Goal: Task Accomplishment & Management: Manage account settings

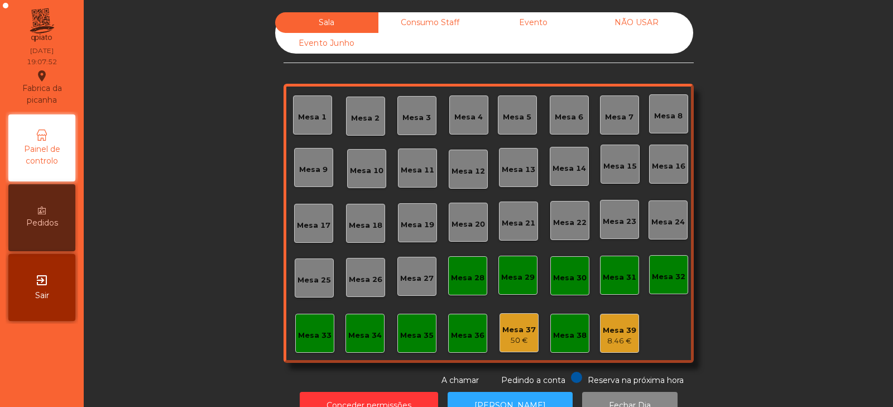
click at [417, 26] on div "Consumo Staff" at bounding box center [430, 22] width 103 height 21
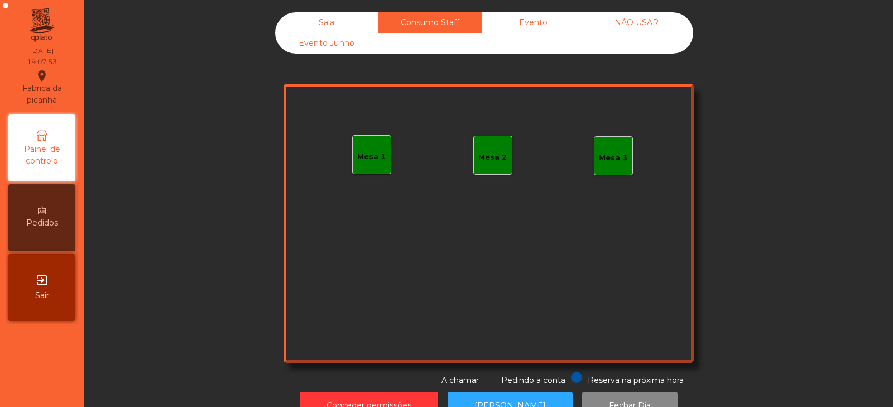
click at [519, 16] on div "Evento" at bounding box center [533, 22] width 103 height 21
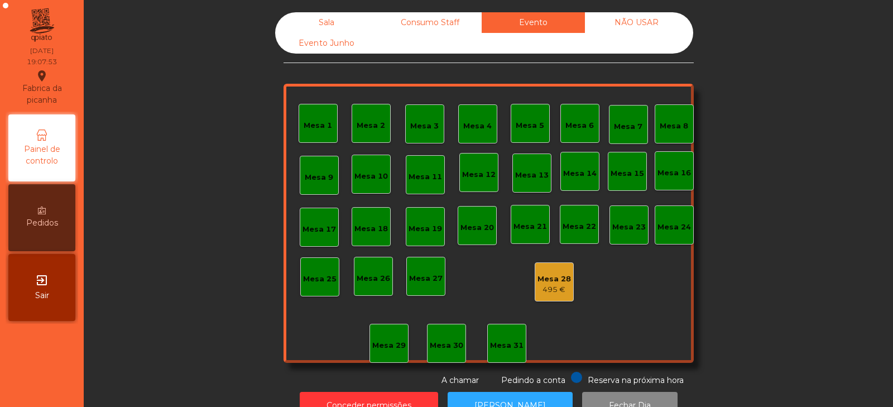
click at [625, 20] on div "NÃO USAR" at bounding box center [636, 22] width 103 height 21
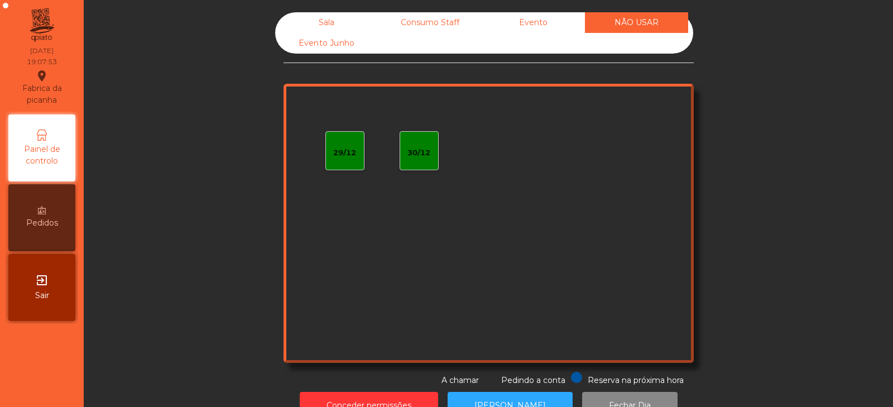
click at [347, 50] on div "Evento Junho" at bounding box center [326, 43] width 103 height 21
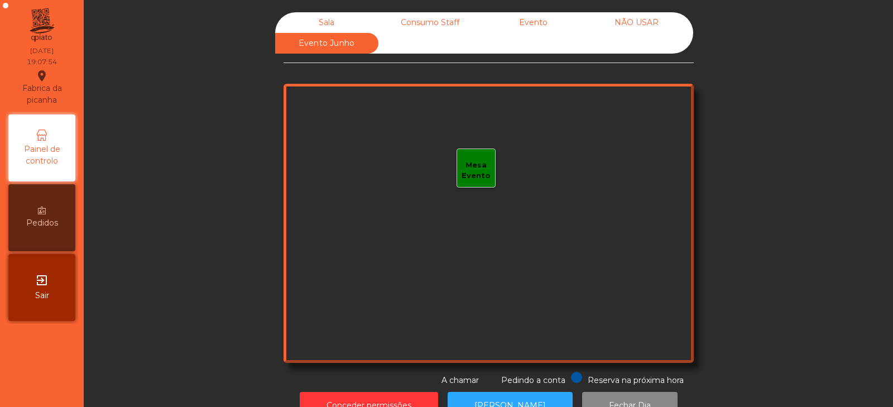
click at [332, 24] on div "Sala" at bounding box center [326, 22] width 103 height 21
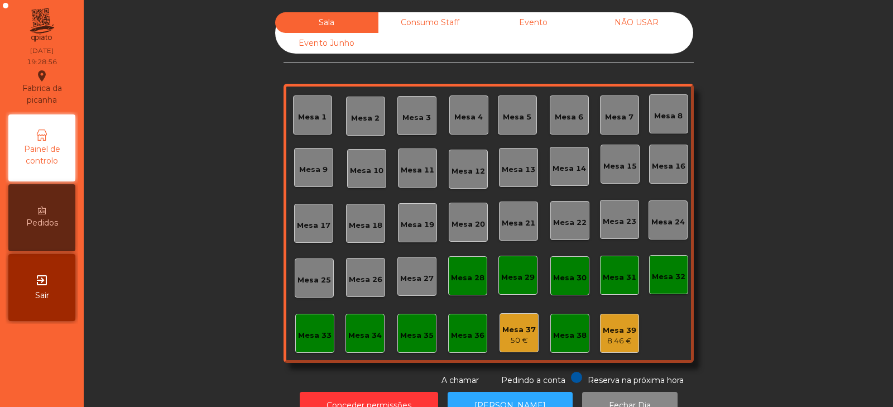
click at [617, 335] on div "Mesa 39" at bounding box center [620, 330] width 34 height 11
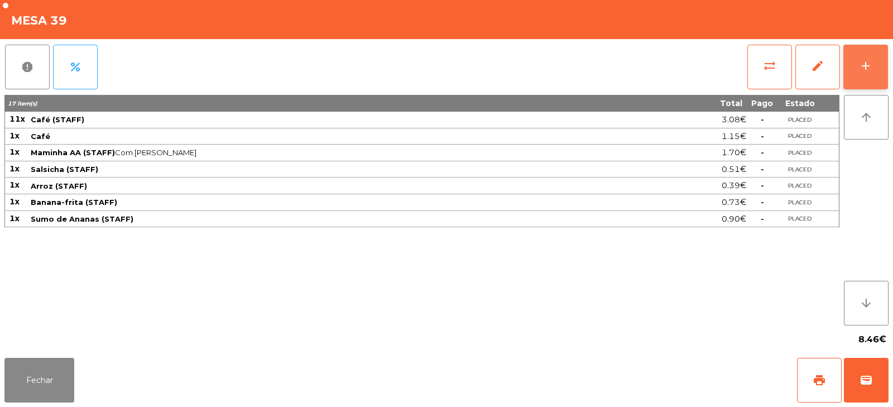
click at [870, 72] on div "add" at bounding box center [865, 65] width 13 height 13
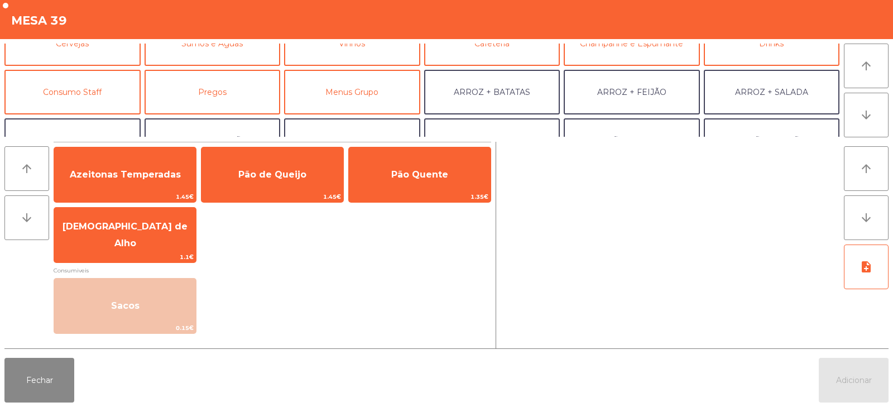
scroll to position [69, 0]
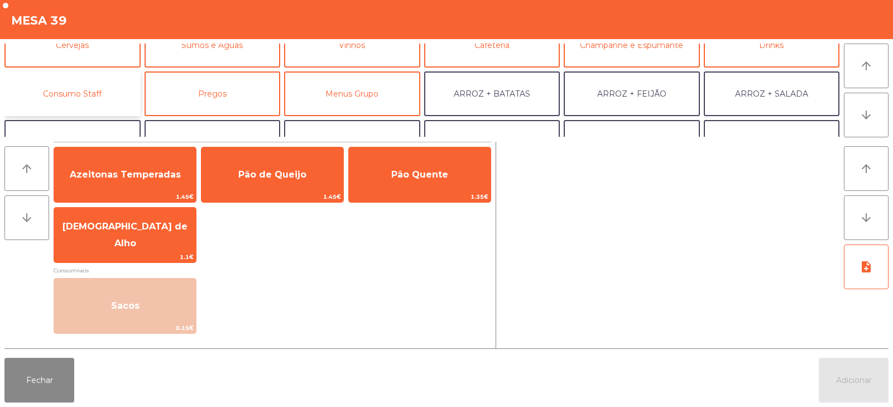
click at [69, 99] on button "Consumo Staff" at bounding box center [72, 93] width 136 height 45
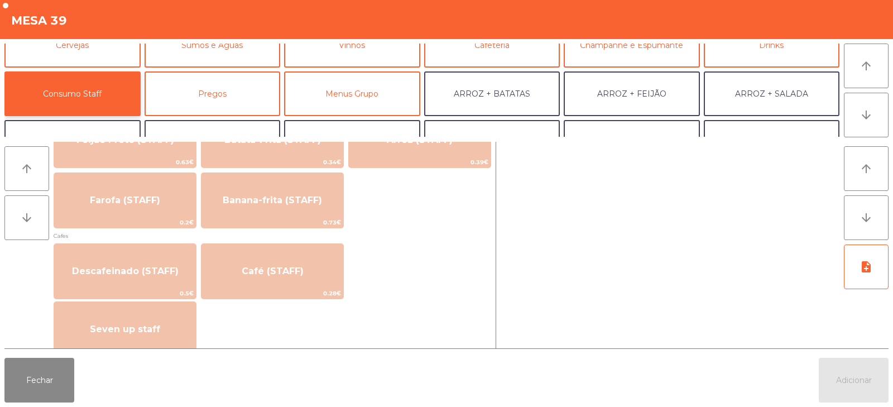
scroll to position [594, 0]
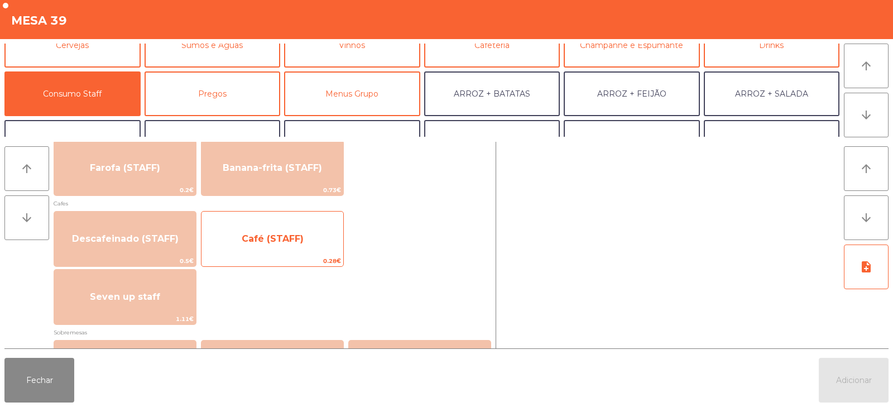
click at [254, 237] on span "Café (STAFF)" at bounding box center [273, 238] width 62 height 11
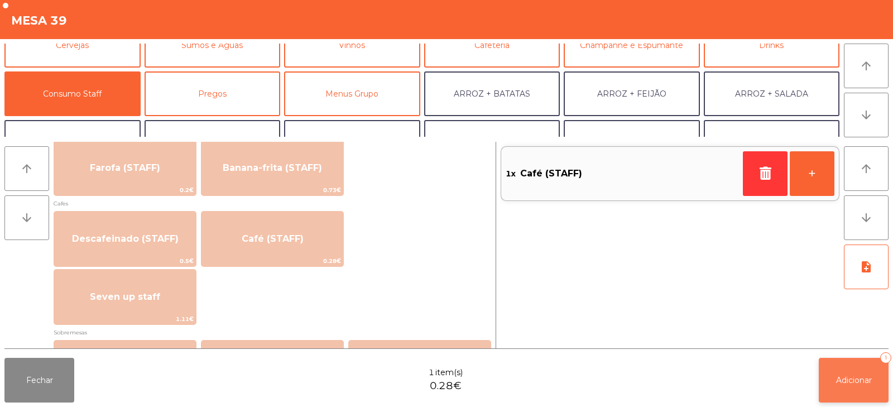
click at [863, 382] on span "Adicionar" at bounding box center [854, 380] width 36 height 10
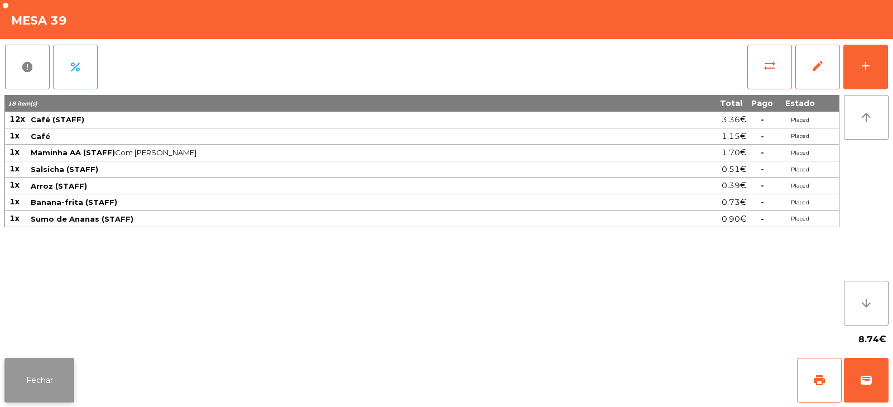
click at [60, 379] on button "Fechar" at bounding box center [39, 380] width 70 height 45
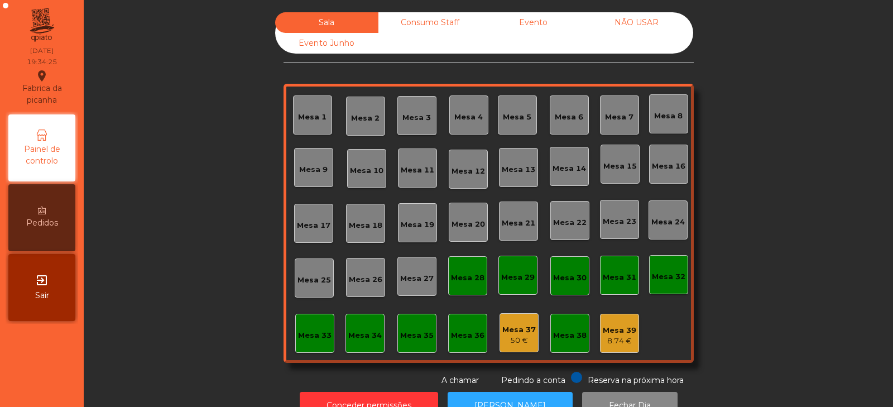
click at [306, 224] on div "Mesa 17" at bounding box center [314, 225] width 34 height 11
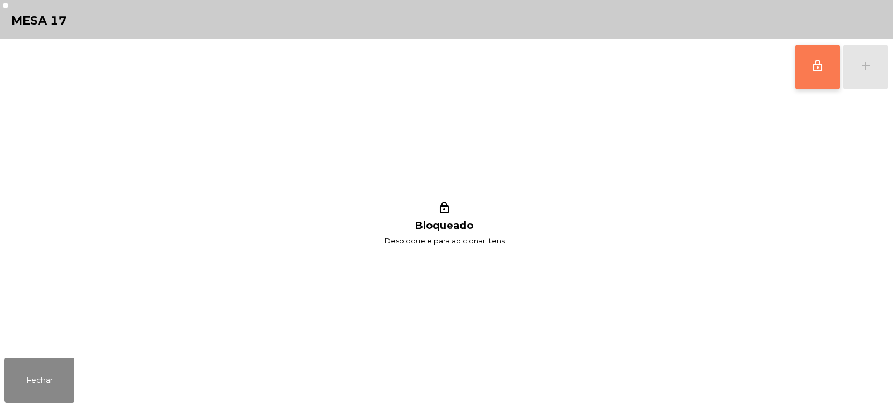
click at [804, 78] on button "lock_outline" at bounding box center [818, 67] width 45 height 45
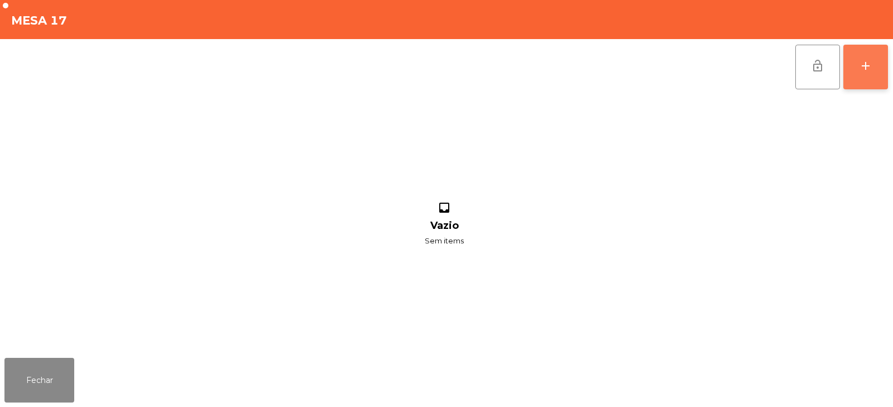
click at [867, 69] on div "add" at bounding box center [865, 65] width 13 height 13
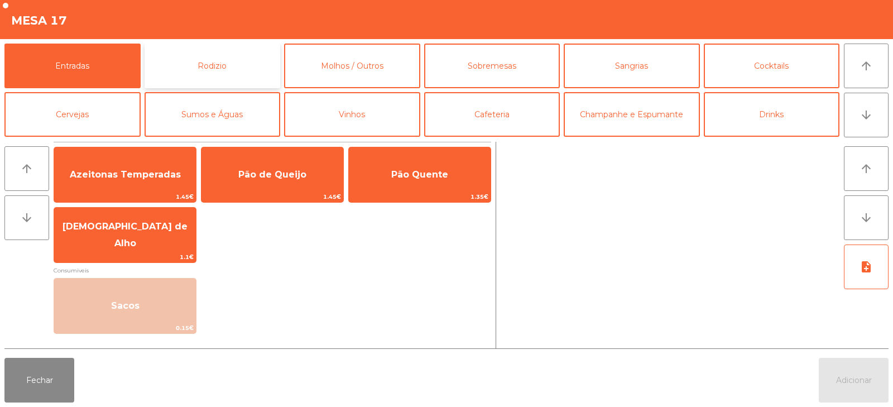
click at [204, 60] on button "Rodizio" at bounding box center [213, 66] width 136 height 45
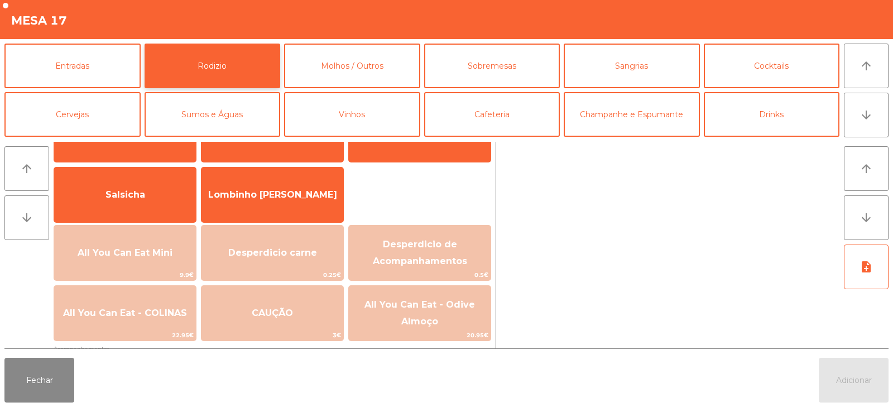
scroll to position [64, 0]
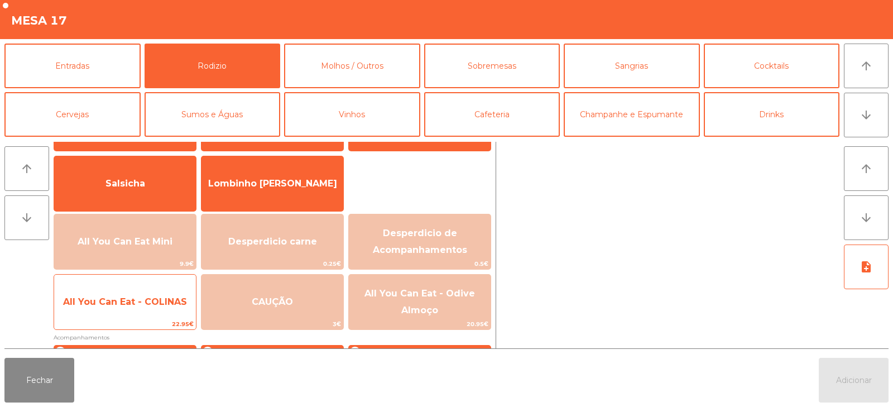
click at [162, 310] on span "All You Can Eat - COLINAS" at bounding box center [125, 302] width 142 height 30
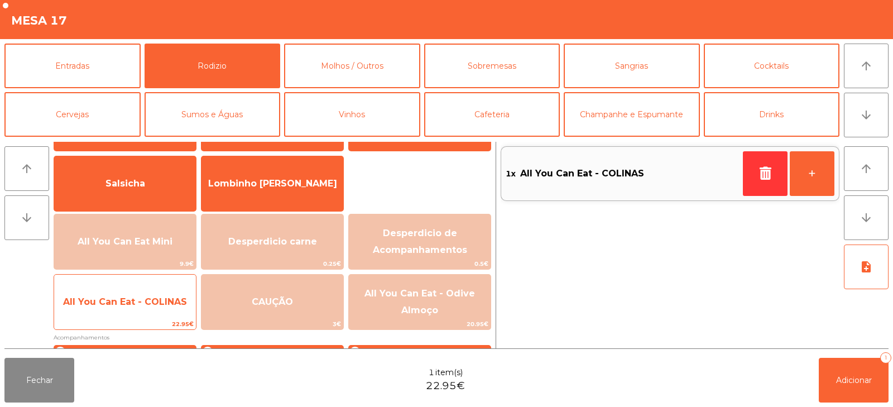
click at [166, 312] on span "All You Can Eat - COLINAS" at bounding box center [125, 302] width 142 height 30
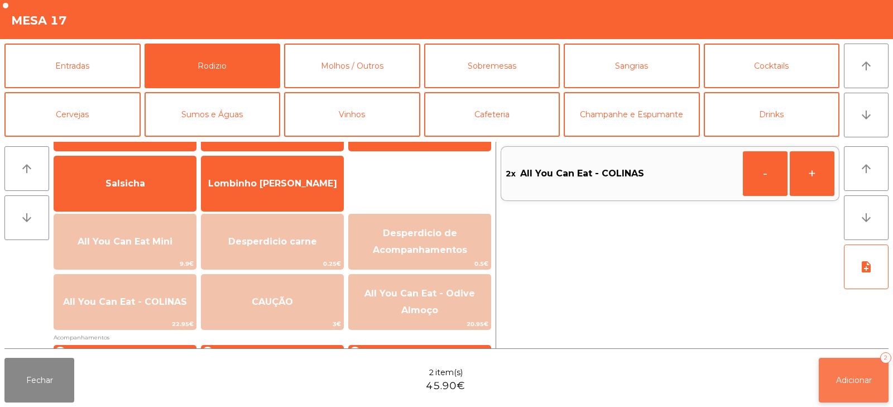
click at [829, 372] on button "Adicionar 2" at bounding box center [854, 380] width 70 height 45
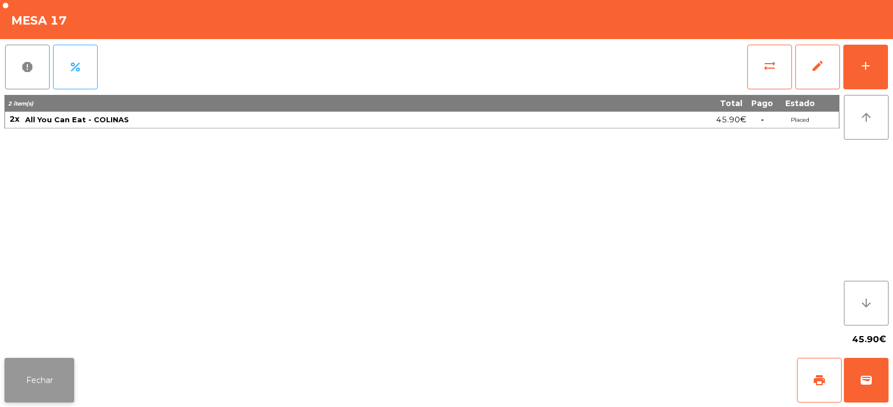
click at [51, 391] on button "Fechar" at bounding box center [39, 380] width 70 height 45
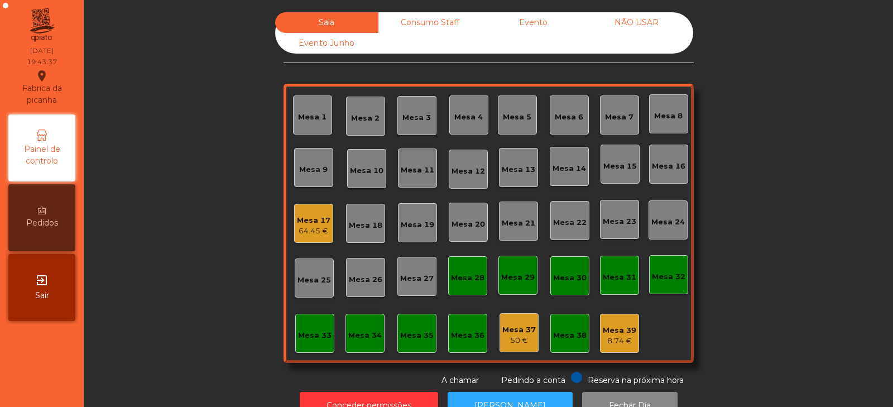
scroll to position [33, 0]
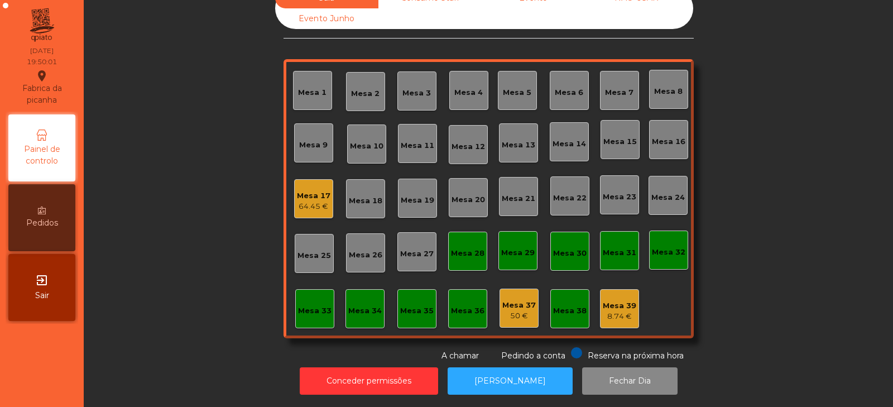
click at [518, 83] on div "Mesa 5" at bounding box center [517, 91] width 28 height 16
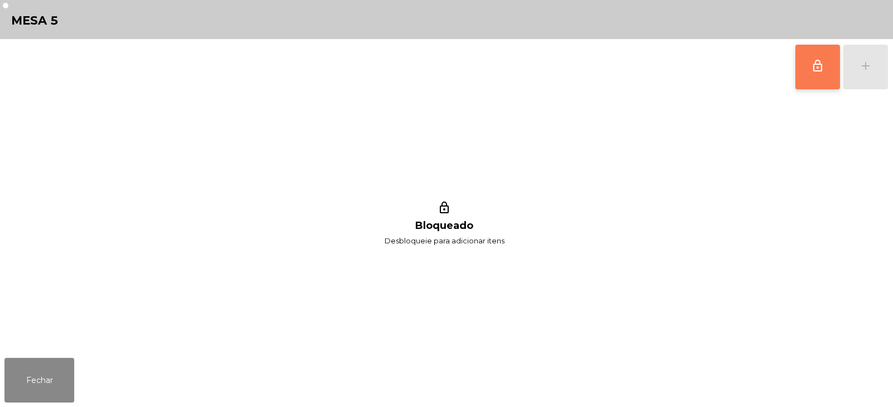
click at [807, 82] on button "lock_outline" at bounding box center [818, 67] width 45 height 45
click at [881, 69] on button "add" at bounding box center [866, 67] width 45 height 45
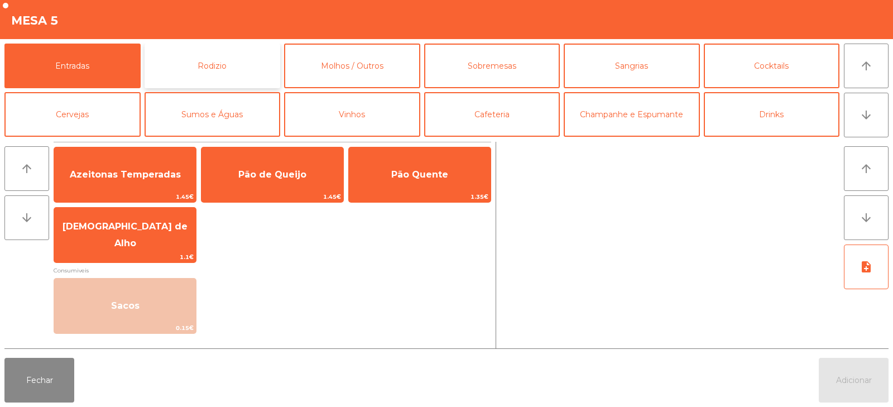
click at [243, 64] on button "Rodizio" at bounding box center [213, 66] width 136 height 45
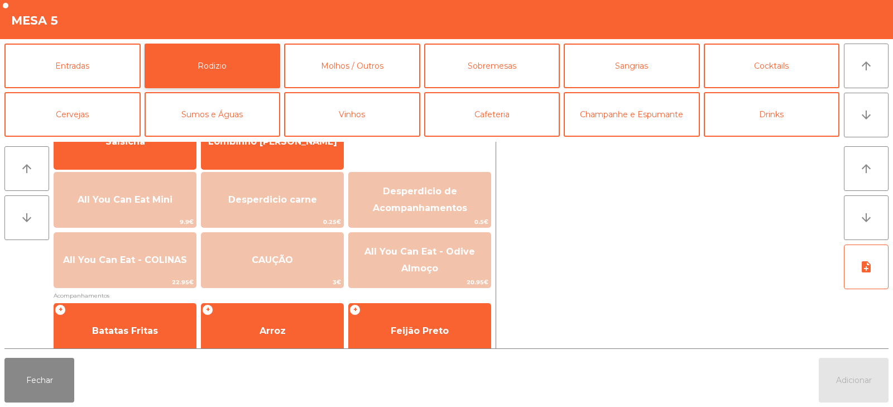
scroll to position [106, 0]
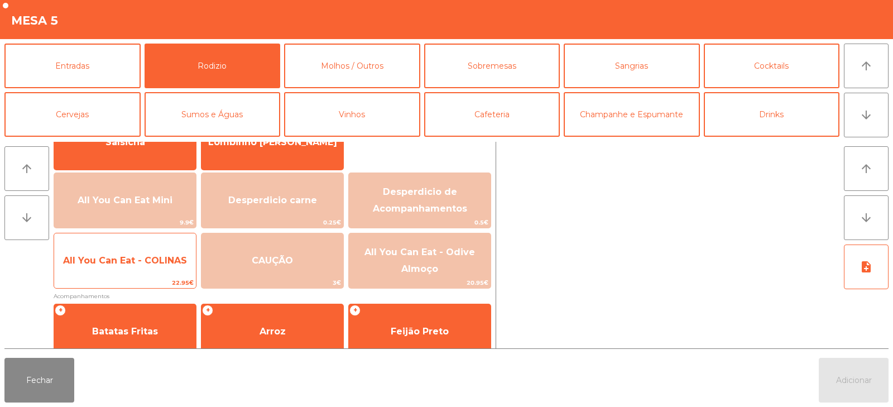
click at [125, 265] on span "All You Can Eat - COLINAS" at bounding box center [125, 260] width 124 height 11
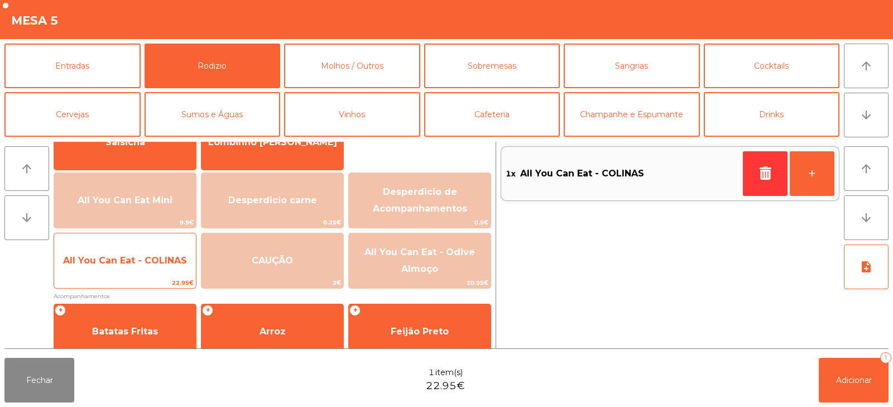
click at [117, 259] on span "All You Can Eat - COLINAS" at bounding box center [125, 260] width 124 height 11
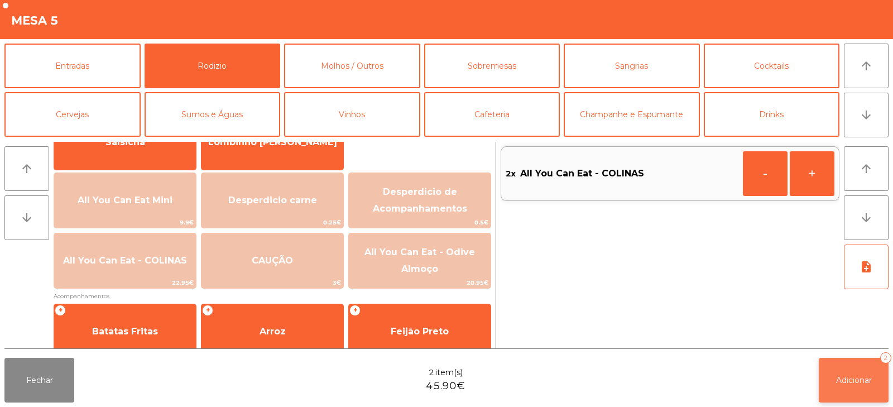
click at [848, 378] on span "Adicionar" at bounding box center [854, 380] width 36 height 10
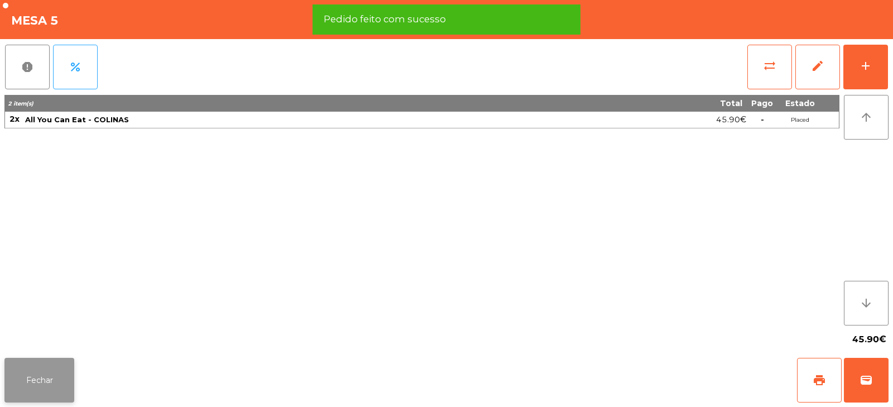
click at [46, 374] on button "Fechar" at bounding box center [39, 380] width 70 height 45
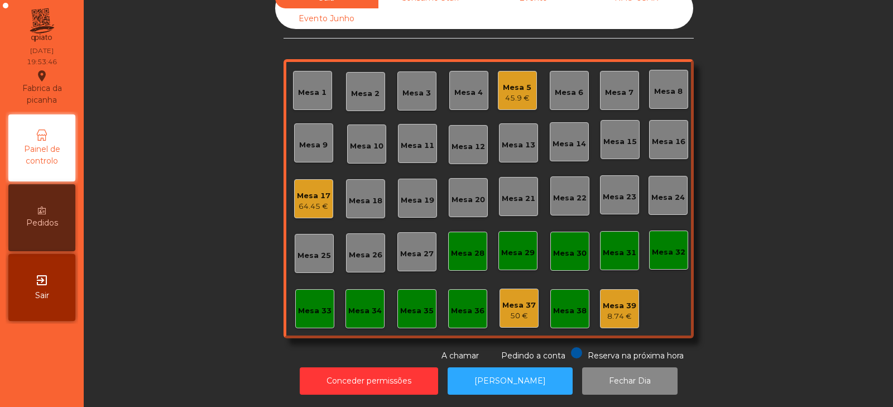
click at [757, 129] on div "Sala Consumo Staff Evento NÃO USAR Evento Junho Mesa 1 Mesa 2 Mesa 3 Mesa 4 Mes…" at bounding box center [489, 175] width 780 height 374
click at [567, 139] on div "Mesa 14" at bounding box center [570, 143] width 34 height 11
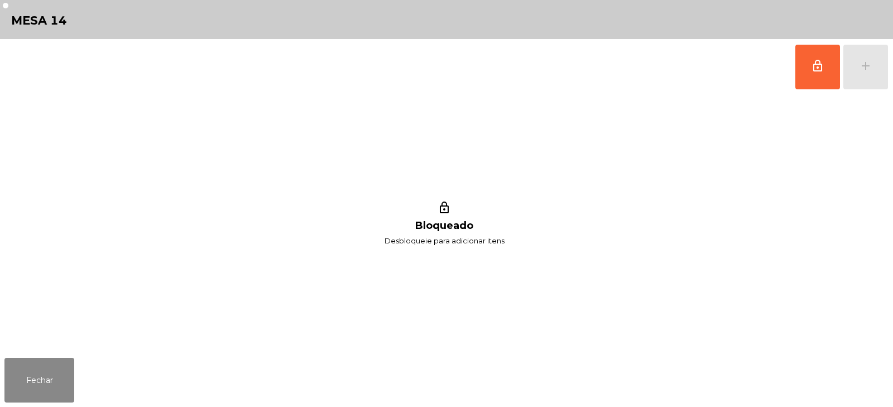
click at [864, 70] on div "lock_outline add" at bounding box center [842, 67] width 94 height 56
click at [809, 71] on button "lock_outline" at bounding box center [818, 67] width 45 height 45
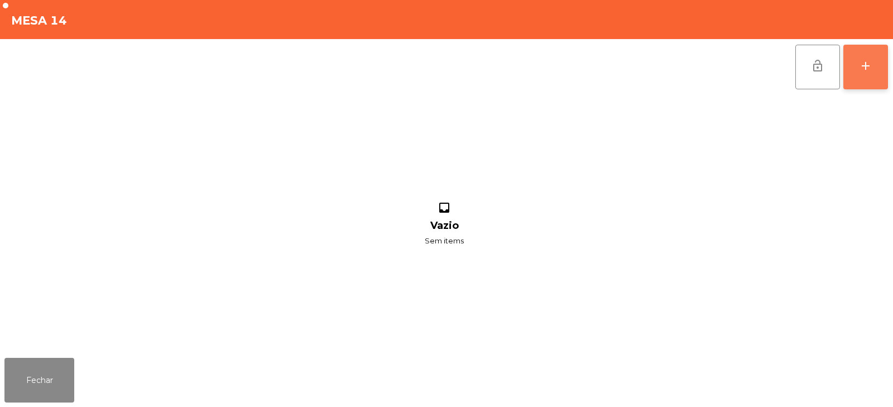
click at [868, 72] on div "add" at bounding box center [865, 65] width 13 height 13
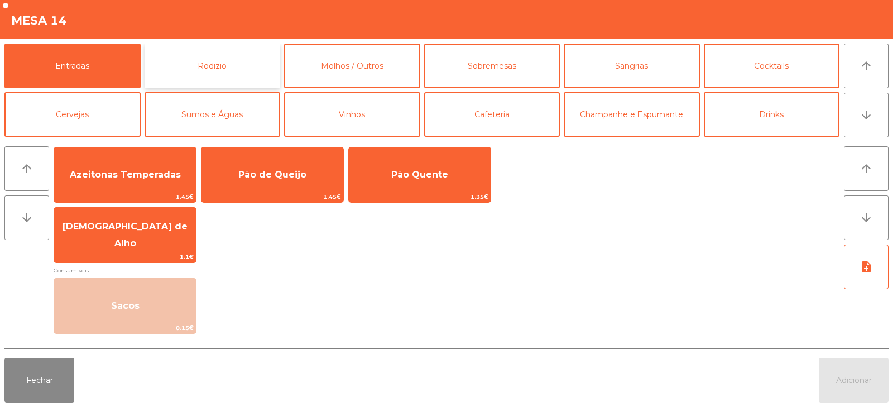
click at [251, 71] on button "Rodizio" at bounding box center [213, 66] width 136 height 45
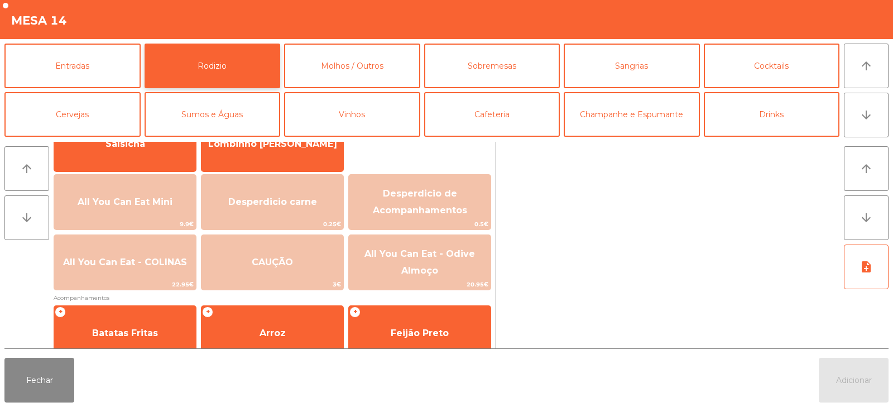
scroll to position [103, 0]
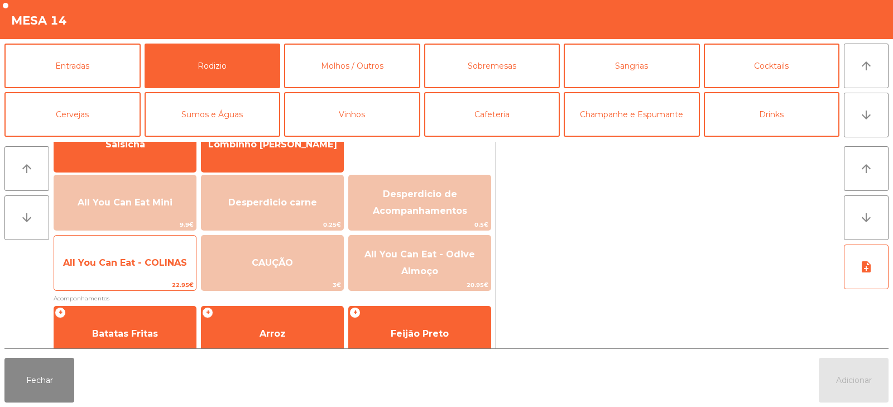
click at [141, 270] on span "All You Can Eat - COLINAS" at bounding box center [125, 263] width 142 height 30
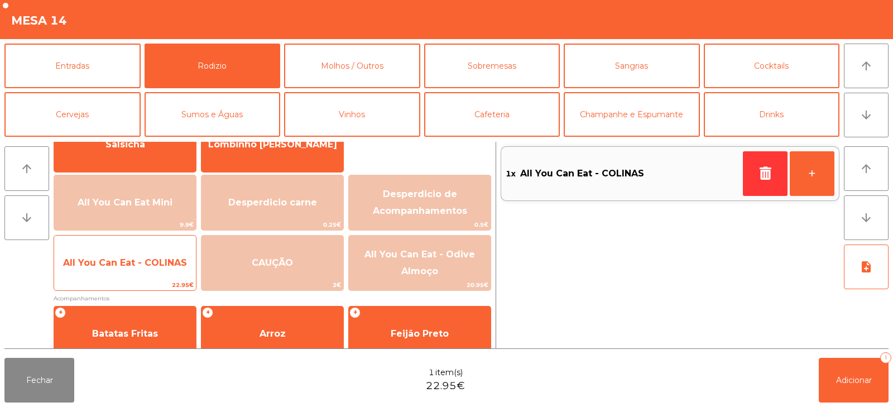
click at [138, 266] on span "All You Can Eat - COLINAS" at bounding box center [125, 262] width 124 height 11
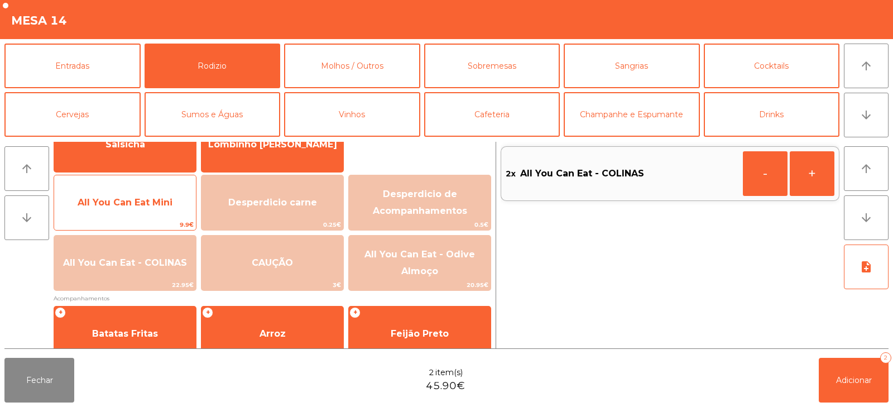
click at [135, 211] on span "All You Can Eat Mini" at bounding box center [125, 203] width 142 height 30
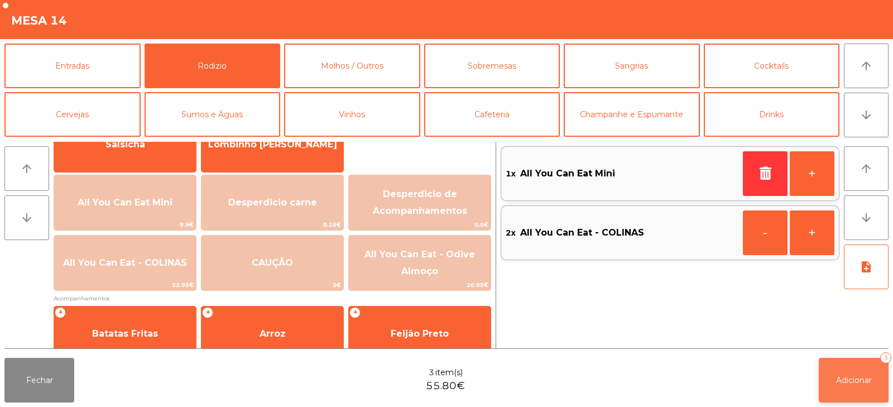
click at [845, 372] on button "Adicionar 3" at bounding box center [854, 380] width 70 height 45
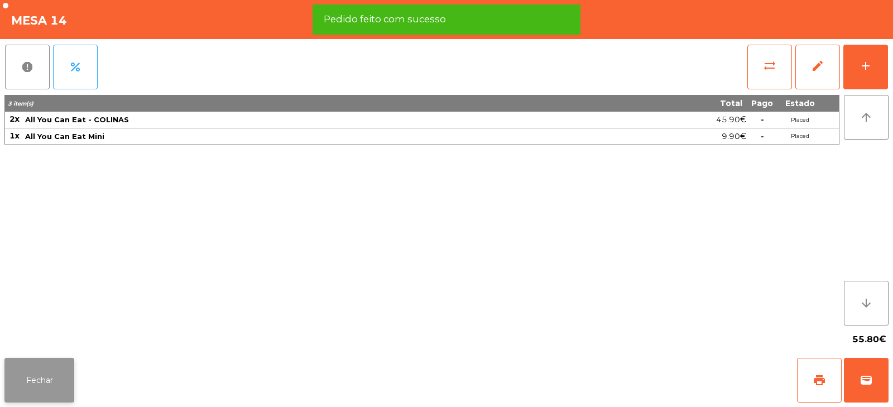
click at [45, 397] on button "Fechar" at bounding box center [39, 380] width 70 height 45
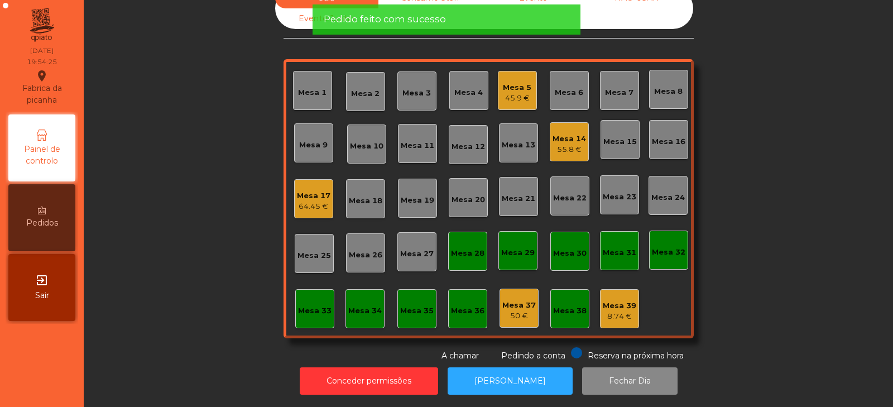
click at [211, 209] on div "Sala Consumo Staff Evento NÃO USAR Evento Junho Mesa 1 Mesa 2 Mesa 3 Mesa 4 Mes…" at bounding box center [489, 175] width 780 height 374
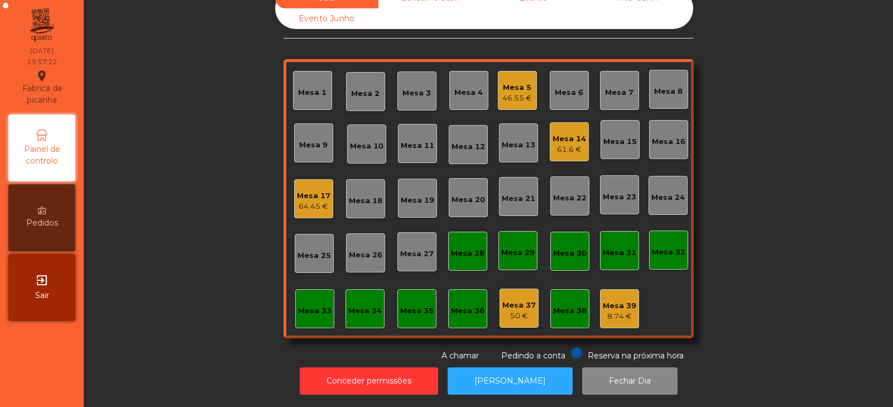
click at [726, 226] on div "Sala Consumo Staff Evento NÃO USAR Evento Junho Mesa 1 Mesa 2 Mesa 3 Mesa 4 Mes…" at bounding box center [489, 175] width 780 height 374
click at [786, 232] on div "Sala Consumo Staff Evento NÃO USAR Evento Junho Mesa 1 Mesa 2 Mesa 3 Mesa 4 Mes…" at bounding box center [489, 175] width 780 height 374
click at [523, 140] on div "Mesa 13" at bounding box center [519, 145] width 34 height 11
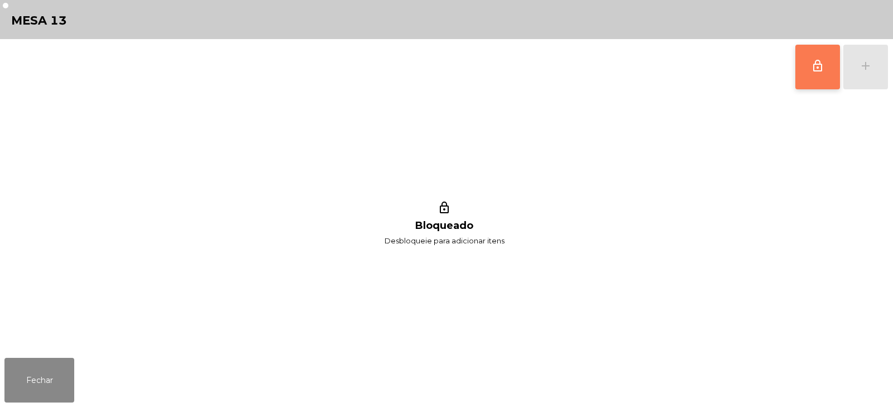
click at [815, 80] on button "lock_outline" at bounding box center [818, 67] width 45 height 45
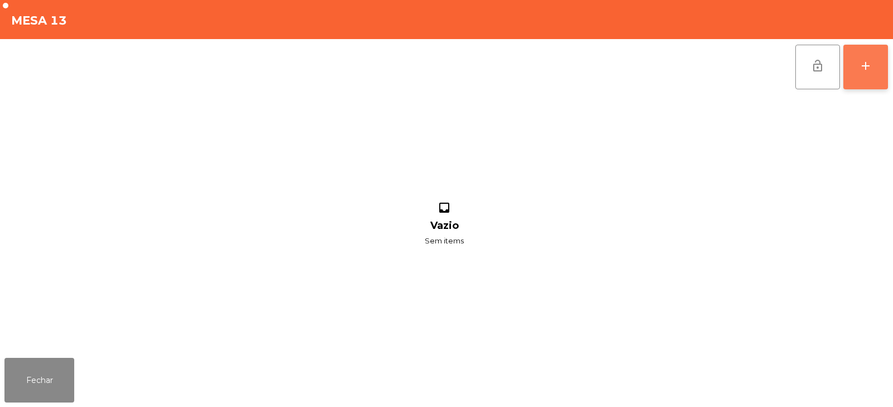
click at [876, 79] on button "add" at bounding box center [866, 67] width 45 height 45
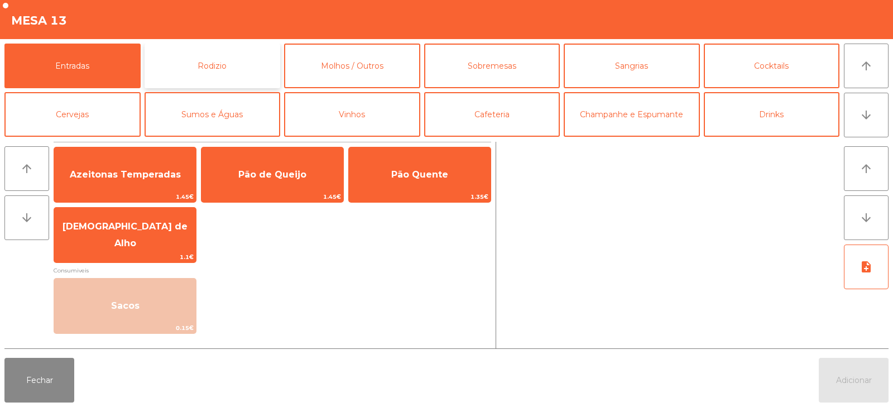
click at [211, 60] on button "Rodizio" at bounding box center [213, 66] width 136 height 45
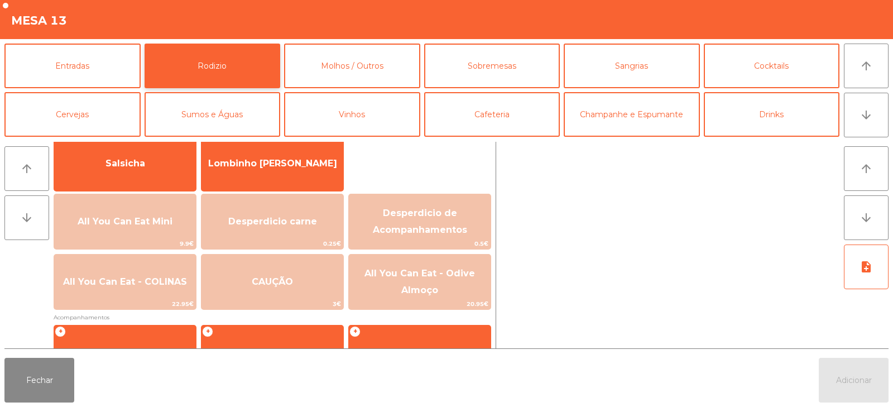
scroll to position [85, 0]
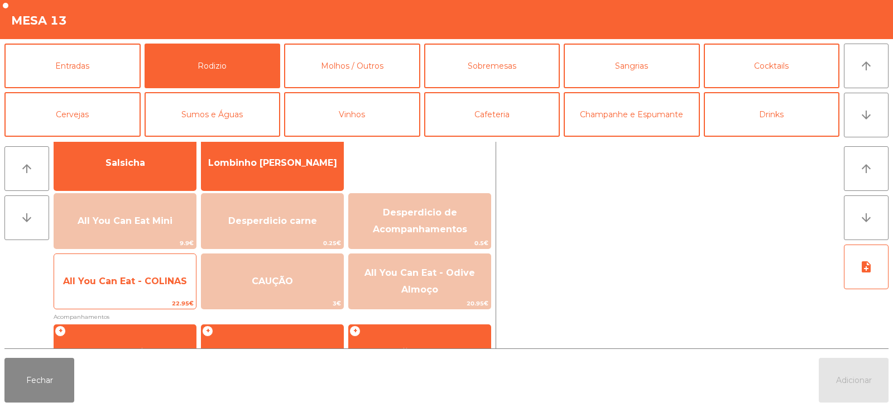
click at [123, 296] on span "All You Can Eat - COLINAS" at bounding box center [125, 281] width 142 height 30
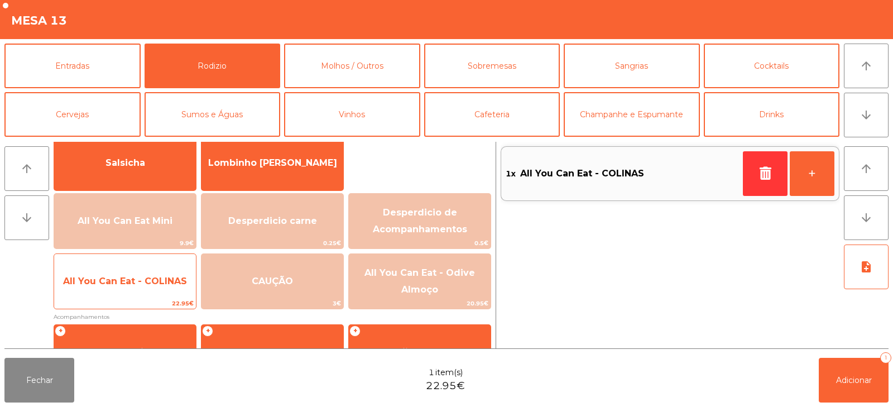
click at [126, 289] on span "All You Can Eat - COLINAS" at bounding box center [125, 281] width 142 height 30
click at [133, 288] on span "All You Can Eat - COLINAS" at bounding box center [125, 281] width 142 height 30
click at [142, 296] on span "All You Can Eat - COLINAS" at bounding box center [125, 281] width 142 height 30
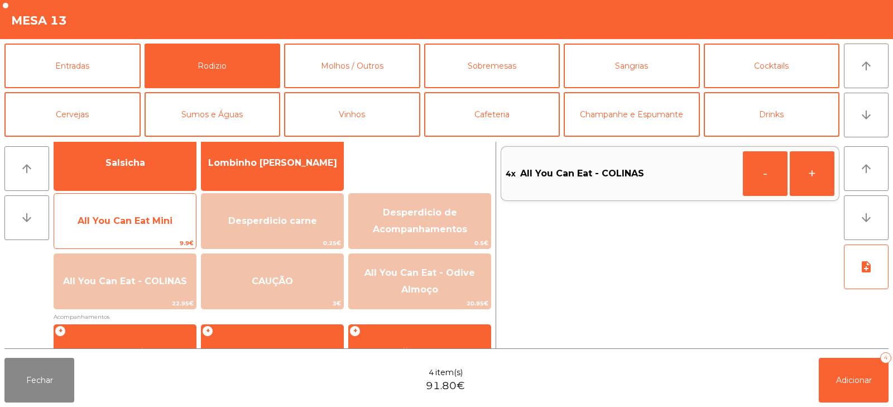
click at [145, 223] on span "All You Can Eat Mini" at bounding box center [125, 221] width 95 height 11
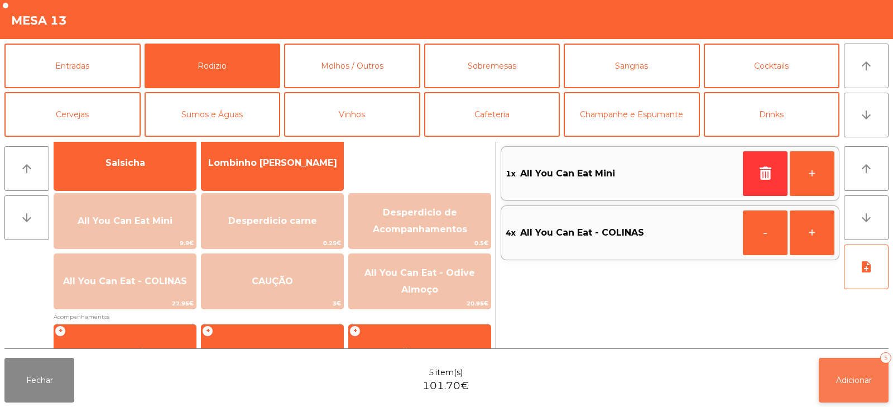
click at [853, 376] on span "Adicionar" at bounding box center [854, 380] width 36 height 10
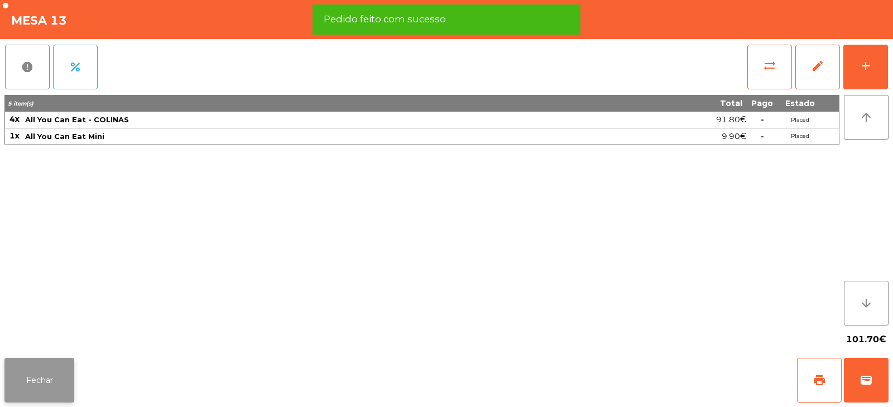
click at [51, 369] on button "Fechar" at bounding box center [39, 380] width 70 height 45
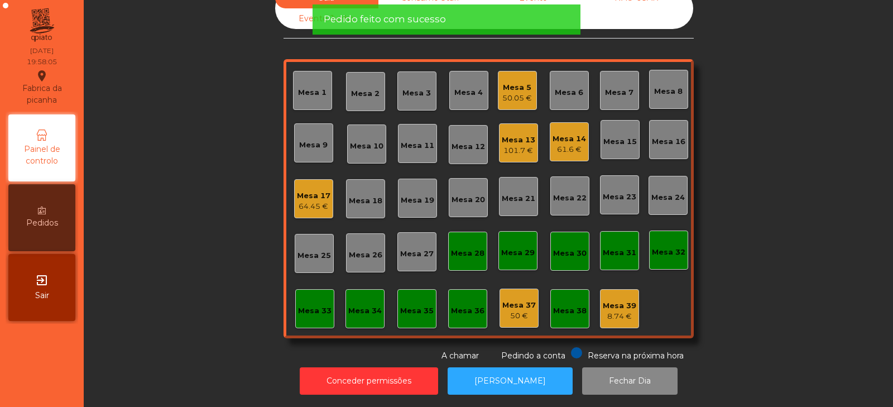
click at [150, 233] on div "Sala Consumo Staff Evento NÃO USAR Evento Junho Mesa 1 Mesa 2 Mesa 3 Mesa 4 Mes…" at bounding box center [489, 175] width 780 height 374
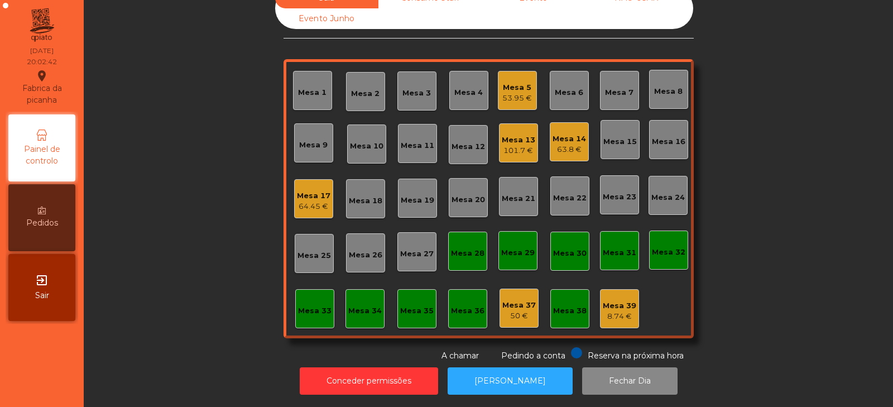
click at [463, 190] on div "Mesa 20" at bounding box center [469, 198] width 34 height 16
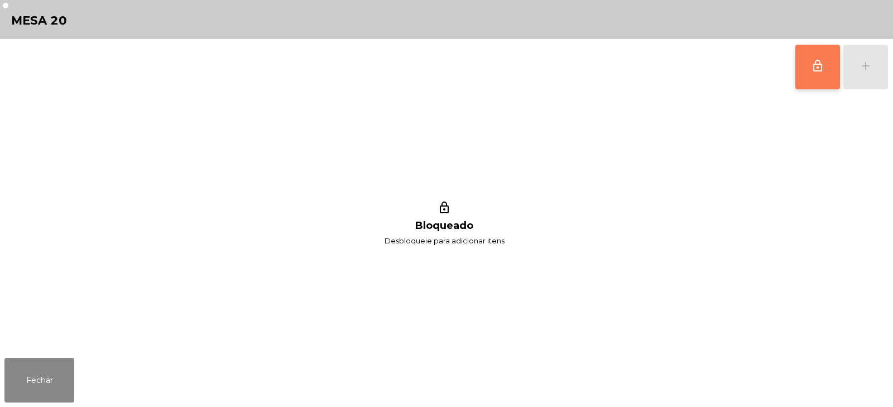
click at [808, 65] on button "lock_outline" at bounding box center [818, 67] width 45 height 45
click at [877, 66] on button "add" at bounding box center [866, 67] width 45 height 45
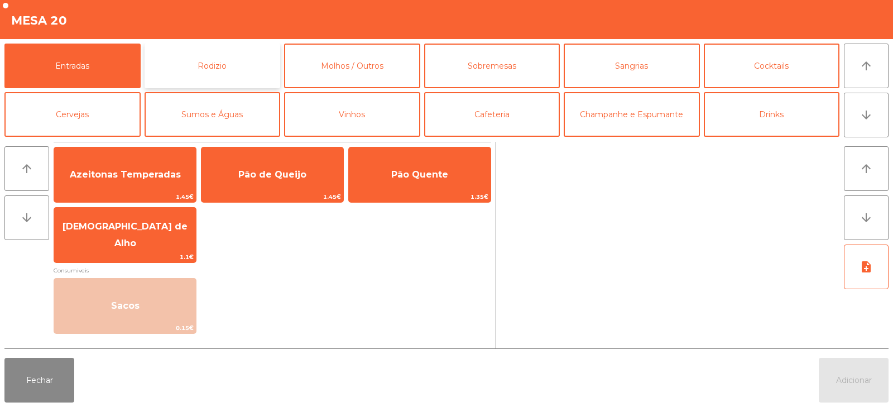
click at [193, 74] on button "Rodizio" at bounding box center [213, 66] width 136 height 45
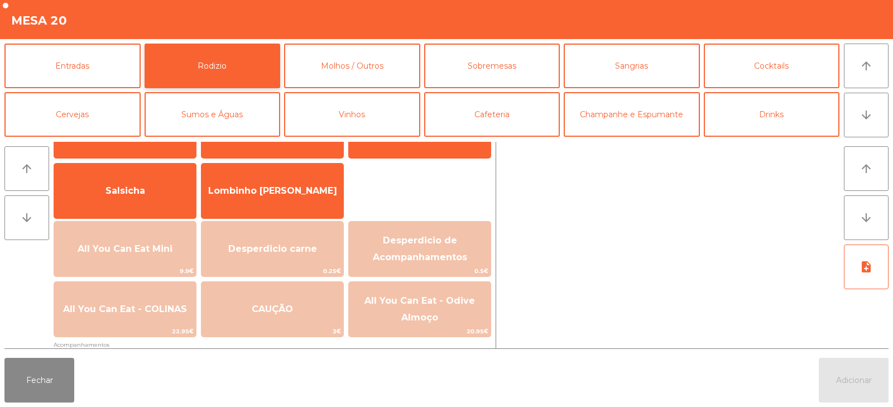
scroll to position [77, 0]
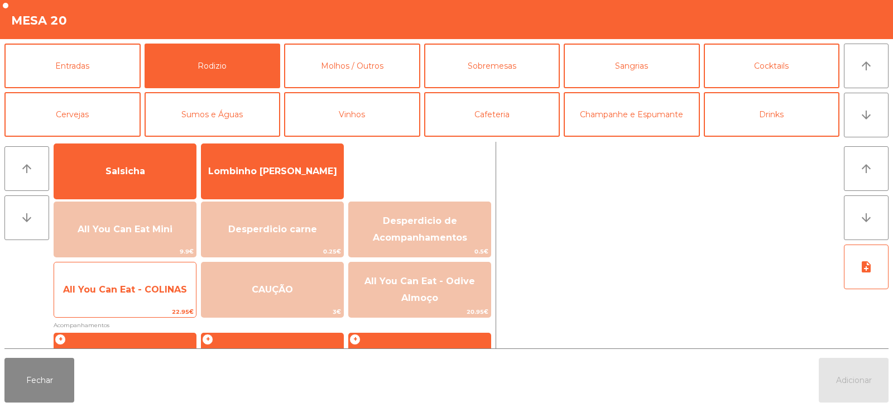
click at [139, 295] on span "All You Can Eat - COLINAS" at bounding box center [125, 290] width 142 height 30
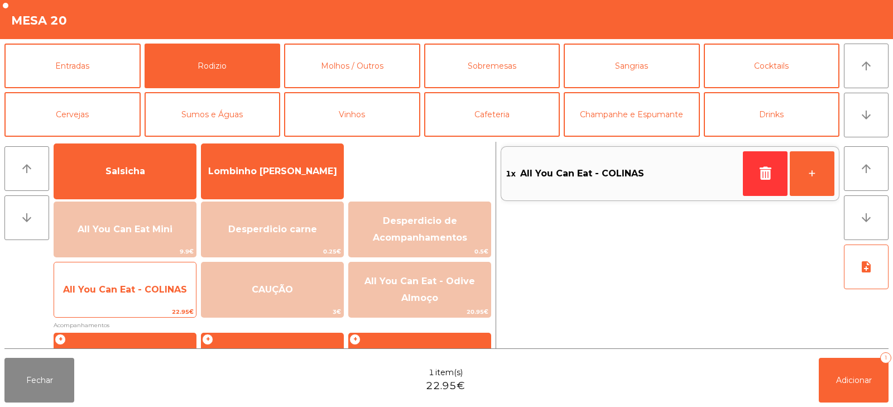
click at [148, 297] on span "All You Can Eat - COLINAS" at bounding box center [125, 290] width 142 height 30
click at [158, 295] on span "All You Can Eat - COLINAS" at bounding box center [125, 290] width 142 height 30
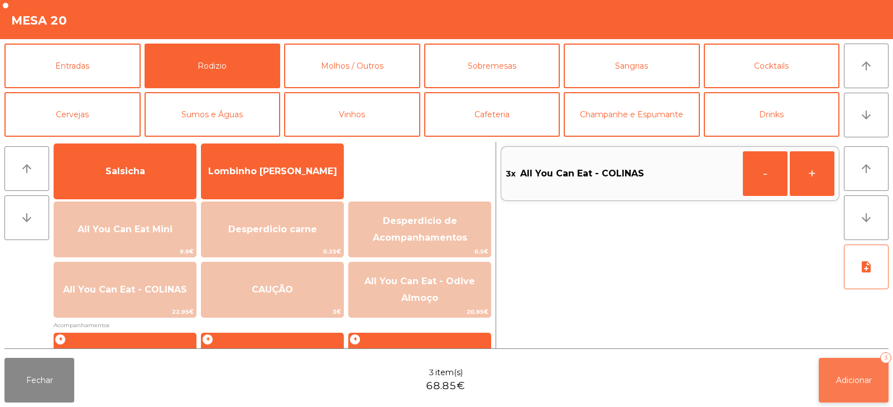
click at [849, 383] on span "Adicionar" at bounding box center [854, 380] width 36 height 10
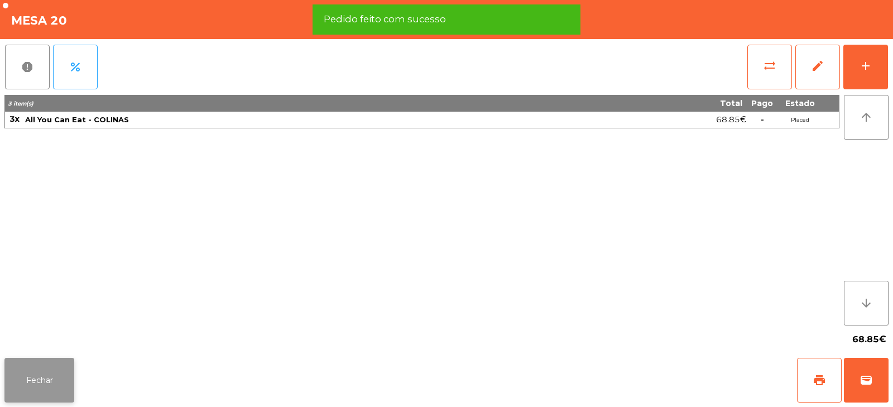
click at [41, 379] on button "Fechar" at bounding box center [39, 380] width 70 height 45
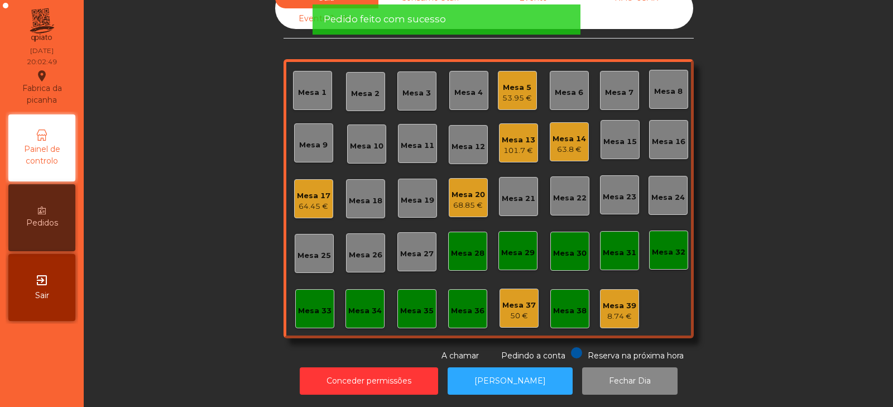
scroll to position [0, 0]
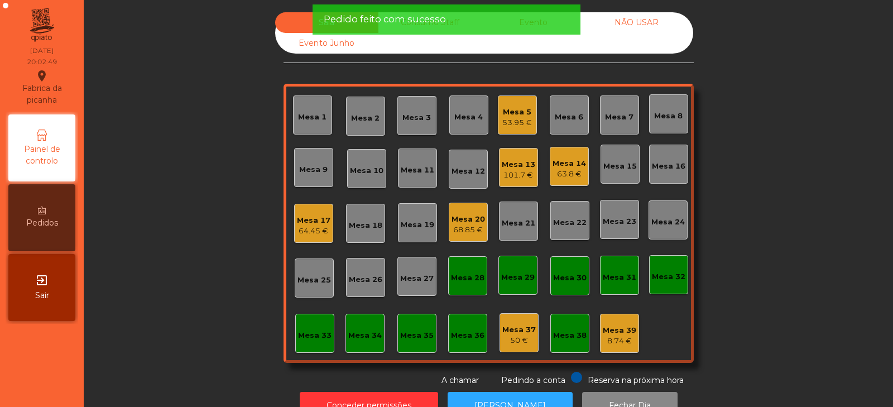
click at [671, 256] on div "Mesa 32" at bounding box center [668, 274] width 39 height 39
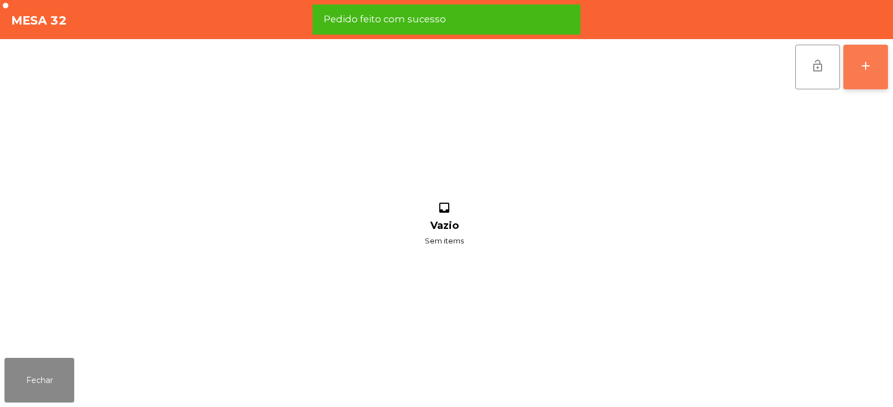
click at [864, 64] on div "add" at bounding box center [865, 65] width 13 height 13
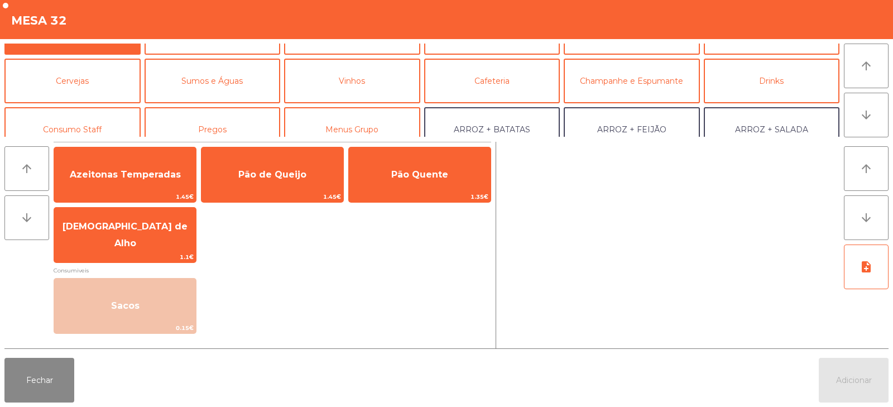
scroll to position [75, 0]
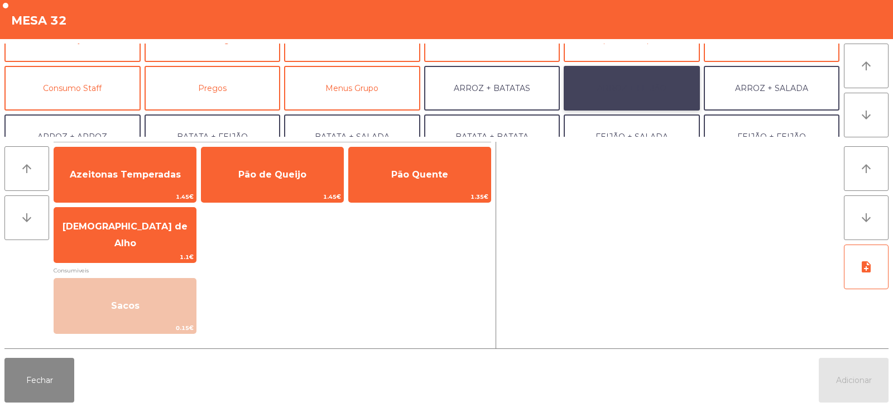
click at [639, 92] on button "ARROZ + FEIJÃO" at bounding box center [632, 88] width 136 height 45
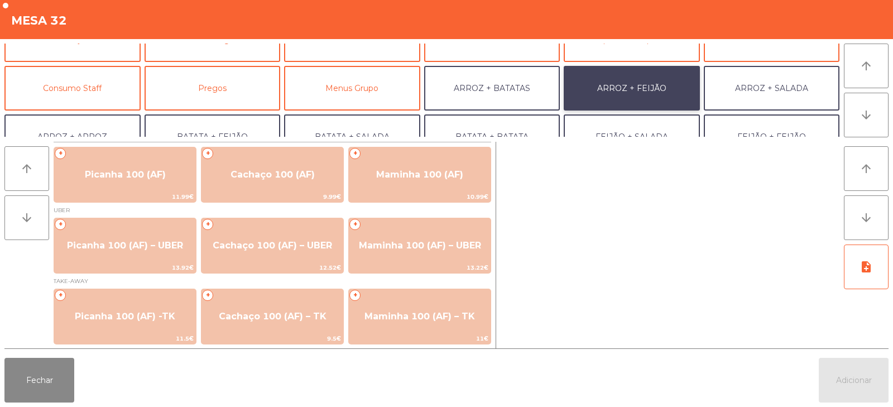
scroll to position [1, 0]
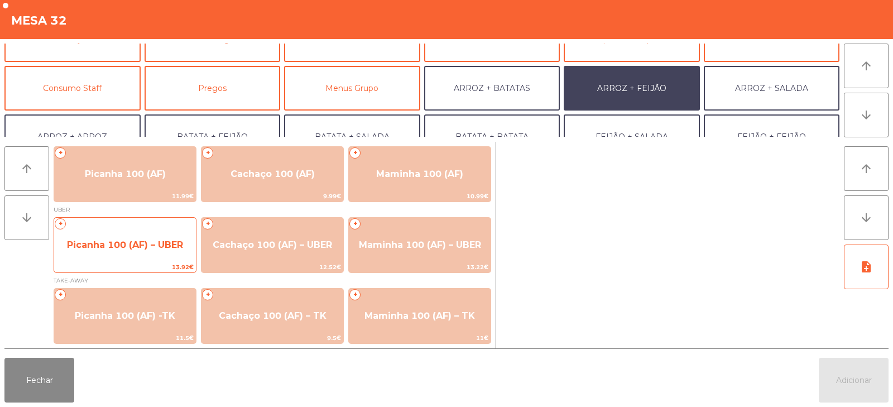
click at [126, 244] on span "Picanha 100 (AF) – UBER" at bounding box center [125, 245] width 116 height 11
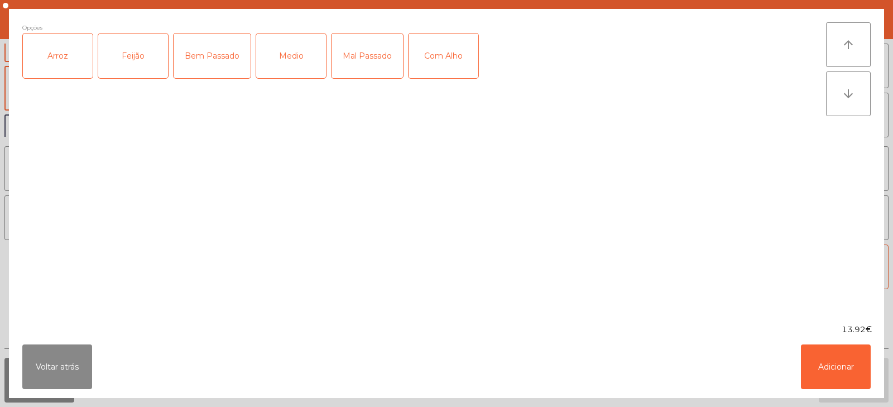
click at [55, 65] on div "Arroz" at bounding box center [58, 56] width 70 height 45
click at [119, 66] on div "Feijão" at bounding box center [133, 56] width 70 height 45
click at [366, 64] on div "Mal Passado" at bounding box center [367, 56] width 71 height 45
click at [837, 372] on button "Adicionar" at bounding box center [836, 367] width 70 height 45
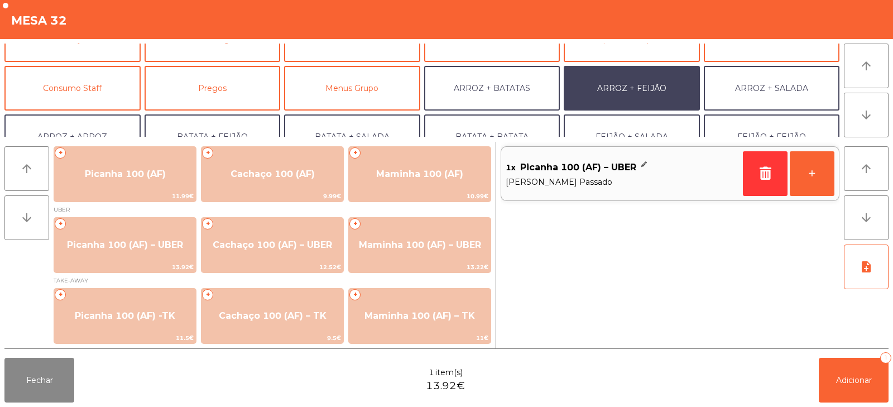
scroll to position [146, 0]
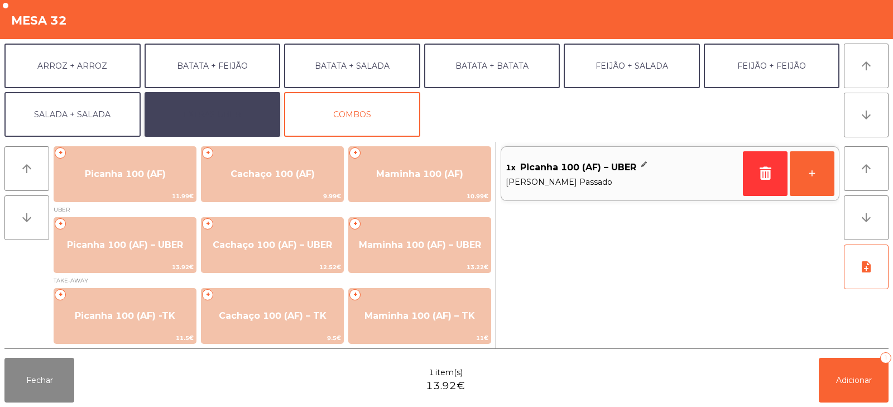
click at [203, 122] on button "EXTRAS UBER" at bounding box center [213, 114] width 136 height 45
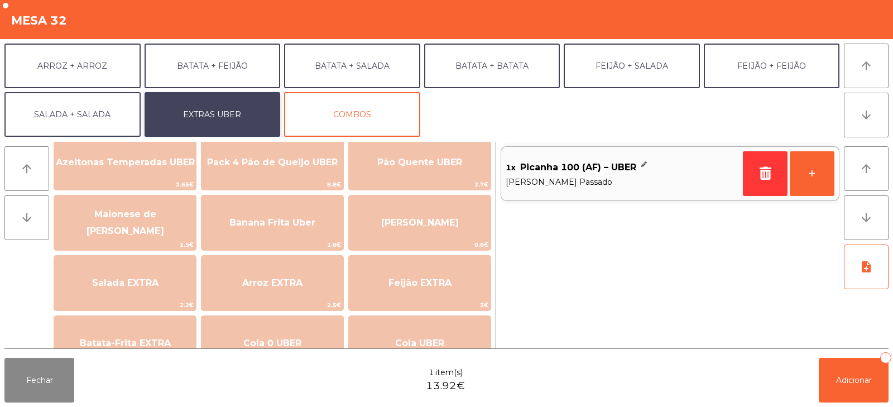
scroll to position [26, 0]
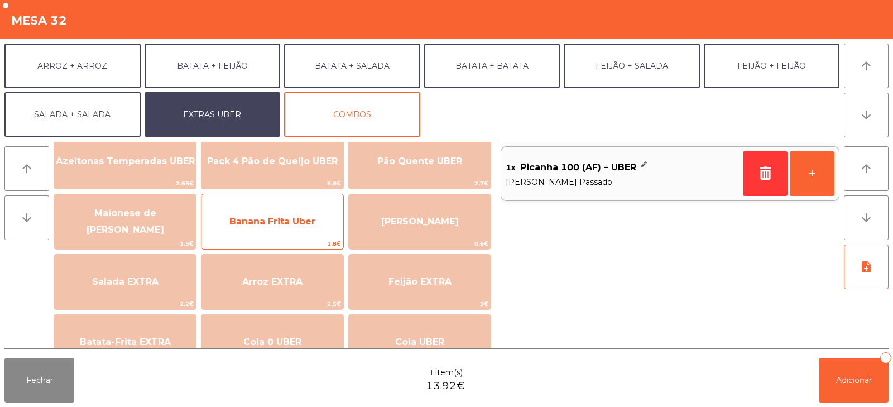
click at [321, 229] on span "Banana Frita Uber" at bounding box center [273, 222] width 142 height 30
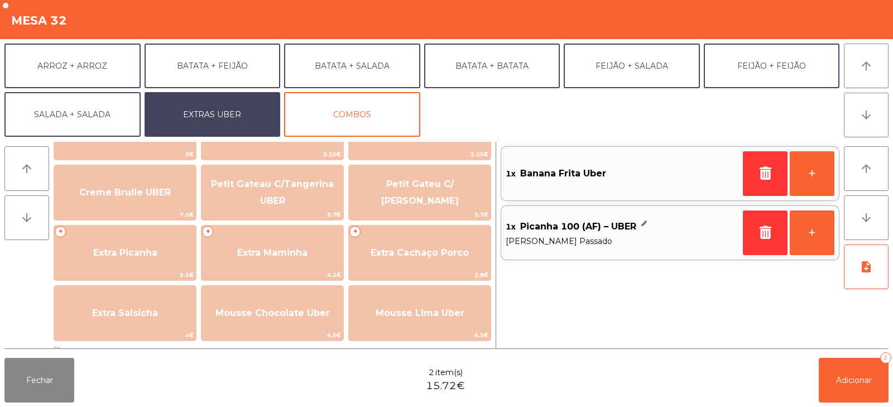
scroll to position [252, 0]
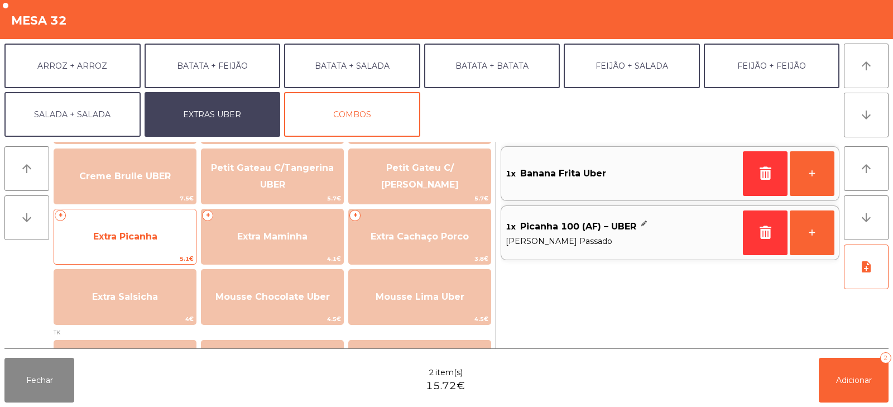
click at [91, 251] on span "Extra Picanha" at bounding box center [125, 237] width 142 height 30
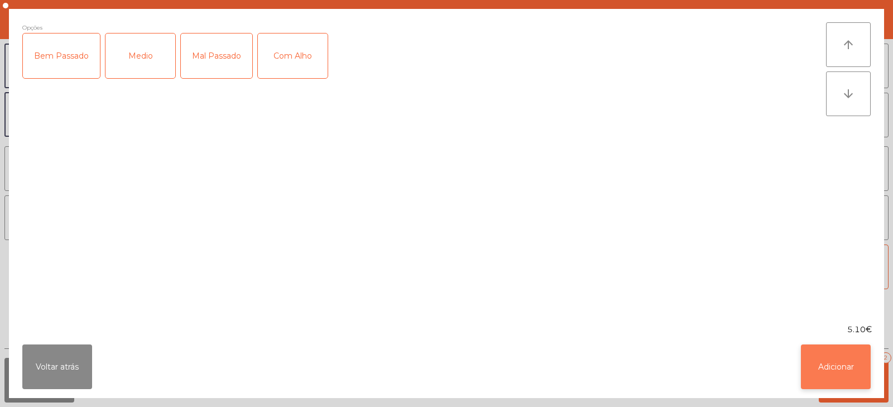
click at [826, 370] on button "Adicionar" at bounding box center [836, 367] width 70 height 45
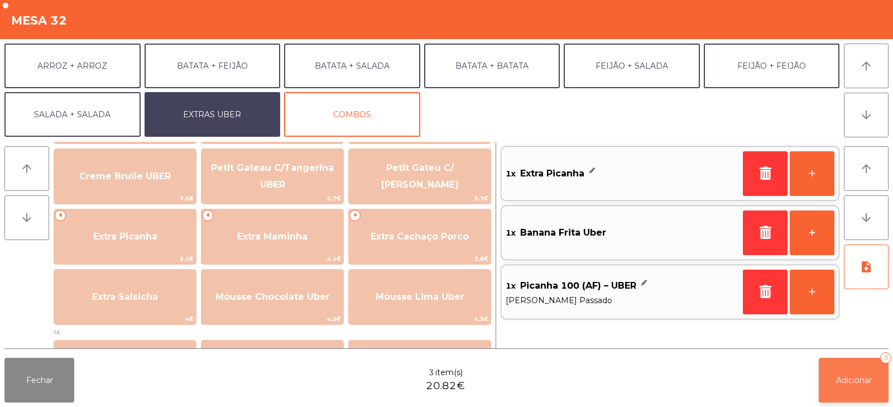
click at [840, 389] on button "Adicionar 3" at bounding box center [854, 380] width 70 height 45
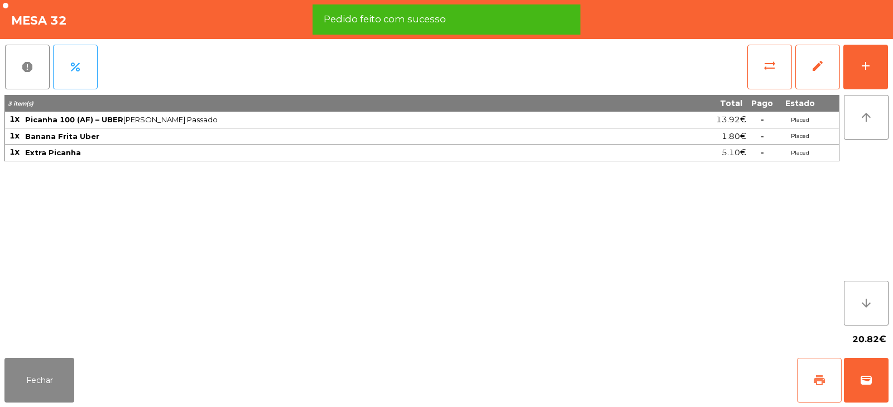
click at [819, 380] on span "print" at bounding box center [819, 380] width 13 height 13
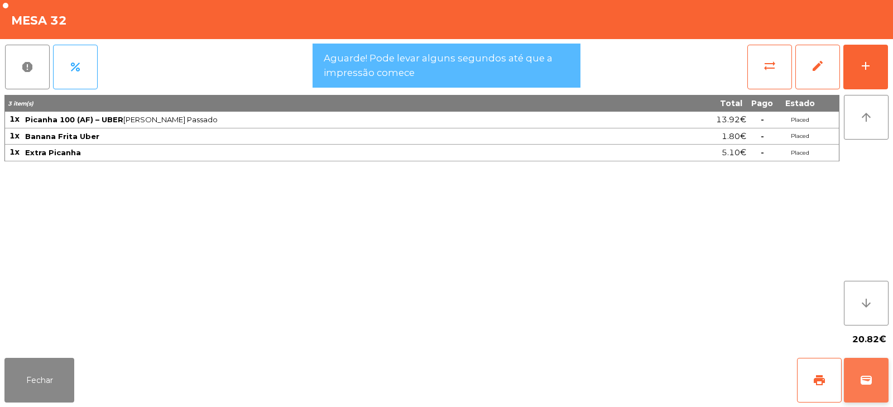
click at [874, 387] on button "wallet" at bounding box center [866, 380] width 45 height 45
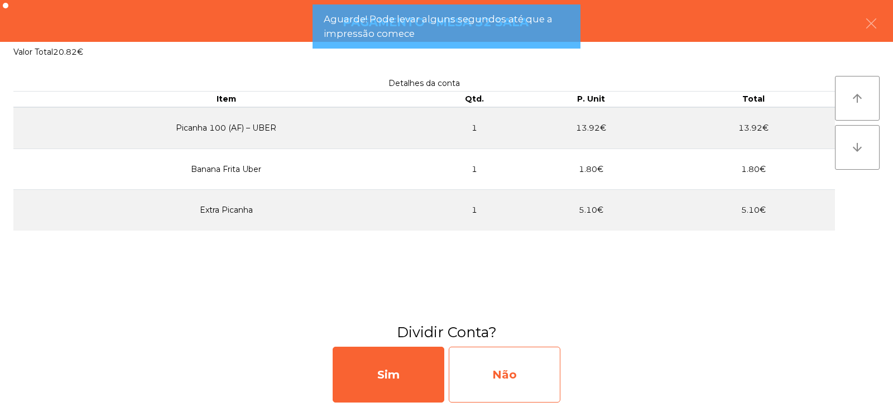
click at [508, 374] on div "Não" at bounding box center [505, 375] width 112 height 56
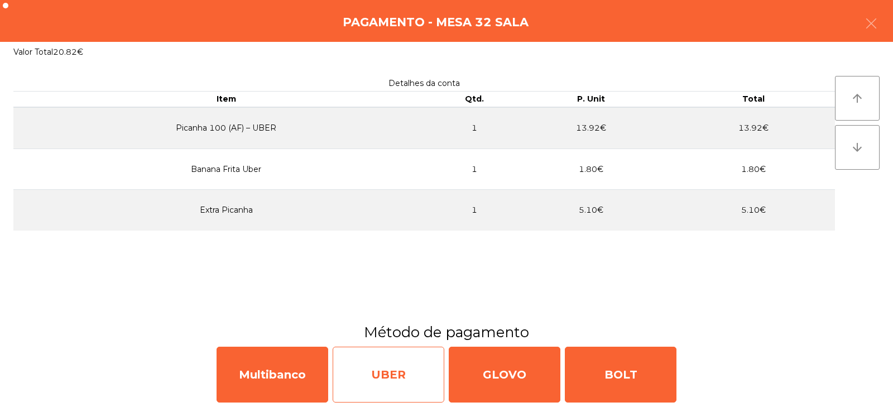
click at [394, 375] on div "UBER" at bounding box center [389, 375] width 112 height 56
select select "**"
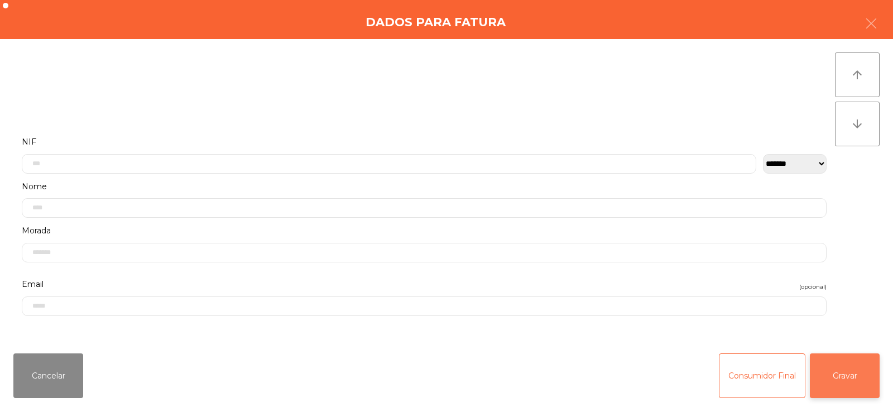
click at [848, 376] on button "Gravar" at bounding box center [845, 375] width 70 height 45
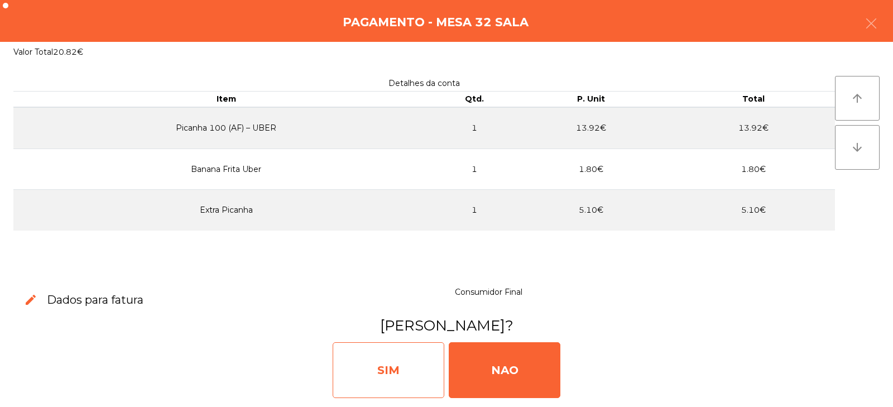
click at [429, 376] on div "SIM" at bounding box center [389, 370] width 112 height 56
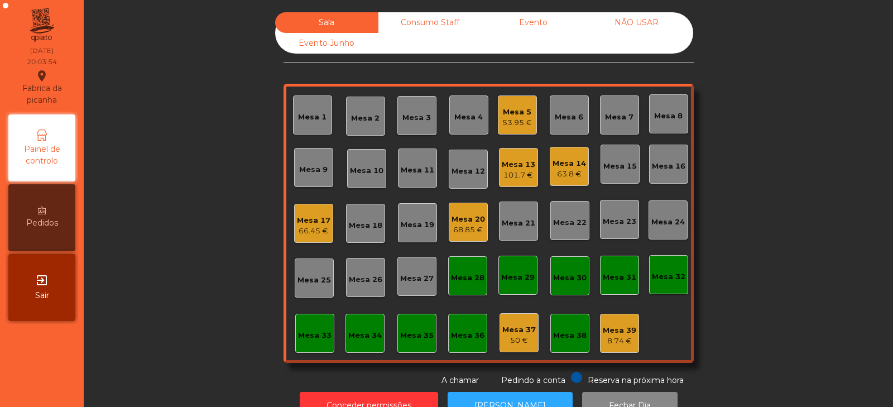
click at [670, 274] on div "Mesa 32" at bounding box center [669, 276] width 34 height 11
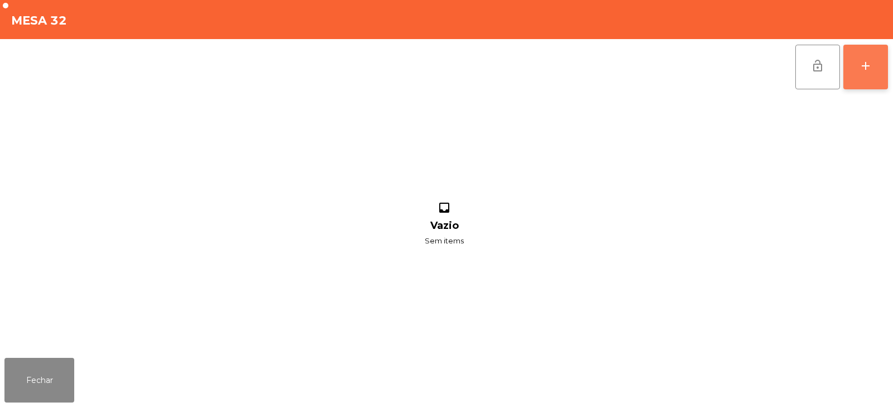
click at [872, 73] on button "add" at bounding box center [866, 67] width 45 height 45
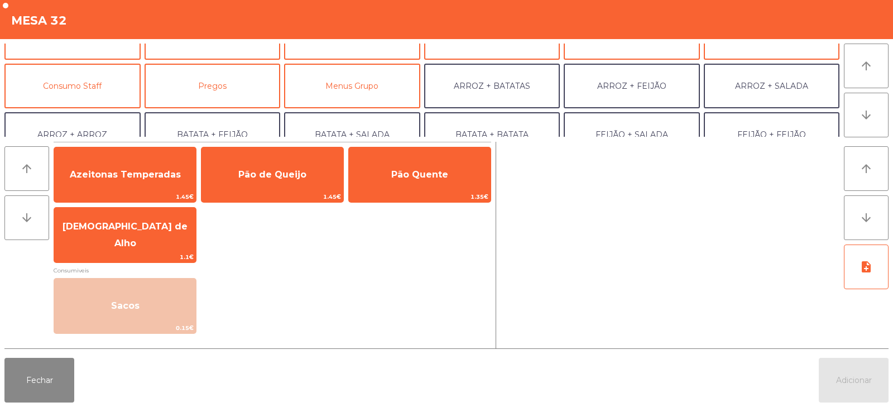
scroll to position [78, 0]
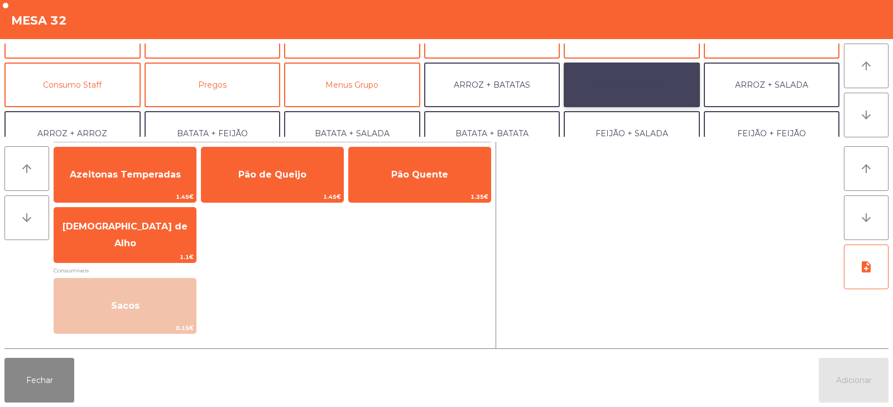
click at [656, 83] on button "ARROZ + FEIJÃO" at bounding box center [632, 85] width 136 height 45
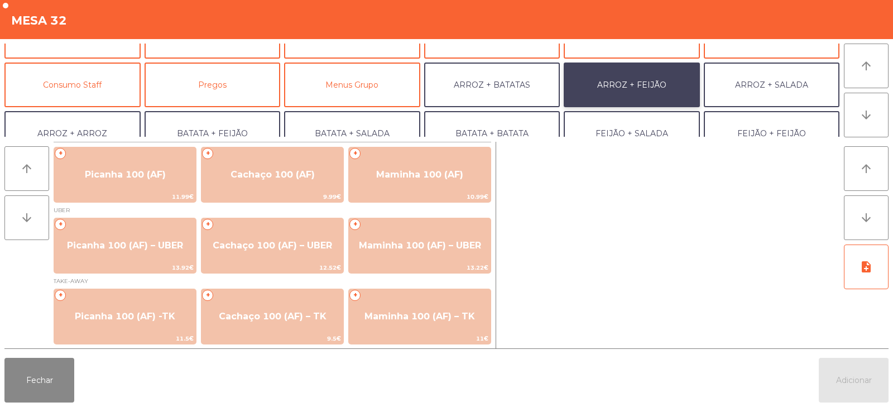
scroll to position [1, 0]
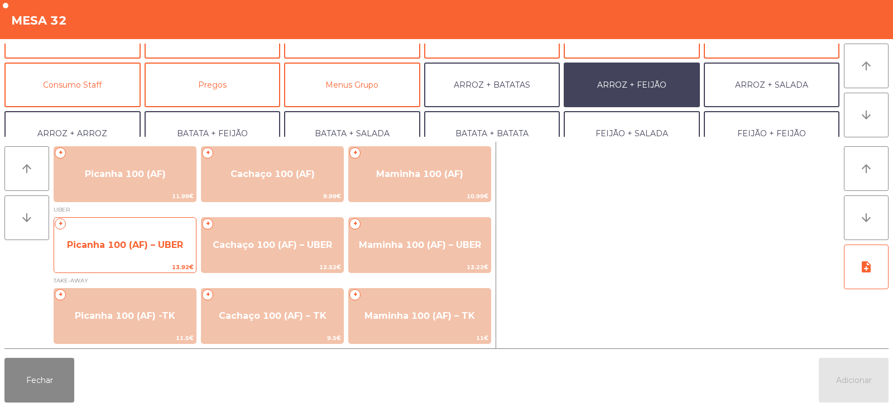
click at [121, 248] on span "Picanha 100 (AF) – UBER" at bounding box center [125, 245] width 116 height 11
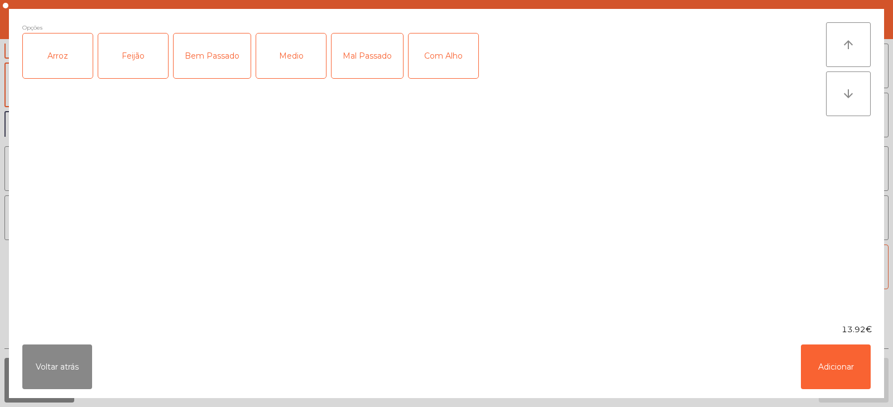
click at [55, 62] on div "Arroz" at bounding box center [58, 56] width 70 height 45
click at [117, 64] on div "Feijão" at bounding box center [133, 56] width 70 height 45
click at [295, 45] on div "Medio" at bounding box center [291, 56] width 70 height 45
click at [444, 69] on div "Com Alho" at bounding box center [444, 56] width 70 height 45
click at [836, 368] on button "Adicionar" at bounding box center [836, 367] width 70 height 45
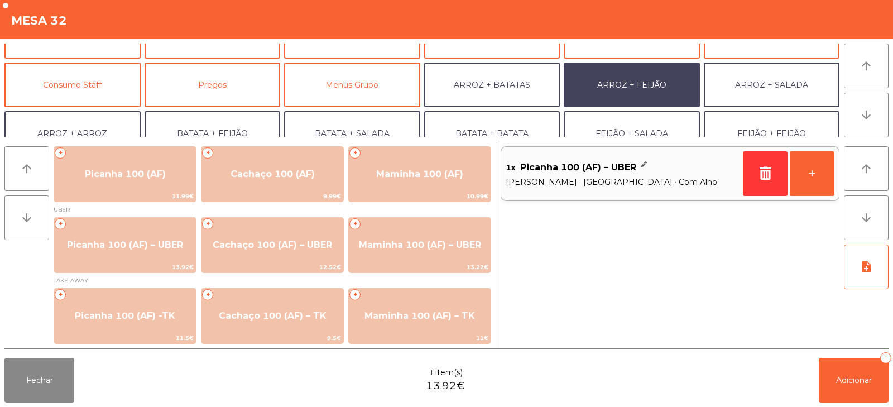
scroll to position [146, 0]
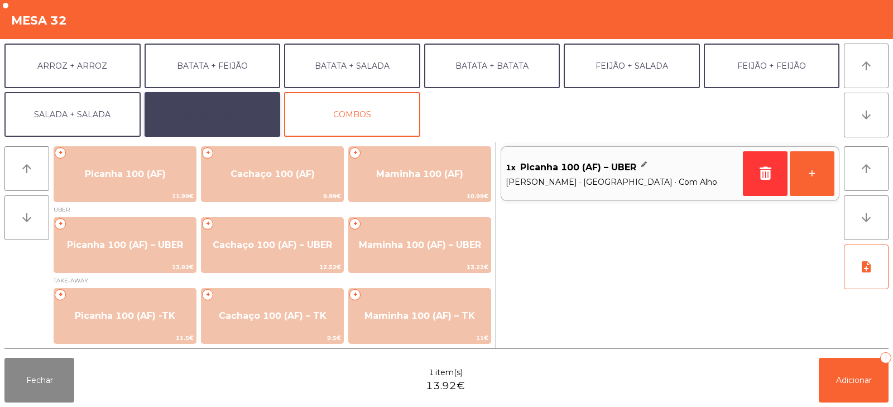
click at [192, 114] on button "EXTRAS UBER" at bounding box center [213, 114] width 136 height 45
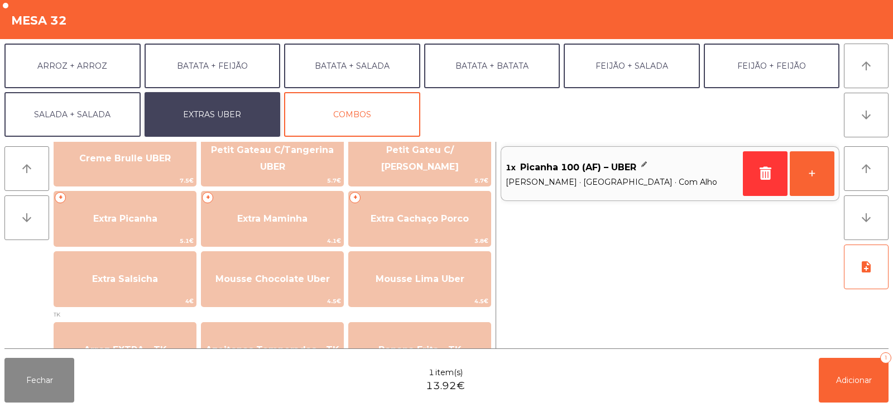
scroll to position [282, 0]
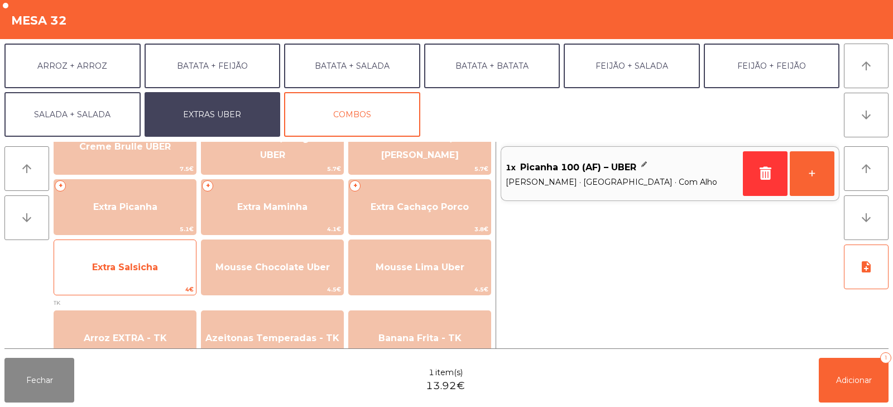
click at [133, 269] on span "Extra Salsicha" at bounding box center [125, 267] width 66 height 11
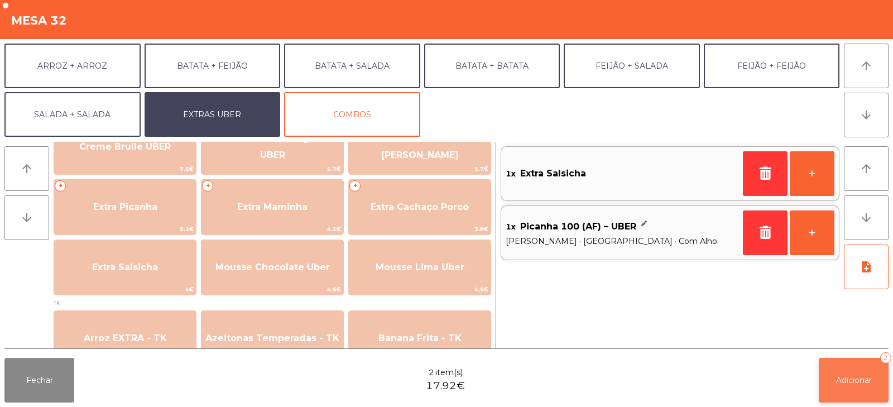
click at [853, 381] on span "Adicionar" at bounding box center [854, 380] width 36 height 10
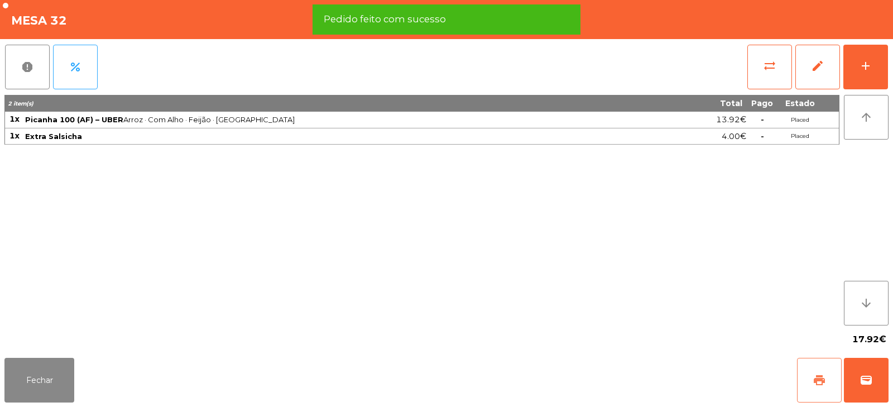
click at [823, 383] on span "print" at bounding box center [819, 380] width 13 height 13
click at [873, 381] on button "wallet" at bounding box center [866, 380] width 45 height 45
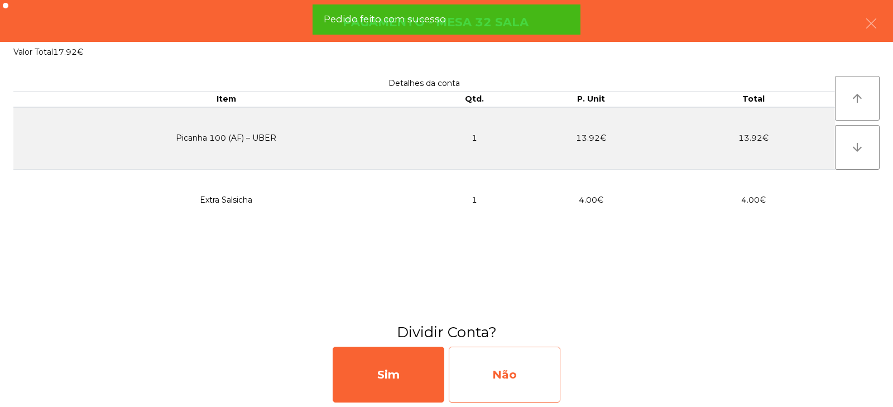
click at [523, 386] on div "Não" at bounding box center [505, 375] width 112 height 56
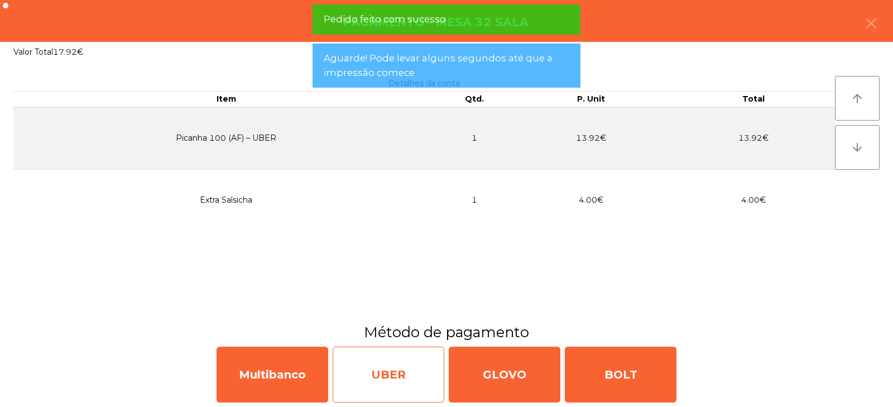
click at [386, 375] on div "UBER" at bounding box center [389, 375] width 112 height 56
select select "**"
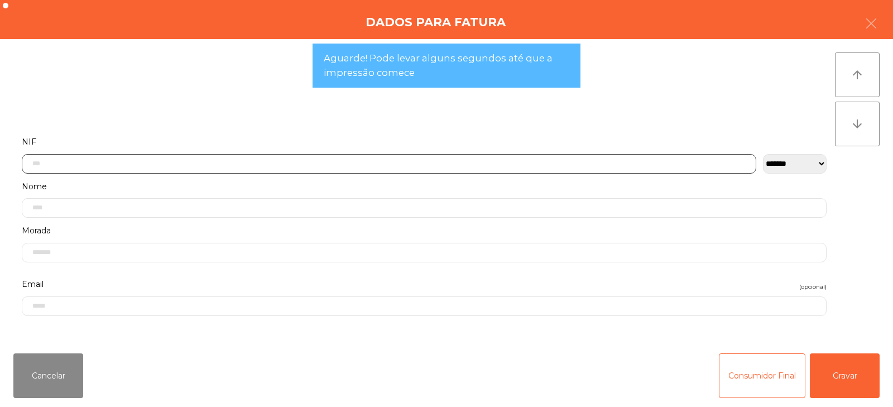
click at [499, 164] on input "text" at bounding box center [389, 164] width 735 height 20
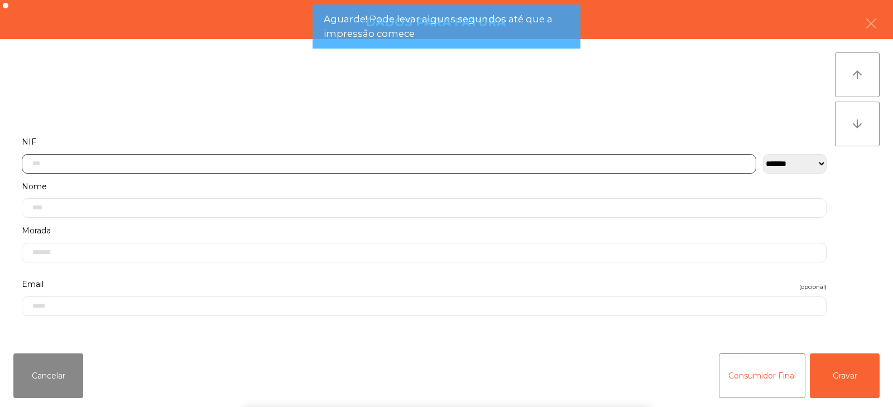
scroll to position [82, 0]
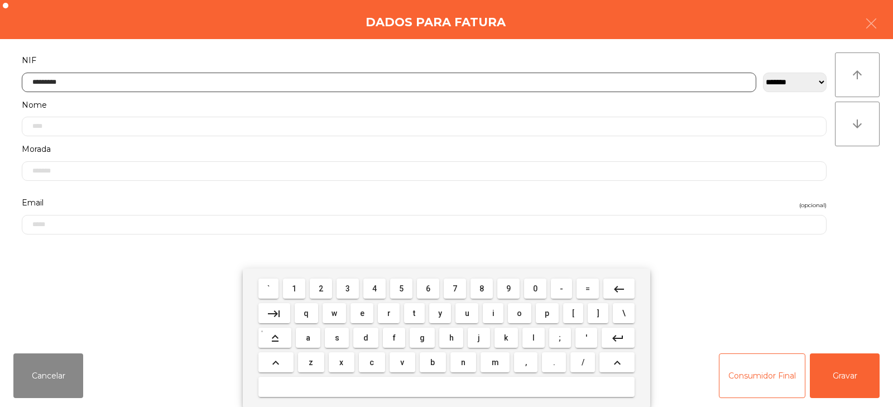
type input "*********"
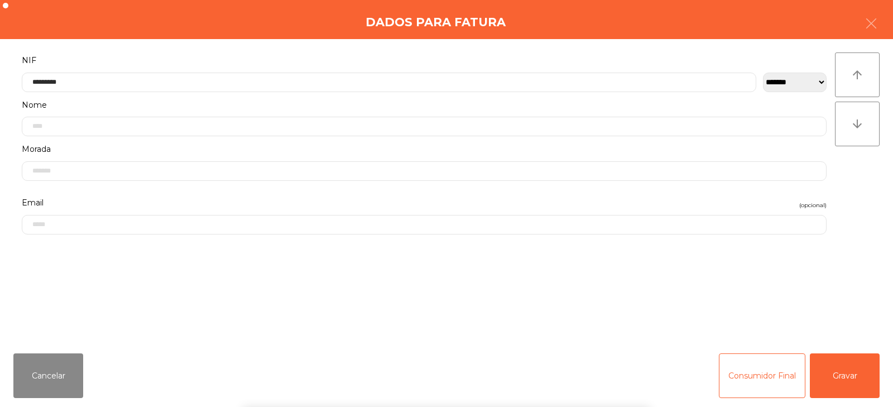
click at [843, 370] on div "` 1 2 3 4 5 6 7 8 9 0 - = keyboard_backspace keyboard_tab q w e r t y u i o p […" at bounding box center [446, 338] width 893 height 138
click at [838, 375] on button "Gravar" at bounding box center [845, 375] width 70 height 45
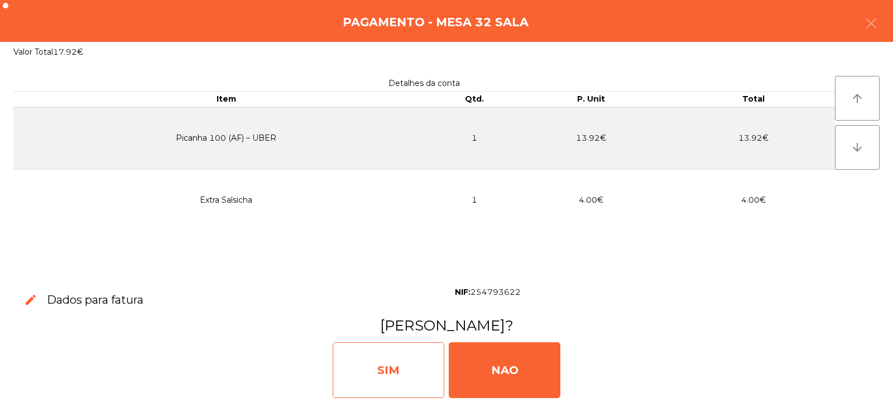
click at [416, 366] on div "SIM" at bounding box center [389, 370] width 112 height 56
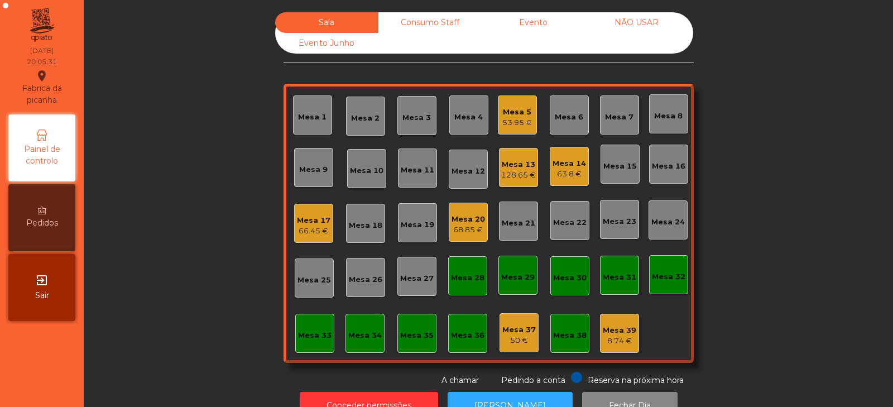
click at [401, 170] on div "Mesa 11" at bounding box center [418, 170] width 34 height 11
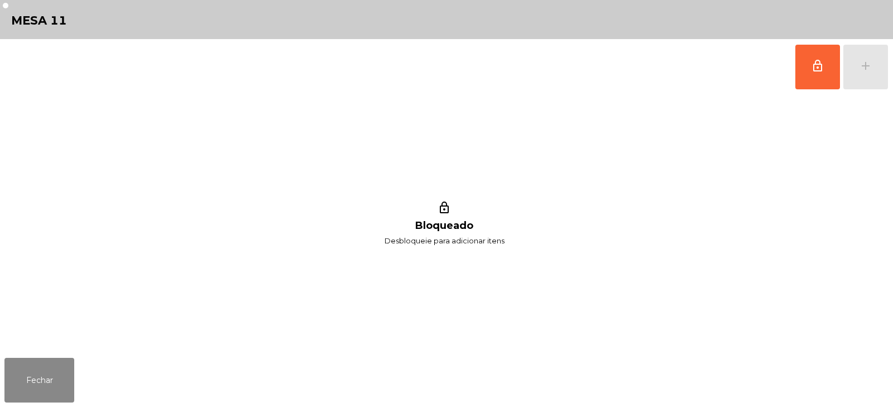
click at [850, 186] on div "lock_outline Bloqueado Desbloqueie para adicionar itens" at bounding box center [444, 224] width 880 height 259
click at [807, 75] on button "lock_outline" at bounding box center [818, 67] width 45 height 45
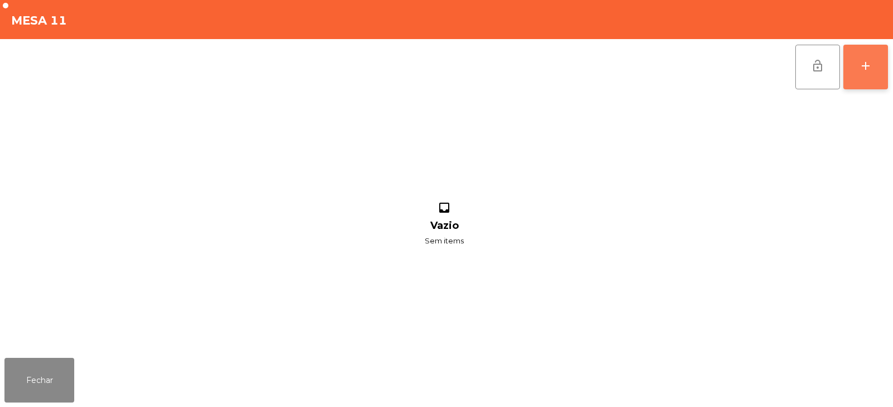
click at [868, 79] on button "add" at bounding box center [866, 67] width 45 height 45
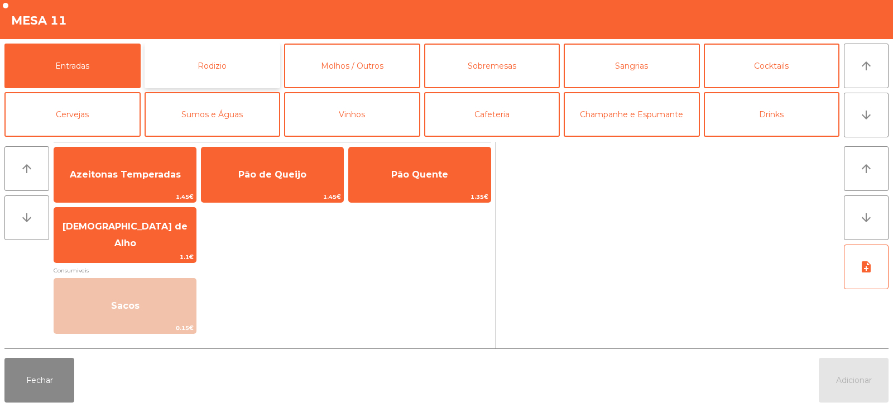
click at [190, 60] on button "Rodizio" at bounding box center [213, 66] width 136 height 45
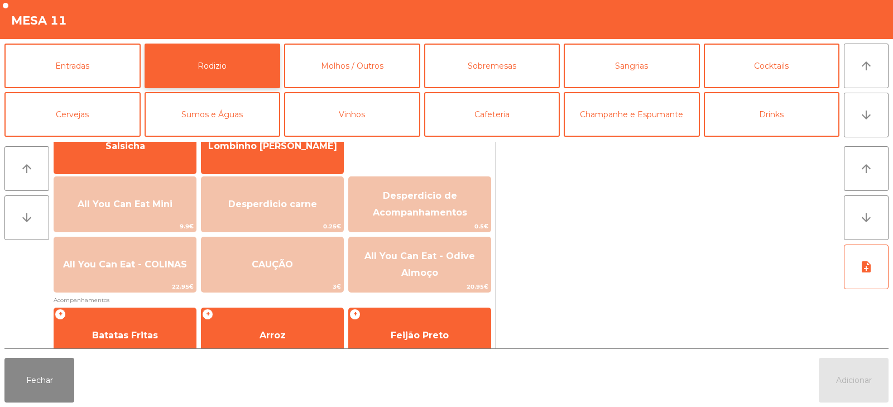
scroll to position [102, 0]
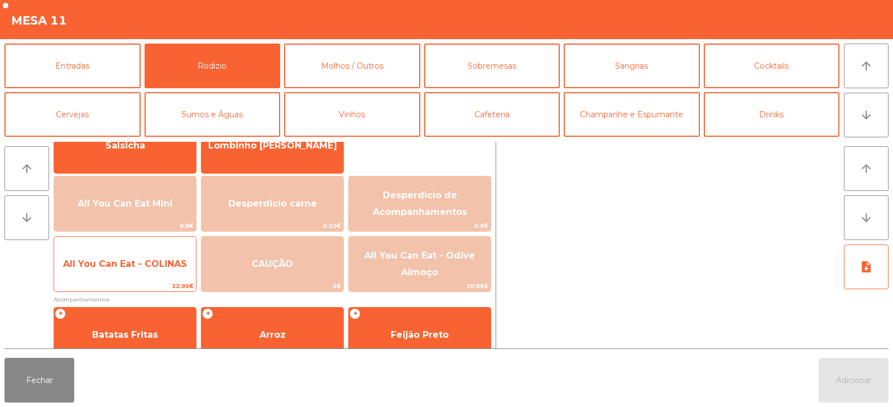
click at [134, 269] on span "All You Can Eat - COLINAS" at bounding box center [125, 264] width 142 height 30
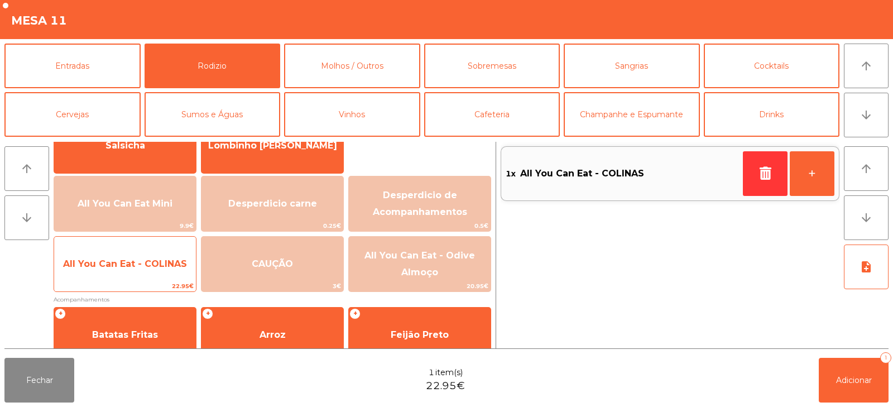
click at [140, 278] on span "All You Can Eat - COLINAS" at bounding box center [125, 264] width 142 height 30
click at [144, 279] on span "All You Can Eat - COLINAS" at bounding box center [125, 264] width 142 height 30
click at [142, 283] on span "22.95€" at bounding box center [125, 286] width 142 height 11
click at [151, 284] on span "22.95€" at bounding box center [125, 286] width 142 height 11
click at [161, 284] on span "22.95€" at bounding box center [125, 286] width 142 height 11
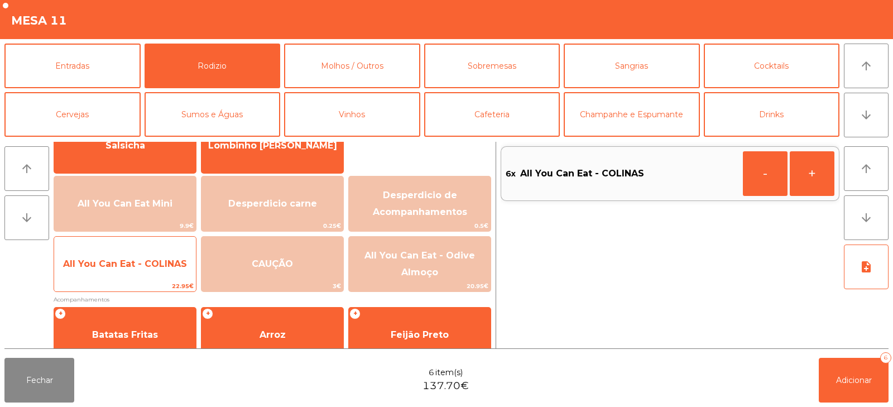
click at [159, 285] on span "22.95€" at bounding box center [125, 286] width 142 height 11
click at [152, 284] on span "22.95€" at bounding box center [125, 286] width 142 height 11
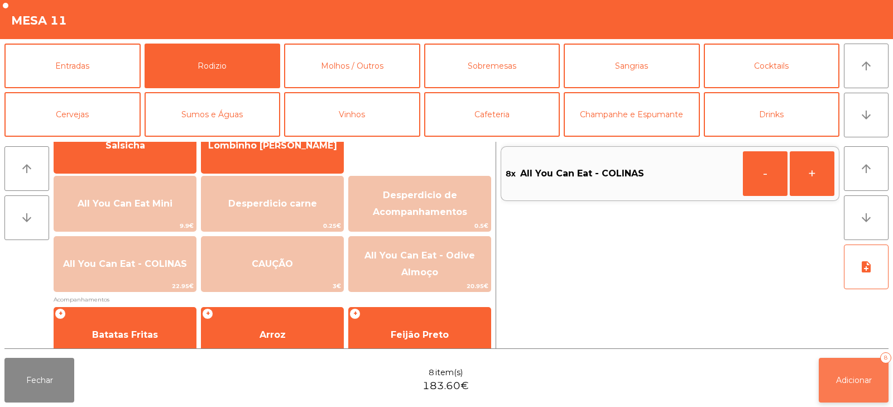
click at [848, 381] on span "Adicionar" at bounding box center [854, 380] width 36 height 10
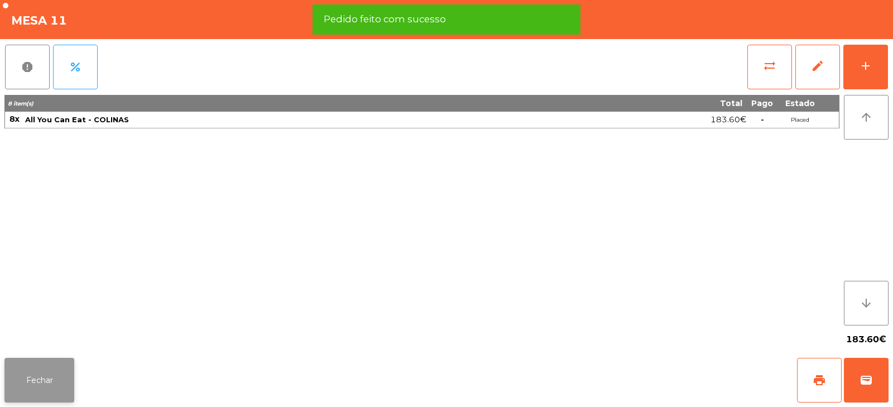
click at [40, 373] on button "Fechar" at bounding box center [39, 380] width 70 height 45
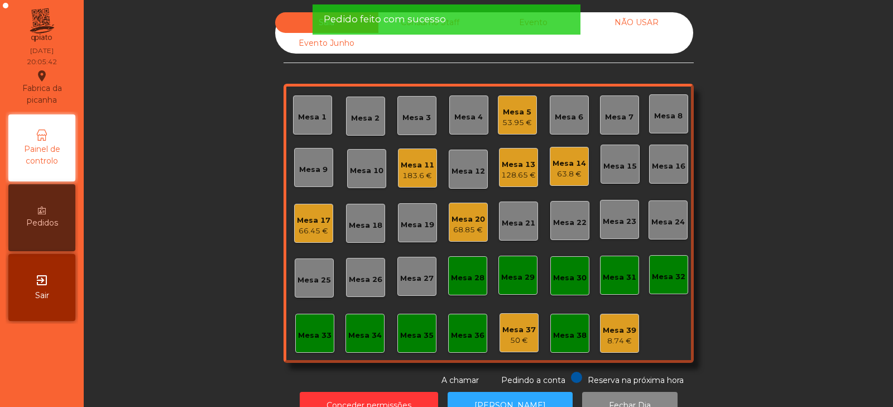
click at [185, 250] on div "Sala Consumo Staff Evento NÃO USAR Evento Junho Mesa 1 Mesa 2 Mesa 3 Mesa 4 Mes…" at bounding box center [489, 199] width 780 height 374
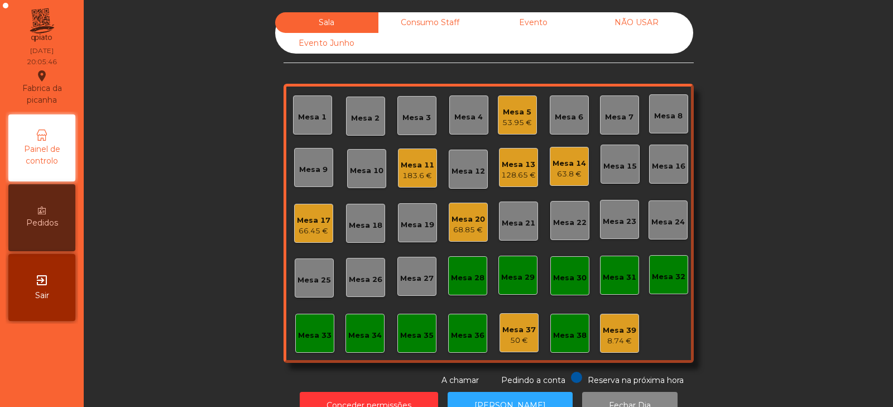
click at [575, 222] on div "Mesa 22" at bounding box center [570, 222] width 34 height 11
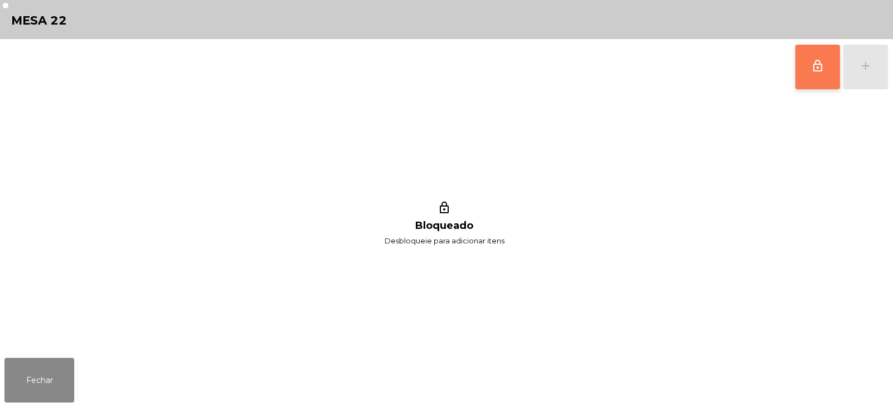
click at [827, 77] on button "lock_outline" at bounding box center [818, 67] width 45 height 45
click at [872, 71] on div "add" at bounding box center [865, 65] width 13 height 13
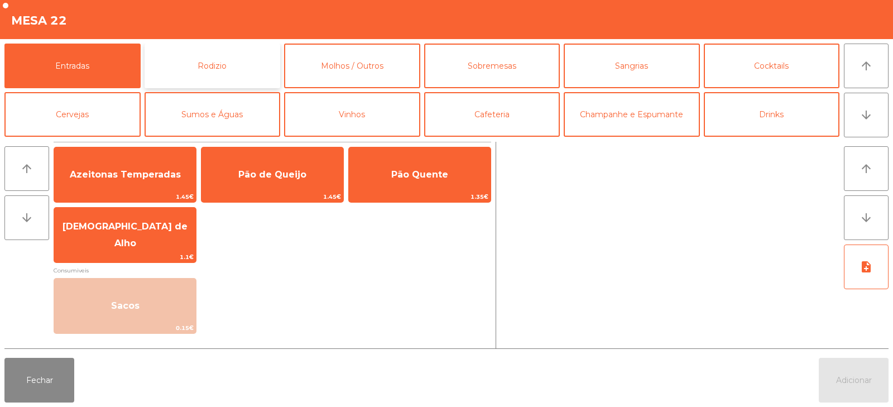
click at [251, 56] on button "Rodizio" at bounding box center [213, 66] width 136 height 45
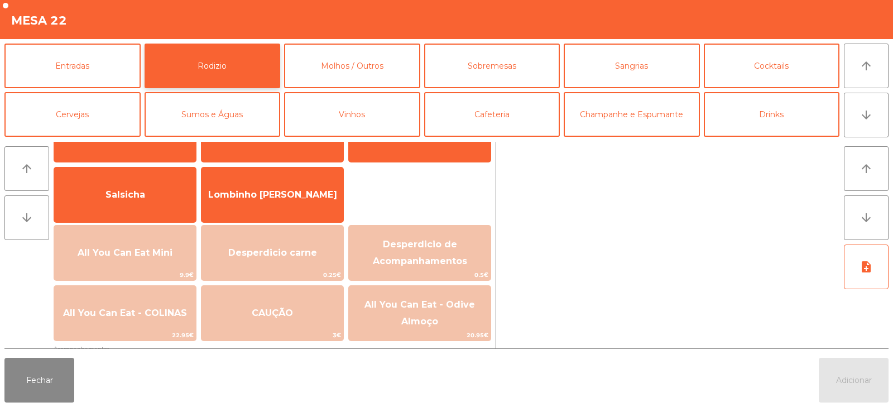
scroll to position [58, 0]
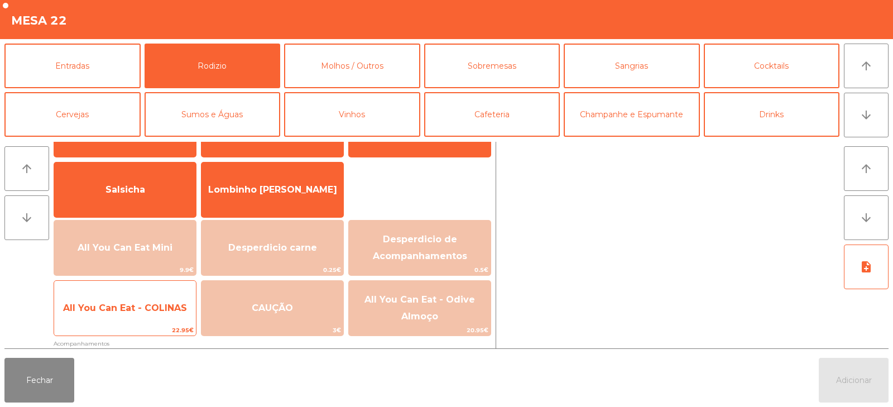
click at [167, 304] on span "All You Can Eat - COLINAS" at bounding box center [125, 308] width 124 height 11
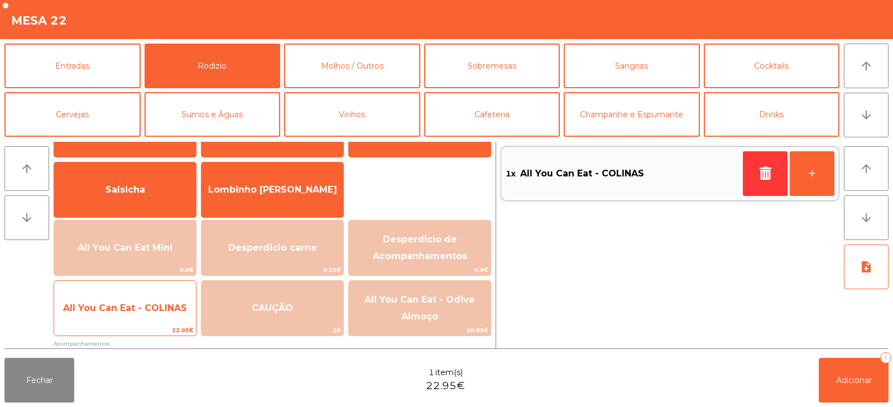
click at [170, 305] on span "All You Can Eat - COLINAS" at bounding box center [125, 308] width 124 height 11
click at [165, 318] on span "All You Can Eat - COLINAS" at bounding box center [125, 308] width 142 height 30
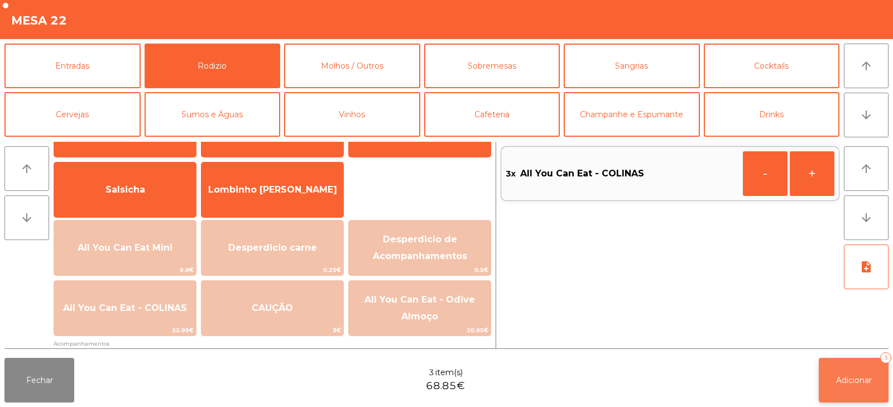
click at [836, 380] on span "Adicionar" at bounding box center [854, 380] width 36 height 10
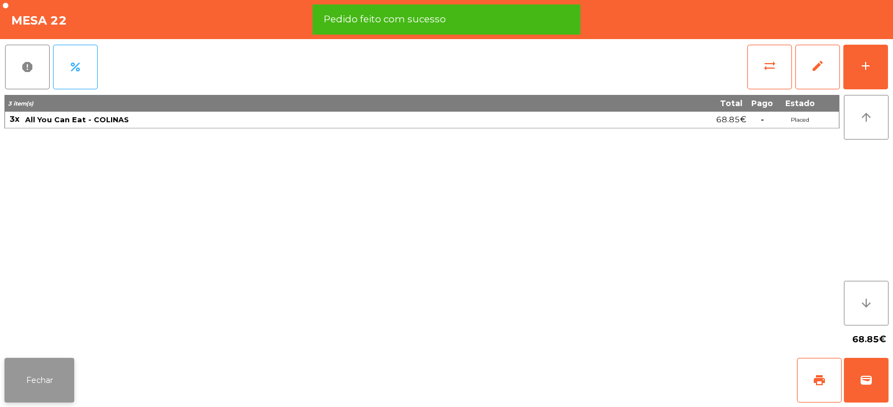
click at [52, 384] on button "Fechar" at bounding box center [39, 380] width 70 height 45
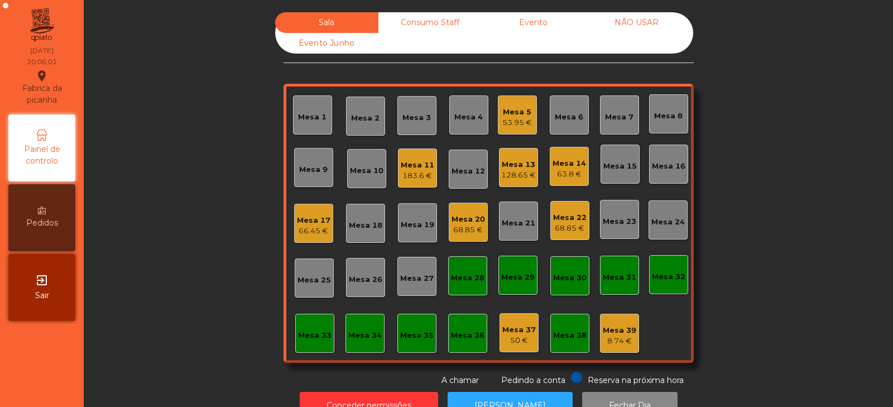
scroll to position [33, 0]
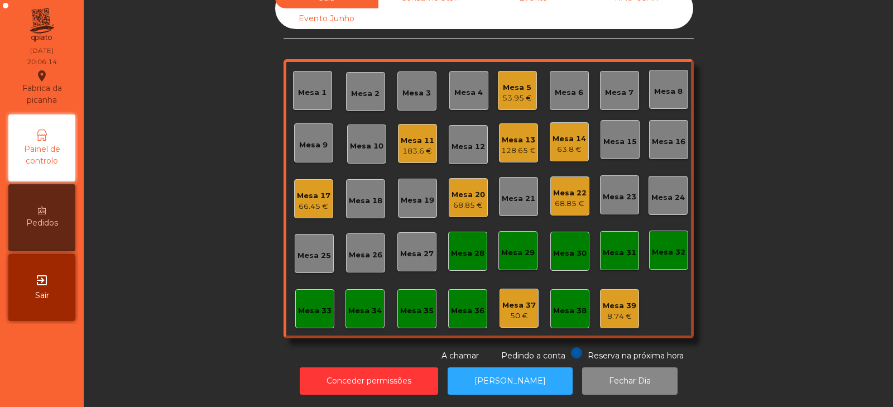
click at [663, 92] on div "Mesa 8" at bounding box center [668, 89] width 39 height 39
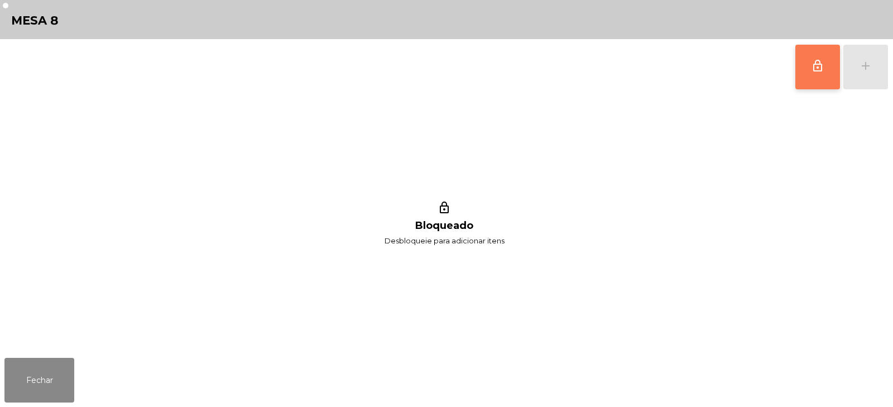
click at [805, 70] on button "lock_outline" at bounding box center [818, 67] width 45 height 45
click at [860, 74] on button "add" at bounding box center [866, 67] width 45 height 45
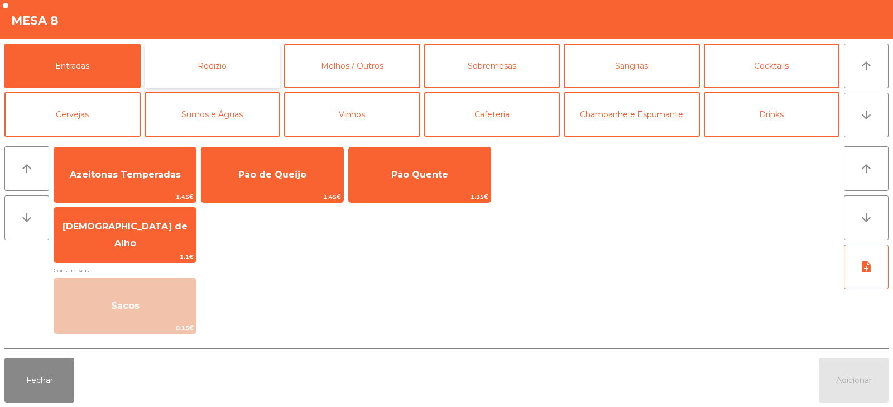
click at [213, 64] on button "Rodizio" at bounding box center [213, 66] width 136 height 45
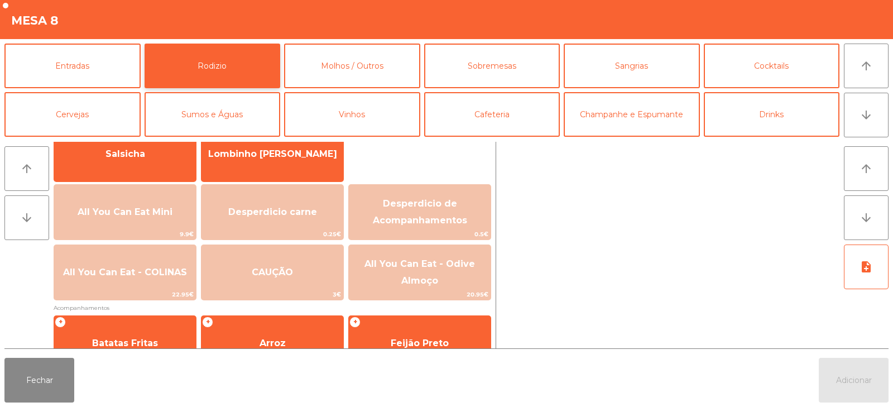
scroll to position [95, 0]
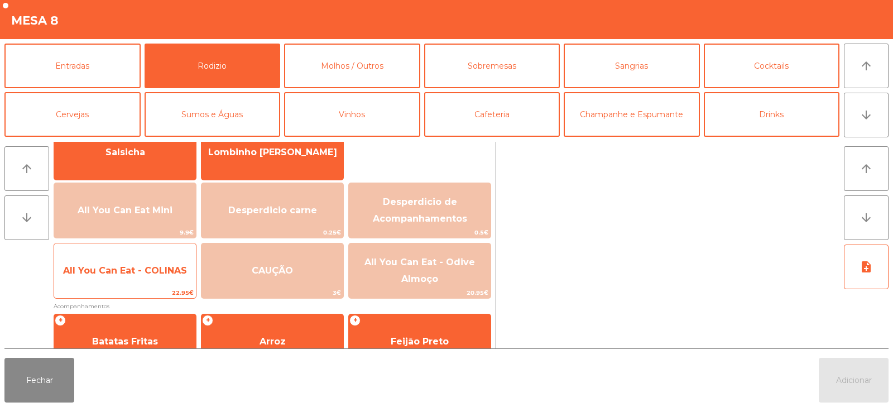
click at [160, 281] on span "All You Can Eat - COLINAS" at bounding box center [125, 271] width 142 height 30
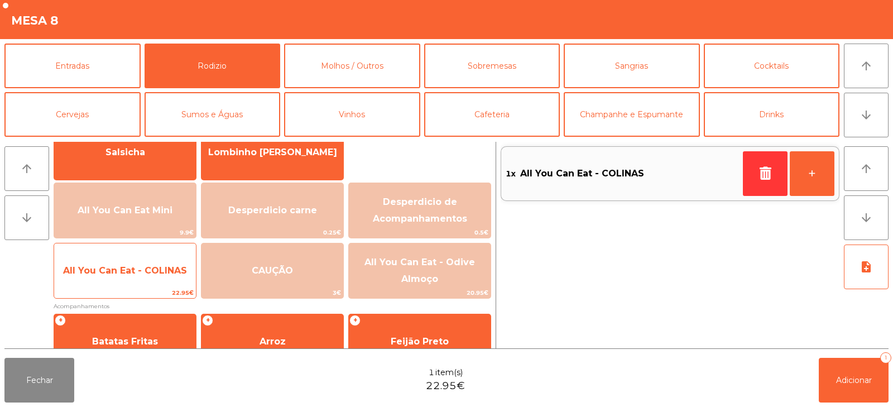
click at [159, 281] on span "All You Can Eat - COLINAS" at bounding box center [125, 271] width 142 height 30
click at [161, 279] on span "All You Can Eat - COLINAS" at bounding box center [125, 271] width 142 height 30
click at [168, 276] on span "All You Can Eat - COLINAS" at bounding box center [125, 271] width 142 height 30
click at [170, 272] on span "All You Can Eat - COLINAS" at bounding box center [125, 270] width 124 height 11
click at [160, 278] on span "All You Can Eat - COLINAS" at bounding box center [125, 271] width 142 height 30
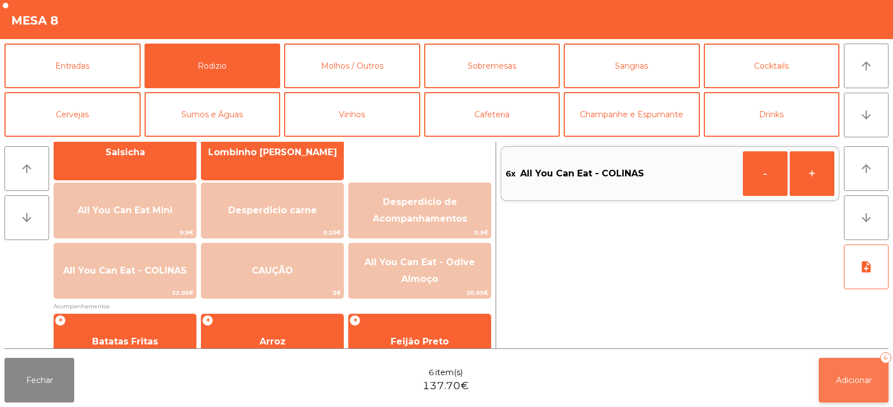
click at [849, 380] on span "Adicionar" at bounding box center [854, 380] width 36 height 10
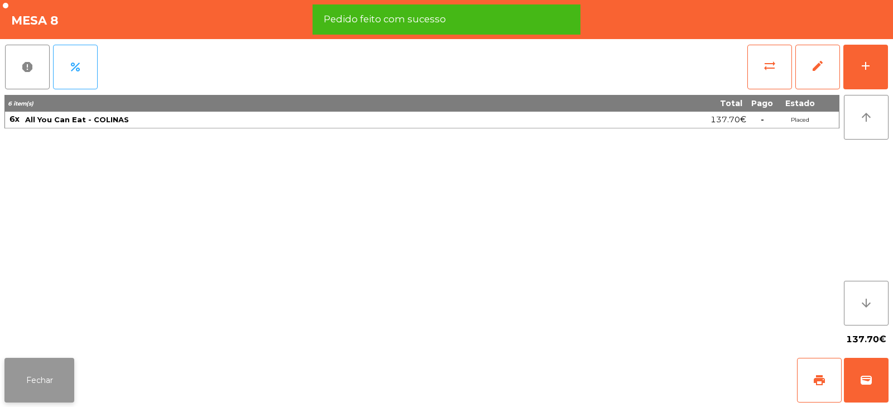
click at [52, 376] on button "Fechar" at bounding box center [39, 380] width 70 height 45
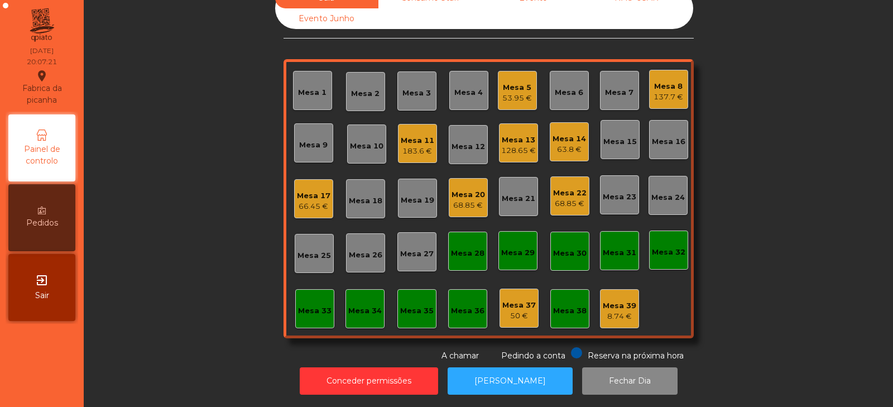
scroll to position [0, 0]
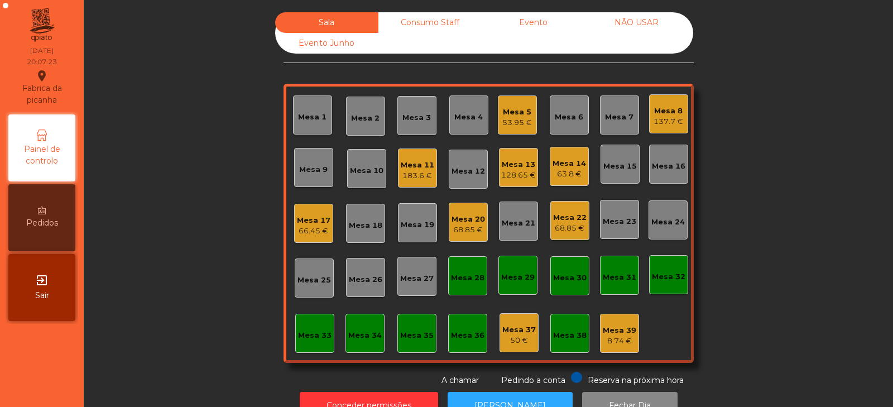
click at [670, 112] on div "Mesa 8" at bounding box center [669, 111] width 30 height 11
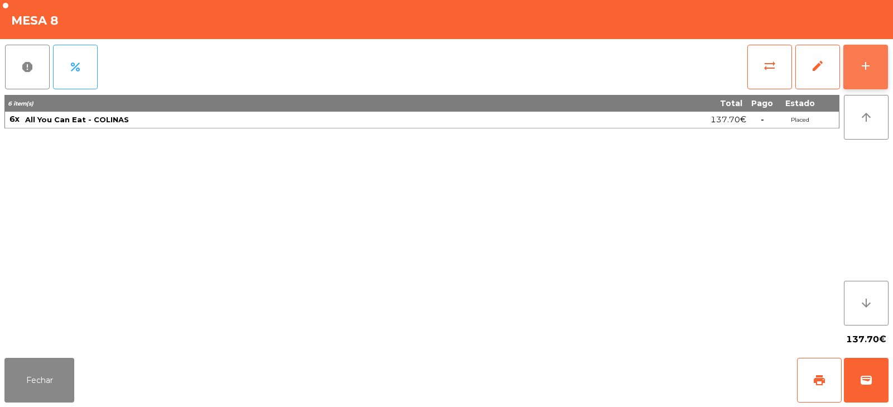
click at [852, 69] on button "add" at bounding box center [866, 67] width 45 height 45
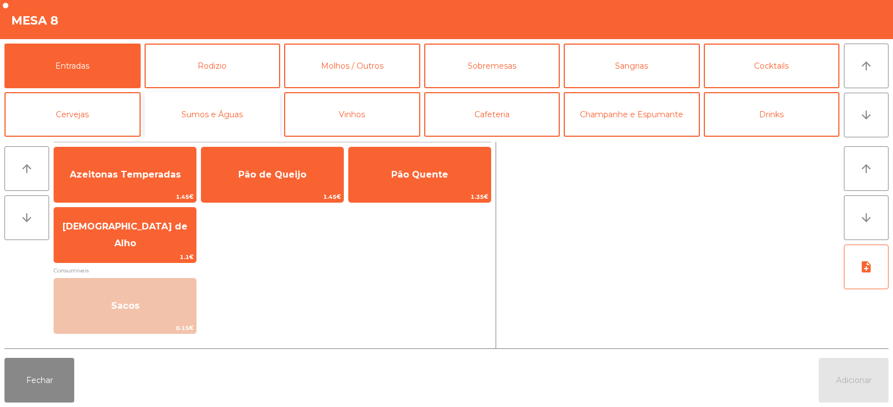
click at [261, 108] on button "Sumos e Águas" at bounding box center [213, 114] width 136 height 45
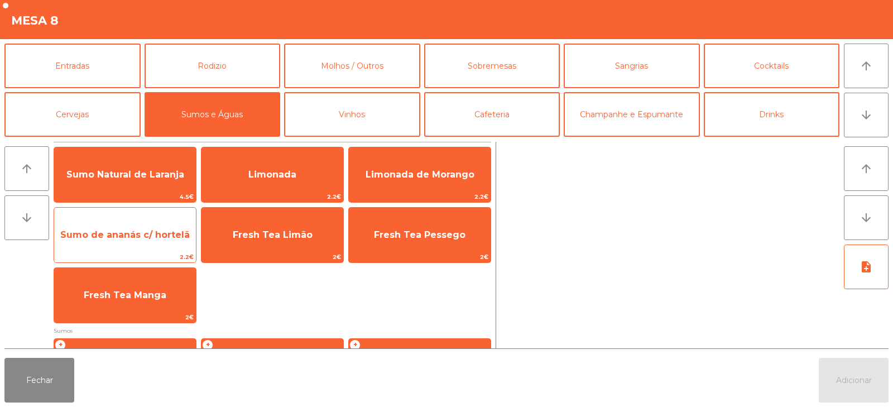
click at [174, 240] on span "Sumo de ananás c/ hortelã" at bounding box center [125, 235] width 142 height 30
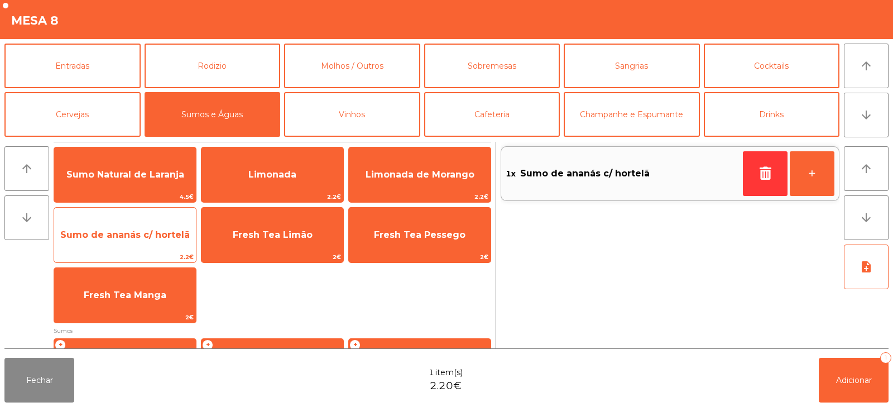
click at [179, 235] on span "Sumo de ananás c/ hortelã" at bounding box center [125, 235] width 130 height 11
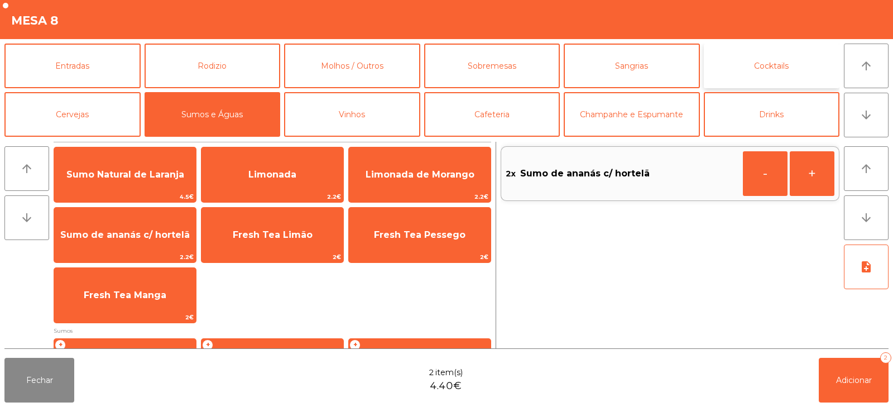
click at [770, 68] on button "Cocktails" at bounding box center [772, 66] width 136 height 45
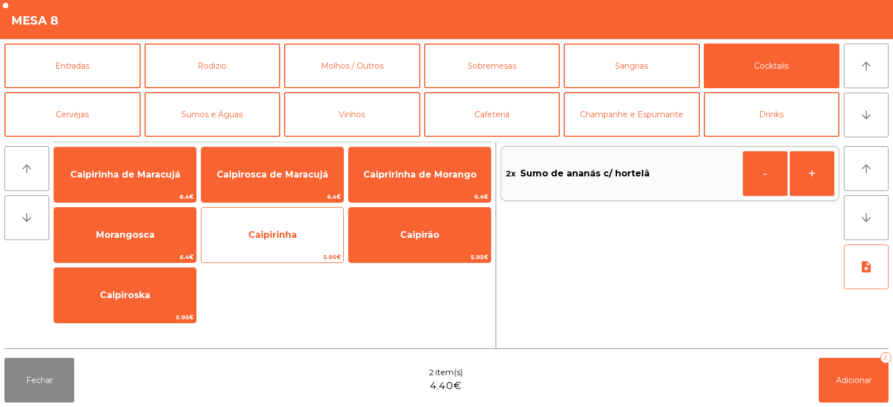
click at [271, 237] on span "Caipirinha" at bounding box center [272, 235] width 49 height 11
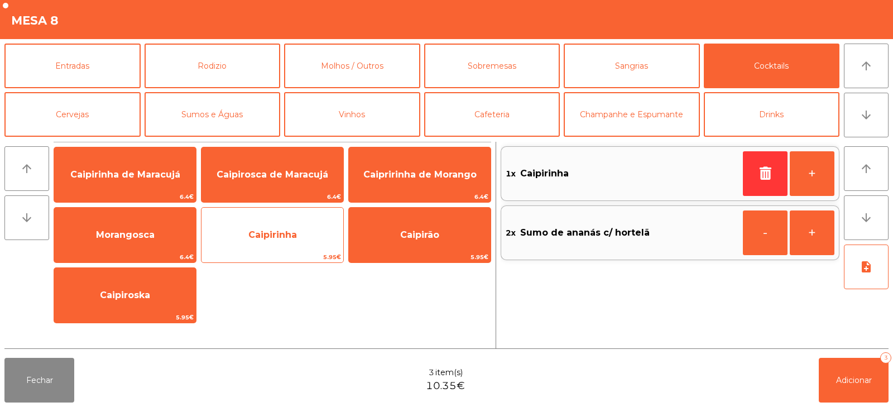
click at [293, 237] on span "Caipirinha" at bounding box center [272, 235] width 49 height 11
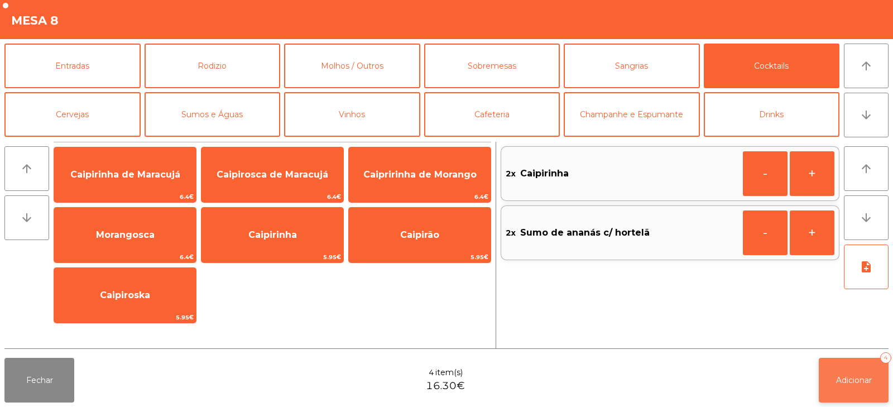
click at [859, 382] on span "Adicionar" at bounding box center [854, 380] width 36 height 10
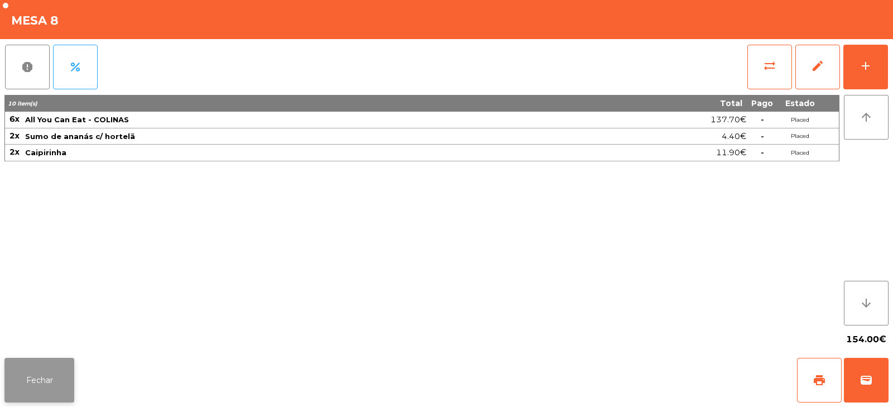
click at [32, 386] on button "Fechar" at bounding box center [39, 380] width 70 height 45
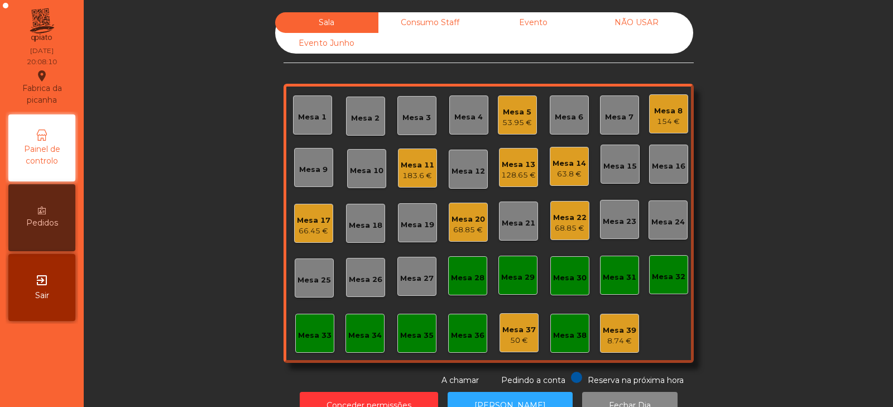
click at [676, 286] on div "Mesa 32" at bounding box center [668, 274] width 39 height 39
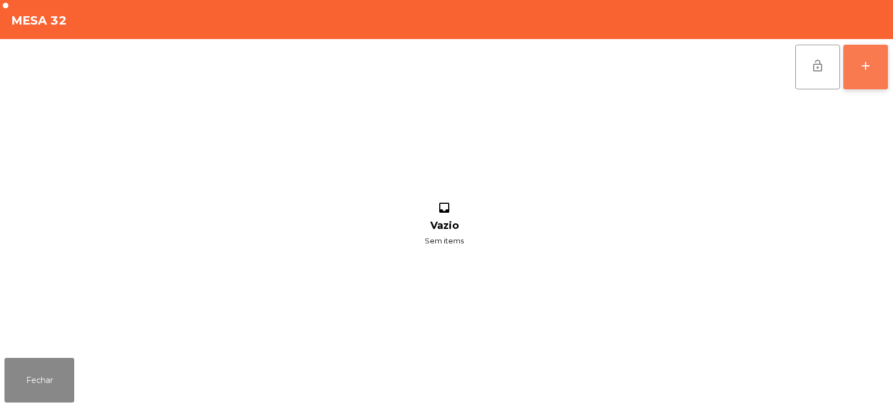
click at [879, 68] on button "add" at bounding box center [866, 67] width 45 height 45
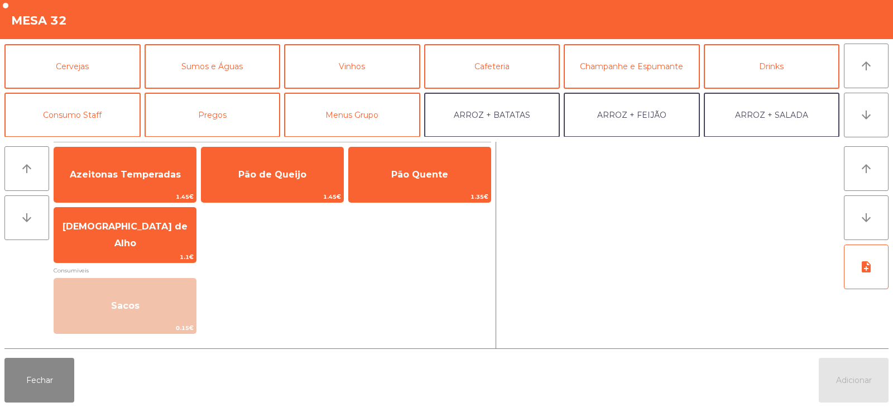
scroll to position [72, 0]
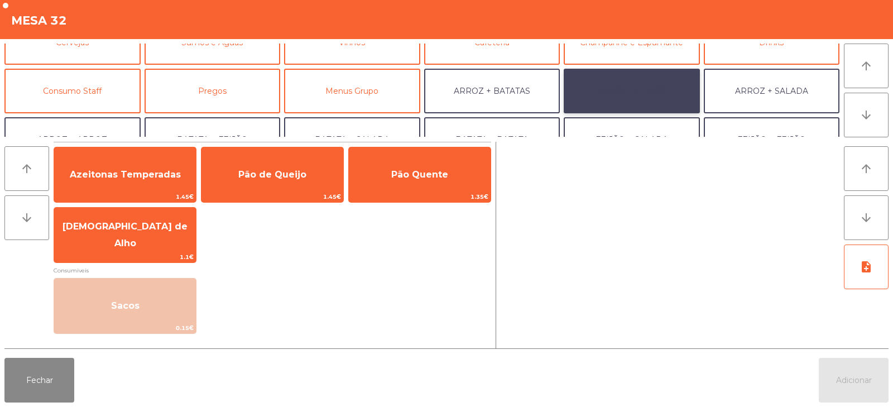
click at [627, 94] on button "ARROZ + FEIJÃO" at bounding box center [632, 91] width 136 height 45
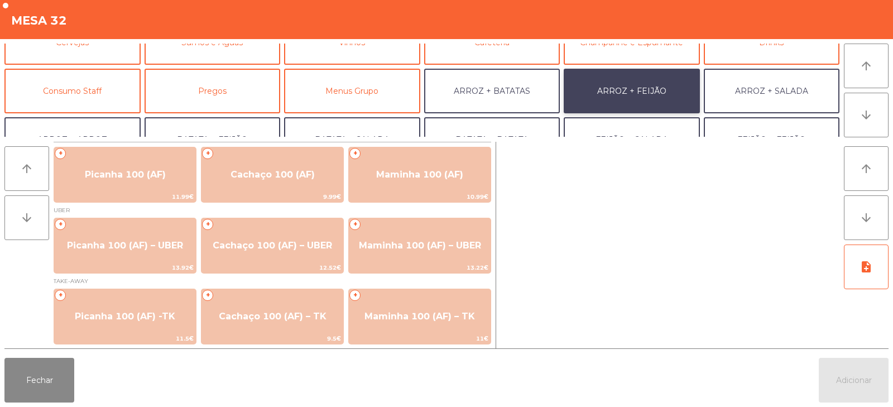
scroll to position [1, 0]
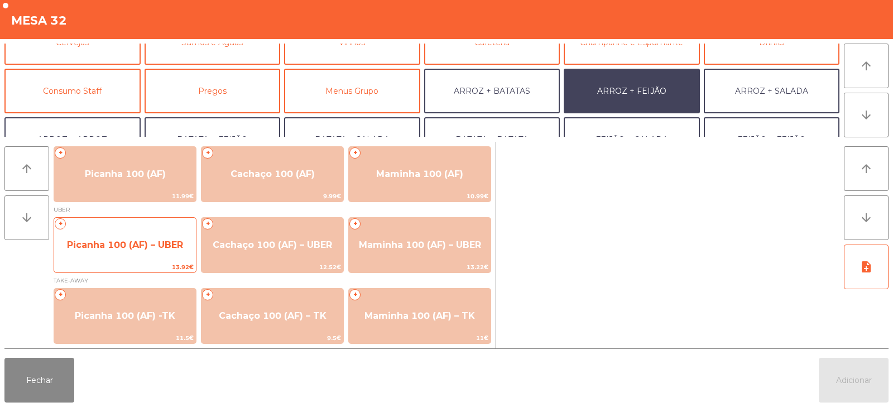
click at [124, 237] on span "Picanha 100 (AF) – UBER" at bounding box center [125, 245] width 142 height 30
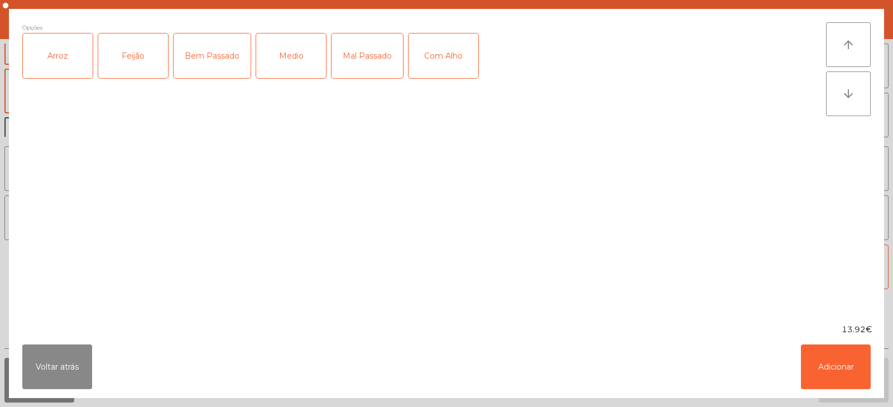
click at [52, 61] on div "Arroz" at bounding box center [58, 56] width 70 height 45
click at [121, 68] on div "Feijão" at bounding box center [133, 56] width 70 height 45
click at [309, 55] on div "Medio" at bounding box center [291, 56] width 70 height 45
click at [304, 63] on div "Medio" at bounding box center [291, 56] width 70 height 45
click at [233, 64] on div "Bem Passado" at bounding box center [212, 56] width 77 height 45
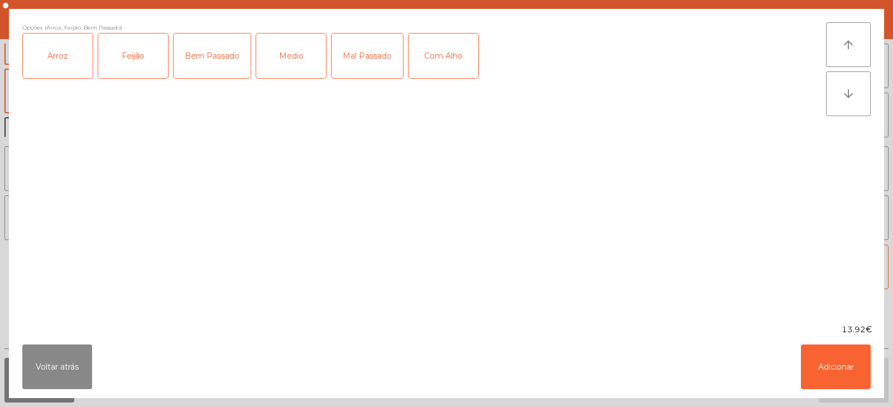
click at [457, 56] on div "Com Alho" at bounding box center [444, 56] width 70 height 45
click at [826, 361] on button "Adicionar" at bounding box center [836, 367] width 70 height 45
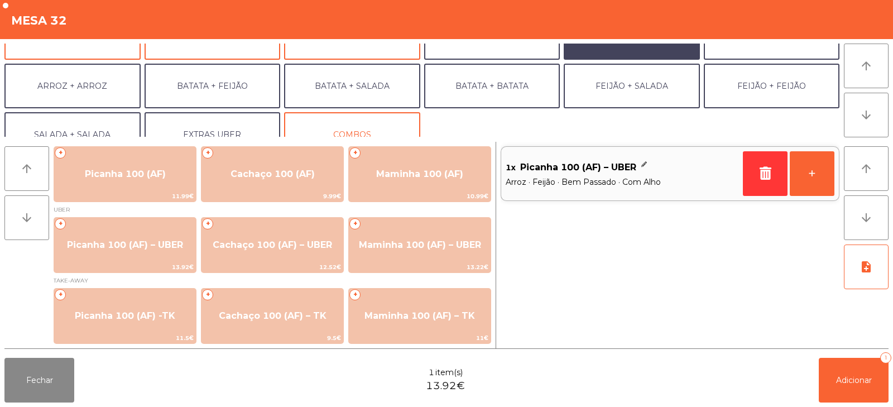
scroll to position [146, 0]
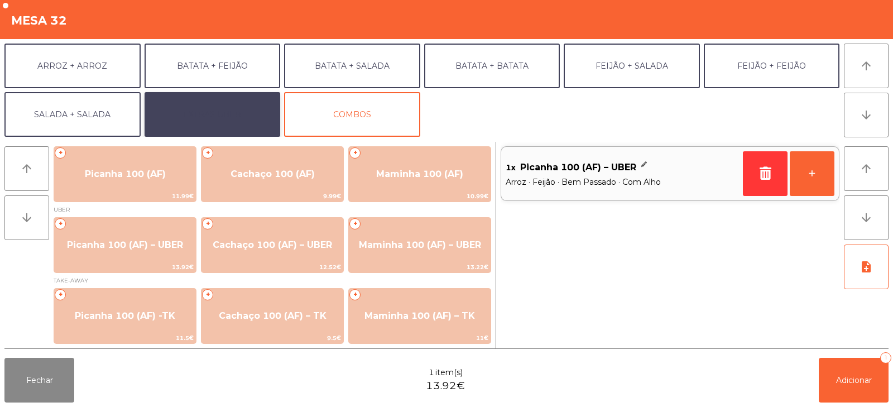
click at [197, 121] on button "EXTRAS UBER" at bounding box center [213, 114] width 136 height 45
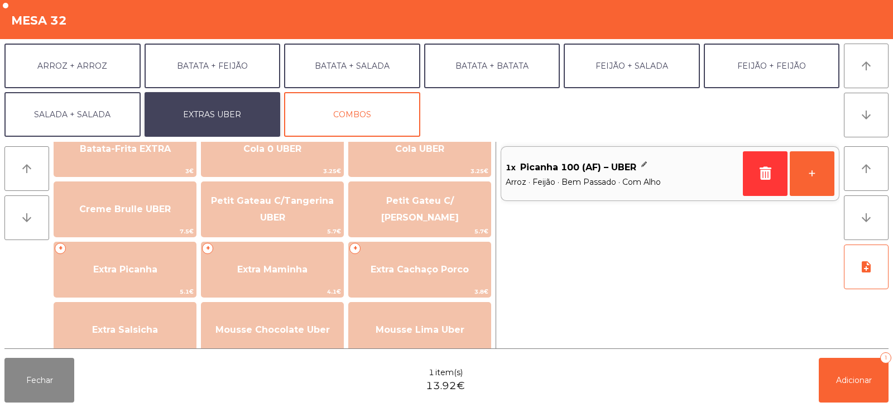
scroll to position [264, 0]
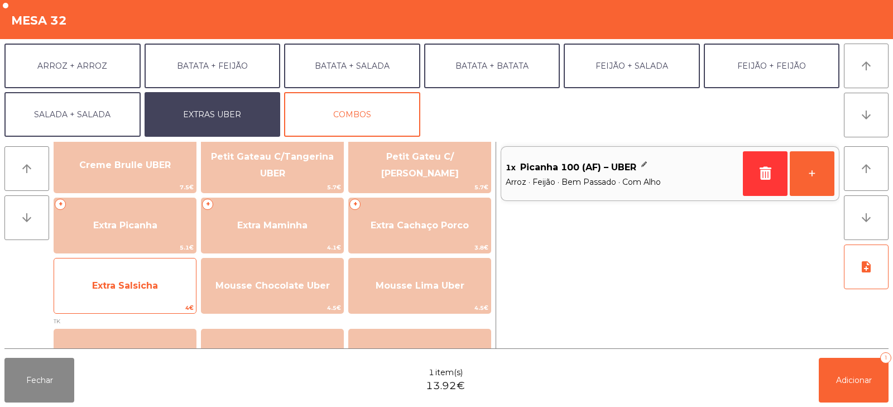
click at [122, 288] on span "Extra Salsicha" at bounding box center [125, 285] width 66 height 11
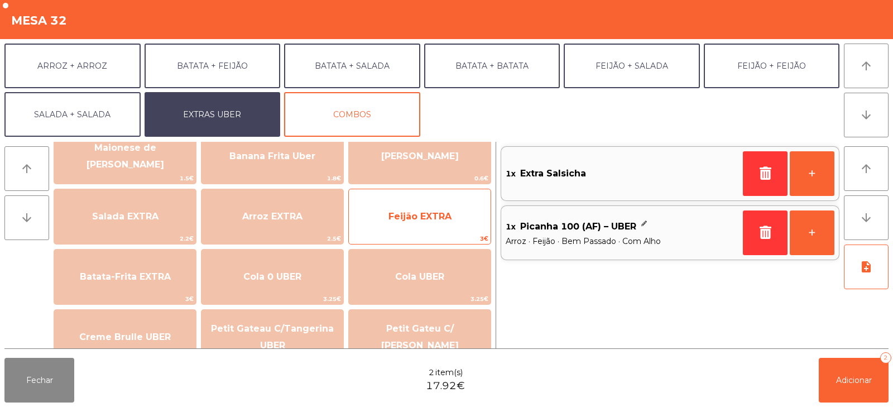
click at [451, 222] on span "Feijão EXTRA" at bounding box center [420, 217] width 142 height 30
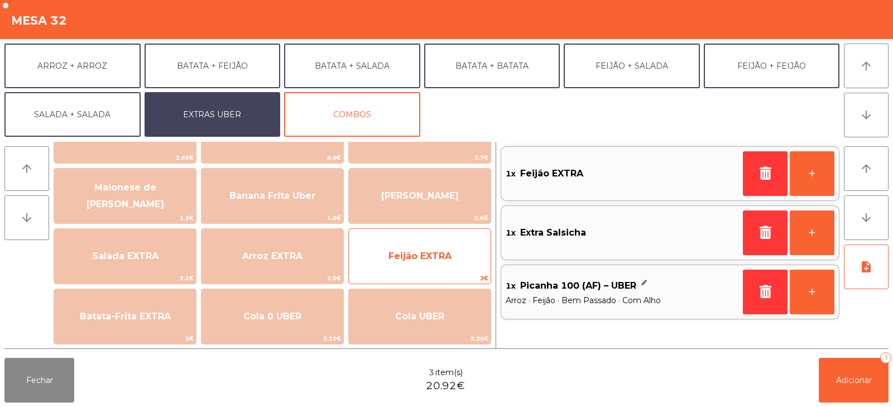
scroll to position [41, 0]
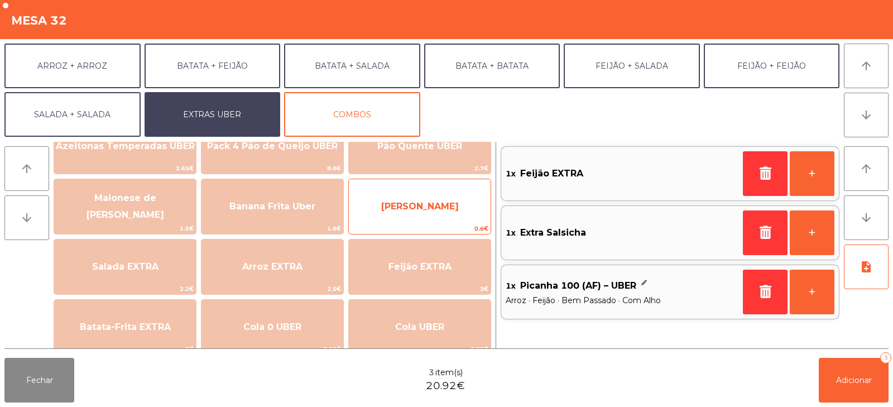
click at [455, 208] on span "[PERSON_NAME]" at bounding box center [420, 207] width 142 height 30
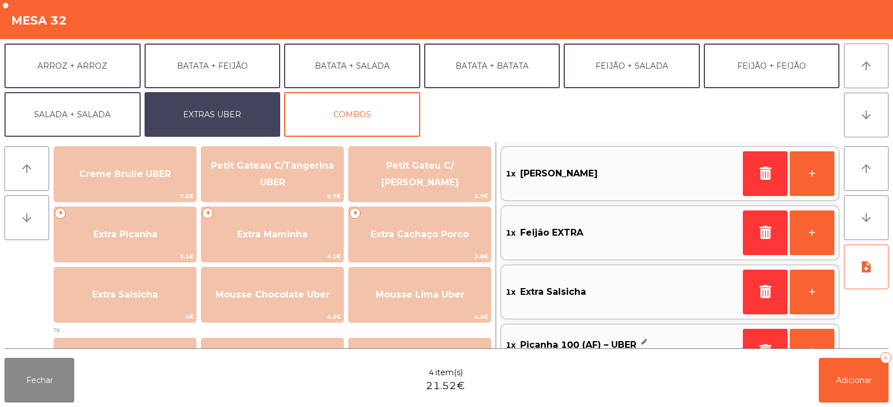
scroll to position [277, 0]
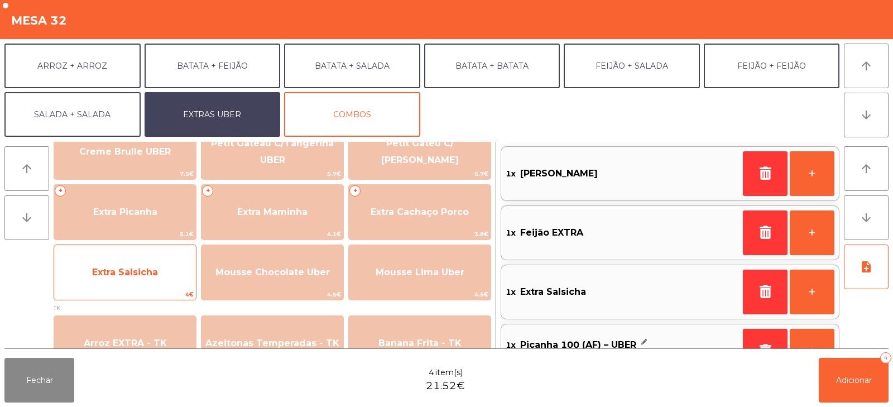
click at [174, 280] on span "Extra Salsicha" at bounding box center [125, 272] width 142 height 30
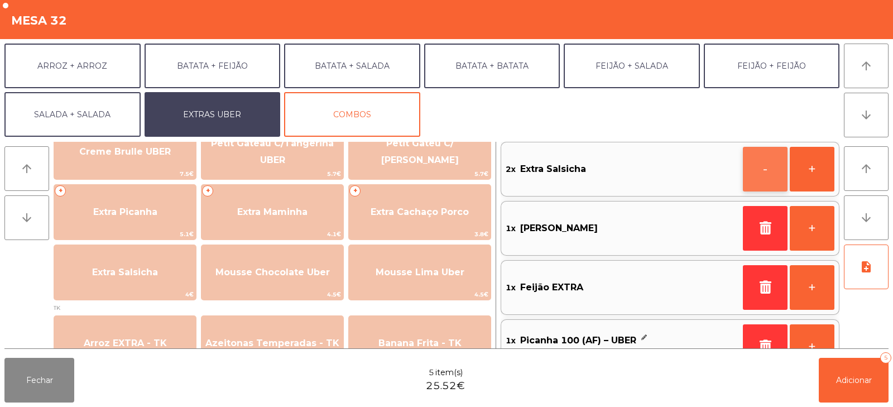
click at [759, 175] on button "-" at bounding box center [765, 169] width 45 height 45
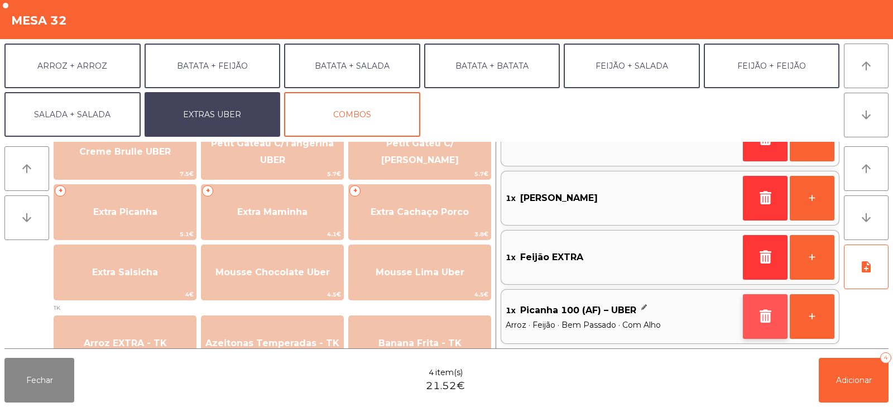
click at [764, 317] on icon "button" at bounding box center [765, 315] width 17 height 13
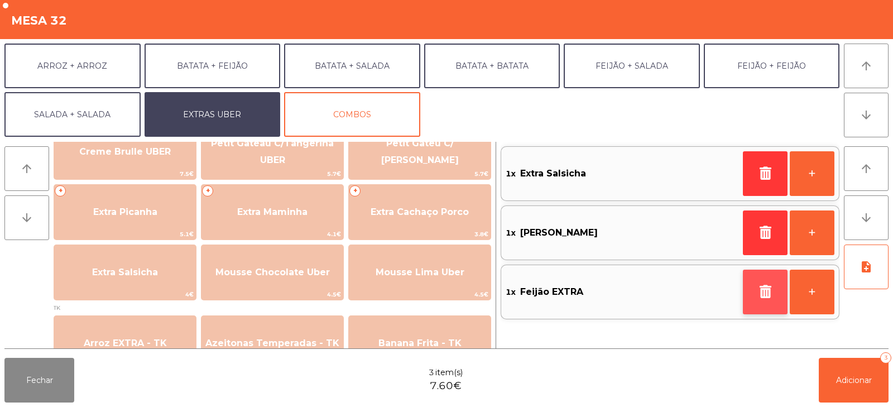
click at [767, 294] on icon "button" at bounding box center [765, 291] width 17 height 13
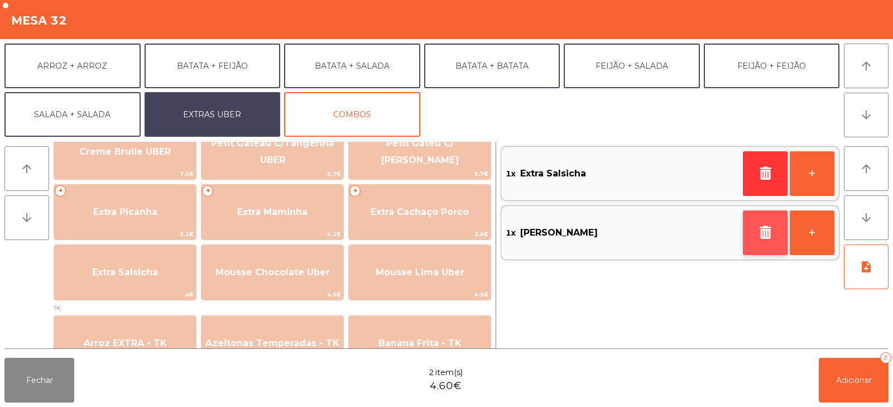
click at [758, 233] on icon "button" at bounding box center [765, 232] width 17 height 13
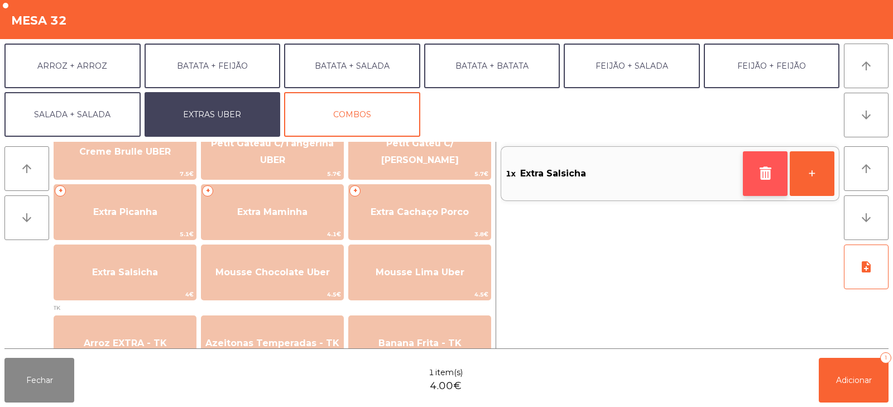
click at [761, 175] on icon "button" at bounding box center [765, 172] width 17 height 13
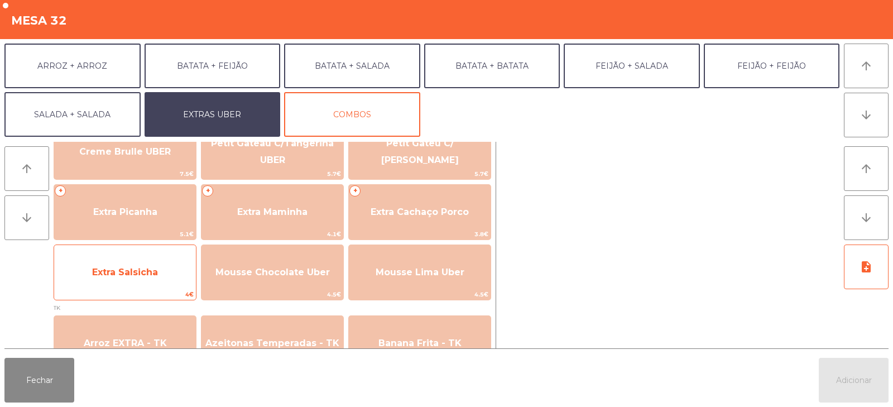
click at [155, 279] on span "Extra Salsicha" at bounding box center [125, 272] width 142 height 30
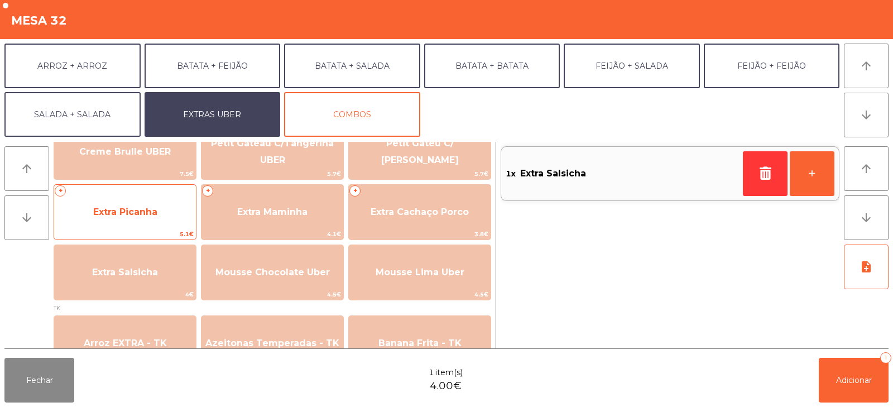
click at [98, 219] on span "Extra Picanha" at bounding box center [125, 212] width 142 height 30
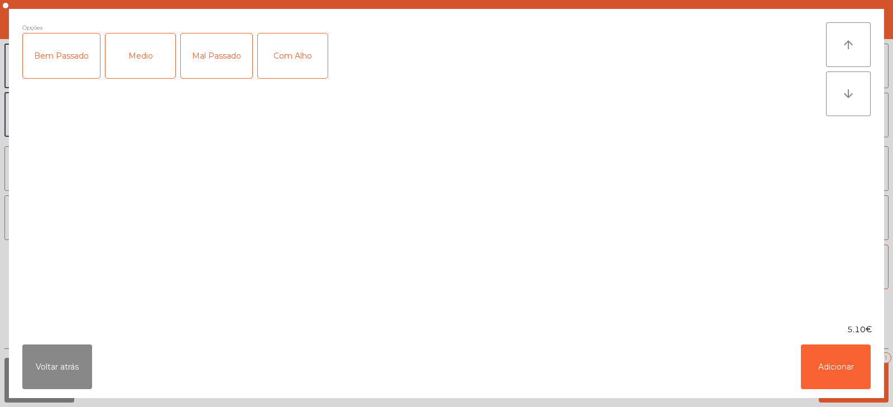
click at [60, 62] on div "Bem Passado" at bounding box center [61, 56] width 77 height 45
click at [817, 364] on button "Adicionar" at bounding box center [836, 367] width 70 height 45
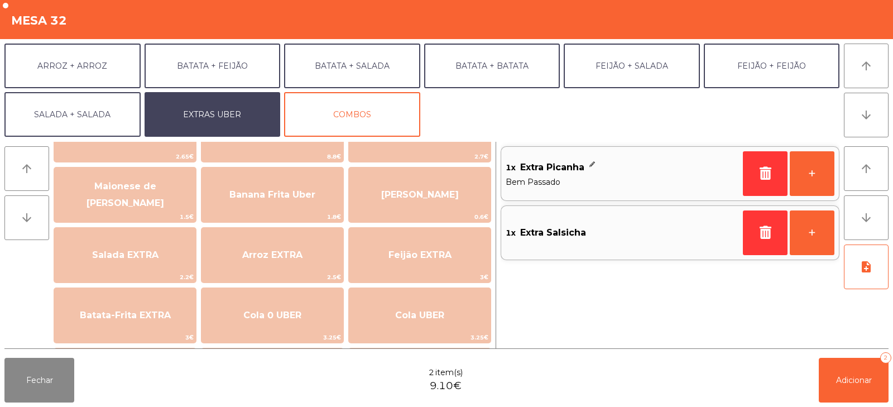
scroll to position [39, 0]
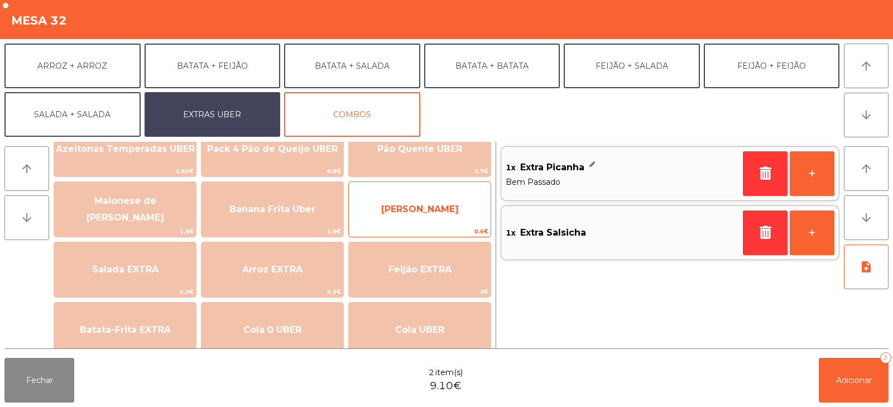
click at [452, 213] on span "[PERSON_NAME]" at bounding box center [420, 209] width 142 height 30
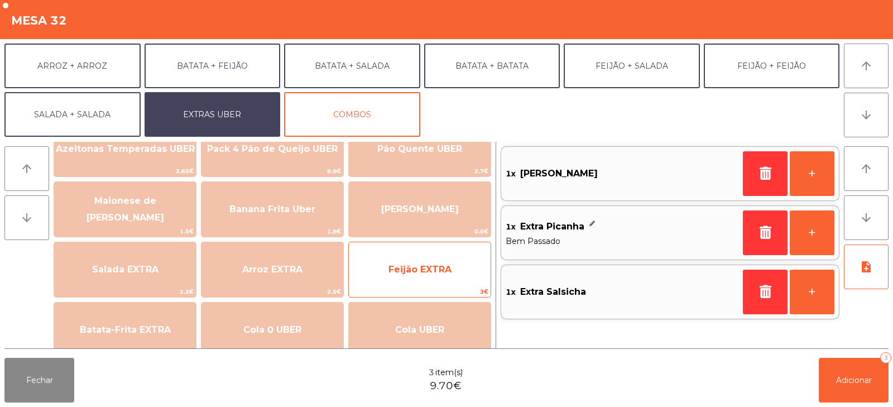
click at [449, 270] on span "Feijão EXTRA" at bounding box center [420, 269] width 63 height 11
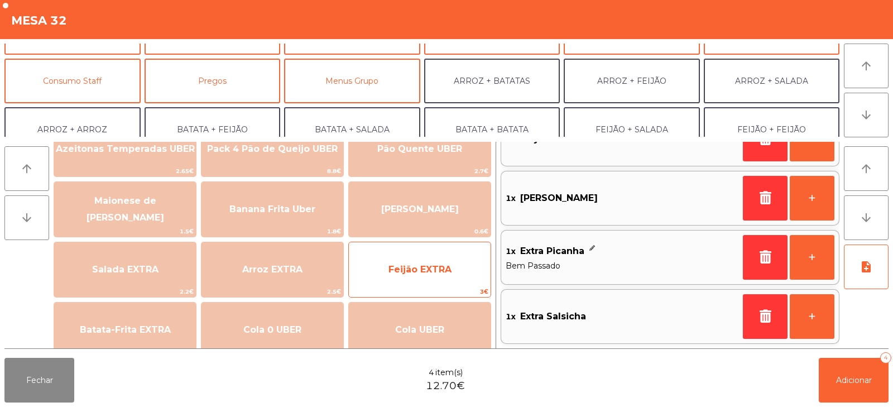
scroll to position [81, 0]
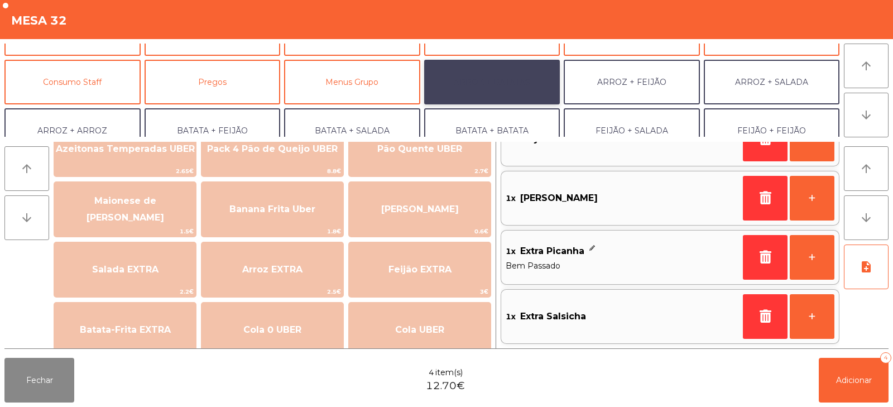
click at [523, 81] on button "ARROZ + BATATAS" at bounding box center [492, 82] width 136 height 45
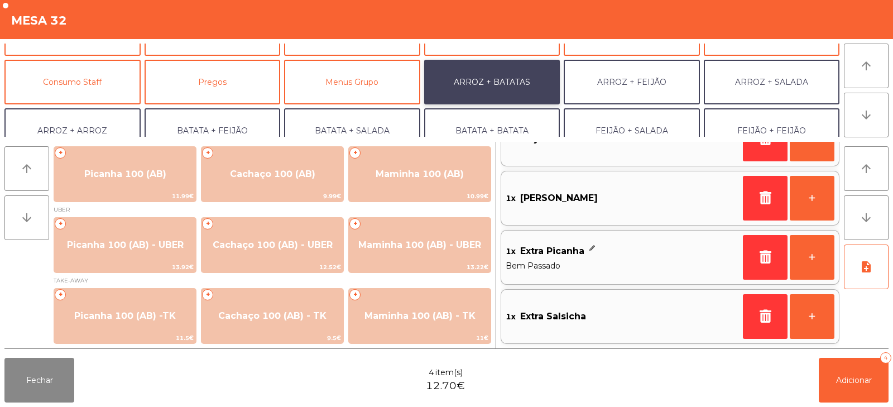
scroll to position [1, 0]
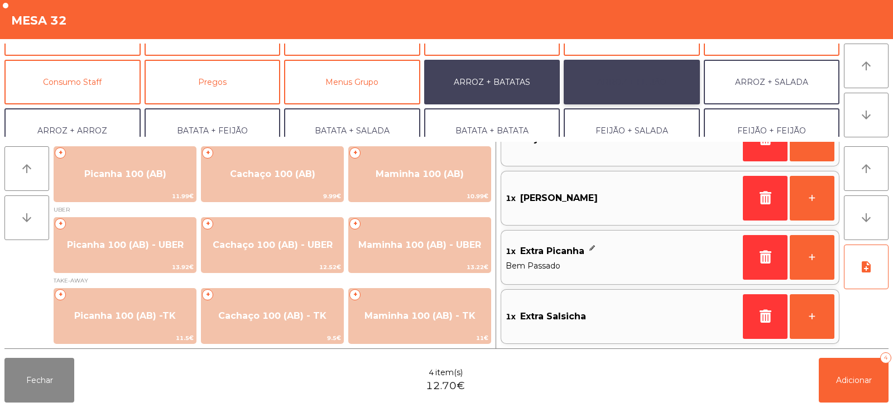
click at [630, 83] on button "ARROZ + FEIJÃO" at bounding box center [632, 82] width 136 height 45
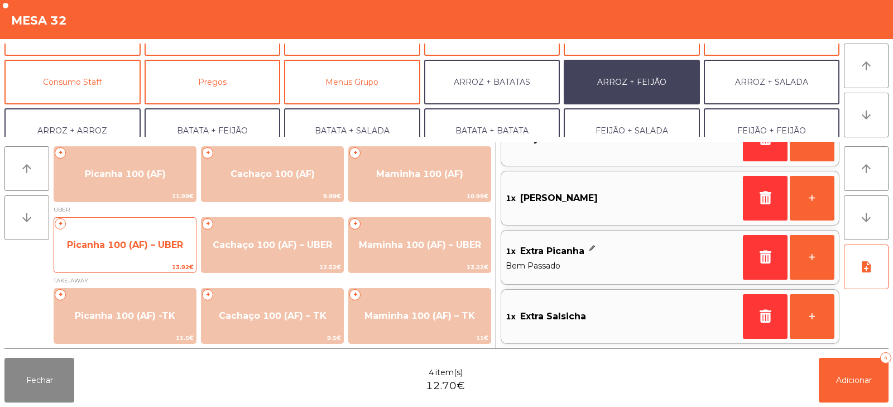
click at [140, 251] on span "Picanha 100 (AF) – UBER" at bounding box center [125, 245] width 142 height 30
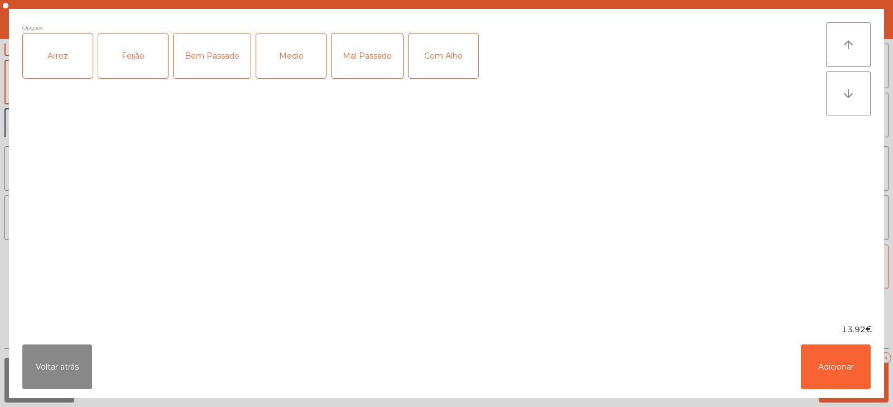
click at [72, 57] on div "Arroz" at bounding box center [58, 56] width 70 height 45
click at [128, 62] on div "Feijão" at bounding box center [133, 56] width 70 height 45
click at [281, 44] on div "Medio" at bounding box center [291, 56] width 70 height 45
click at [280, 54] on div "Medio" at bounding box center [291, 56] width 70 height 45
click at [221, 60] on div "Bem Passado" at bounding box center [212, 56] width 77 height 45
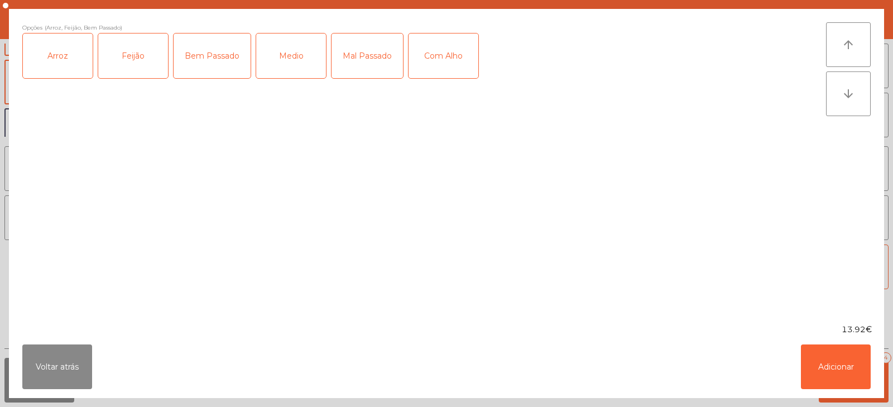
click at [453, 58] on div "Com Alho" at bounding box center [444, 56] width 70 height 45
click at [833, 362] on button "Adicionar" at bounding box center [836, 367] width 70 height 45
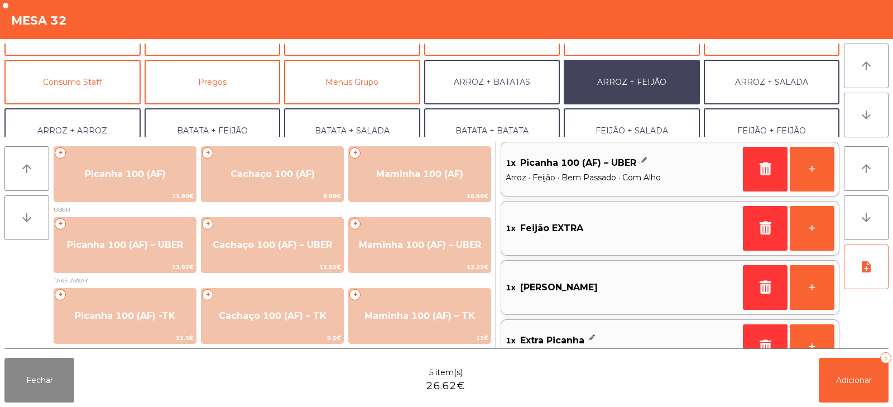
scroll to position [94, 0]
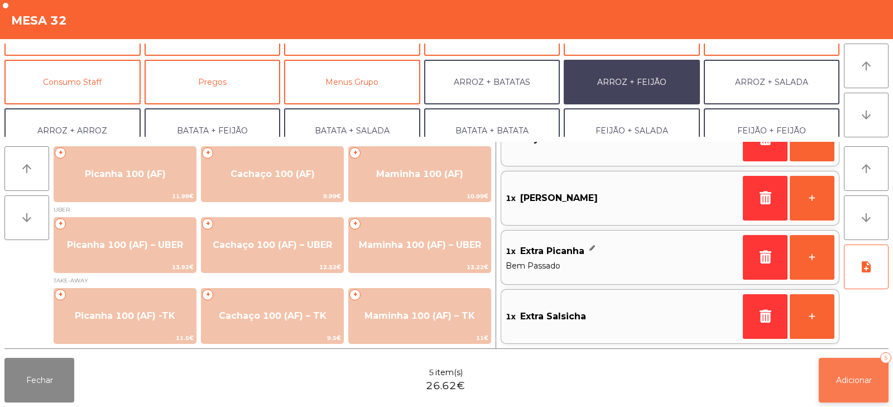
click at [839, 387] on button "Adicionar 5" at bounding box center [854, 380] width 70 height 45
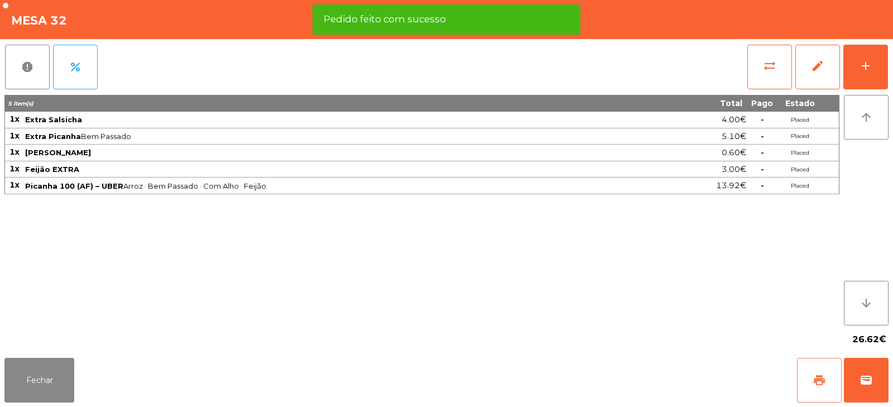
click at [820, 370] on button "print" at bounding box center [819, 380] width 45 height 45
click at [860, 377] on span "wallet" at bounding box center [866, 380] width 13 height 13
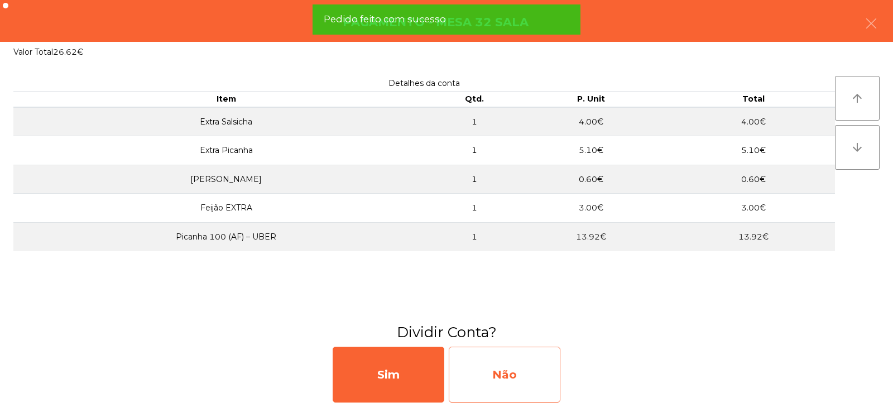
click at [536, 368] on div "Não" at bounding box center [505, 375] width 112 height 56
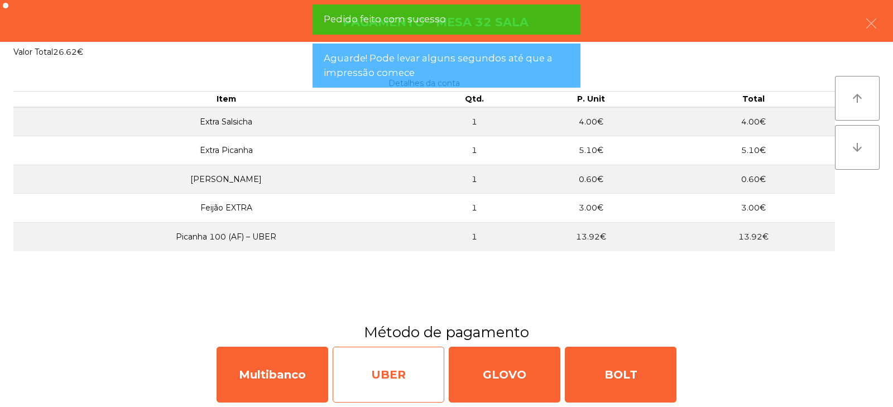
click at [369, 376] on div "UBER" at bounding box center [389, 375] width 112 height 56
select select "**"
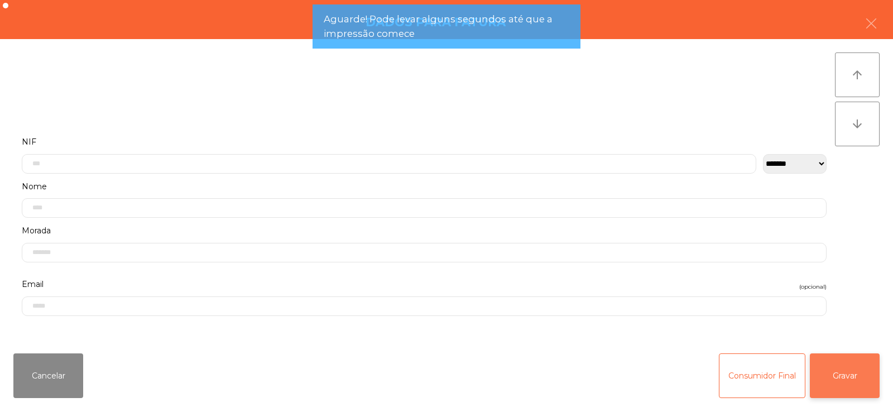
click at [834, 381] on button "Gravar" at bounding box center [845, 375] width 70 height 45
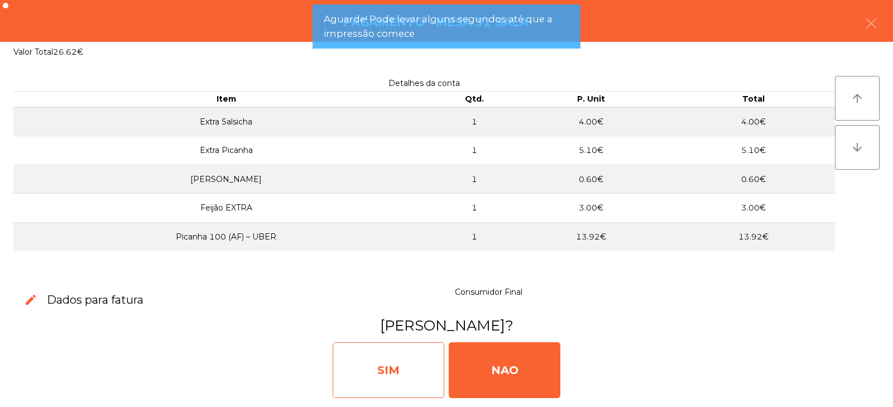
click at [397, 375] on div "SIM" at bounding box center [389, 370] width 112 height 56
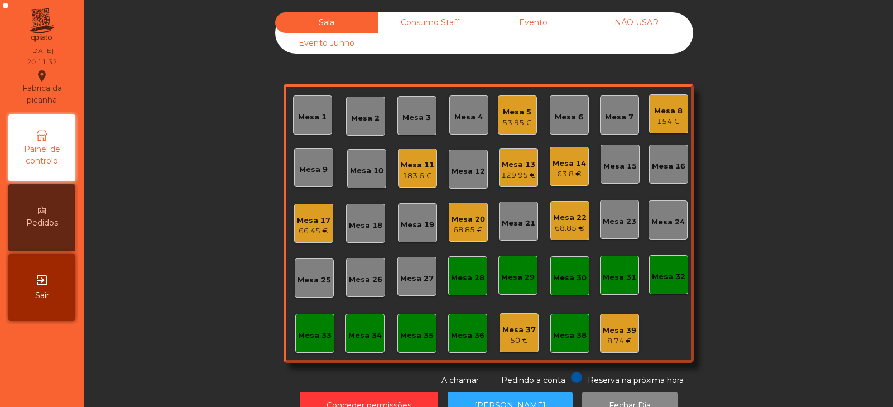
scroll to position [33, 0]
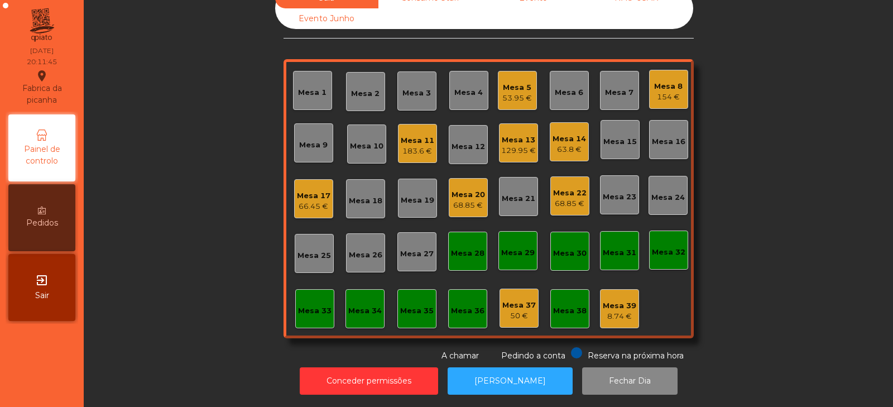
click at [462, 190] on div "Mesa 20" at bounding box center [469, 194] width 34 height 11
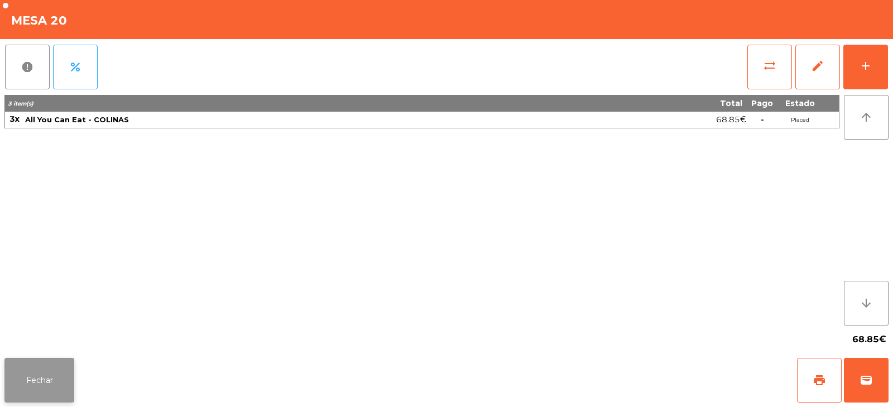
click at [47, 383] on button "Fechar" at bounding box center [39, 380] width 70 height 45
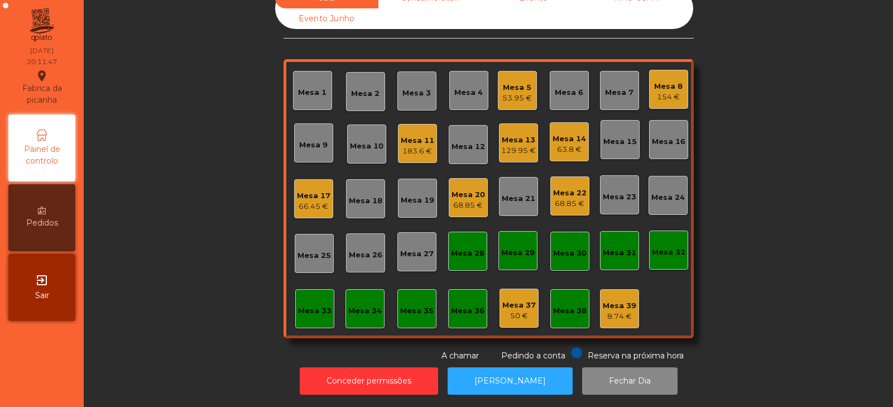
click at [554, 188] on div "Mesa 22" at bounding box center [570, 193] width 34 height 11
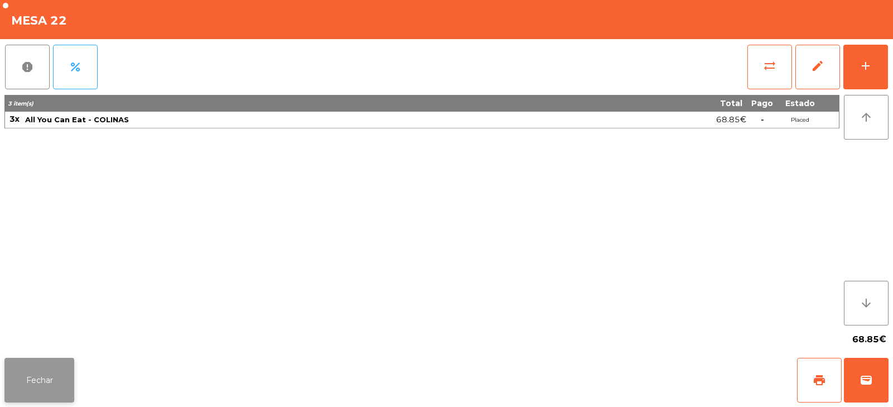
click at [56, 376] on button "Fechar" at bounding box center [39, 380] width 70 height 45
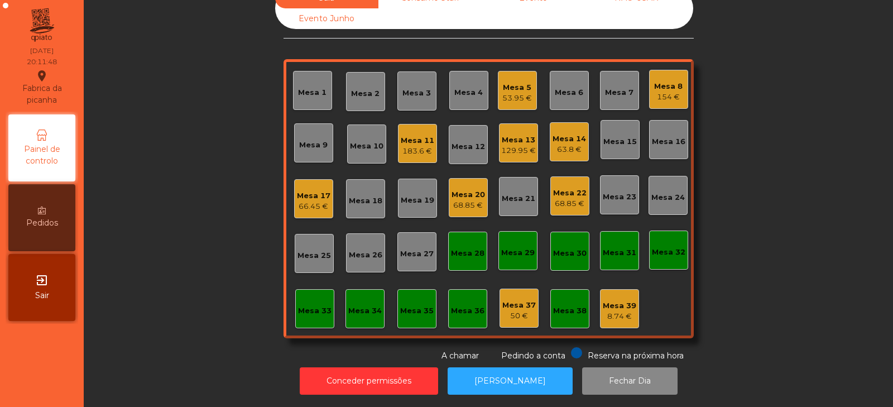
scroll to position [0, 0]
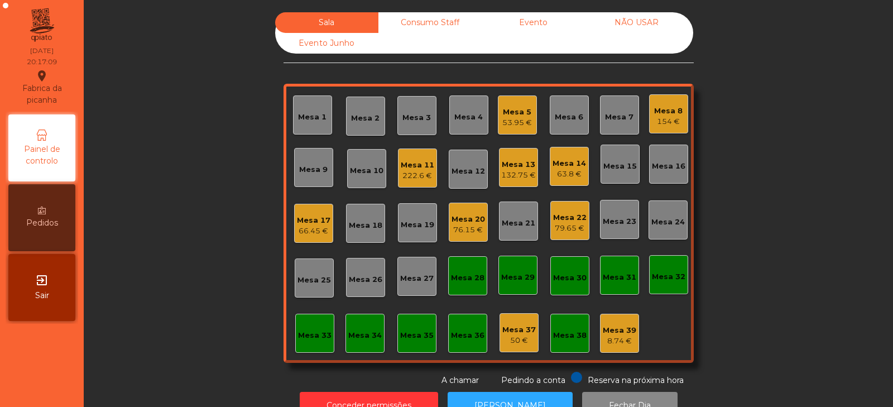
click at [416, 119] on div "Mesa 3" at bounding box center [417, 117] width 28 height 11
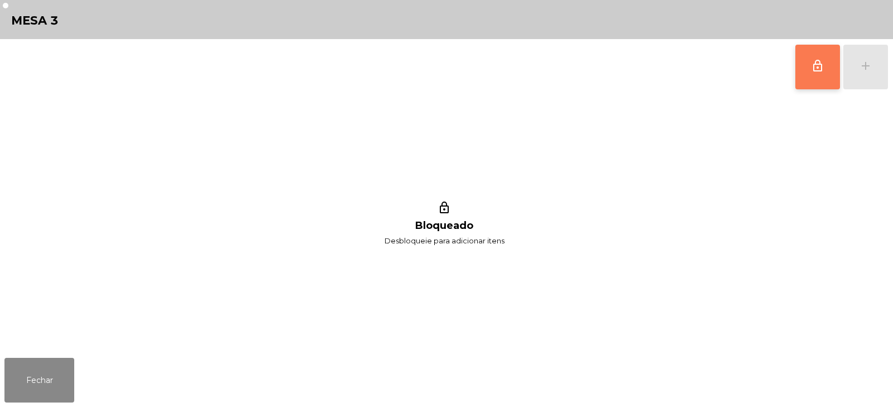
click at [807, 70] on button "lock_outline" at bounding box center [818, 67] width 45 height 45
click at [870, 67] on div "add" at bounding box center [865, 65] width 13 height 13
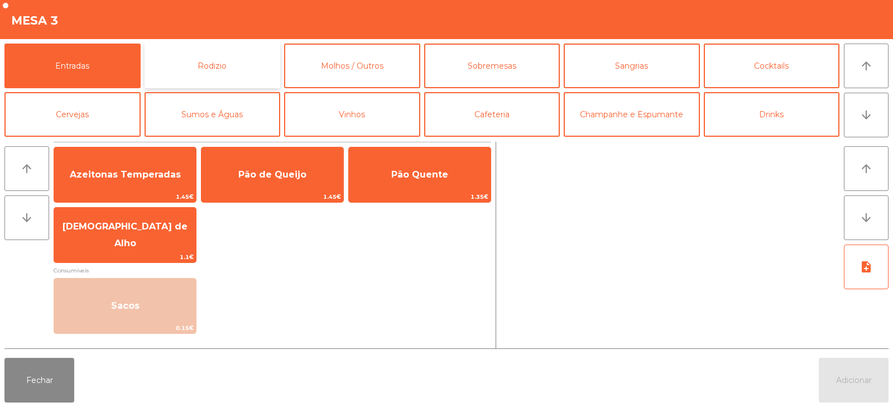
click at [204, 74] on button "Rodizio" at bounding box center [213, 66] width 136 height 45
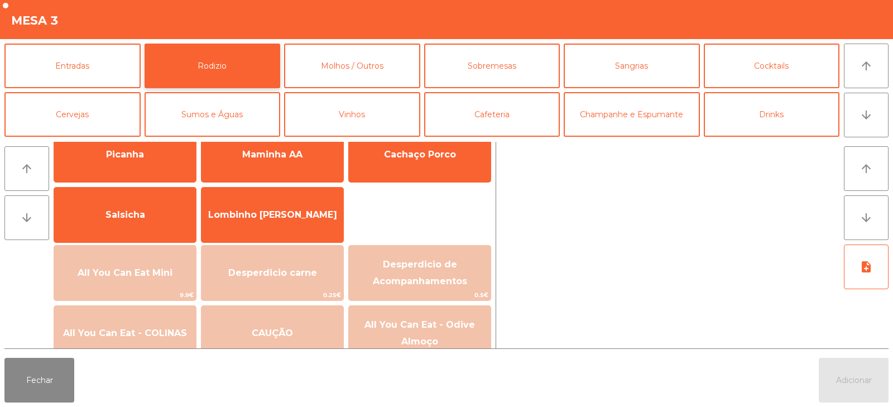
scroll to position [89, 0]
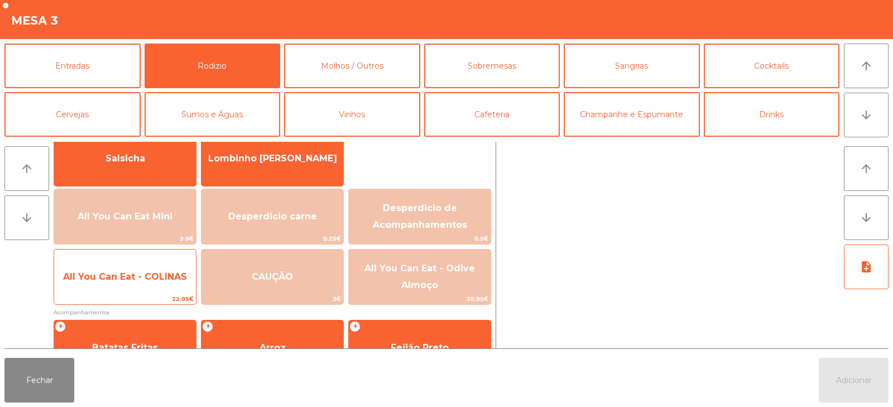
click at [137, 290] on span "All You Can Eat - COLINAS" at bounding box center [125, 277] width 142 height 30
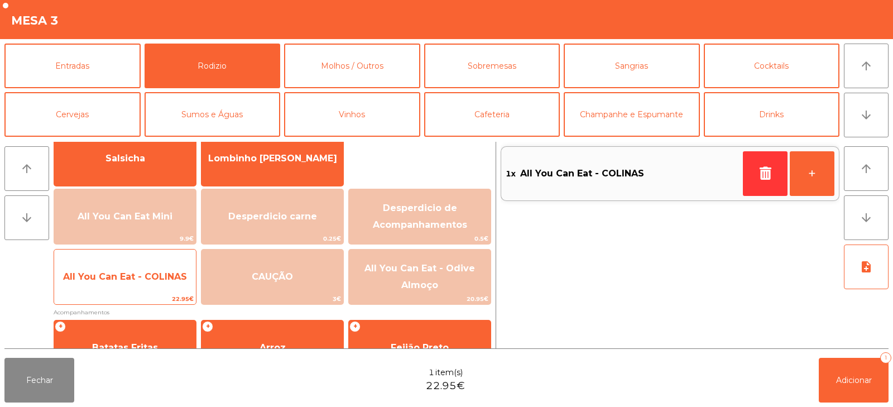
click at [145, 285] on span "All You Can Eat - COLINAS" at bounding box center [125, 277] width 142 height 30
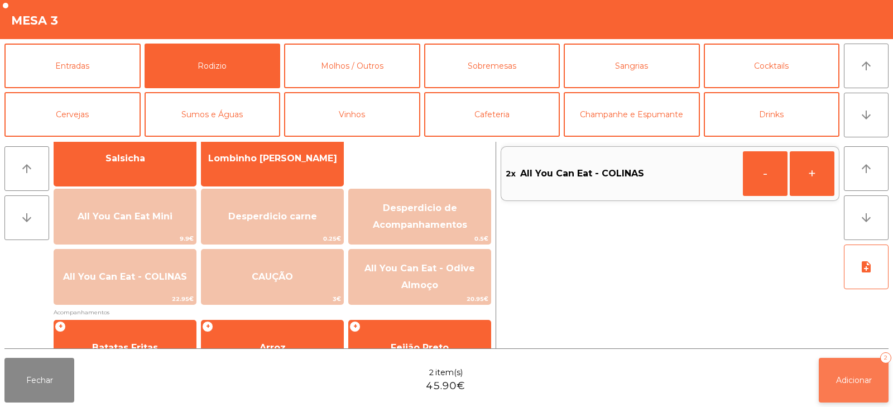
click at [847, 376] on span "Adicionar" at bounding box center [854, 380] width 36 height 10
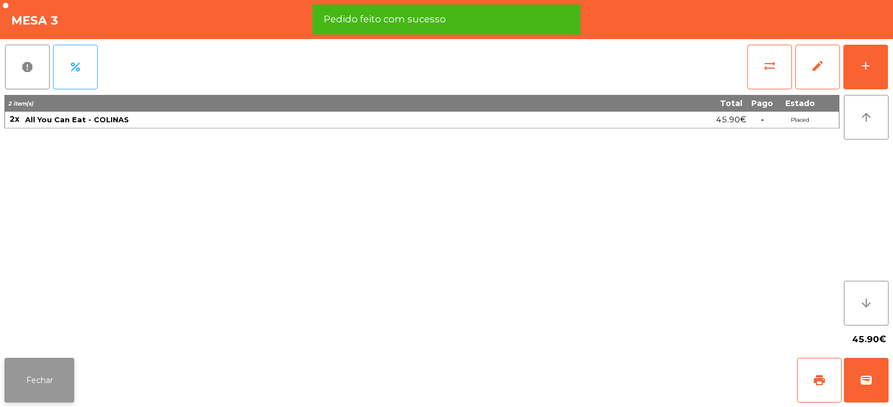
click at [44, 363] on button "Fechar" at bounding box center [39, 380] width 70 height 45
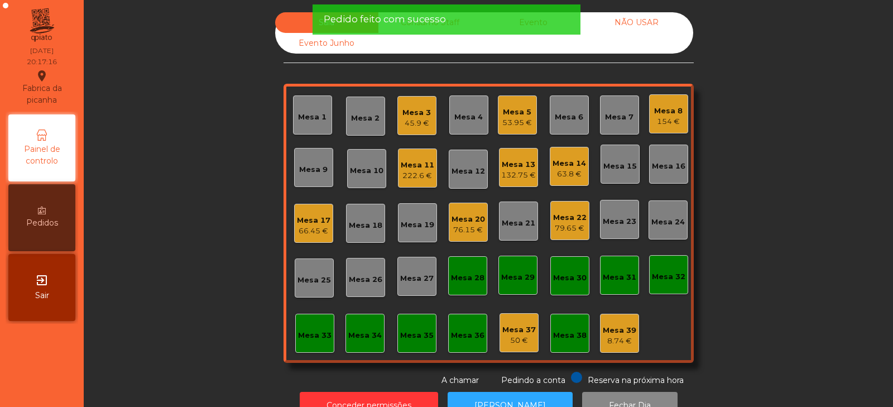
click at [145, 228] on div "Sala Consumo Staff Evento NÃO USAR Evento Junho Mesa 1 Mesa 2 Mesa 3 45.9 € Mes…" at bounding box center [489, 199] width 780 height 374
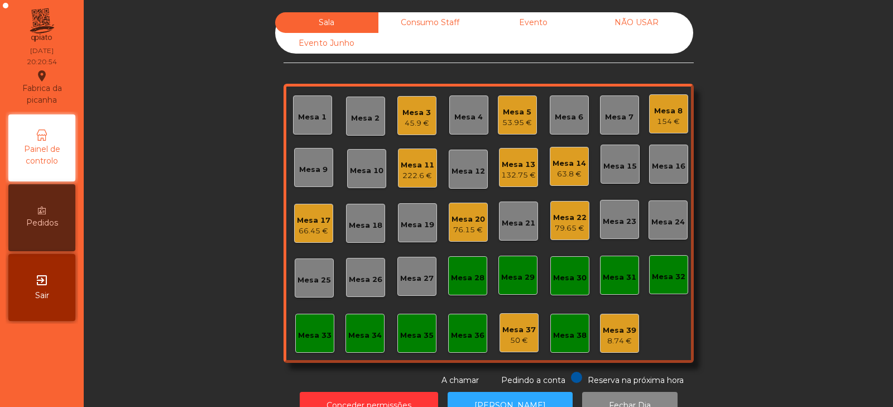
click at [575, 119] on div "Mesa 6" at bounding box center [569, 117] width 28 height 11
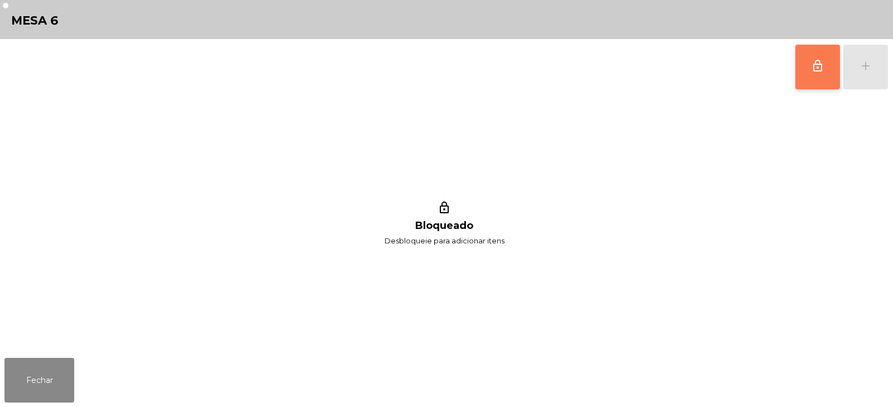
click at [822, 69] on span "lock_outline" at bounding box center [817, 65] width 13 height 13
click at [886, 70] on button "add" at bounding box center [866, 67] width 45 height 45
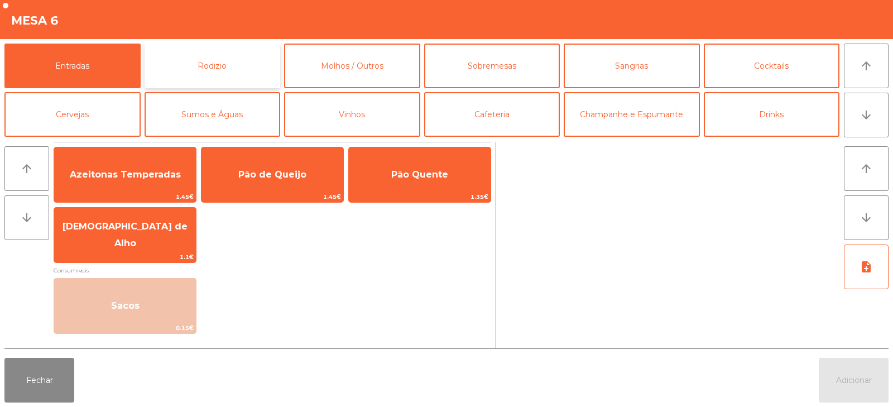
click at [227, 69] on button "Rodizio" at bounding box center [213, 66] width 136 height 45
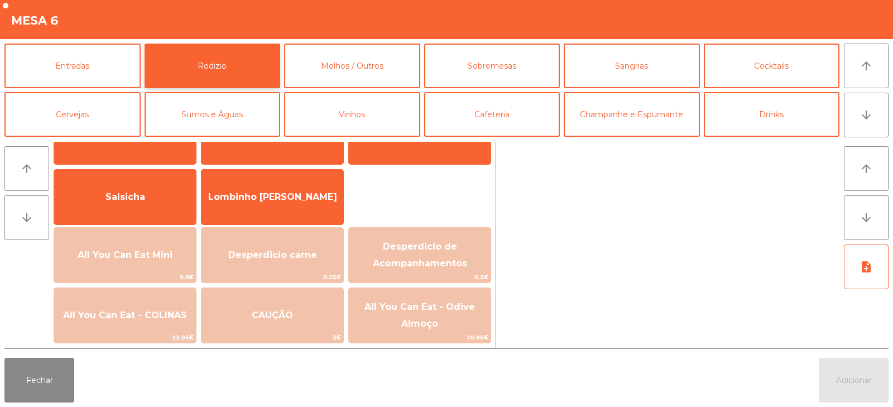
scroll to position [49, 0]
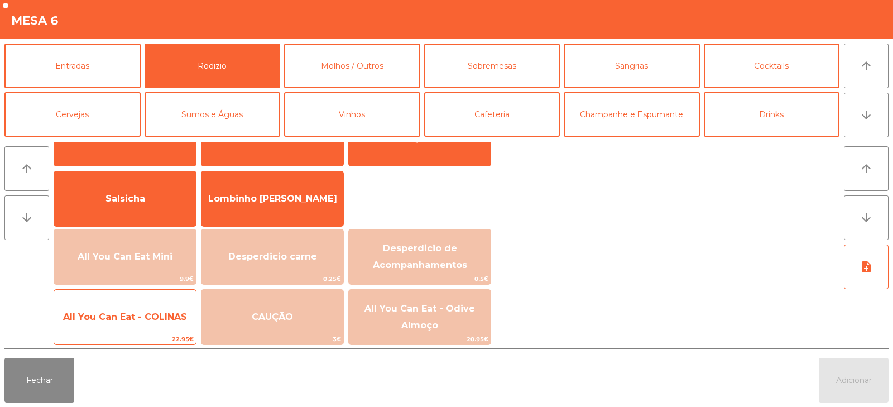
click at [139, 323] on span "All You Can Eat - COLINAS" at bounding box center [125, 317] width 142 height 30
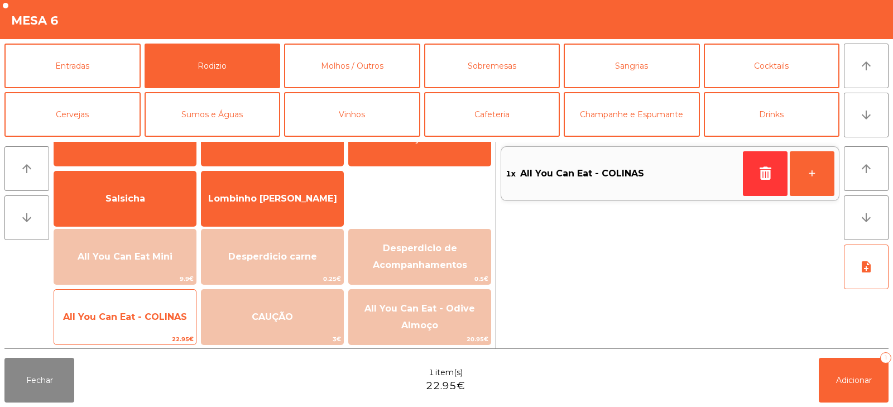
click at [142, 318] on span "All You Can Eat - COLINAS" at bounding box center [125, 317] width 124 height 11
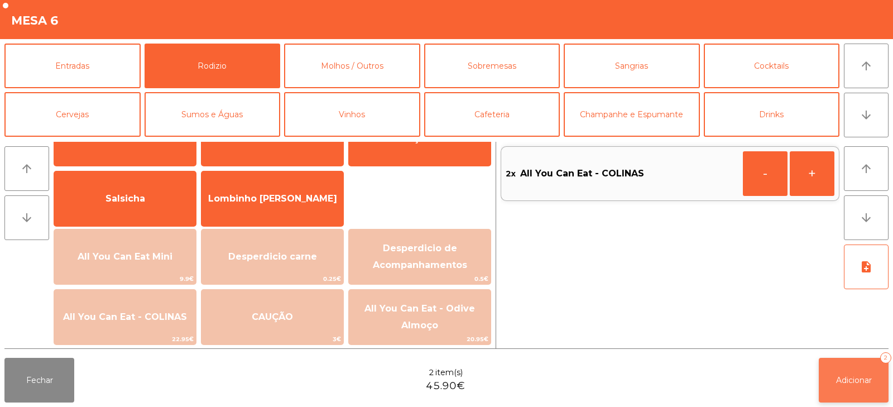
click at [871, 384] on span "Adicionar" at bounding box center [854, 380] width 36 height 10
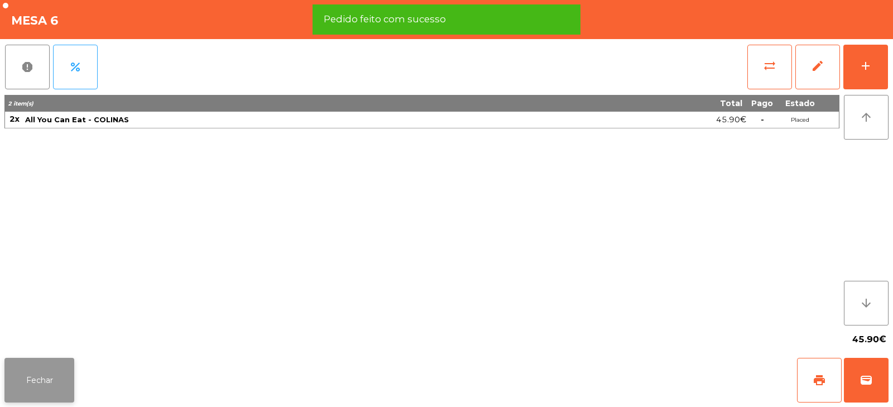
click at [48, 376] on button "Fechar" at bounding box center [39, 380] width 70 height 45
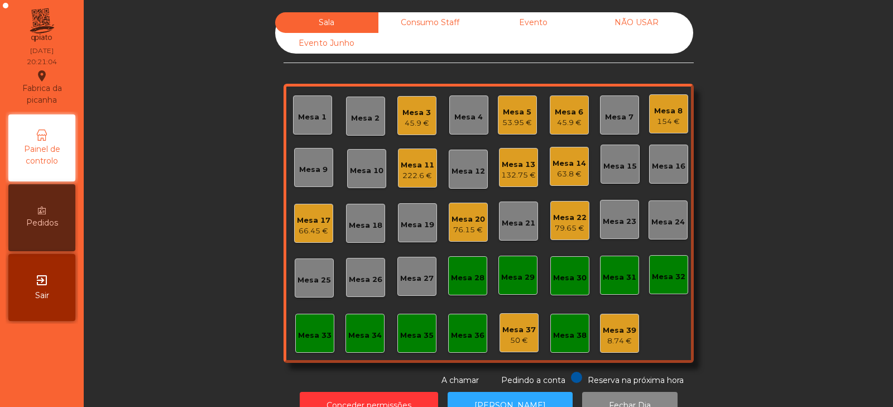
click at [186, 189] on div "Sala Consumo Staff Evento NÃO USAR Evento Junho Mesa 1 Mesa 2 Mesa 3 45.9 € Mes…" at bounding box center [489, 199] width 780 height 374
click at [512, 116] on div "Mesa 5" at bounding box center [518, 112] width 30 height 11
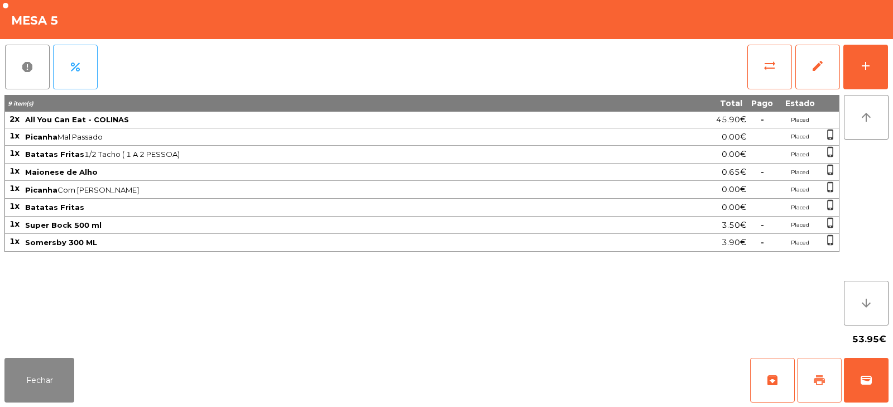
click at [819, 387] on button "print" at bounding box center [819, 380] width 45 height 45
click at [872, 380] on span "wallet" at bounding box center [866, 380] width 13 height 13
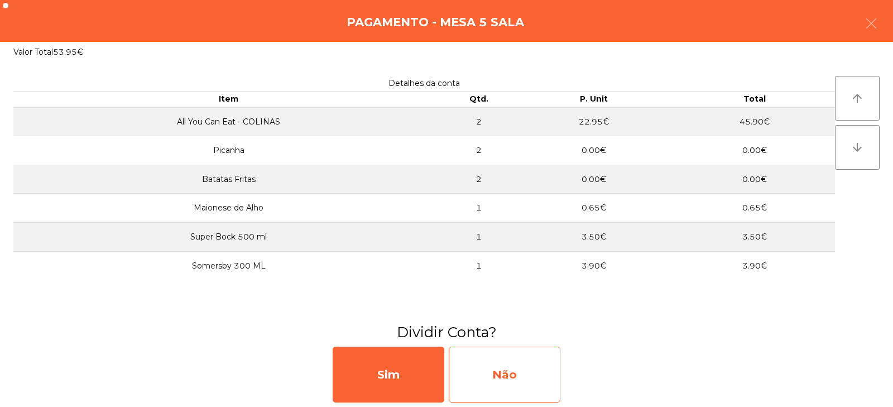
click at [510, 377] on div "Não" at bounding box center [505, 375] width 112 height 56
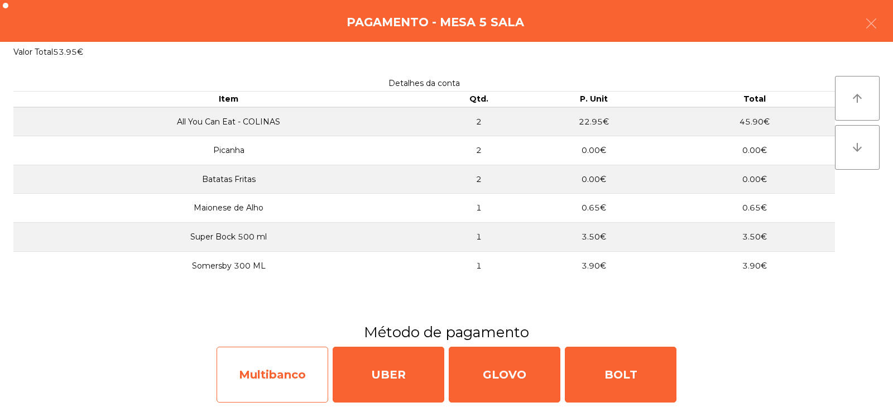
click at [262, 373] on div "Multibanco" at bounding box center [273, 375] width 112 height 56
select select "**"
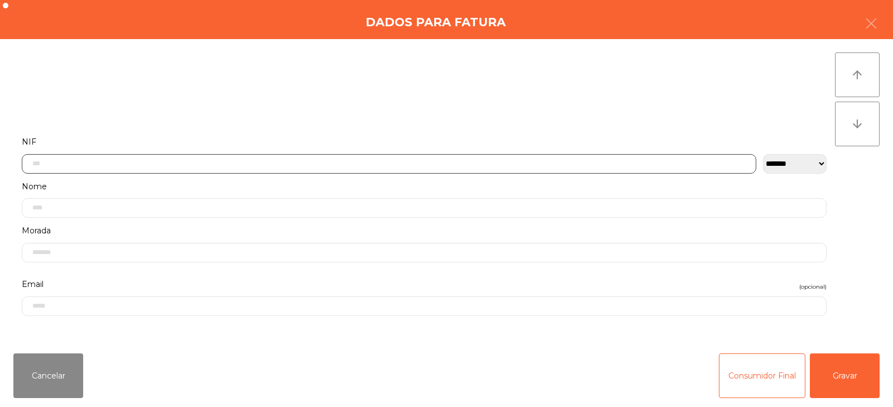
click at [382, 165] on input "text" at bounding box center [389, 164] width 735 height 20
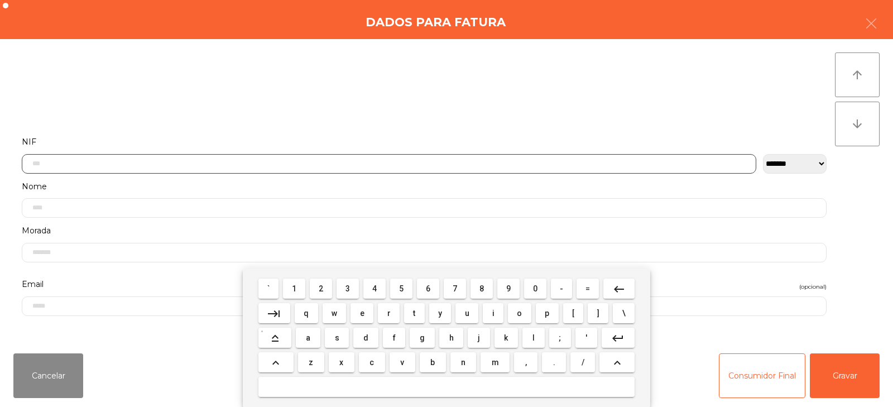
scroll to position [82, 0]
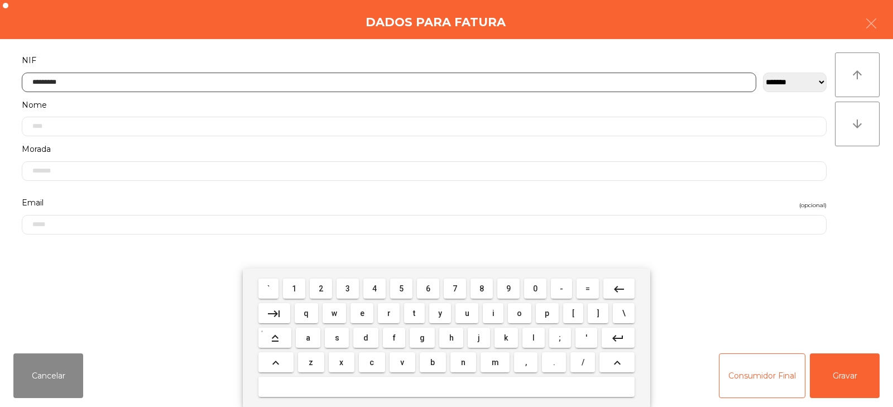
type input "*********"
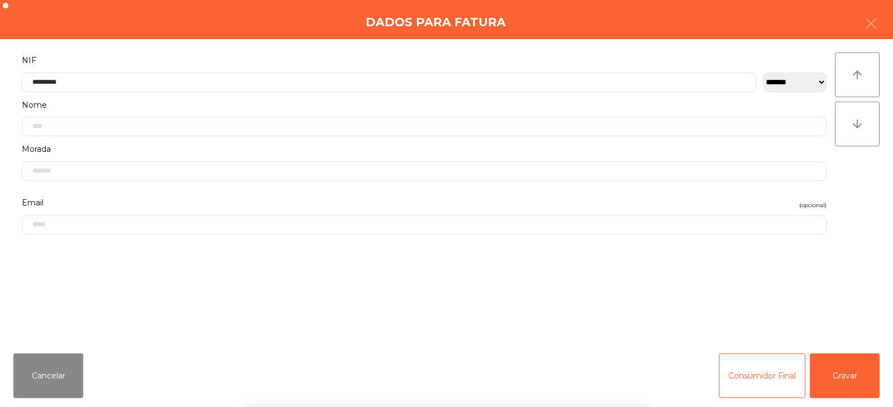
click at [859, 380] on div "` 1 2 3 4 5 6 7 8 9 0 - = keyboard_backspace keyboard_tab q w e r t y u i o p […" at bounding box center [446, 338] width 893 height 138
click at [845, 377] on button "Gravar" at bounding box center [845, 375] width 70 height 45
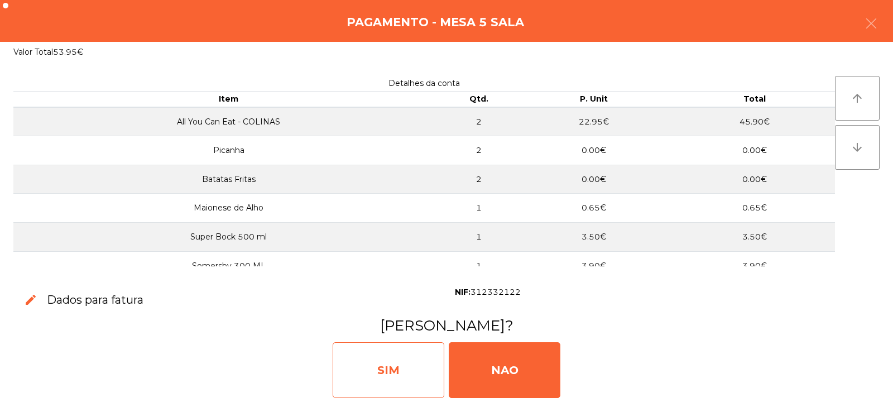
click at [363, 353] on div "SIM" at bounding box center [389, 370] width 112 height 56
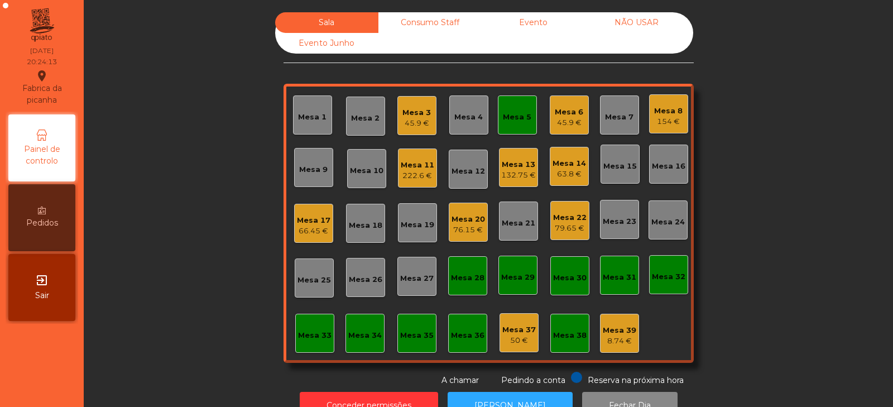
click at [521, 117] on div "Mesa 5" at bounding box center [517, 117] width 28 height 11
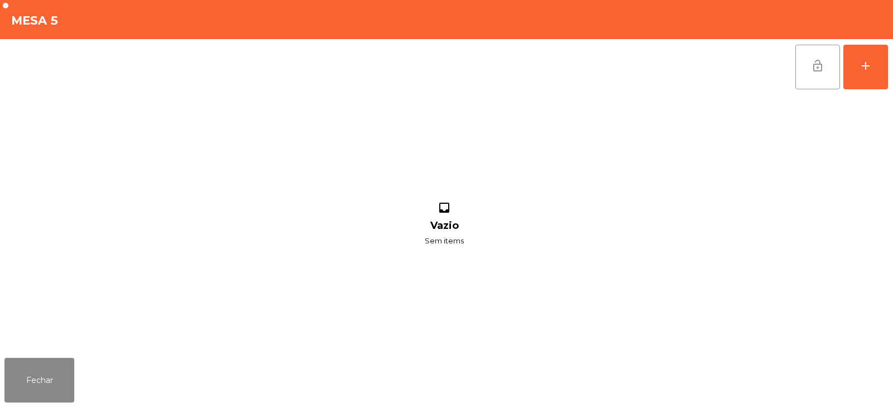
click at [803, 63] on button "lock_open" at bounding box center [818, 67] width 45 height 45
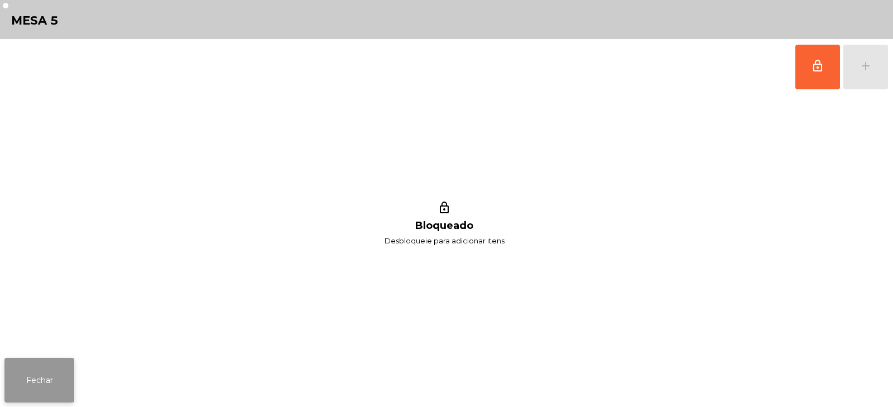
click at [37, 399] on button "Fechar" at bounding box center [39, 380] width 70 height 45
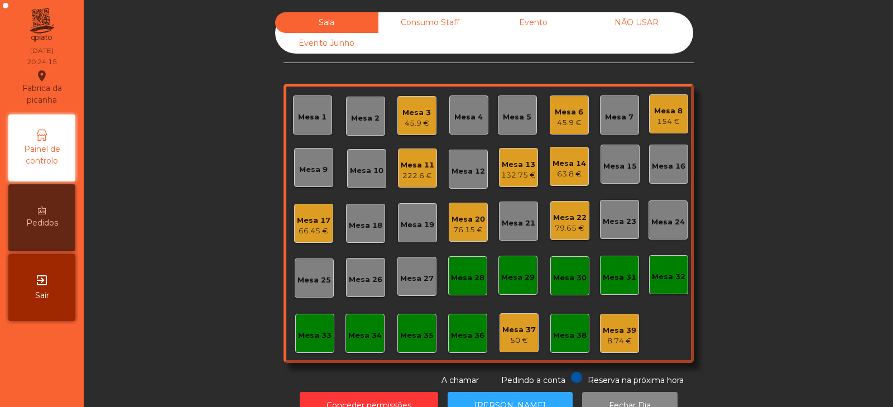
click at [771, 185] on div "Sala Consumo Staff Evento NÃO USAR Evento Junho Mesa 1 Mesa 2 Mesa 3 45.9 € Mes…" at bounding box center [489, 199] width 780 height 374
click at [760, 126] on div "Sala Consumo Staff Evento NÃO USAR Evento Junho Mesa 1 Mesa 2 Mesa 3 45.9 € Mes…" at bounding box center [489, 199] width 780 height 374
click at [307, 216] on div "Mesa 17" at bounding box center [314, 220] width 34 height 11
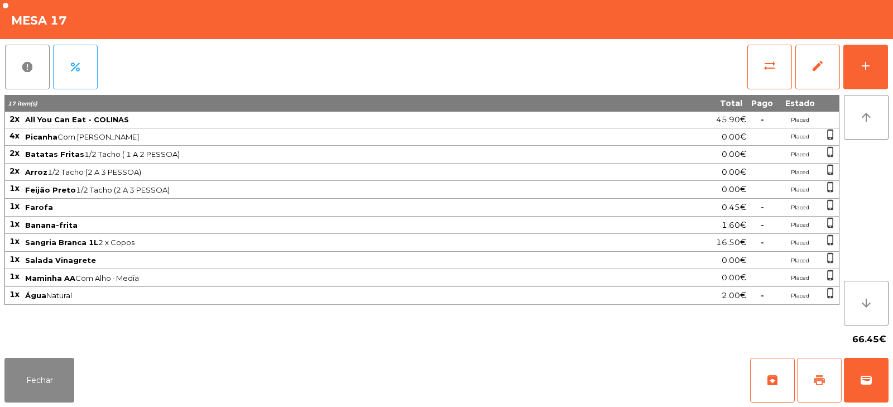
click at [826, 364] on button "print" at bounding box center [819, 380] width 45 height 45
click at [876, 373] on button "wallet" at bounding box center [866, 380] width 45 height 45
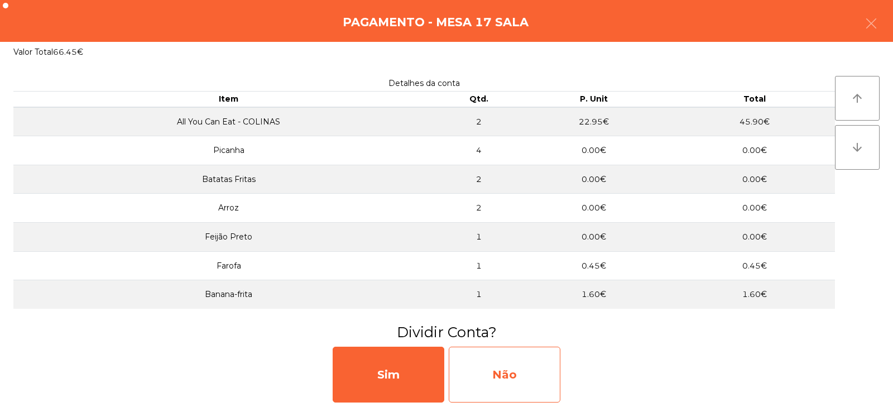
click at [483, 380] on div "Não" at bounding box center [505, 375] width 112 height 56
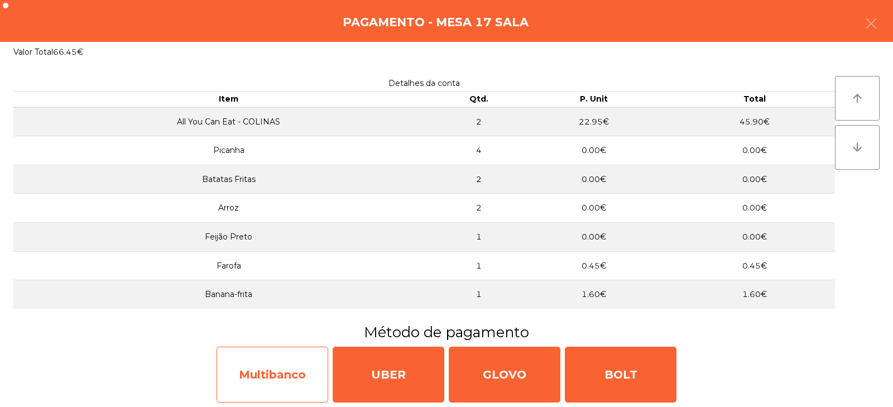
click at [285, 380] on div "Multibanco" at bounding box center [273, 375] width 112 height 56
select select "**"
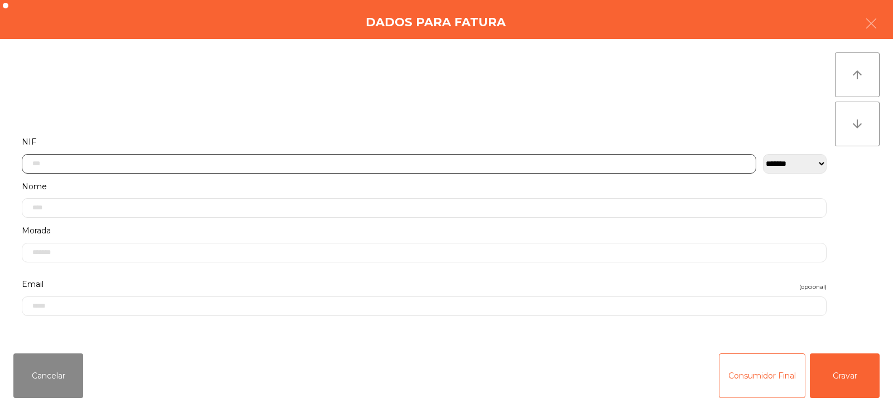
click at [370, 156] on input "text" at bounding box center [389, 164] width 735 height 20
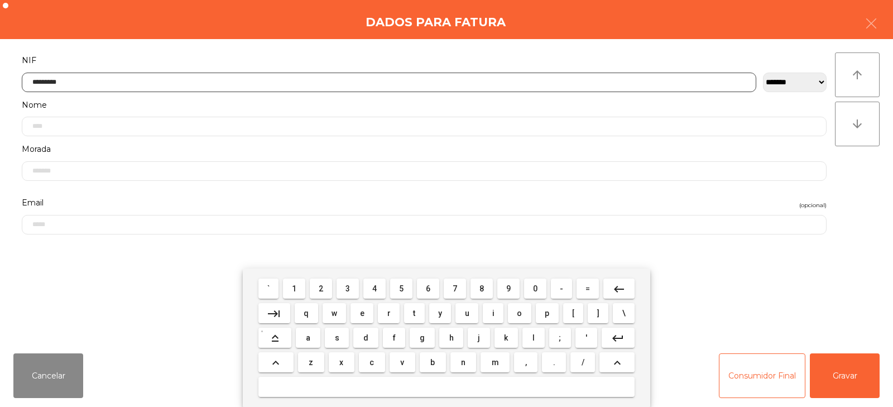
type input "*********"
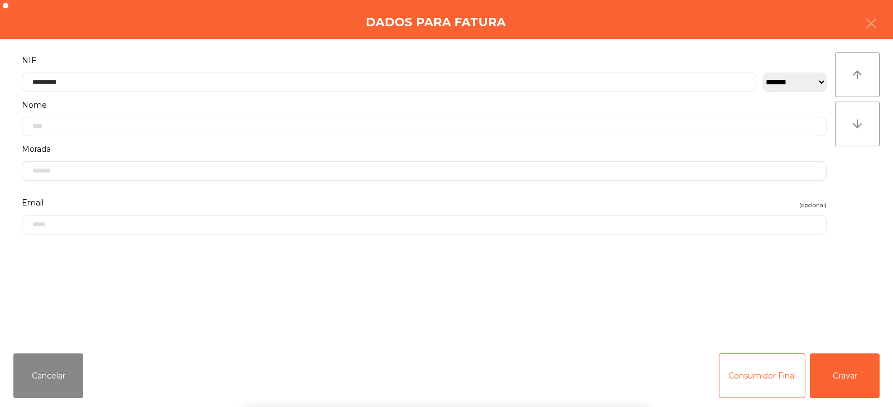
click at [841, 370] on div "` 1 2 3 4 5 6 7 8 9 0 - = keyboard_backspace keyboard_tab q w e r t y u i o p […" at bounding box center [446, 338] width 893 height 138
click at [863, 374] on button "Gravar" at bounding box center [845, 375] width 70 height 45
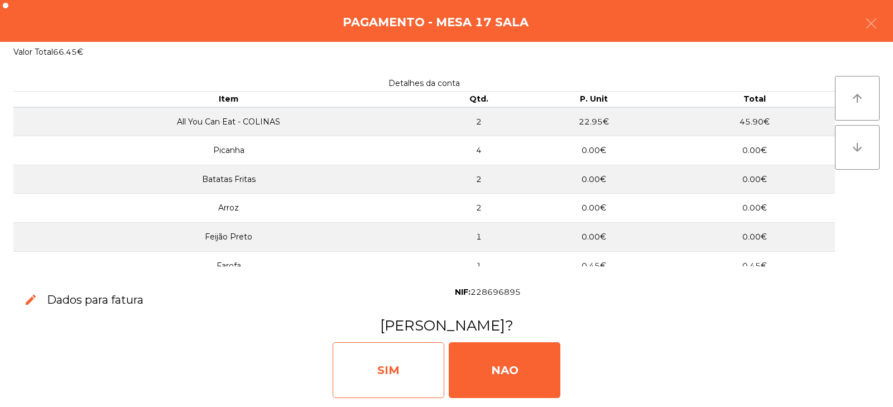
click at [402, 369] on div "SIM" at bounding box center [389, 370] width 112 height 56
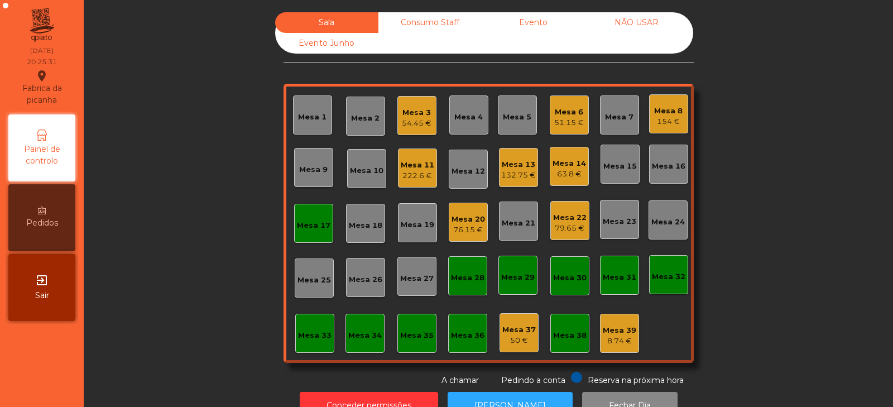
click at [778, 155] on div "Sala Consumo Staff Evento NÃO USAR Evento Junho Mesa 1 Mesa 2 Mesa 3 54.45 € Me…" at bounding box center [489, 199] width 780 height 374
click at [303, 227] on div "Mesa 17" at bounding box center [314, 225] width 34 height 11
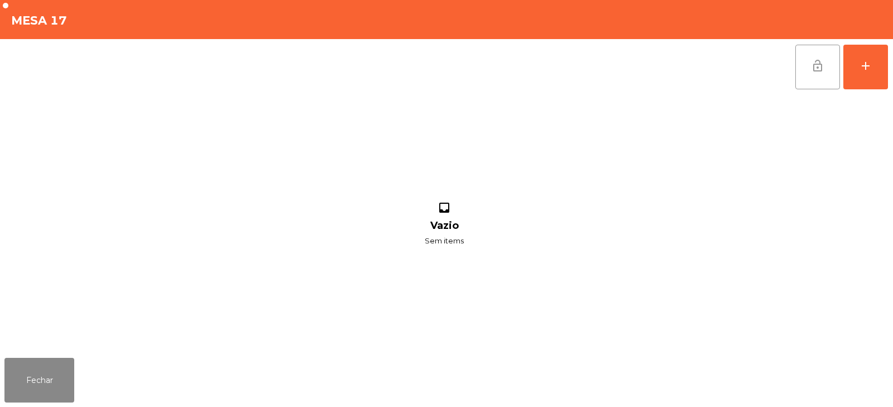
click at [823, 83] on button "lock_open" at bounding box center [818, 67] width 45 height 45
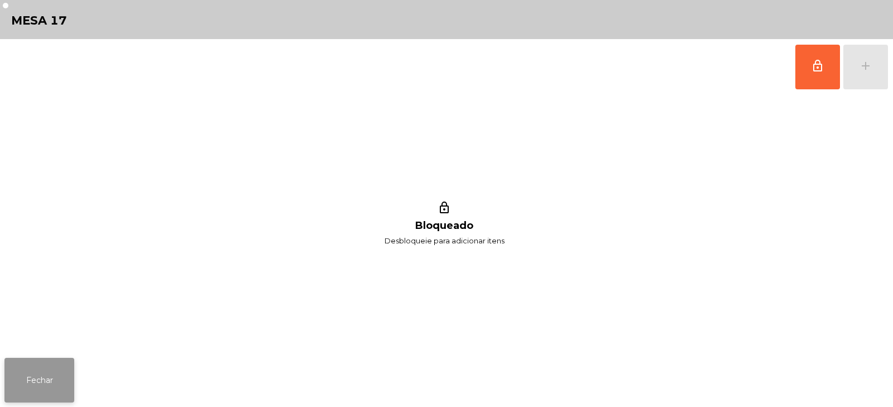
click at [42, 388] on button "Fechar" at bounding box center [39, 380] width 70 height 45
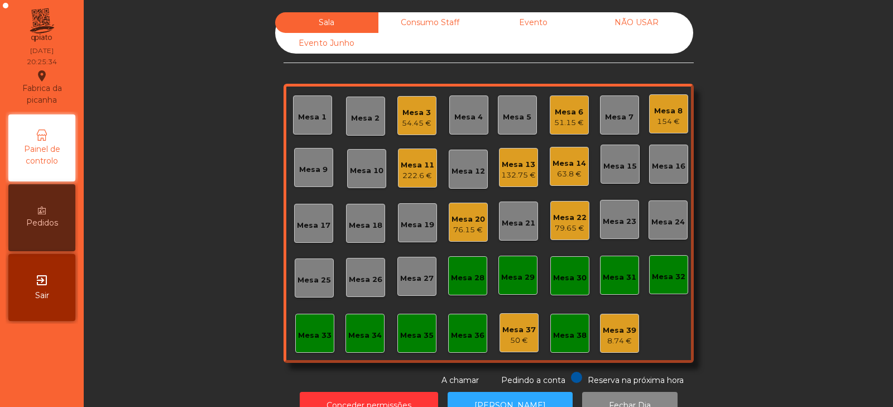
click at [767, 136] on div "Sala Consumo Staff Evento NÃO USAR Evento Junho Mesa 1 Mesa 2 Mesa 3 54.45 € Me…" at bounding box center [489, 199] width 780 height 374
click at [205, 172] on div "Sala Consumo Staff Evento NÃO USAR Evento Junho Mesa 1 Mesa 2 Mesa 3 54.45 € Me…" at bounding box center [489, 199] width 780 height 374
click at [620, 219] on div "Mesa 23" at bounding box center [620, 221] width 34 height 11
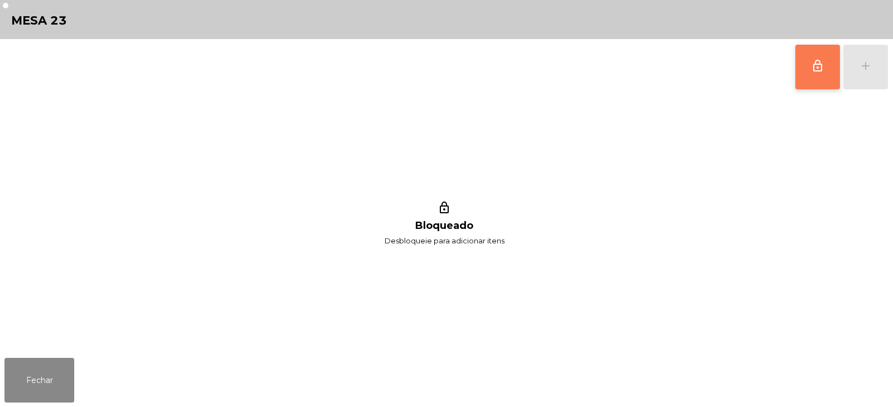
click at [817, 72] on span "lock_outline" at bounding box center [817, 65] width 13 height 13
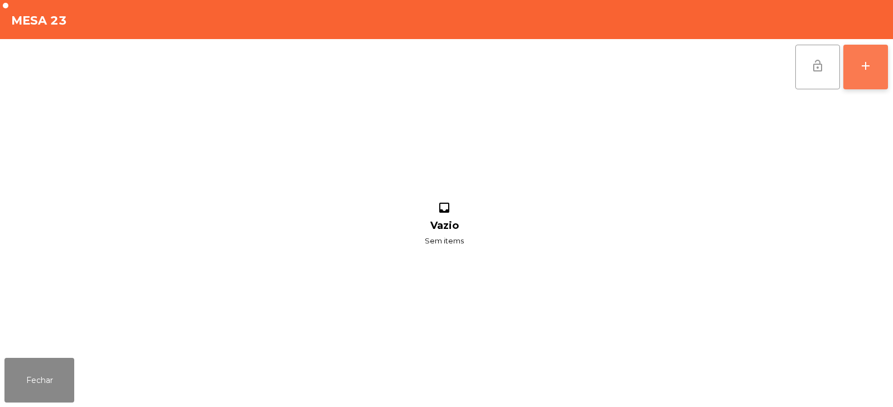
click at [855, 68] on button "add" at bounding box center [866, 67] width 45 height 45
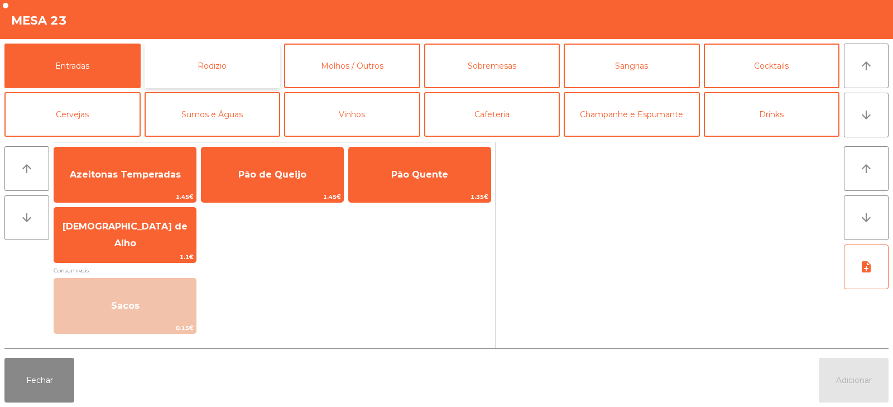
click at [168, 61] on button "Rodizio" at bounding box center [213, 66] width 136 height 45
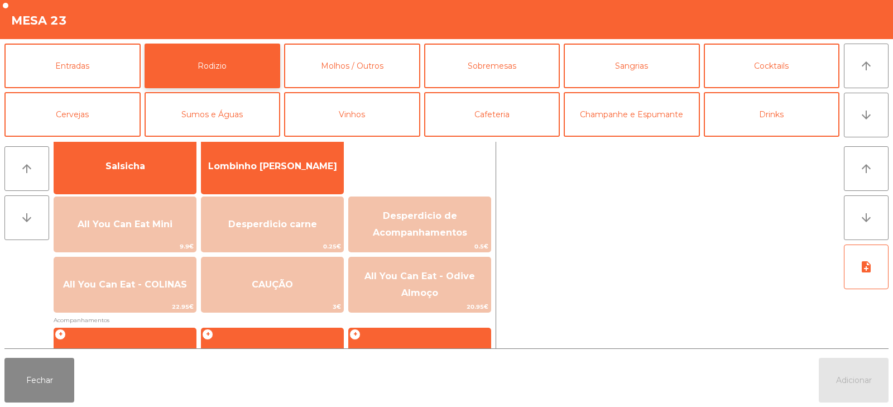
scroll to position [87, 0]
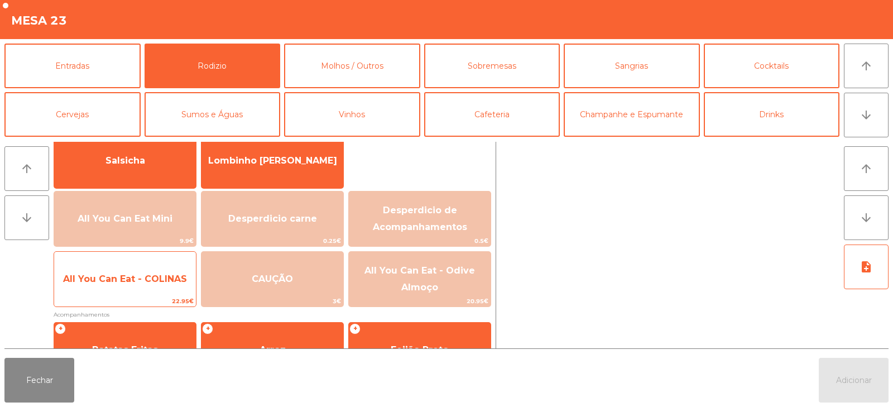
click at [128, 299] on span "22.95€" at bounding box center [125, 301] width 142 height 11
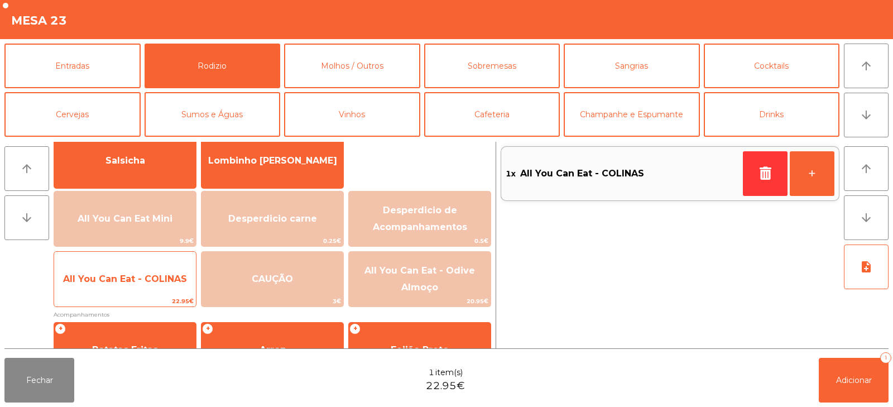
click at [134, 298] on span "22.95€" at bounding box center [125, 301] width 142 height 11
click at [132, 299] on span "22.95€" at bounding box center [125, 301] width 142 height 11
click at [135, 303] on span "22.95€" at bounding box center [125, 301] width 142 height 11
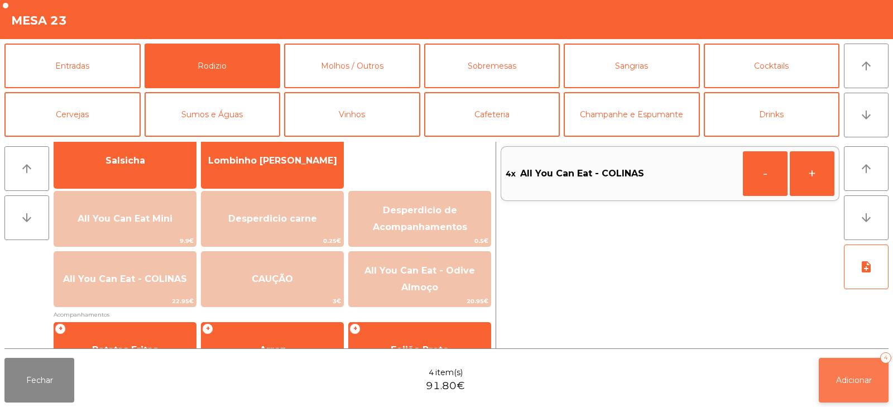
click at [859, 372] on button "Adicionar 4" at bounding box center [854, 380] width 70 height 45
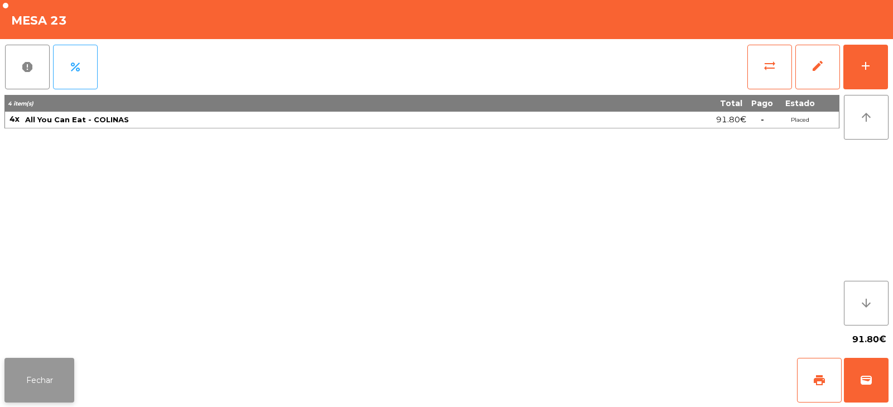
click at [42, 371] on button "Fechar" at bounding box center [39, 380] width 70 height 45
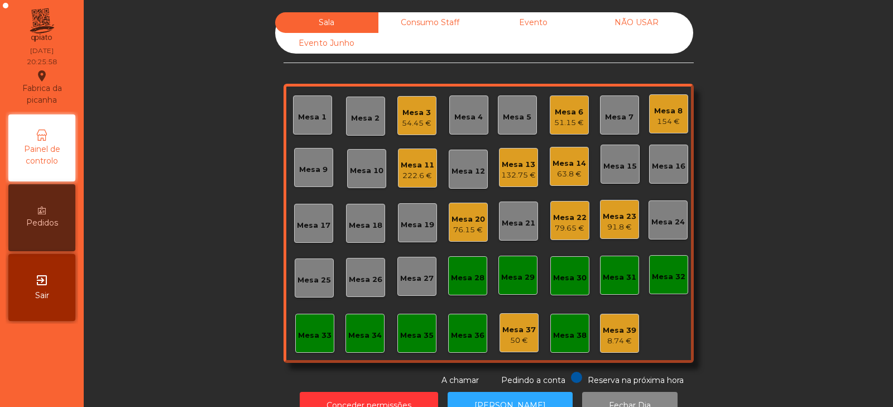
click at [192, 246] on div "Sala Consumo Staff Evento NÃO USAR Evento Junho Mesa 1 Mesa 2 Mesa 3 54.45 € Me…" at bounding box center [489, 199] width 780 height 374
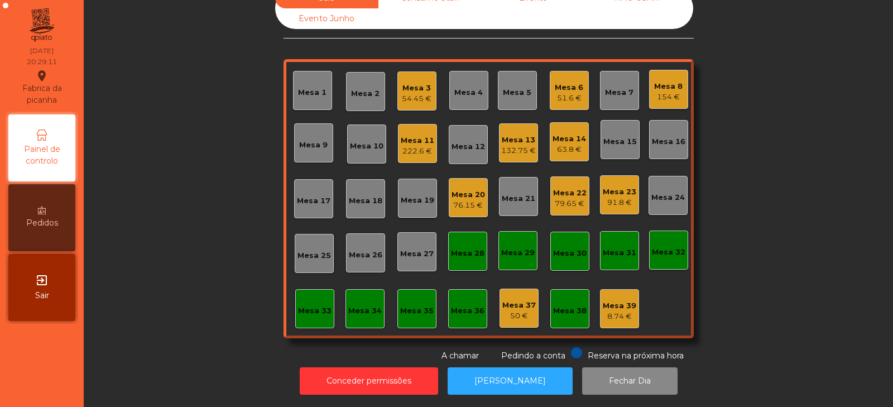
click at [364, 88] on div "Mesa 2" at bounding box center [365, 93] width 28 height 11
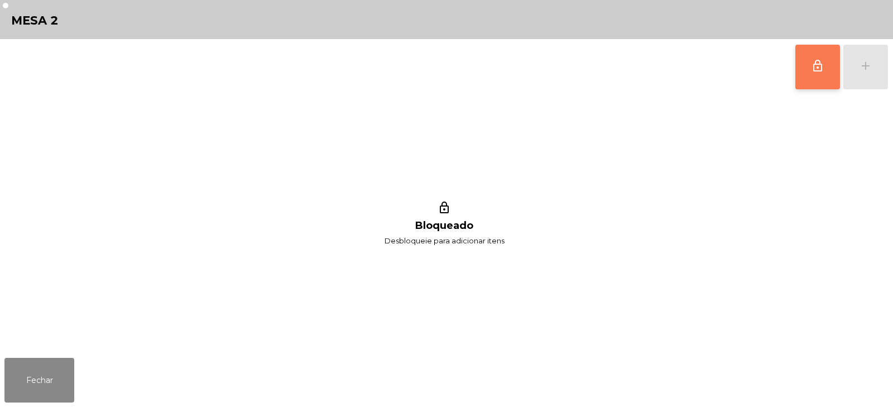
click at [809, 68] on button "lock_outline" at bounding box center [818, 67] width 45 height 45
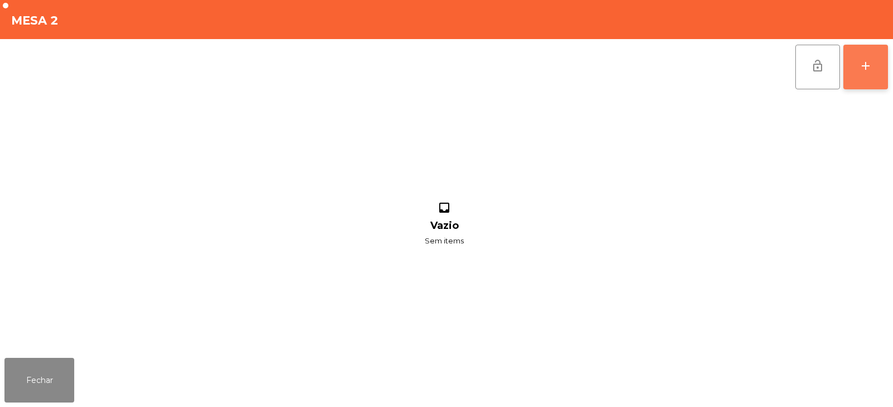
click at [868, 79] on button "add" at bounding box center [866, 67] width 45 height 45
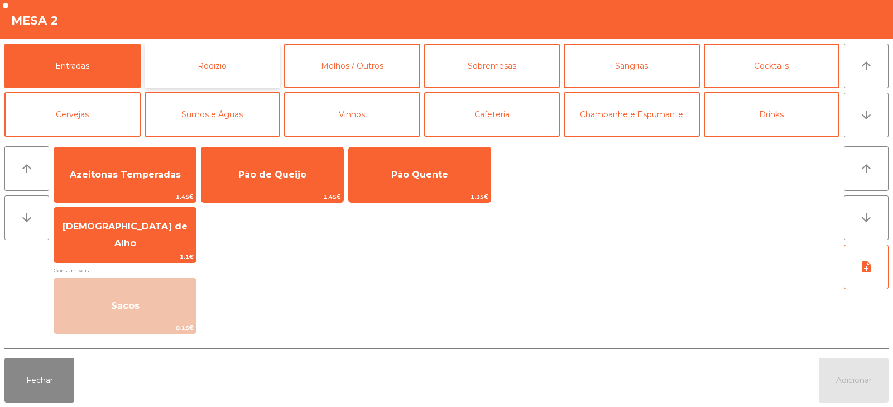
click at [208, 78] on button "Rodizio" at bounding box center [213, 66] width 136 height 45
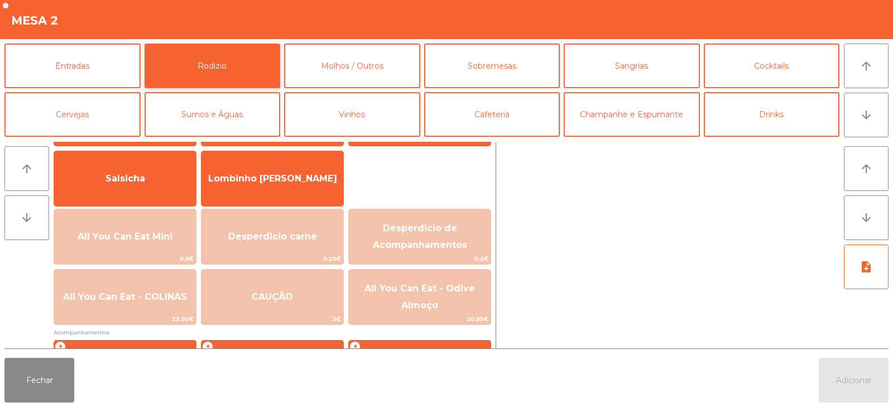
scroll to position [79, 0]
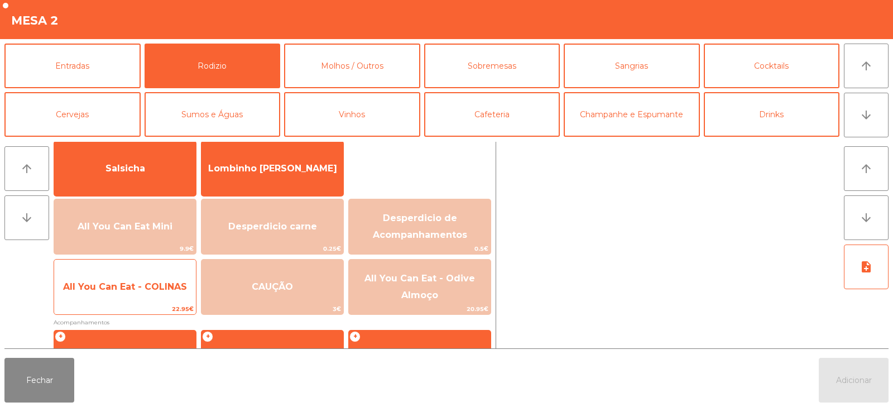
click at [149, 300] on span "All You Can Eat - COLINAS" at bounding box center [125, 287] width 142 height 30
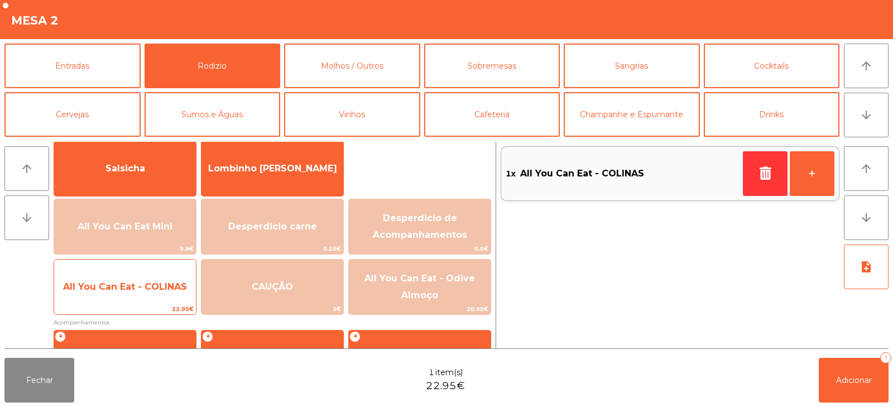
click at [141, 281] on span "All You Can Eat - COLINAS" at bounding box center [125, 286] width 124 height 11
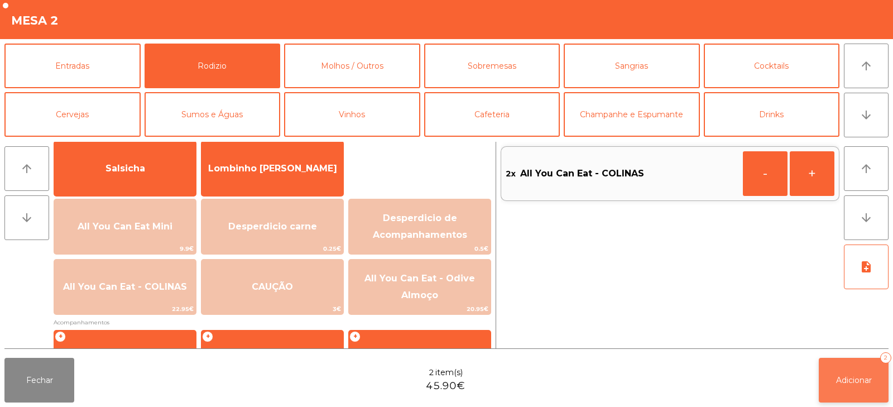
click at [854, 380] on span "Adicionar" at bounding box center [854, 380] width 36 height 10
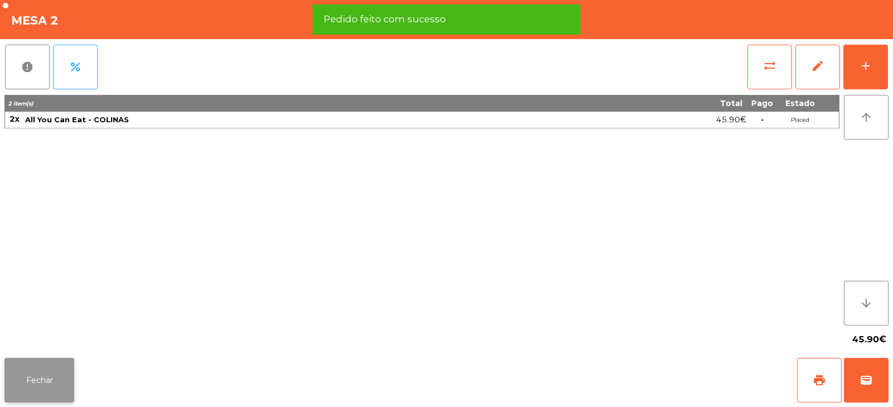
click at [43, 371] on button "Fechar" at bounding box center [39, 380] width 70 height 45
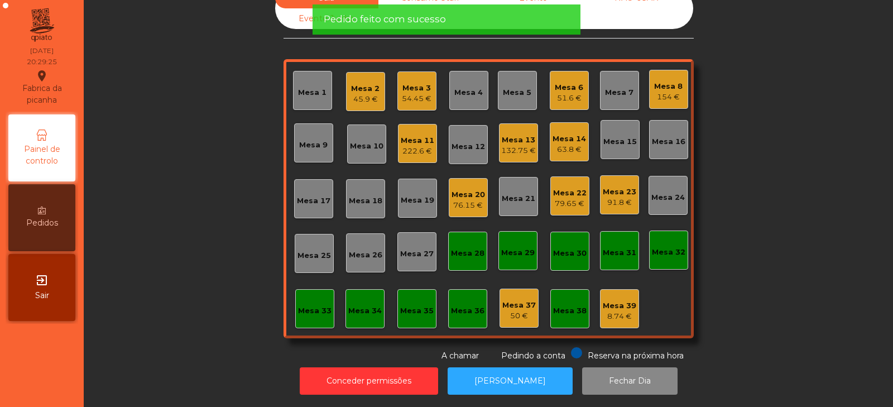
click at [194, 197] on div "Sala Consumo Staff Evento NÃO USAR Evento Junho Mesa 1 Mesa 2 45.9 € Mesa 3 54.…" at bounding box center [489, 175] width 780 height 374
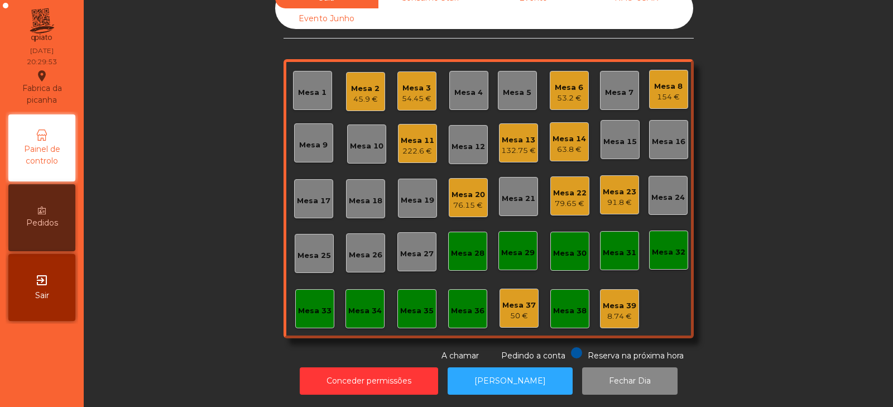
click at [169, 161] on div "Sala Consumo Staff Evento NÃO USAR Evento Junho Mesa 1 Mesa 2 45.9 € Mesa 3 54.…" at bounding box center [489, 175] width 780 height 374
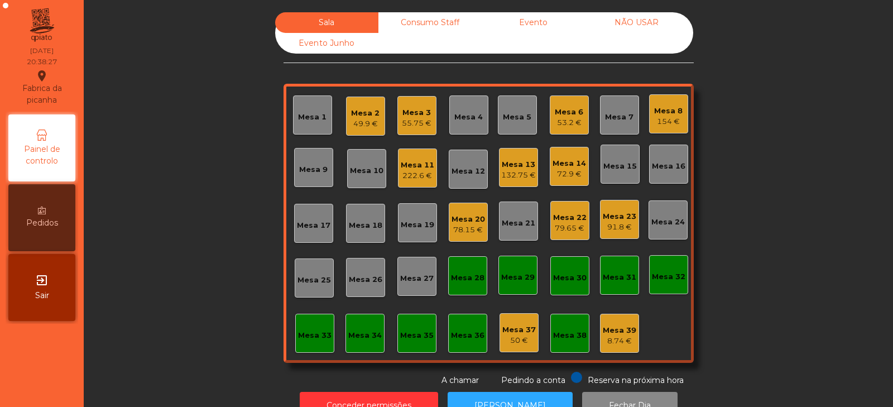
click at [183, 233] on div "Sala Consumo Staff Evento NÃO USAR Evento Junho Mesa 1 Mesa 2 49.9 € Mesa 3 55.…" at bounding box center [489, 199] width 780 height 374
click at [667, 235] on div "Mesa 24" at bounding box center [668, 219] width 39 height 39
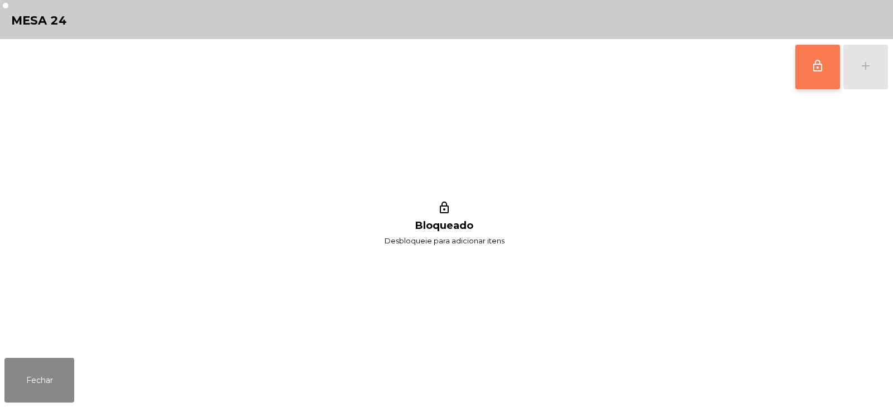
click at [811, 61] on button "lock_outline" at bounding box center [818, 67] width 45 height 45
click at [874, 79] on button "add" at bounding box center [866, 67] width 45 height 45
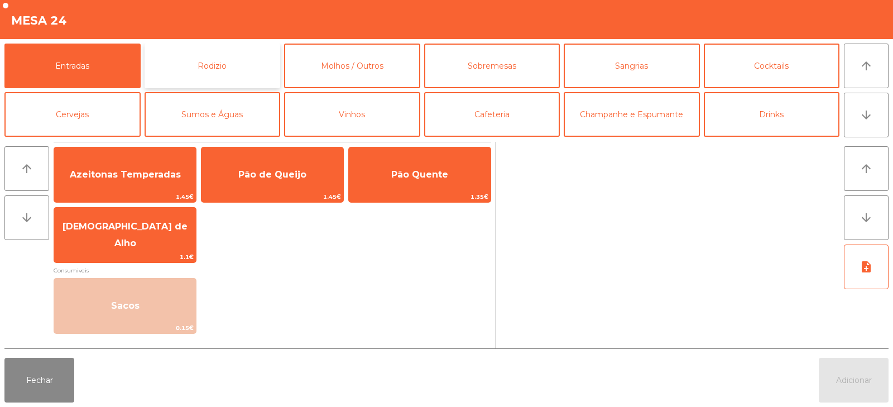
click at [175, 62] on button "Rodizio" at bounding box center [213, 66] width 136 height 45
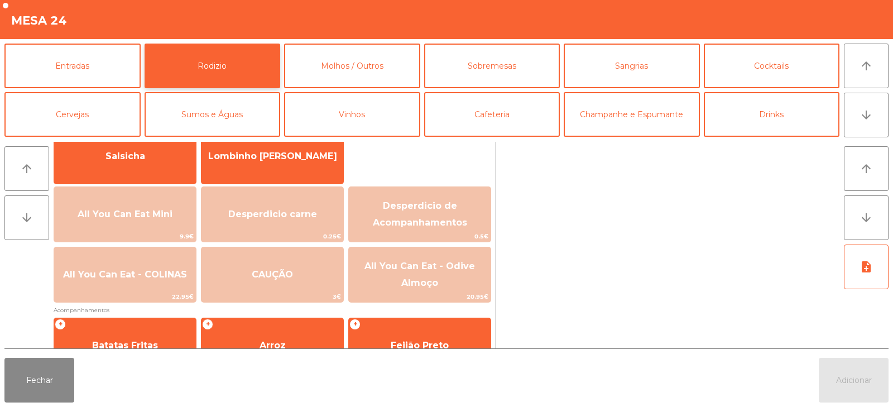
scroll to position [91, 0]
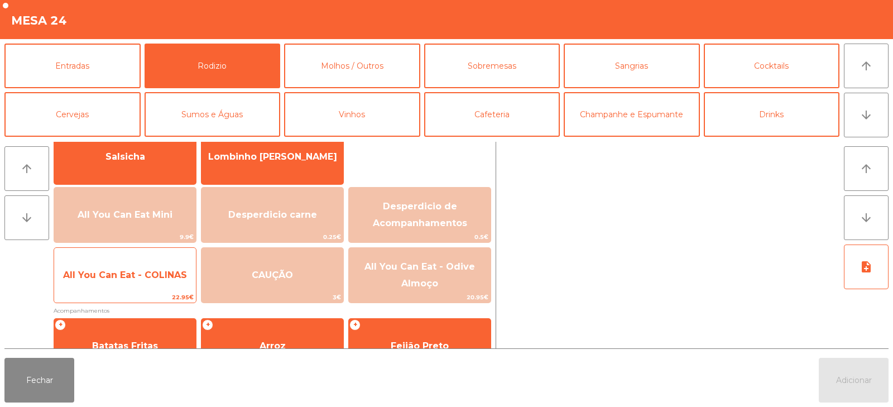
click at [123, 284] on span "All You Can Eat - COLINAS" at bounding box center [125, 275] width 142 height 30
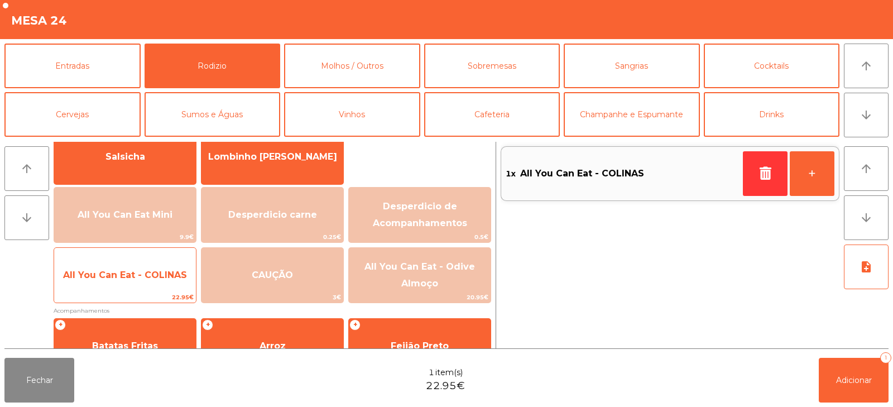
click at [121, 277] on span "All You Can Eat - COLINAS" at bounding box center [125, 275] width 124 height 11
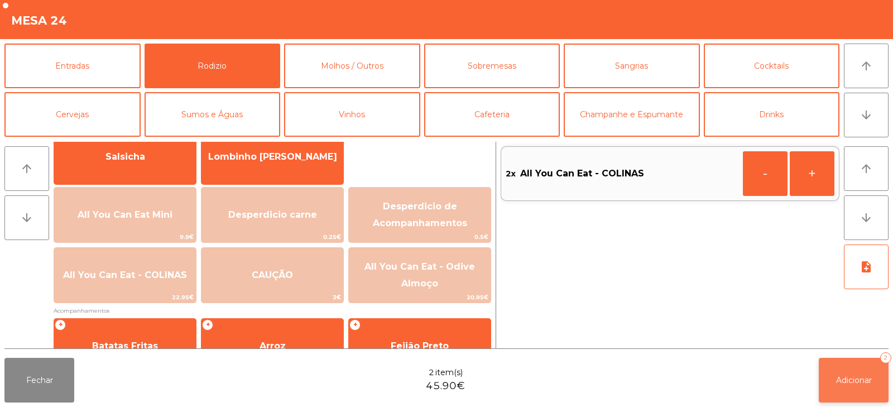
click at [852, 379] on span "Adicionar" at bounding box center [854, 380] width 36 height 10
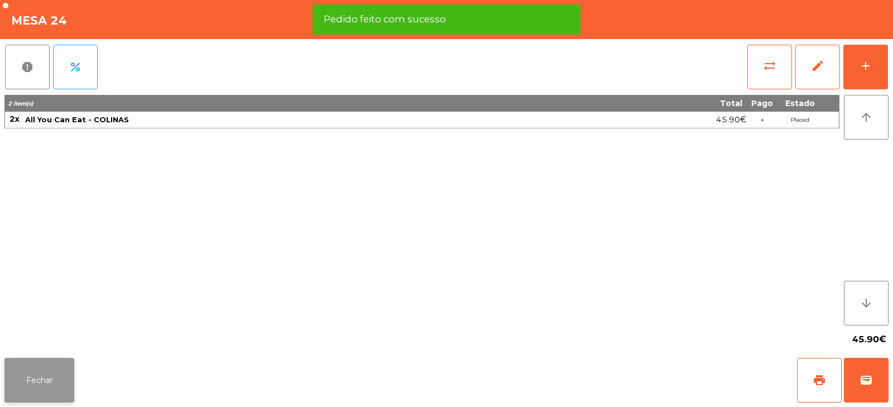
click at [26, 375] on button "Fechar" at bounding box center [39, 380] width 70 height 45
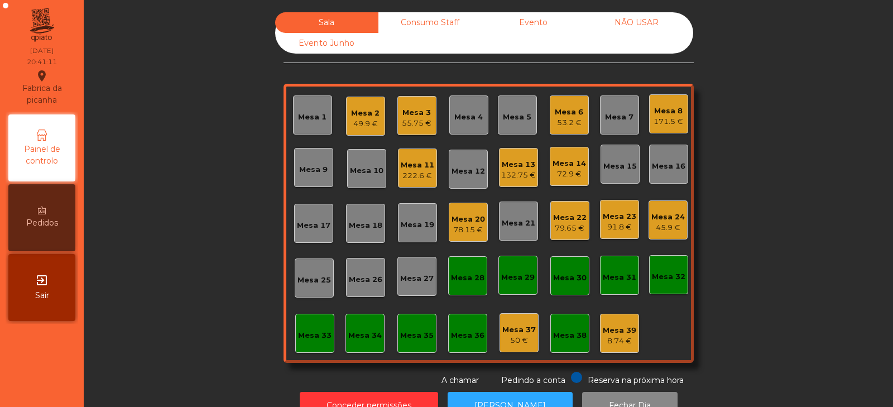
click at [413, 230] on div "Mesa 19" at bounding box center [418, 224] width 34 height 11
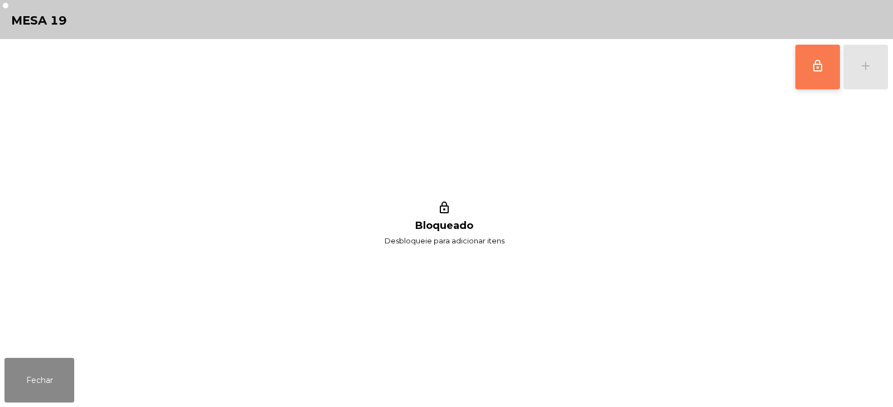
click at [820, 70] on span "lock_outline" at bounding box center [817, 65] width 13 height 13
click at [866, 72] on div "add" at bounding box center [865, 65] width 13 height 13
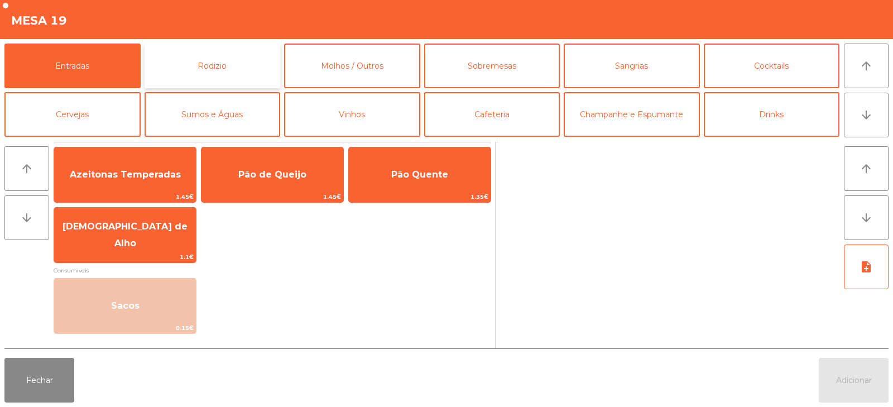
click at [211, 74] on button "Rodizio" at bounding box center [213, 66] width 136 height 45
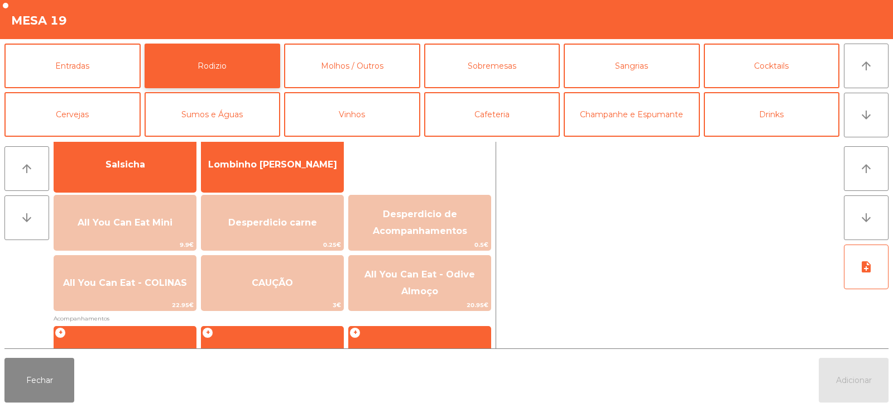
scroll to position [83, 0]
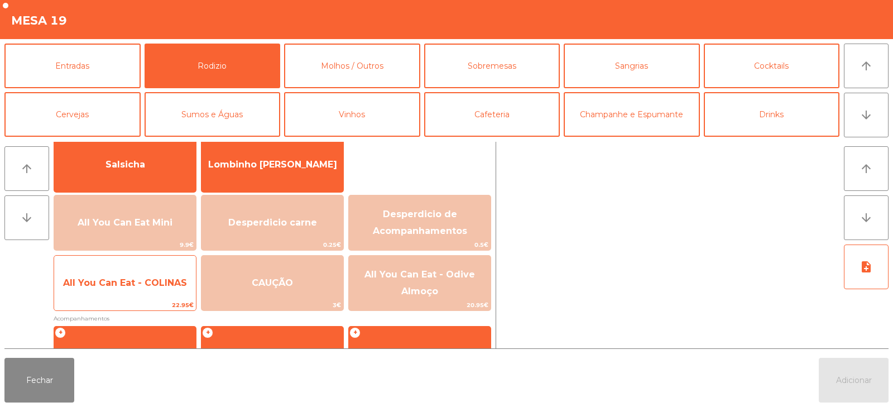
click at [128, 300] on span "22.95€" at bounding box center [125, 305] width 142 height 11
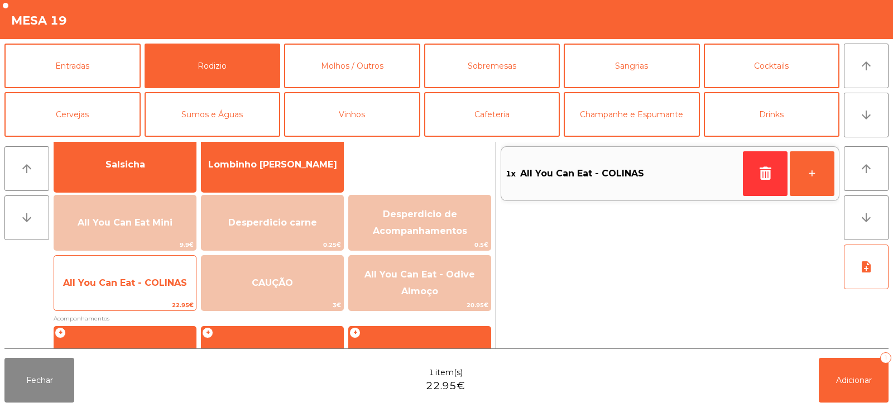
click at [128, 298] on span "All You Can Eat - COLINAS" at bounding box center [125, 283] width 142 height 30
click at [136, 300] on span "22.95€" at bounding box center [125, 305] width 142 height 11
click at [131, 307] on span "22.95€" at bounding box center [125, 305] width 142 height 11
click at [123, 310] on span "22.95€" at bounding box center [125, 305] width 142 height 11
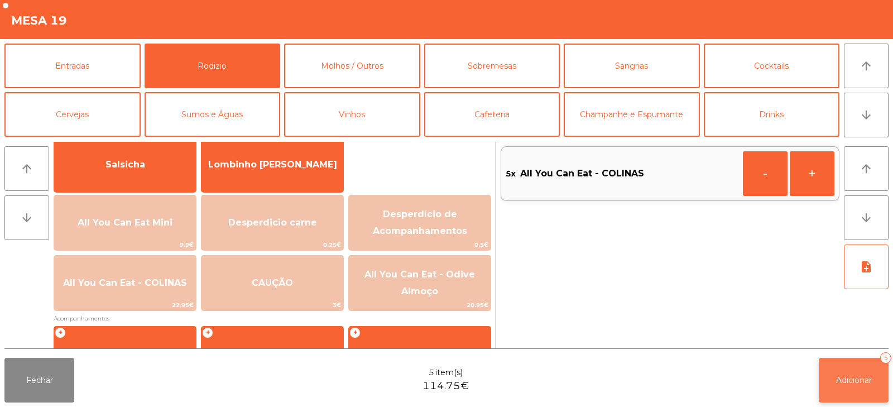
click at [851, 373] on button "Adicionar 5" at bounding box center [854, 380] width 70 height 45
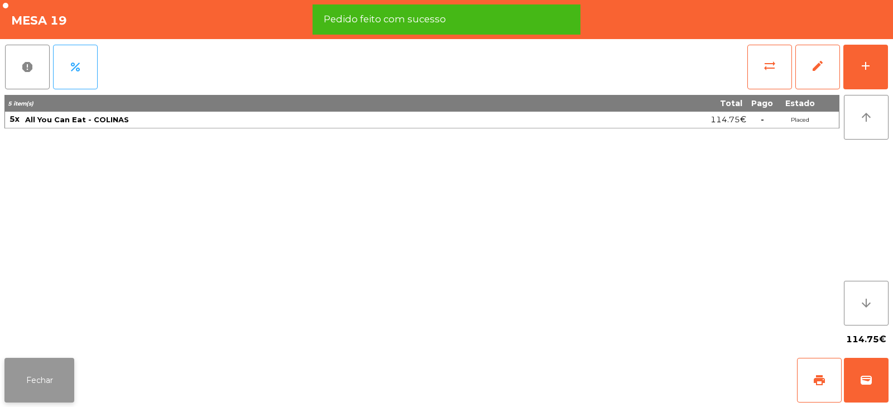
click at [33, 379] on button "Fechar" at bounding box center [39, 380] width 70 height 45
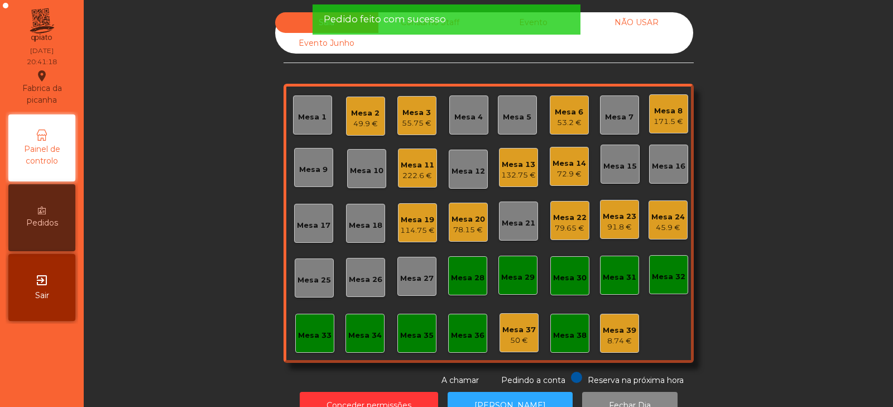
click at [215, 198] on div "Sala Consumo Staff Evento NÃO USAR Evento Junho Mesa 1 Mesa 2 49.9 € Mesa 3 55.…" at bounding box center [489, 199] width 780 height 374
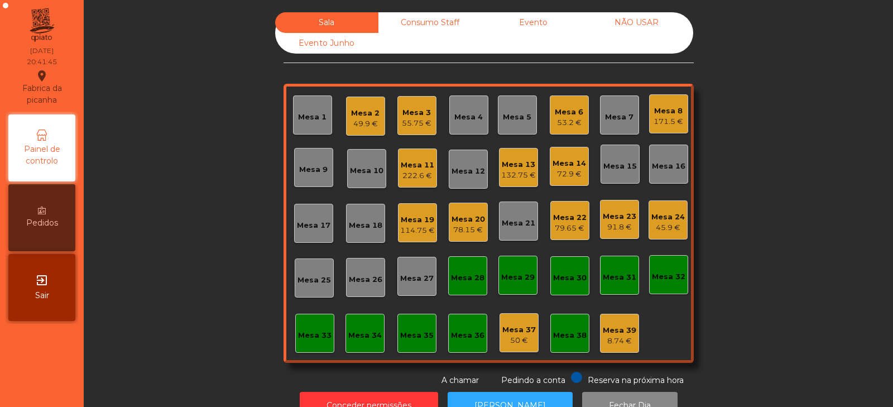
click at [200, 154] on div "Sala Consumo Staff Evento NÃO USAR Evento Junho Mesa 1 Mesa 2 49.9 € Mesa 3 55.…" at bounding box center [489, 199] width 780 height 374
click at [659, 166] on div "Mesa 16" at bounding box center [669, 166] width 34 height 11
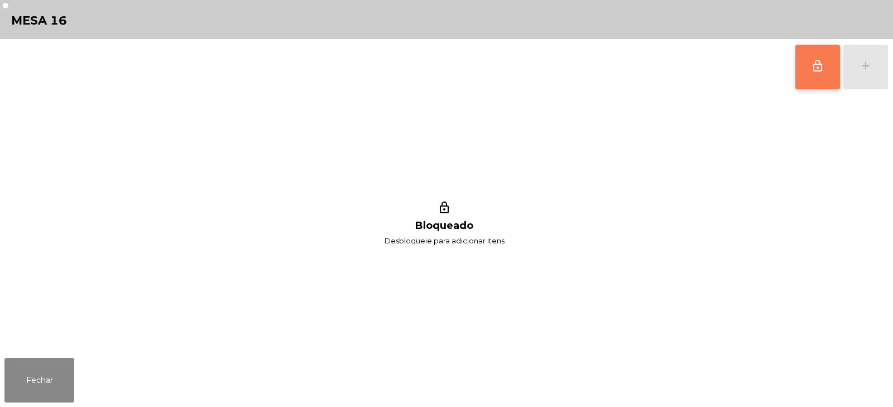
click at [812, 71] on span "lock_outline" at bounding box center [817, 65] width 13 height 13
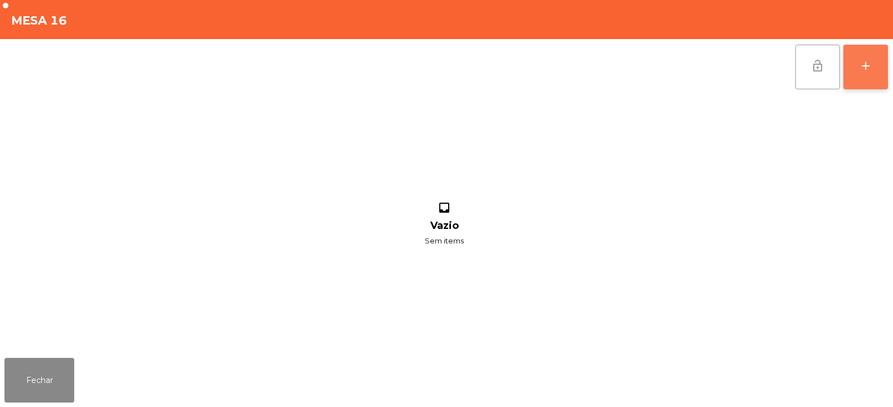
click at [871, 61] on div "add" at bounding box center [865, 65] width 13 height 13
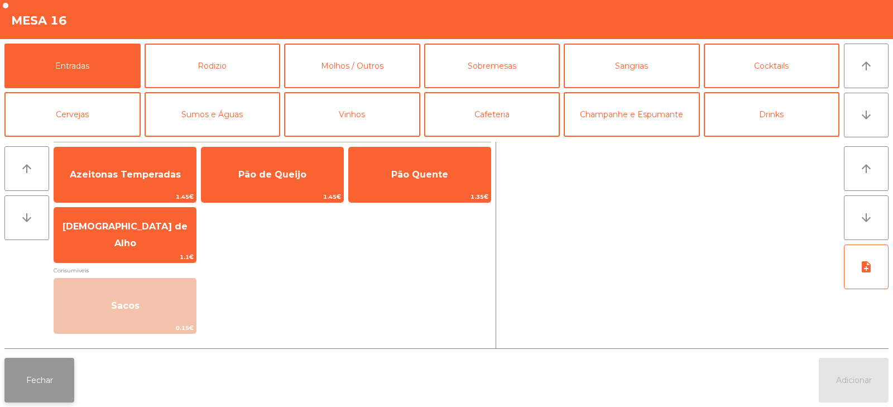
click at [32, 375] on button "Fechar" at bounding box center [39, 380] width 70 height 45
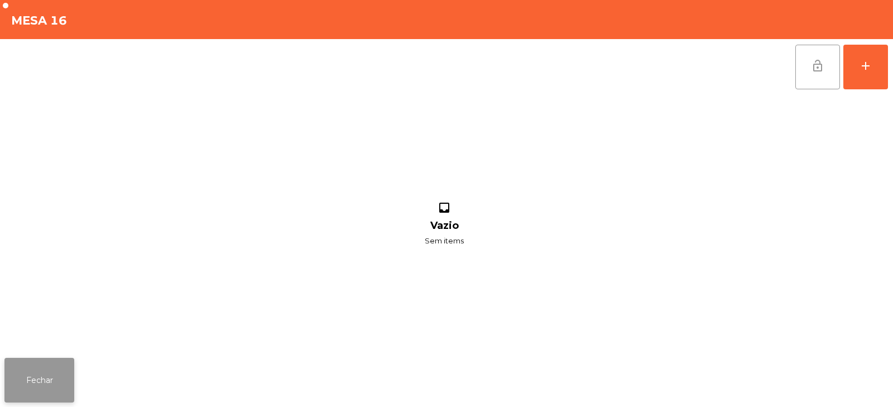
click at [30, 380] on button "Fechar" at bounding box center [39, 380] width 70 height 45
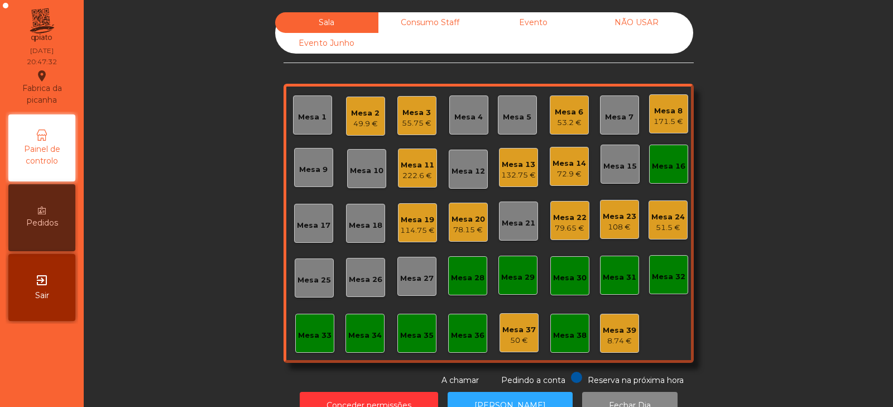
click at [358, 225] on div "Mesa 18" at bounding box center [366, 225] width 34 height 11
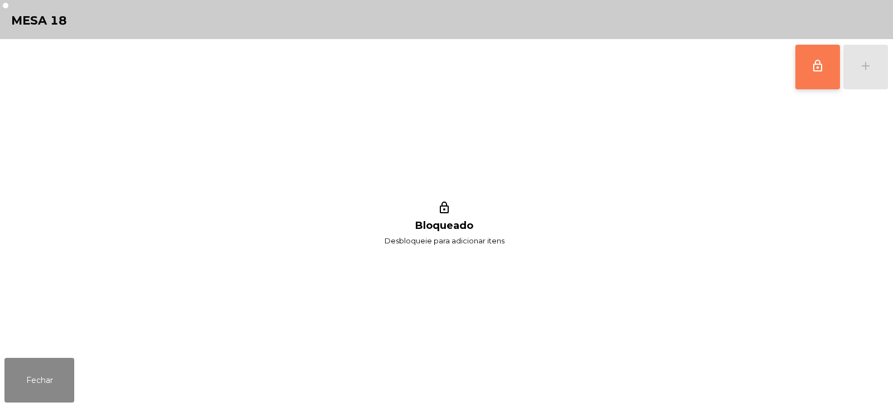
click at [801, 60] on button "lock_outline" at bounding box center [818, 67] width 45 height 45
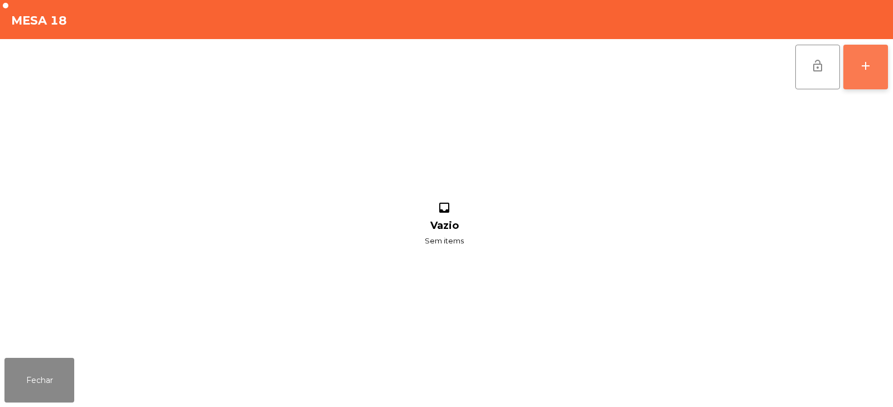
click at [869, 61] on div "add" at bounding box center [865, 65] width 13 height 13
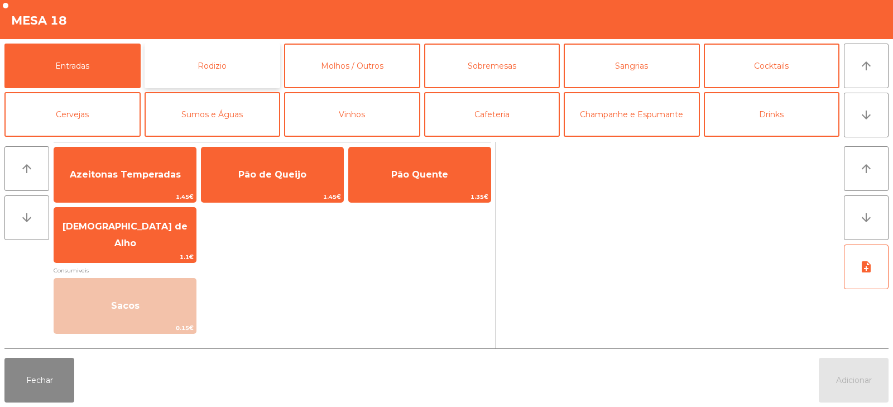
click at [225, 79] on button "Rodizio" at bounding box center [213, 66] width 136 height 45
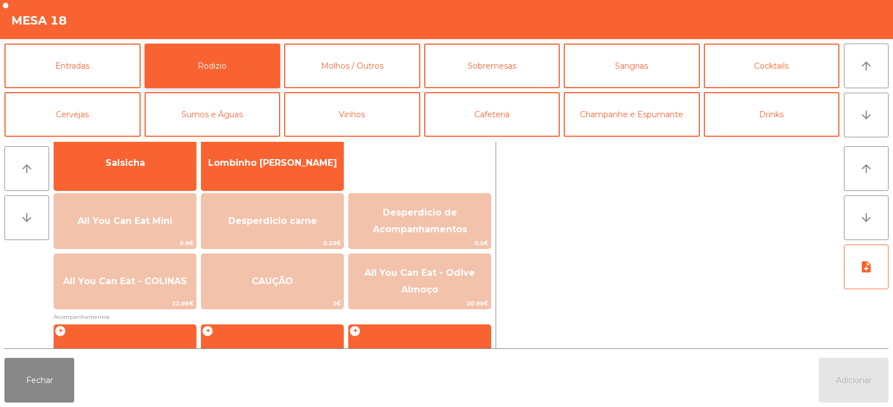
scroll to position [84, 0]
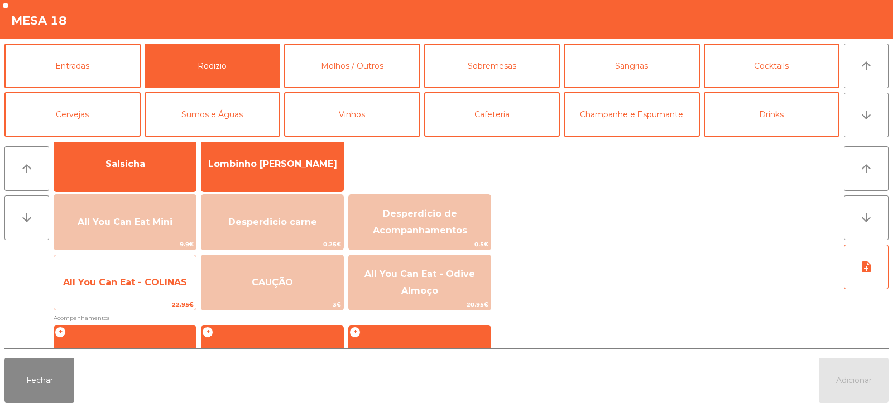
click at [123, 297] on span "All You Can Eat - COLINAS" at bounding box center [125, 282] width 142 height 30
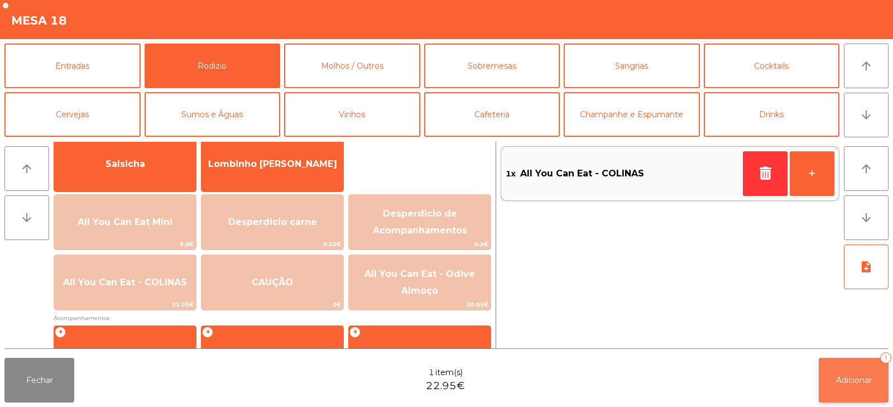
click at [842, 361] on button "Adicionar 1" at bounding box center [854, 380] width 70 height 45
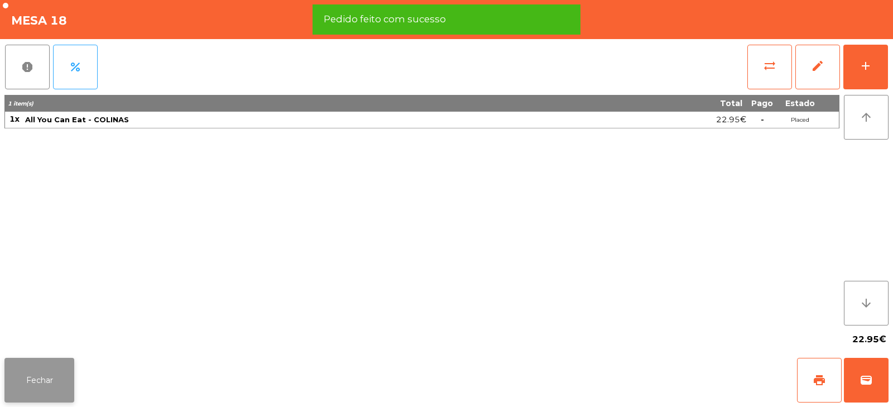
click at [64, 399] on button "Fechar" at bounding box center [39, 380] width 70 height 45
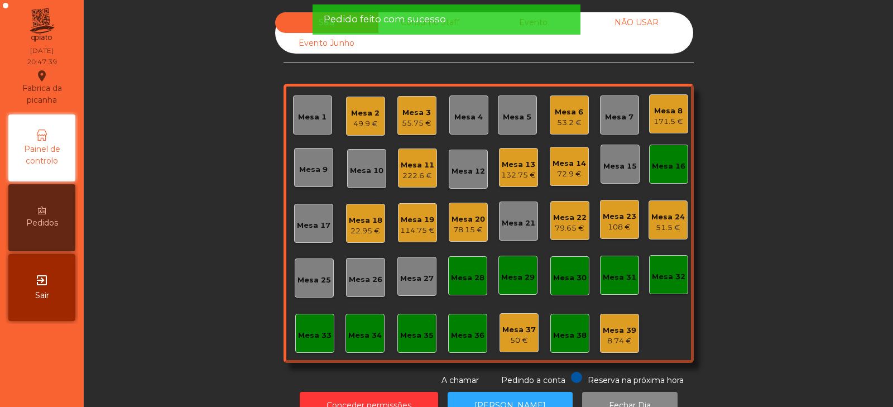
click at [200, 221] on div "Sala Consumo Staff Evento NÃO USAR Evento Junho Mesa 1 Mesa 2 49.9 € Mesa 3 55.…" at bounding box center [489, 199] width 780 height 374
click at [654, 161] on div "Mesa 16" at bounding box center [669, 166] width 34 height 11
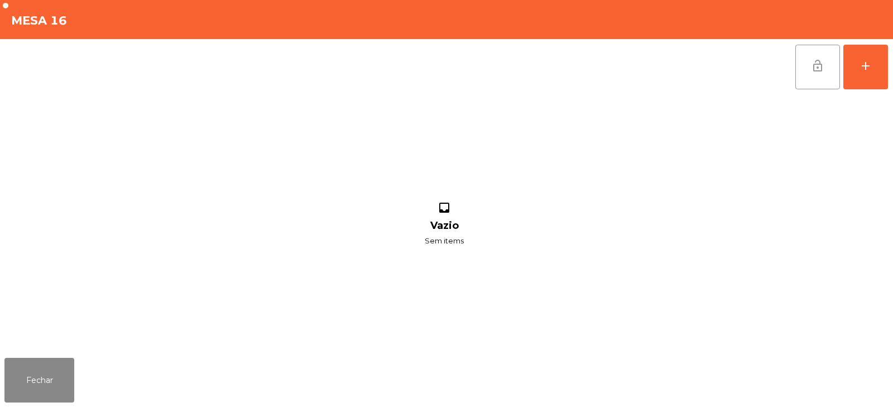
click at [798, 54] on button "lock_open" at bounding box center [818, 67] width 45 height 45
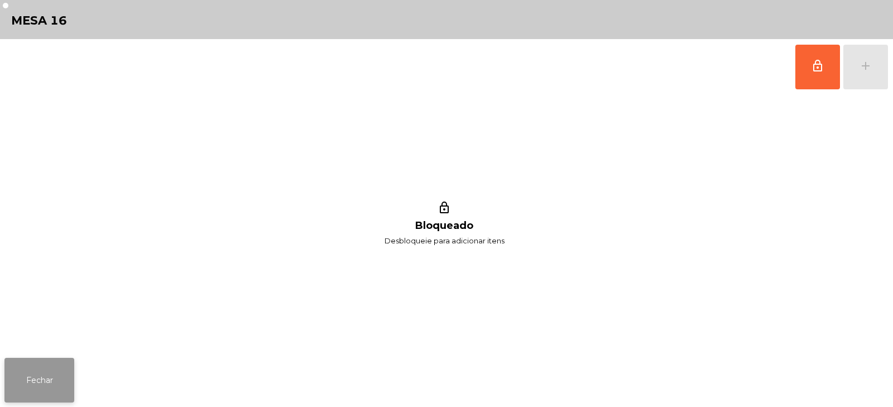
click at [51, 399] on button "Fechar" at bounding box center [39, 380] width 70 height 45
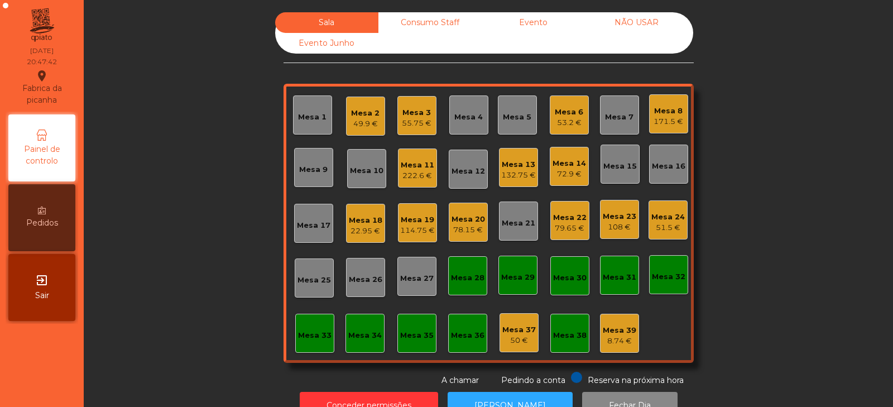
click at [166, 213] on div "Sala Consumo Staff Evento NÃO USAR Evento Junho Mesa 1 Mesa 2 49.9 € Mesa 3 55.…" at bounding box center [489, 199] width 780 height 374
click at [218, 130] on div "Sala Consumo Staff Evento NÃO USAR Evento Junho Mesa 1 Mesa 2 49.9 € Mesa 3 55.…" at bounding box center [489, 199] width 780 height 374
click at [750, 228] on div "Sala Consumo Staff Evento NÃO USAR Evento Junho Mesa 1 Mesa 2 49.9 € Mesa 3 55.…" at bounding box center [489, 199] width 780 height 374
click at [465, 336] on div "Mesa 36" at bounding box center [468, 335] width 34 height 11
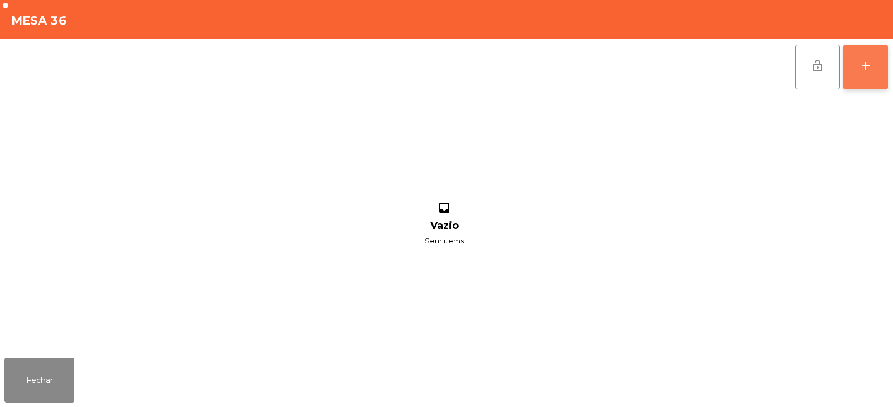
click at [866, 68] on div "add" at bounding box center [865, 65] width 13 height 13
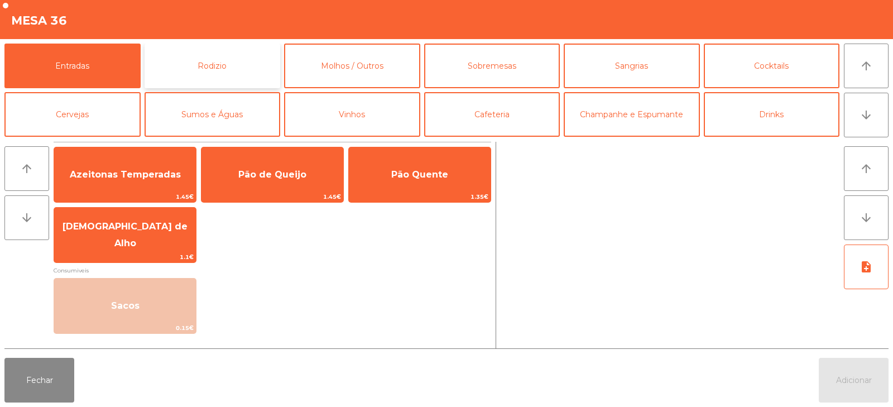
click at [249, 62] on button "Rodizio" at bounding box center [213, 66] width 136 height 45
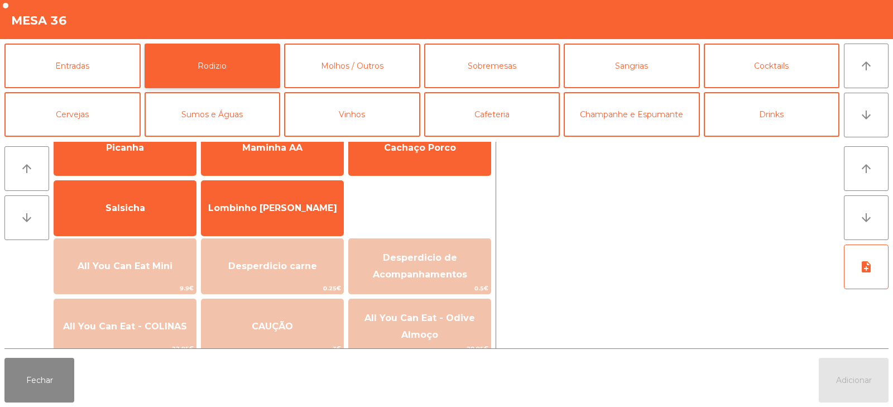
scroll to position [0, 0]
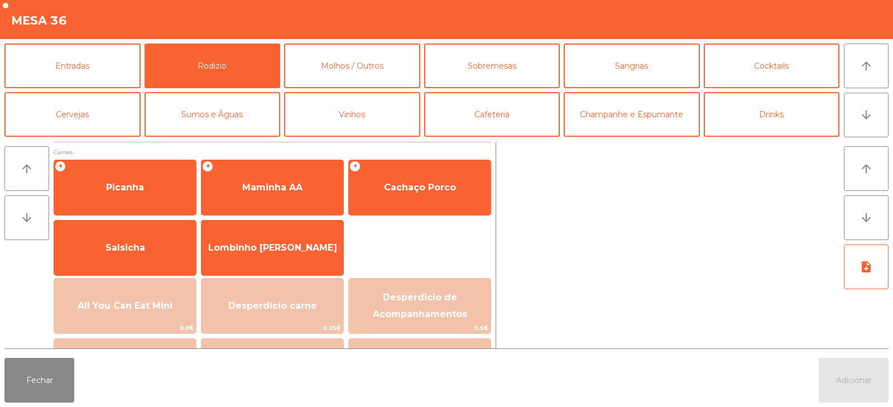
click at [619, 248] on div at bounding box center [670, 245] width 339 height 207
click at [30, 378] on button "Fechar" at bounding box center [39, 380] width 70 height 45
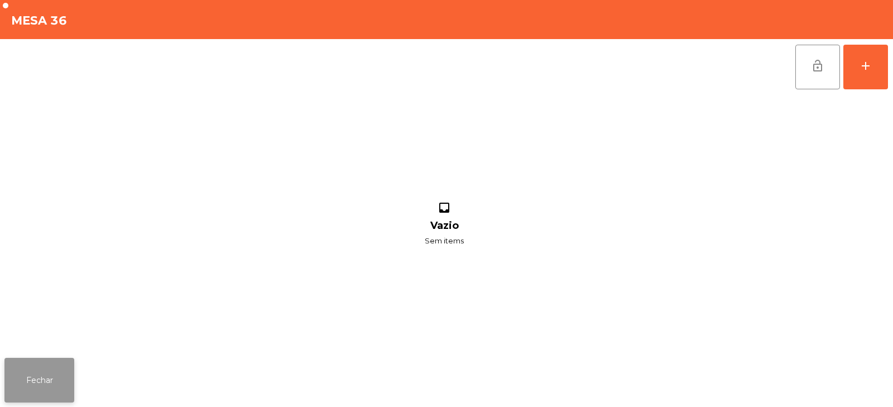
click at [40, 396] on button "Fechar" at bounding box center [39, 380] width 70 height 45
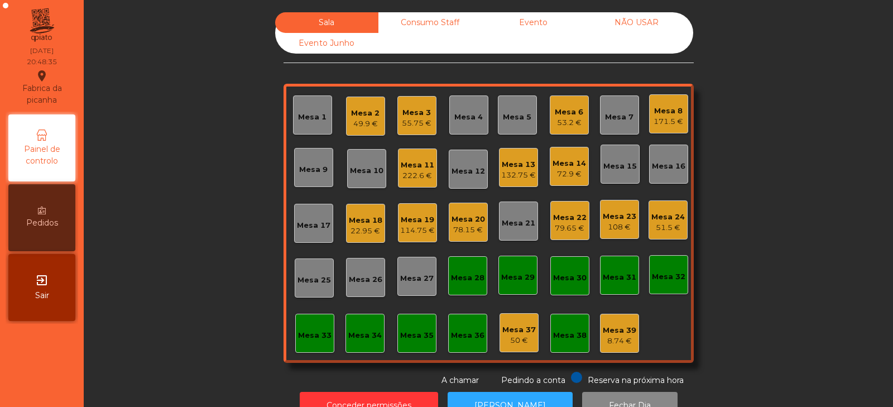
click at [295, 335] on div "Mesa 33" at bounding box center [314, 333] width 39 height 39
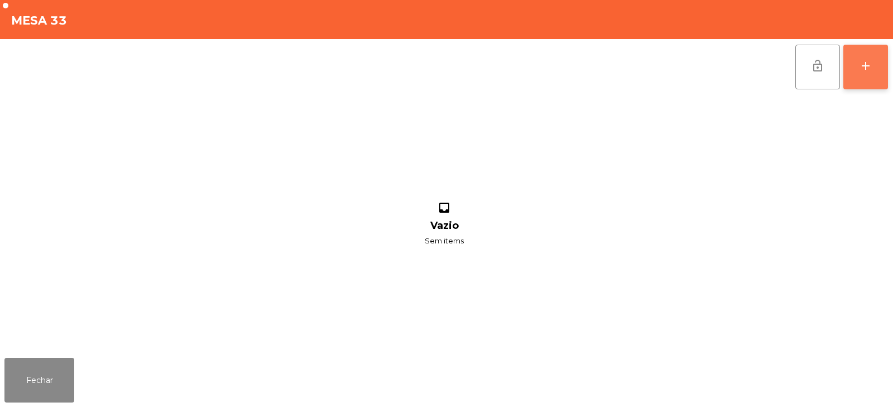
click at [869, 69] on div "add" at bounding box center [865, 65] width 13 height 13
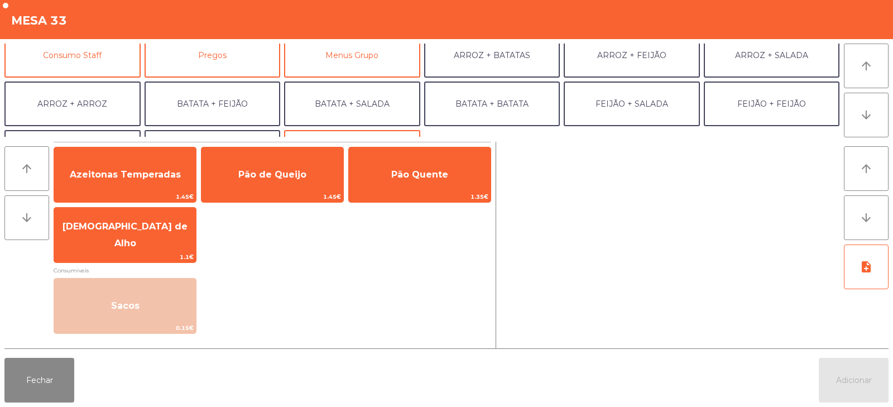
scroll to position [108, 0]
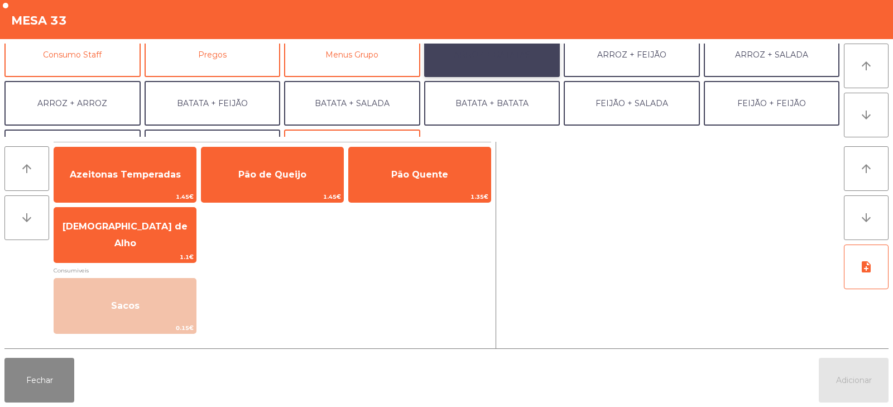
click at [463, 52] on button "ARROZ + BATATAS" at bounding box center [492, 54] width 136 height 45
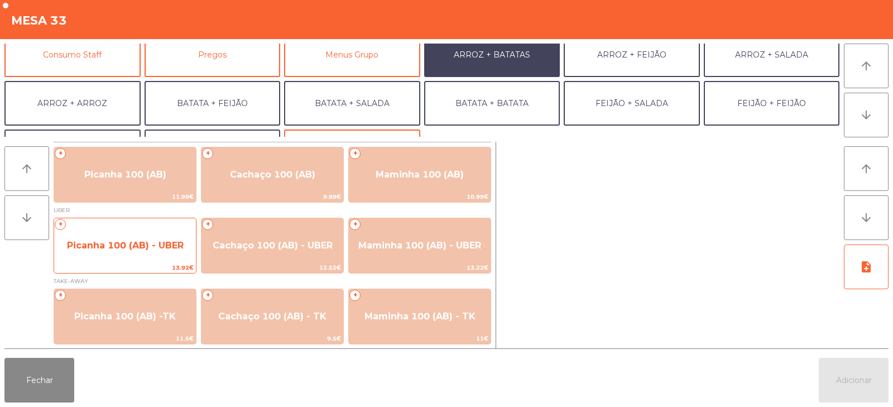
click at [110, 245] on span "Picanha 100 (AB) - UBER" at bounding box center [125, 245] width 117 height 11
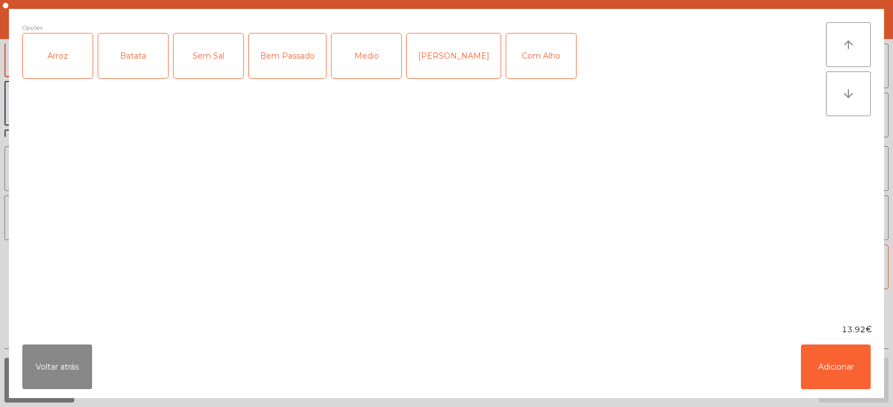
click at [69, 55] on div "Arroz" at bounding box center [58, 56] width 70 height 45
click at [147, 49] on div "Batata" at bounding box center [133, 56] width 70 height 45
click at [289, 59] on div "Bem Passado" at bounding box center [287, 56] width 77 height 45
click at [525, 59] on div "Com Alho" at bounding box center [541, 56] width 70 height 45
click at [829, 376] on button "Adicionar" at bounding box center [836, 367] width 70 height 45
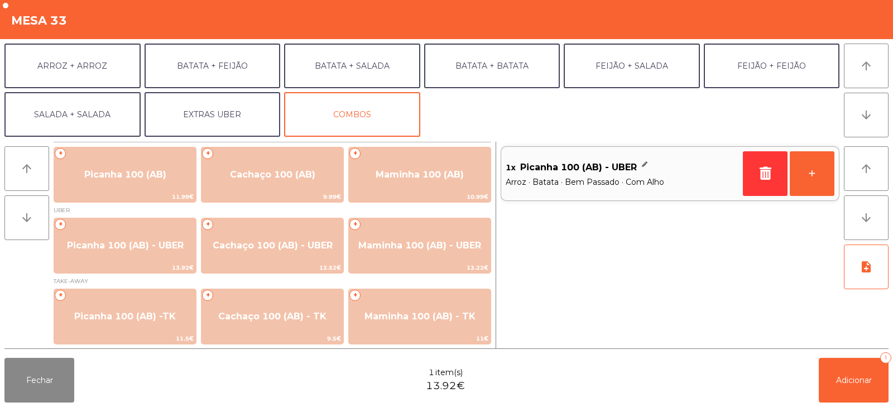
scroll to position [141, 0]
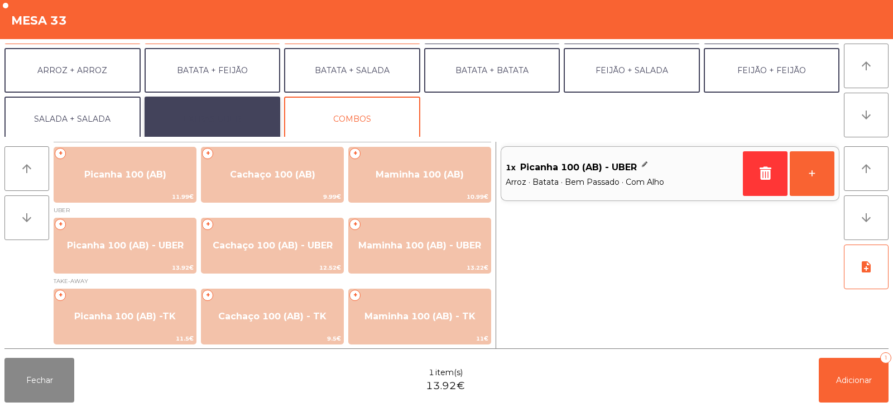
click at [192, 109] on button "EXTRAS UBER" at bounding box center [213, 119] width 136 height 45
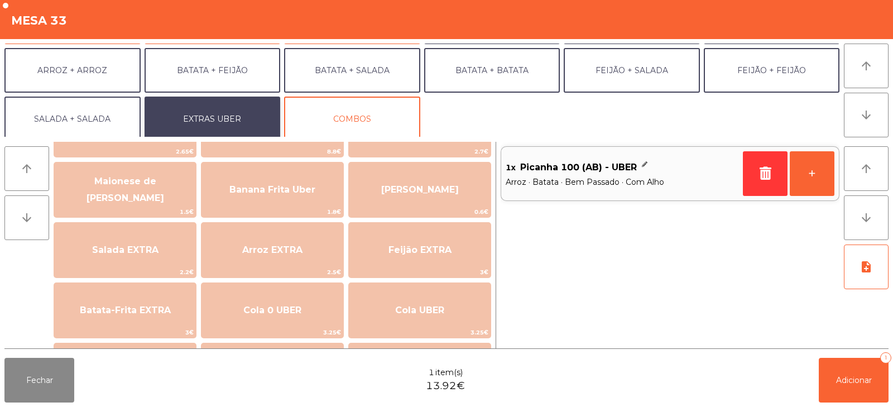
scroll to position [60, 0]
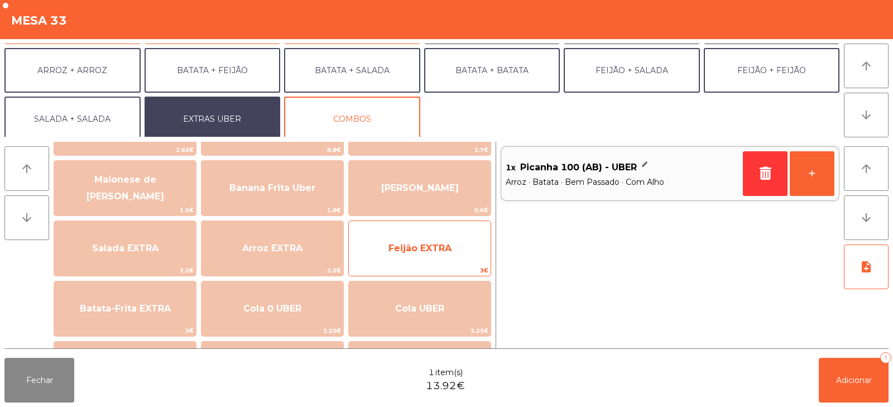
click at [406, 252] on span "Feijão EXTRA" at bounding box center [420, 248] width 63 height 11
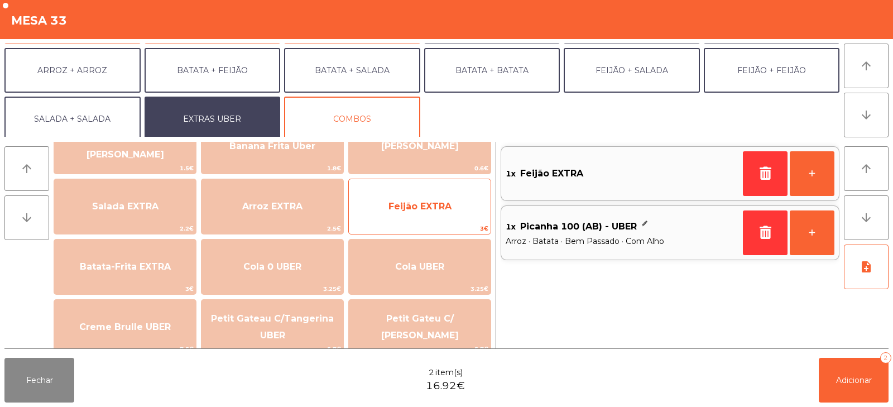
scroll to position [98, 0]
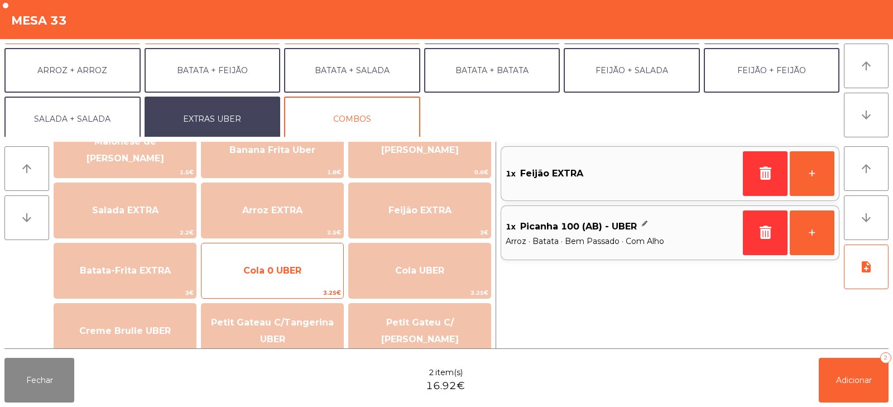
click at [275, 278] on span "Cola 0 UBER" at bounding box center [273, 271] width 142 height 30
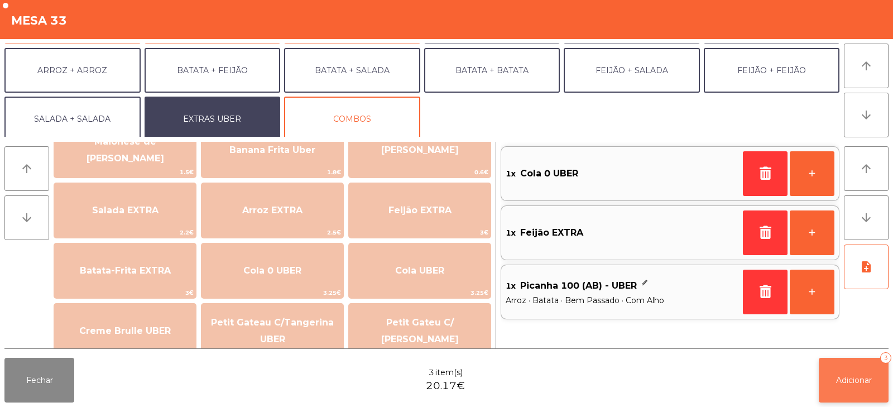
click at [838, 377] on span "Adicionar" at bounding box center [854, 380] width 36 height 10
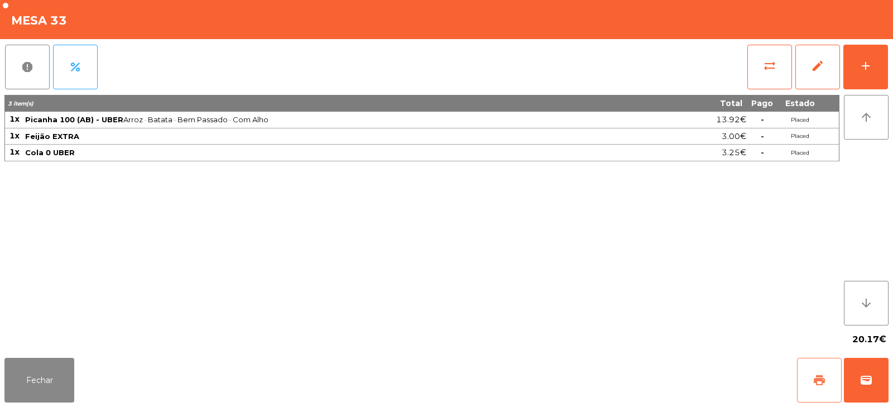
click at [812, 375] on button "print" at bounding box center [819, 380] width 45 height 45
click at [28, 399] on button "Fechar" at bounding box center [39, 380] width 70 height 45
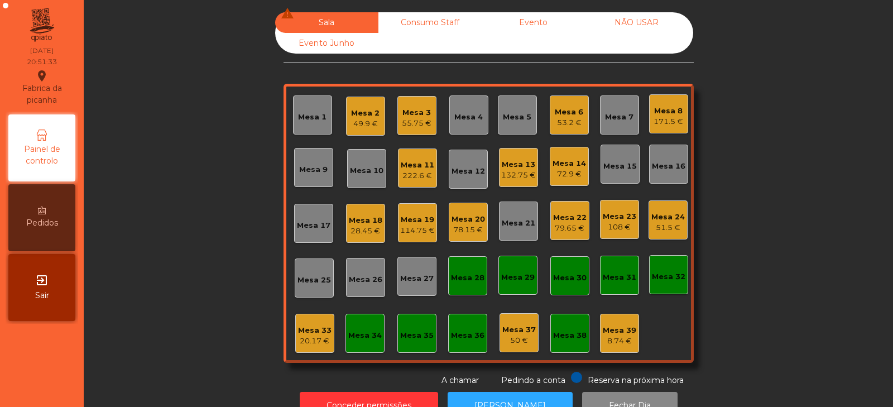
click at [770, 107] on div "Sala warning Consumo Staff Evento NÃO USAR Evento Junho Mesa 1 Mesa 2 49.9 € Me…" at bounding box center [489, 199] width 780 height 374
click at [566, 183] on div "Mesa 14 72.9 €" at bounding box center [569, 166] width 39 height 39
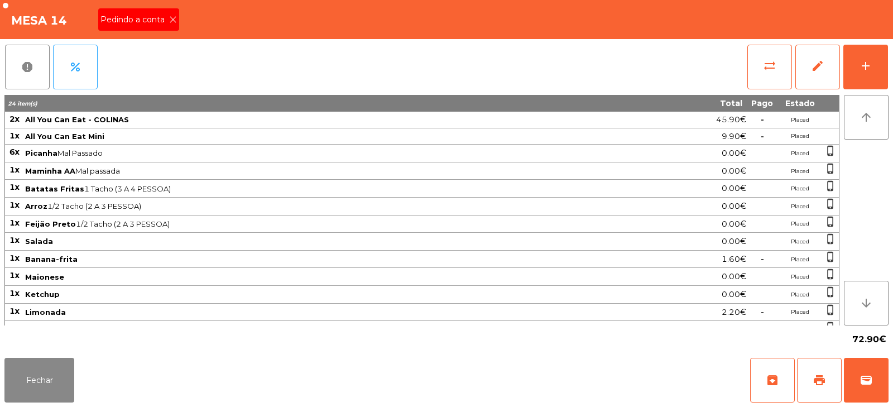
click at [146, 21] on span "Pedindo a conta" at bounding box center [135, 20] width 69 height 12
click at [817, 376] on span "print" at bounding box center [819, 380] width 13 height 13
click at [869, 377] on span "wallet" at bounding box center [866, 380] width 13 height 13
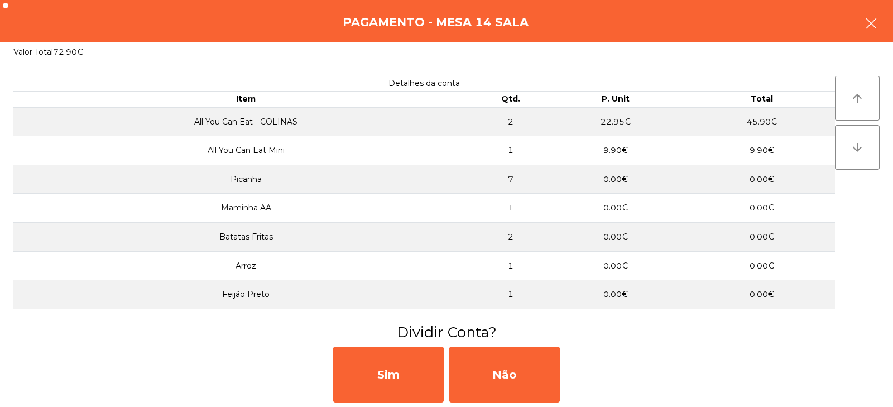
click at [871, 25] on icon "button" at bounding box center [871, 23] width 13 height 13
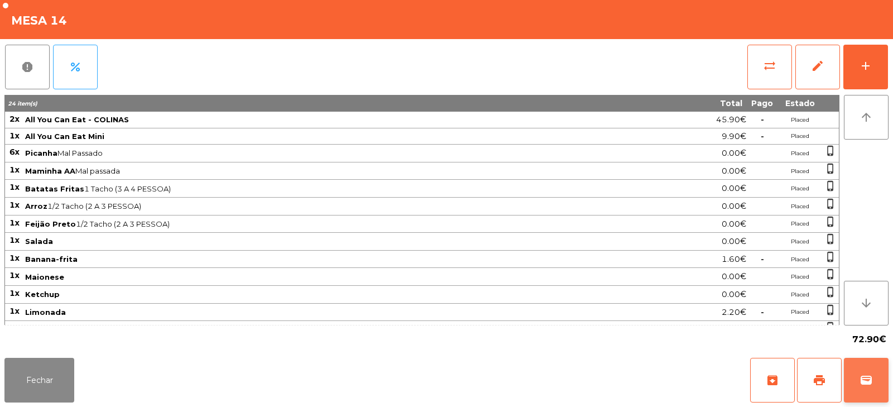
click at [861, 391] on button "wallet" at bounding box center [866, 380] width 45 height 45
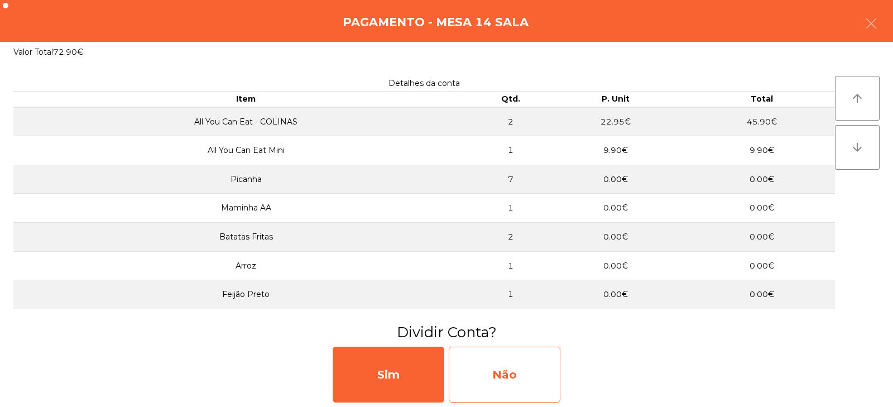
click at [500, 371] on div "Não" at bounding box center [505, 375] width 112 height 56
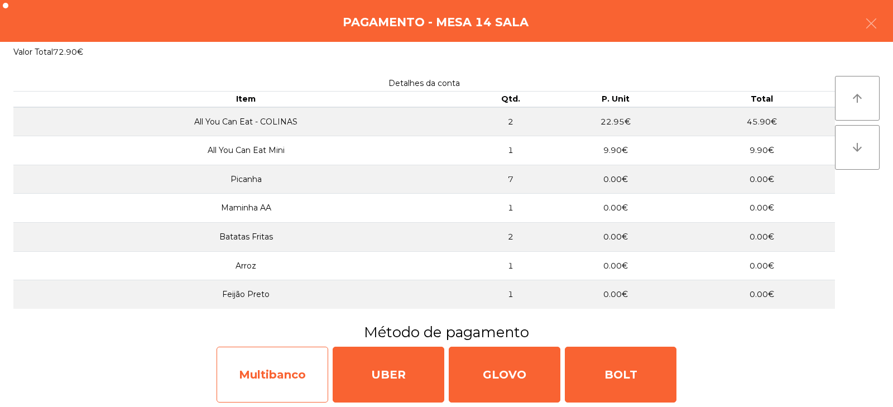
click at [278, 380] on div "Multibanco" at bounding box center [273, 375] width 112 height 56
select select "**"
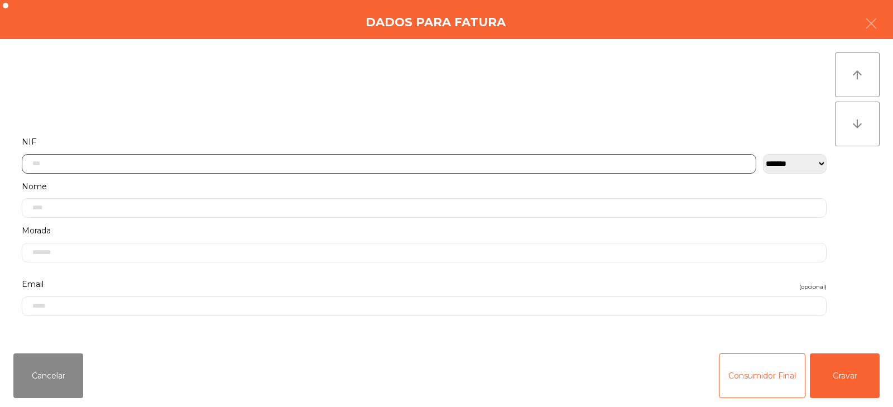
click at [306, 155] on input "text" at bounding box center [389, 164] width 735 height 20
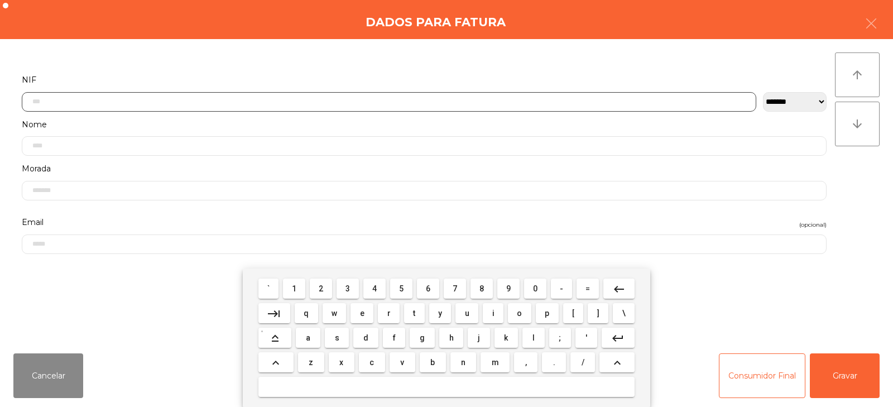
scroll to position [82, 0]
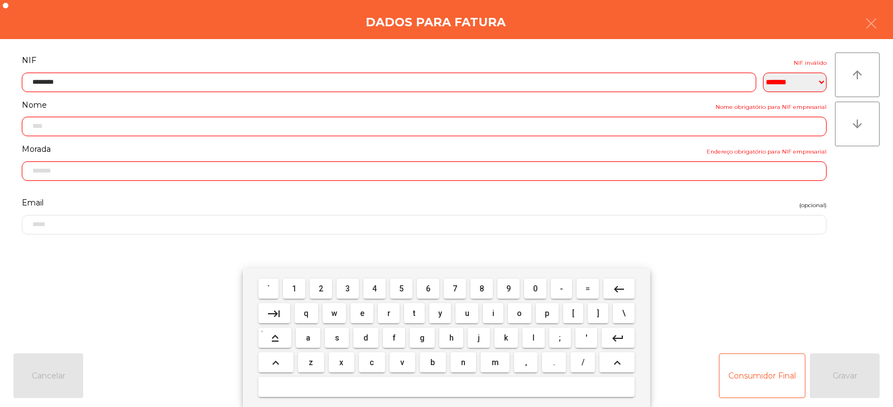
type input "*********"
type input "**********"
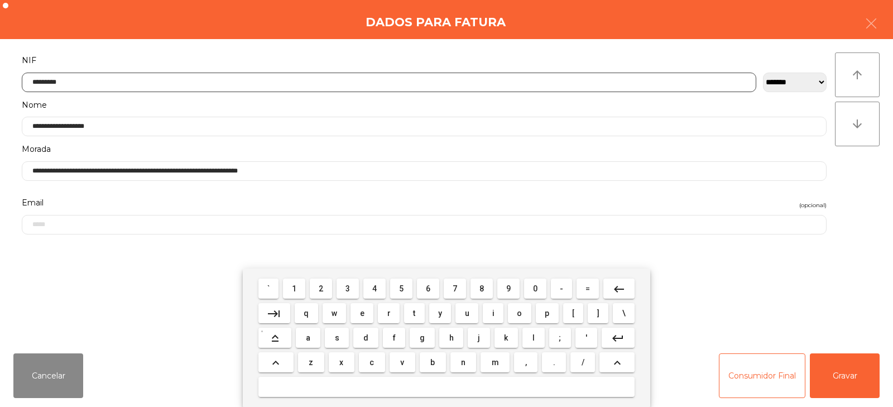
type input "*********"
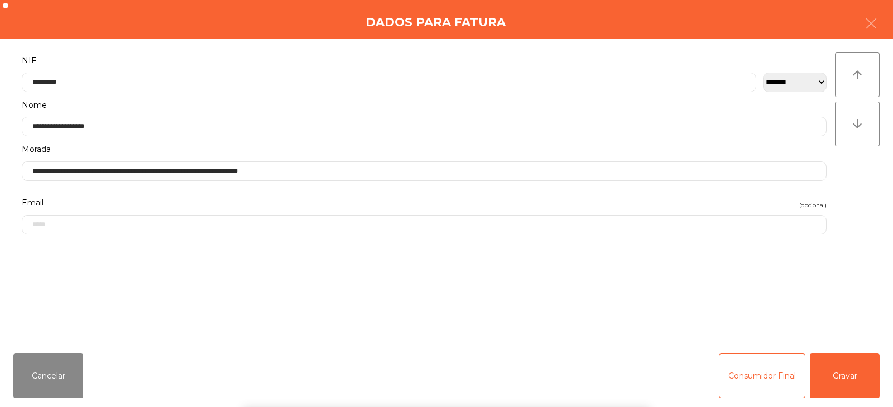
click at [862, 370] on div "` 1 2 3 4 5 6 7 8 9 0 - = keyboard_backspace keyboard_tab q w e r t y u i o p […" at bounding box center [446, 338] width 893 height 138
click at [861, 371] on button "Gravar" at bounding box center [845, 375] width 70 height 45
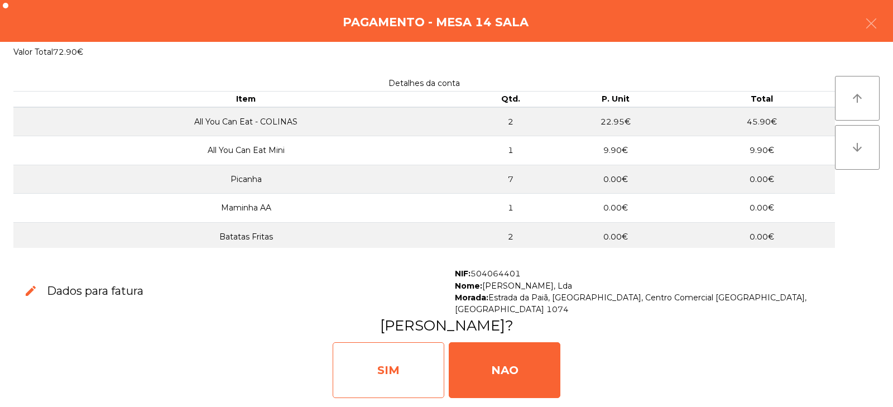
click at [400, 382] on div "SIM" at bounding box center [389, 370] width 112 height 56
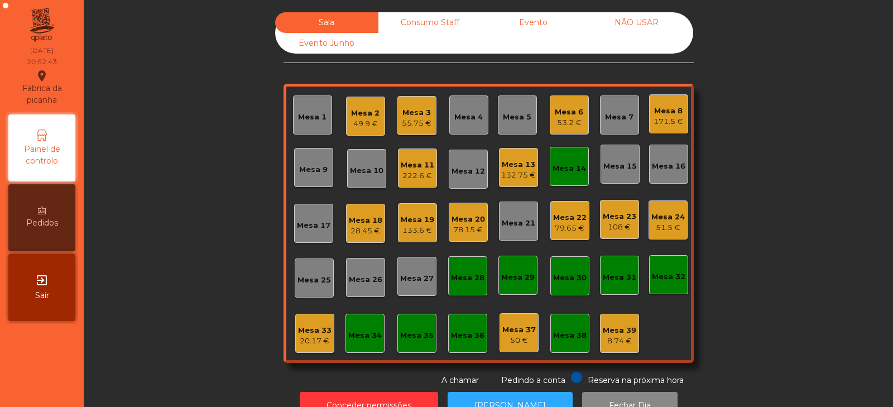
click at [570, 168] on div "Mesa 14" at bounding box center [570, 168] width 34 height 11
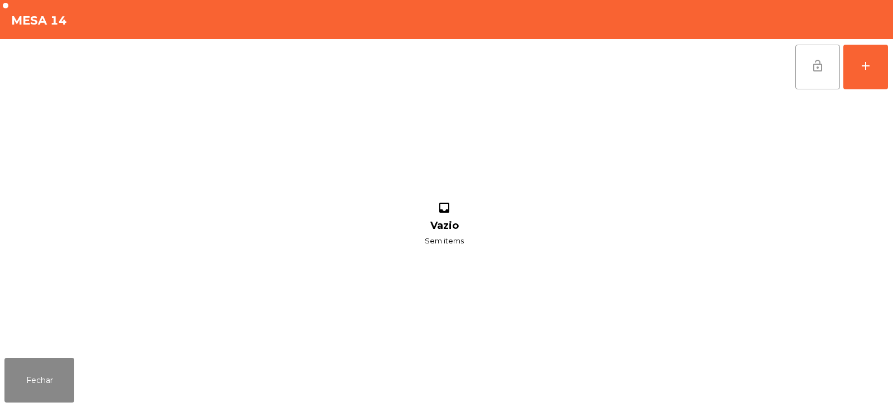
click at [810, 71] on button "lock_open" at bounding box center [818, 67] width 45 height 45
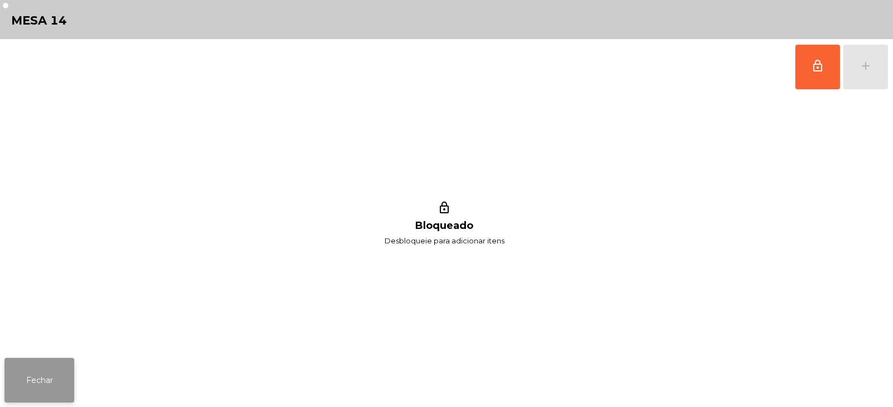
click at [33, 398] on button "Fechar" at bounding box center [39, 380] width 70 height 45
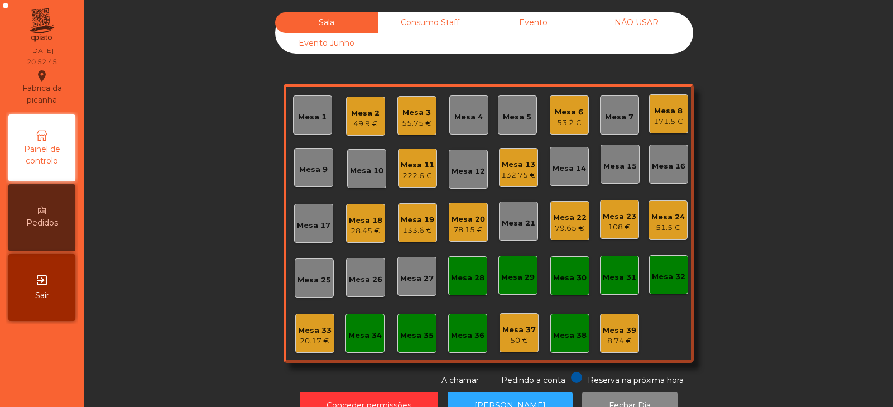
click at [218, 194] on div "Sala Consumo Staff Evento NÃO USAR Evento Junho Mesa 1 Mesa 2 49.9 € Mesa 3 55.…" at bounding box center [489, 199] width 780 height 374
click at [305, 338] on div "20.17 €" at bounding box center [315, 341] width 34 height 11
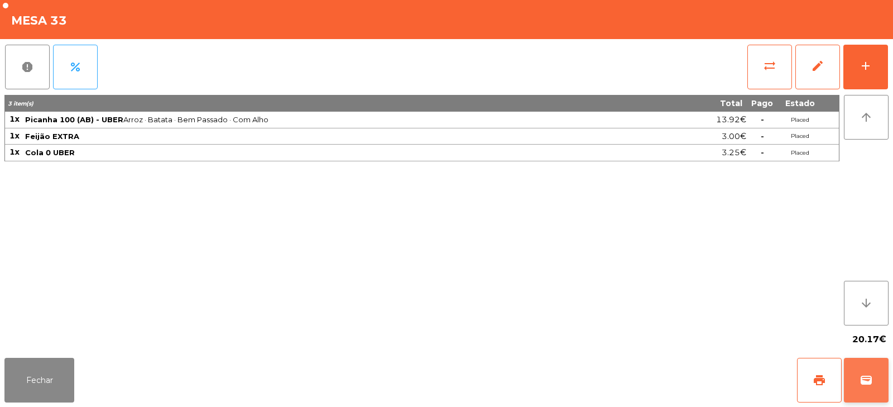
click at [869, 373] on button "wallet" at bounding box center [866, 380] width 45 height 45
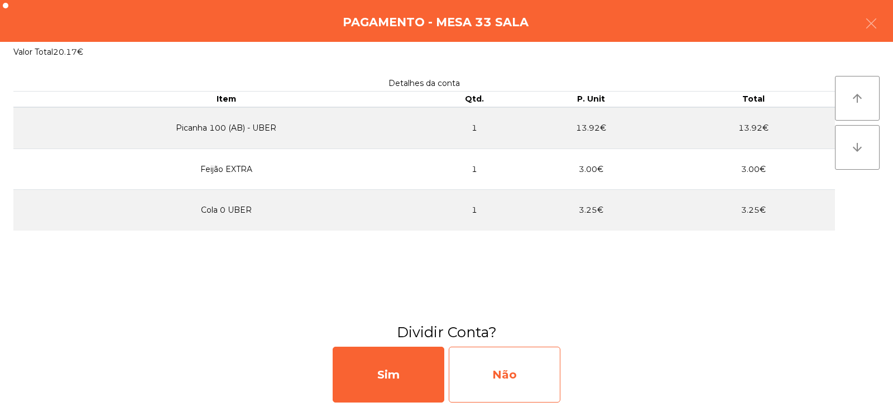
click at [509, 370] on div "Não" at bounding box center [505, 375] width 112 height 56
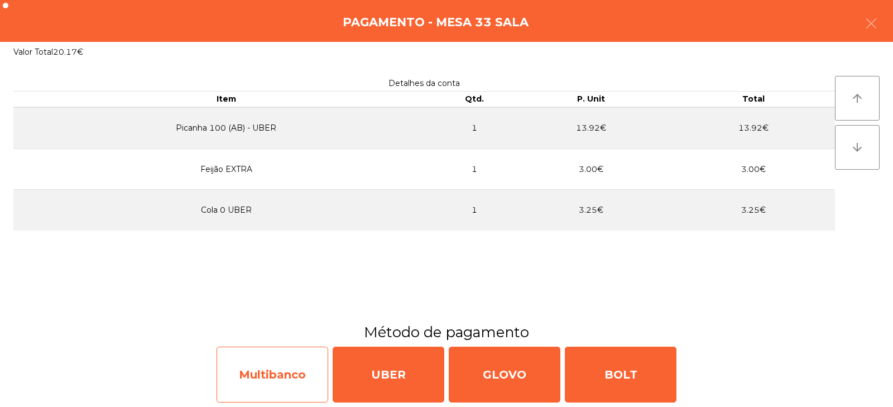
click at [275, 378] on div "Multibanco" at bounding box center [273, 375] width 112 height 56
select select "**"
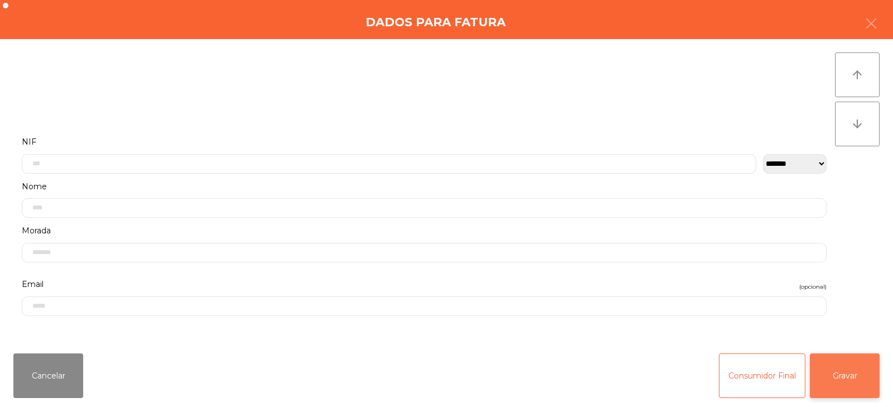
click at [846, 369] on button "Gravar" at bounding box center [845, 375] width 70 height 45
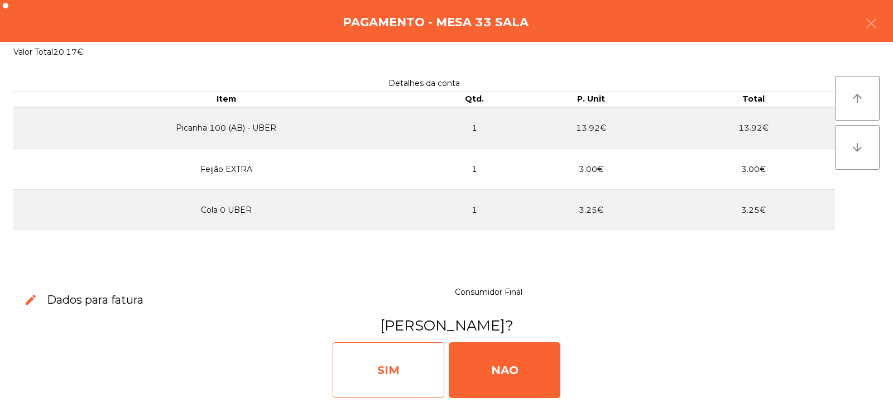
click at [370, 360] on div "SIM" at bounding box center [389, 370] width 112 height 56
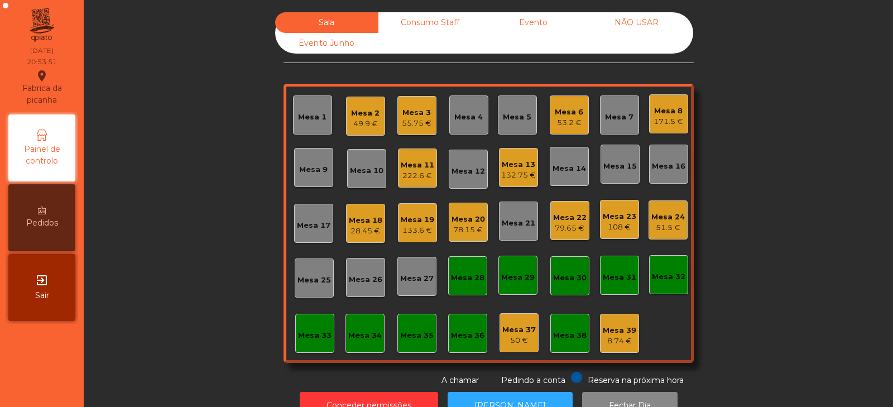
scroll to position [33, 0]
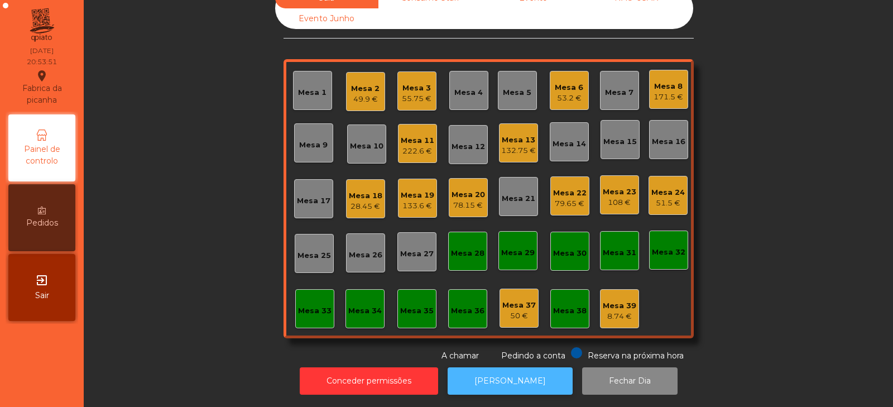
click at [497, 367] on button "[PERSON_NAME]" at bounding box center [510, 380] width 125 height 27
click at [517, 87] on div "Mesa 5" at bounding box center [517, 92] width 28 height 11
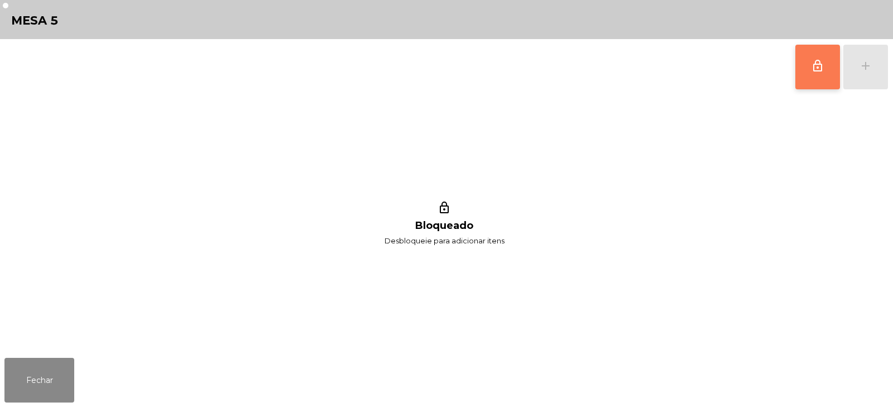
click at [821, 58] on button "lock_outline" at bounding box center [818, 67] width 45 height 45
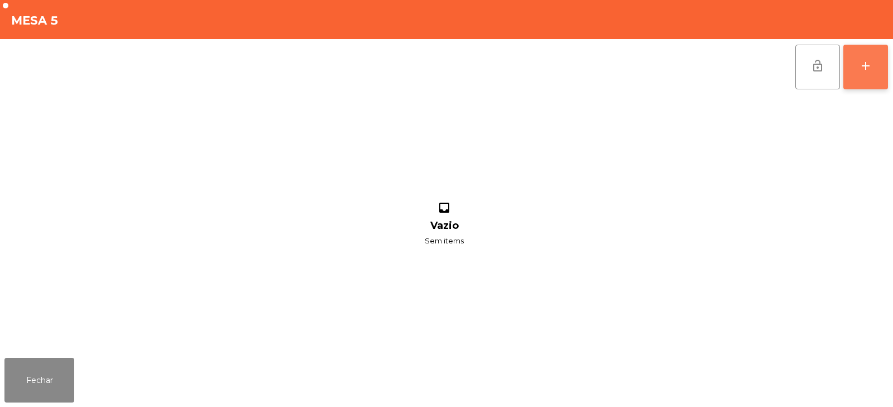
click at [873, 75] on button "add" at bounding box center [866, 67] width 45 height 45
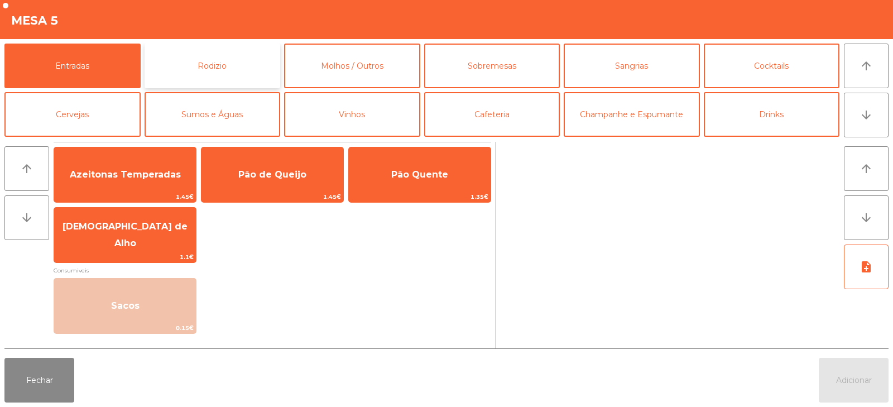
click at [243, 71] on button "Rodizio" at bounding box center [213, 66] width 136 height 45
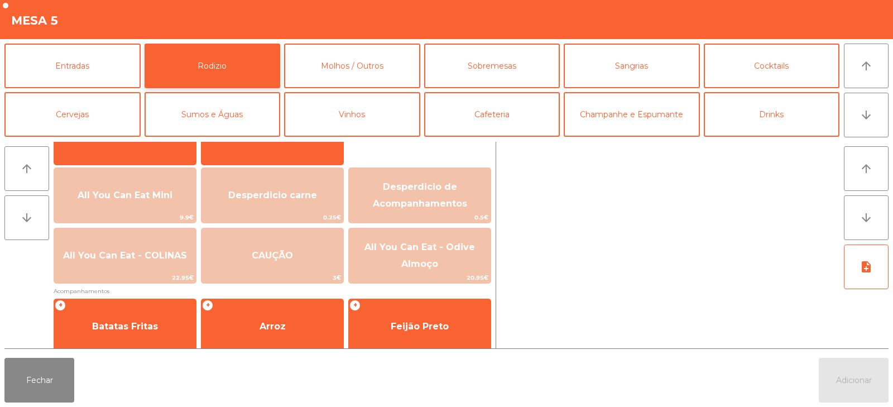
scroll to position [110, 0]
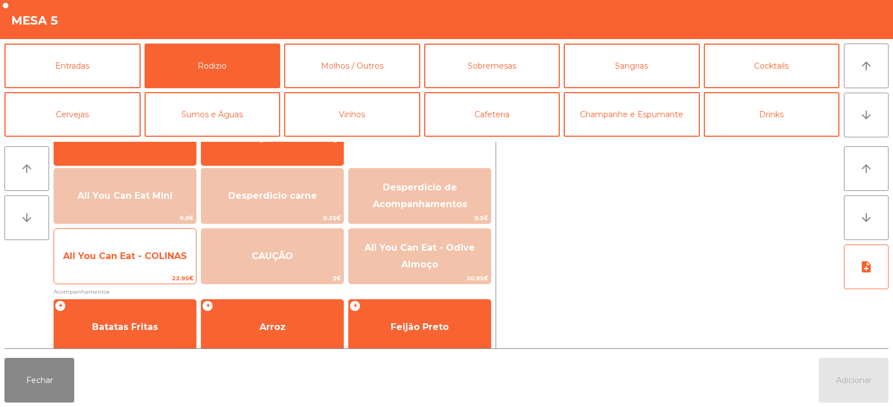
click at [144, 260] on span "All You Can Eat - COLINAS" at bounding box center [125, 256] width 124 height 11
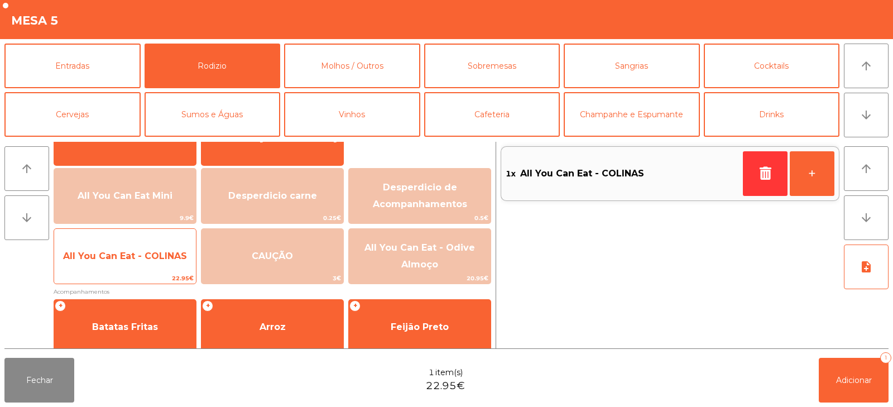
click at [117, 277] on span "22.95€" at bounding box center [125, 278] width 142 height 11
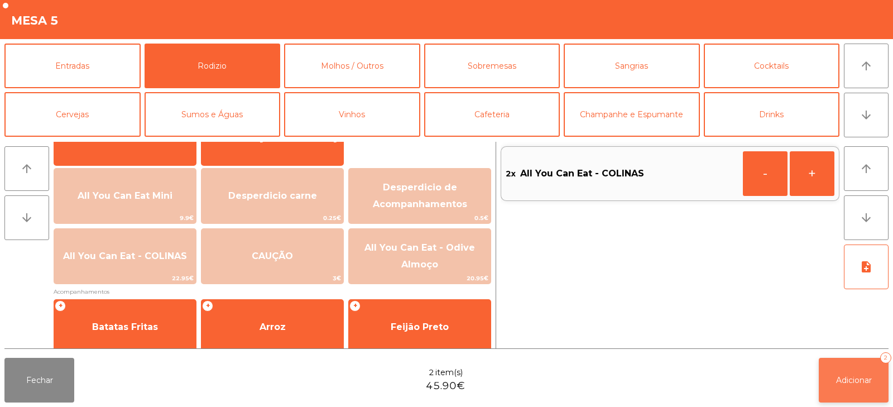
click at [842, 367] on button "Adicionar 2" at bounding box center [854, 380] width 70 height 45
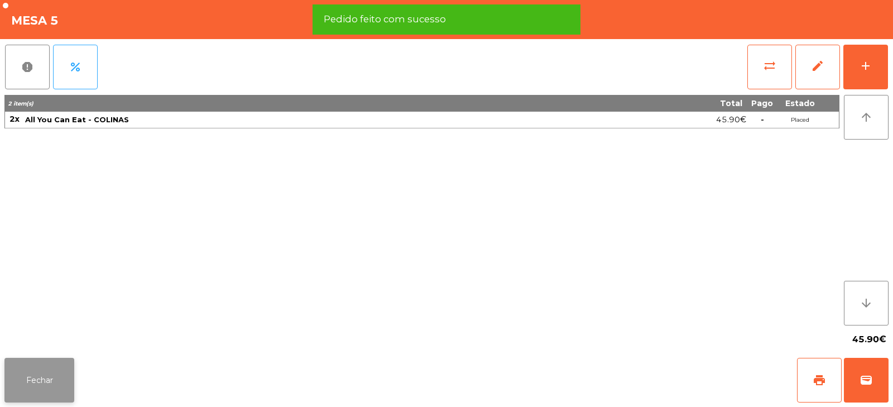
click at [42, 379] on button "Fechar" at bounding box center [39, 380] width 70 height 45
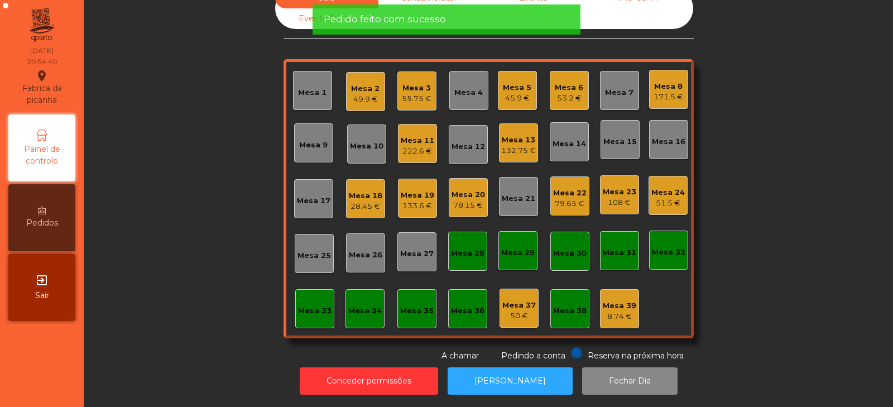
click at [216, 184] on div "Sala Consumo Staff Evento NÃO USAR Evento Junho Mesa 1 Mesa 2 49.9 € Mesa 3 55.…" at bounding box center [489, 175] width 780 height 374
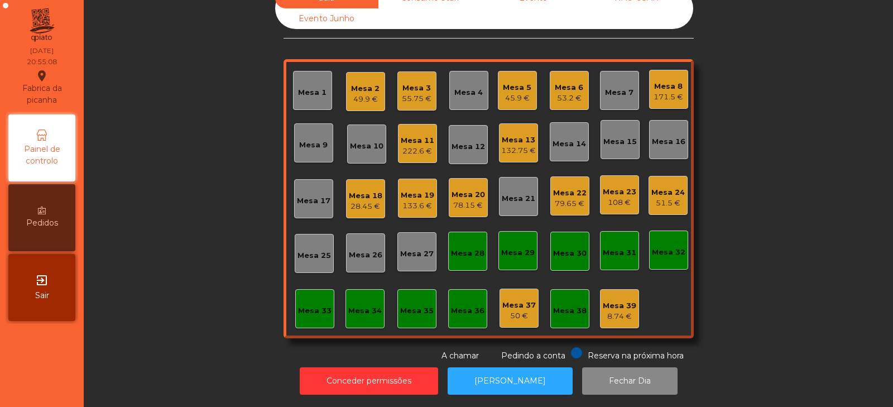
click at [186, 216] on div "Sala Consumo Staff Evento NÃO USAR Evento Junho Mesa 1 Mesa 2 49.9 € Mesa 3 55.…" at bounding box center [489, 175] width 780 height 374
click at [174, 250] on div "Sala Consumo Staff Evento NÃO USAR Evento Junho Mesa 1 Mesa 2 49.9 € Mesa 3 55.…" at bounding box center [489, 175] width 780 height 374
click at [664, 140] on div "Mesa 16" at bounding box center [668, 139] width 39 height 39
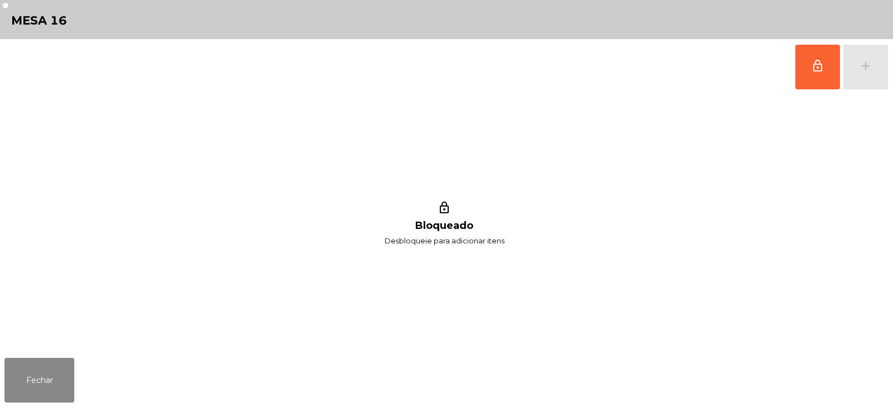
click at [863, 60] on div "lock_outline add" at bounding box center [842, 67] width 94 height 56
click at [796, 79] on button "lock_outline" at bounding box center [818, 67] width 45 height 45
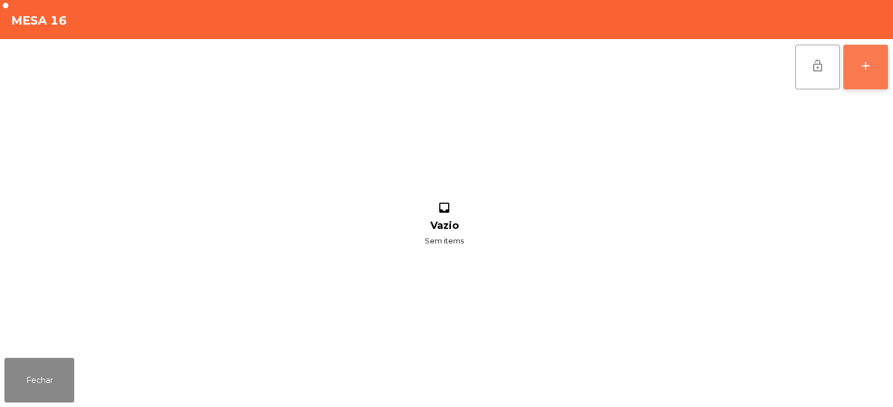
click at [871, 62] on div "add" at bounding box center [865, 65] width 13 height 13
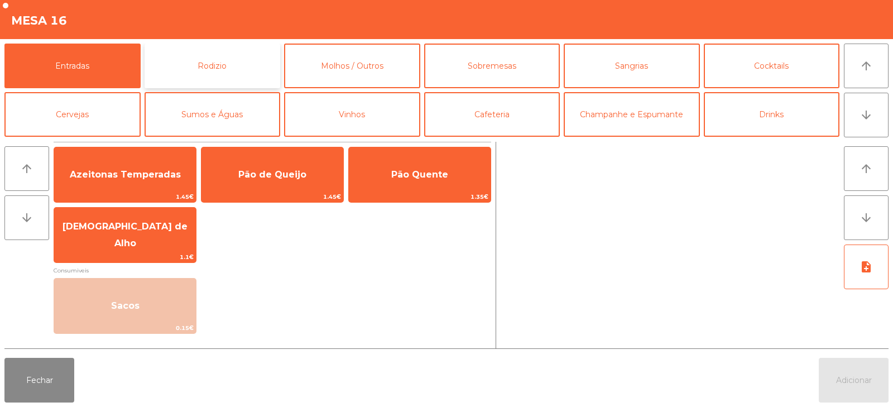
click at [243, 68] on button "Rodizio" at bounding box center [213, 66] width 136 height 45
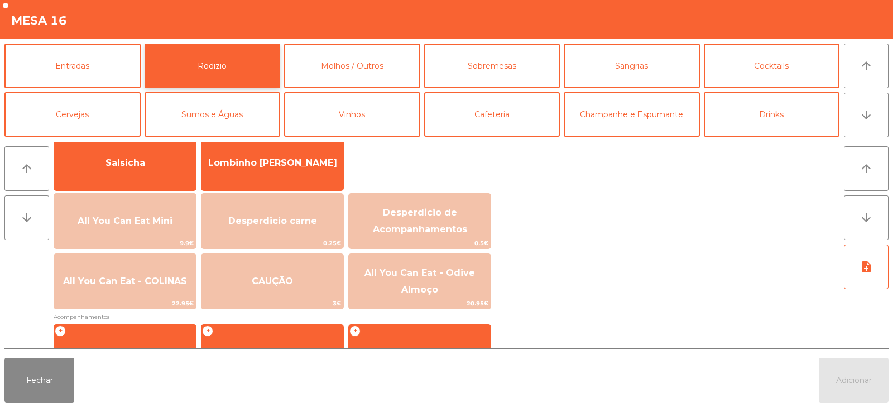
scroll to position [82, 0]
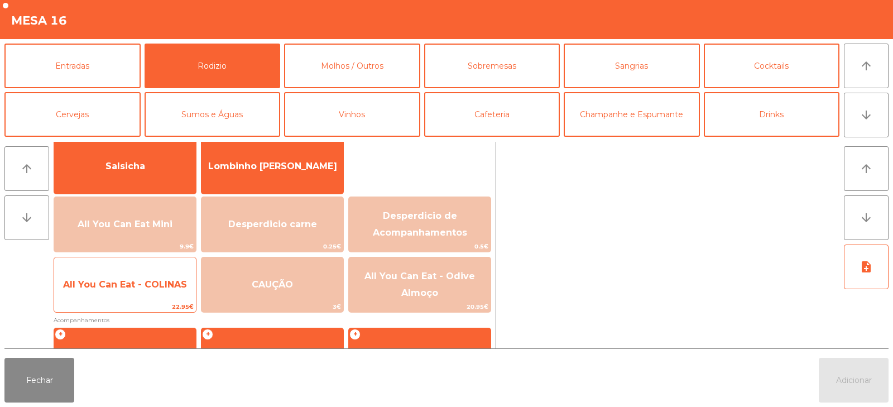
click at [145, 299] on span "All You Can Eat - COLINAS" at bounding box center [125, 285] width 142 height 30
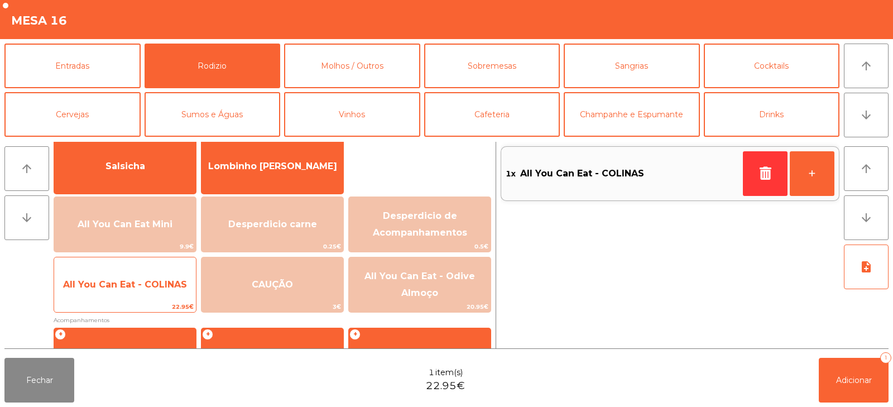
click at [145, 303] on span "22.95€" at bounding box center [125, 307] width 142 height 11
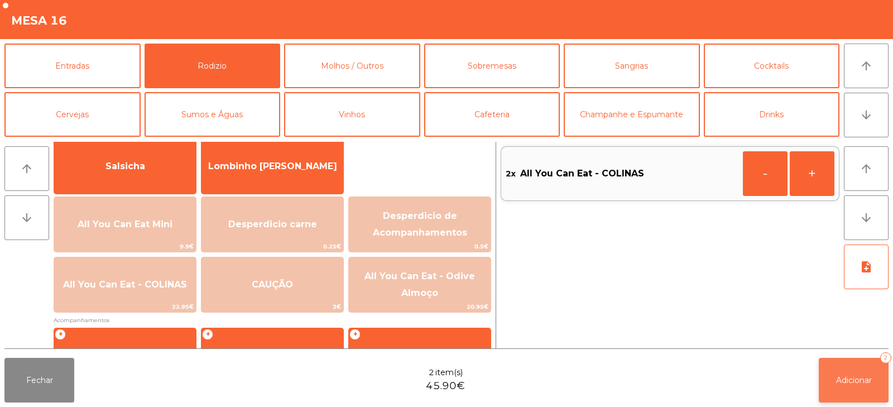
click at [835, 370] on button "Adicionar 2" at bounding box center [854, 380] width 70 height 45
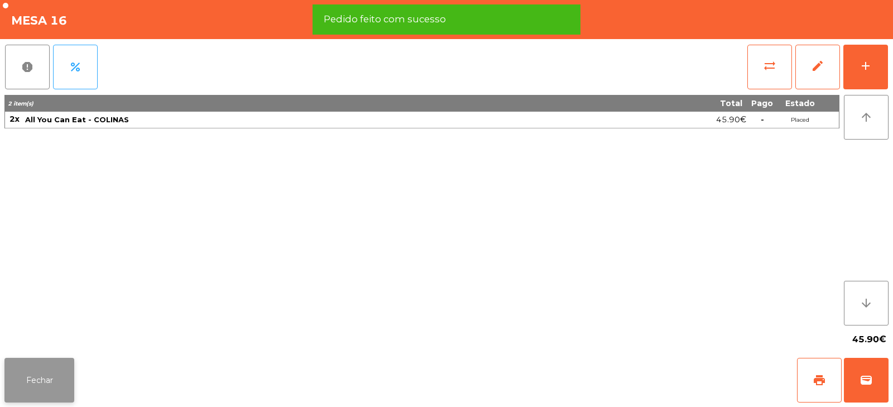
click at [45, 370] on button "Fechar" at bounding box center [39, 380] width 70 height 45
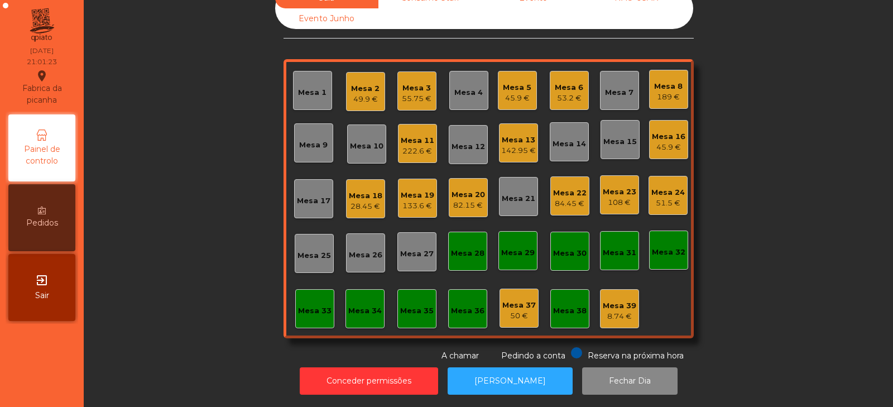
click at [203, 178] on div "Sala Consumo Staff Evento NÃO USAR Evento Junho Mesa 1 Mesa 2 49.9 € Mesa 3 55.…" at bounding box center [489, 175] width 780 height 374
click at [366, 250] on div "Mesa 26" at bounding box center [366, 255] width 34 height 11
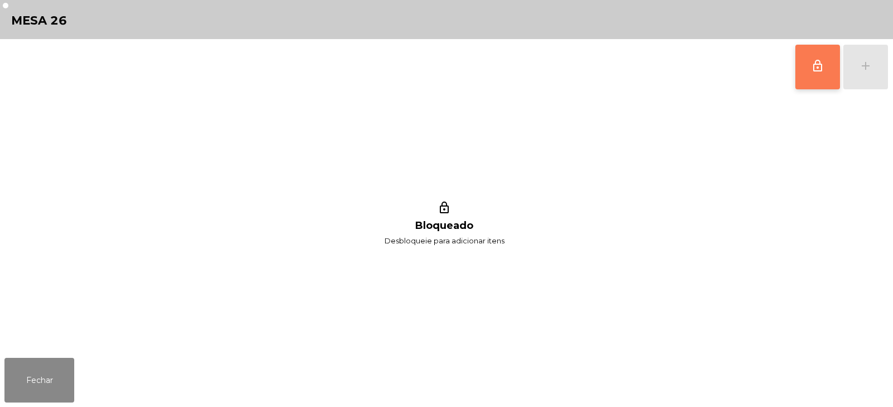
click at [811, 69] on span "lock_outline" at bounding box center [817, 65] width 13 height 13
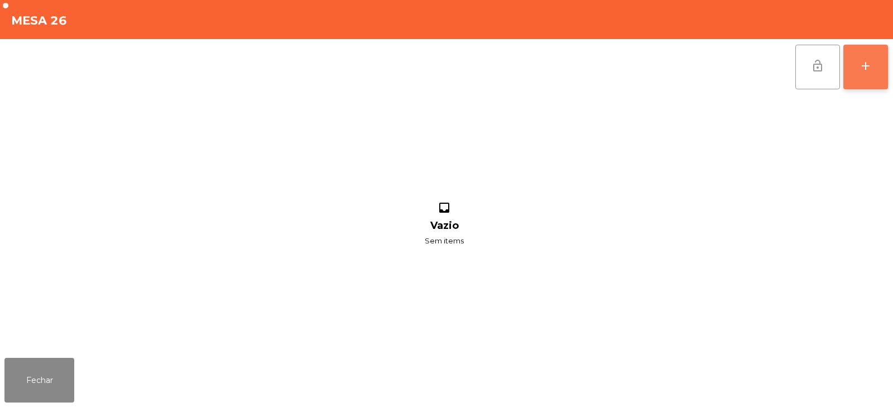
click at [871, 66] on div "add" at bounding box center [865, 65] width 13 height 13
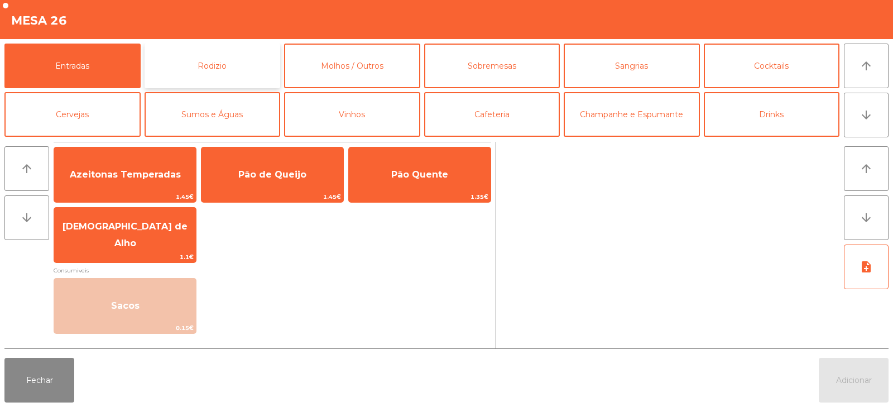
click at [199, 68] on button "Rodizio" at bounding box center [213, 66] width 136 height 45
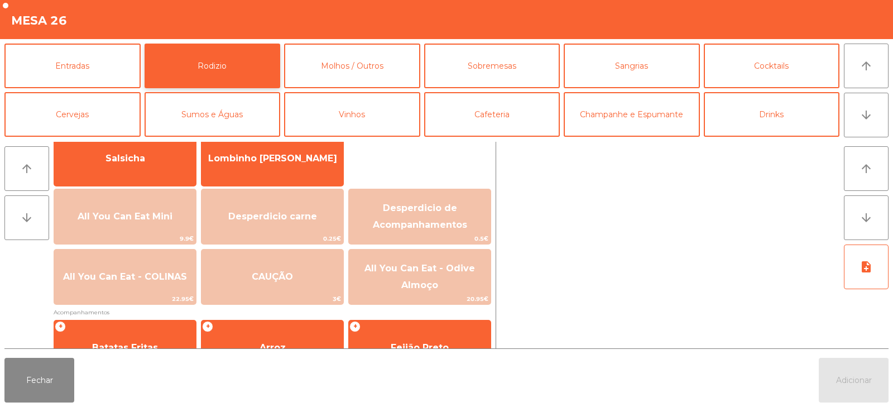
scroll to position [93, 0]
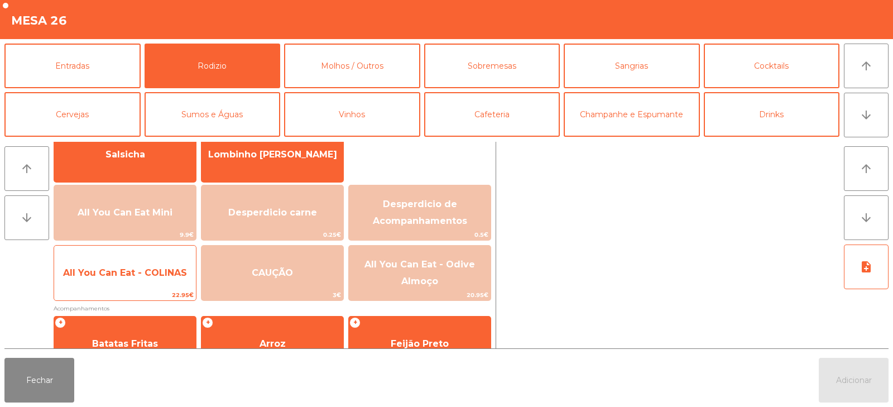
click at [121, 283] on span "All You Can Eat - COLINAS" at bounding box center [125, 273] width 142 height 30
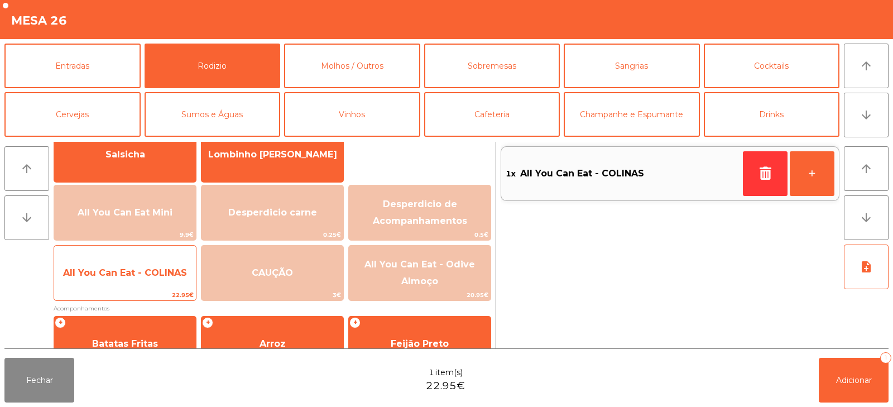
click at [131, 292] on span "22.95€" at bounding box center [125, 295] width 142 height 11
click at [133, 285] on span "All You Can Eat - COLINAS" at bounding box center [125, 273] width 142 height 30
click at [142, 286] on span "All You Can Eat - COLINAS" at bounding box center [125, 273] width 142 height 30
click at [141, 281] on span "All You Can Eat - COLINAS" at bounding box center [125, 273] width 142 height 30
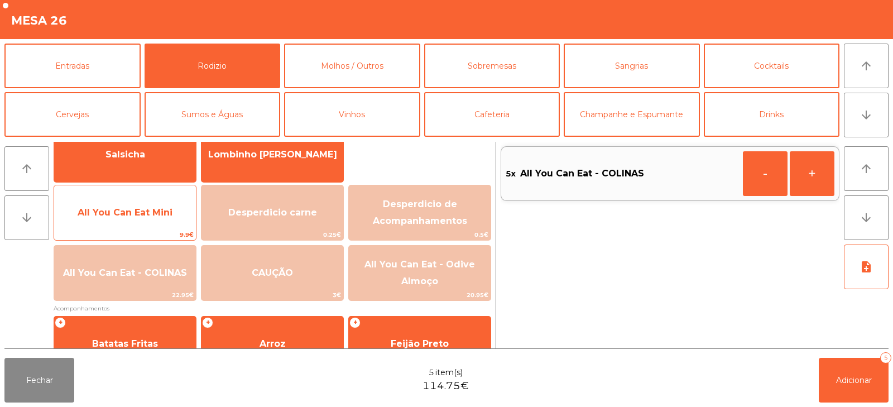
click at [106, 212] on span "All You Can Eat Mini" at bounding box center [125, 212] width 95 height 11
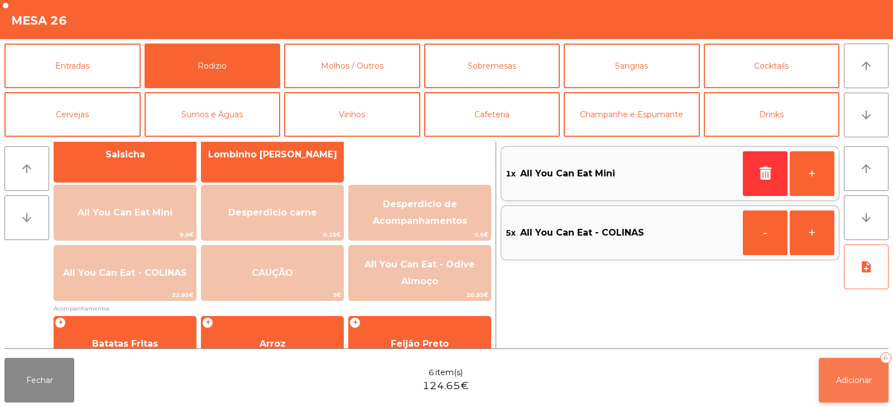
click at [863, 378] on span "Adicionar" at bounding box center [854, 380] width 36 height 10
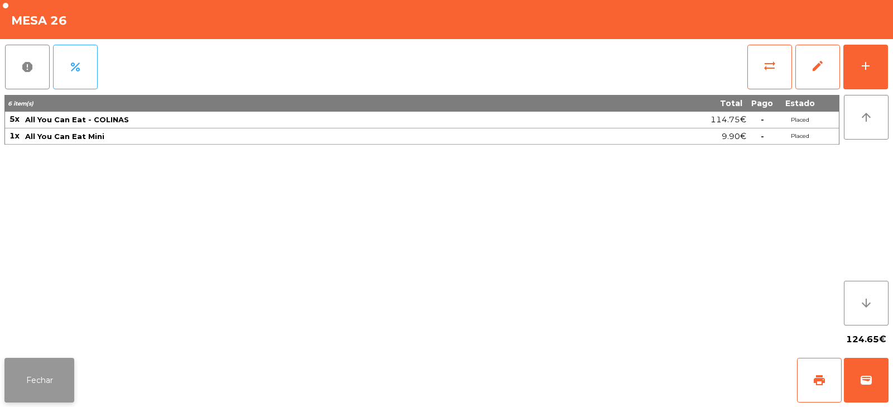
click at [39, 394] on button "Fechar" at bounding box center [39, 380] width 70 height 45
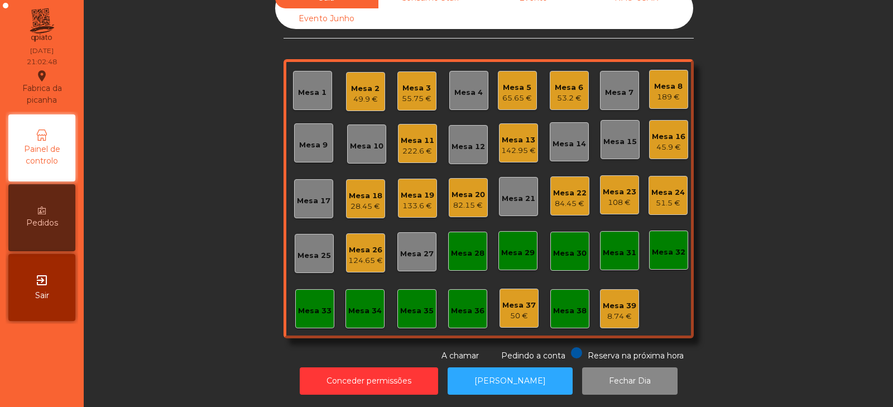
click at [211, 224] on div "Sala Consumo Staff Evento NÃO USAR Evento Junho Mesa 1 Mesa 2 49.9 € Mesa 3 55.…" at bounding box center [489, 175] width 780 height 374
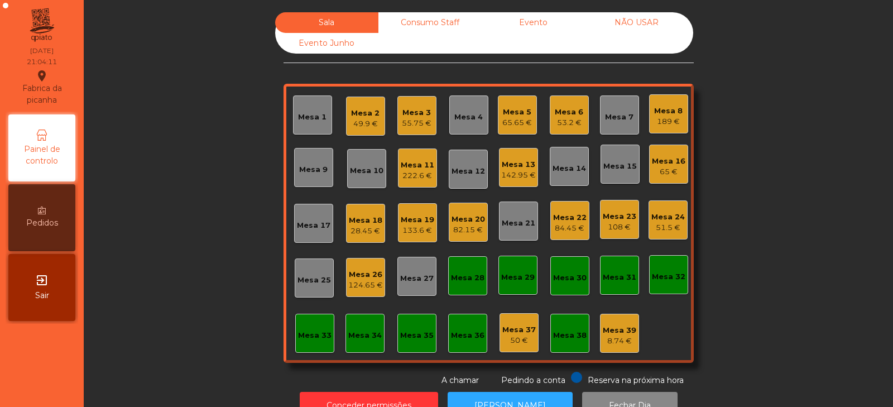
scroll to position [0, 0]
click at [185, 209] on div "Sala Consumo Staff Evento NÃO USAR Evento Junho Mesa 1 Mesa 2 49.9 € Mesa 3 55.…" at bounding box center [489, 199] width 780 height 374
click at [678, 227] on div "51.5 €" at bounding box center [669, 227] width 34 height 11
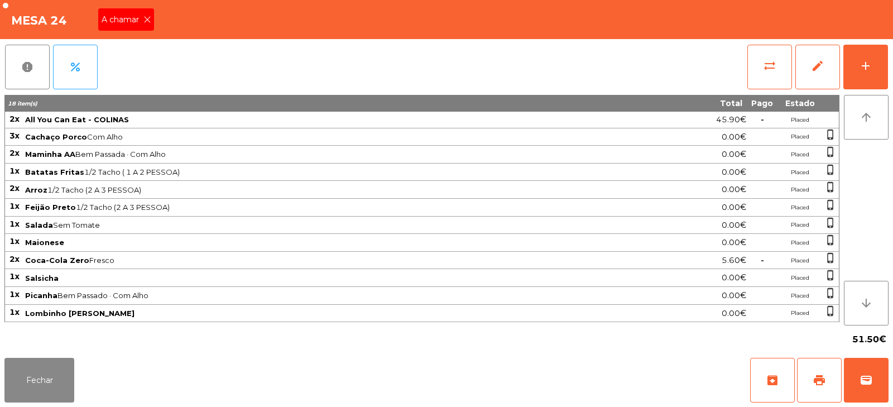
click at [126, 24] on span "A chamar" at bounding box center [123, 20] width 42 height 12
click at [52, 382] on button "Fechar" at bounding box center [39, 380] width 70 height 45
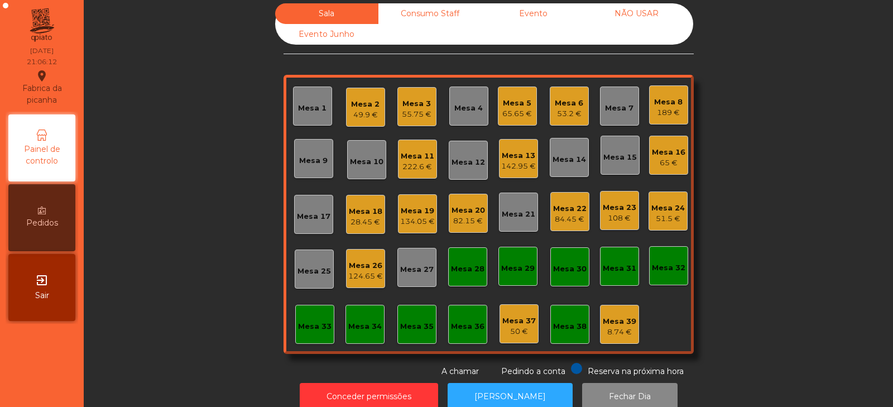
scroll to position [13, 0]
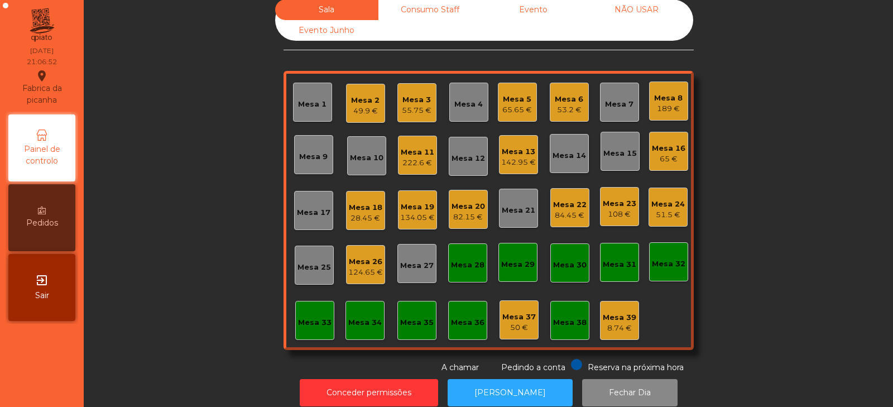
click at [209, 148] on div "Sala Consumo Staff Evento NÃO USAR Evento Junho Mesa 1 Mesa 2 49.9 € Mesa 3 55.…" at bounding box center [489, 186] width 780 height 374
click at [307, 165] on div "Mesa 9" at bounding box center [313, 154] width 39 height 39
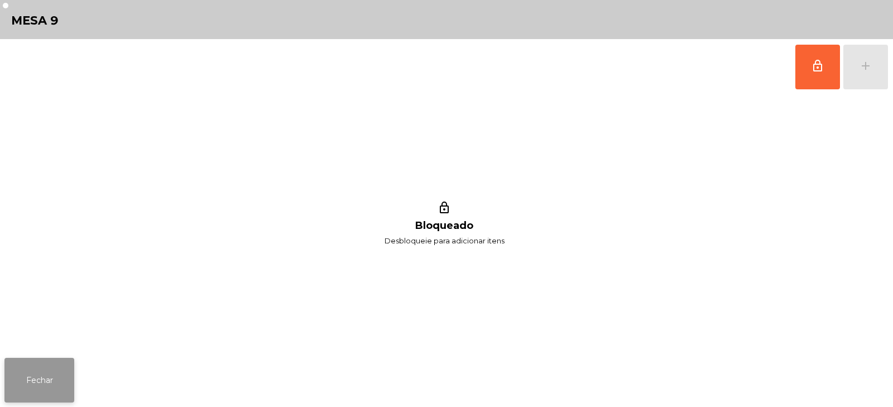
click at [41, 390] on button "Fechar" at bounding box center [39, 380] width 70 height 45
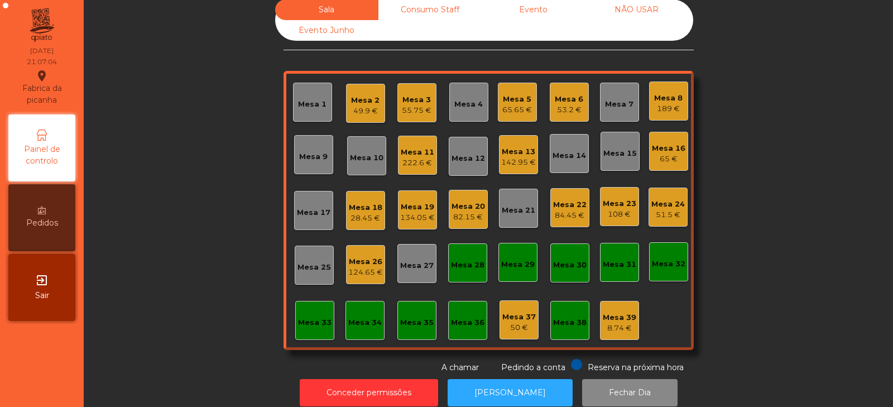
click at [195, 159] on div "Sala Consumo Staff Evento NÃO USAR Evento Junho Mesa 1 Mesa 2 49.9 € Mesa 3 55.…" at bounding box center [489, 186] width 780 height 374
click at [307, 165] on div "Mesa 9" at bounding box center [313, 154] width 39 height 39
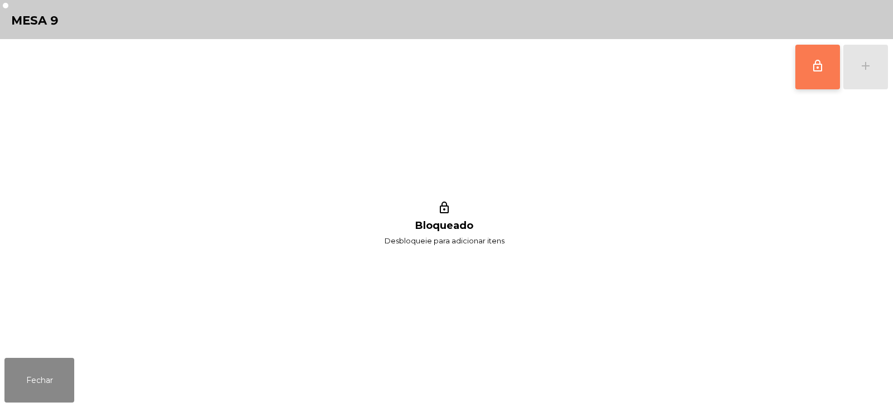
click at [826, 64] on button "lock_outline" at bounding box center [818, 67] width 45 height 45
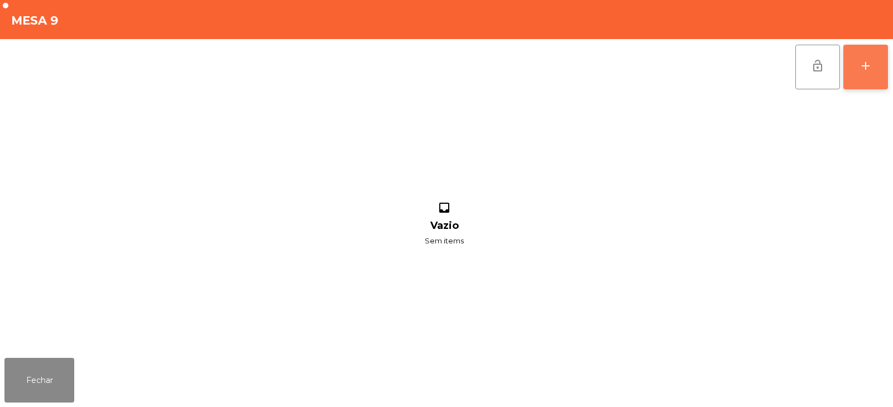
click at [868, 69] on div "add" at bounding box center [865, 65] width 13 height 13
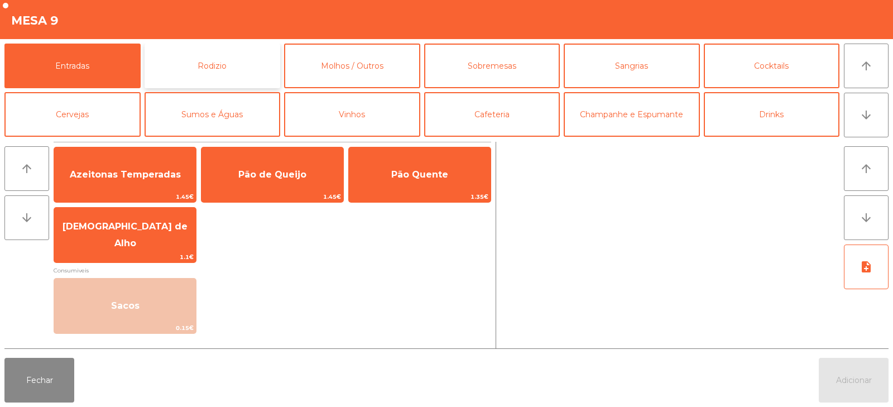
click at [243, 77] on button "Rodizio" at bounding box center [213, 66] width 136 height 45
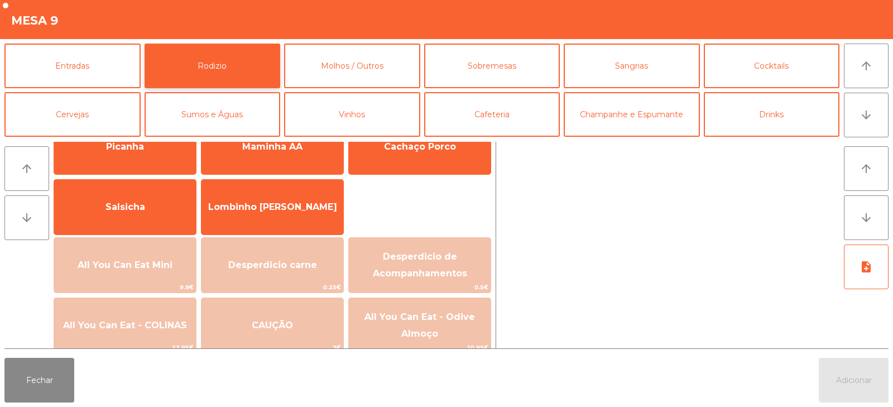
scroll to position [51, 0]
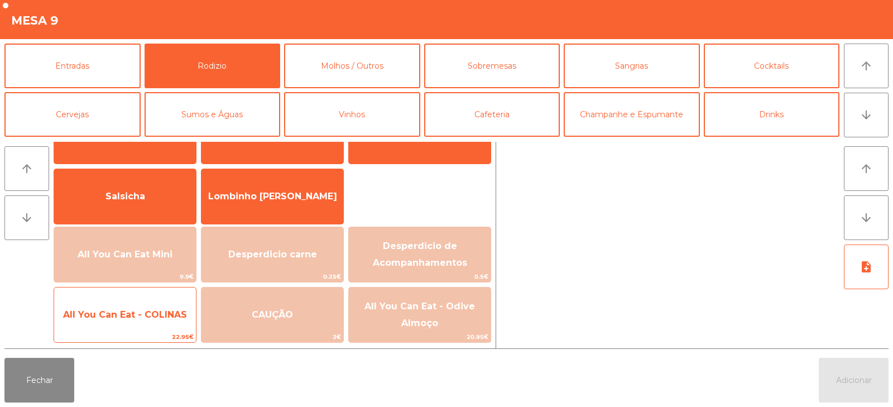
click at [142, 330] on span "All You Can Eat - COLINAS" at bounding box center [125, 315] width 142 height 30
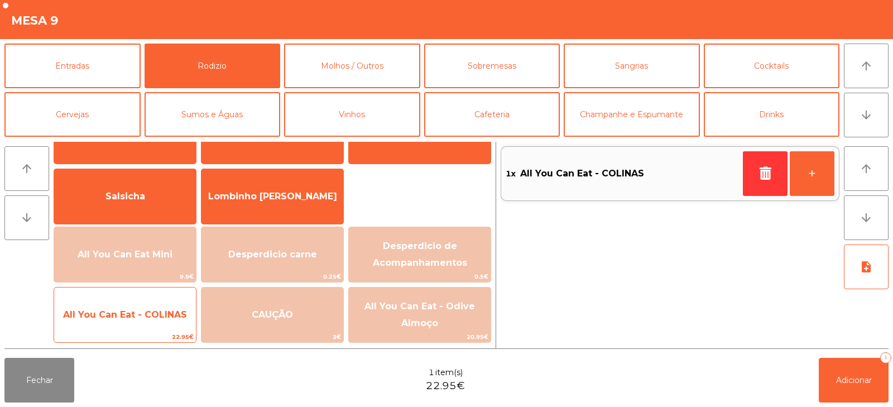
click at [135, 321] on span "All You Can Eat - COLINAS" at bounding box center [125, 315] width 142 height 30
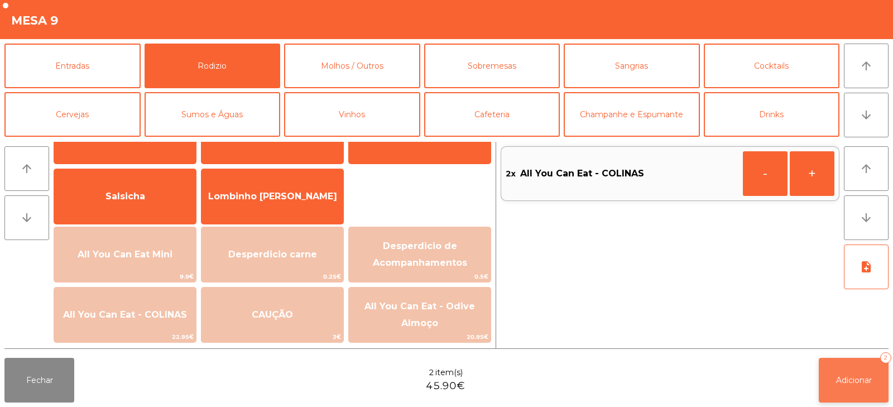
click at [853, 383] on span "Adicionar" at bounding box center [854, 380] width 36 height 10
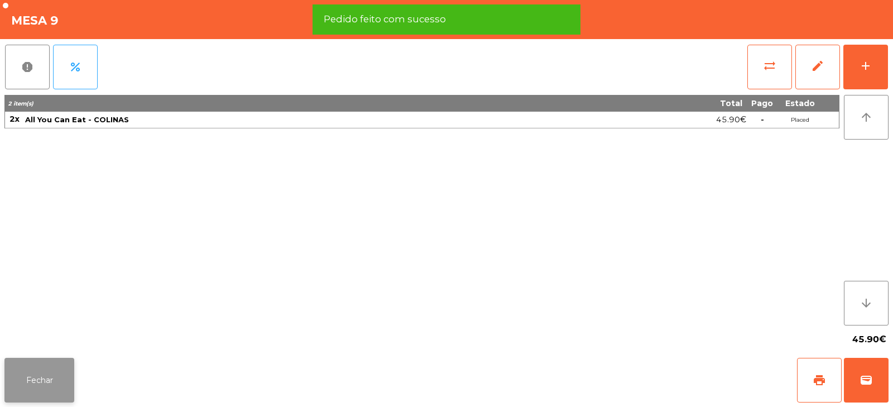
click at [44, 383] on button "Fechar" at bounding box center [39, 380] width 70 height 45
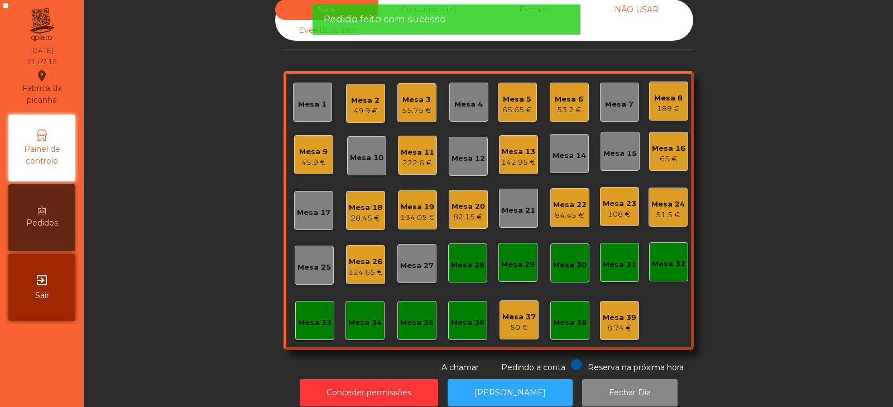
click at [202, 237] on div "Sala Consumo Staff Evento NÃO USAR Evento Junho Mesa 1 Mesa 2 49.9 € Mesa 3 55.…" at bounding box center [489, 186] width 780 height 374
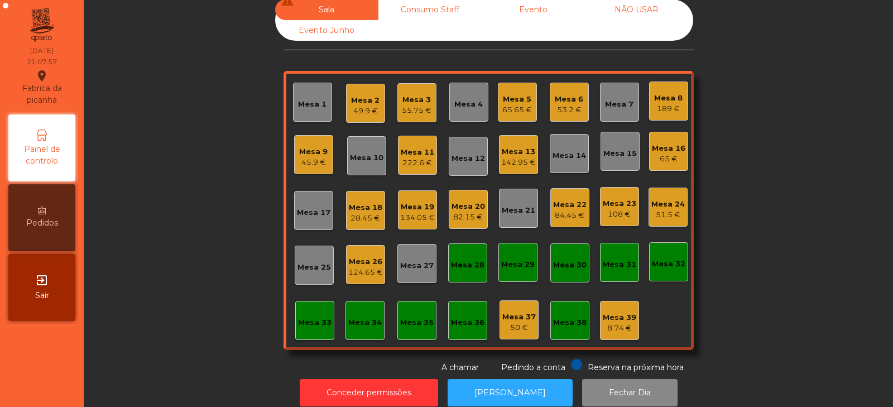
click at [560, 213] on div "84.45 €" at bounding box center [570, 215] width 34 height 11
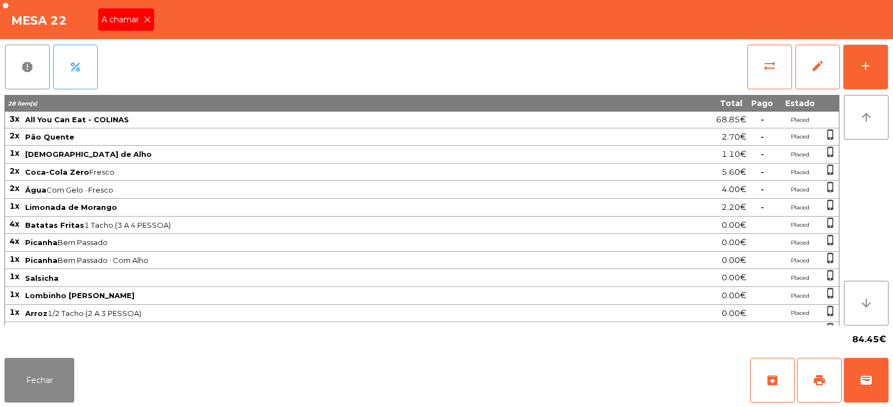
click at [109, 18] on span "A chamar" at bounding box center [123, 20] width 42 height 12
click at [48, 375] on button "Fechar" at bounding box center [39, 380] width 70 height 45
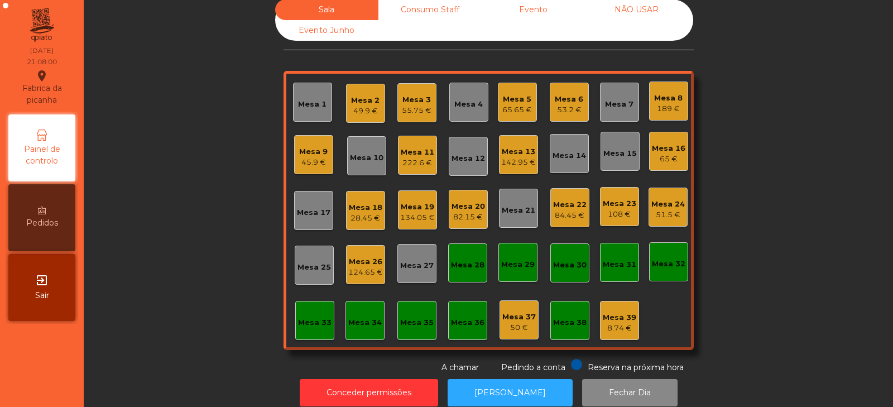
click at [172, 245] on div "Sala Consumo Staff Evento NÃO USAR Evento Junho Mesa 1 Mesa 2 49.9 € Mesa 3 55.…" at bounding box center [489, 186] width 780 height 374
click at [465, 212] on div "82.15 €" at bounding box center [469, 217] width 34 height 11
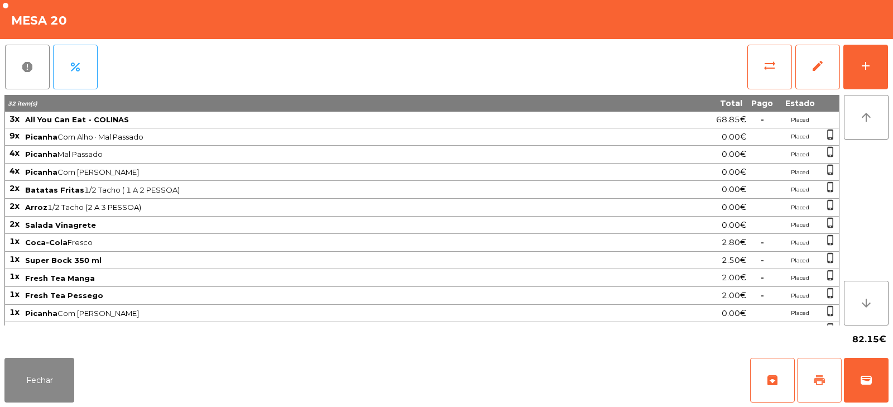
click at [811, 380] on button "print" at bounding box center [819, 380] width 45 height 45
click at [781, 51] on button "sync_alt" at bounding box center [770, 67] width 45 height 45
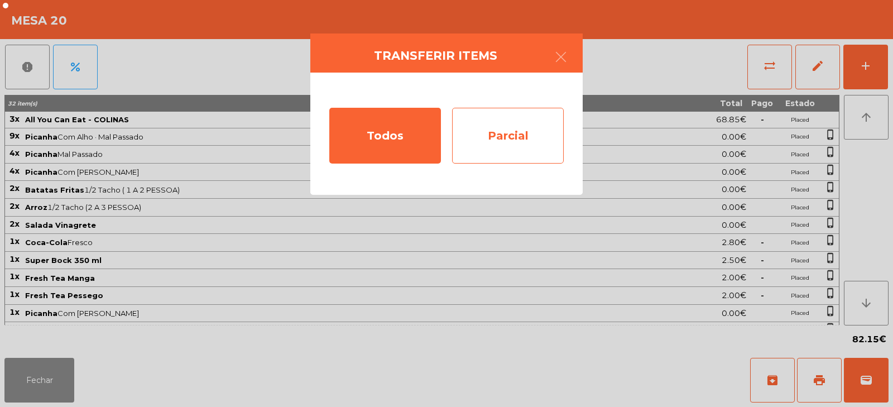
click at [493, 140] on div "Parcial" at bounding box center [508, 136] width 112 height 56
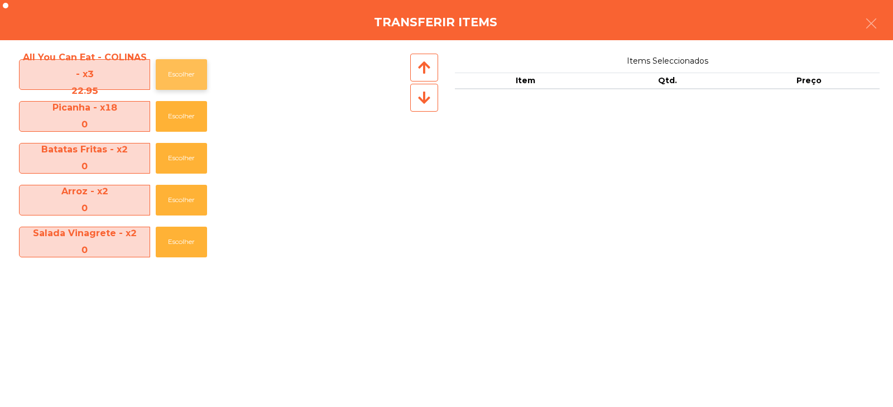
click at [179, 69] on button "Escolher" at bounding box center [181, 74] width 51 height 31
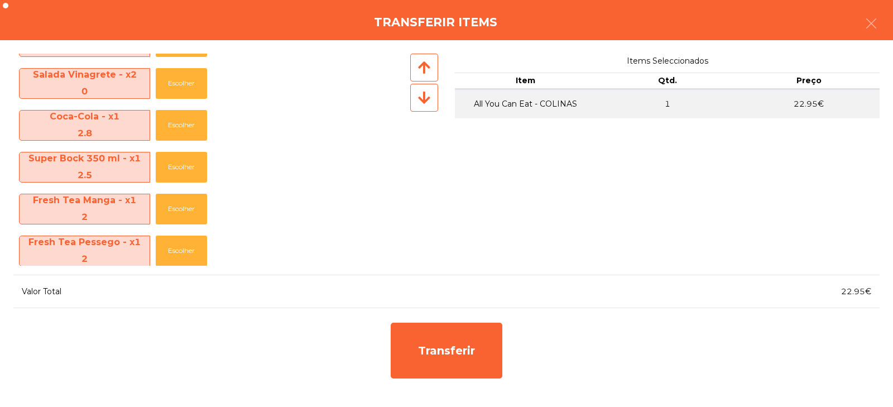
scroll to position [163, 0]
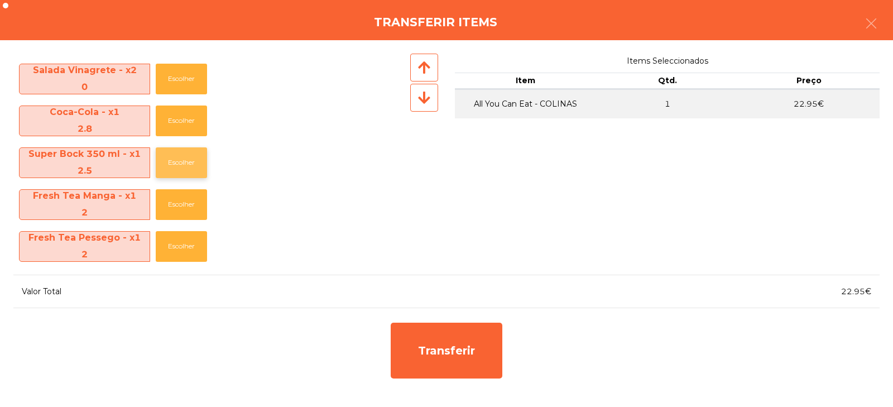
click at [181, 157] on button "Escolher" at bounding box center [181, 162] width 51 height 31
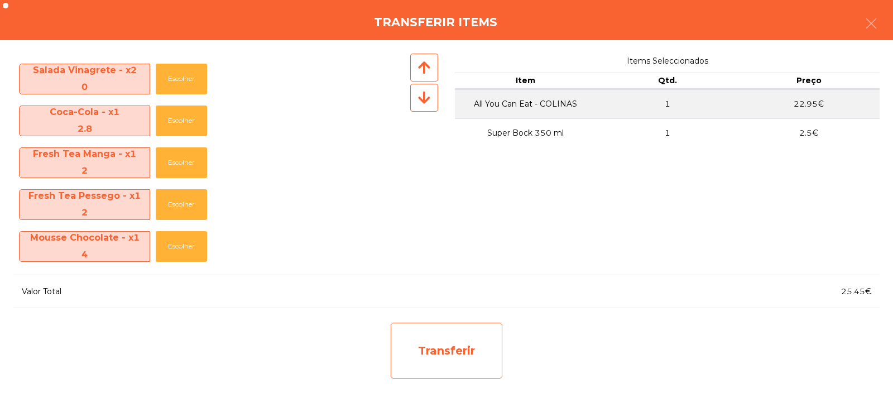
click at [452, 350] on div "Transferir" at bounding box center [447, 351] width 112 height 56
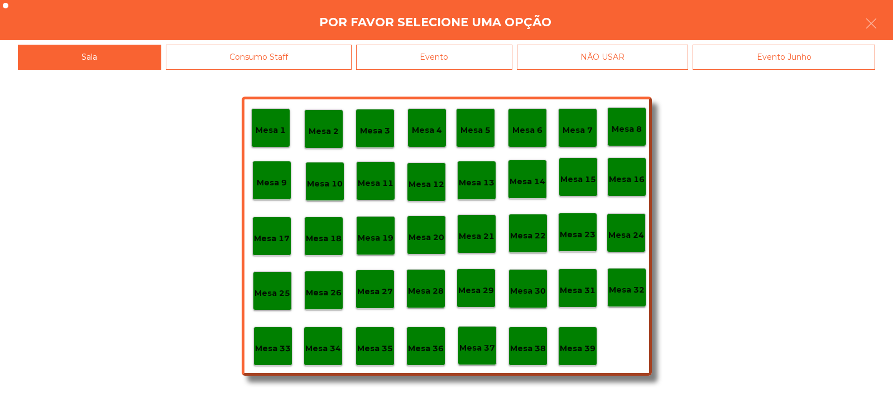
click at [265, 361] on div "Mesa 33" at bounding box center [273, 346] width 39 height 39
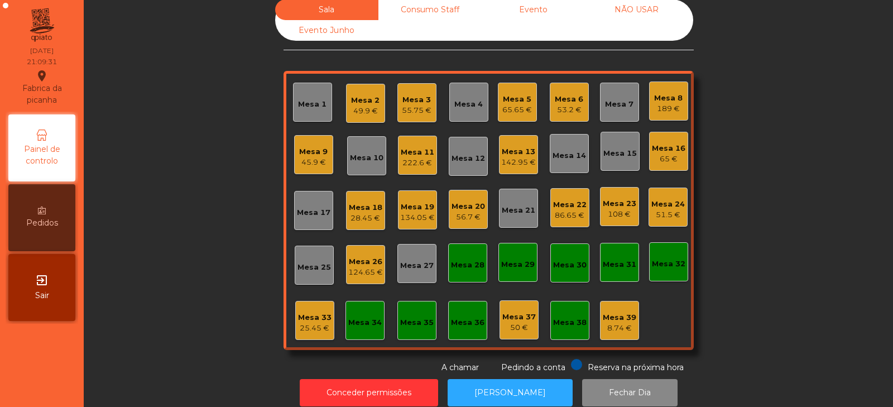
click at [309, 317] on div "Mesa 33" at bounding box center [315, 317] width 34 height 11
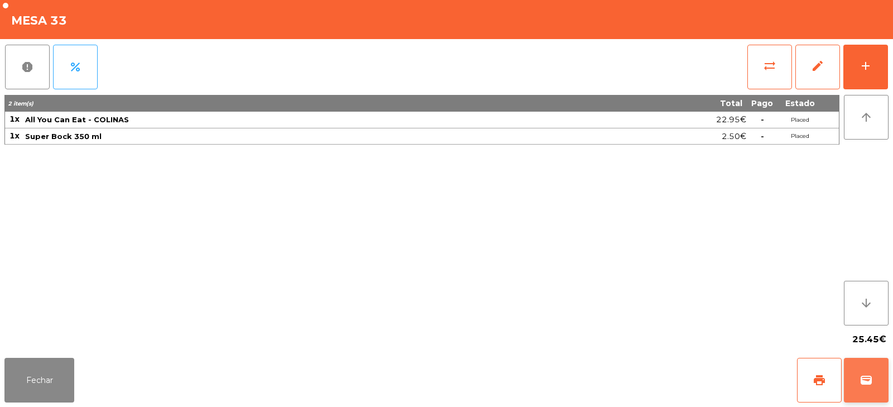
click at [880, 389] on button "wallet" at bounding box center [866, 380] width 45 height 45
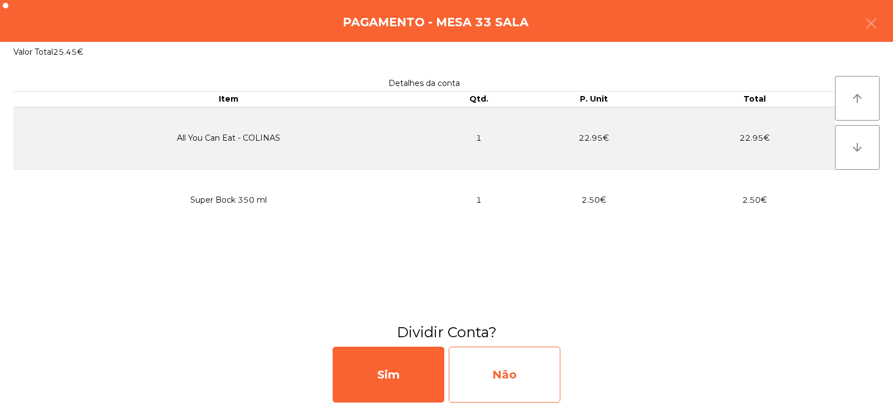
click at [517, 372] on div "Não" at bounding box center [505, 375] width 112 height 56
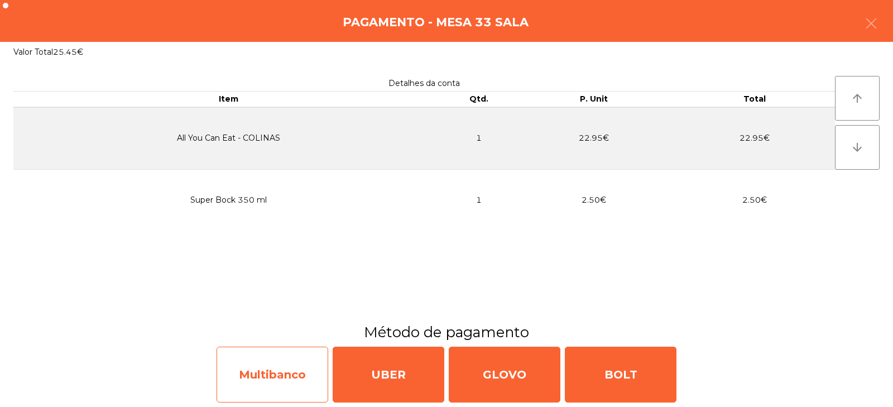
click at [276, 375] on div "Multibanco" at bounding box center [273, 375] width 112 height 56
select select "**"
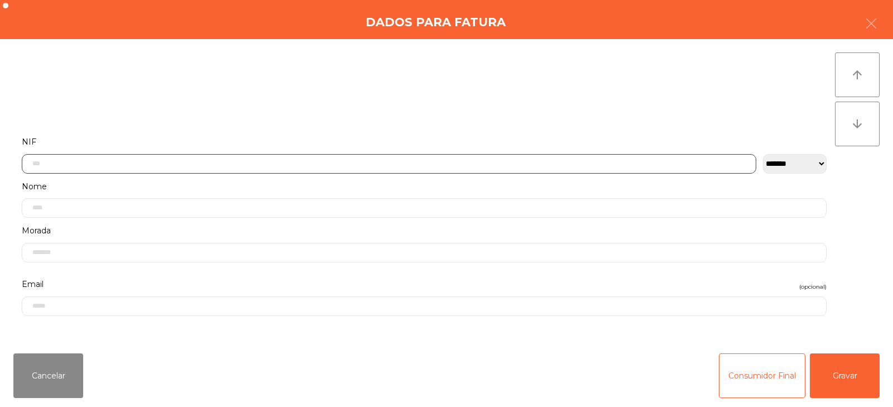
click at [308, 161] on input "text" at bounding box center [389, 164] width 735 height 20
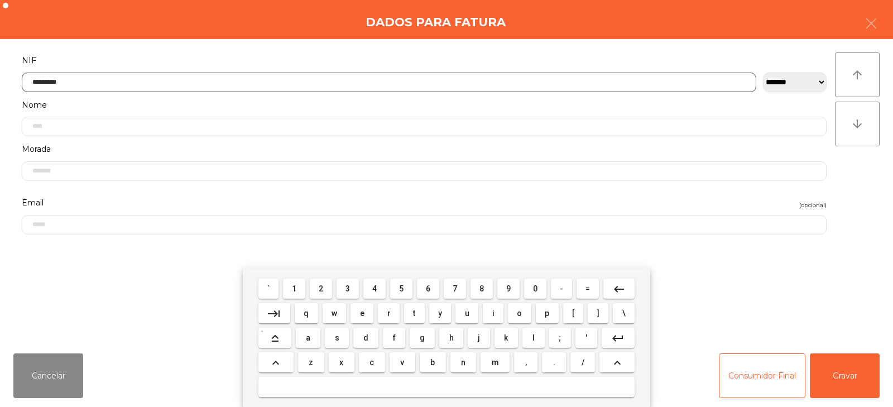
type input "*********"
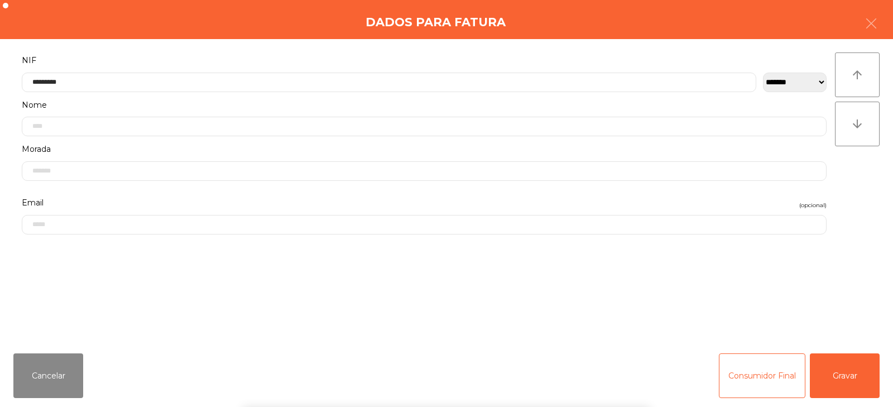
click at [839, 375] on div "` 1 2 3 4 5 6 7 8 9 0 - = keyboard_backspace keyboard_tab q w e r t y u i o p […" at bounding box center [446, 338] width 893 height 138
click at [864, 364] on button "Gravar" at bounding box center [845, 375] width 70 height 45
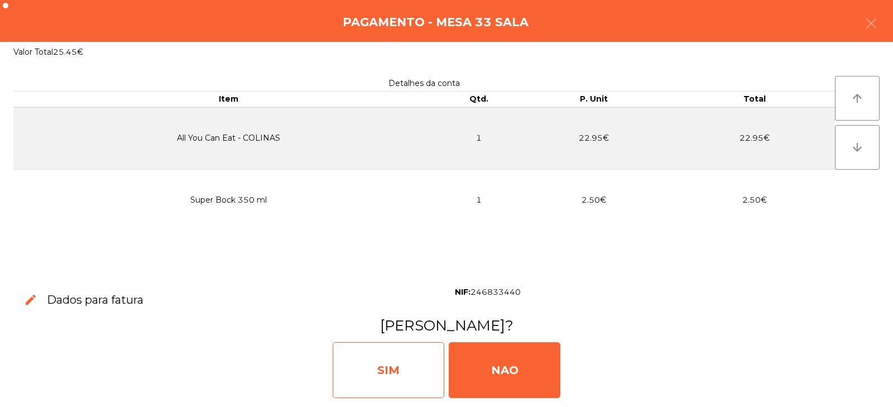
click at [375, 365] on div "SIM" at bounding box center [389, 370] width 112 height 56
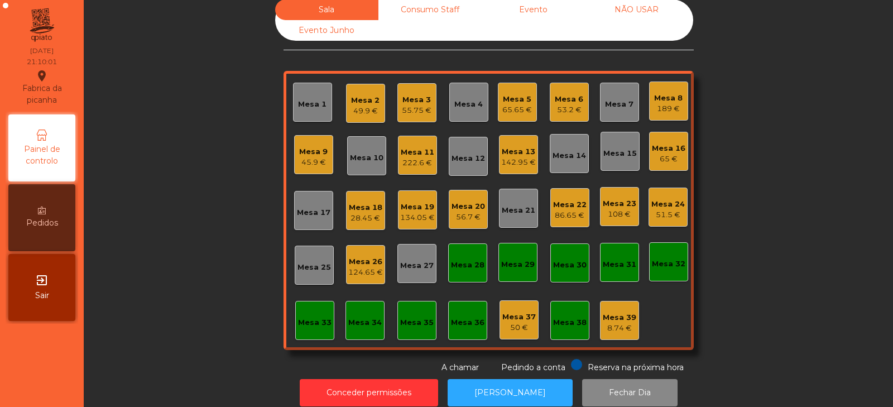
click at [464, 216] on div "56.7 €" at bounding box center [469, 217] width 34 height 11
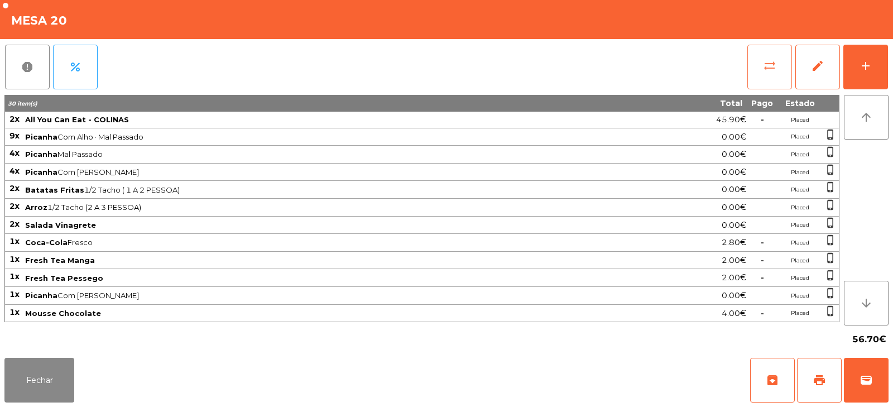
click at [773, 64] on span "sync_alt" at bounding box center [769, 65] width 13 height 13
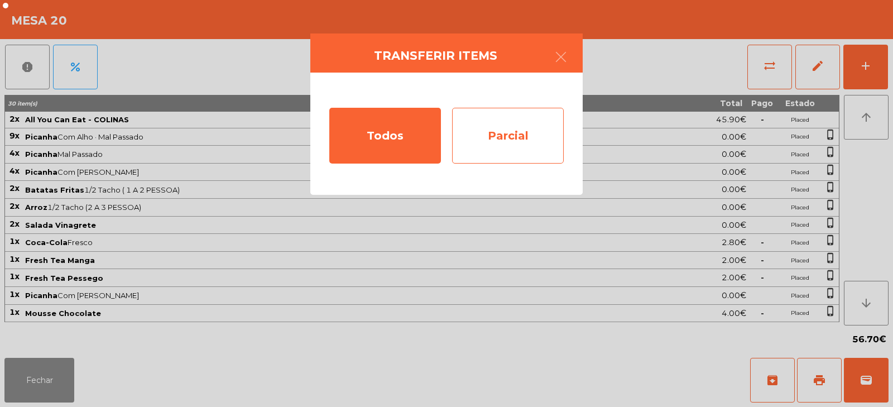
click at [503, 138] on div "Parcial" at bounding box center [508, 136] width 112 height 56
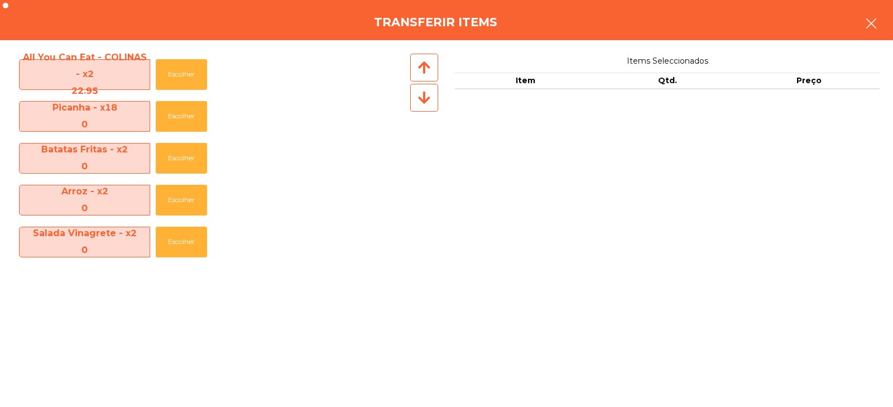
click at [873, 25] on icon "button" at bounding box center [871, 23] width 13 height 13
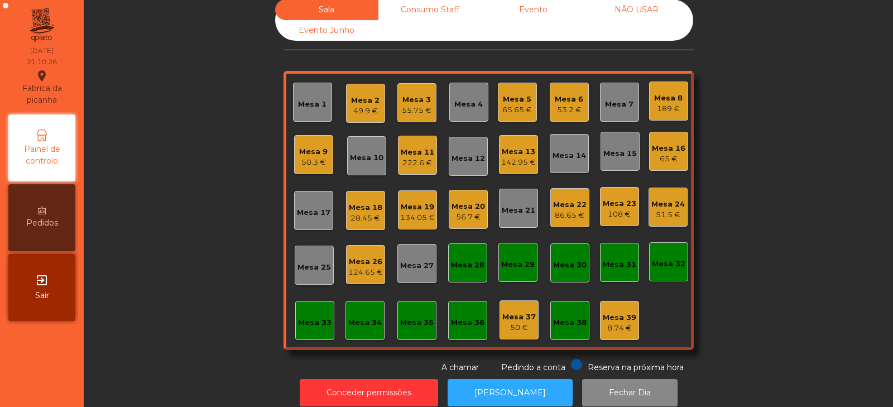
click at [452, 219] on div "56.7 €" at bounding box center [469, 217] width 34 height 11
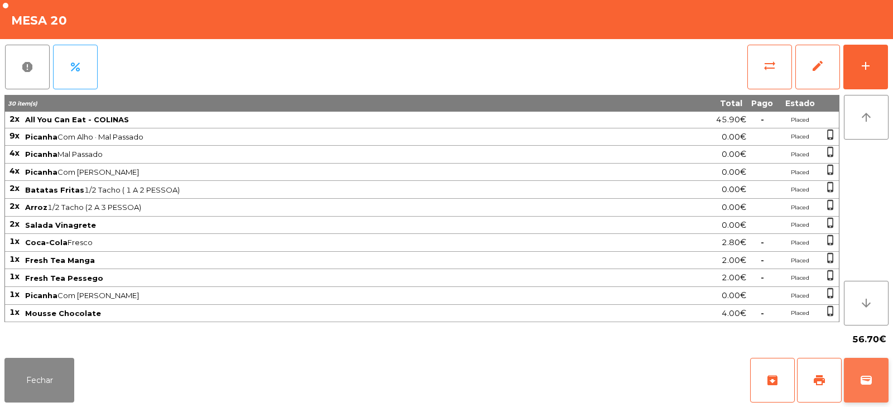
click at [874, 370] on button "wallet" at bounding box center [866, 380] width 45 height 45
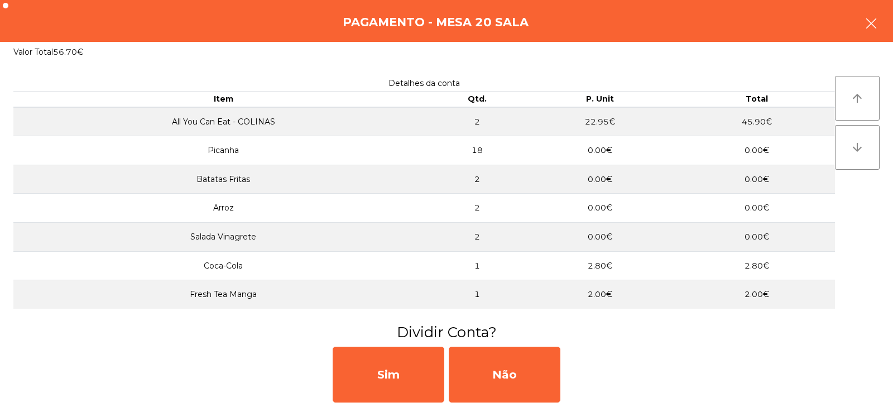
click at [864, 14] on button "button" at bounding box center [871, 25] width 31 height 34
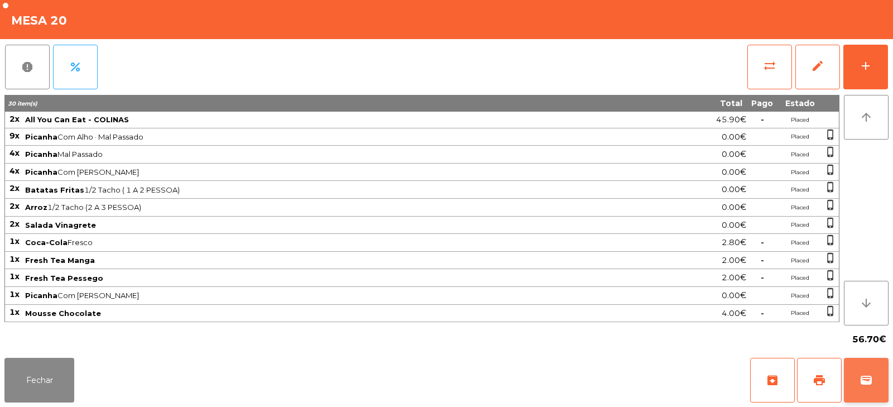
click at [874, 378] on button "wallet" at bounding box center [866, 380] width 45 height 45
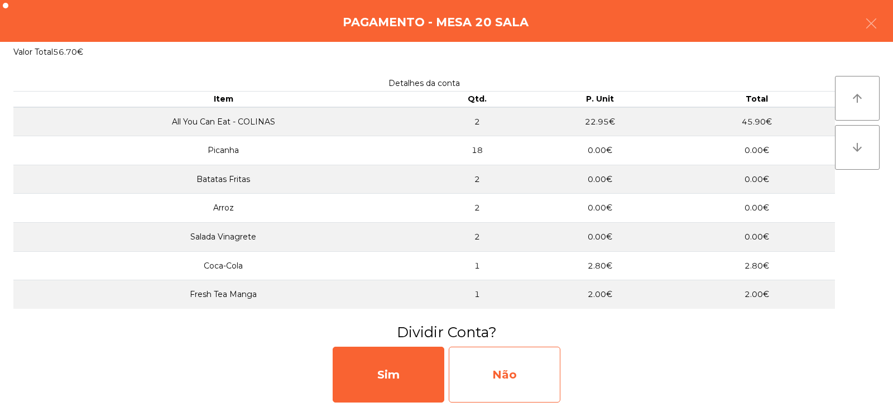
click at [510, 370] on div "Não" at bounding box center [505, 375] width 112 height 56
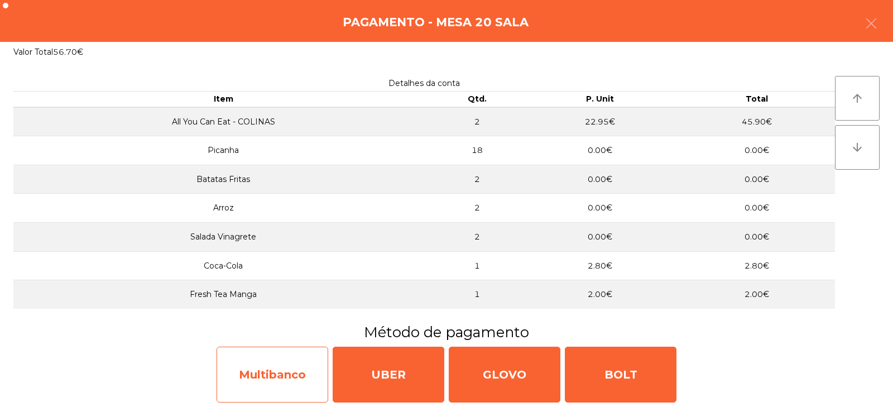
click at [295, 370] on div "Multibanco" at bounding box center [273, 375] width 112 height 56
select select "**"
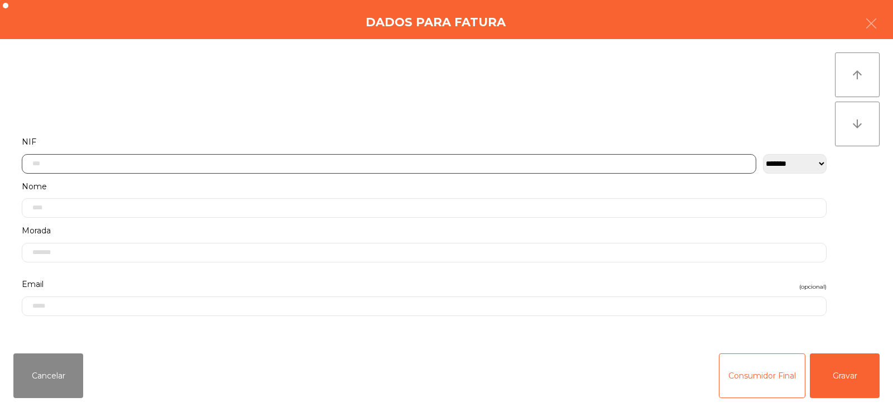
click at [402, 160] on input "text" at bounding box center [389, 164] width 735 height 20
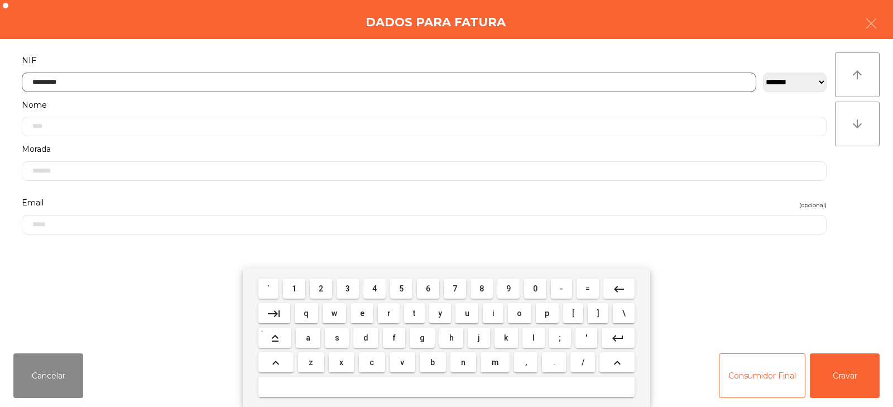
type input "*********"
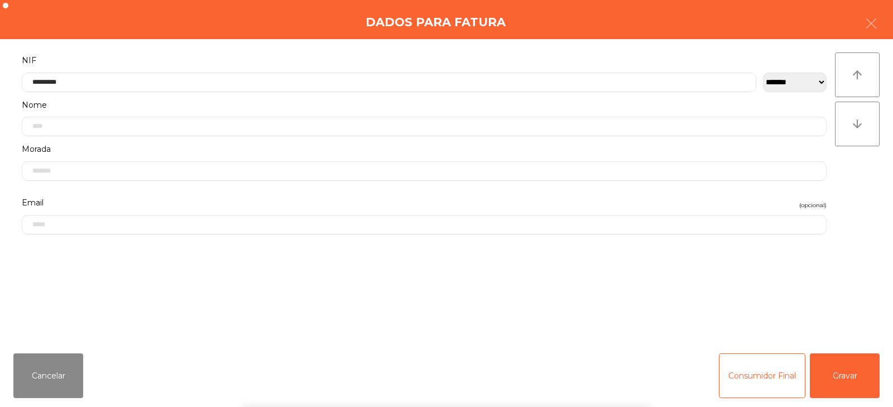
click at [854, 375] on div "` 1 2 3 4 5 6 7 8 9 0 - = keyboard_backspace keyboard_tab q w e r t y u i o p […" at bounding box center [446, 338] width 893 height 138
click at [855, 385] on button "Gravar" at bounding box center [845, 375] width 70 height 45
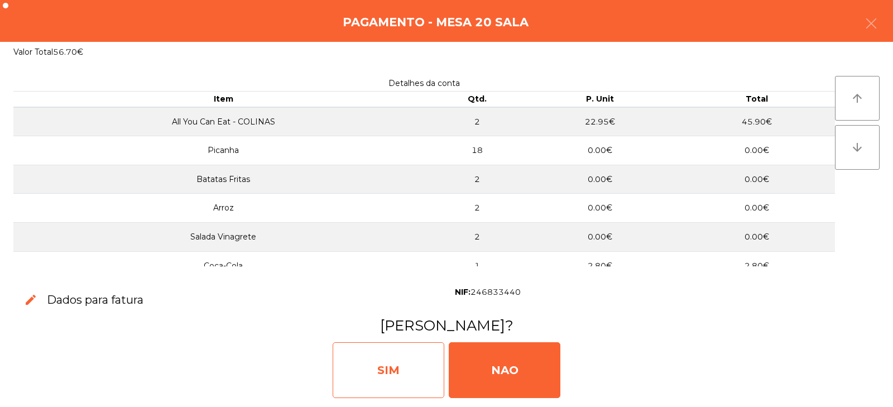
click at [411, 376] on div "SIM" at bounding box center [389, 370] width 112 height 56
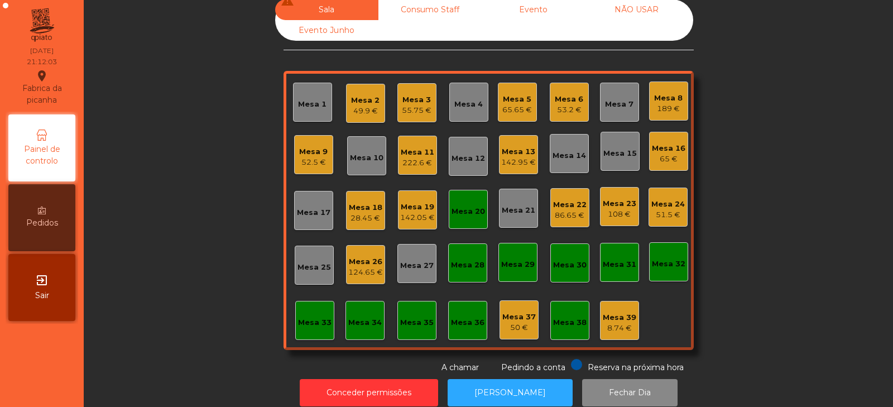
click at [452, 211] on div "Mesa 20" at bounding box center [469, 211] width 34 height 11
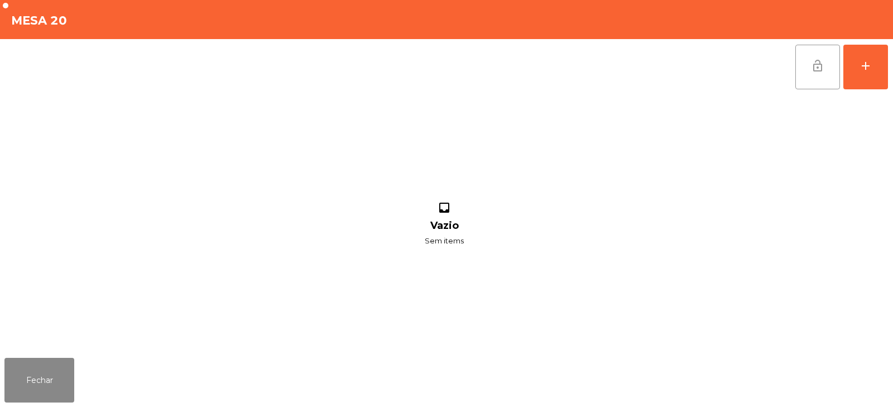
click at [810, 67] on button "lock_open" at bounding box center [818, 67] width 45 height 45
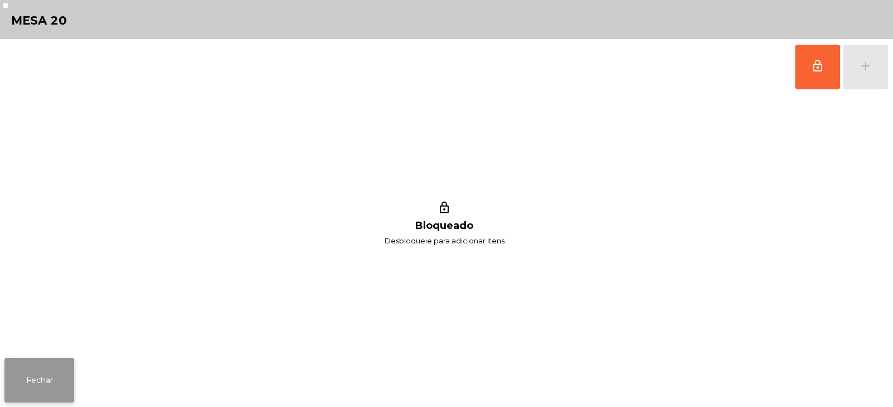
click at [32, 380] on button "Fechar" at bounding box center [39, 380] width 70 height 45
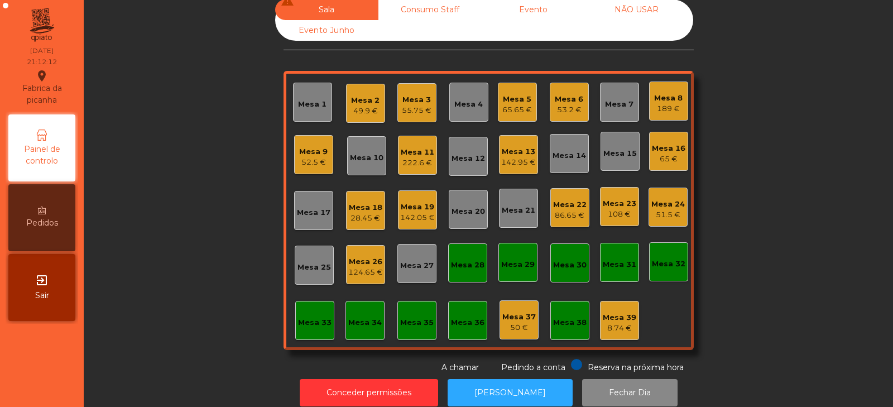
click at [567, 98] on div "Mesa 6" at bounding box center [569, 99] width 28 height 11
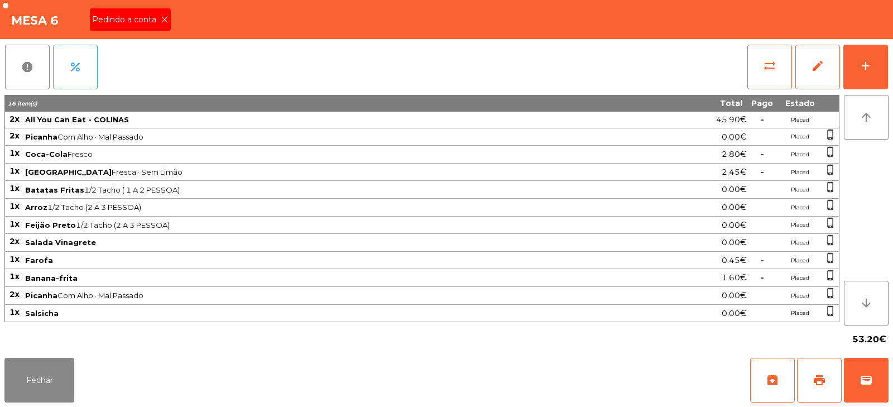
click at [133, 19] on span "Pedindo a conta" at bounding box center [126, 20] width 69 height 12
click at [821, 362] on button "print" at bounding box center [819, 380] width 45 height 45
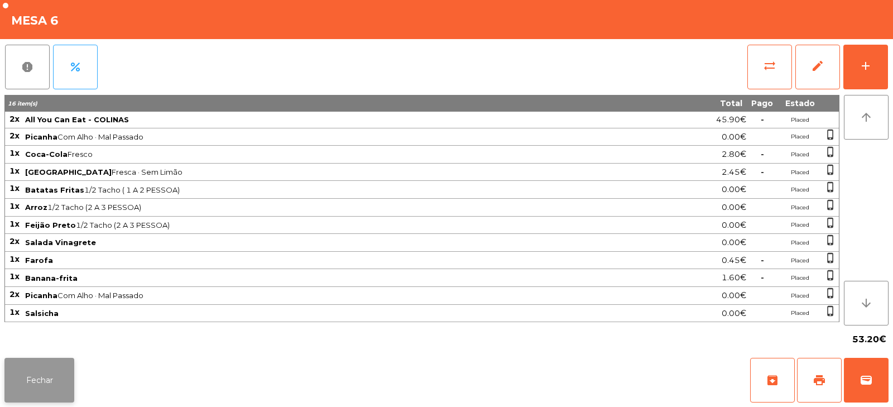
click at [49, 379] on button "Fechar" at bounding box center [39, 380] width 70 height 45
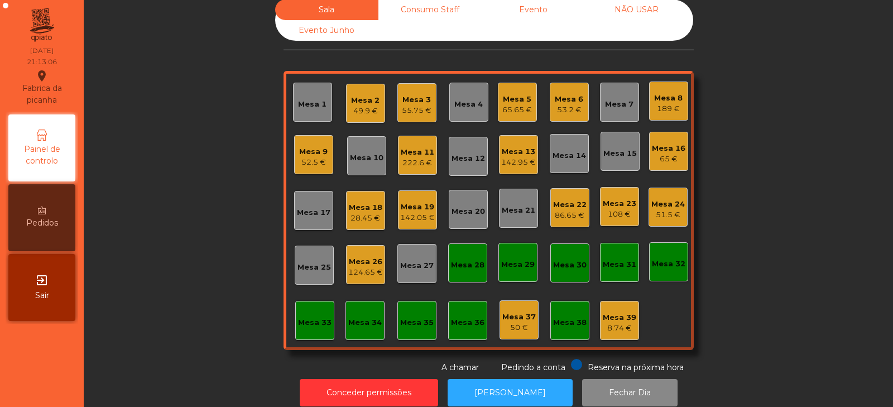
scroll to position [0, 0]
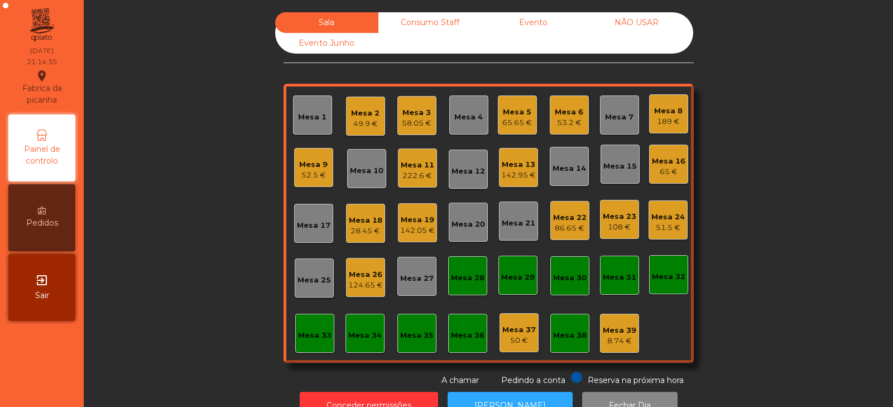
click at [467, 115] on div "Mesa 4" at bounding box center [469, 117] width 28 height 11
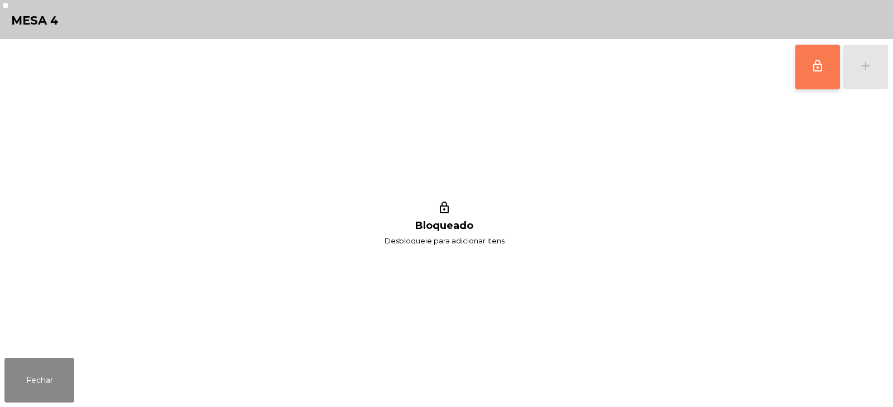
click at [820, 78] on button "lock_outline" at bounding box center [818, 67] width 45 height 45
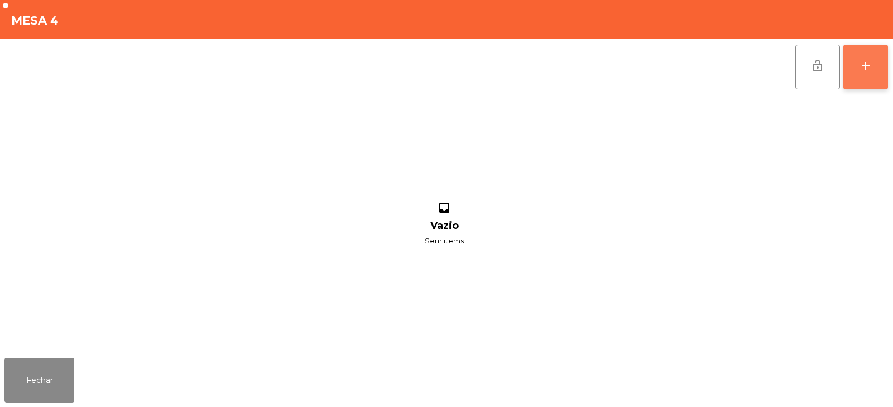
click at [870, 68] on div "add" at bounding box center [865, 65] width 13 height 13
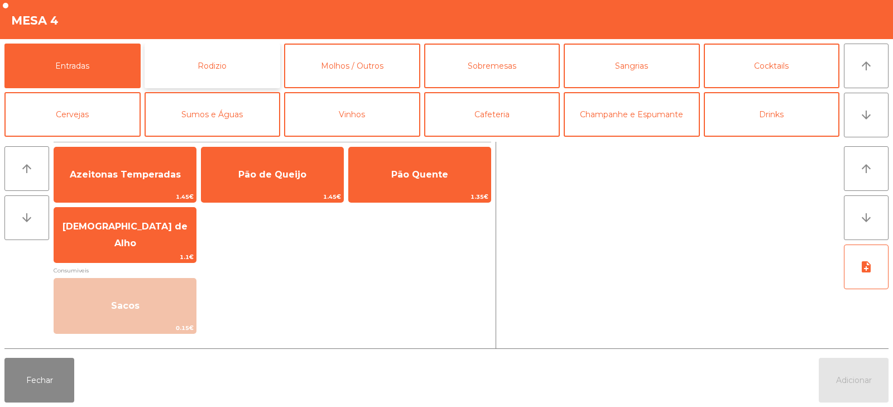
click at [233, 63] on button "Rodizio" at bounding box center [213, 66] width 136 height 45
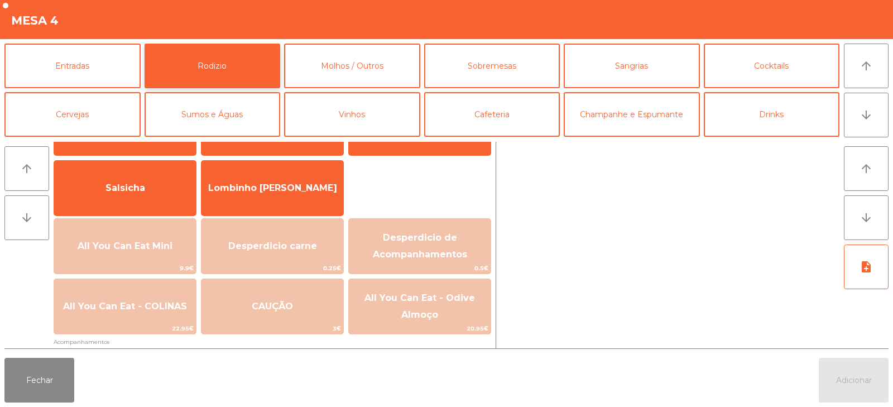
scroll to position [95, 0]
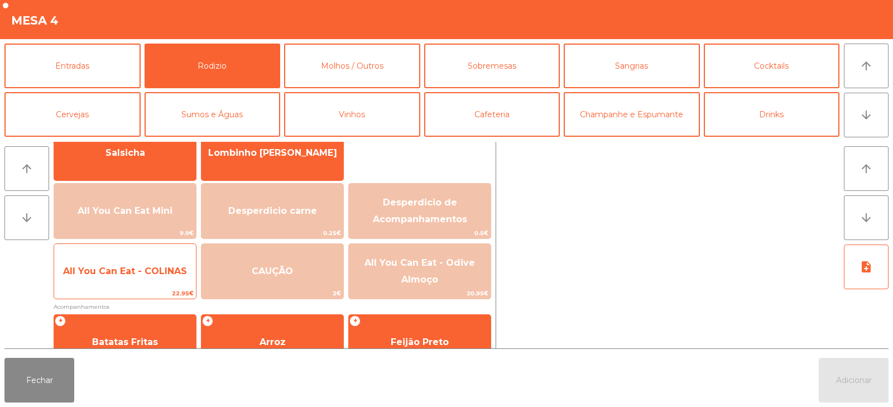
click at [160, 291] on span "22.95€" at bounding box center [125, 293] width 142 height 11
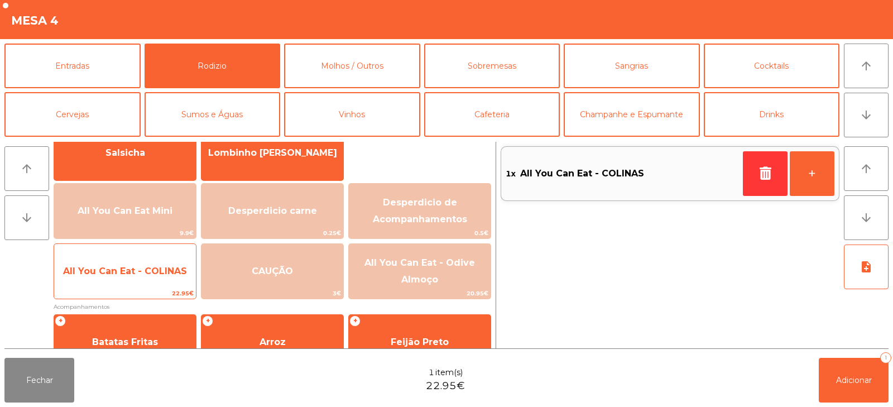
click at [154, 295] on span "22.95€" at bounding box center [125, 293] width 142 height 11
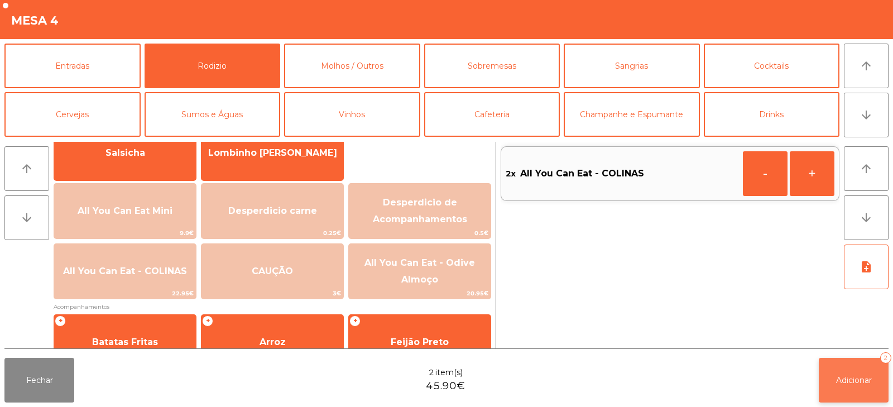
click at [858, 366] on button "Adicionar 2" at bounding box center [854, 380] width 70 height 45
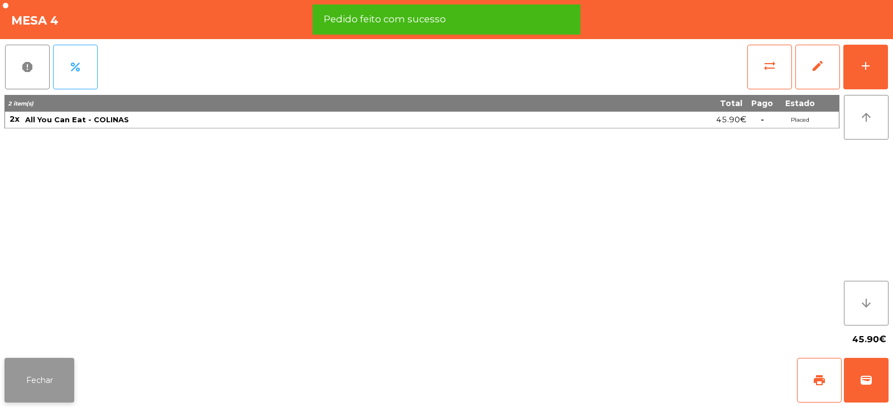
click at [34, 370] on button "Fechar" at bounding box center [39, 380] width 70 height 45
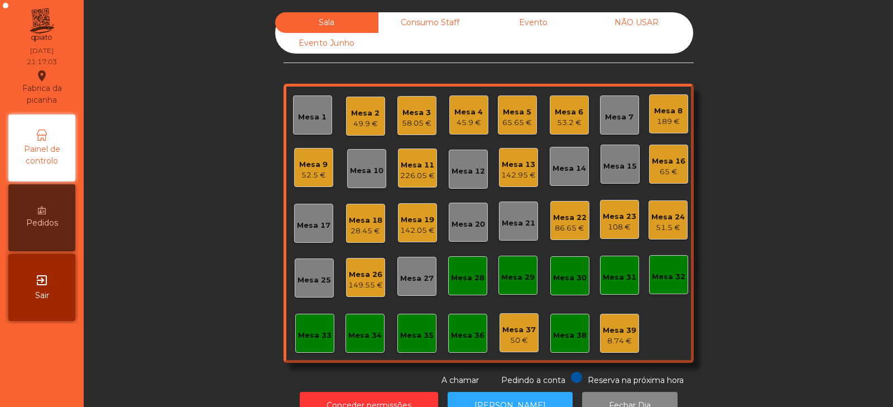
click at [815, 200] on div "Sala Consumo Staff Evento NÃO USAR Evento Junho Mesa 1 Mesa 2 49.9 € Mesa 3 58.…" at bounding box center [489, 199] width 780 height 374
click at [572, 179] on div "Mesa 14" at bounding box center [569, 166] width 39 height 39
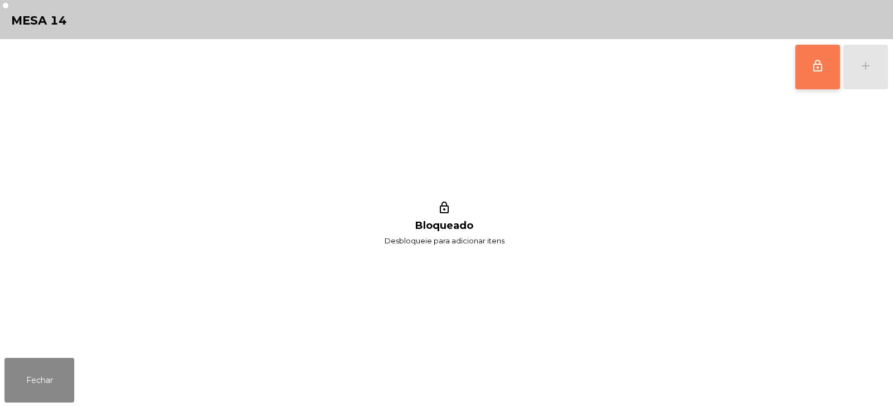
click at [815, 76] on button "lock_outline" at bounding box center [818, 67] width 45 height 45
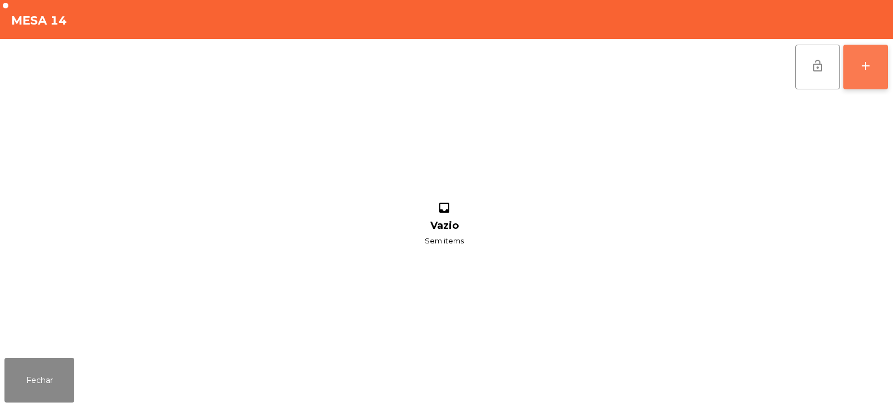
click at [871, 70] on div "add" at bounding box center [865, 65] width 13 height 13
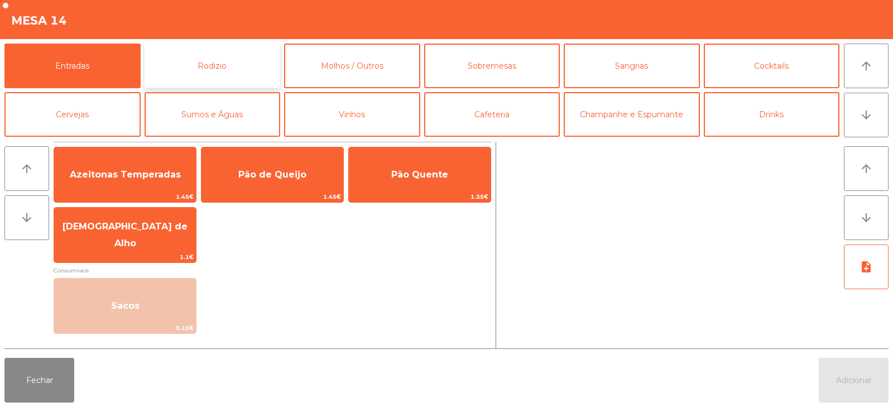
click at [217, 65] on button "Rodizio" at bounding box center [213, 66] width 136 height 45
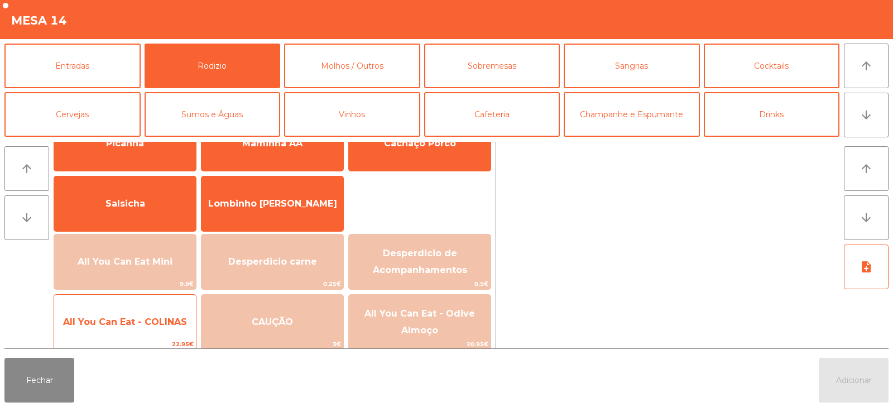
click at [164, 337] on span "All You Can Eat - COLINAS" at bounding box center [125, 322] width 142 height 30
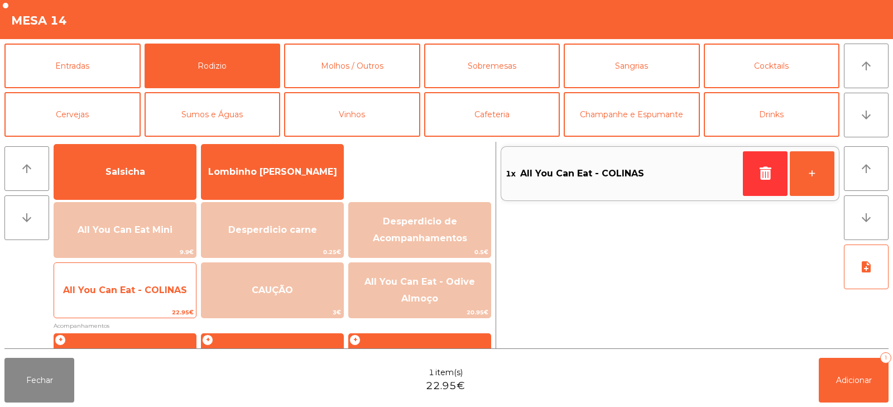
scroll to position [181, 0]
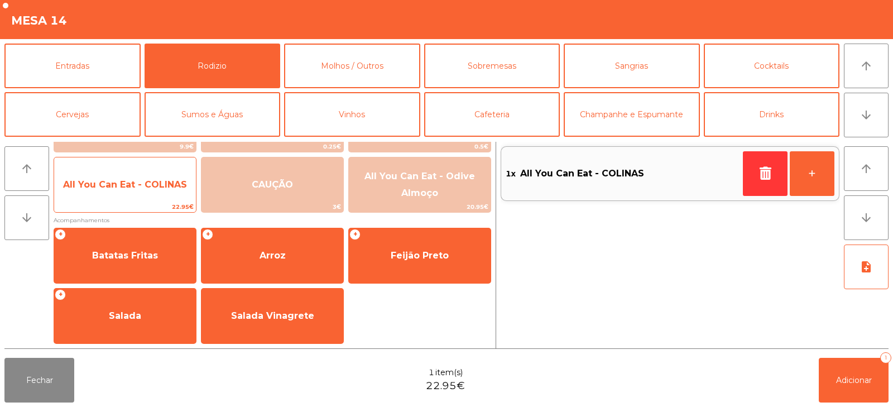
click at [106, 193] on span "All You Can Eat - COLINAS" at bounding box center [125, 185] width 142 height 30
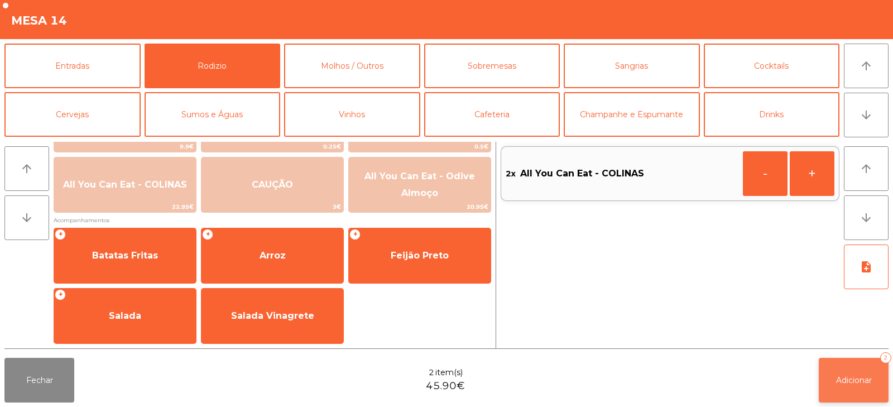
click at [848, 384] on span "Adicionar" at bounding box center [854, 380] width 36 height 10
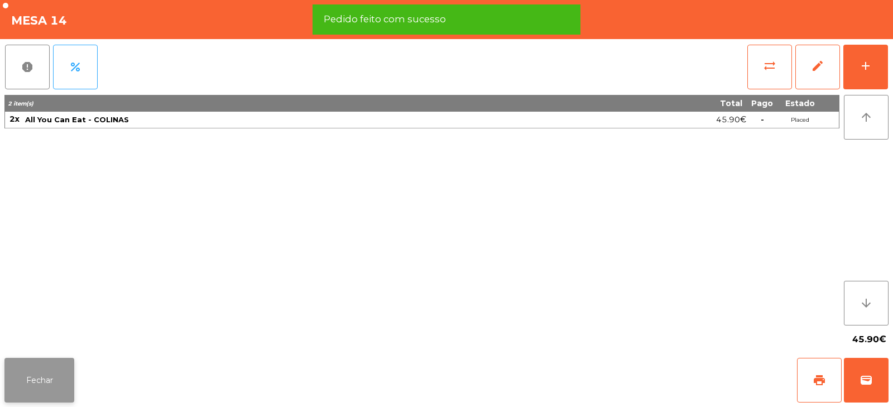
click at [40, 385] on button "Fechar" at bounding box center [39, 380] width 70 height 45
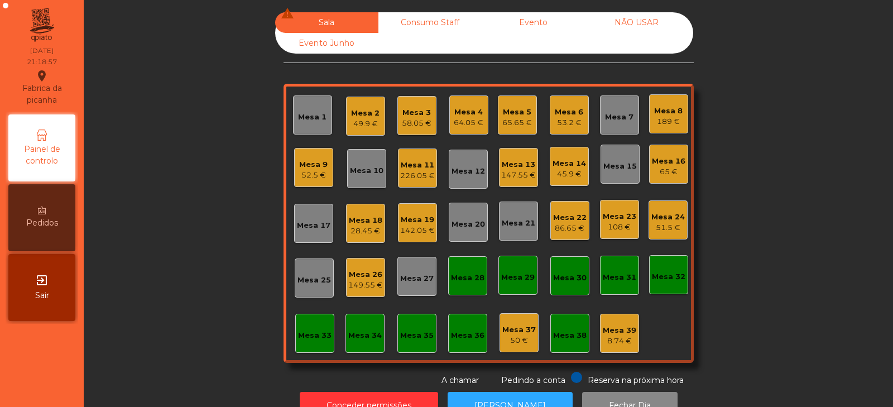
click at [378, 123] on div "Mesa 2 49.9 €" at bounding box center [365, 116] width 39 height 39
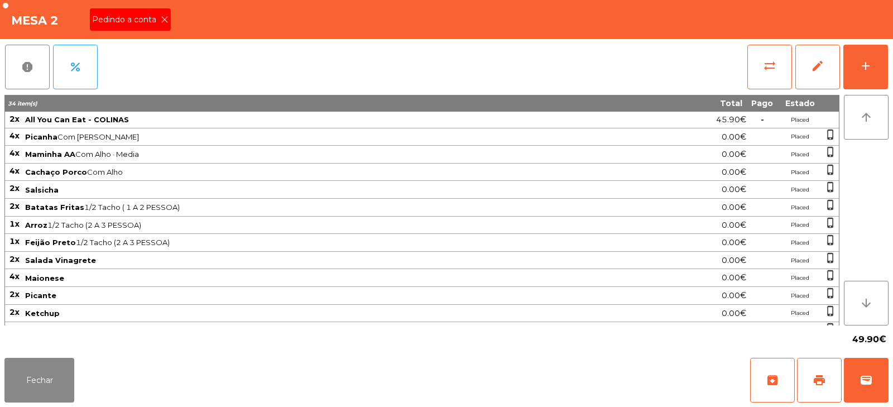
click at [166, 19] on icon at bounding box center [165, 20] width 8 height 8
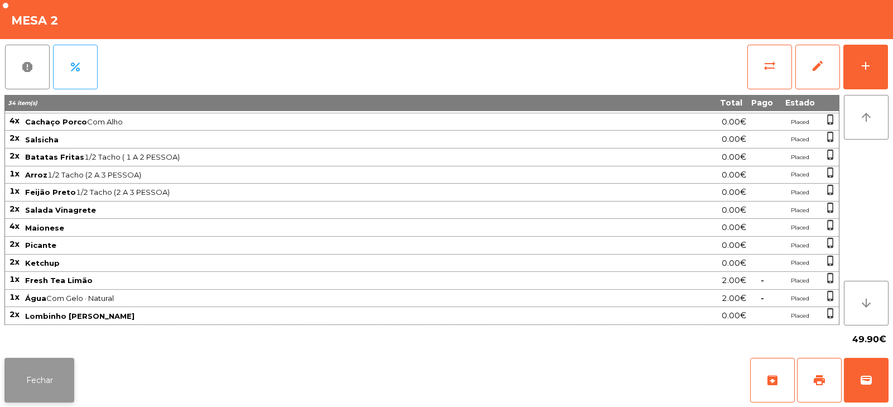
click at [65, 383] on button "Fechar" at bounding box center [39, 380] width 70 height 45
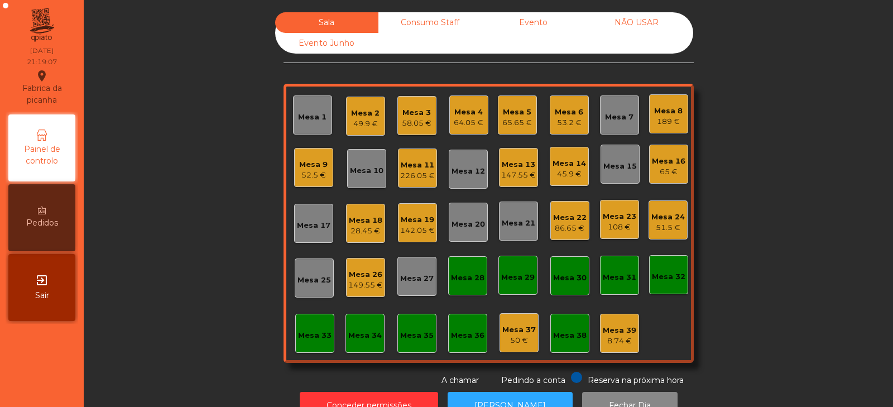
click at [751, 161] on div "Sala Consumo Staff Evento NÃO USAR Evento Junho Mesa 1 Mesa 2 49.9 € Mesa 3 58.…" at bounding box center [489, 199] width 780 height 374
click at [731, 170] on div "Sala Consumo Staff Evento NÃO USAR Evento Junho Mesa 1 Mesa 2 49.9 € Mesa 3 58.…" at bounding box center [489, 199] width 780 height 374
click at [774, 161] on div "Sala Consumo Staff Evento NÃO USAR Evento Junho Mesa 1 Mesa 2 49.9 € Mesa 3 58.…" at bounding box center [489, 199] width 780 height 374
click at [565, 126] on div "53.2 €" at bounding box center [569, 122] width 28 height 11
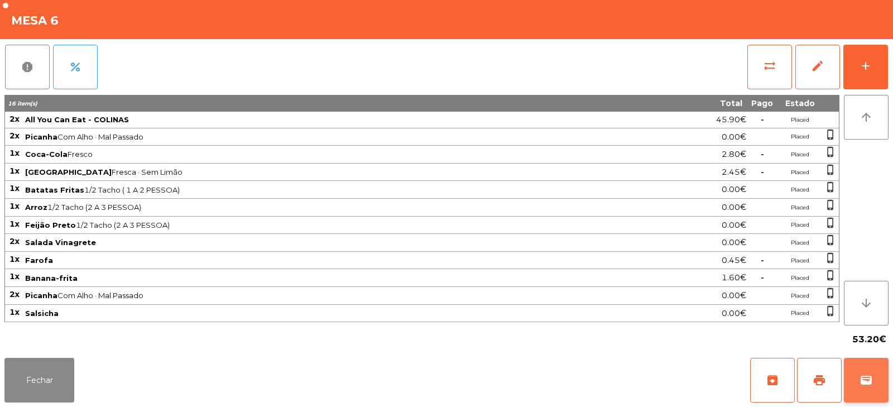
click at [867, 386] on span "wallet" at bounding box center [866, 380] width 13 height 13
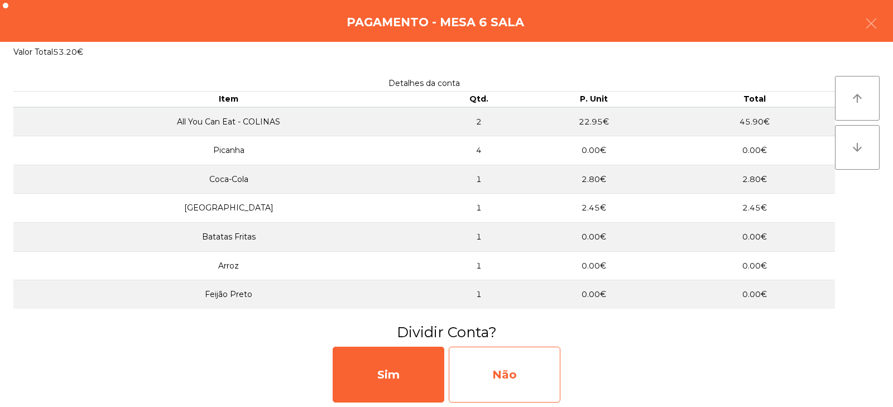
click at [511, 374] on div "Não" at bounding box center [505, 375] width 112 height 56
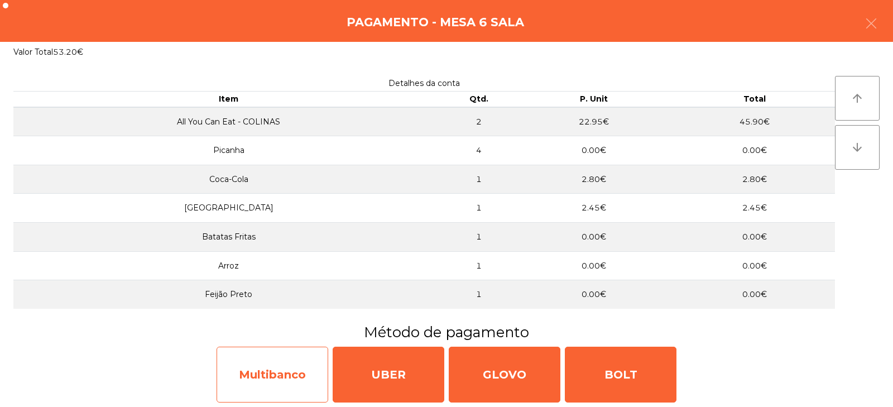
click at [277, 382] on div "Multibanco" at bounding box center [273, 375] width 112 height 56
select select "**"
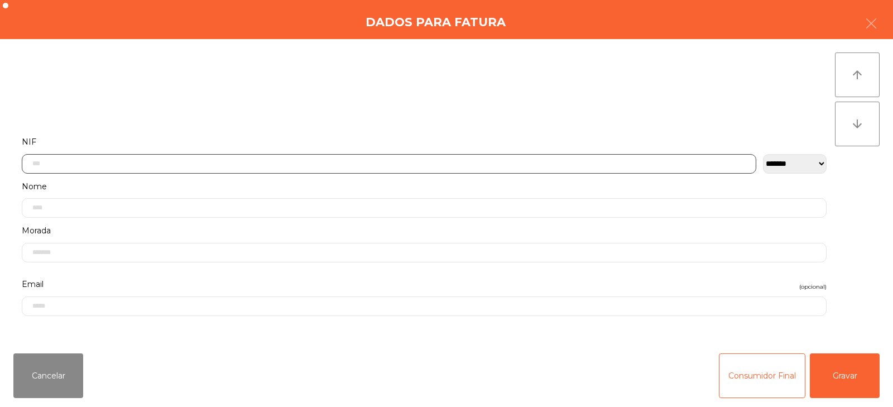
click at [242, 162] on input "text" at bounding box center [389, 164] width 735 height 20
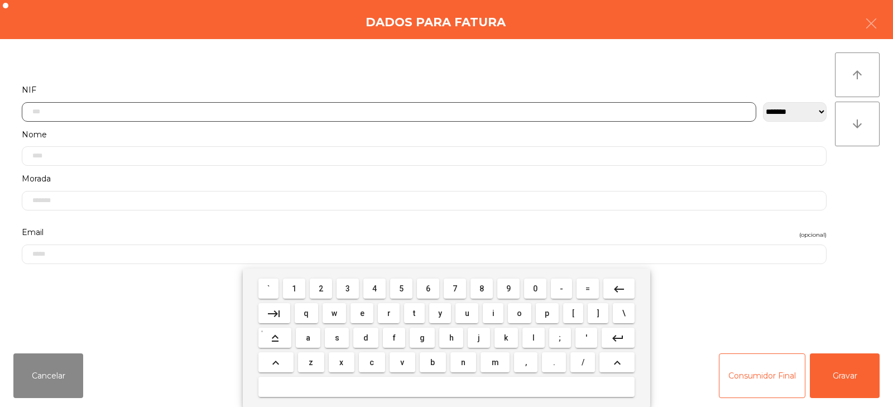
scroll to position [82, 0]
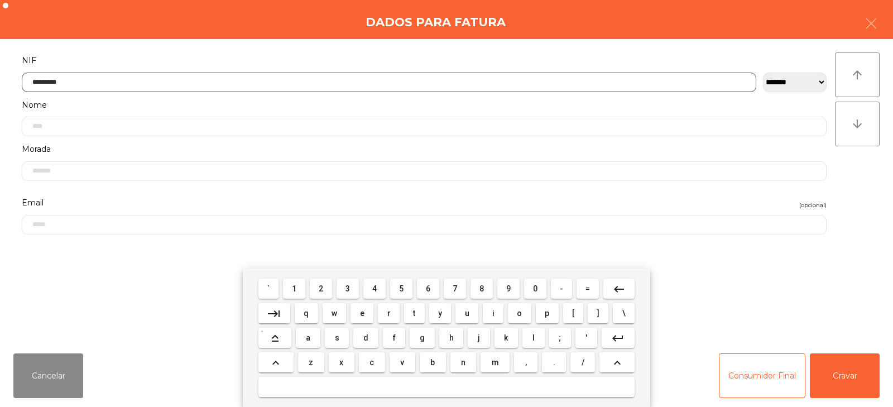
type input "*********"
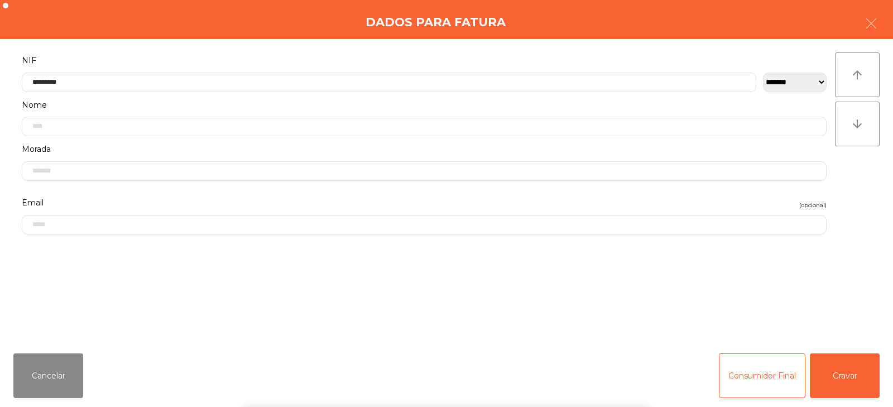
click at [855, 371] on div "` 1 2 3 4 5 6 7 8 9 0 - = keyboard_backspace keyboard_tab q w e r t y u i o p […" at bounding box center [446, 338] width 893 height 138
click at [844, 371] on button "Gravar" at bounding box center [845, 375] width 70 height 45
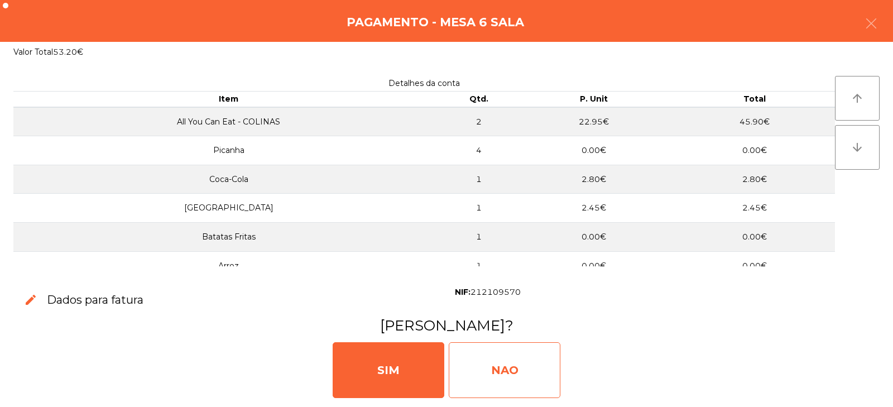
click at [499, 375] on div "NAO" at bounding box center [505, 370] width 112 height 56
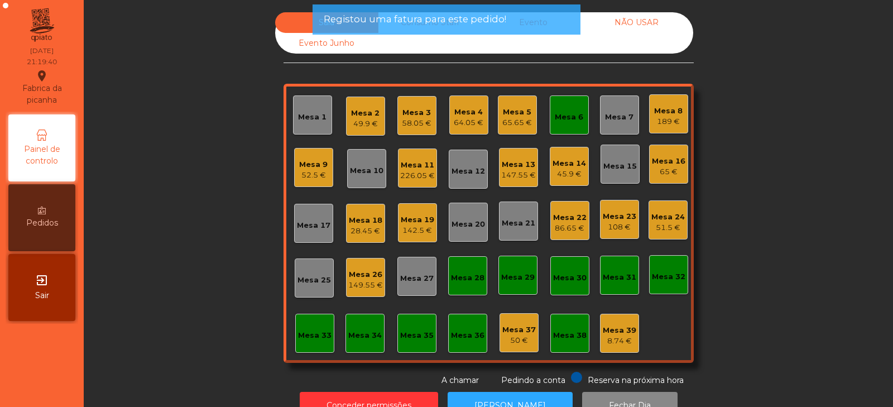
click at [570, 108] on div "Mesa 6" at bounding box center [569, 115] width 28 height 16
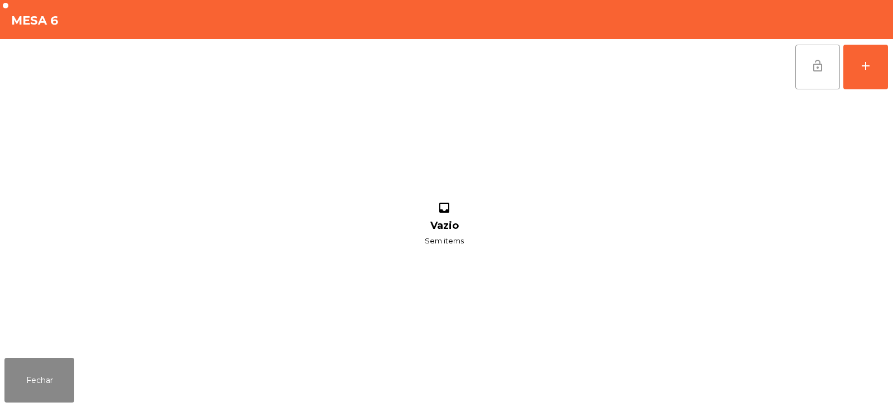
click at [805, 64] on button "lock_open" at bounding box center [818, 67] width 45 height 45
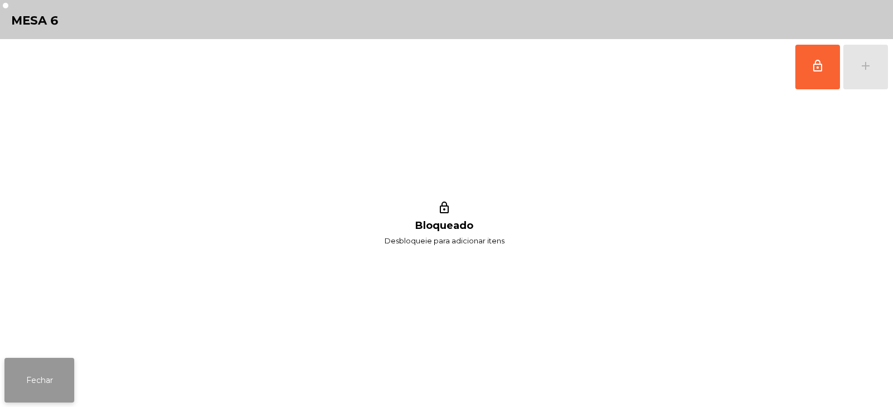
click at [34, 378] on button "Fechar" at bounding box center [39, 380] width 70 height 45
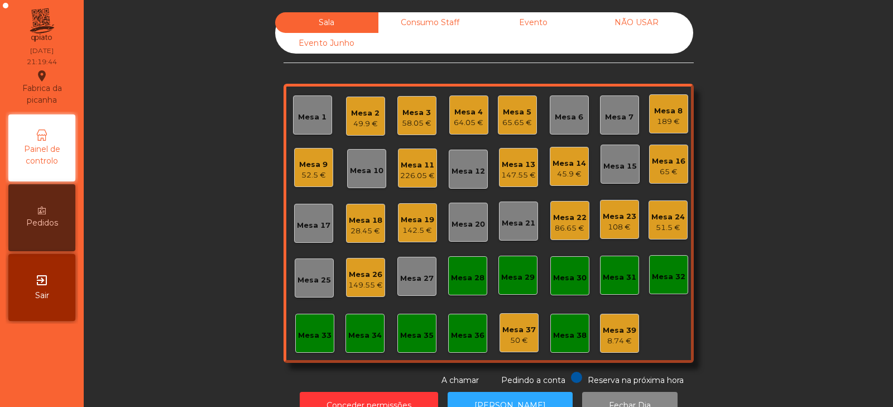
click at [354, 117] on div "Mesa 2" at bounding box center [365, 113] width 28 height 11
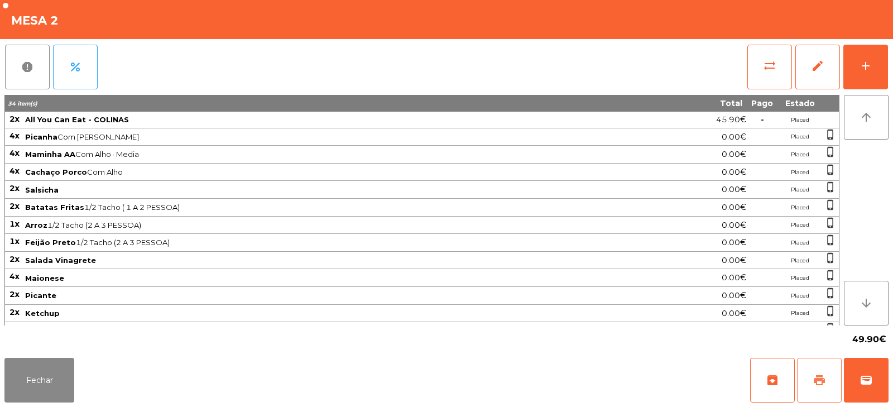
click at [830, 383] on button "print" at bounding box center [819, 380] width 45 height 45
click at [37, 374] on button "Fechar" at bounding box center [39, 380] width 70 height 45
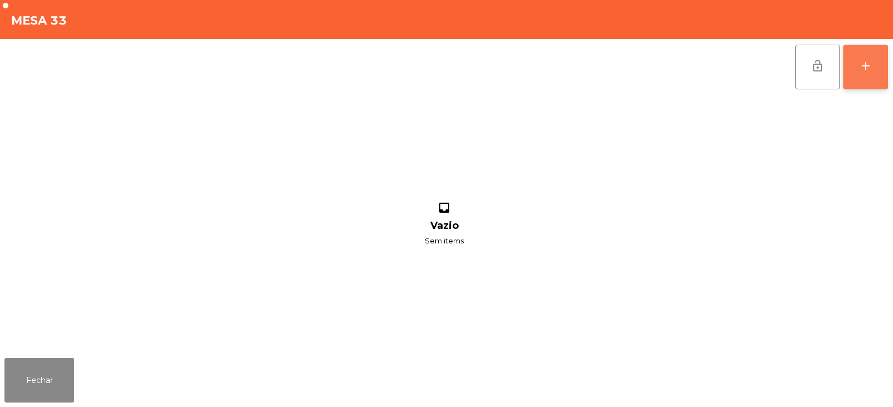
click at [868, 59] on div "add" at bounding box center [865, 65] width 13 height 13
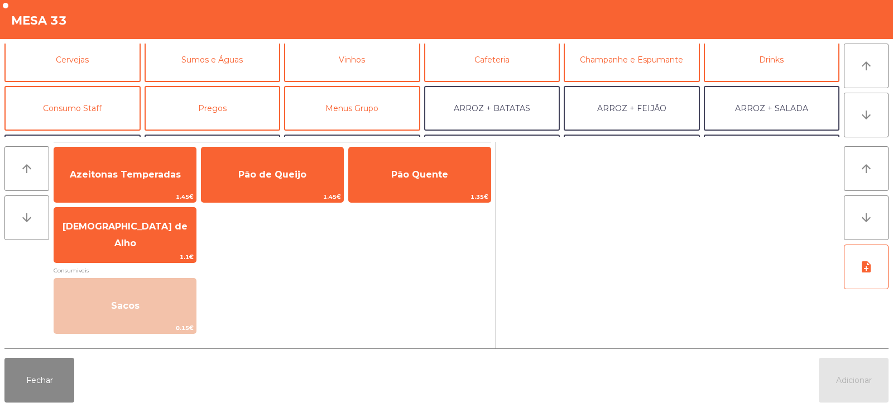
scroll to position [57, 0]
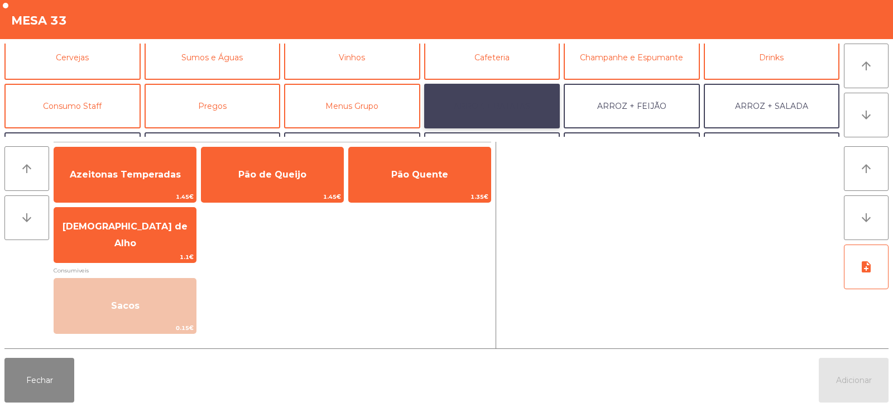
click at [499, 108] on button "ARROZ + BATATAS" at bounding box center [492, 106] width 136 height 45
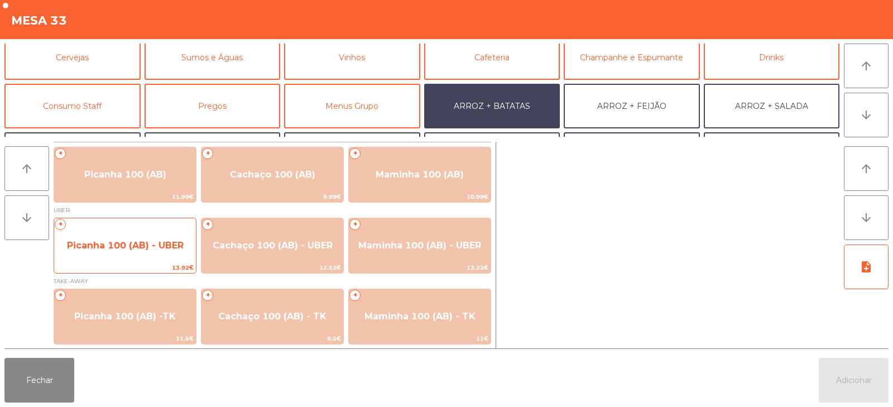
click at [133, 259] on span "Picanha 100 (AB) - UBER" at bounding box center [125, 246] width 142 height 30
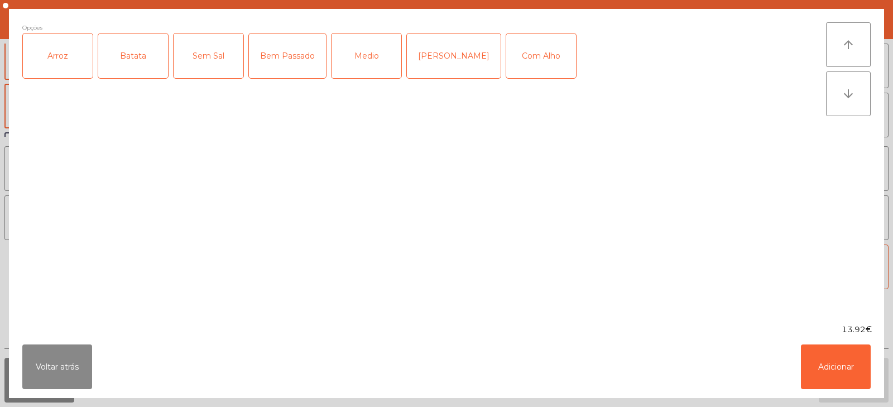
click at [53, 66] on div "Arroz" at bounding box center [58, 56] width 70 height 45
click at [123, 62] on div "Batata" at bounding box center [133, 56] width 70 height 45
click at [443, 61] on div "[PERSON_NAME]" at bounding box center [454, 56] width 94 height 45
click at [533, 71] on div "Com Alho" at bounding box center [541, 56] width 70 height 45
click at [837, 360] on button "Adicionar" at bounding box center [836, 367] width 70 height 45
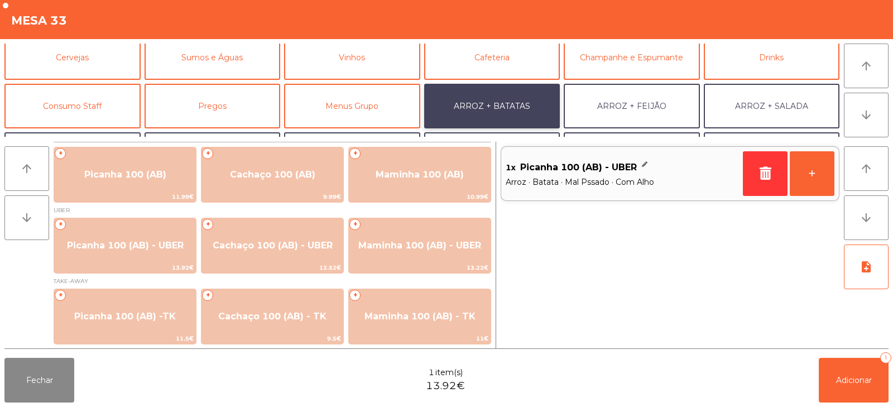
click at [500, 104] on button "ARROZ + BATATAS" at bounding box center [492, 106] width 136 height 45
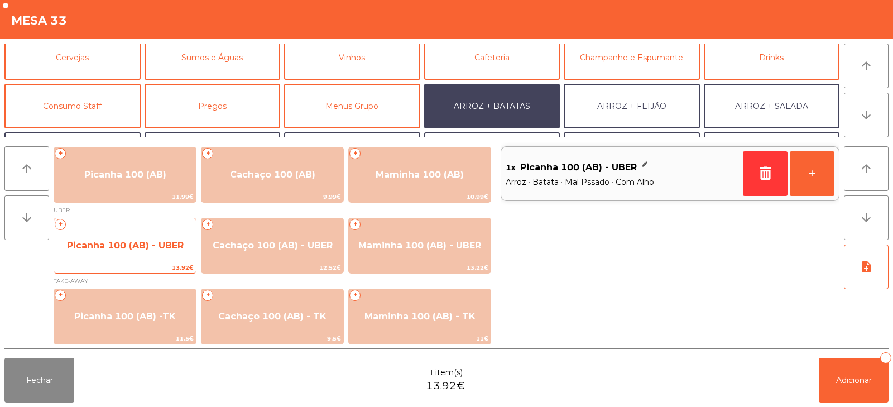
click at [135, 242] on span "Picanha 100 (AB) - UBER" at bounding box center [125, 245] width 117 height 11
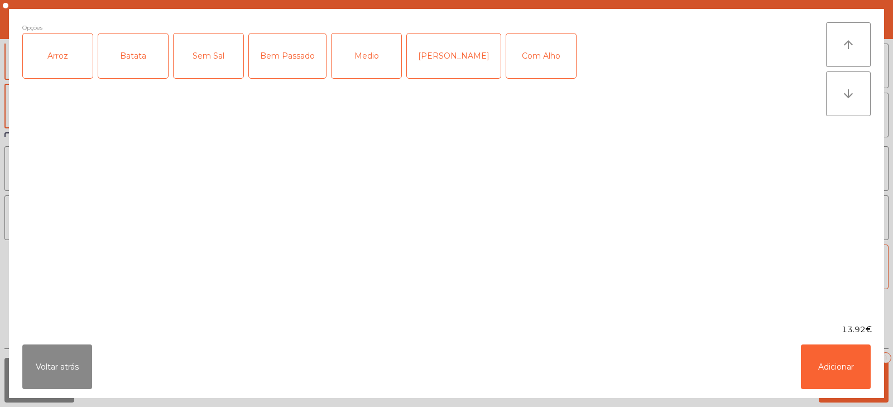
click at [73, 60] on div "Arroz" at bounding box center [58, 56] width 70 height 45
click at [135, 61] on div "Batata" at bounding box center [133, 56] width 70 height 45
click at [373, 59] on div "Medio" at bounding box center [367, 56] width 70 height 45
click at [521, 63] on div "Com Alho" at bounding box center [541, 56] width 70 height 45
click at [844, 360] on button "Adicionar" at bounding box center [836, 367] width 70 height 45
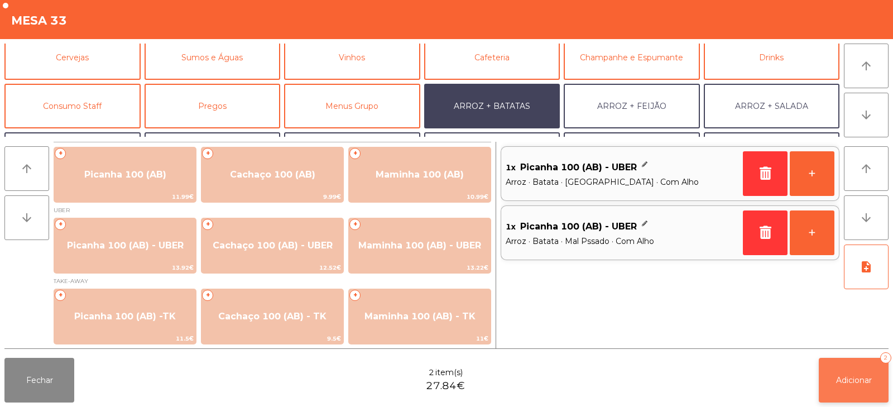
click at [845, 376] on span "Adicionar" at bounding box center [854, 380] width 36 height 10
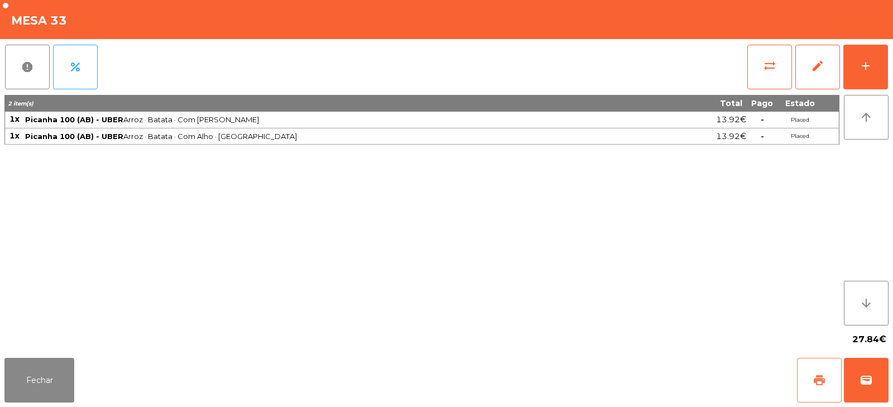
click at [807, 377] on button "print" at bounding box center [819, 380] width 45 height 45
click at [873, 387] on button "wallet" at bounding box center [866, 380] width 45 height 45
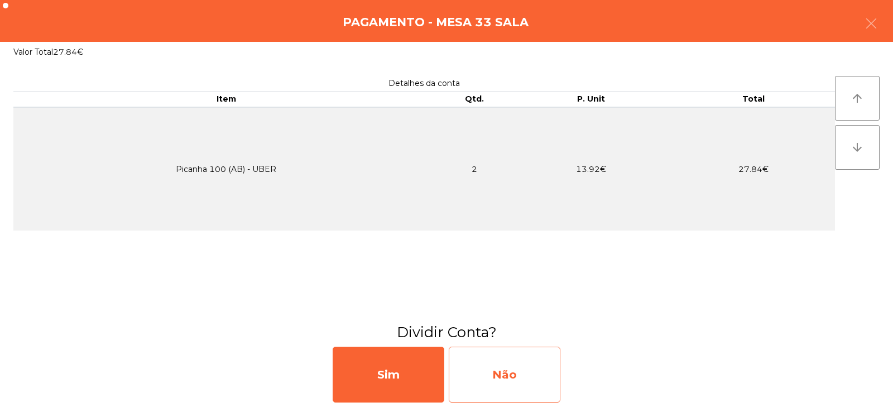
click at [510, 371] on div "Não" at bounding box center [505, 375] width 112 height 56
select select "**"
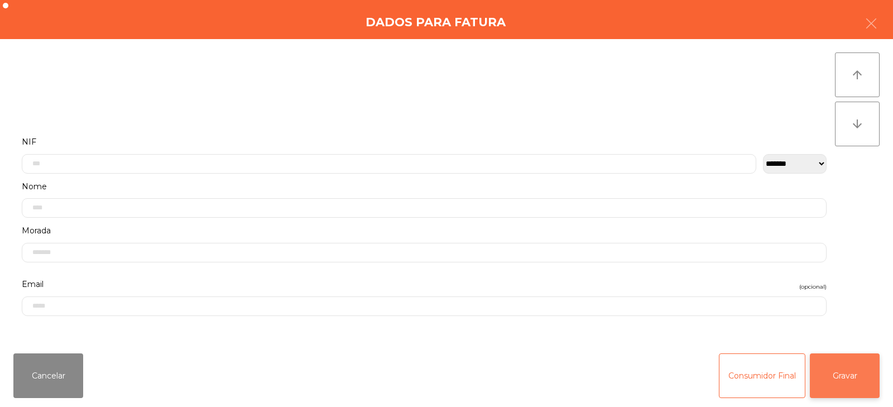
click at [864, 372] on button "Gravar" at bounding box center [845, 375] width 70 height 45
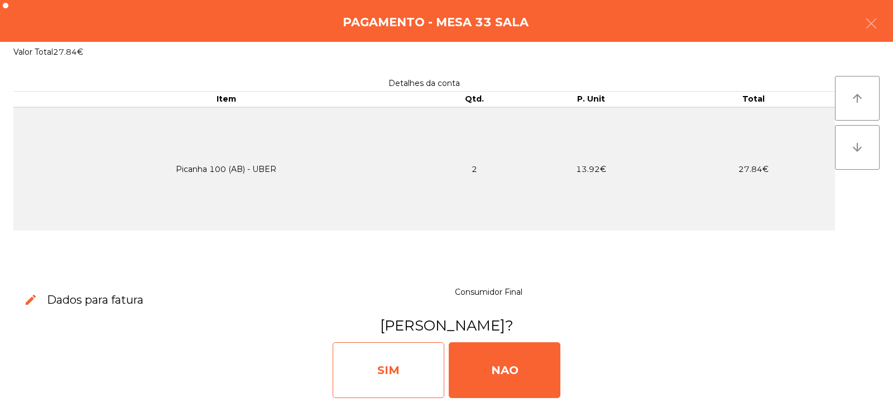
click at [398, 372] on div "SIM" at bounding box center [389, 370] width 112 height 56
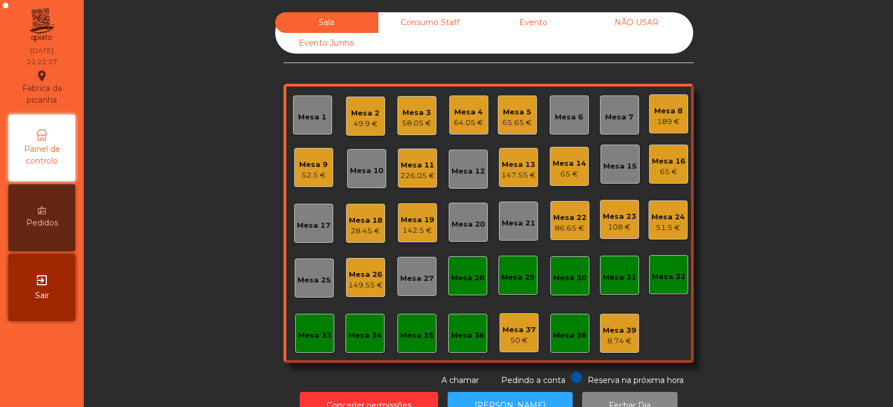
click at [365, 121] on div "49.9 €" at bounding box center [365, 123] width 28 height 11
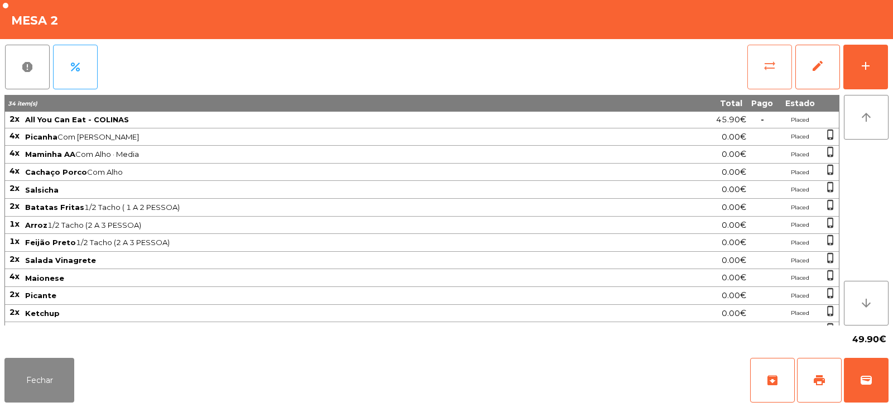
click at [765, 63] on span "sync_alt" at bounding box center [769, 65] width 13 height 13
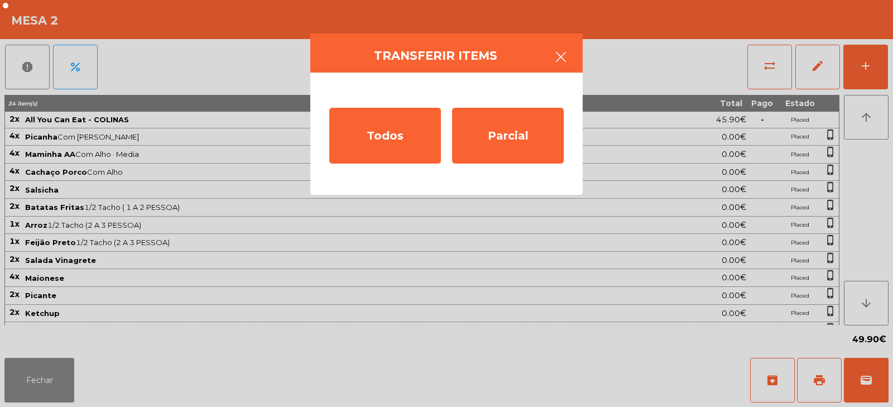
click at [563, 64] on button "button" at bounding box center [561, 58] width 31 height 34
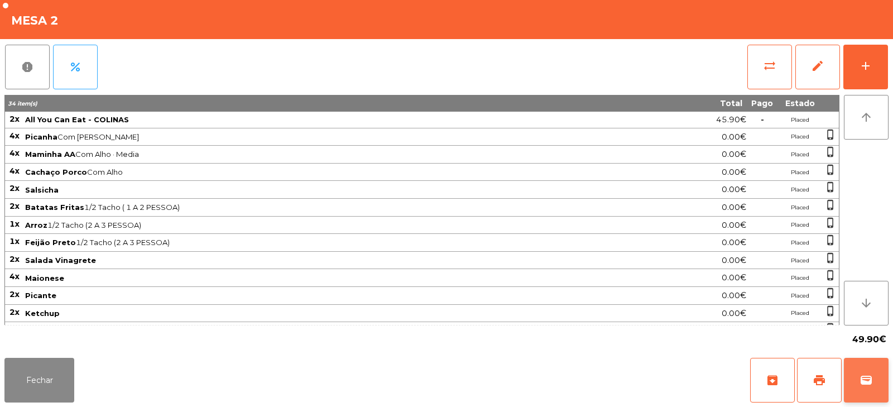
click at [868, 373] on button "wallet" at bounding box center [866, 380] width 45 height 45
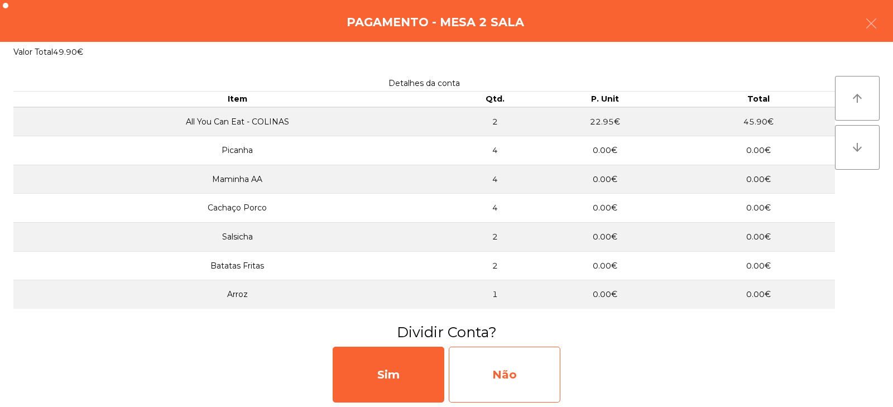
click at [503, 371] on div "Não" at bounding box center [505, 375] width 112 height 56
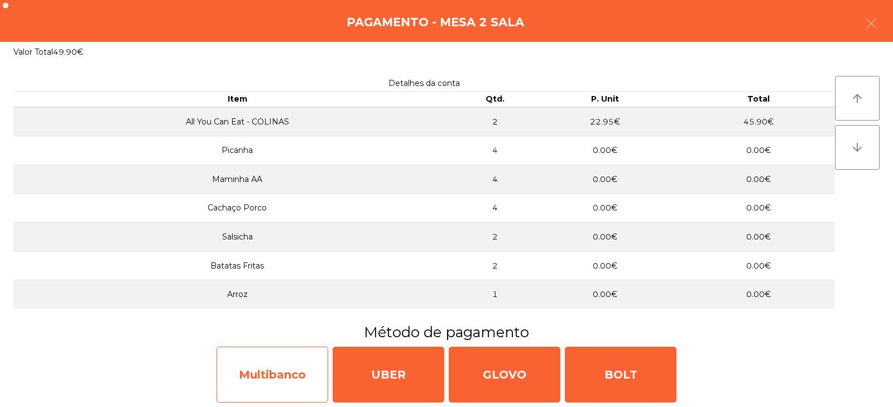
click at [278, 386] on div "Multibanco" at bounding box center [273, 375] width 112 height 56
select select "**"
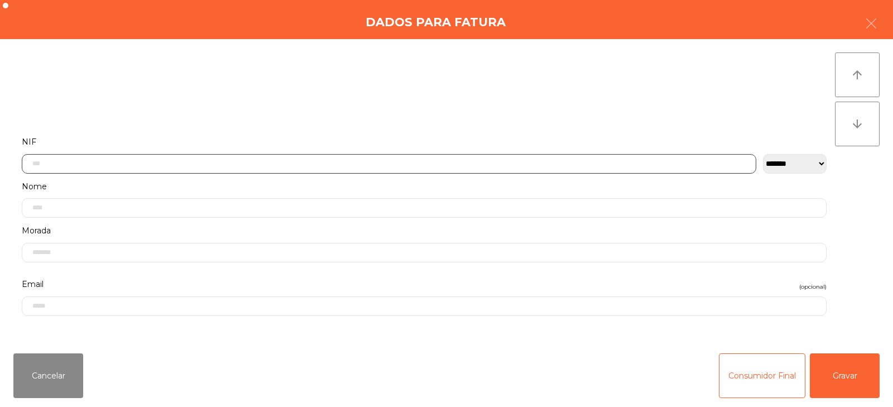
click at [316, 165] on input "text" at bounding box center [389, 164] width 735 height 20
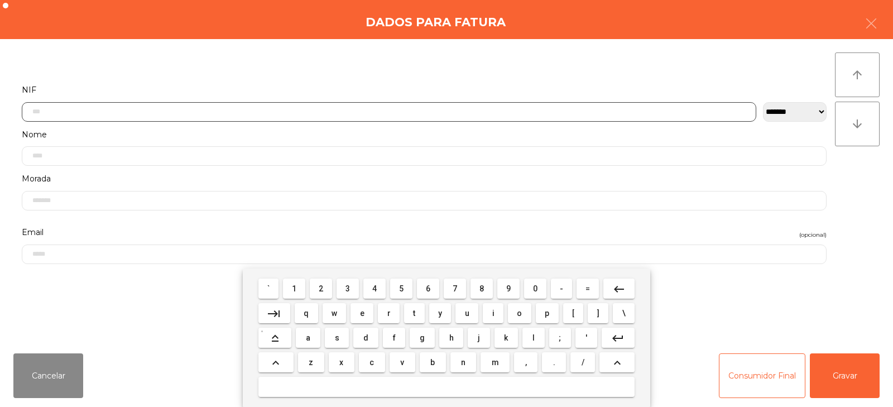
scroll to position [82, 0]
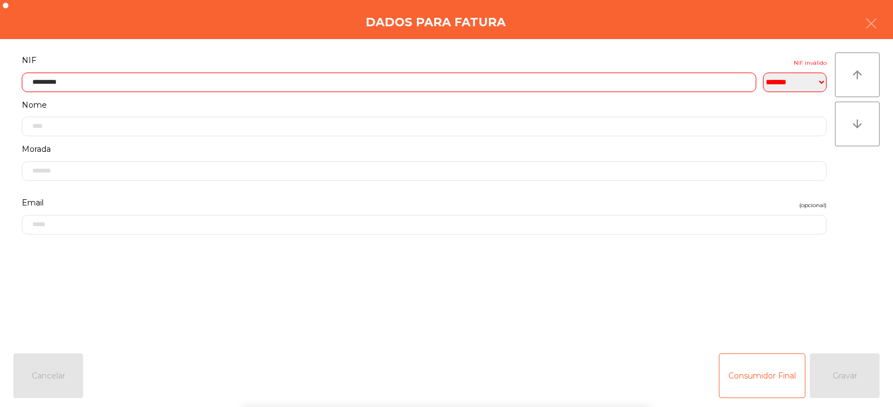
click at [835, 372] on div "` 1 2 3 4 5 6 7 8 9 0 - = keyboard_backspace keyboard_tab q w e r t y u i o p […" at bounding box center [446, 338] width 893 height 138
click at [245, 79] on input "*********" at bounding box center [389, 83] width 735 height 20
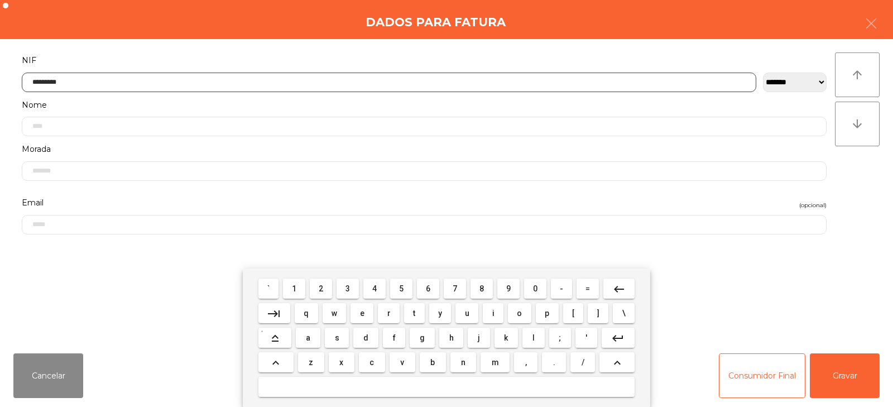
type input "*********"
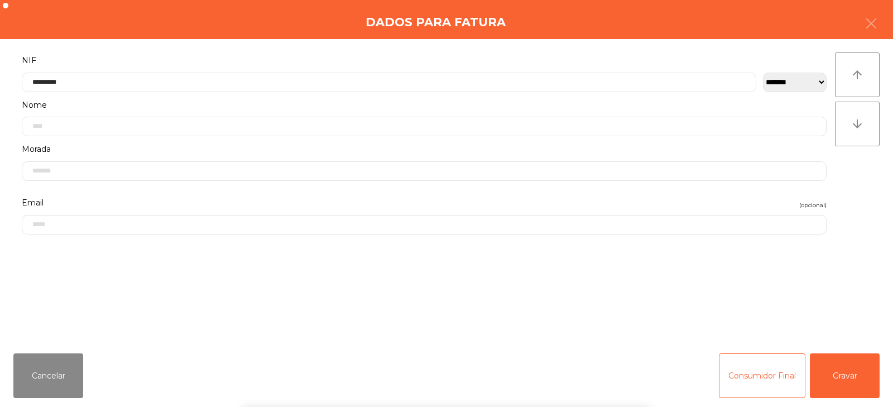
click at [837, 373] on div "` 1 2 3 4 5 6 7 8 9 0 - = keyboard_backspace keyboard_tab q w e r t y u i o p […" at bounding box center [446, 338] width 893 height 138
click at [857, 379] on button "Gravar" at bounding box center [845, 375] width 70 height 45
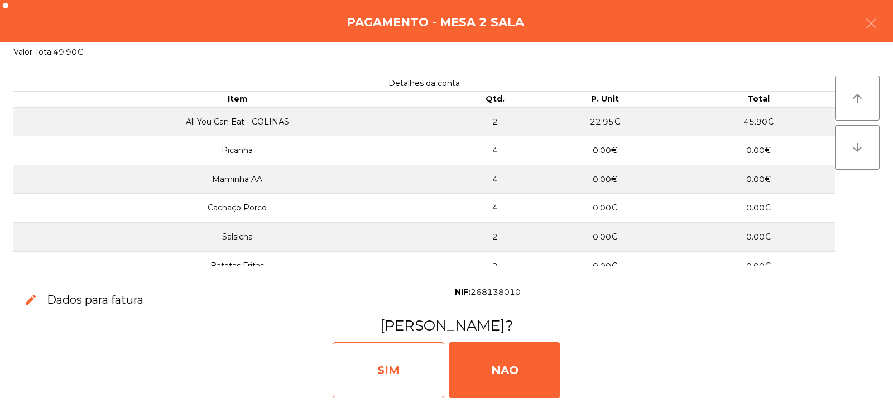
click at [370, 366] on div "SIM" at bounding box center [389, 370] width 112 height 56
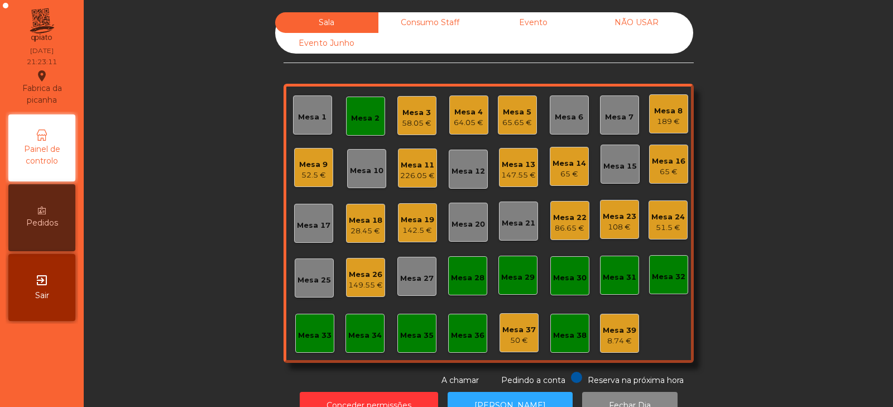
click at [363, 122] on div "Mesa 2" at bounding box center [365, 118] width 28 height 11
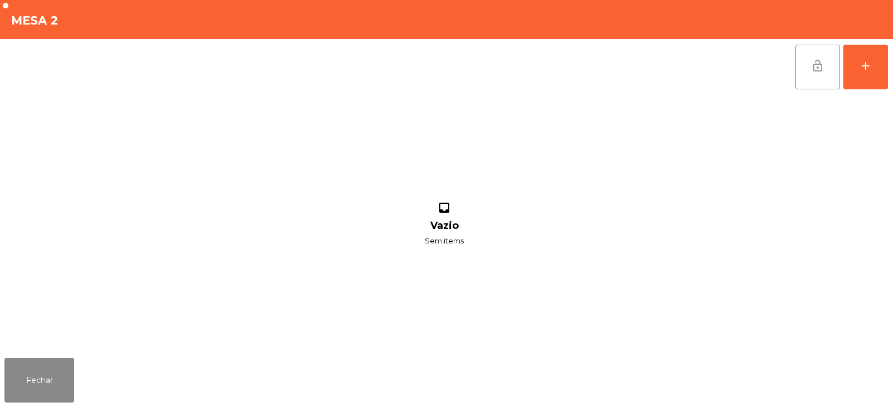
click at [816, 75] on button "lock_open" at bounding box center [818, 67] width 45 height 45
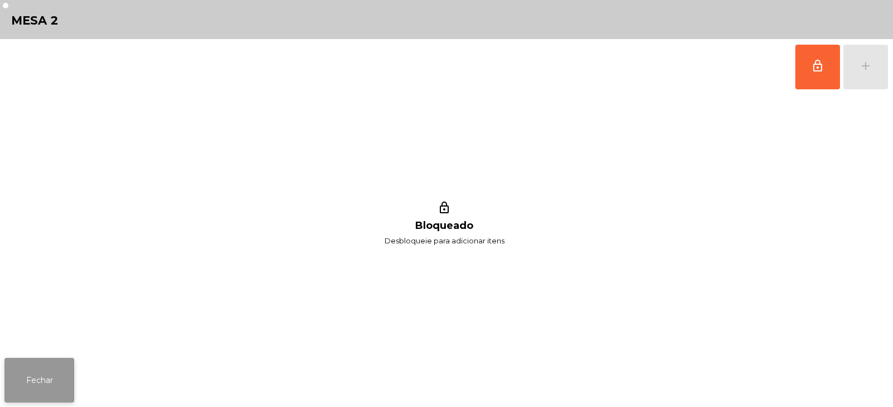
click at [17, 397] on button "Fechar" at bounding box center [39, 380] width 70 height 45
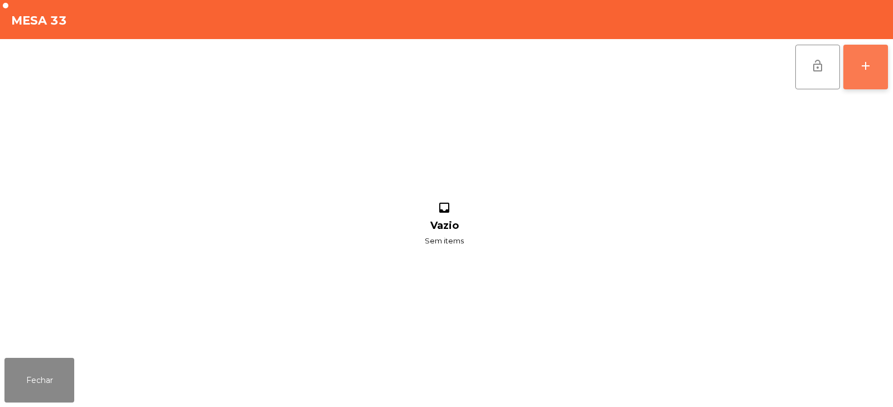
click at [863, 66] on div "add" at bounding box center [865, 65] width 13 height 13
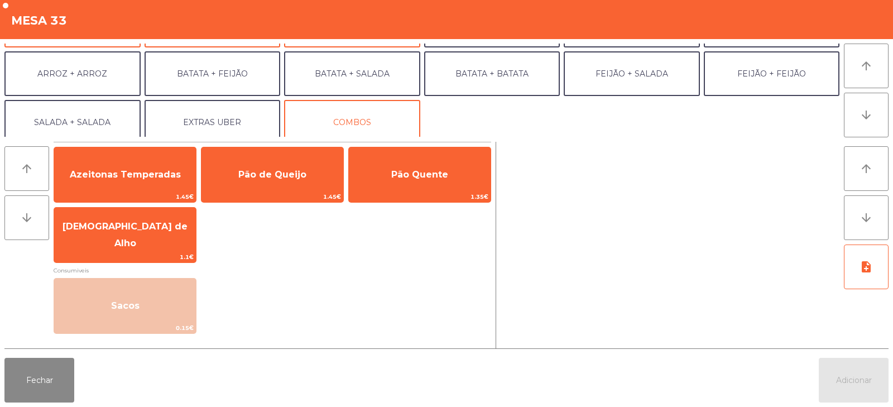
scroll to position [146, 0]
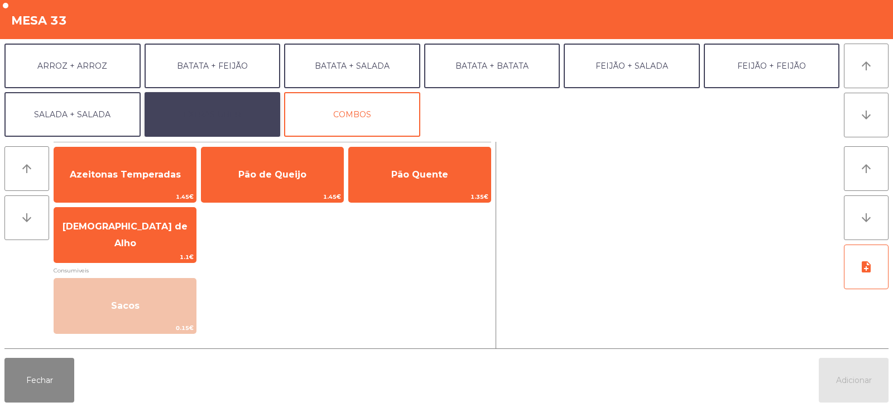
click at [237, 118] on button "EXTRAS UBER" at bounding box center [213, 114] width 136 height 45
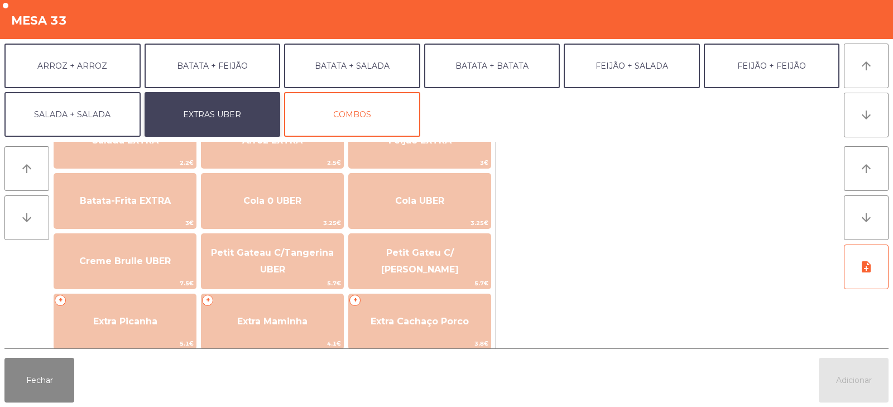
scroll to position [176, 0]
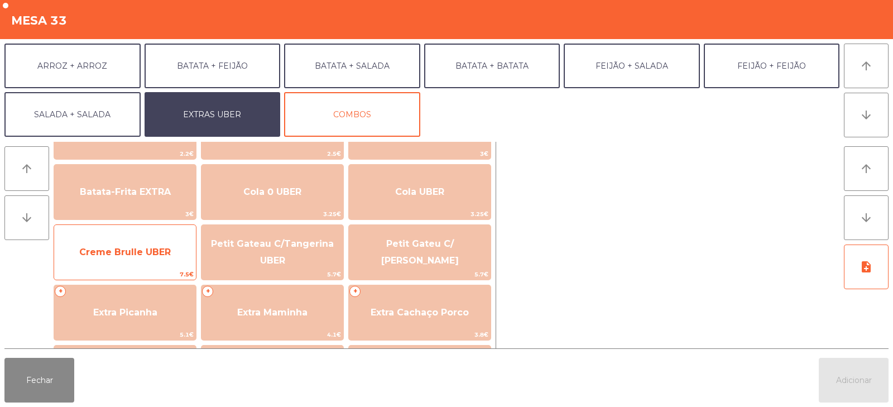
click at [132, 248] on span "Creme Brulle UBER" at bounding box center [125, 252] width 92 height 11
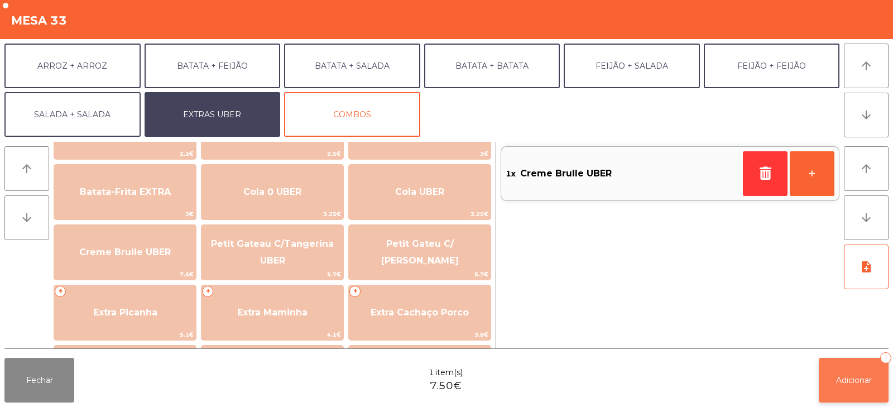
click at [859, 380] on span "Adicionar" at bounding box center [854, 380] width 36 height 10
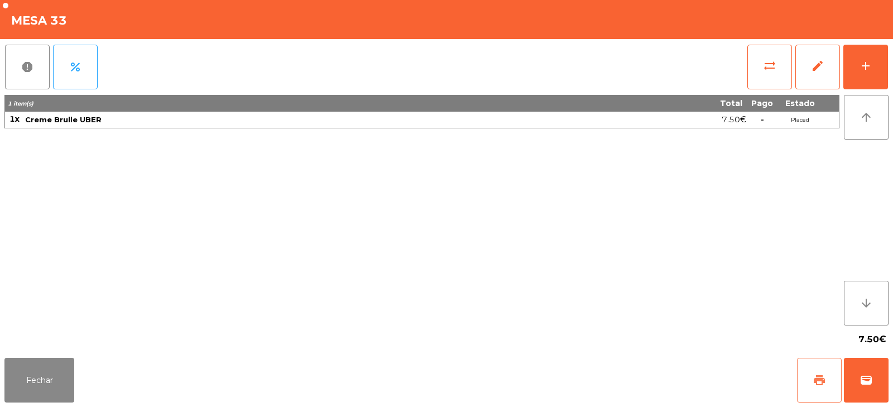
click at [814, 385] on span "print" at bounding box center [819, 380] width 13 height 13
click at [871, 380] on span "wallet" at bounding box center [866, 380] width 13 height 13
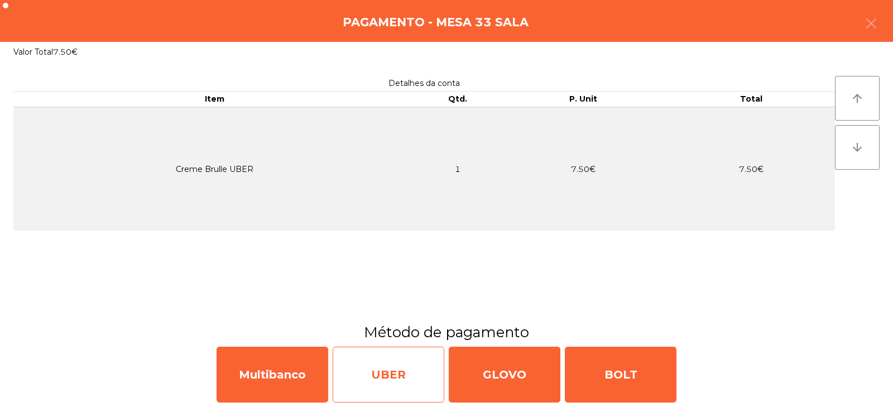
click at [406, 380] on div "UBER" at bounding box center [389, 375] width 112 height 56
select select "**"
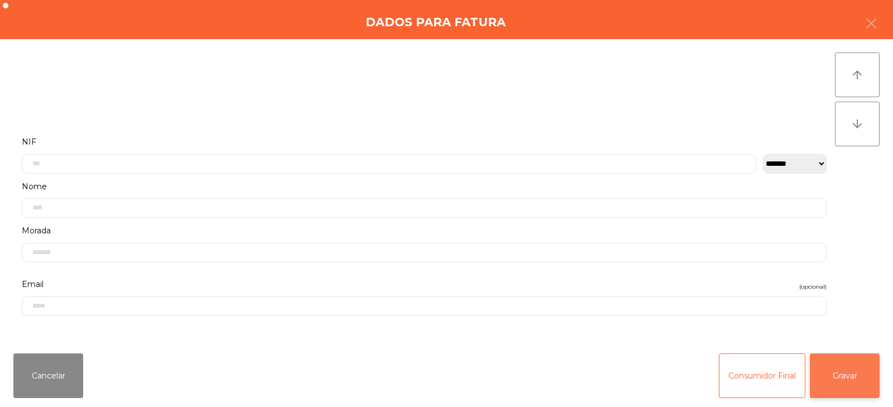
click at [840, 387] on button "Gravar" at bounding box center [845, 375] width 70 height 45
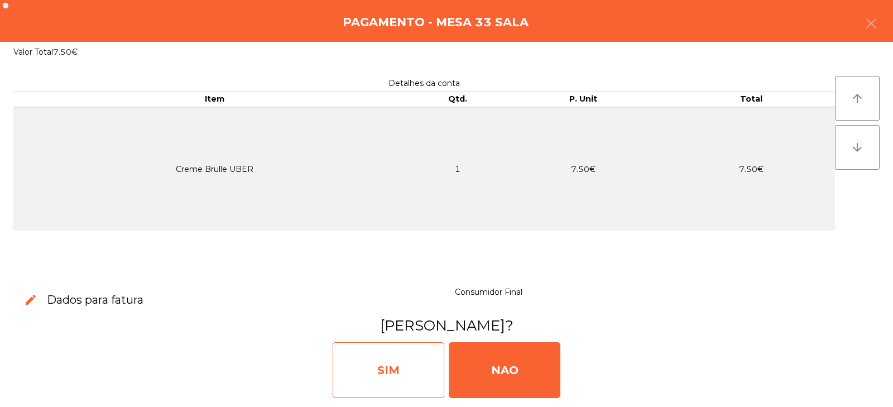
click at [388, 373] on div "SIM" at bounding box center [389, 370] width 112 height 56
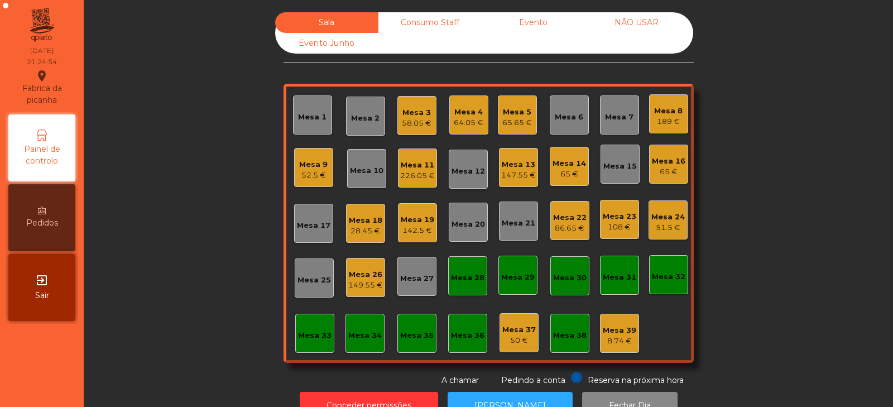
click at [368, 336] on div "Mesa 34" at bounding box center [365, 335] width 34 height 11
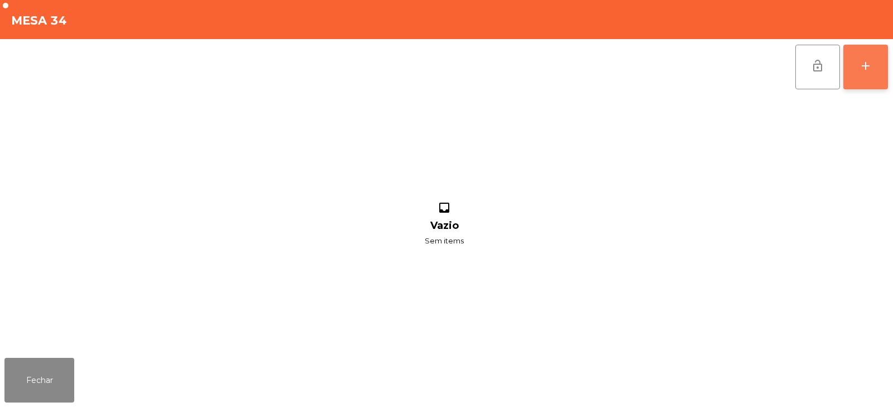
click at [878, 69] on button "add" at bounding box center [866, 67] width 45 height 45
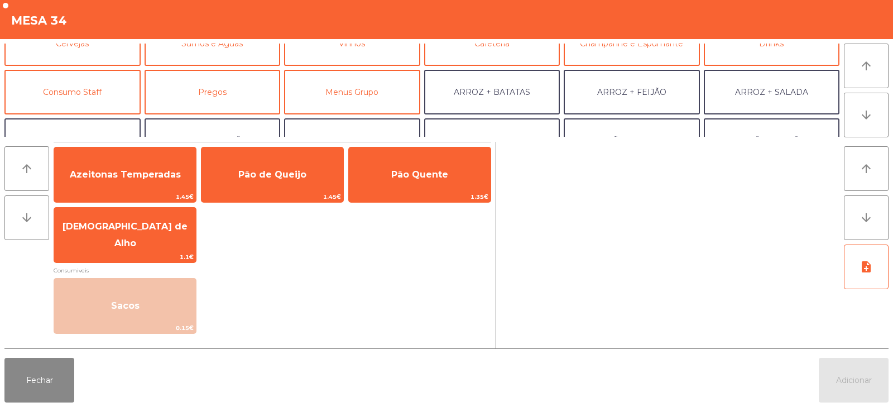
scroll to position [89, 0]
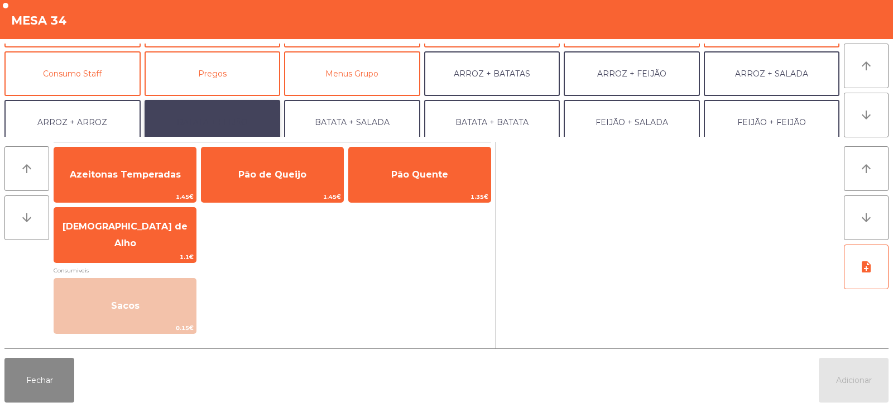
click at [216, 127] on button "BATATA + FEIJÃO" at bounding box center [213, 122] width 136 height 45
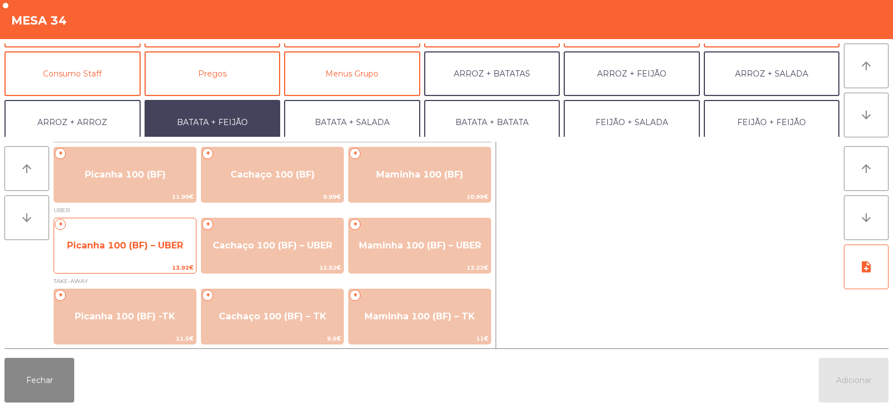
click at [121, 246] on span "Picanha 100 (BF) – UBER" at bounding box center [125, 245] width 116 height 11
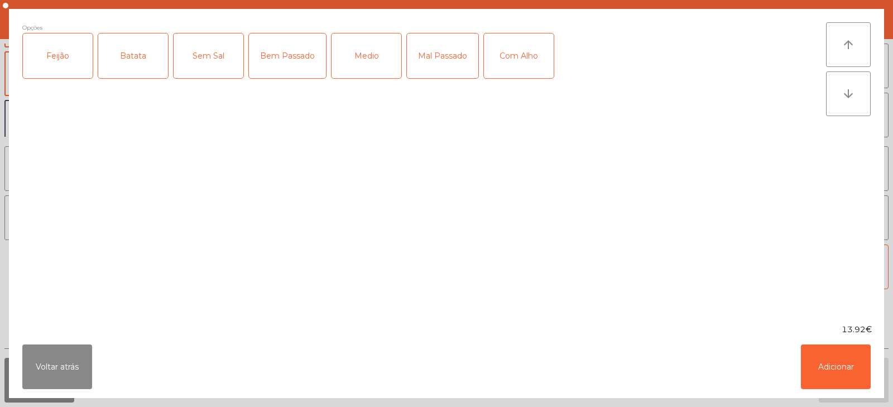
click at [65, 64] on div "Feijão" at bounding box center [58, 56] width 70 height 45
click at [136, 66] on div "Batata" at bounding box center [133, 56] width 70 height 45
click at [370, 55] on div "Medio" at bounding box center [367, 56] width 70 height 45
click at [827, 380] on button "Adicionar" at bounding box center [836, 367] width 70 height 45
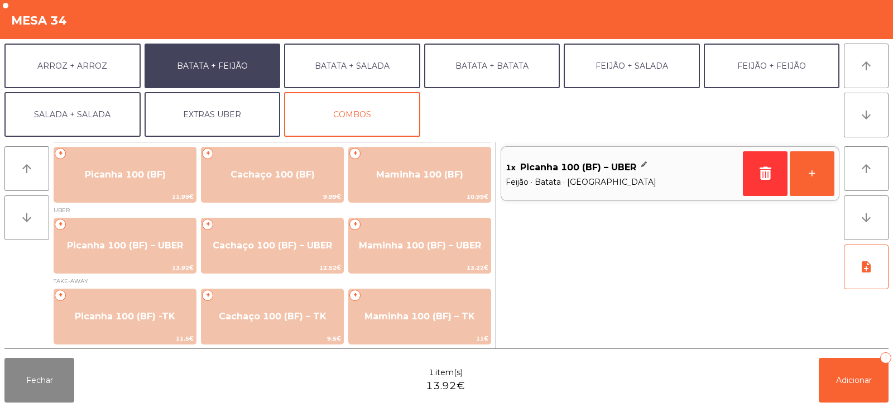
scroll to position [145, 0]
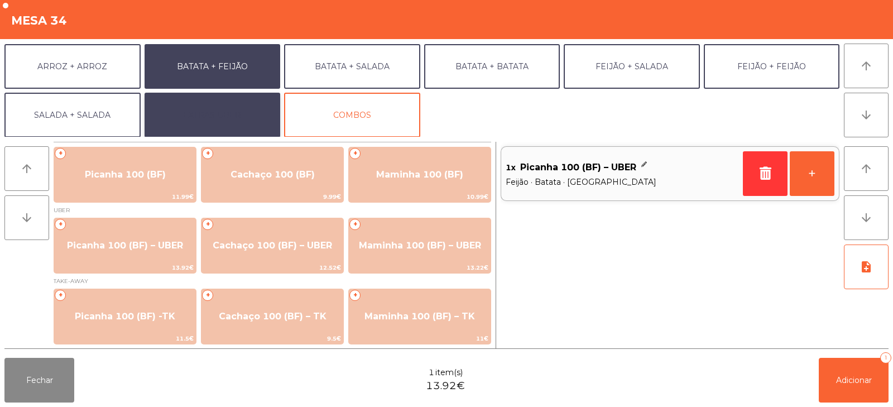
click at [235, 122] on button "EXTRAS UBER" at bounding box center [213, 115] width 136 height 45
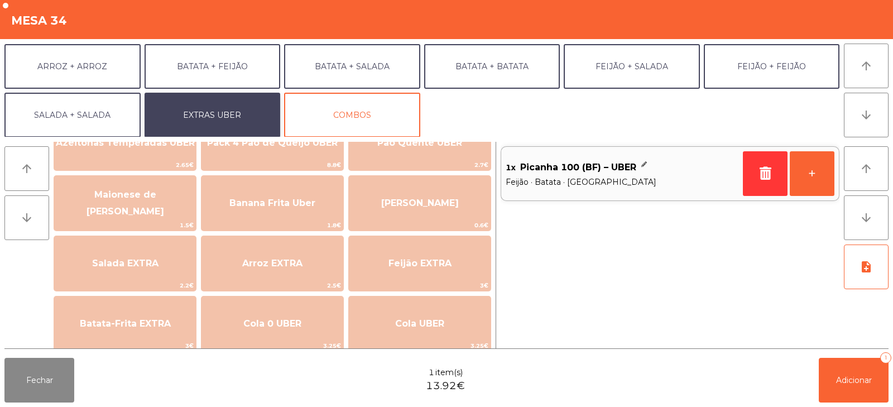
scroll to position [54, 0]
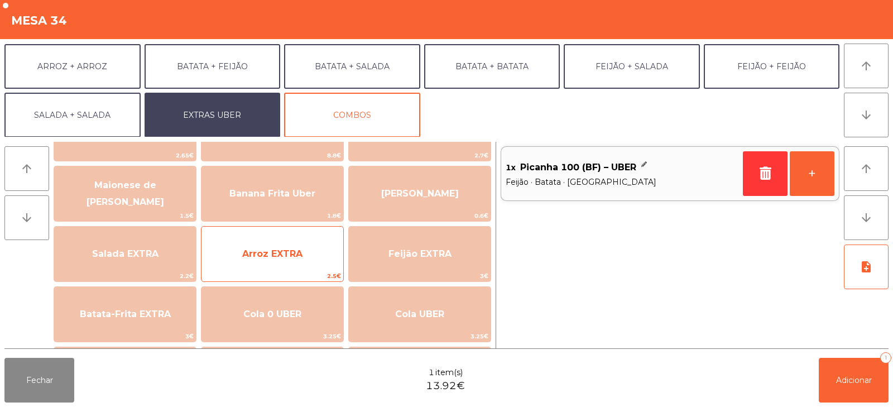
click at [290, 259] on span "Arroz EXTRA" at bounding box center [272, 253] width 60 height 11
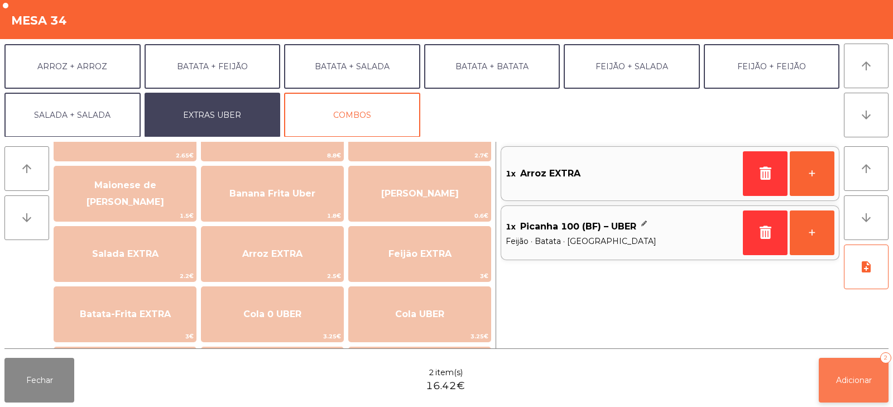
click at [830, 385] on button "Adicionar 2" at bounding box center [854, 380] width 70 height 45
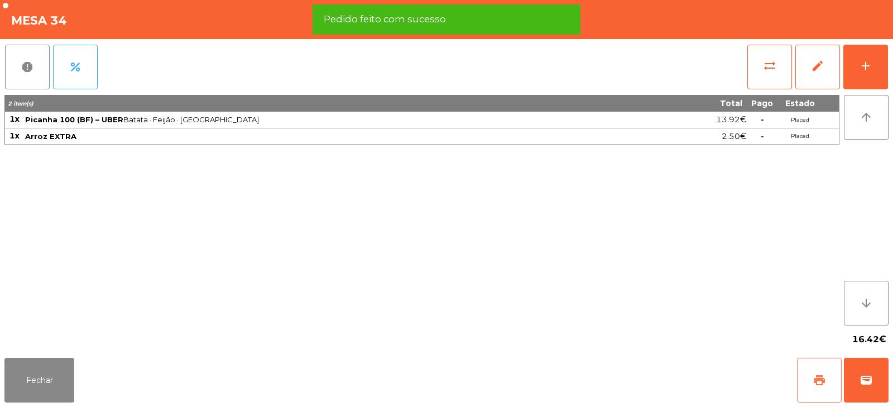
click at [820, 383] on span "print" at bounding box center [819, 380] width 13 height 13
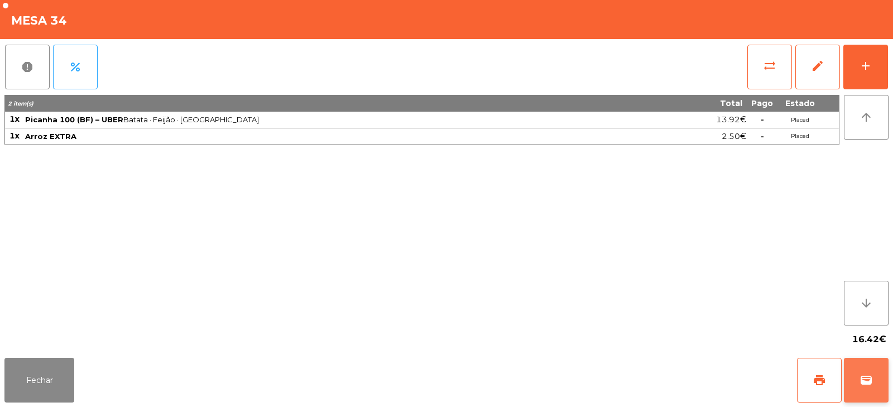
click at [872, 368] on button "wallet" at bounding box center [866, 380] width 45 height 45
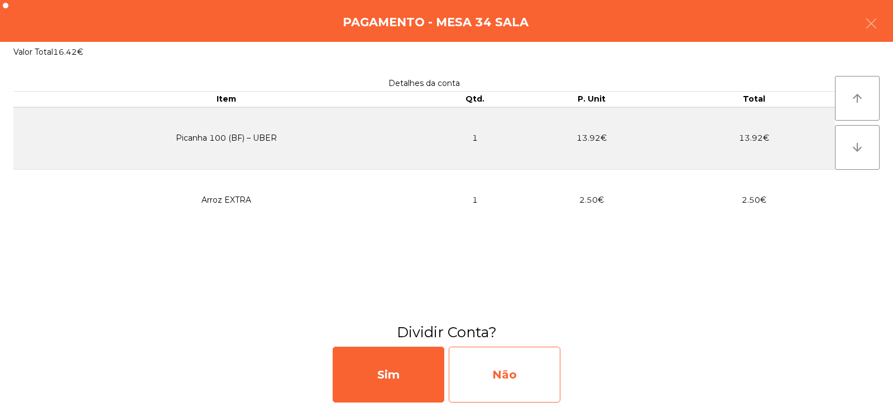
click at [485, 365] on div "Não" at bounding box center [505, 375] width 112 height 56
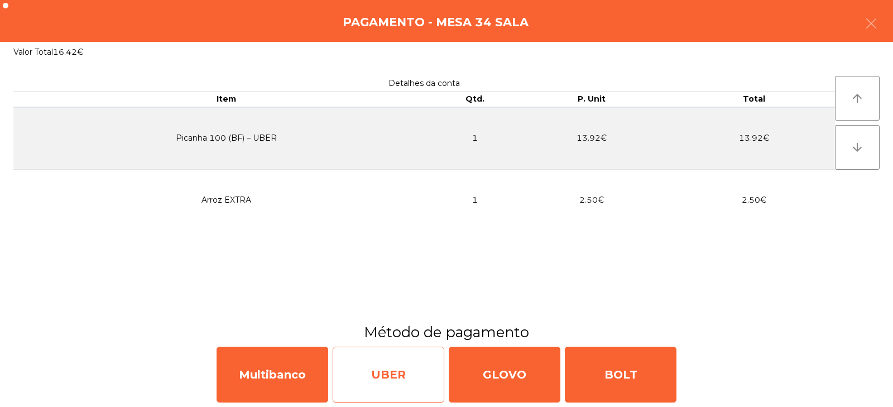
click at [403, 366] on div "UBER" at bounding box center [389, 375] width 112 height 56
select select "**"
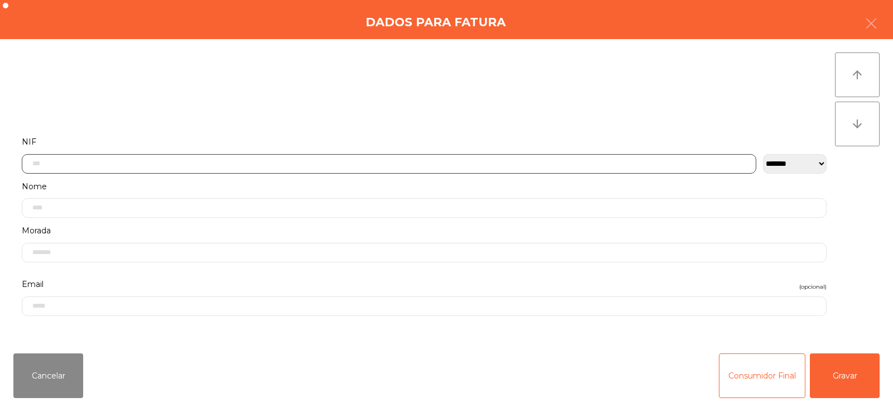
click at [436, 160] on input "text" at bounding box center [389, 164] width 735 height 20
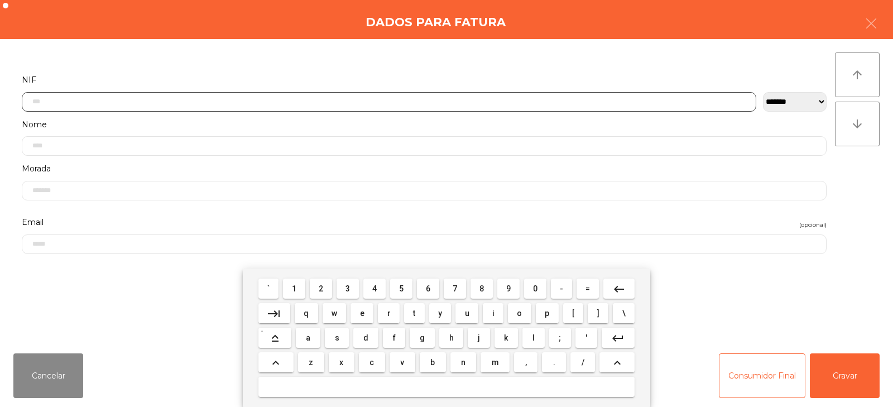
scroll to position [82, 0]
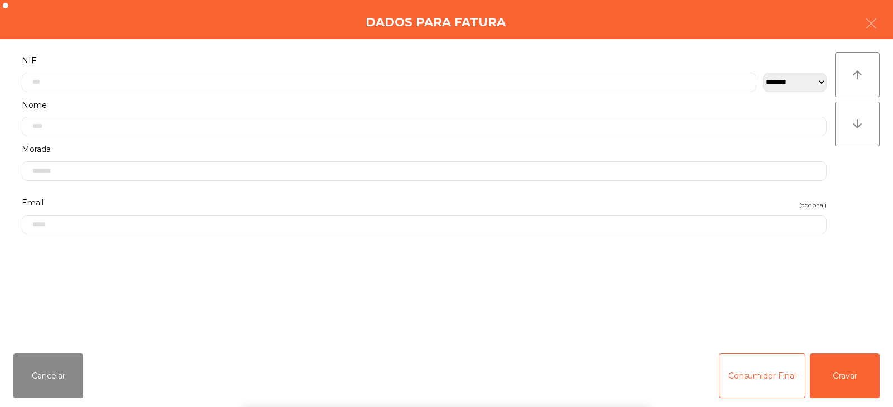
click at [868, 354] on div "` 1 2 3 4 5 6 7 8 9 0 - = keyboard_backspace keyboard_tab q w e r t y u i o p […" at bounding box center [446, 338] width 893 height 138
click at [854, 360] on button "Gravar" at bounding box center [845, 375] width 70 height 45
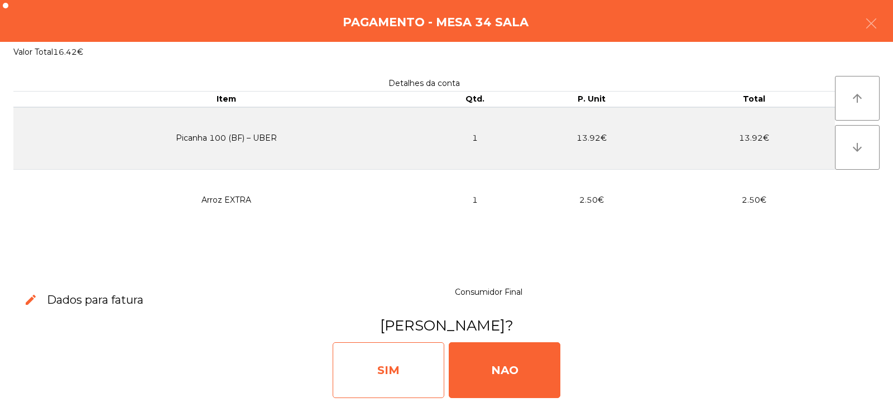
click at [354, 368] on div "SIM" at bounding box center [389, 370] width 112 height 56
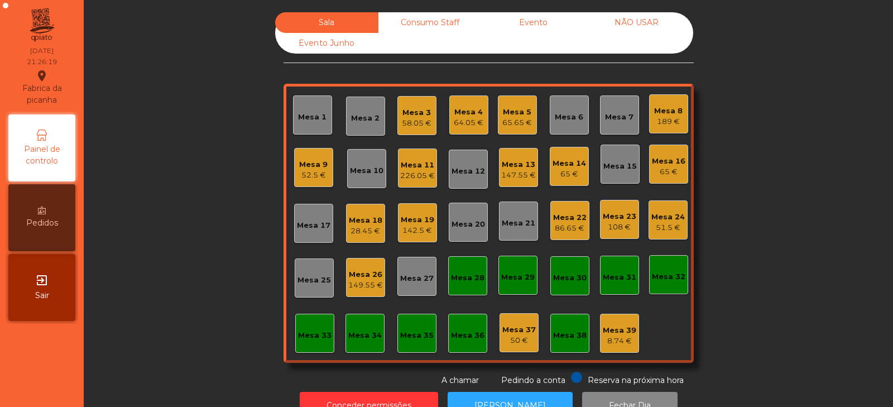
click at [400, 173] on div "226.05 €" at bounding box center [417, 175] width 35 height 11
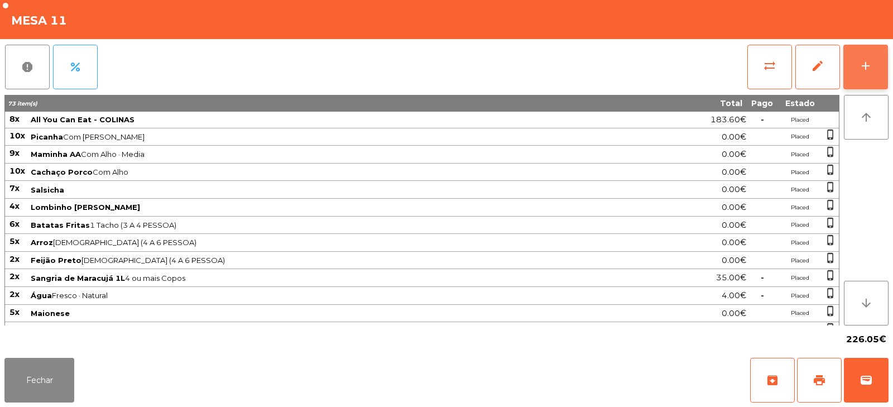
click at [864, 61] on div "add" at bounding box center [865, 65] width 13 height 13
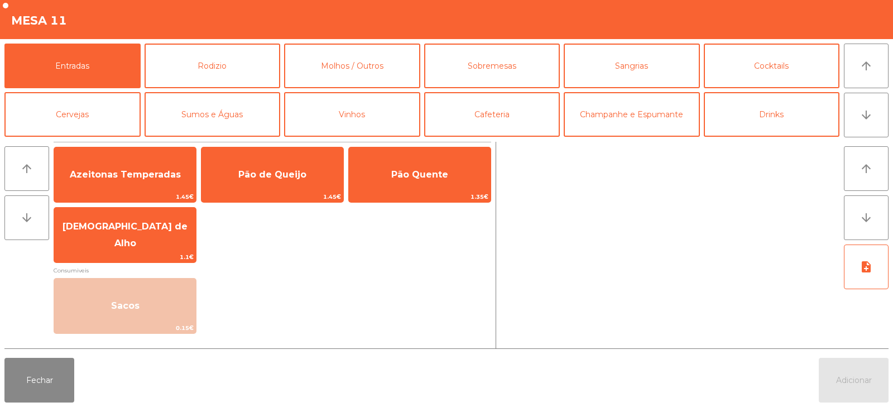
scroll to position [7, 0]
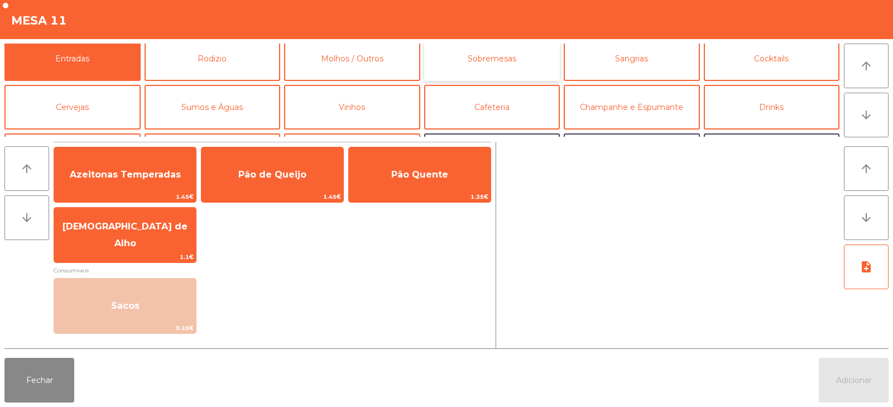
click at [513, 64] on button "Sobremesas" at bounding box center [492, 58] width 136 height 45
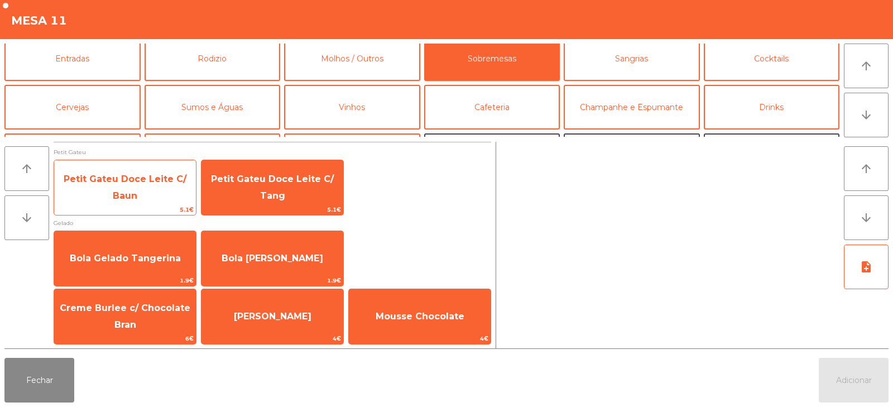
click at [131, 190] on span "Petit Gateu Doce Leite C/ Baun" at bounding box center [125, 187] width 123 height 27
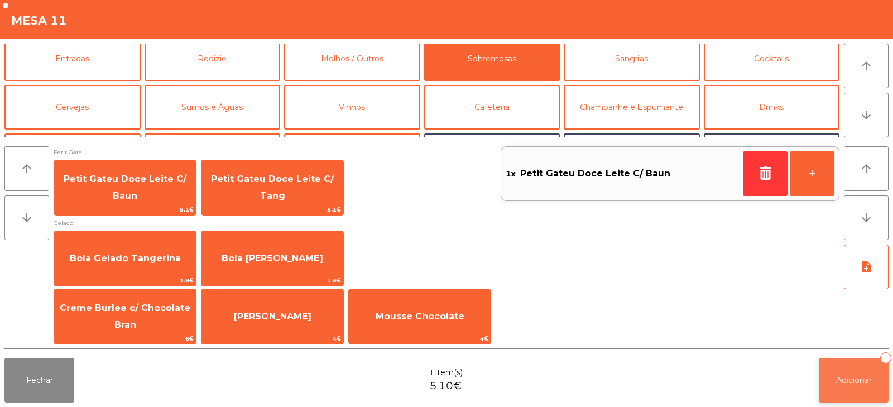
click at [854, 375] on span "Adicionar" at bounding box center [854, 380] width 36 height 10
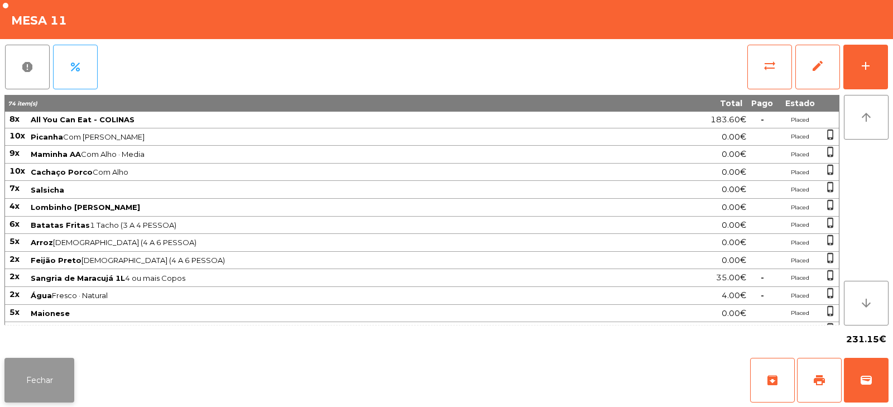
click at [15, 379] on button "Fechar" at bounding box center [39, 380] width 70 height 45
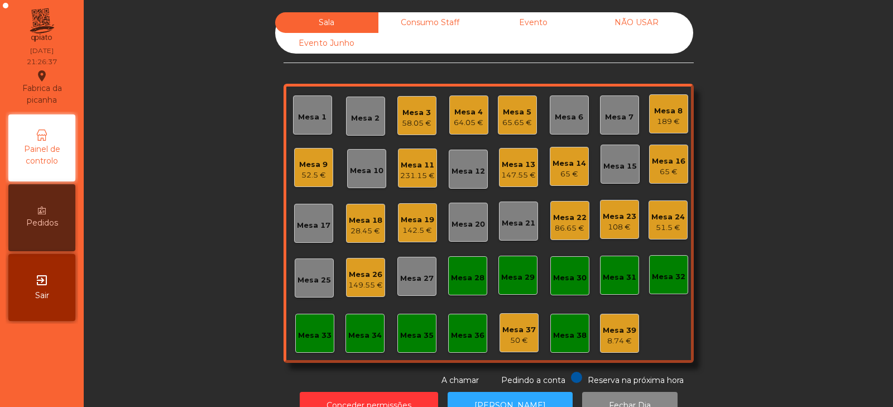
scroll to position [33, 0]
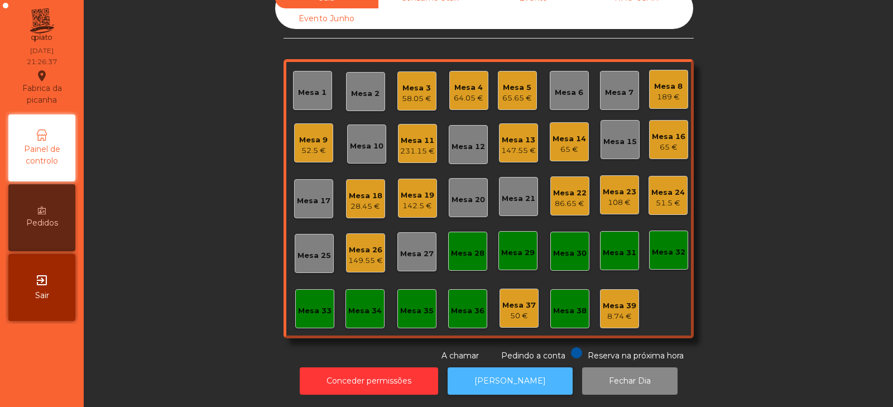
click at [501, 375] on button "[PERSON_NAME]" at bounding box center [510, 380] width 125 height 27
click at [171, 238] on div "Sala Consumo Staff Evento NÃO USAR Evento Junho Mesa 1 Mesa 2 Mesa 3 58.05 € Me…" at bounding box center [489, 175] width 780 height 374
click at [208, 184] on div "Sala Consumo Staff Evento NÃO USAR Evento Junho Mesa 1 Mesa 2 Mesa 3 58.05 € Me…" at bounding box center [489, 175] width 780 height 374
click at [509, 145] on div "147.55 €" at bounding box center [518, 150] width 35 height 11
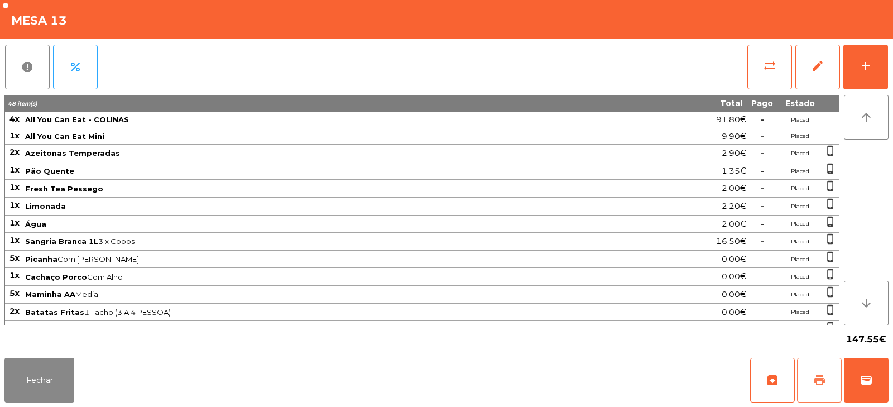
click at [816, 380] on span "print" at bounding box center [819, 380] width 13 height 13
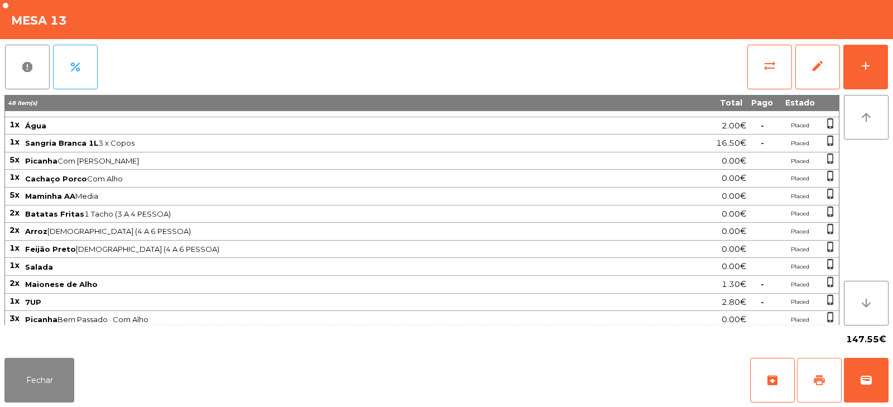
scroll to position [0, 0]
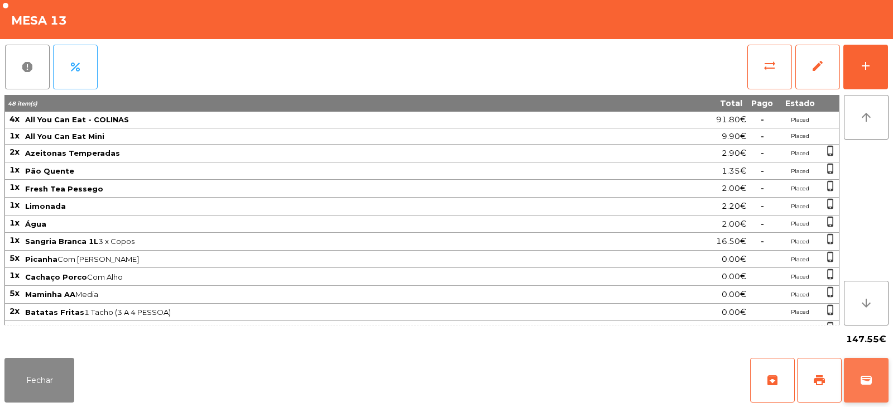
click at [866, 375] on span "wallet" at bounding box center [866, 380] width 13 height 13
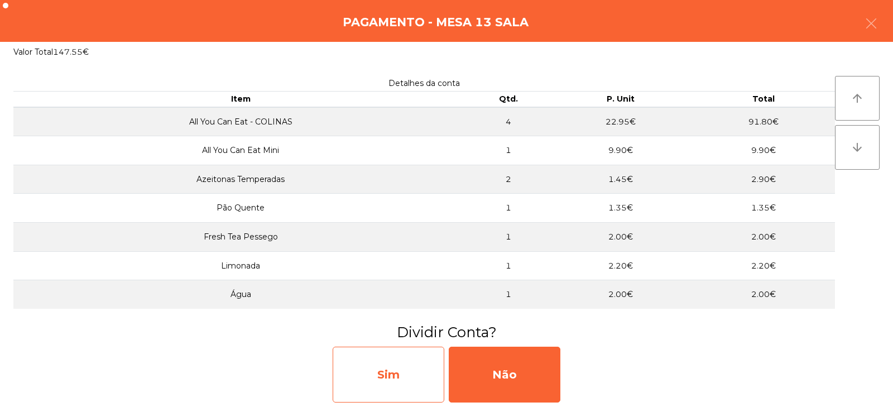
click at [372, 393] on div "Sim" at bounding box center [389, 375] width 112 height 56
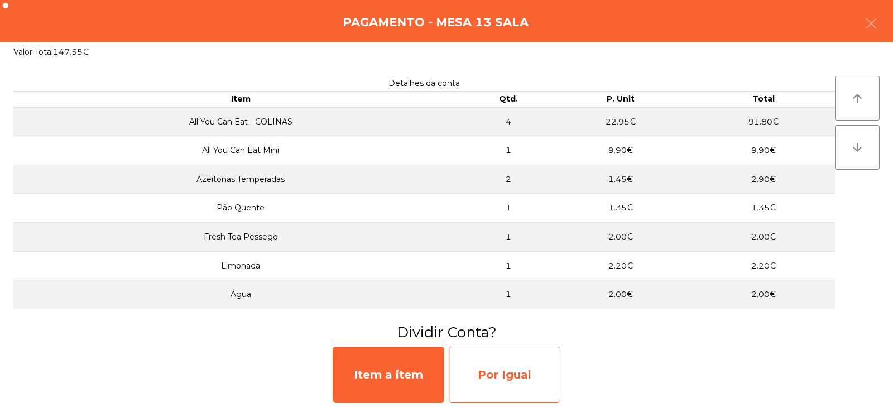
click at [519, 367] on div "Por Igual" at bounding box center [505, 375] width 112 height 56
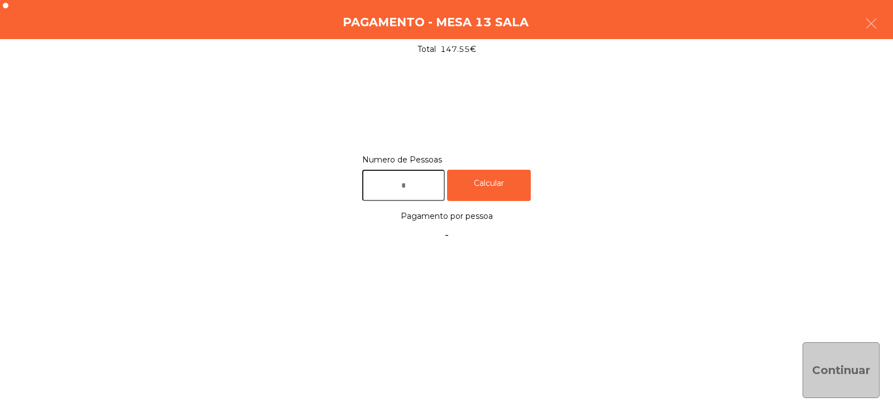
click at [429, 188] on input "text" at bounding box center [403, 186] width 83 height 32
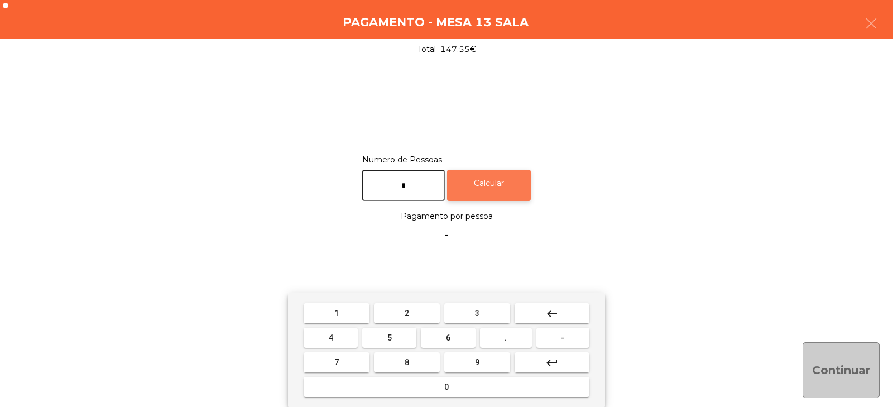
type input "*"
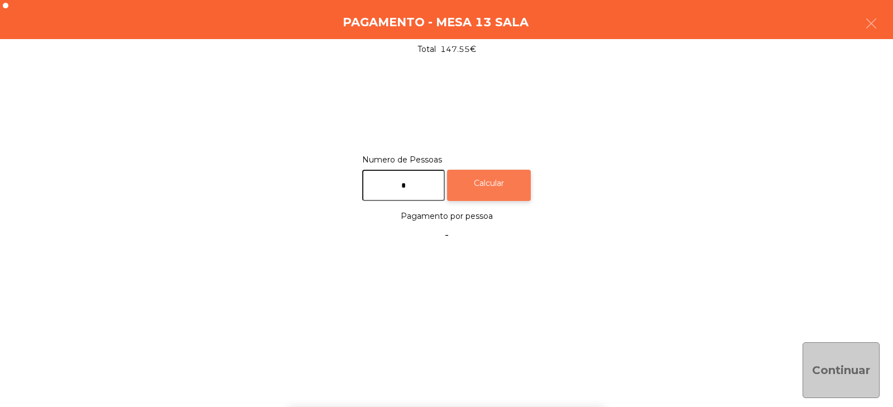
click at [505, 176] on div "Calcular" at bounding box center [489, 186] width 84 height 32
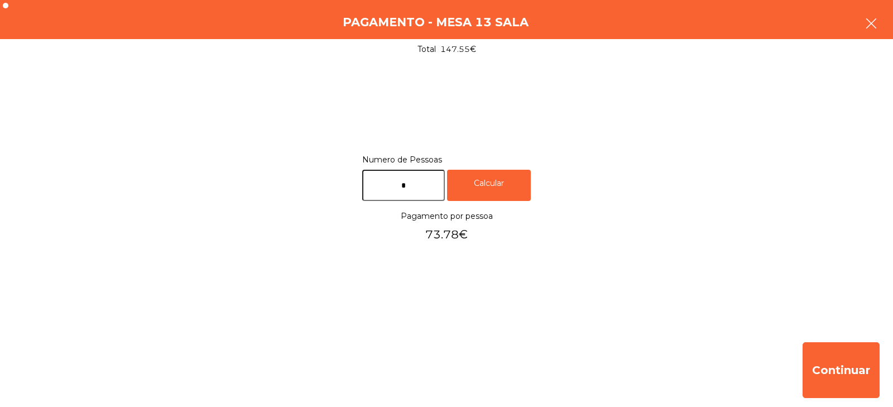
click at [882, 17] on button "button" at bounding box center [871, 25] width 31 height 34
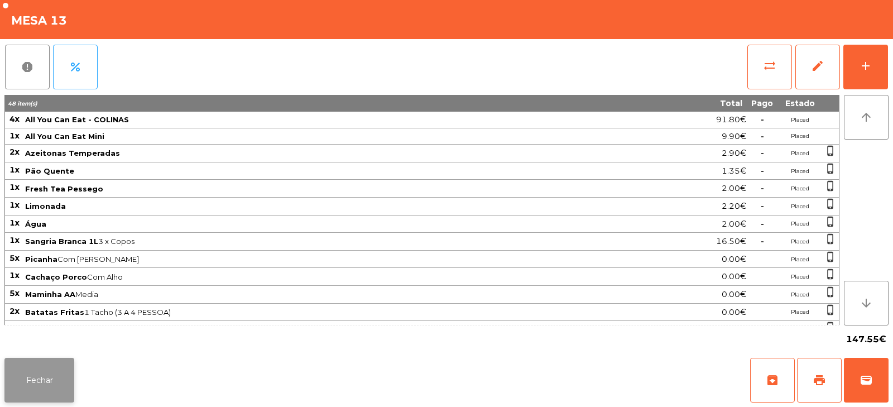
click at [41, 376] on button "Fechar" at bounding box center [39, 380] width 70 height 45
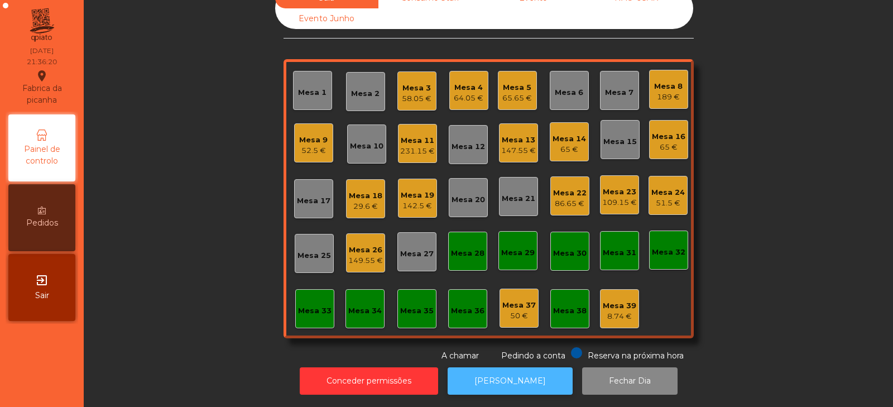
click at [499, 372] on button "[PERSON_NAME]" at bounding box center [510, 380] width 125 height 27
click at [518, 148] on div "Mesa 13 147.55 €" at bounding box center [518, 142] width 39 height 39
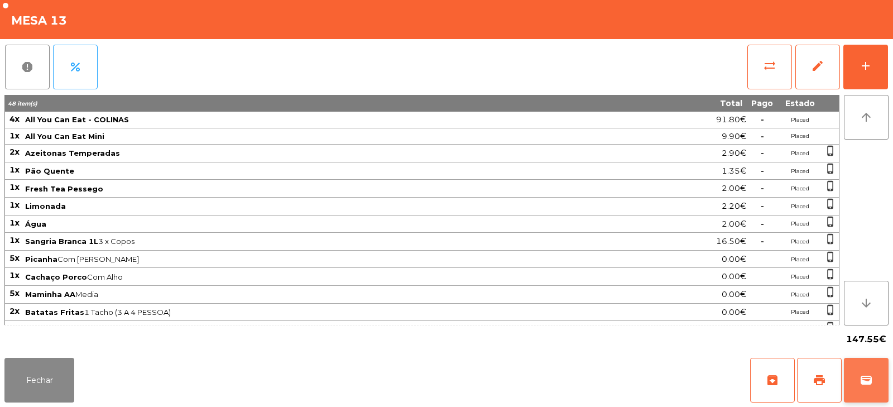
click at [876, 362] on button "wallet" at bounding box center [866, 380] width 45 height 45
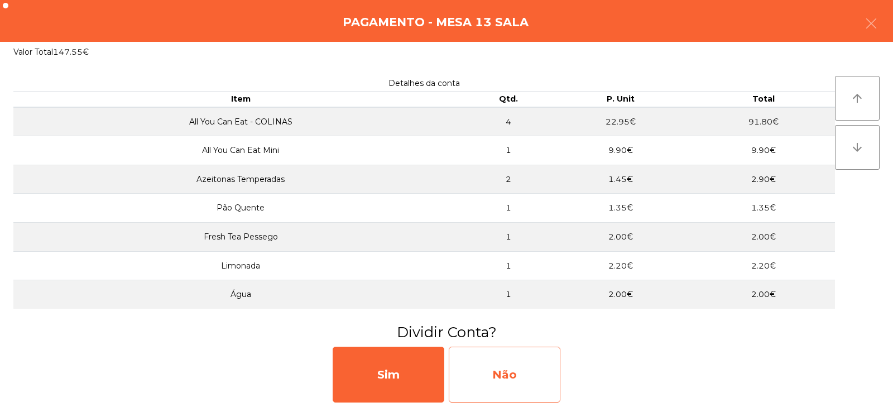
click at [505, 373] on div "Não" at bounding box center [505, 375] width 112 height 56
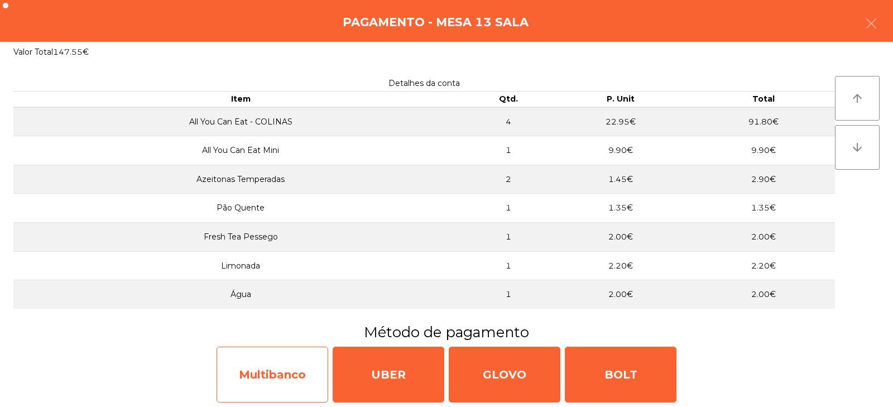
click at [257, 379] on div "Multibanco" at bounding box center [273, 375] width 112 height 56
select select "**"
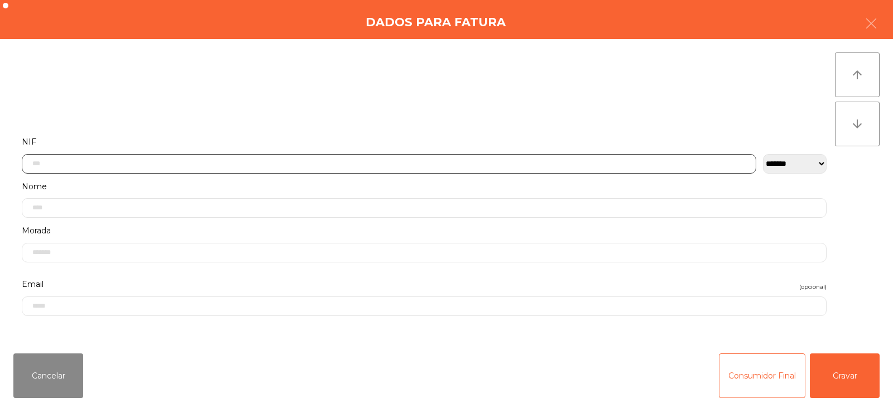
click at [434, 160] on input "text" at bounding box center [389, 164] width 735 height 20
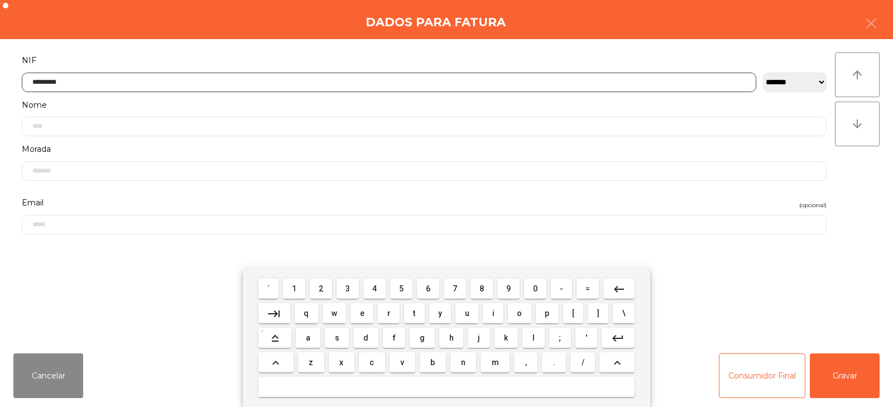
type input "*********"
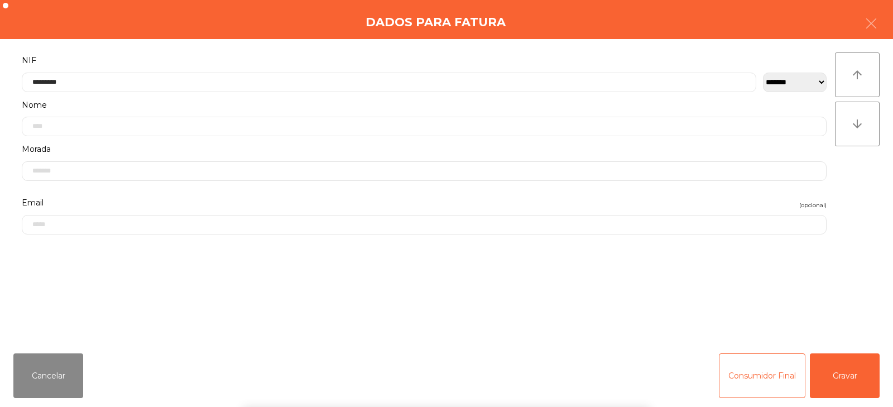
click at [852, 363] on div "` 1 2 3 4 5 6 7 8 9 0 - = keyboard_backspace keyboard_tab q w e r t y u i o p […" at bounding box center [446, 338] width 893 height 138
click at [844, 377] on button "Gravar" at bounding box center [845, 375] width 70 height 45
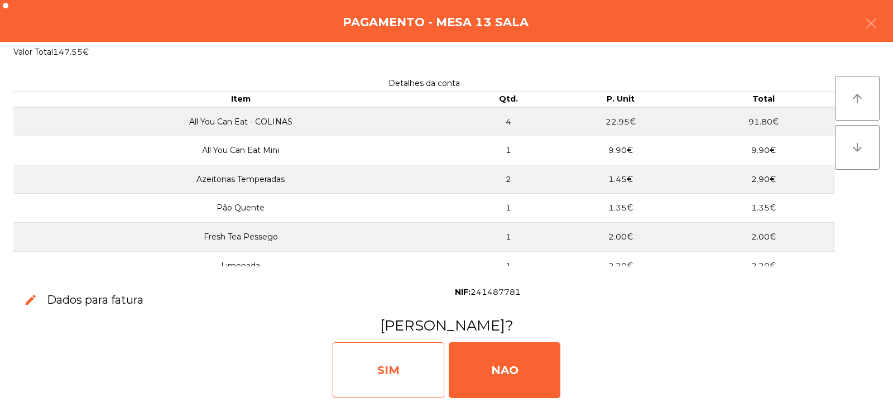
click at [404, 372] on div "SIM" at bounding box center [389, 370] width 112 height 56
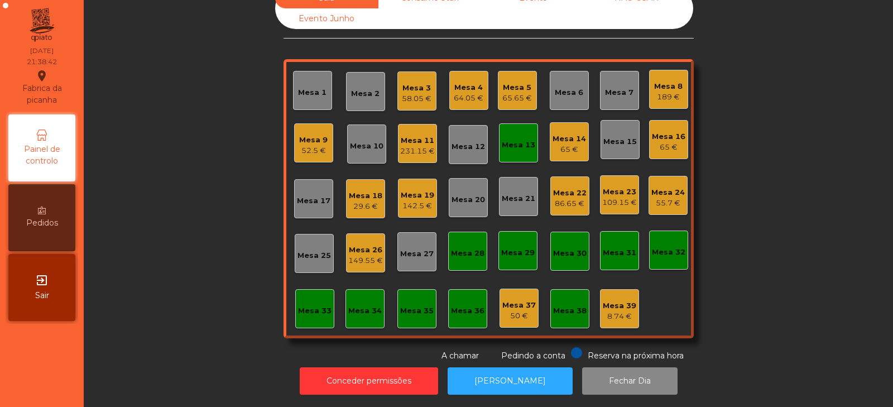
click at [505, 135] on div "Mesa 13" at bounding box center [519, 143] width 34 height 16
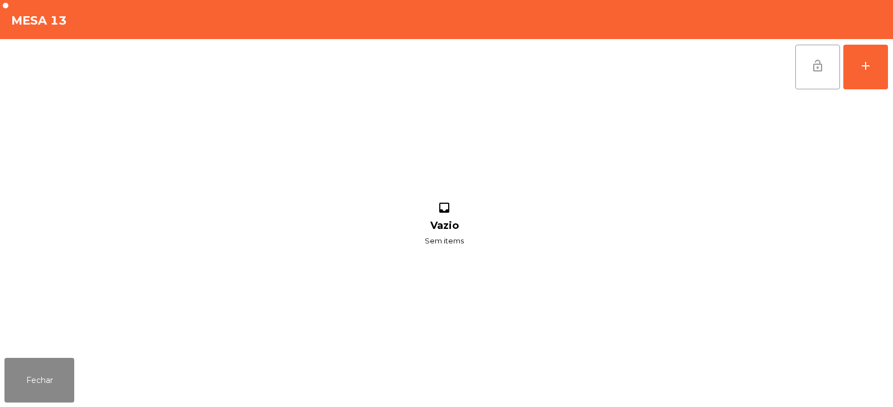
click at [811, 61] on span "lock_open" at bounding box center [817, 65] width 13 height 13
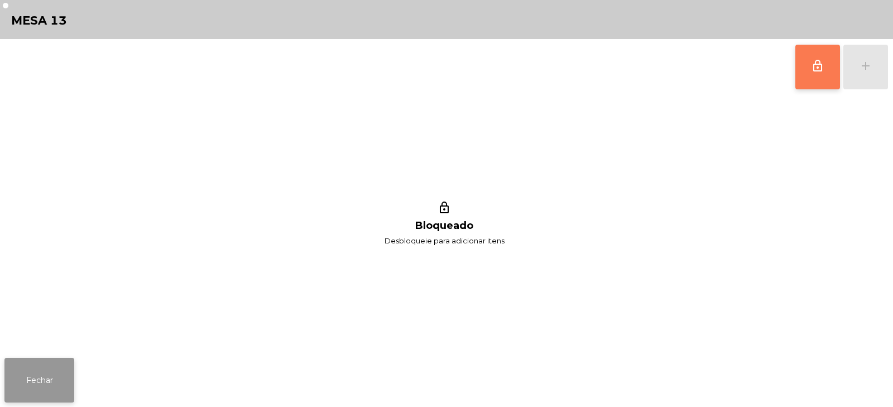
click at [47, 386] on button "Fechar" at bounding box center [39, 380] width 70 height 45
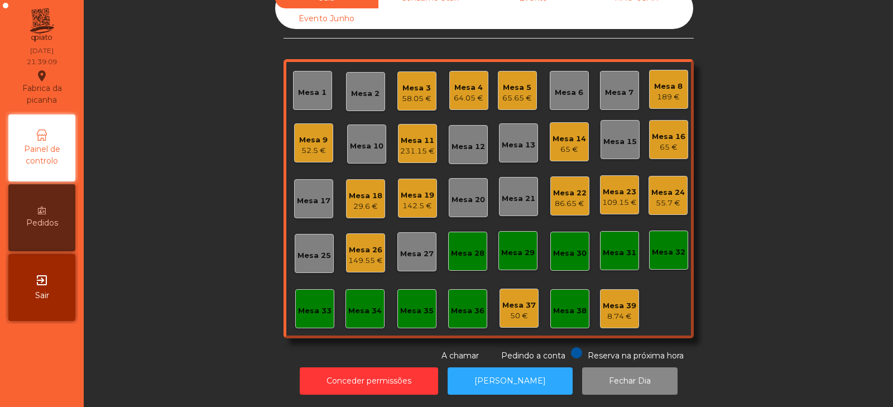
click at [362, 190] on div "Mesa 18" at bounding box center [366, 195] width 34 height 11
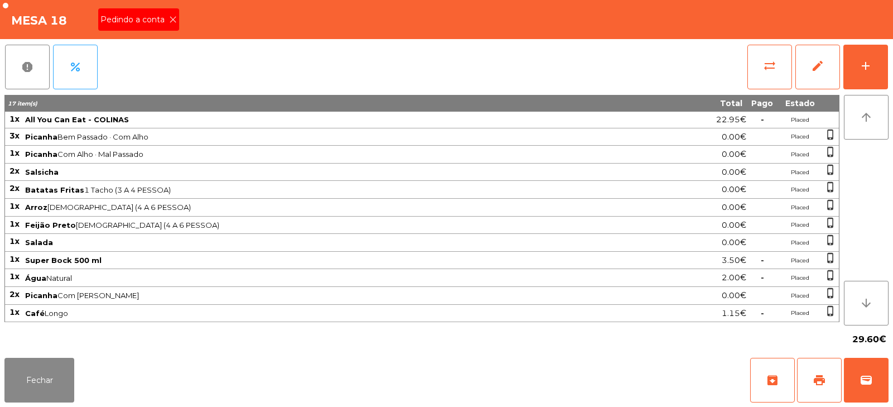
click at [162, 27] on div "Pedindo a conta" at bounding box center [138, 19] width 81 height 22
click at [815, 380] on span "print" at bounding box center [819, 380] width 13 height 13
click at [873, 69] on button "add" at bounding box center [866, 67] width 45 height 45
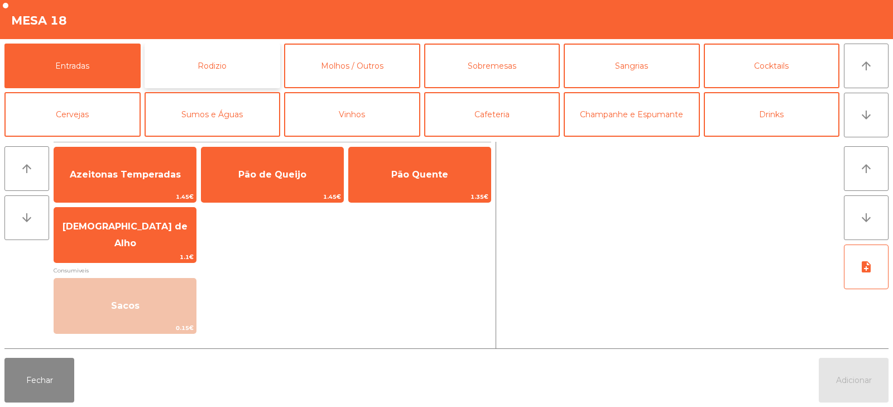
click at [227, 59] on button "Rodizio" at bounding box center [213, 66] width 136 height 45
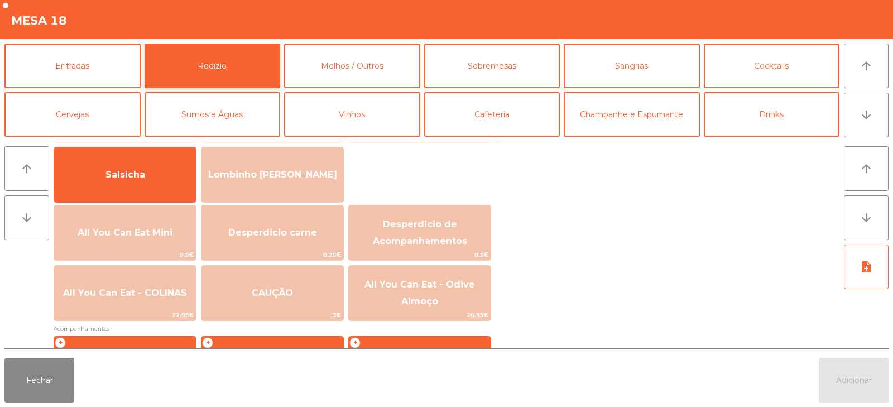
scroll to position [74, 0]
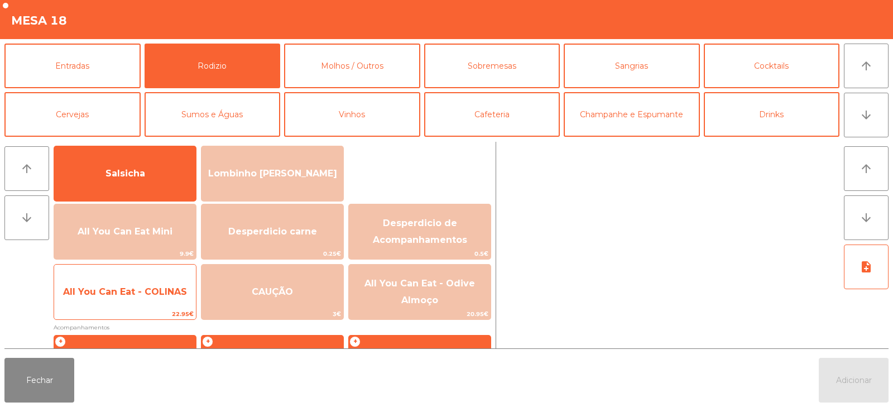
click at [155, 297] on span "All You Can Eat - COLINAS" at bounding box center [125, 291] width 124 height 11
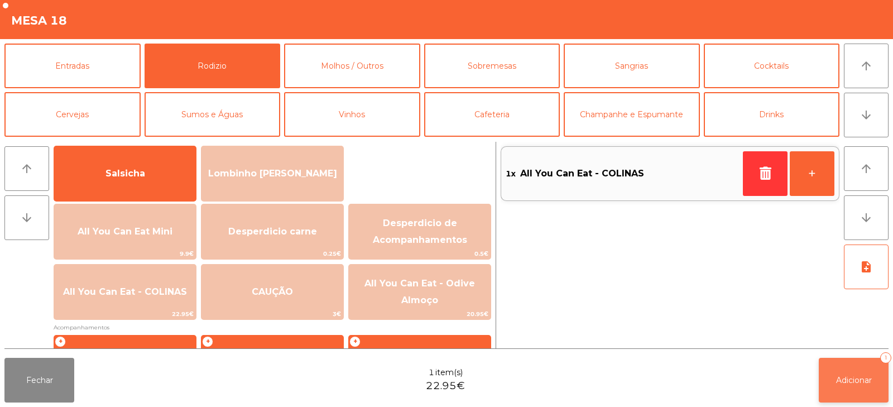
click at [860, 379] on span "Adicionar" at bounding box center [854, 380] width 36 height 10
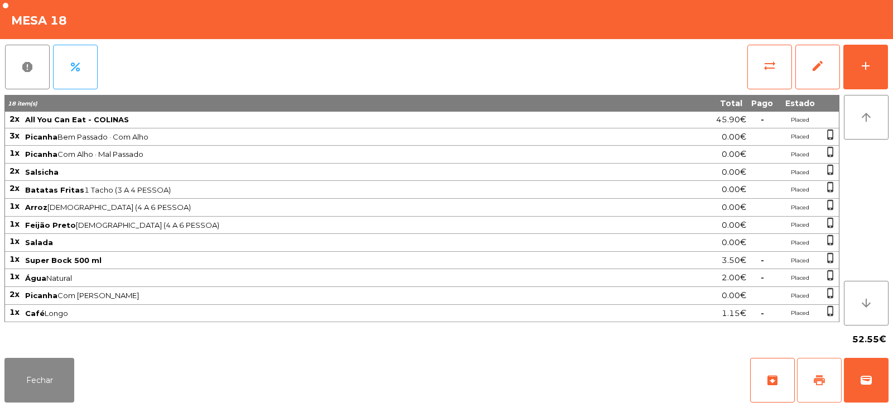
click at [806, 374] on button "print" at bounding box center [819, 380] width 45 height 45
click at [19, 379] on button "Fechar" at bounding box center [39, 380] width 70 height 45
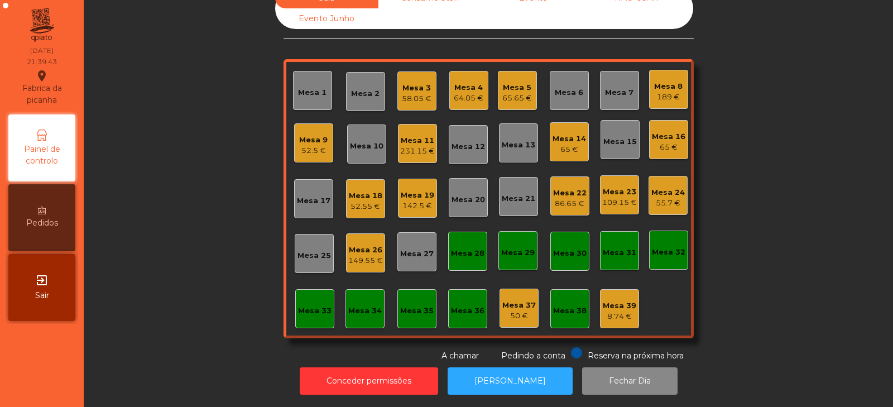
click at [185, 252] on div "Sala Consumo Staff Evento NÃO USAR Evento Junho Mesa 1 Mesa 2 Mesa 3 58.05 € [G…" at bounding box center [489, 175] width 780 height 374
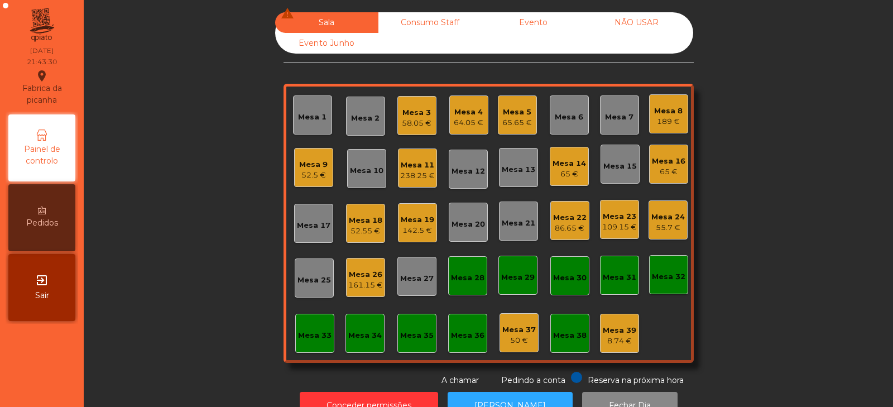
click at [605, 228] on div "109.15 €" at bounding box center [620, 227] width 35 height 11
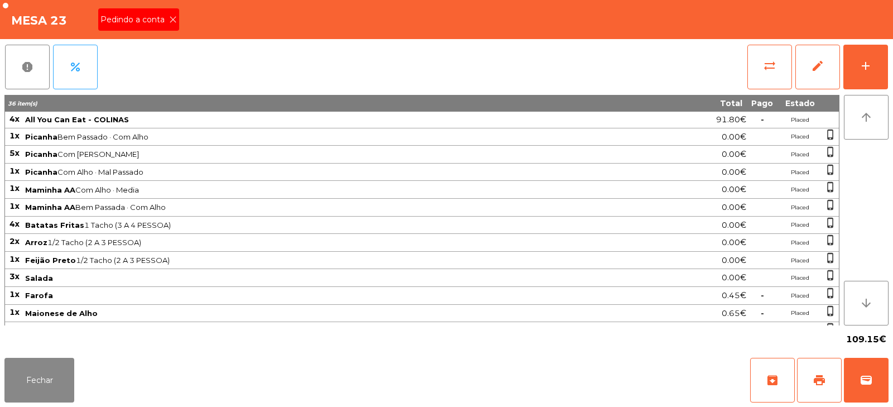
click at [154, 30] on div "Pedindo a conta" at bounding box center [138, 19] width 81 height 22
click at [823, 392] on button "print" at bounding box center [819, 380] width 45 height 45
click at [868, 389] on button "wallet" at bounding box center [866, 380] width 45 height 45
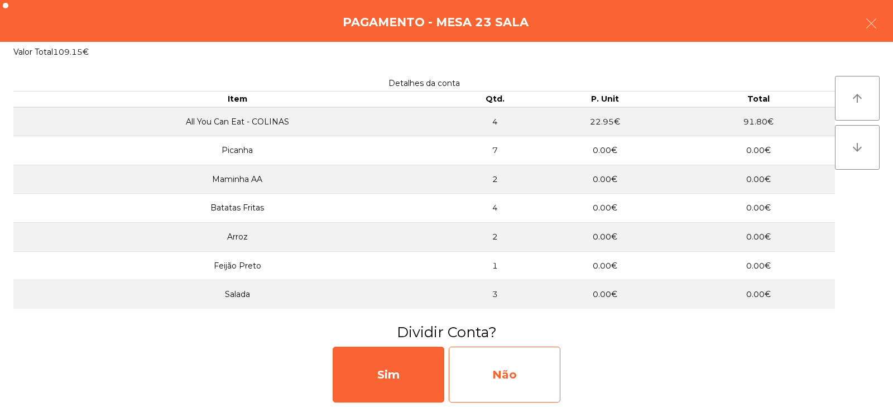
click at [477, 366] on div "Não" at bounding box center [505, 375] width 112 height 56
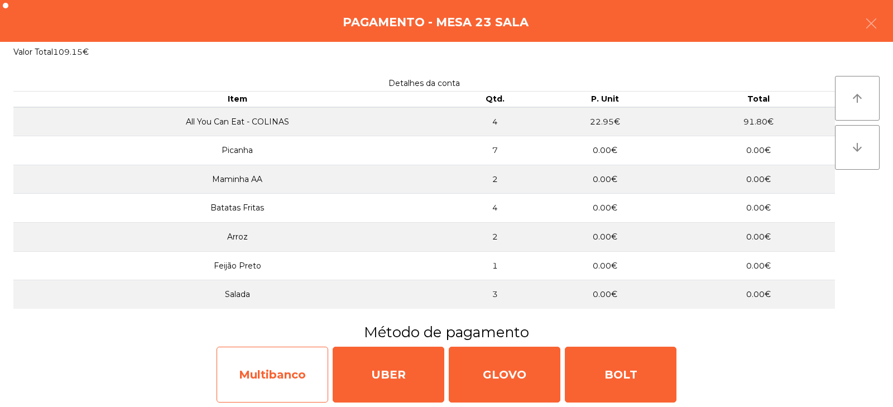
click at [257, 370] on div "Multibanco" at bounding box center [273, 375] width 112 height 56
select select "**"
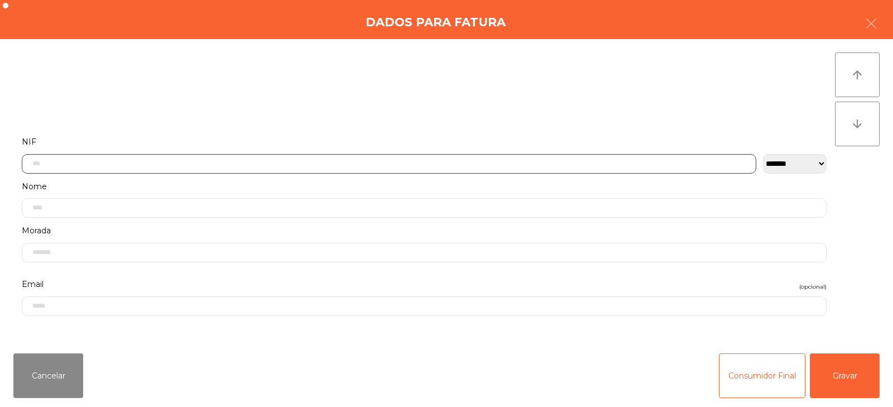
click at [204, 159] on input "text" at bounding box center [389, 164] width 735 height 20
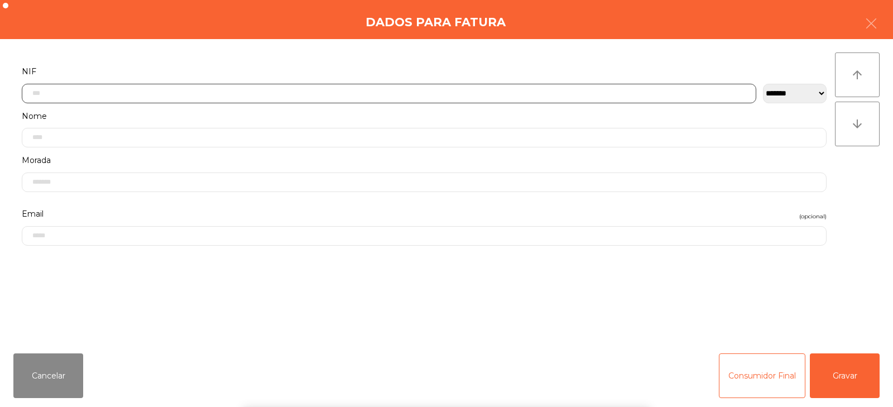
scroll to position [82, 0]
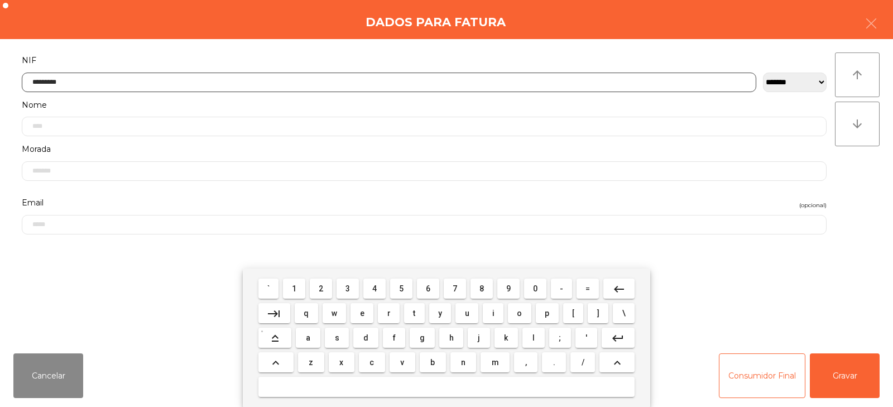
type input "*********"
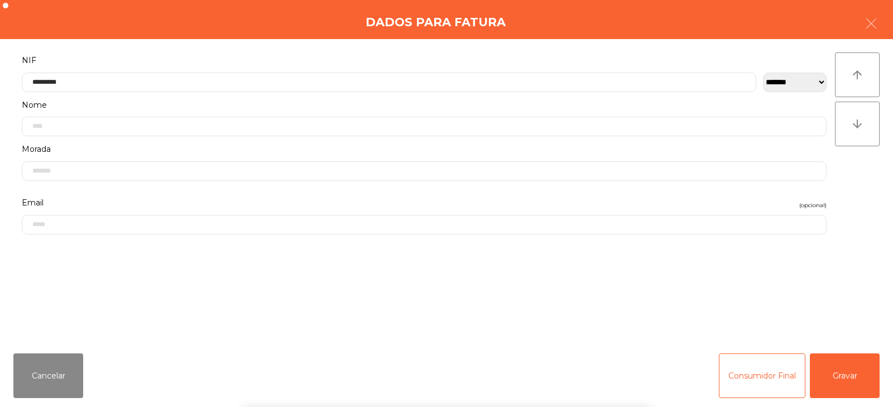
click at [838, 380] on div "` 1 2 3 4 5 6 7 8 9 0 - = keyboard_backspace keyboard_tab q w e r t y u i o p […" at bounding box center [446, 338] width 893 height 138
click at [849, 372] on button "Gravar" at bounding box center [845, 375] width 70 height 45
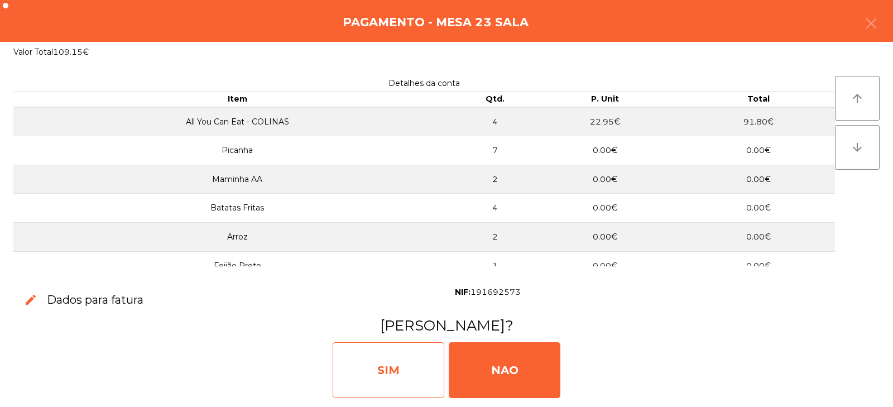
click at [360, 379] on div "SIM" at bounding box center [389, 370] width 112 height 56
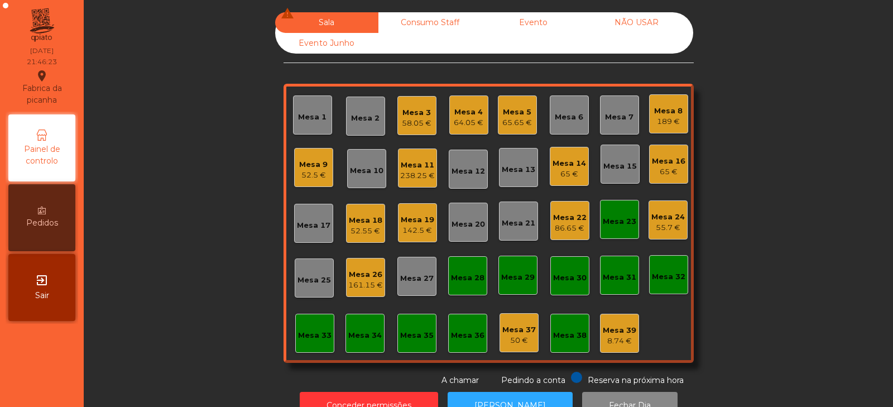
click at [405, 229] on div "142.5 €" at bounding box center [418, 230] width 34 height 11
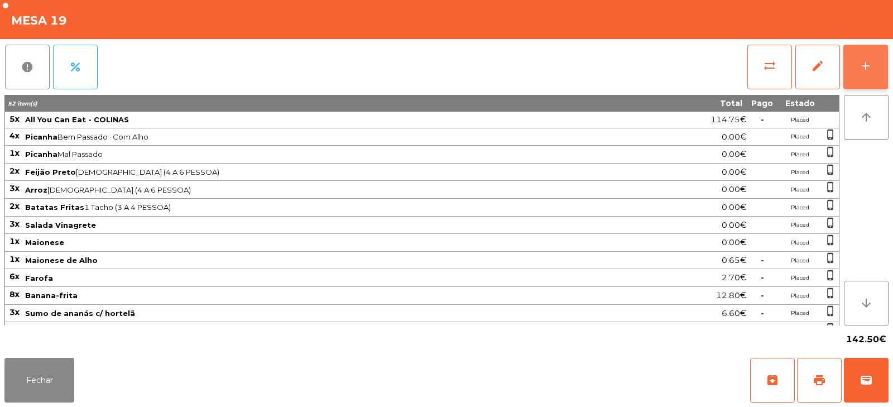
click at [874, 69] on button "add" at bounding box center [866, 67] width 45 height 45
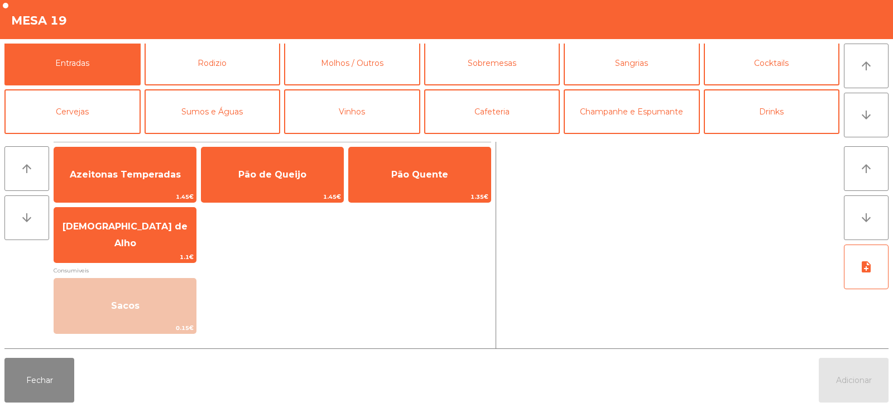
scroll to position [1, 0]
click at [643, 66] on button "Sangrias" at bounding box center [632, 64] width 136 height 45
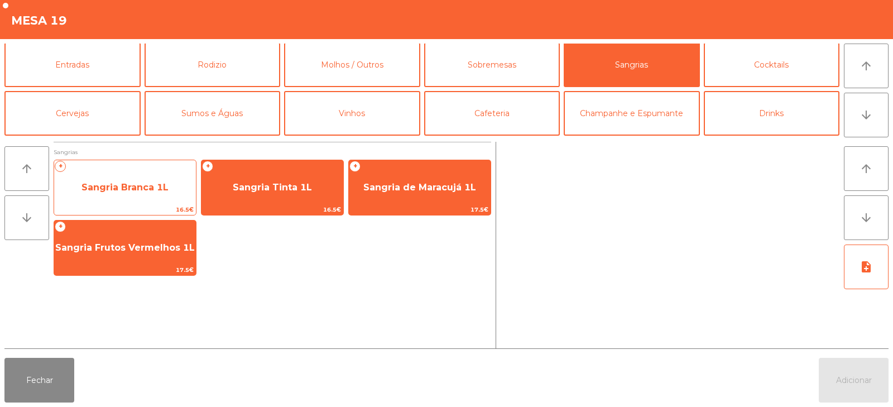
click at [145, 187] on span "Sangria Branca 1L" at bounding box center [125, 187] width 87 height 11
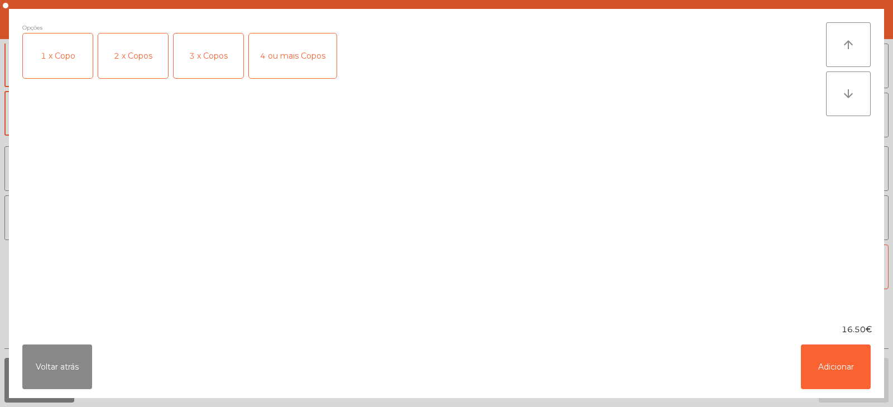
click at [126, 57] on div "2 x Copos" at bounding box center [133, 56] width 70 height 45
click at [209, 50] on div "3 x Copos" at bounding box center [209, 56] width 70 height 45
click at [133, 59] on div "2 x Copos" at bounding box center [133, 56] width 70 height 45
click at [847, 362] on button "Adicionar" at bounding box center [836, 367] width 70 height 45
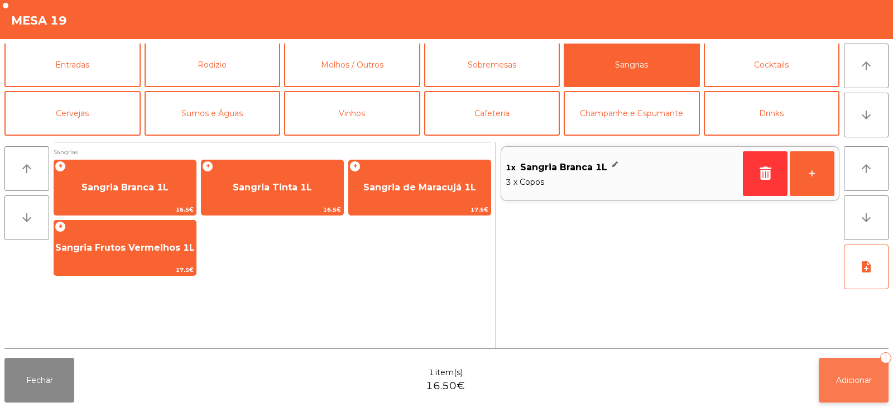
click at [873, 382] on button "Adicionar 1" at bounding box center [854, 380] width 70 height 45
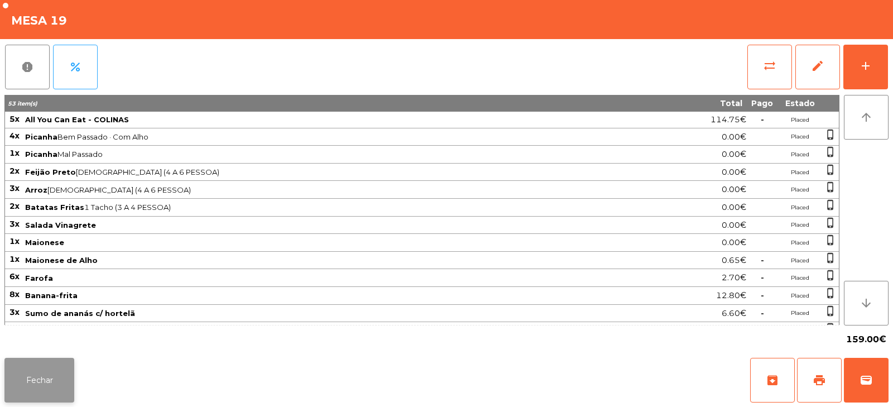
click at [22, 399] on button "Fechar" at bounding box center [39, 380] width 70 height 45
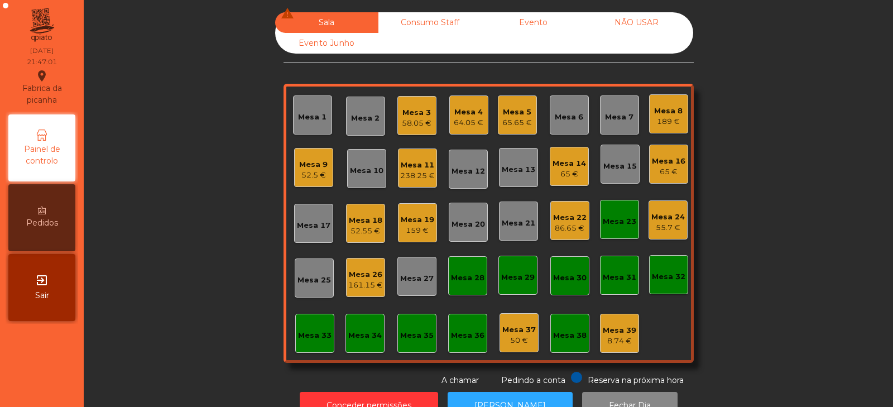
click at [665, 211] on div "Mesa 24 55.7 €" at bounding box center [669, 220] width 34 height 26
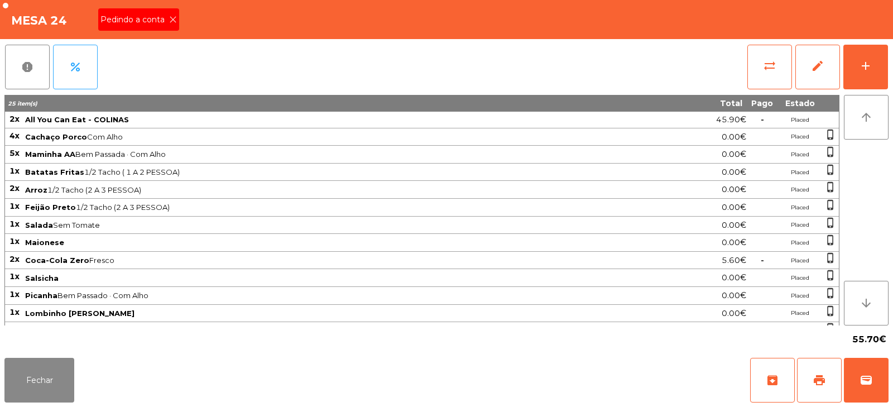
click at [153, 17] on span "Pedindo a conta" at bounding box center [135, 20] width 69 height 12
click at [821, 368] on button "print" at bounding box center [819, 380] width 45 height 45
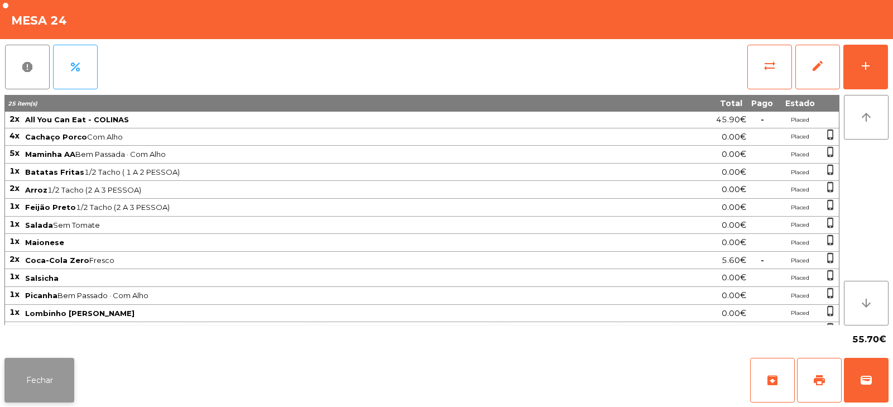
click at [35, 375] on button "Fechar" at bounding box center [39, 380] width 70 height 45
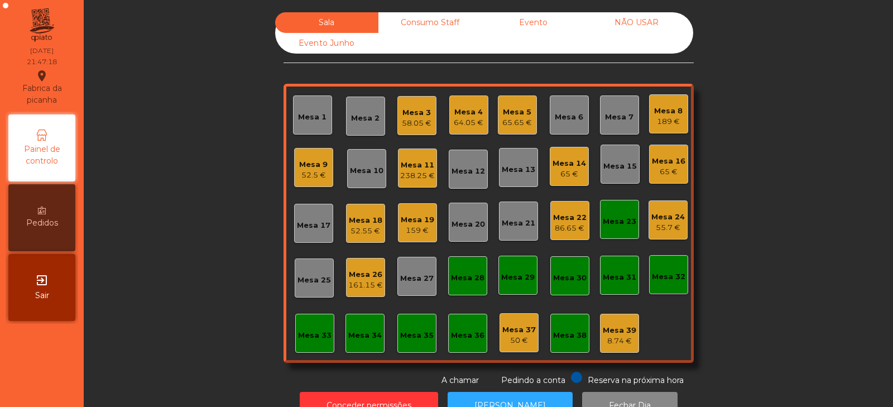
click at [303, 341] on div "Mesa 33" at bounding box center [314, 333] width 39 height 39
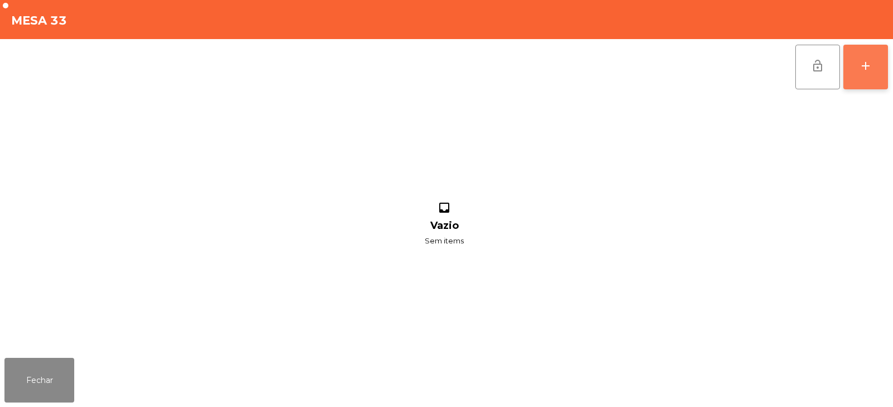
click at [870, 66] on div "add" at bounding box center [865, 65] width 13 height 13
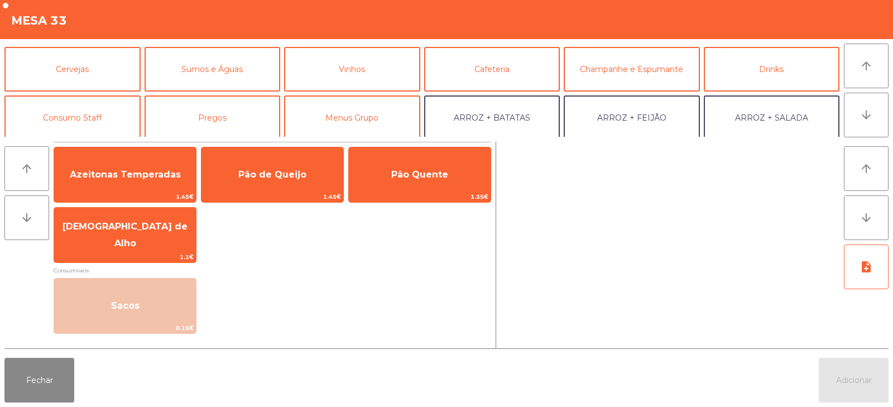
scroll to position [47, 0]
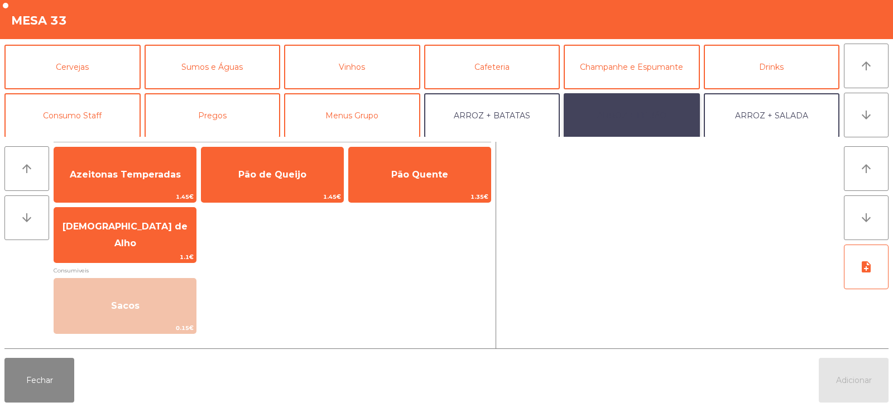
click at [649, 115] on button "ARROZ + FEIJÃO" at bounding box center [632, 115] width 136 height 45
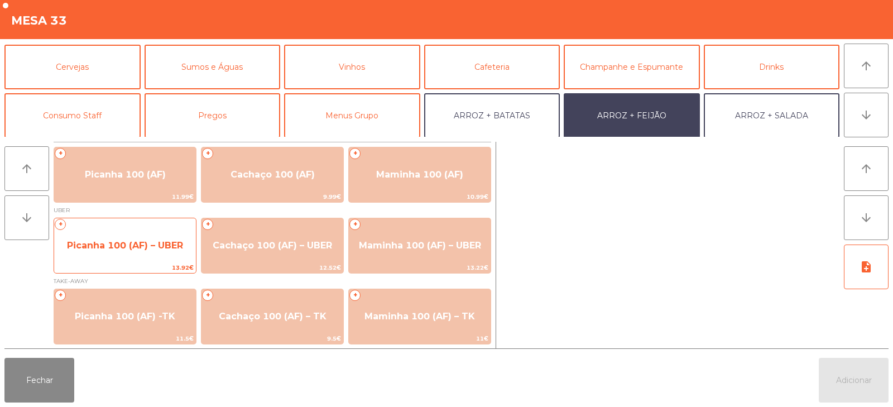
click at [130, 251] on span "Picanha 100 (AF) – UBER" at bounding box center [125, 246] width 142 height 30
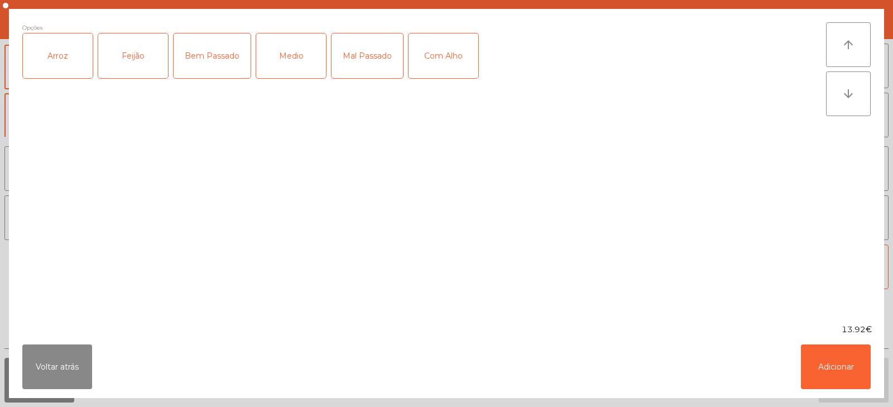
click at [56, 65] on div "Arroz" at bounding box center [58, 56] width 70 height 45
click at [147, 46] on div "Feijão" at bounding box center [133, 56] width 70 height 45
click at [366, 65] on div "Mal Passado" at bounding box center [367, 56] width 71 height 45
click at [821, 355] on button "Adicionar" at bounding box center [836, 367] width 70 height 45
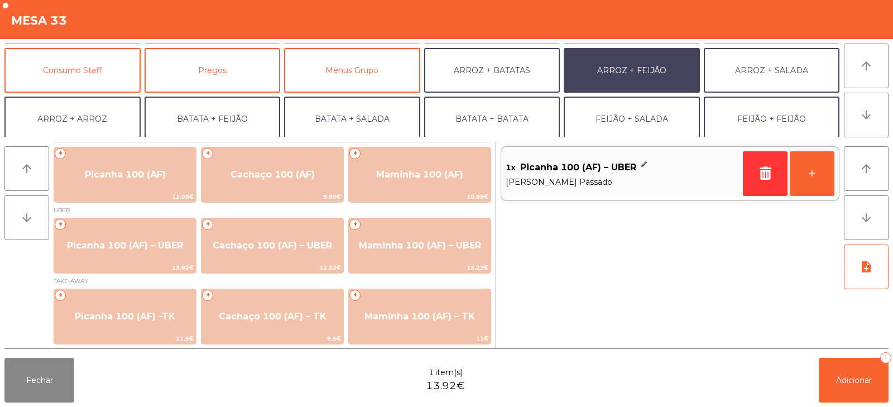
scroll to position [92, 0]
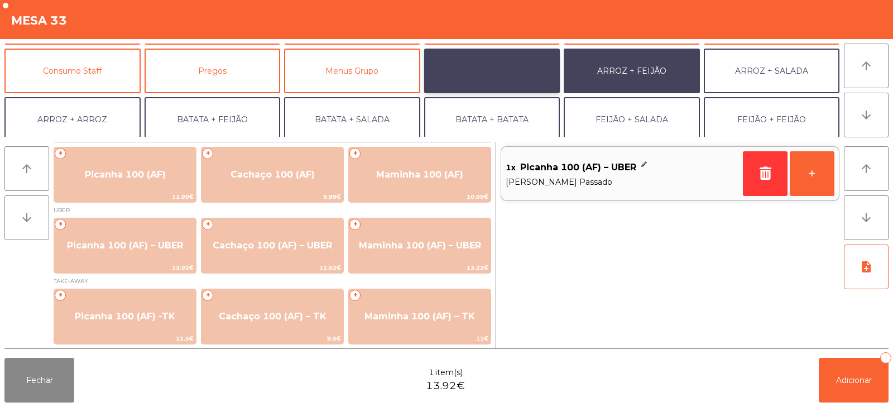
click at [508, 75] on button "ARROZ + BATATAS" at bounding box center [492, 71] width 136 height 45
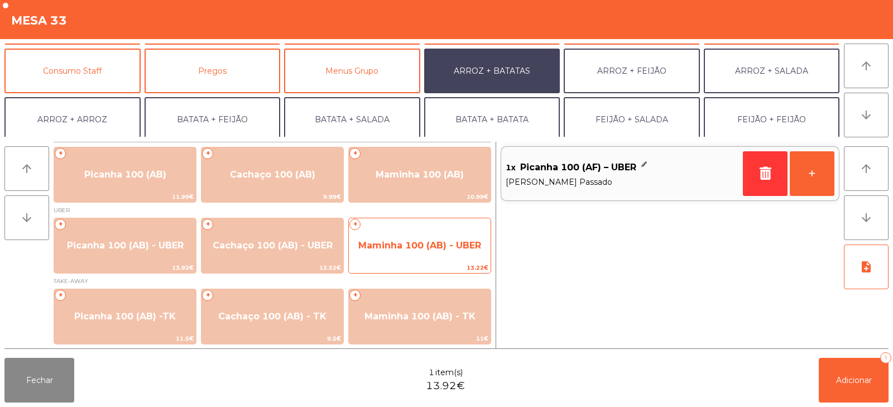
click at [423, 245] on span "Maminha 100 (AB) - UBER" at bounding box center [419, 245] width 123 height 11
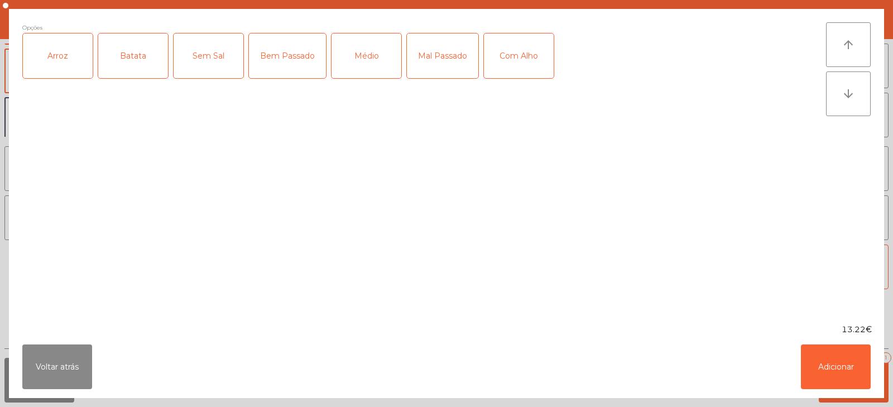
click at [73, 66] on div "Arroz" at bounding box center [58, 56] width 70 height 45
click at [144, 70] on div "Batata" at bounding box center [133, 56] width 70 height 45
click at [362, 67] on div "Médio" at bounding box center [367, 56] width 70 height 45
click at [823, 366] on button "Adicionar" at bounding box center [836, 367] width 70 height 45
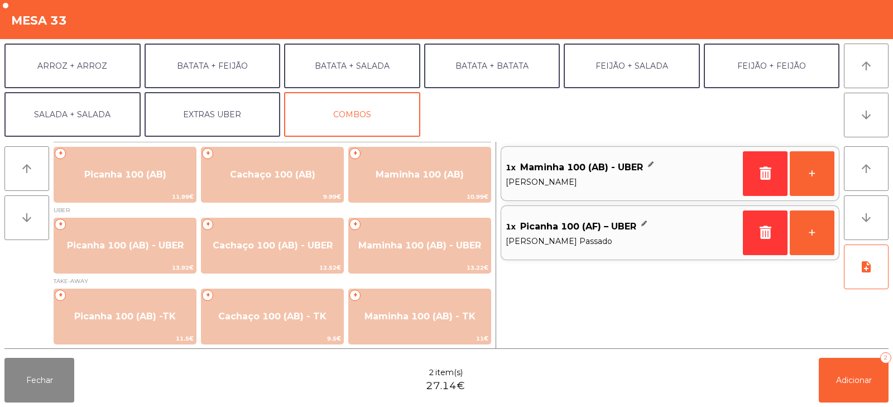
scroll to position [146, 0]
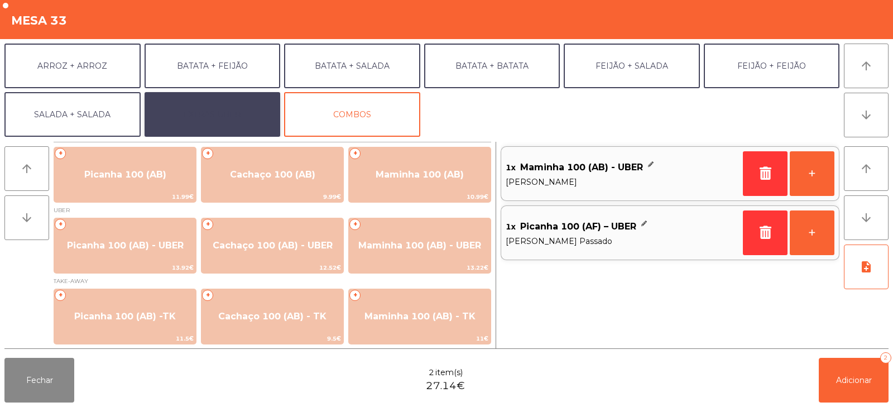
click at [234, 112] on button "EXTRAS UBER" at bounding box center [213, 114] width 136 height 45
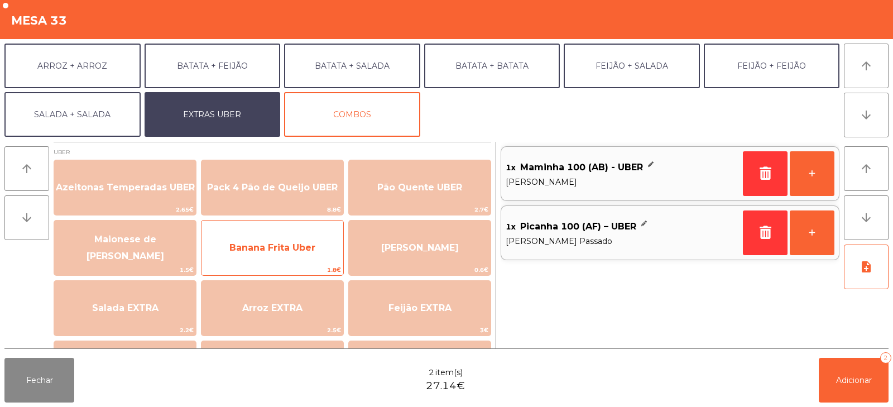
click at [281, 243] on span "Banana Frita Uber" at bounding box center [273, 247] width 86 height 11
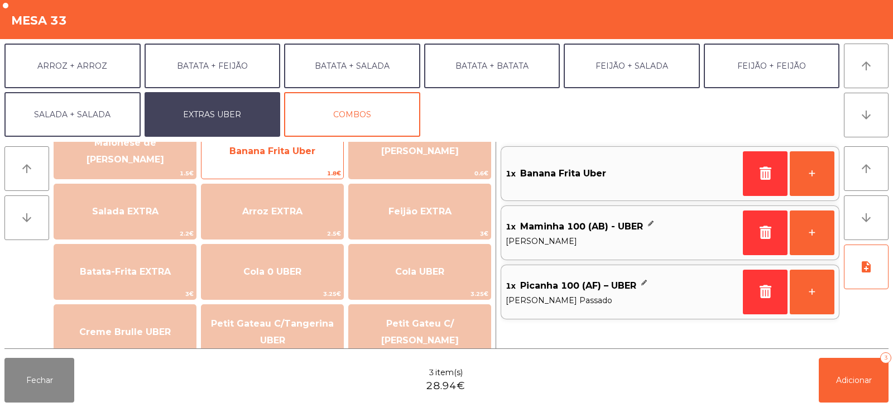
scroll to position [100, 0]
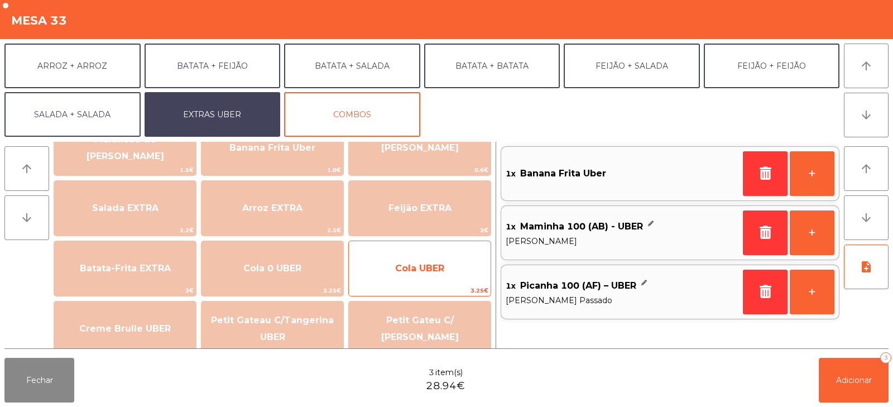
click at [412, 267] on span "Cola UBER" at bounding box center [419, 268] width 49 height 11
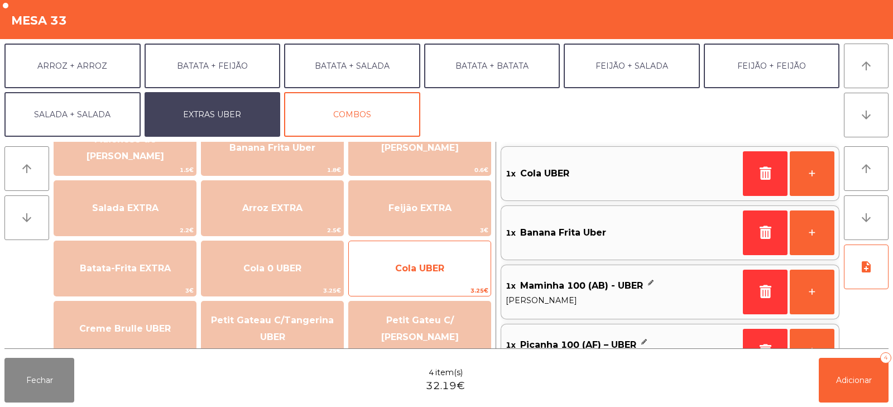
click at [408, 272] on span "Cola UBER" at bounding box center [419, 268] width 49 height 11
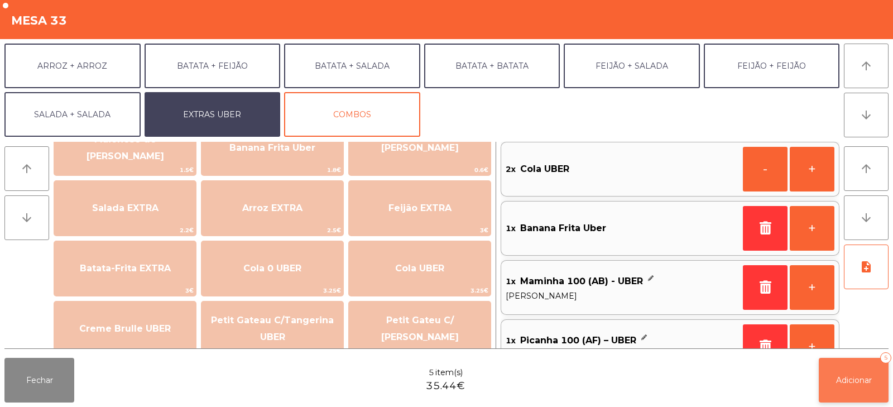
click at [826, 396] on button "Adicionar 5" at bounding box center [854, 380] width 70 height 45
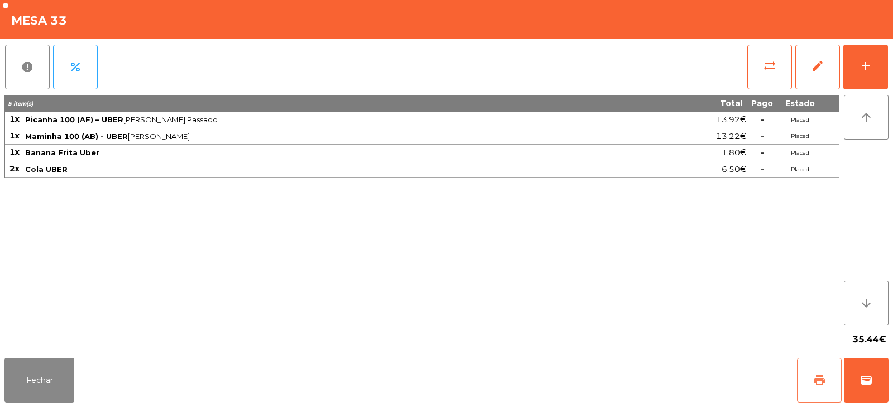
click at [803, 367] on button "print" at bounding box center [819, 380] width 45 height 45
click at [858, 395] on button "wallet" at bounding box center [866, 380] width 45 height 45
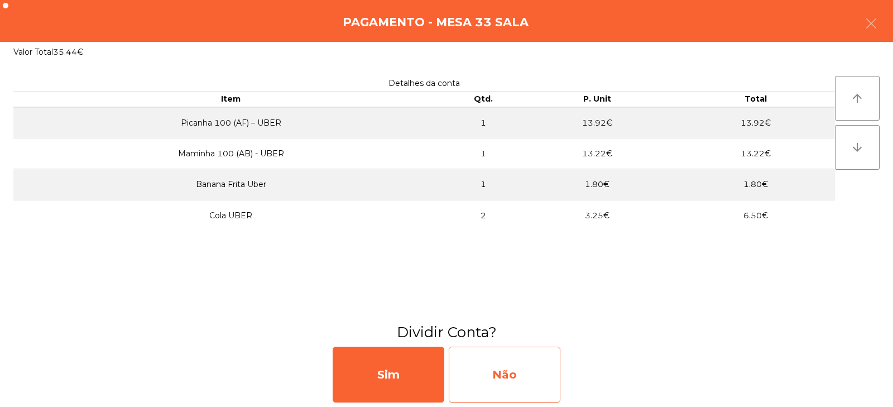
click at [496, 366] on div "Não" at bounding box center [505, 375] width 112 height 56
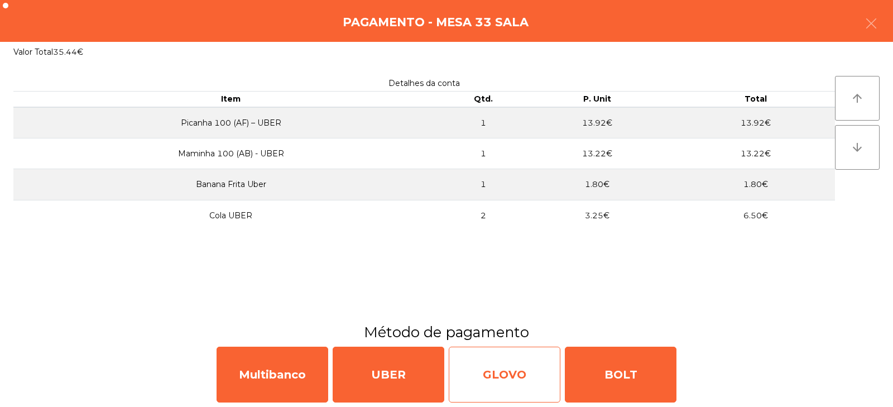
click at [516, 375] on div "GLOVO" at bounding box center [505, 375] width 112 height 56
select select "**"
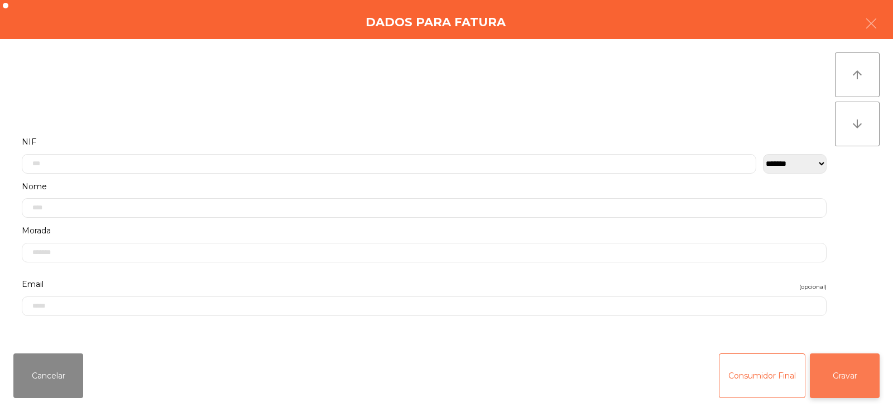
click at [862, 362] on button "Gravar" at bounding box center [845, 375] width 70 height 45
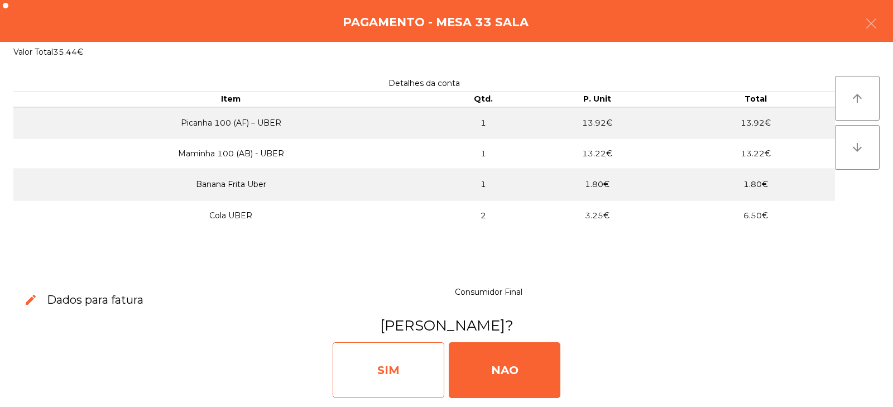
click at [376, 377] on div "SIM" at bounding box center [389, 370] width 112 height 56
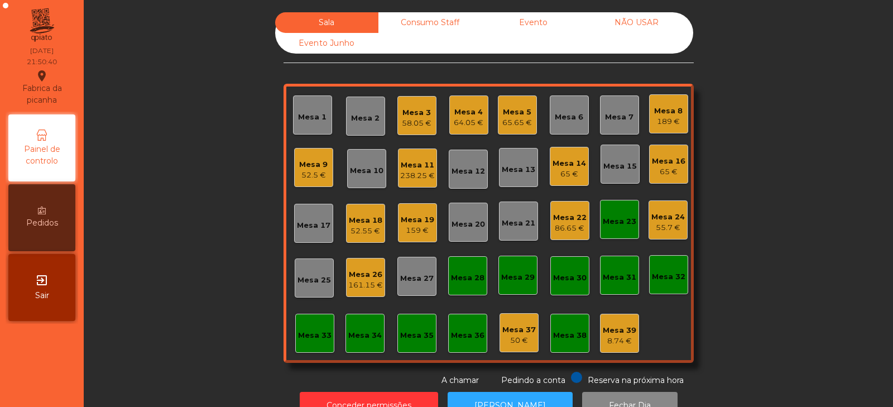
scroll to position [33, 0]
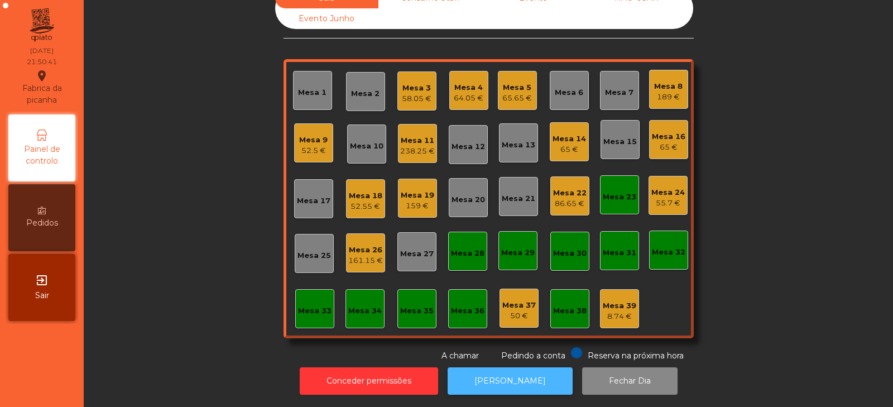
click at [498, 375] on button "[PERSON_NAME]" at bounding box center [510, 380] width 125 height 27
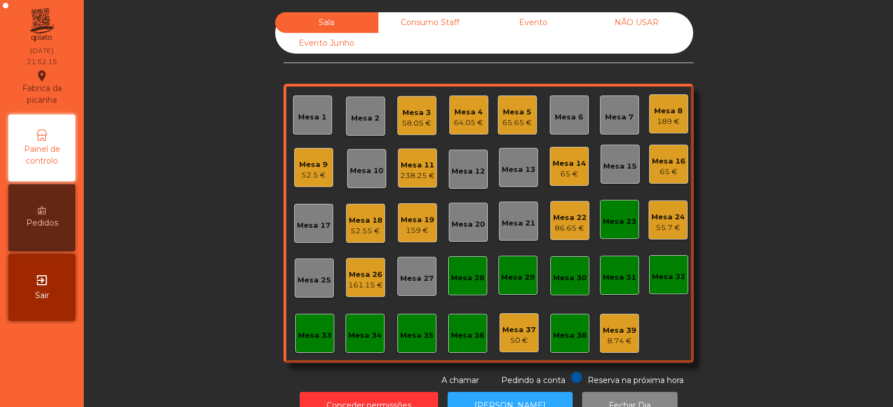
click at [508, 108] on div "Mesa 5" at bounding box center [518, 112] width 30 height 11
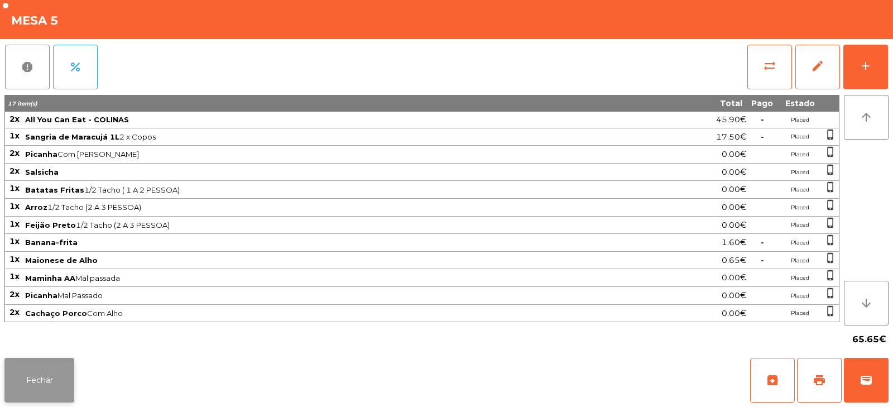
click at [38, 376] on button "Fechar" at bounding box center [39, 380] width 70 height 45
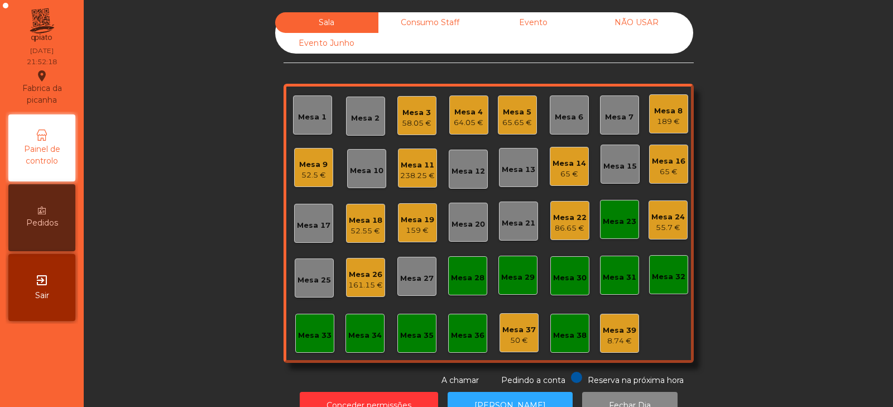
click at [663, 219] on div "Mesa 24" at bounding box center [669, 217] width 34 height 11
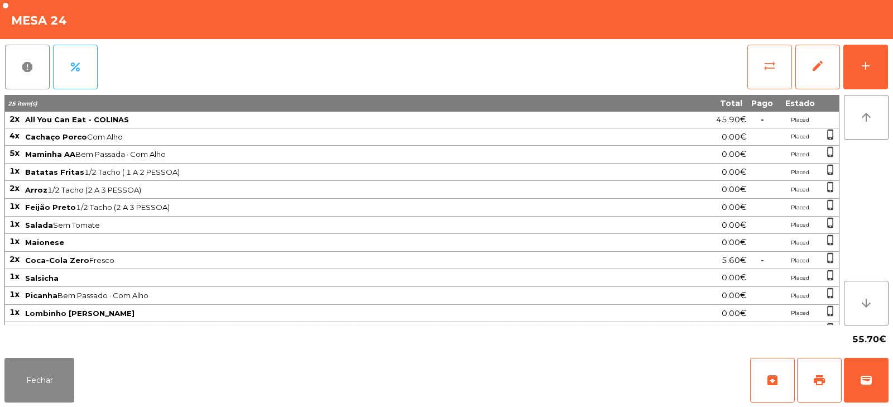
click at [761, 69] on button "sync_alt" at bounding box center [770, 67] width 45 height 45
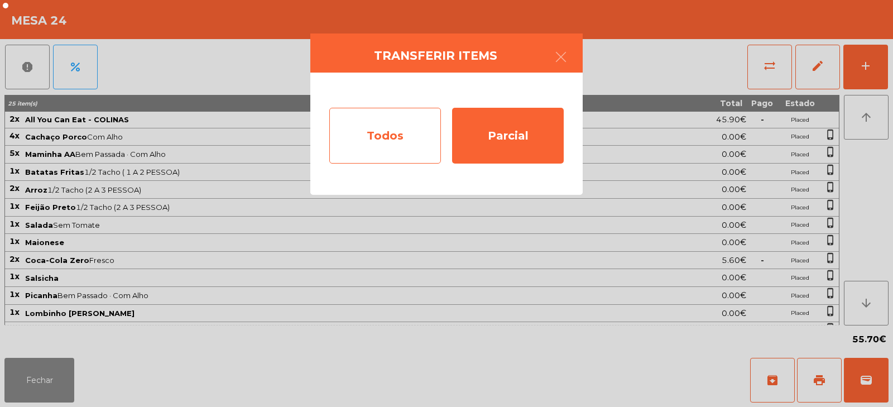
click at [381, 153] on div "Todos" at bounding box center [385, 136] width 112 height 56
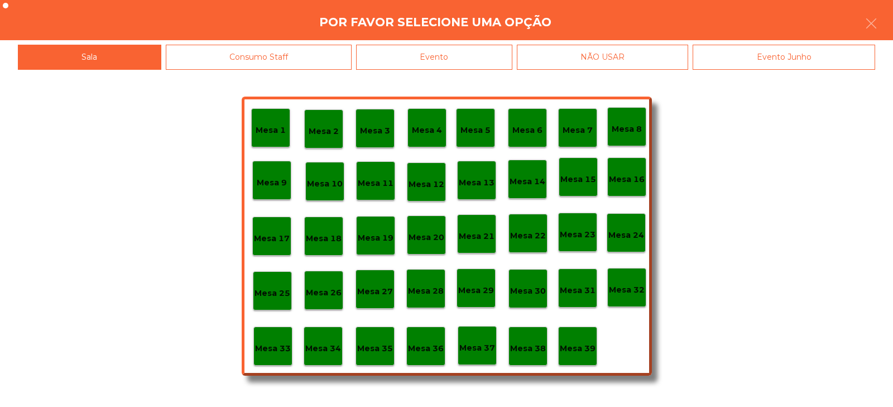
click at [462, 59] on div "Evento" at bounding box center [434, 57] width 156 height 25
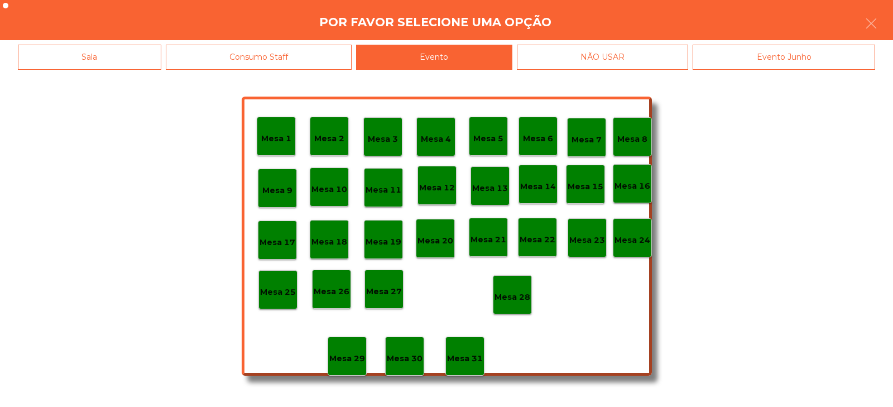
click at [510, 298] on p "Mesa 28" at bounding box center [513, 297] width 36 height 13
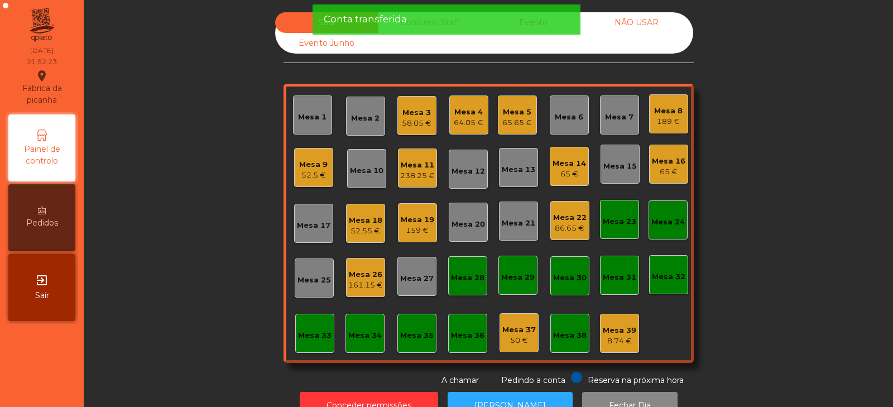
click at [663, 219] on div "Mesa 24" at bounding box center [669, 222] width 34 height 11
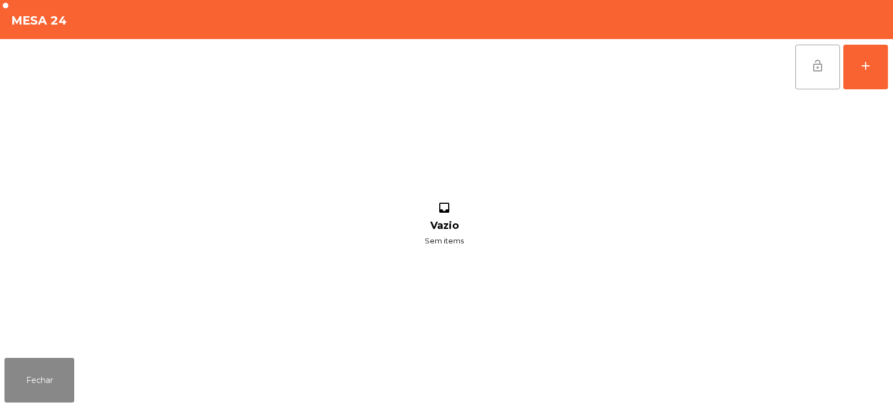
click at [801, 70] on button "lock_open" at bounding box center [818, 67] width 45 height 45
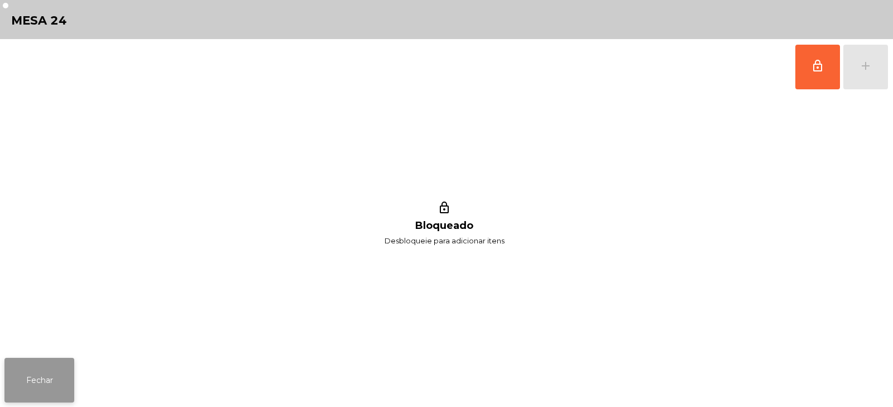
click at [52, 386] on button "Fechar" at bounding box center [39, 380] width 70 height 45
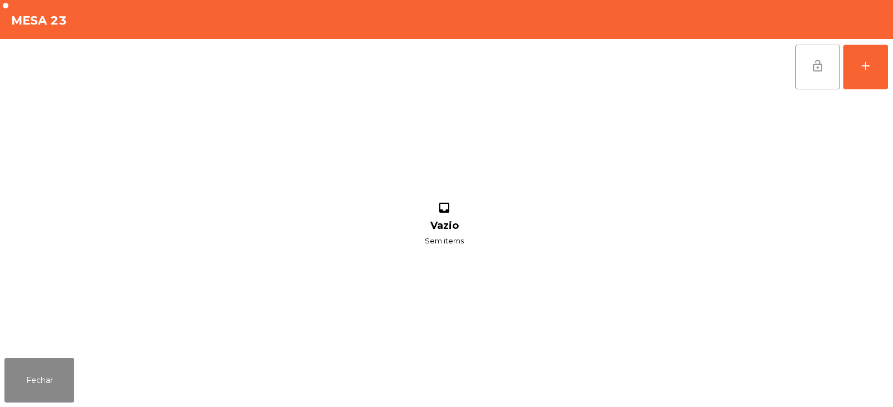
click at [818, 67] on span "lock_open" at bounding box center [817, 65] width 13 height 13
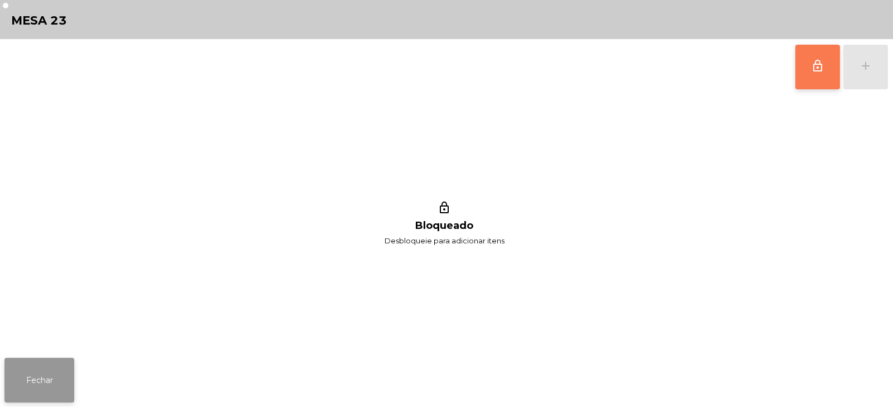
click at [55, 366] on button "Fechar" at bounding box center [39, 380] width 70 height 45
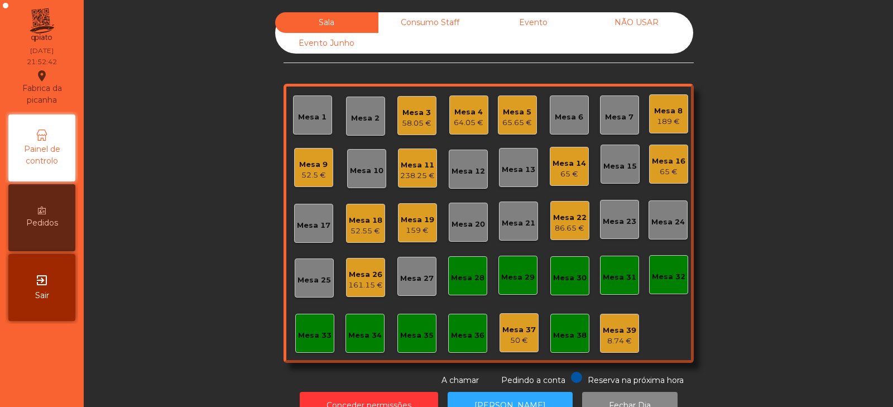
click at [514, 118] on div "65.65 €" at bounding box center [518, 122] width 30 height 11
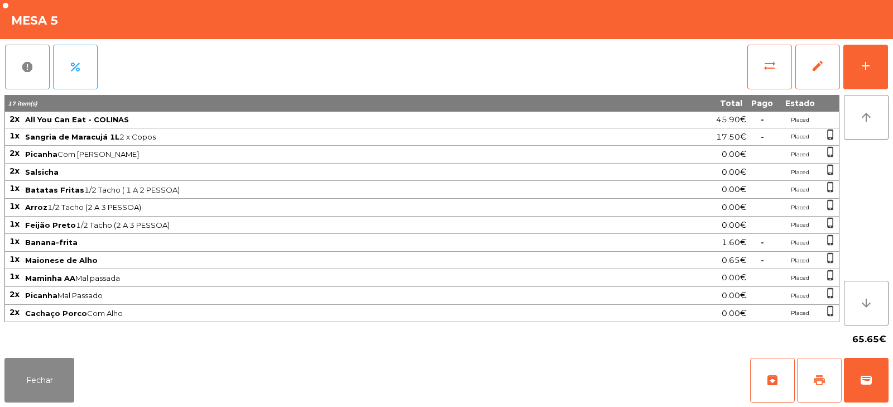
click at [814, 370] on button "print" at bounding box center [819, 380] width 45 height 45
click at [759, 74] on button "sync_alt" at bounding box center [770, 67] width 45 height 45
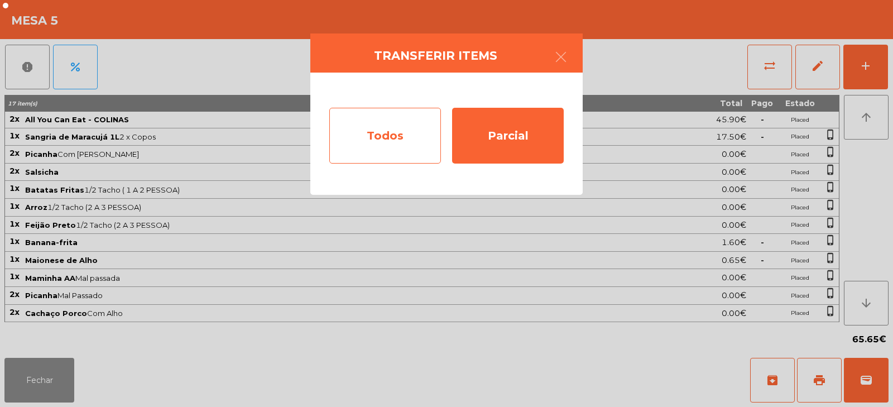
click at [392, 137] on div "Todos" at bounding box center [385, 136] width 112 height 56
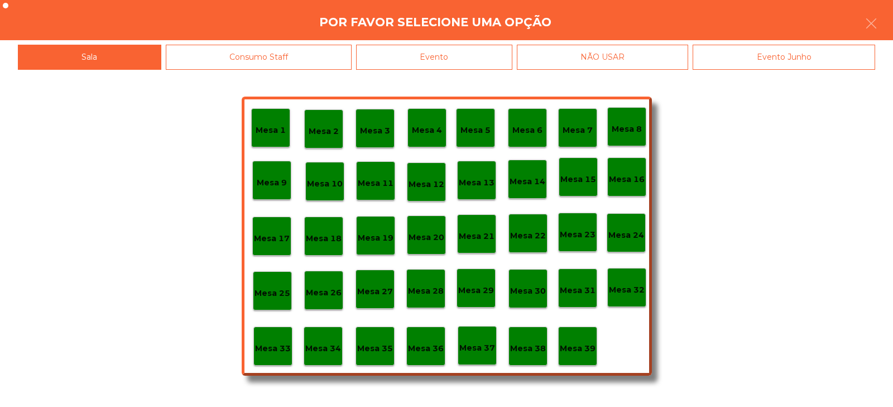
click at [489, 63] on div "Evento" at bounding box center [434, 57] width 156 height 25
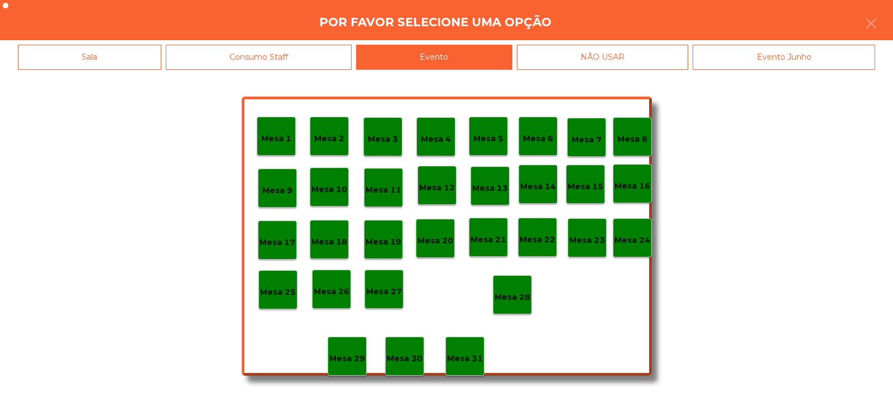
click at [522, 295] on p "Mesa 28" at bounding box center [513, 297] width 36 height 13
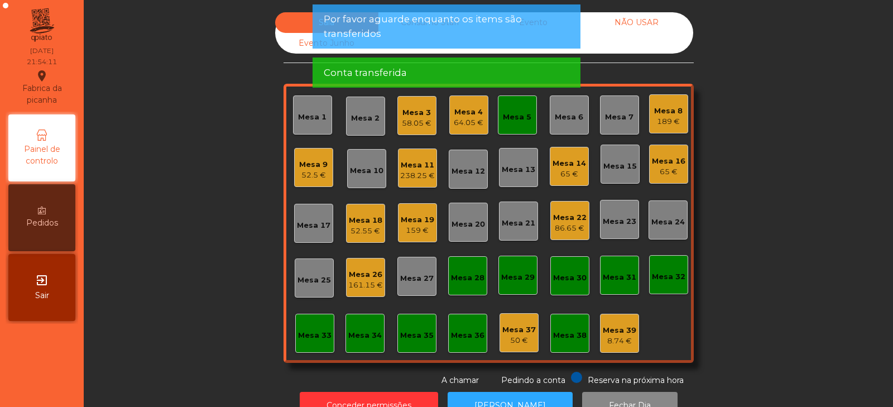
click at [189, 268] on div "Sala Consumo Staff Evento NÃO USAR Evento Junho Mesa 1 Mesa 2 Mesa 3 58.05 € [G…" at bounding box center [489, 199] width 780 height 374
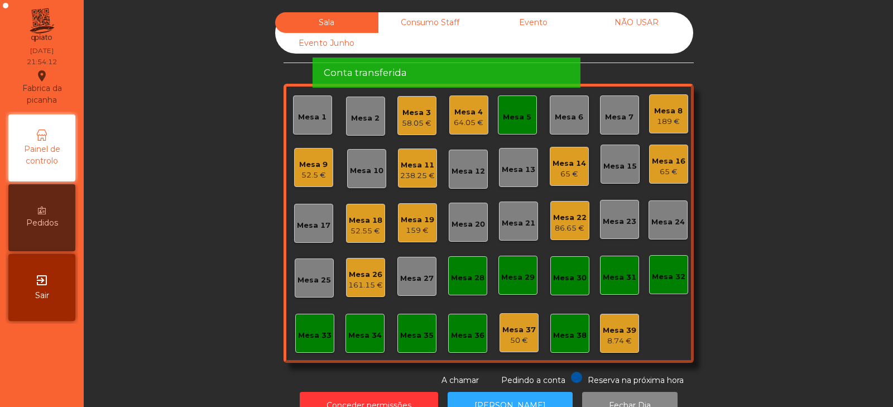
click at [418, 116] on div "Mesa 3" at bounding box center [417, 112] width 30 height 11
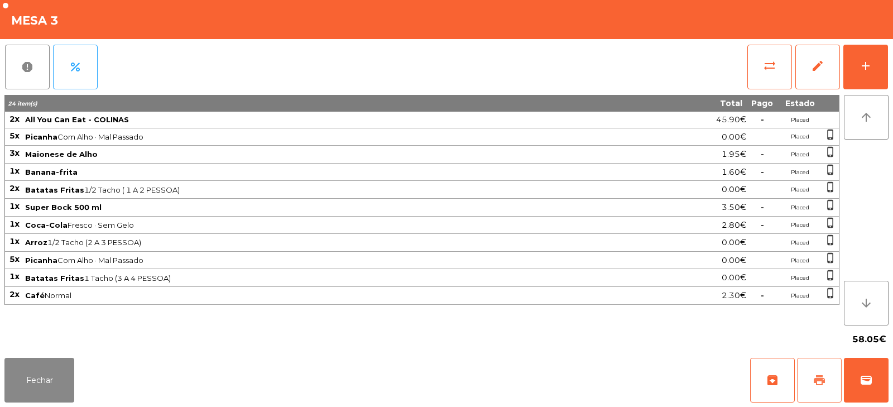
click at [824, 375] on span "print" at bounding box center [819, 380] width 13 height 13
click at [873, 375] on button "wallet" at bounding box center [866, 380] width 45 height 45
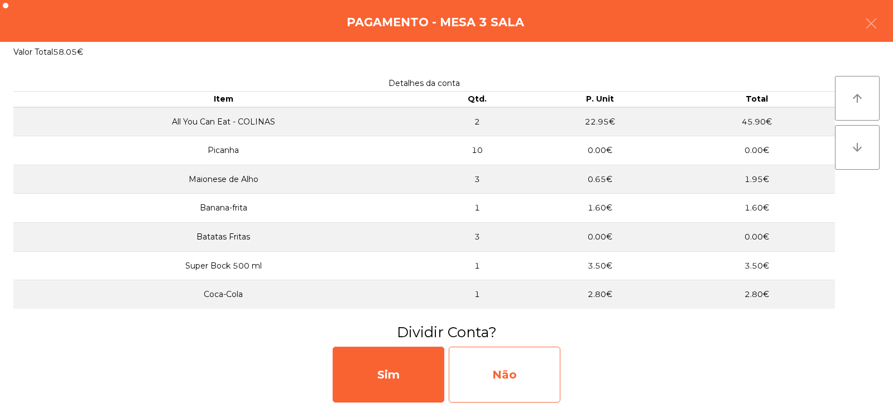
click at [515, 384] on div "Não" at bounding box center [505, 375] width 112 height 56
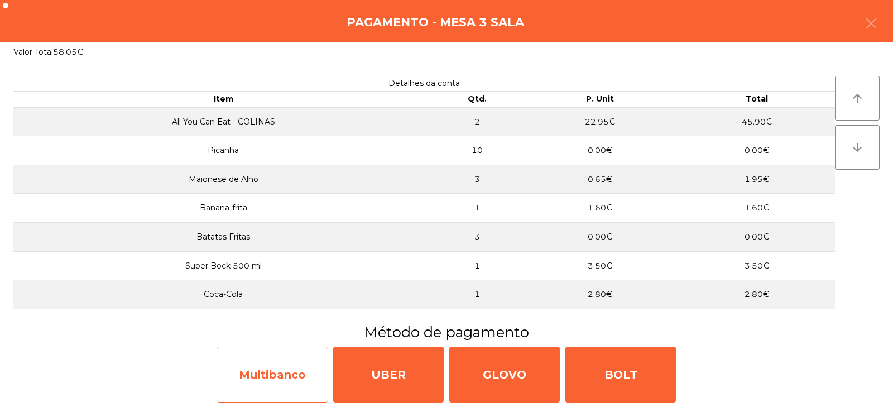
click at [265, 384] on div "Multibanco" at bounding box center [273, 375] width 112 height 56
select select "**"
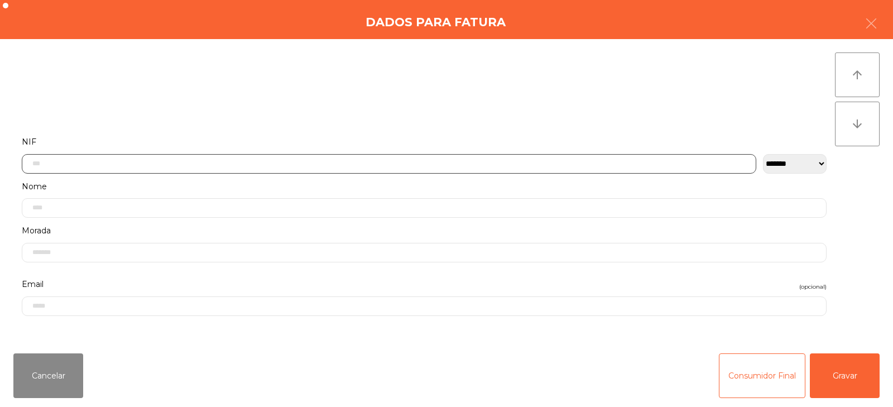
click at [282, 155] on input "text" at bounding box center [389, 164] width 735 height 20
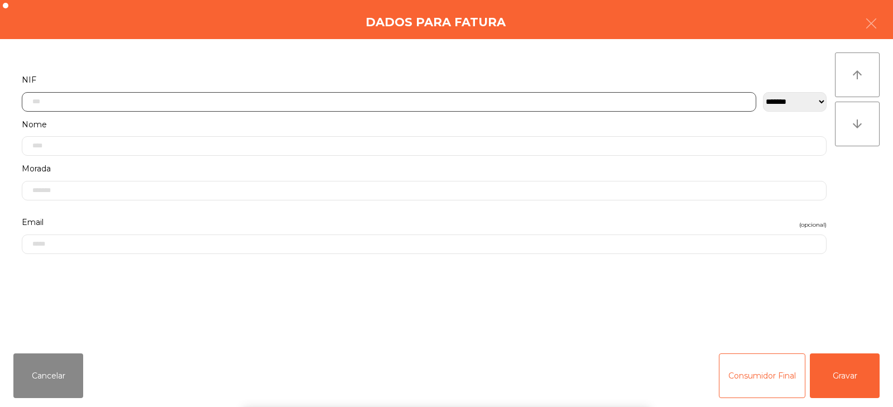
scroll to position [82, 0]
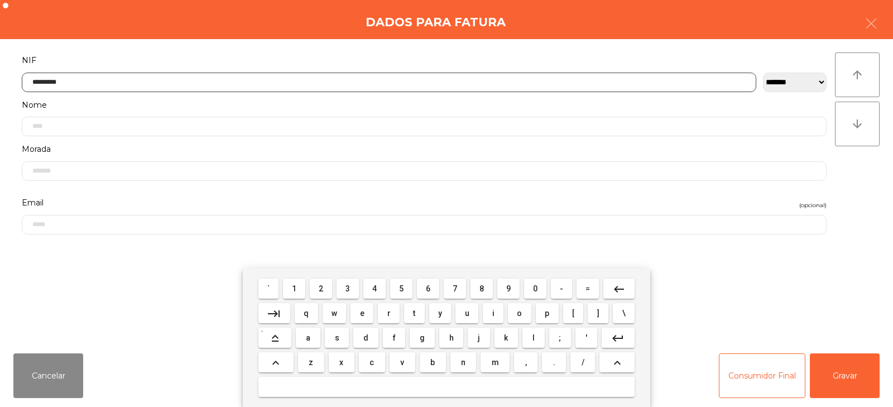
type input "*********"
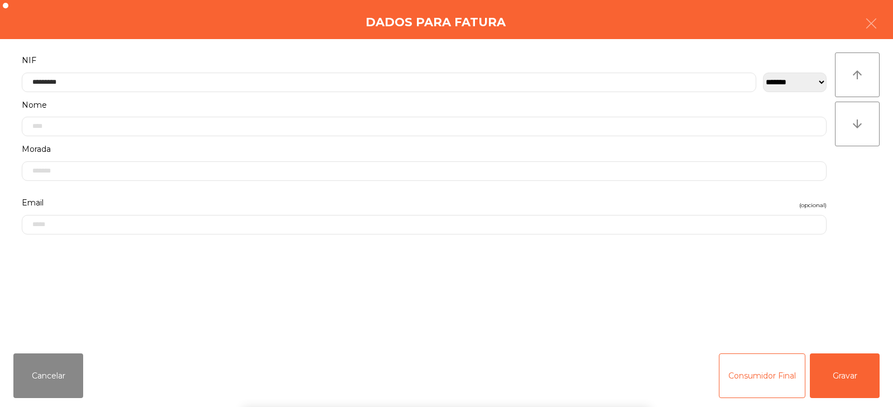
click at [844, 376] on div "` 1 2 3 4 5 6 7 8 9 0 - = keyboard_backspace keyboard_tab q w e r t y u i o p […" at bounding box center [446, 338] width 893 height 138
click at [854, 374] on button "Gravar" at bounding box center [845, 375] width 70 height 45
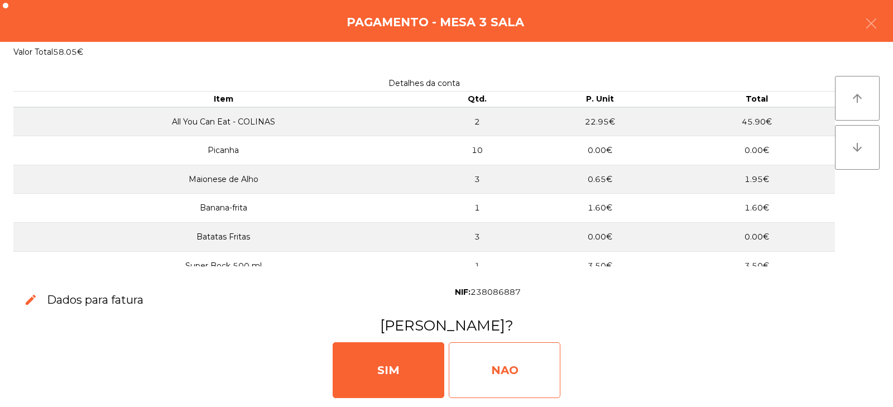
click at [504, 366] on div "NAO" at bounding box center [505, 370] width 112 height 56
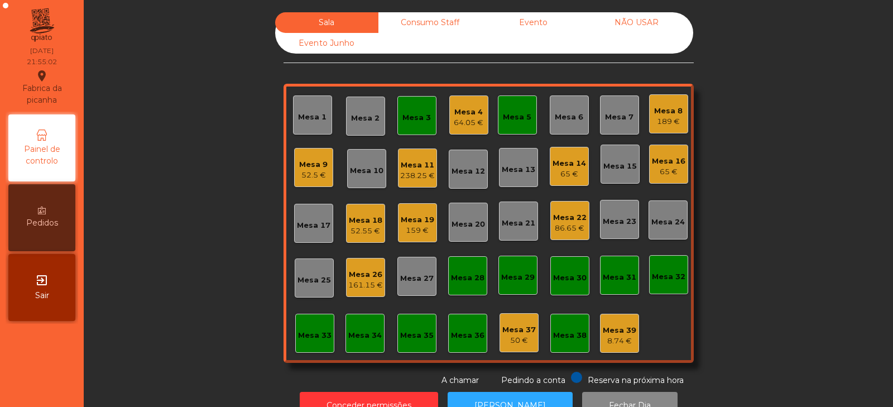
click at [403, 115] on div "Mesa 3" at bounding box center [417, 117] width 28 height 11
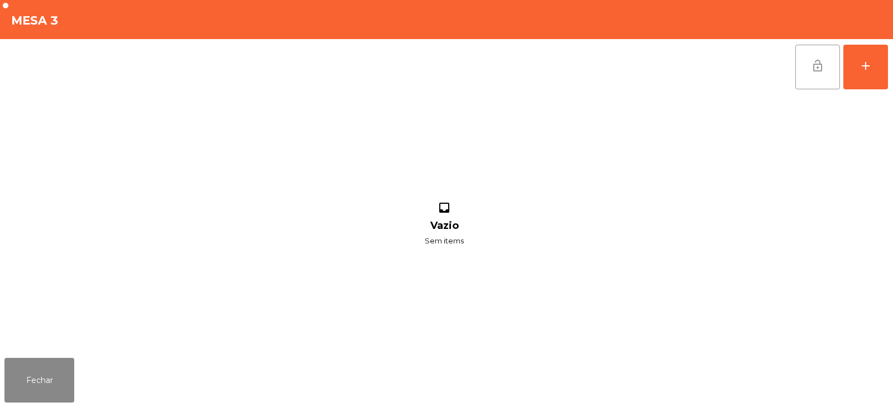
click at [805, 64] on button "lock_open" at bounding box center [818, 67] width 45 height 45
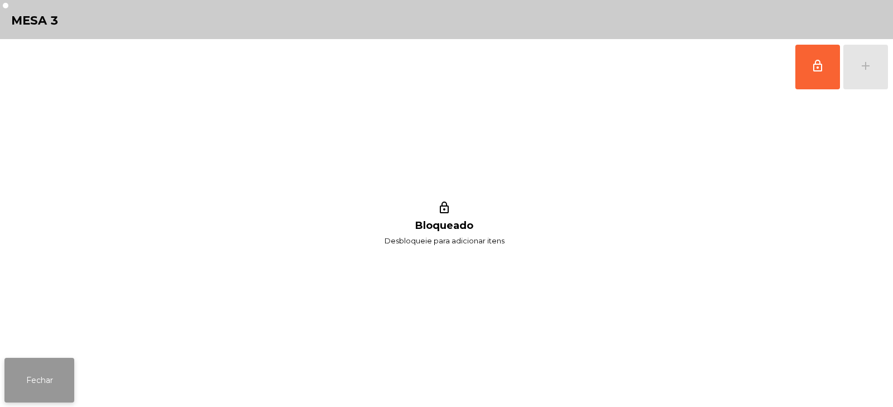
click at [38, 385] on button "Fechar" at bounding box center [39, 380] width 70 height 45
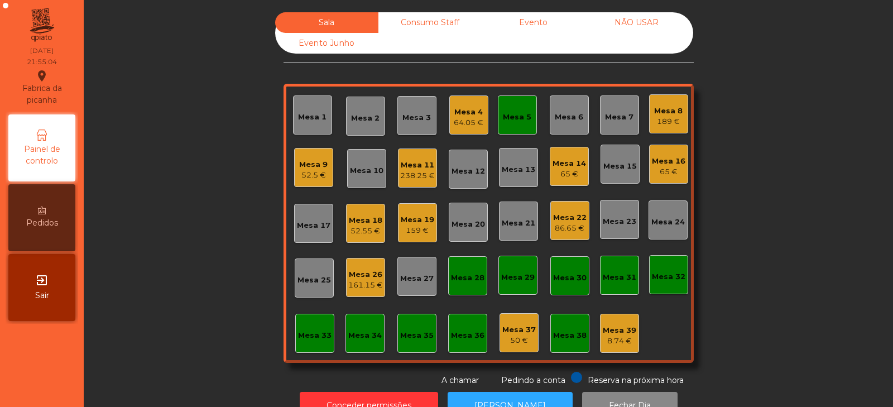
click at [523, 123] on div "Mesa 5" at bounding box center [517, 114] width 39 height 39
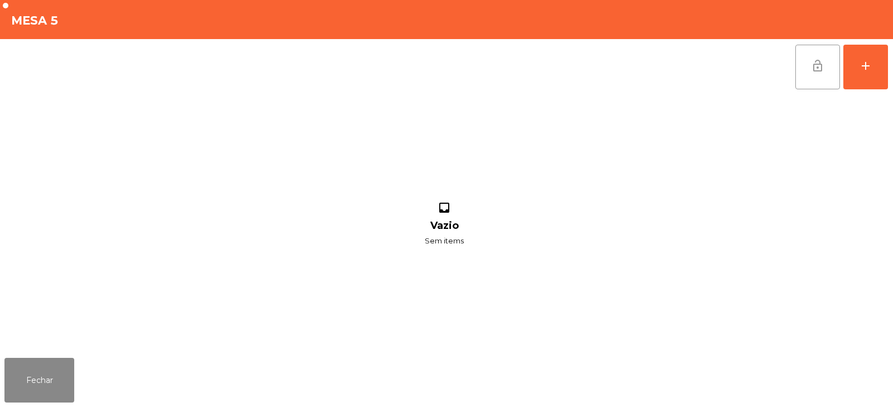
click at [812, 63] on span "lock_open" at bounding box center [817, 65] width 13 height 13
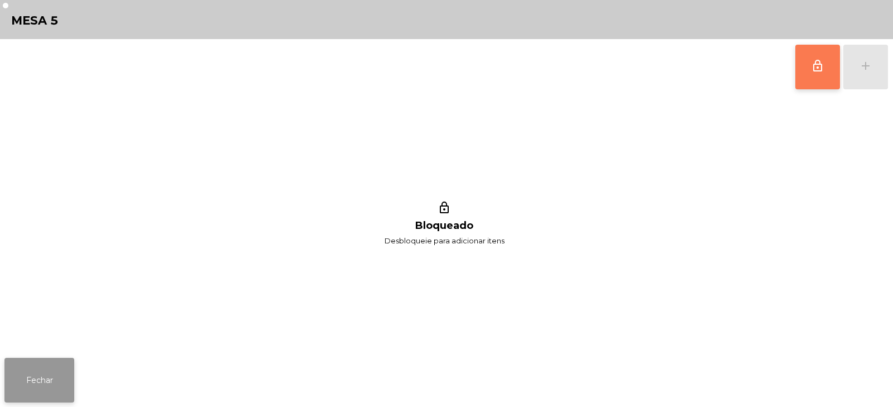
click at [52, 379] on button "Fechar" at bounding box center [39, 380] width 70 height 45
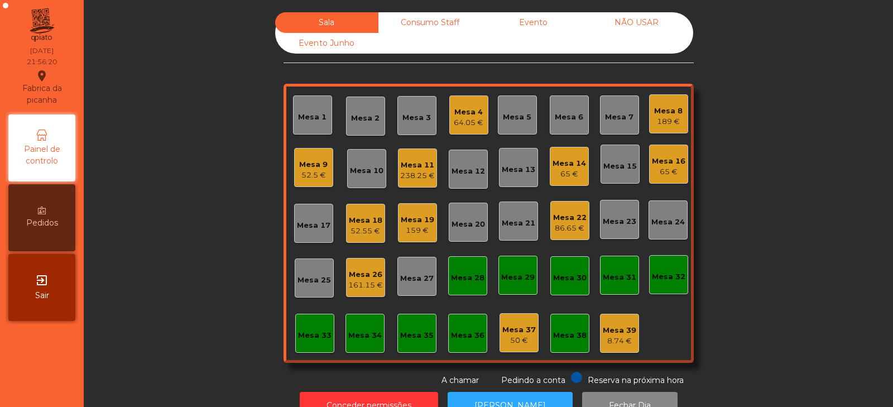
click at [200, 298] on div "Sala Consumo Staff Evento NÃO USAR Evento Junho Mesa 1 Mesa 2 Mesa 3 Mesa 4 64.…" at bounding box center [489, 199] width 780 height 374
click at [772, 179] on div "Sala Consumo Staff Evento NÃO USAR Evento Junho Mesa 1 Mesa 2 Mesa 3 Mesa 4 64.…" at bounding box center [489, 199] width 780 height 374
click at [187, 202] on div "Sala Consumo Staff Evento NÃO USAR Evento Junho Mesa 1 Mesa 2 Mesa 3 Mesa 4 64.…" at bounding box center [489, 199] width 780 height 374
click at [203, 219] on div "Sala Consumo Staff Evento NÃO USAR Evento Junho Mesa 1 Mesa 2 Mesa 3 Mesa 4 64.…" at bounding box center [489, 199] width 780 height 374
click at [569, 118] on div "Mesa 6" at bounding box center [569, 117] width 28 height 11
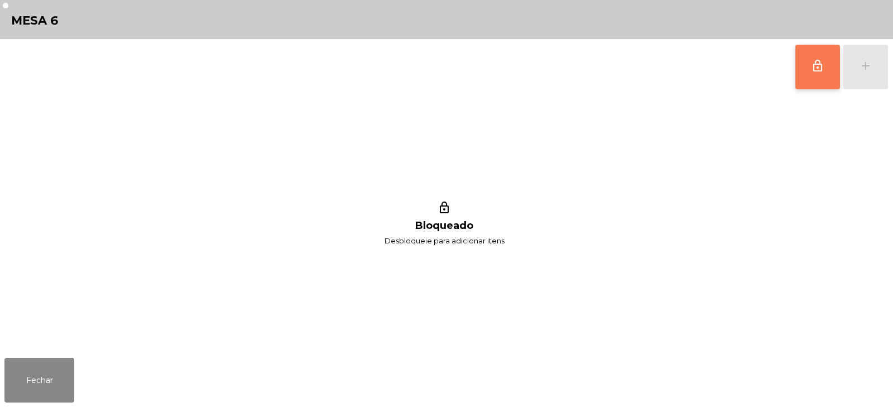
click at [809, 76] on button "lock_outline" at bounding box center [818, 67] width 45 height 45
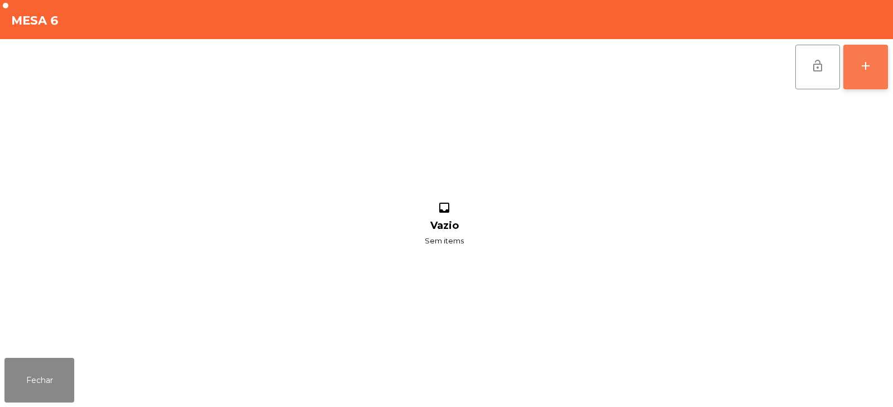
click at [871, 70] on div "add" at bounding box center [865, 65] width 13 height 13
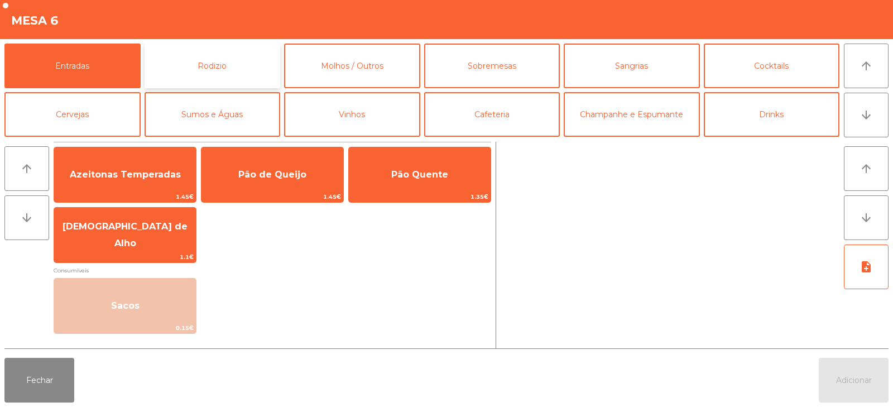
click at [202, 70] on button "Rodizio" at bounding box center [213, 66] width 136 height 45
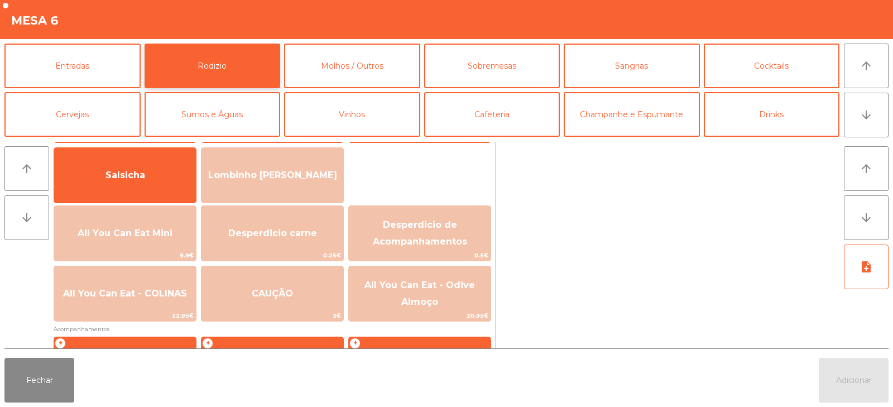
scroll to position [86, 0]
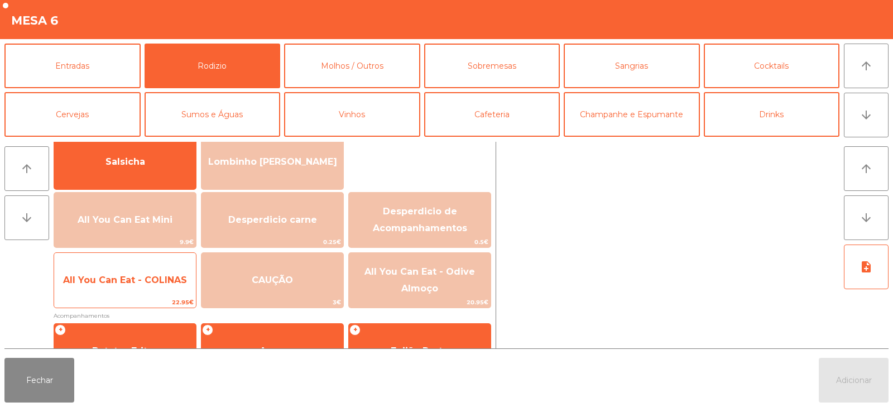
click at [122, 296] on div "All You Can Eat - COLINAS 22.95€" at bounding box center [125, 280] width 143 height 56
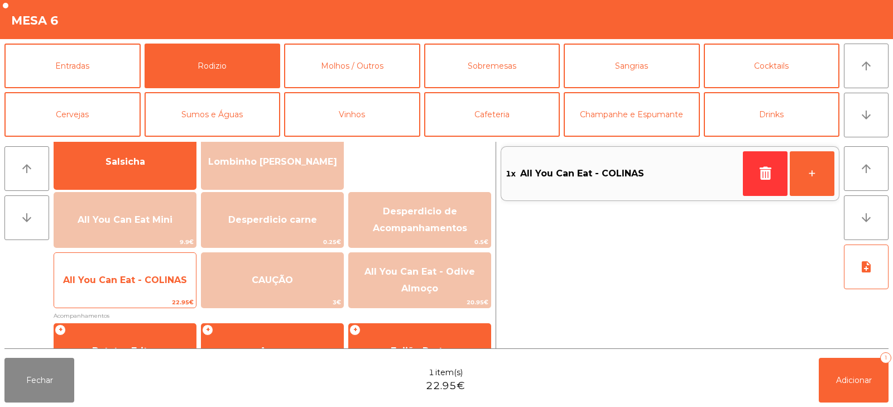
click at [121, 291] on span "All You Can Eat - COLINAS" at bounding box center [125, 280] width 142 height 30
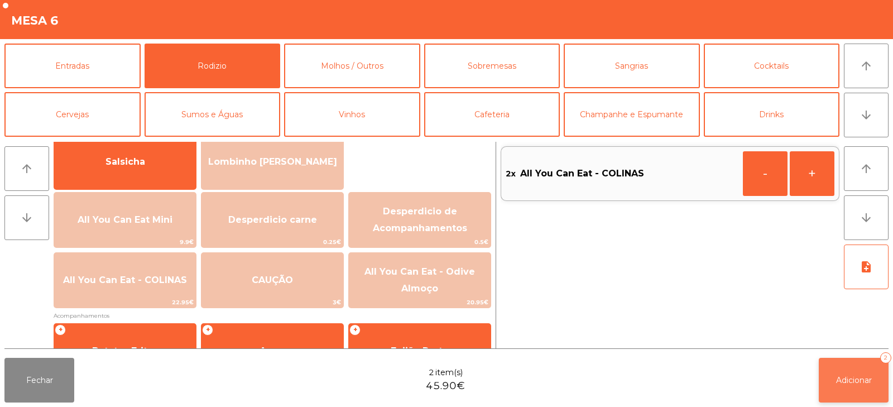
click at [860, 381] on span "Adicionar" at bounding box center [854, 380] width 36 height 10
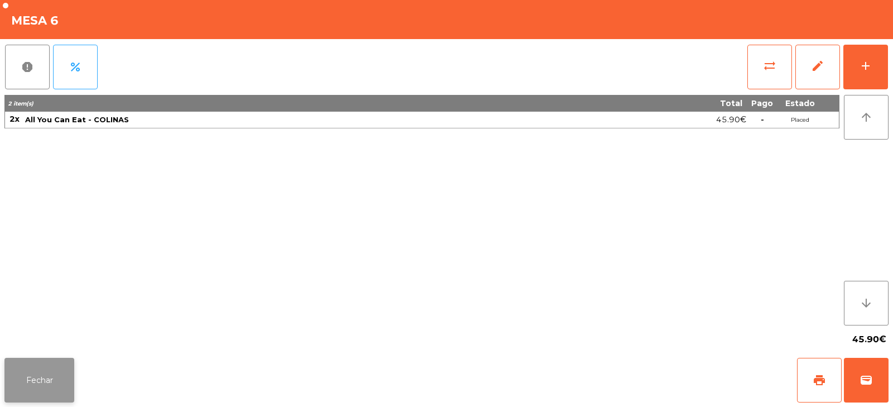
click at [55, 385] on button "Fechar" at bounding box center [39, 380] width 70 height 45
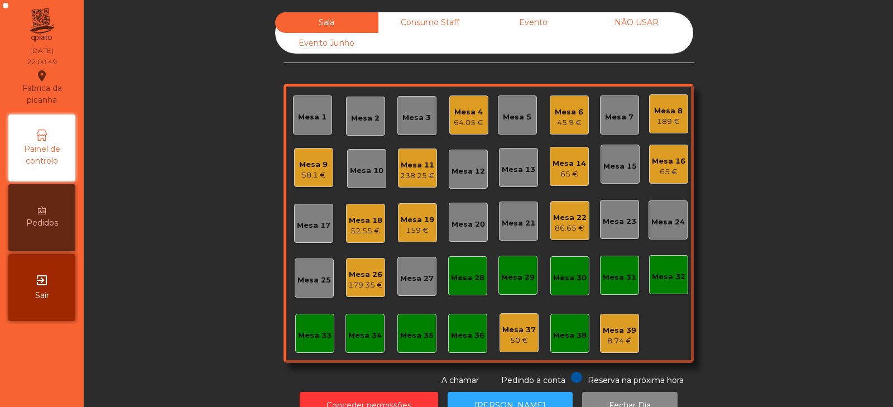
click at [185, 188] on div "Sala Consumo Staff Evento NÃO USAR Evento Junho Mesa 1 Mesa 2 Mesa 3 Mesa 4 64.…" at bounding box center [489, 199] width 780 height 374
click at [364, 276] on div "Mesa 26" at bounding box center [365, 274] width 35 height 11
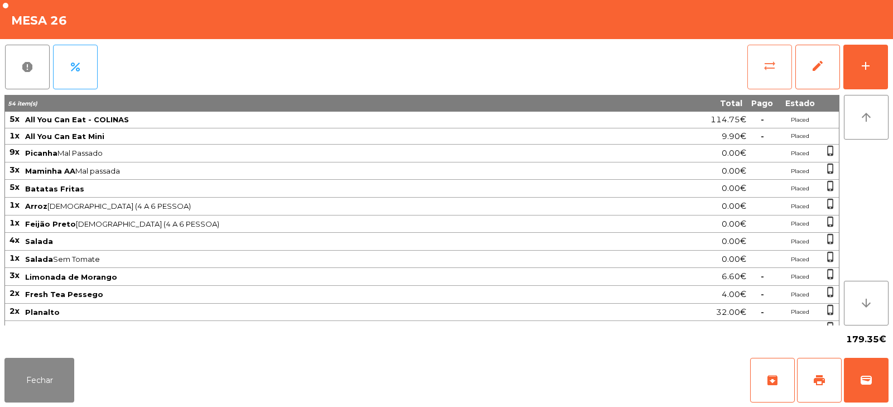
click at [771, 64] on span "sync_alt" at bounding box center [769, 65] width 13 height 13
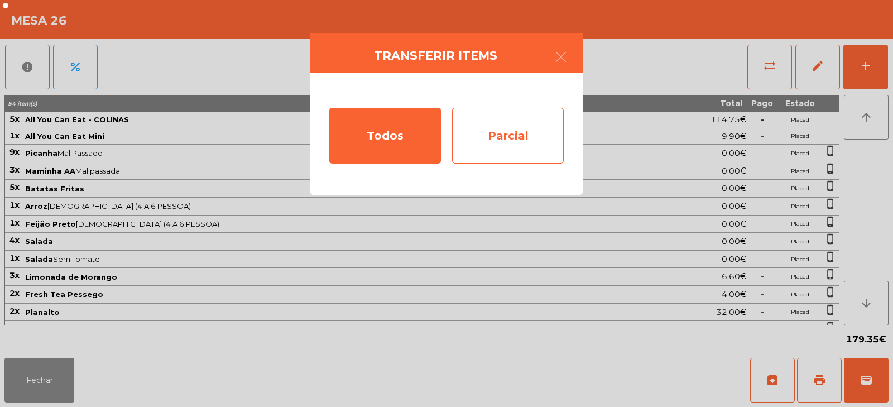
click at [526, 138] on div "Parcial" at bounding box center [508, 136] width 112 height 56
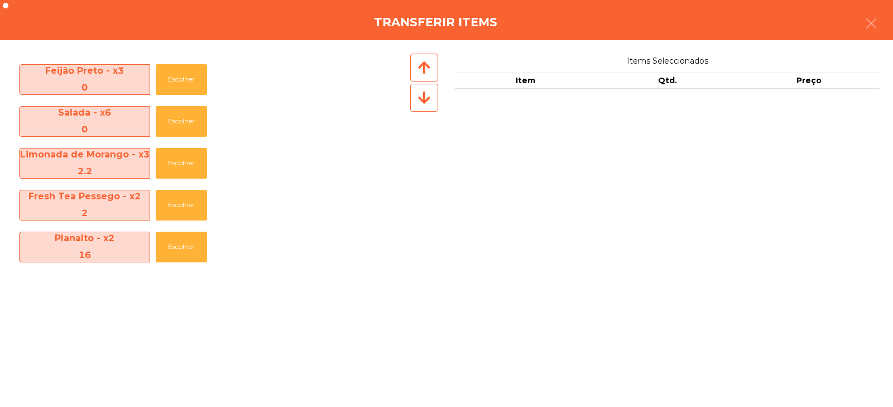
scroll to position [262, 0]
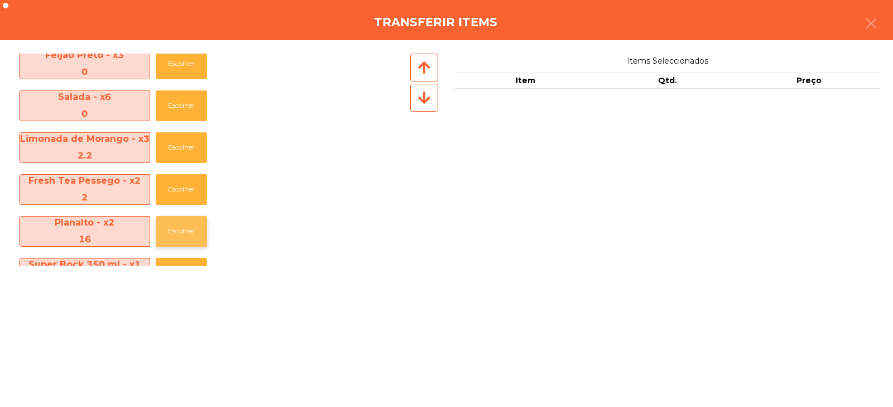
click at [184, 233] on button "Escolher" at bounding box center [181, 231] width 51 height 31
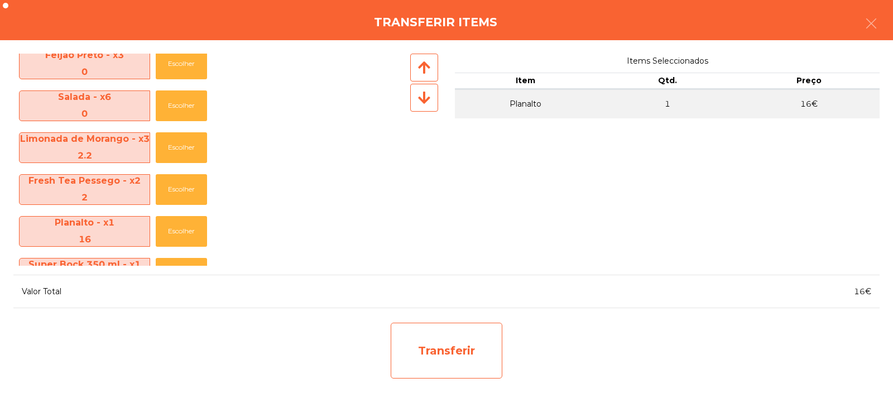
click at [431, 356] on div "Transferir" at bounding box center [447, 351] width 112 height 56
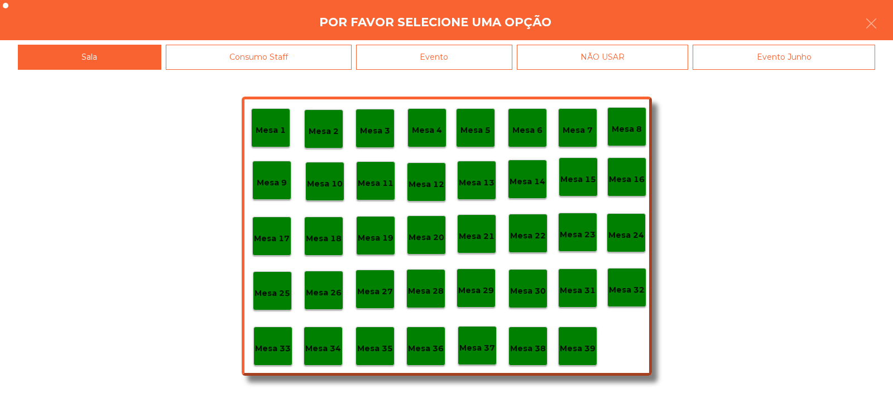
click at [477, 355] on div "Mesa 37" at bounding box center [477, 345] width 39 height 39
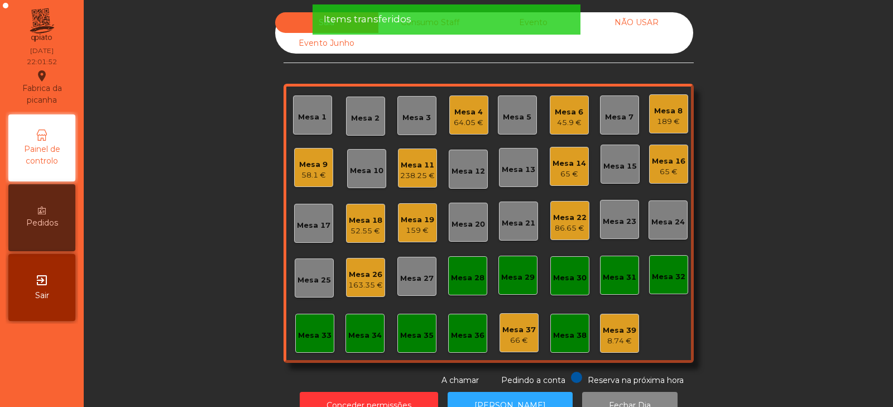
click at [370, 279] on div "Mesa 26" at bounding box center [365, 274] width 35 height 11
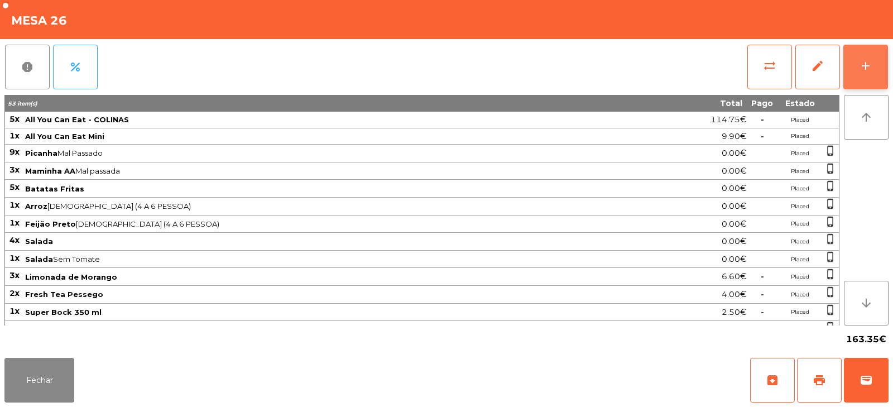
click at [864, 69] on div "add" at bounding box center [865, 65] width 13 height 13
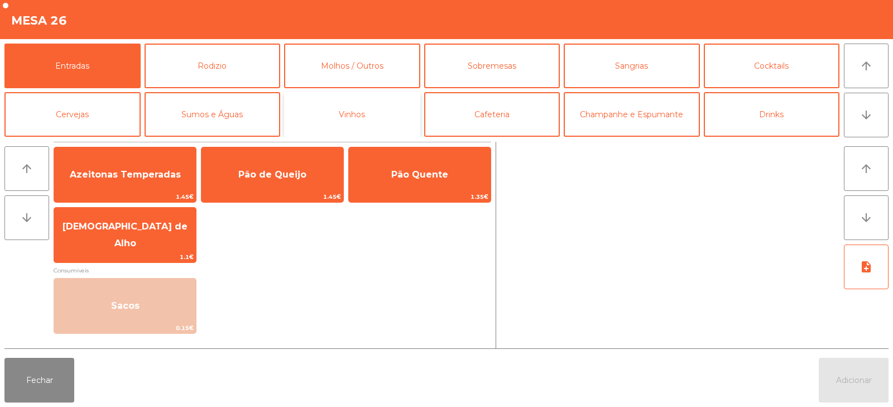
click at [366, 117] on button "Vinhos" at bounding box center [352, 114] width 136 height 45
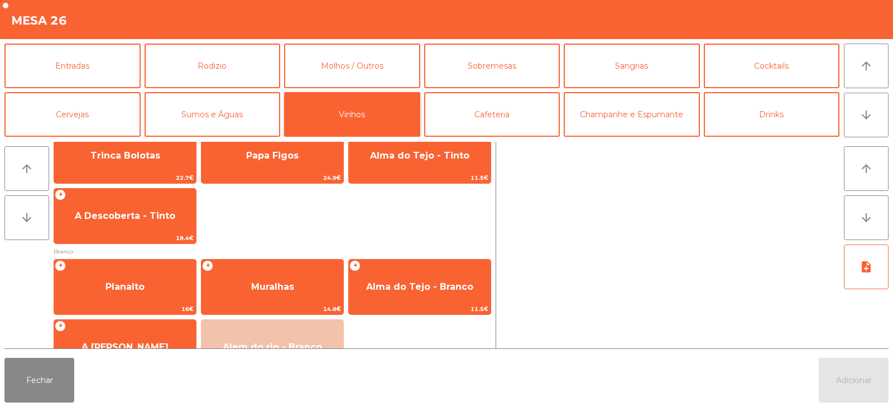
scroll to position [58, 0]
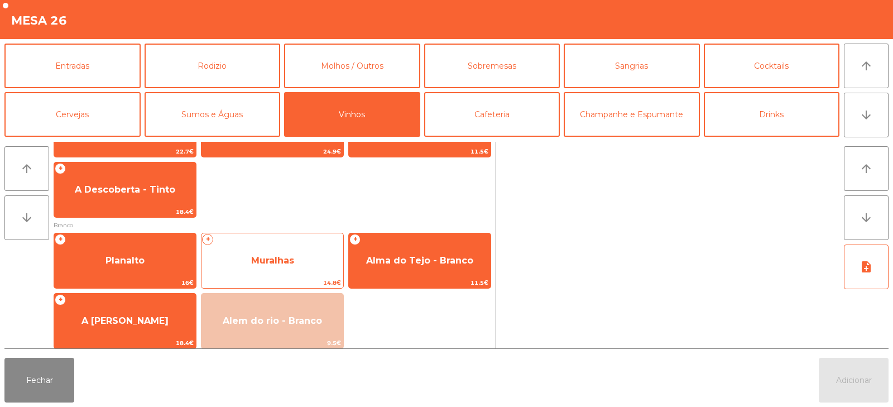
click at [291, 255] on span "Muralhas" at bounding box center [272, 260] width 43 height 11
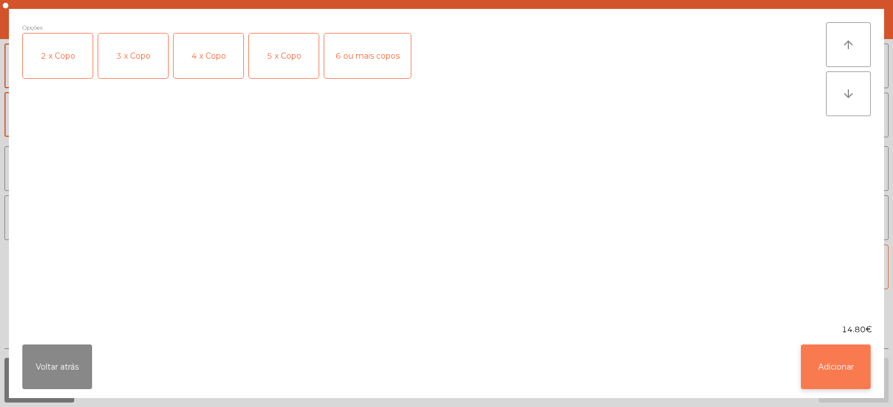
click at [838, 375] on button "Adicionar" at bounding box center [836, 367] width 70 height 45
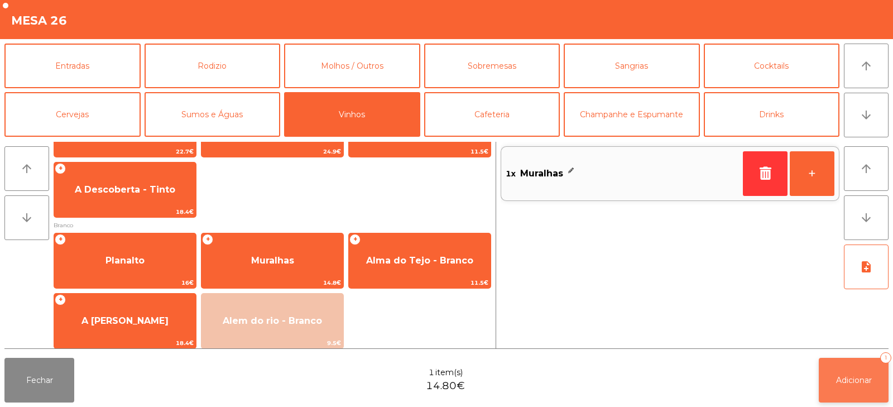
click at [878, 374] on button "Adicionar 1" at bounding box center [854, 380] width 70 height 45
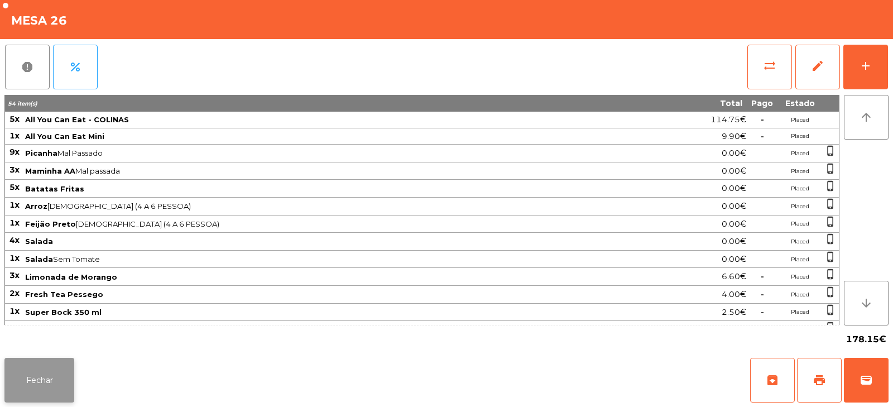
click at [44, 372] on button "Fechar" at bounding box center [39, 380] width 70 height 45
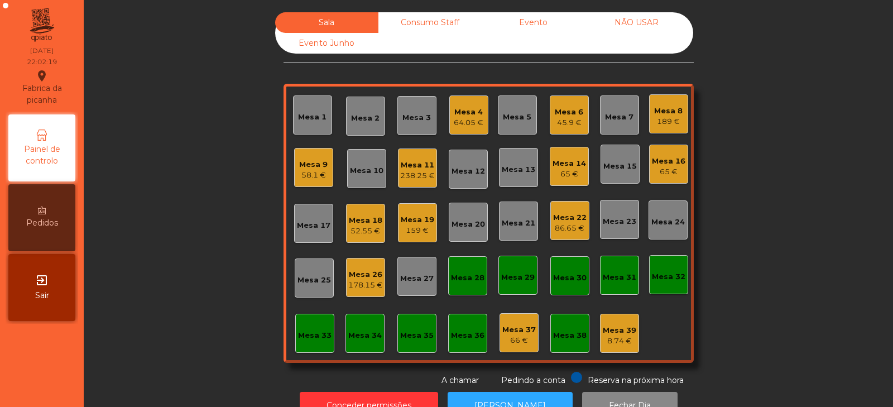
click at [465, 109] on div "Mesa 4" at bounding box center [469, 112] width 30 height 11
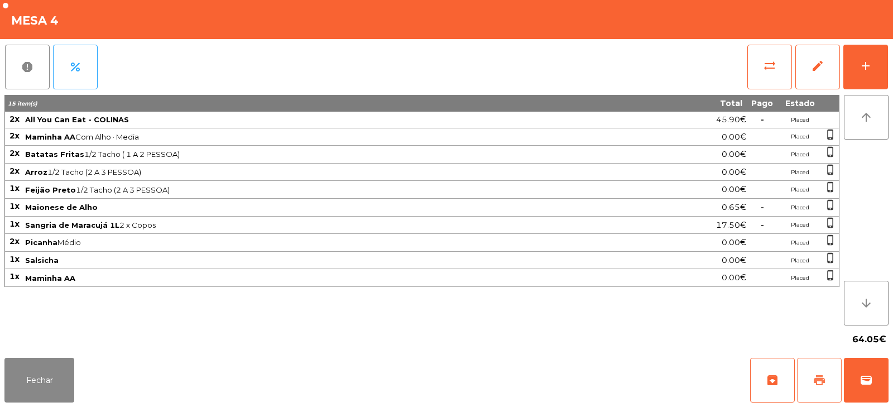
click at [814, 370] on button "print" at bounding box center [819, 380] width 45 height 45
click at [36, 402] on button "Fechar" at bounding box center [39, 380] width 70 height 45
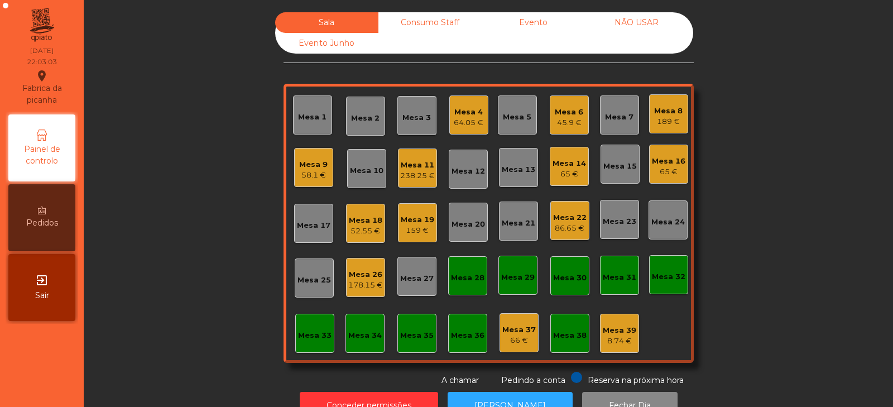
click at [299, 171] on div "58.1 €" at bounding box center [313, 175] width 28 height 11
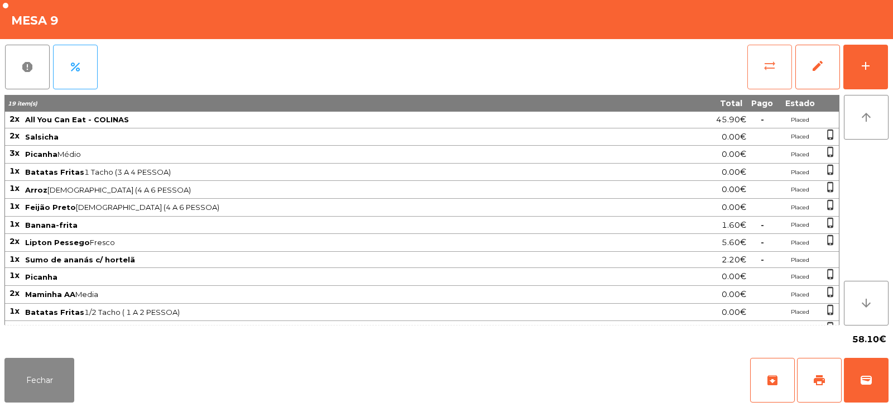
click at [774, 66] on span "sync_alt" at bounding box center [769, 65] width 13 height 13
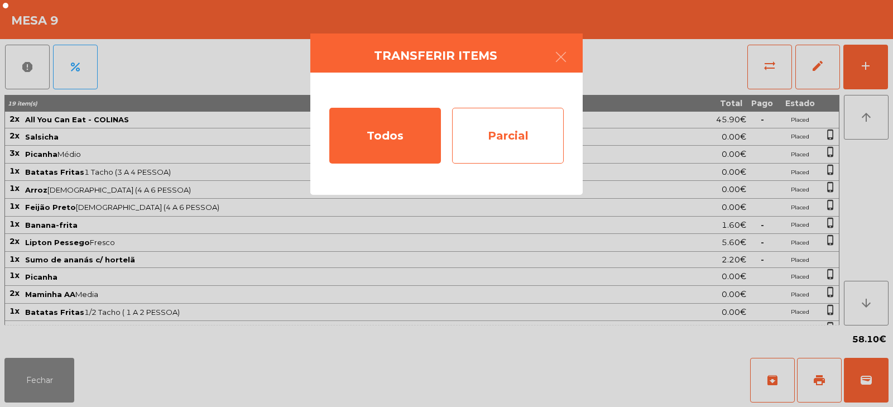
click at [520, 128] on div "Parcial" at bounding box center [508, 136] width 112 height 56
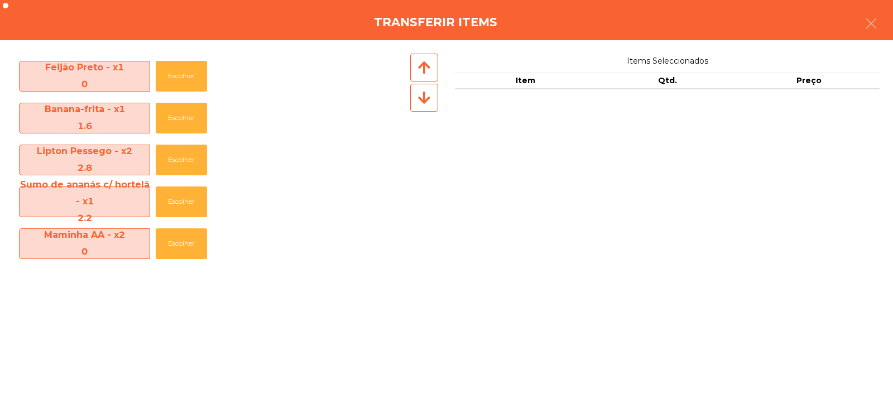
scroll to position [248, 0]
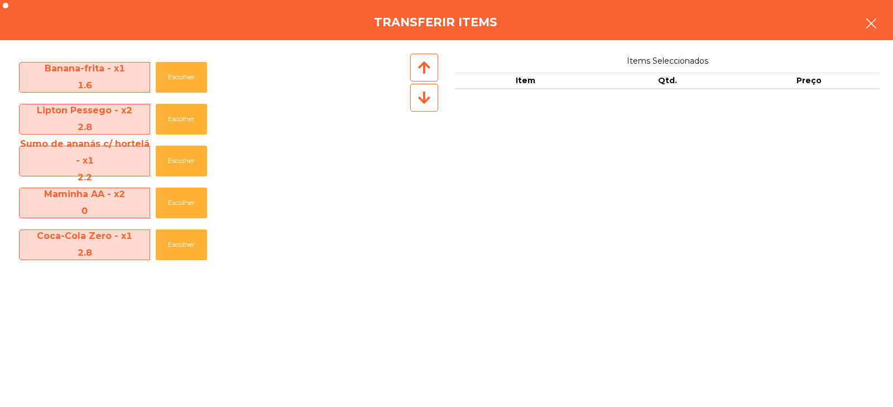
click at [873, 18] on icon "button" at bounding box center [871, 23] width 13 height 13
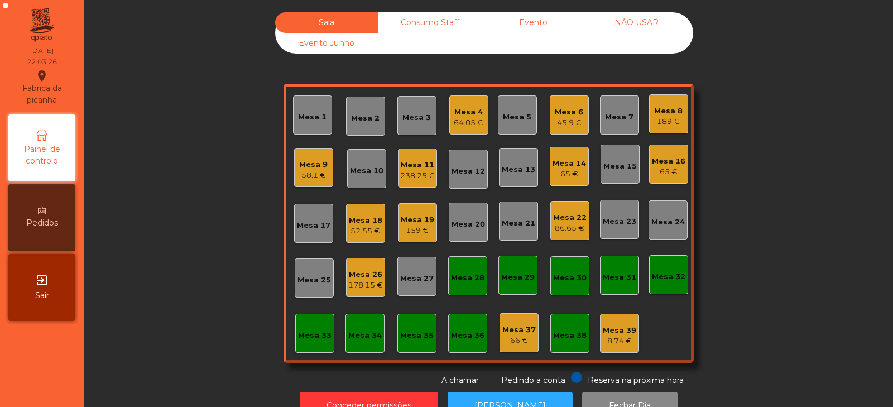
click at [753, 80] on div "Sala Consumo Staff Evento NÃO USAR Evento Junho Mesa 1 Mesa 2 Mesa 3 Mesa 4 64.…" at bounding box center [489, 199] width 780 height 374
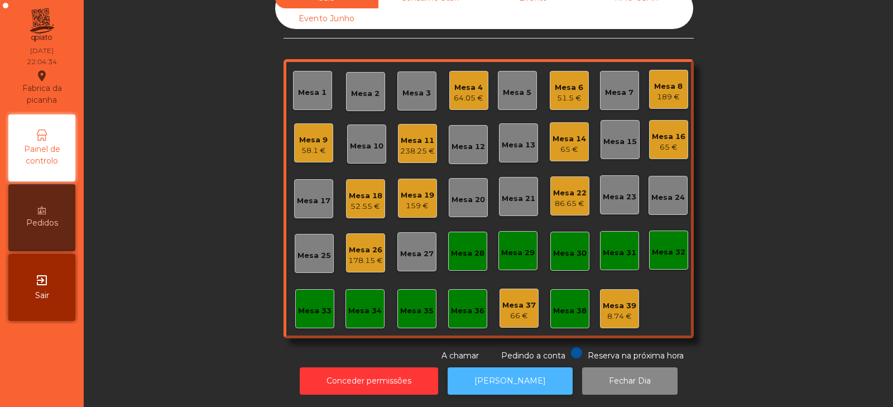
click at [493, 376] on button "[PERSON_NAME]" at bounding box center [510, 380] width 125 height 27
click at [455, 93] on div "64.05 €" at bounding box center [469, 98] width 30 height 11
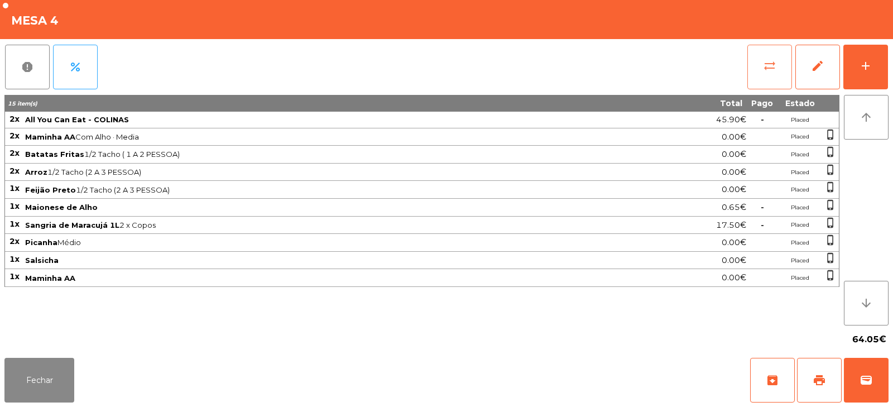
click at [760, 80] on button "sync_alt" at bounding box center [770, 67] width 45 height 45
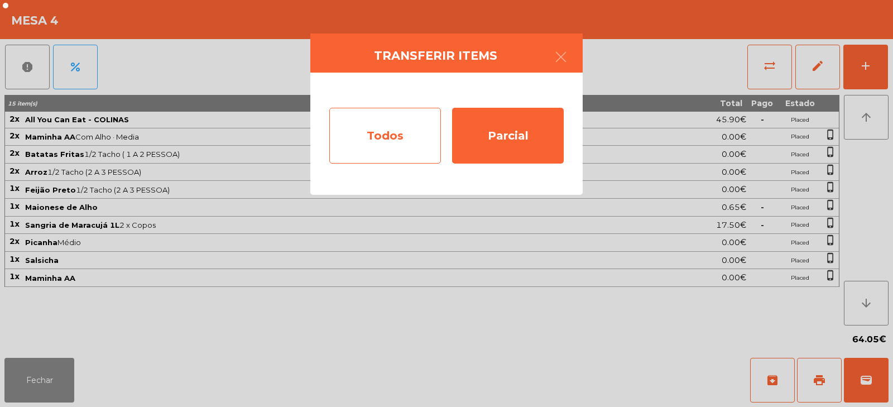
click at [398, 142] on div "Todos" at bounding box center [385, 136] width 112 height 56
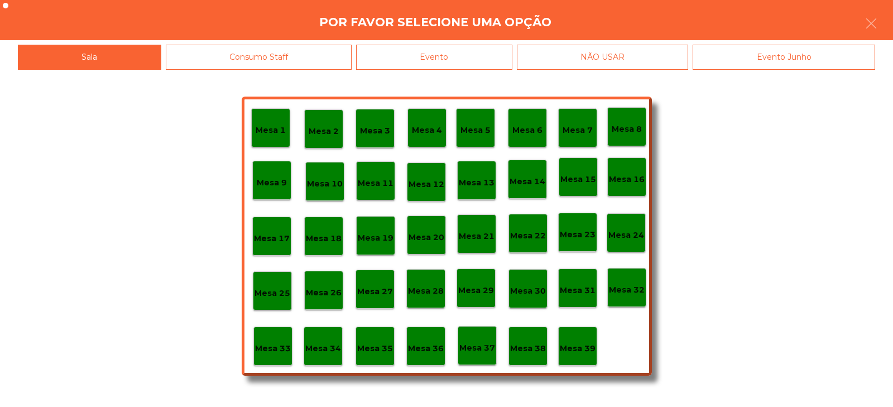
click at [439, 52] on div "Evento" at bounding box center [434, 57] width 156 height 25
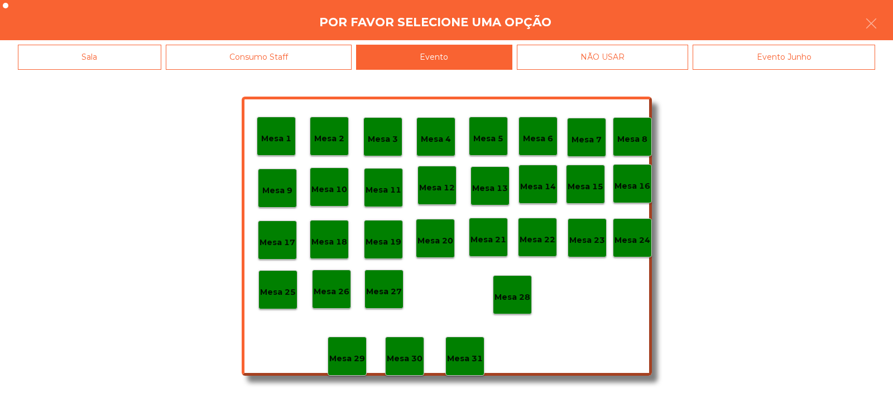
click at [523, 298] on p "Mesa 28" at bounding box center [513, 297] width 36 height 13
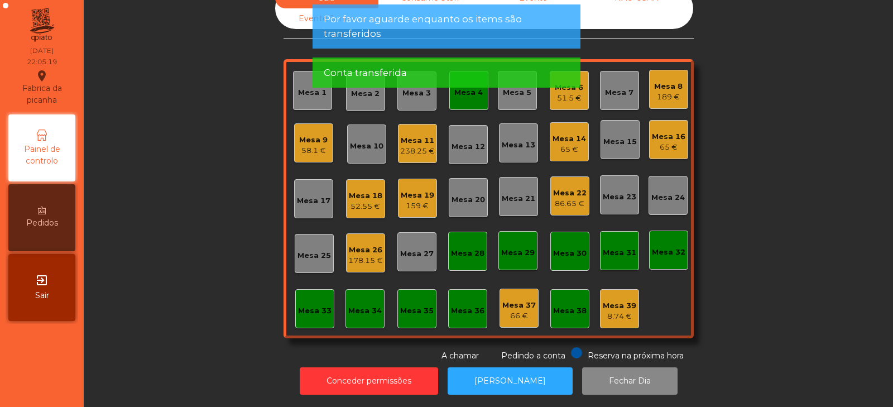
click at [458, 78] on div "Conta transferida" at bounding box center [447, 73] width 246 height 14
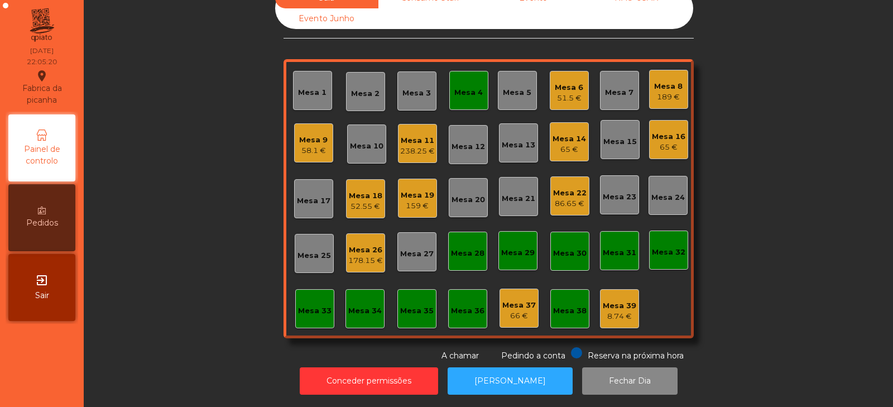
click at [455, 87] on div "Mesa 4" at bounding box center [469, 92] width 28 height 11
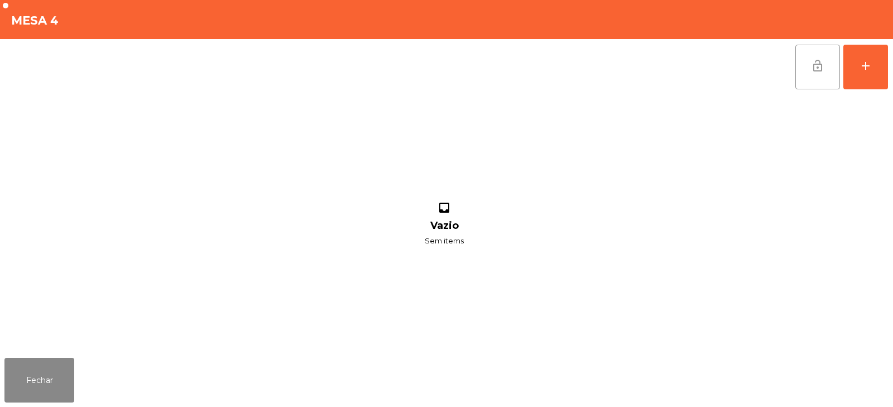
click at [816, 65] on span "lock_open" at bounding box center [817, 65] width 13 height 13
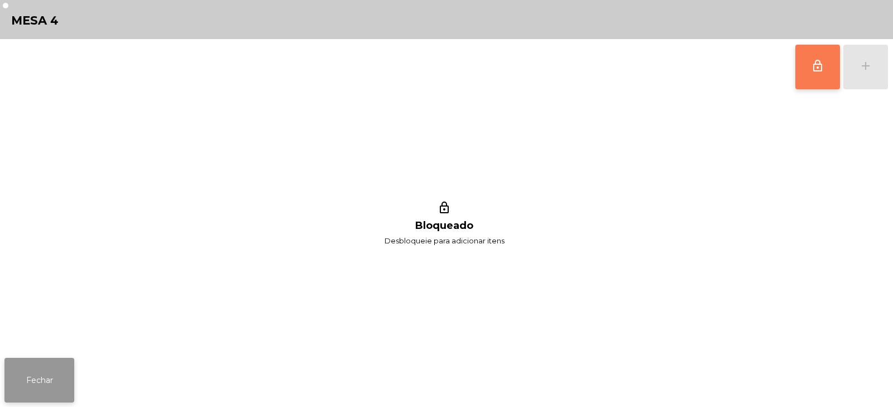
click at [44, 370] on button "Fechar" at bounding box center [39, 380] width 70 height 45
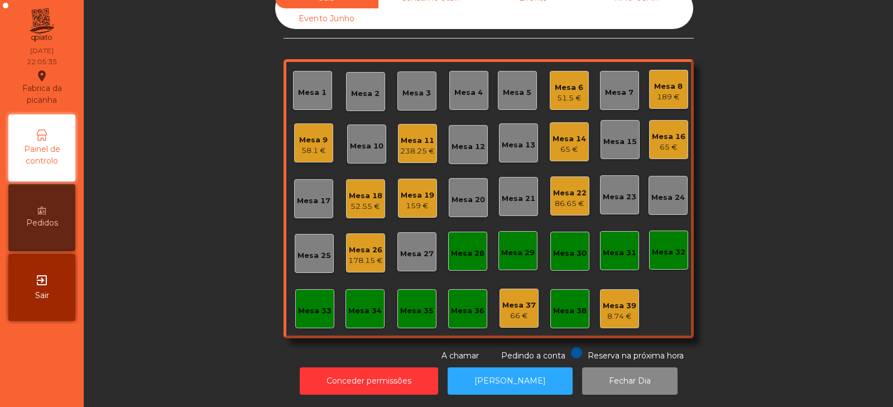
click at [666, 81] on div "Mesa 8" at bounding box center [668, 86] width 28 height 11
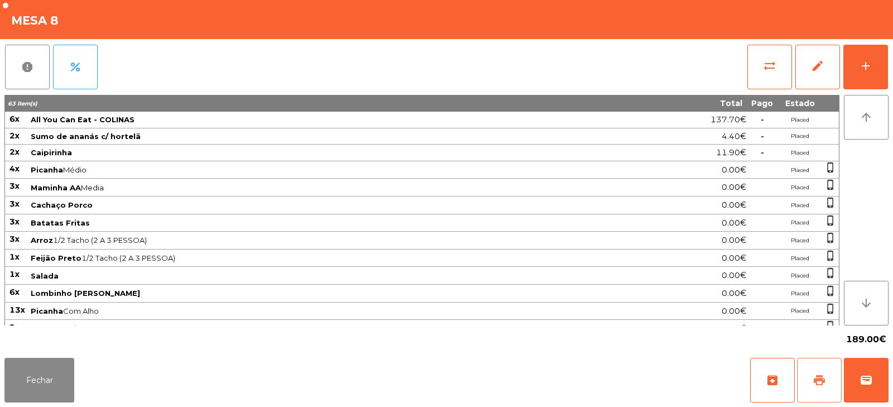
click at [812, 381] on button "print" at bounding box center [819, 380] width 45 height 45
click at [48, 377] on button "Fechar" at bounding box center [39, 380] width 70 height 45
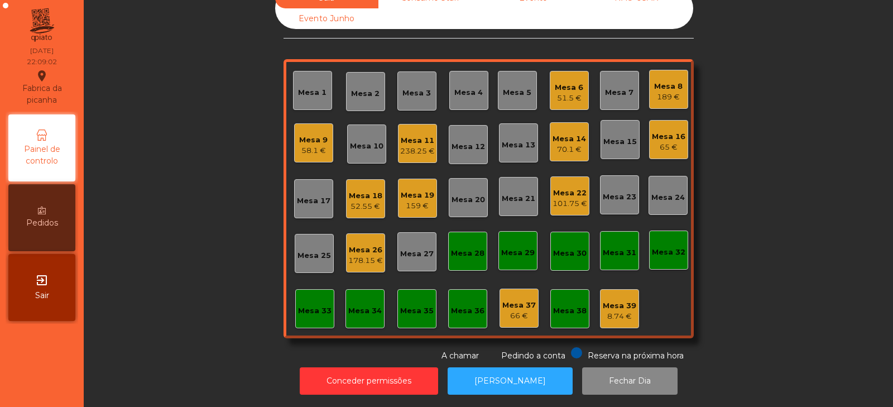
click at [509, 178] on div "Mesa 21" at bounding box center [518, 196] width 39 height 39
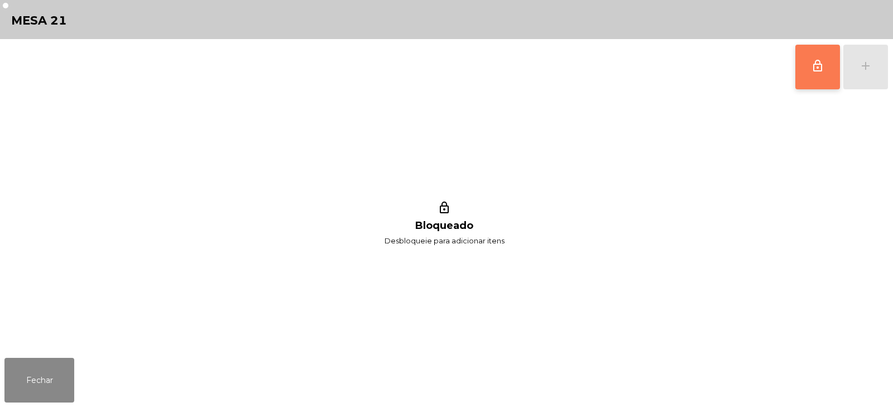
click at [816, 72] on span "lock_outline" at bounding box center [817, 65] width 13 height 13
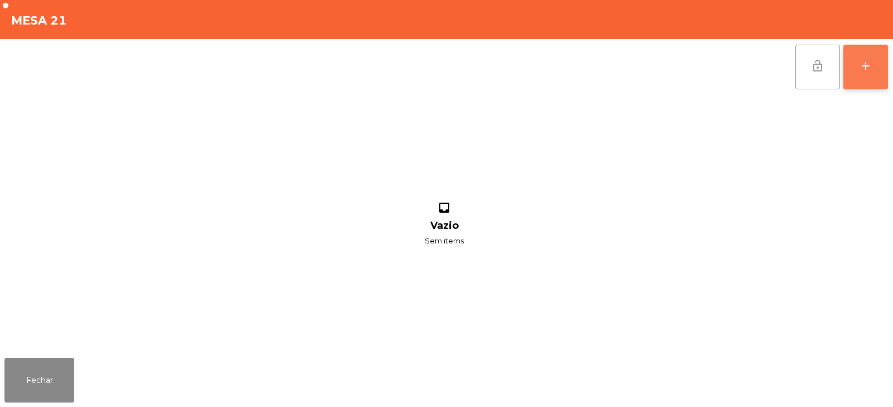
click at [871, 73] on button "add" at bounding box center [866, 67] width 45 height 45
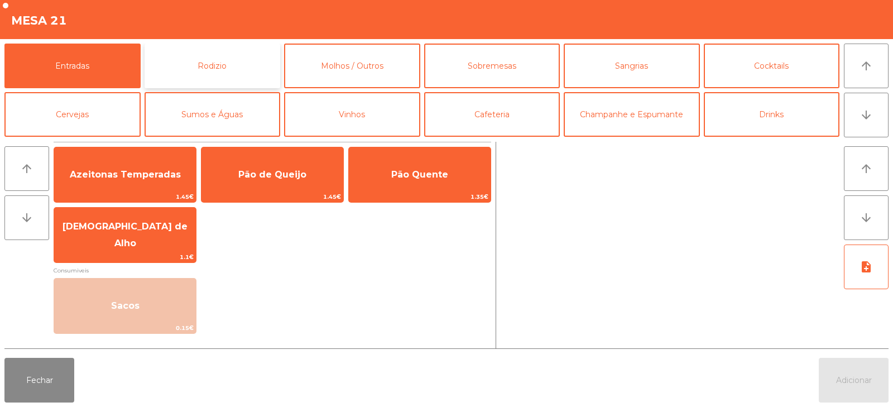
click at [220, 70] on button "Rodizio" at bounding box center [213, 66] width 136 height 45
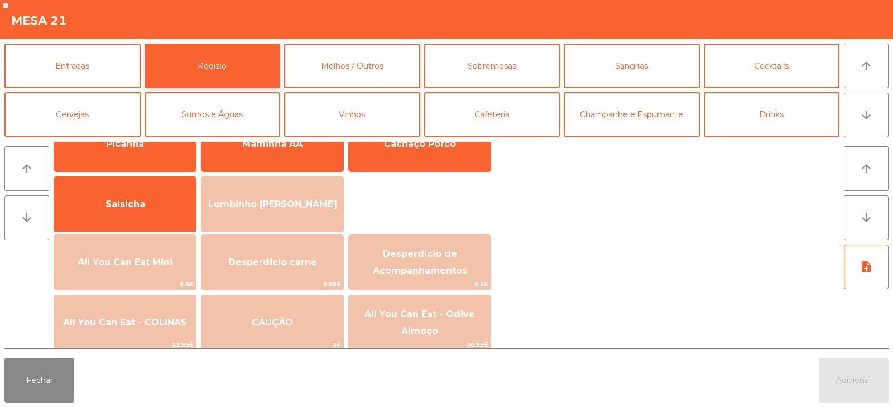
scroll to position [79, 0]
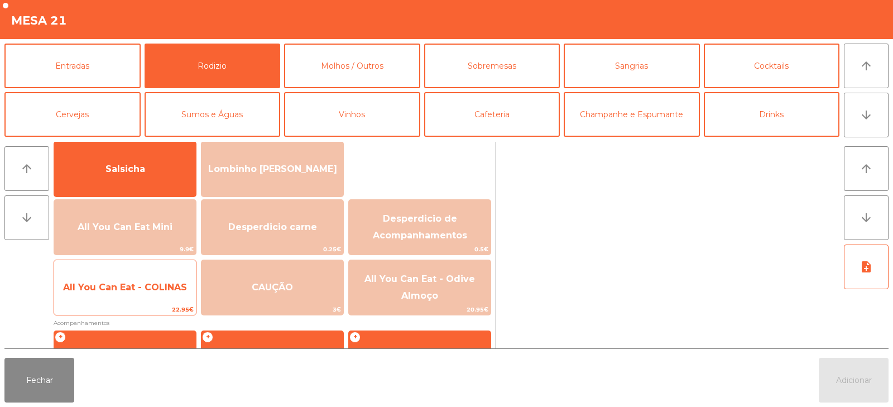
click at [165, 290] on span "All You Can Eat - COLINAS" at bounding box center [125, 287] width 124 height 11
click at [175, 285] on span "All You Can Eat - COLINAS" at bounding box center [125, 287] width 124 height 11
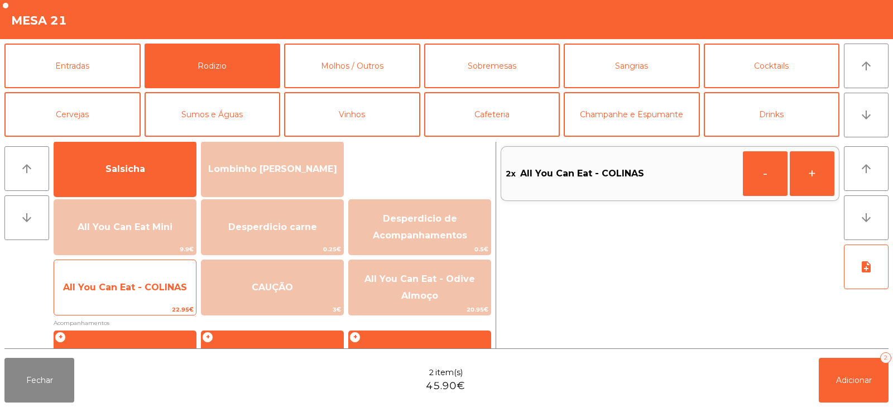
click at [176, 284] on span "All You Can Eat - COLINAS" at bounding box center [125, 287] width 124 height 11
click at [174, 280] on span "All You Can Eat - COLINAS" at bounding box center [125, 287] width 142 height 30
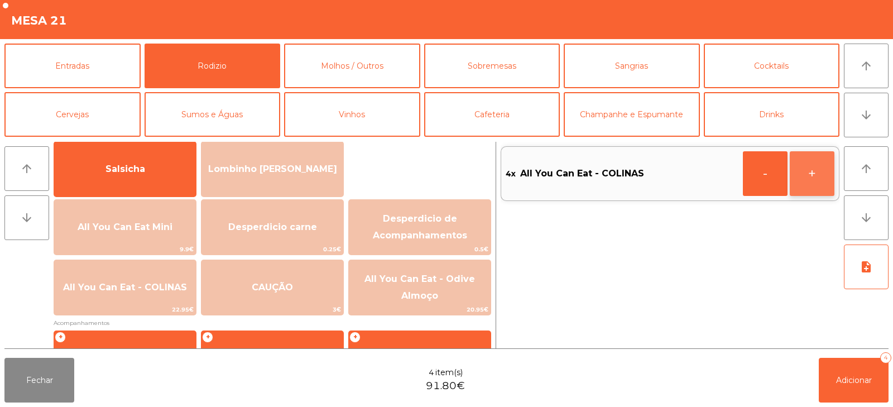
click at [814, 165] on button "+" at bounding box center [812, 173] width 45 height 45
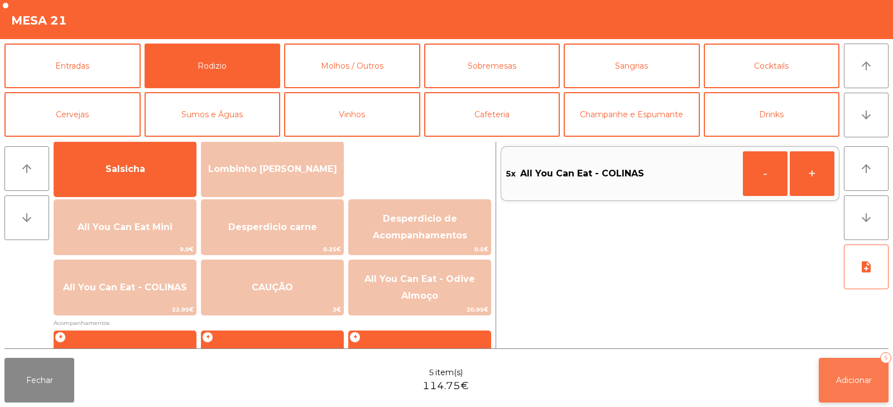
click at [847, 376] on span "Adicionar" at bounding box center [854, 380] width 36 height 10
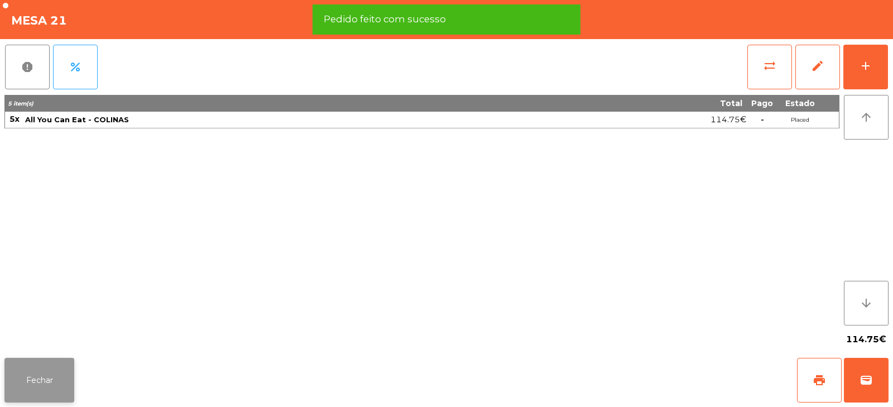
click at [21, 381] on button "Fechar" at bounding box center [39, 380] width 70 height 45
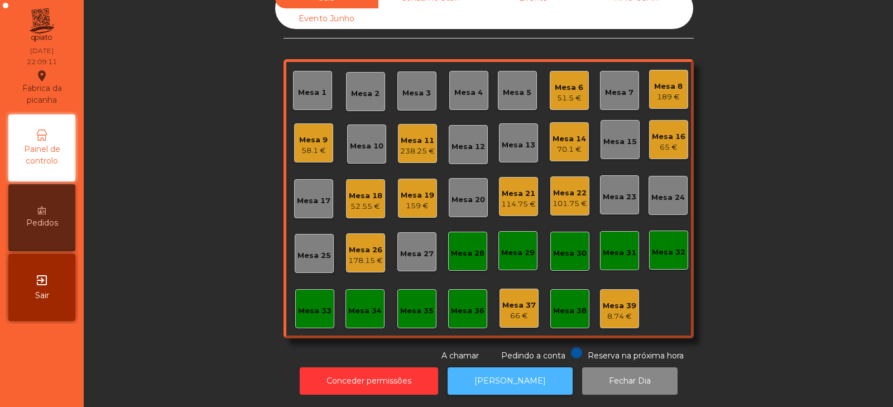
click at [503, 372] on button "[PERSON_NAME]" at bounding box center [510, 380] width 125 height 27
click at [658, 81] on div "Mesa 8" at bounding box center [668, 86] width 28 height 11
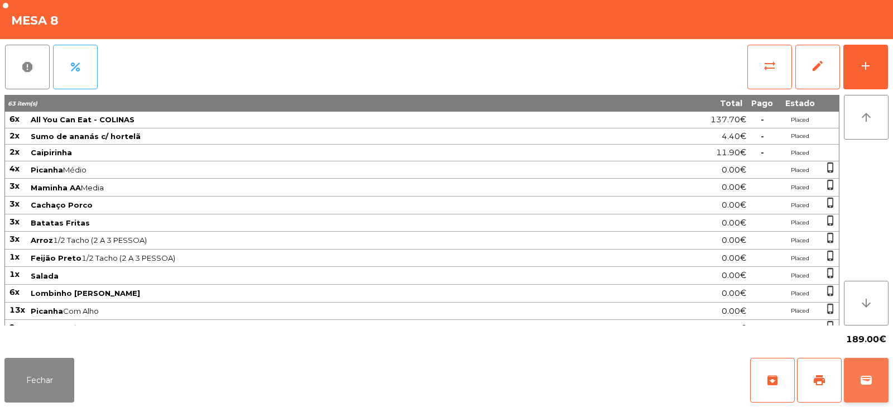
click at [870, 383] on span "wallet" at bounding box center [866, 380] width 13 height 13
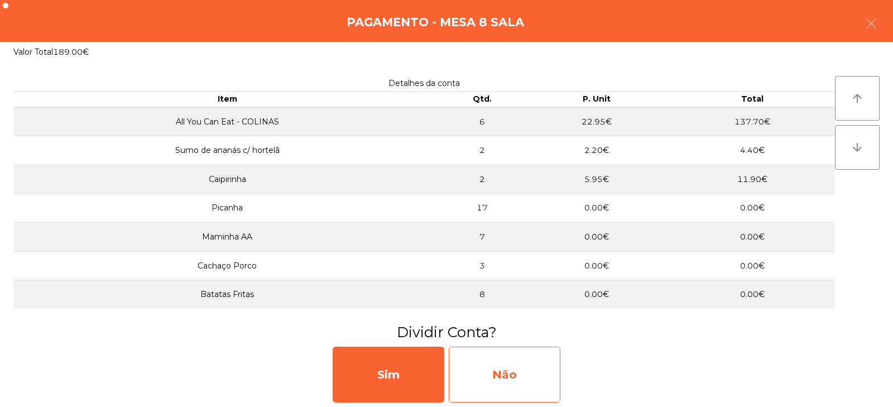
click at [507, 370] on div "Não" at bounding box center [505, 375] width 112 height 56
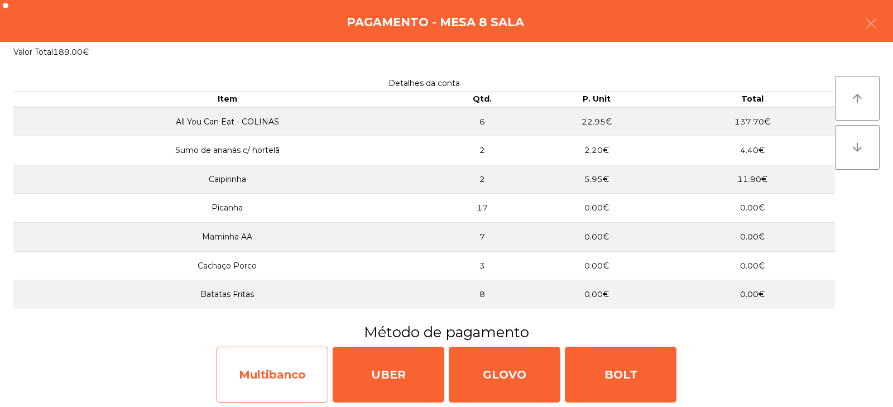
click at [263, 393] on div "Multibanco" at bounding box center [273, 375] width 112 height 56
select select "**"
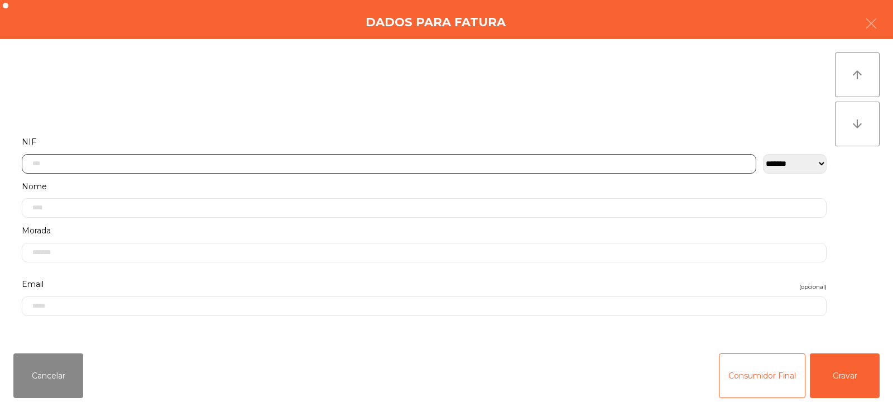
click at [298, 162] on input "text" at bounding box center [389, 164] width 735 height 20
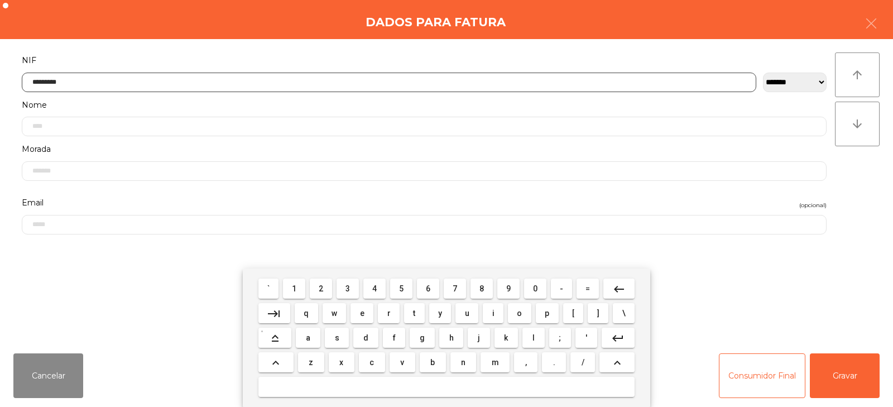
type input "*********"
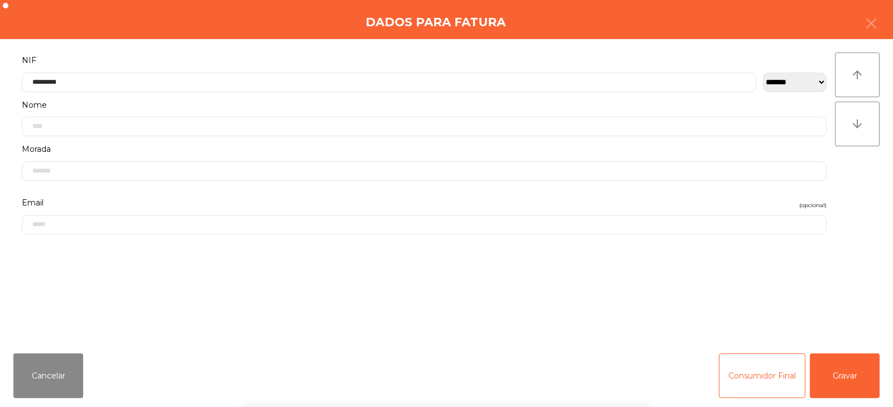
click at [845, 368] on div "` 1 2 3 4 5 6 7 8 9 0 - = keyboard_backspace keyboard_tab q w e r t y u i o p […" at bounding box center [446, 338] width 893 height 138
click at [846, 381] on button "Gravar" at bounding box center [845, 375] width 70 height 45
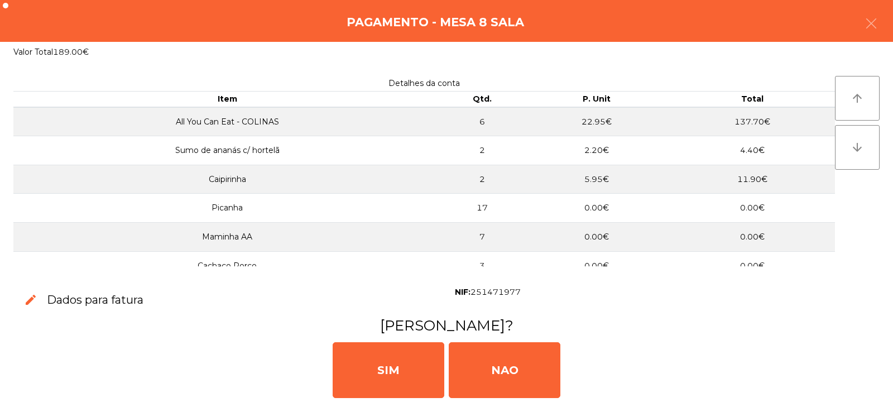
click at [849, 381] on div "[PERSON_NAME]" at bounding box center [446, 369] width 885 height 67
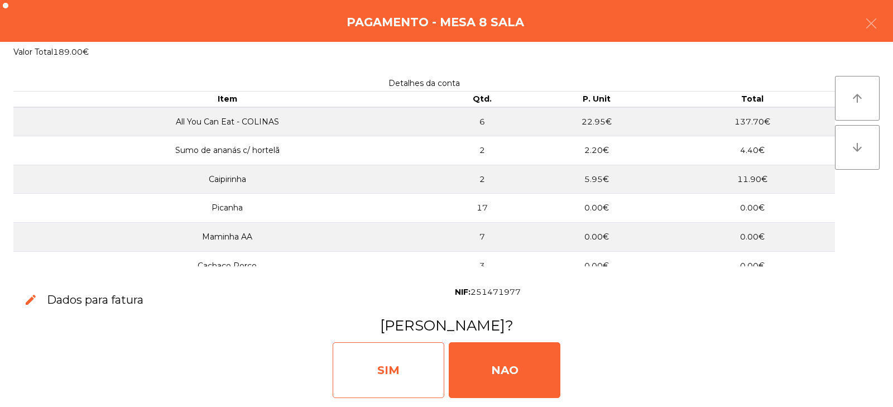
click at [385, 343] on div "SIM" at bounding box center [389, 370] width 112 height 56
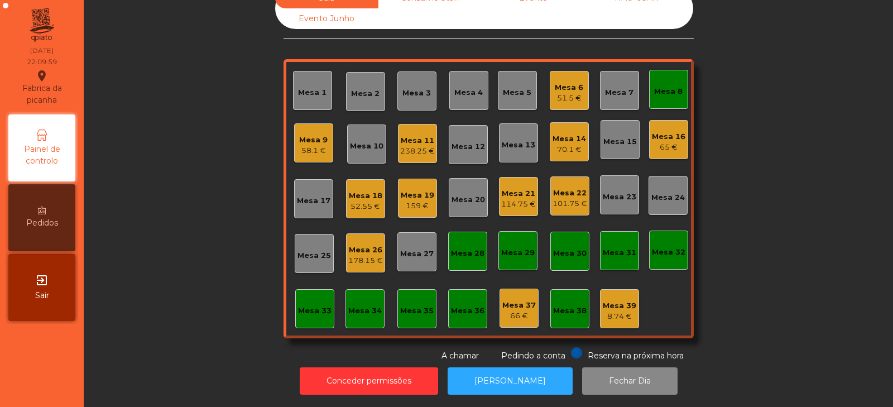
click at [614, 136] on div "Mesa 15" at bounding box center [621, 141] width 34 height 11
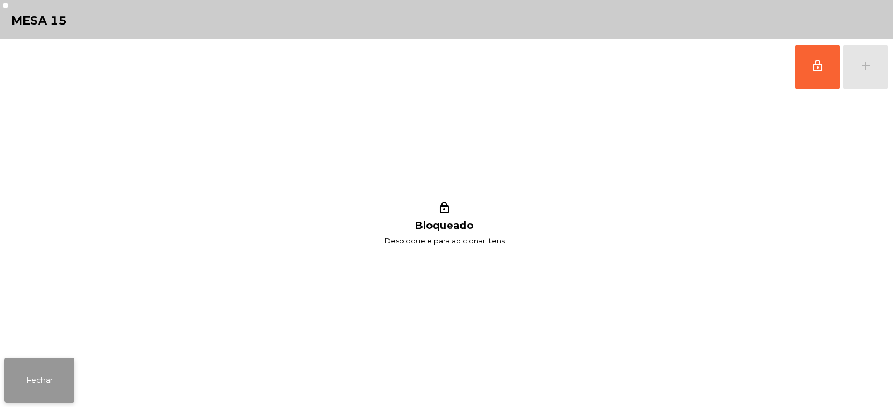
click at [55, 376] on button "Fechar" at bounding box center [39, 380] width 70 height 45
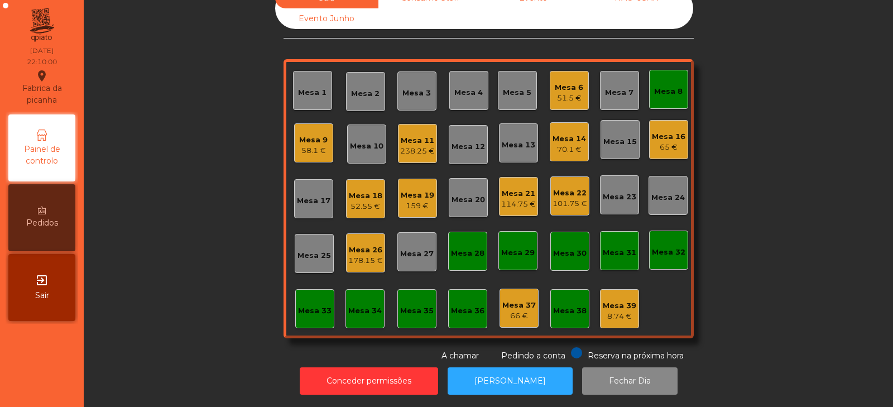
click at [521, 150] on div "Mesa 13" at bounding box center [518, 142] width 39 height 39
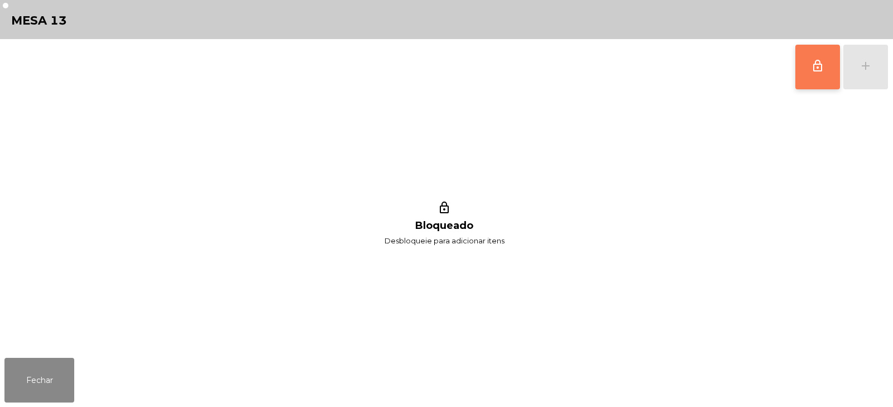
click at [812, 80] on button "lock_outline" at bounding box center [818, 67] width 45 height 45
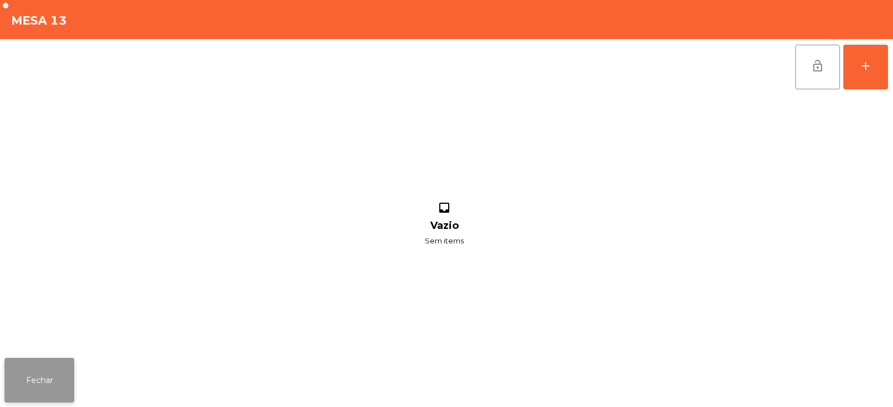
click at [60, 385] on button "Fechar" at bounding box center [39, 380] width 70 height 45
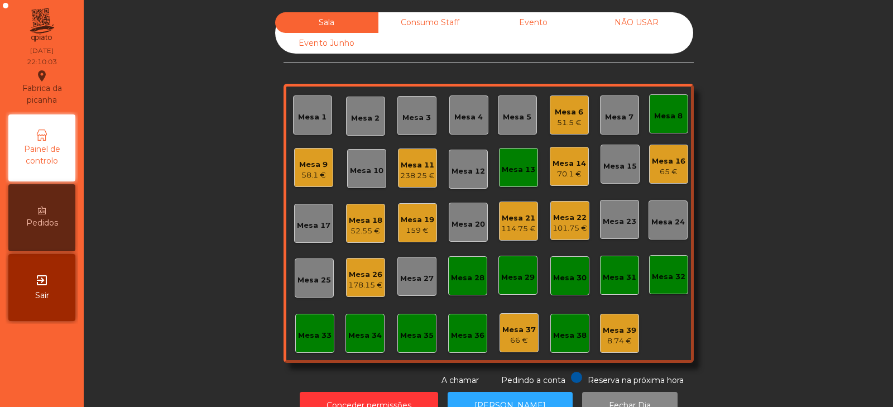
scroll to position [0, 0]
click at [508, 218] on div "Mesa 21" at bounding box center [518, 218] width 35 height 11
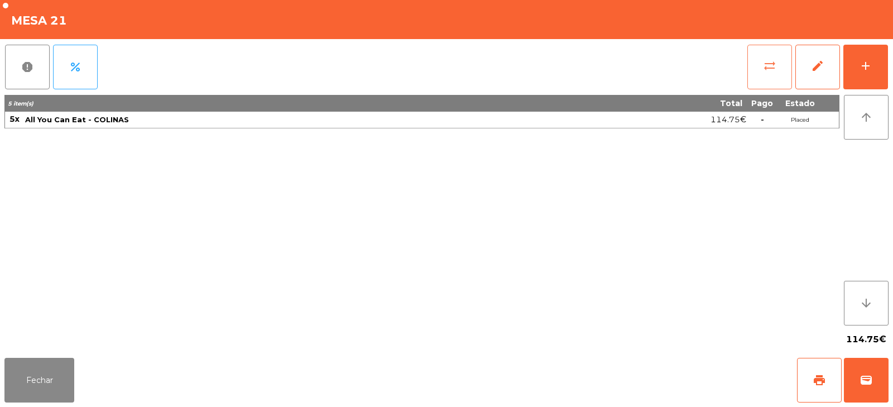
click at [769, 71] on span "sync_alt" at bounding box center [769, 65] width 13 height 13
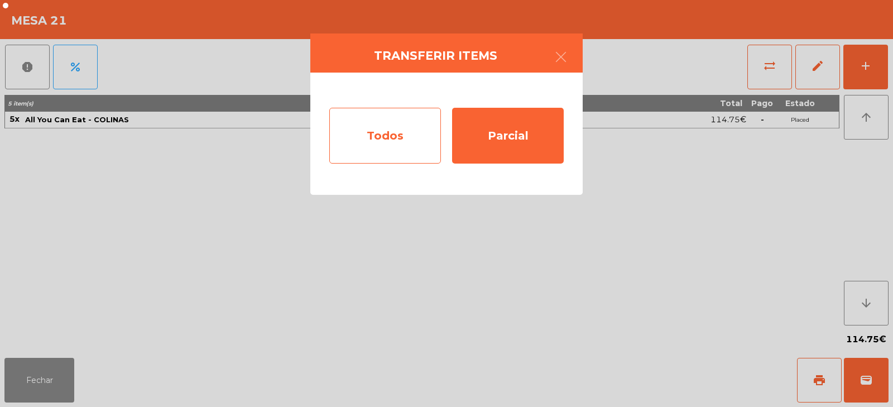
click at [390, 148] on div "Todos" at bounding box center [385, 136] width 112 height 56
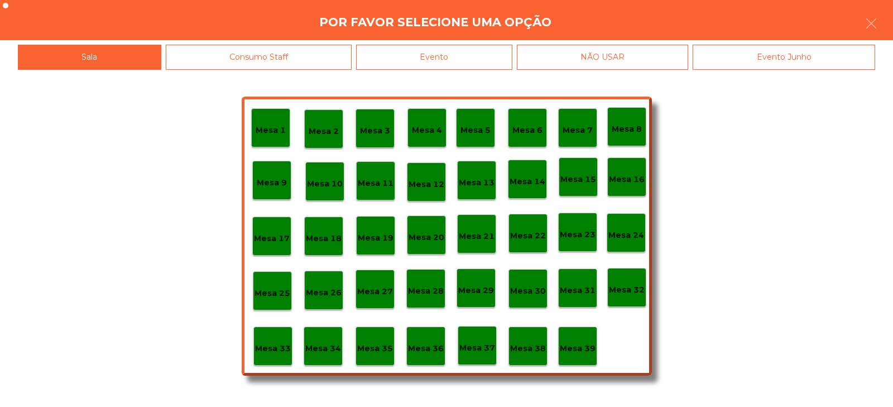
click at [474, 186] on p "Mesa 13" at bounding box center [477, 182] width 36 height 13
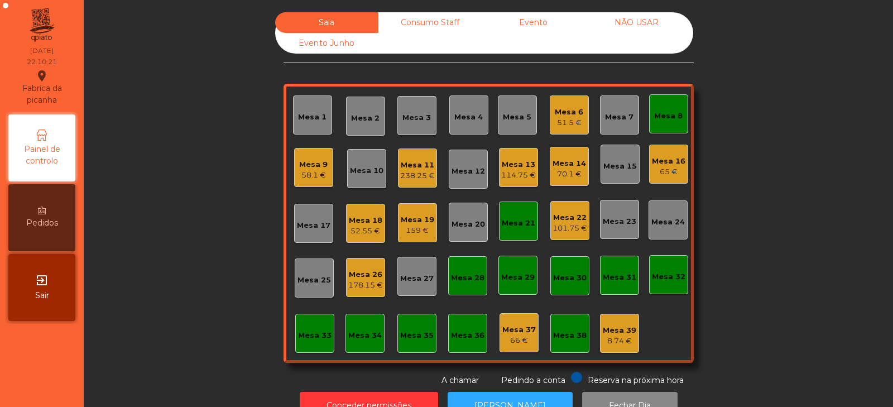
click at [674, 119] on div "Mesa 8" at bounding box center [668, 116] width 28 height 11
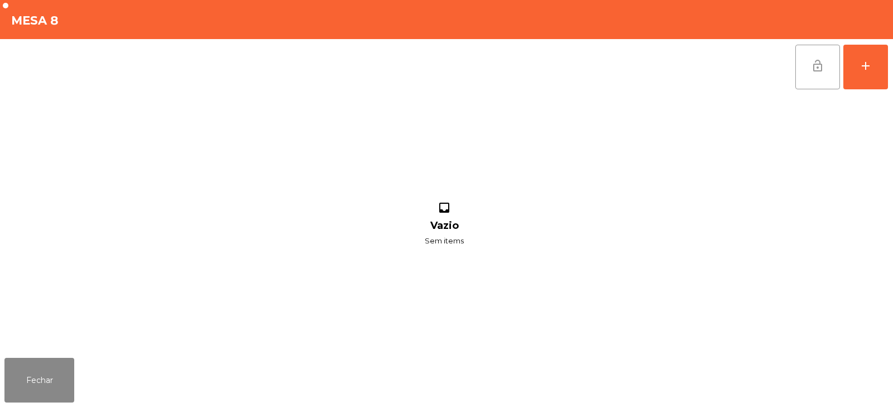
click at [821, 74] on button "lock_open" at bounding box center [818, 67] width 45 height 45
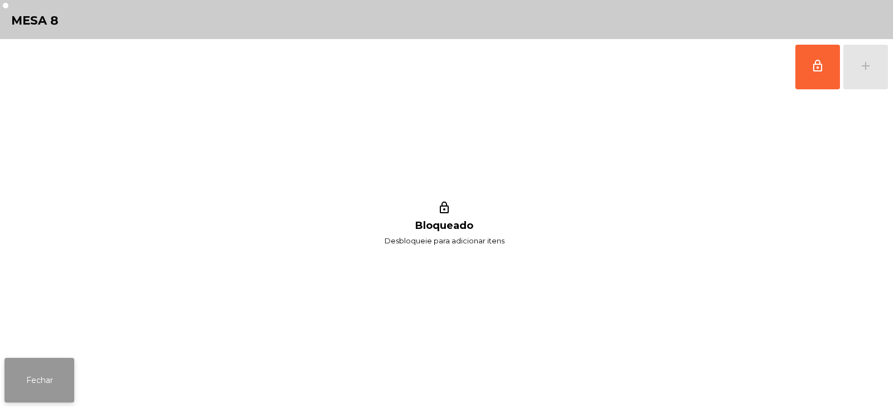
click at [64, 388] on button "Fechar" at bounding box center [39, 380] width 70 height 45
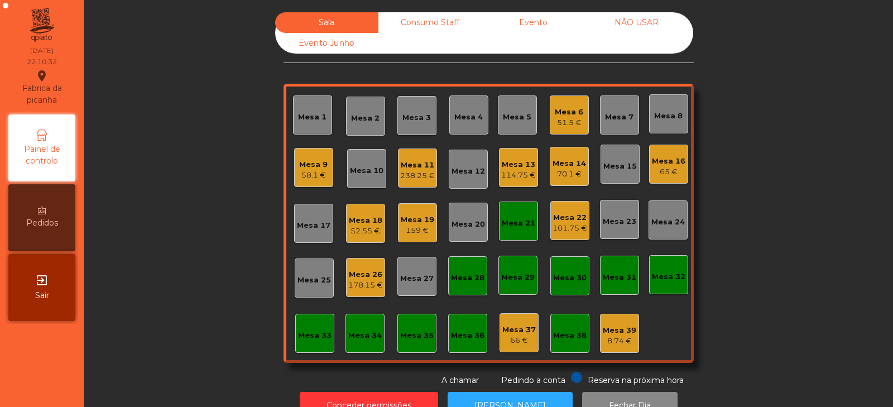
click at [515, 233] on div "Mesa 21" at bounding box center [518, 221] width 39 height 39
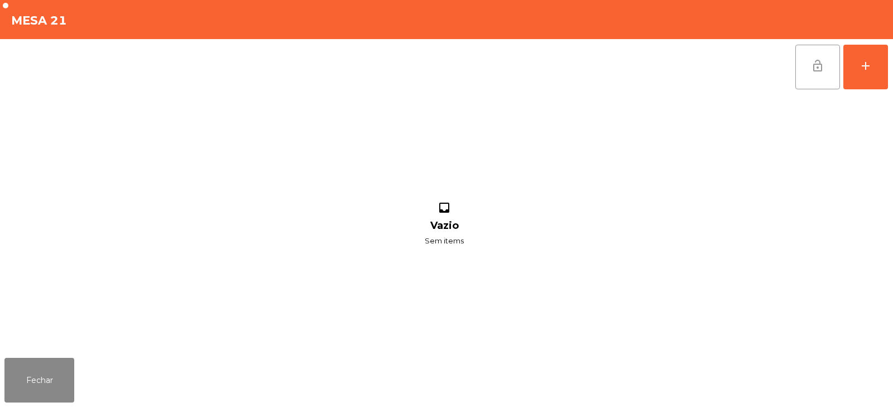
click at [809, 75] on button "lock_open" at bounding box center [818, 67] width 45 height 45
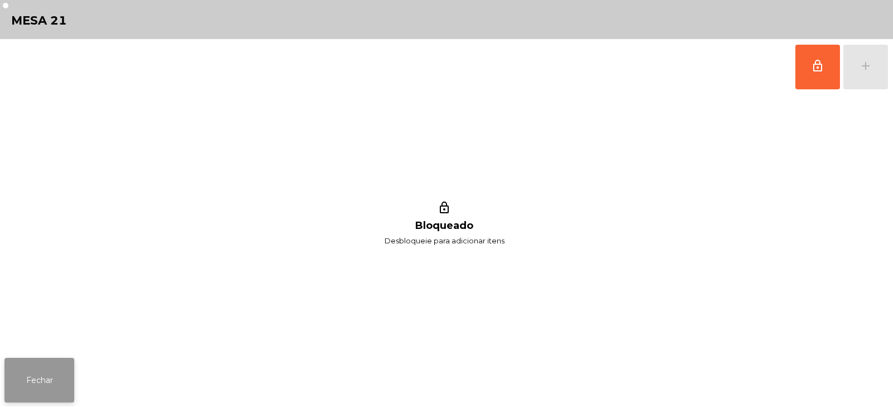
click at [52, 382] on button "Fechar" at bounding box center [39, 380] width 70 height 45
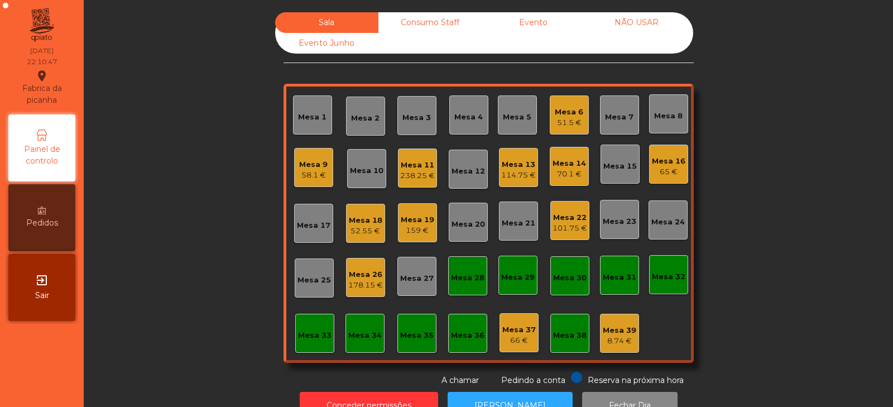
click at [515, 183] on div "Mesa 13 114.75 €" at bounding box center [518, 167] width 39 height 39
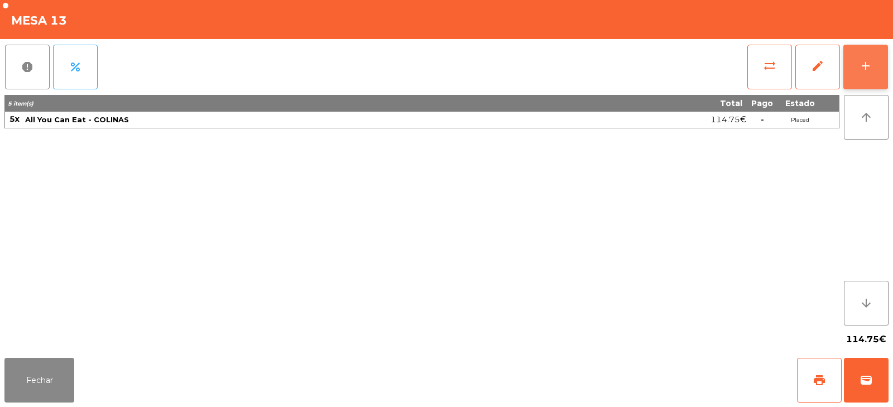
click at [872, 46] on button "add" at bounding box center [866, 67] width 45 height 45
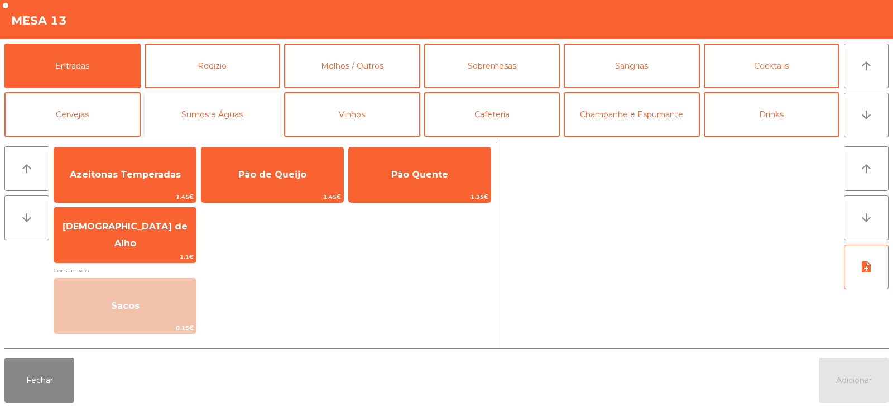
click at [227, 112] on button "Sumos e Águas" at bounding box center [213, 114] width 136 height 45
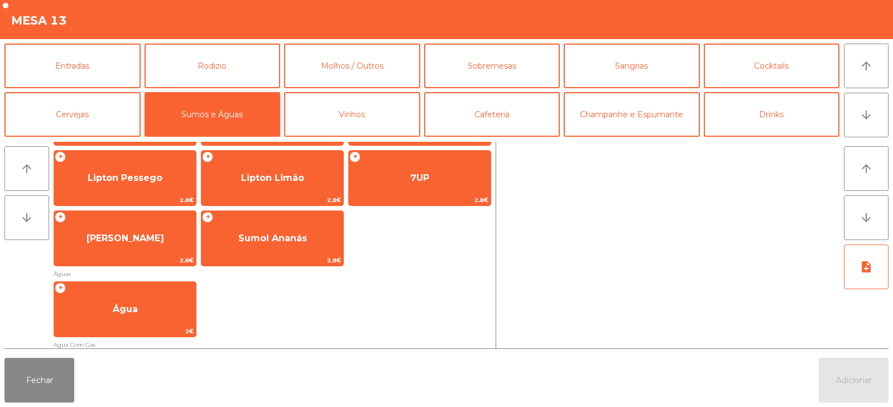
scroll to position [255, 0]
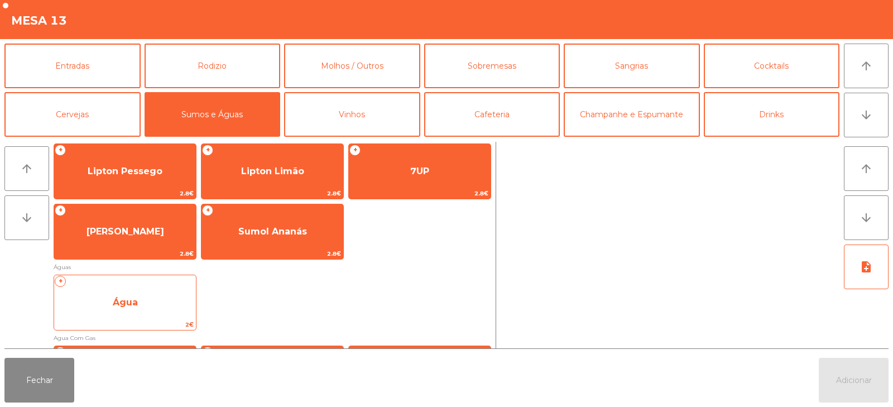
click at [119, 303] on span "Água" at bounding box center [125, 302] width 25 height 11
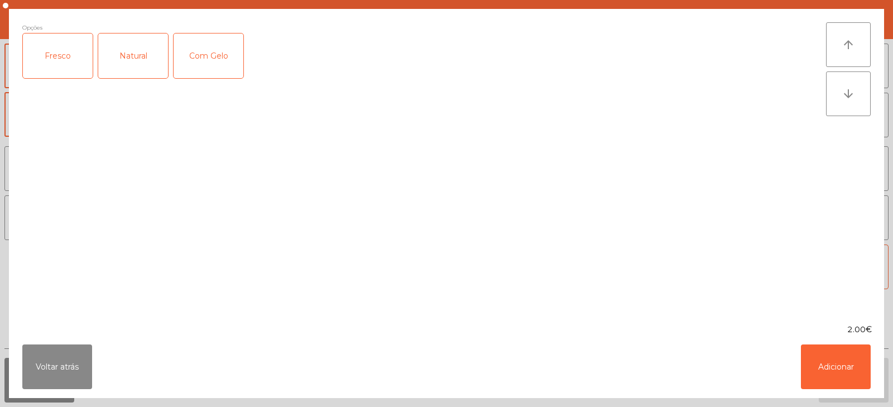
click at [135, 51] on div "Natural" at bounding box center [133, 56] width 70 height 45
click at [821, 362] on button "Adicionar" at bounding box center [836, 367] width 70 height 45
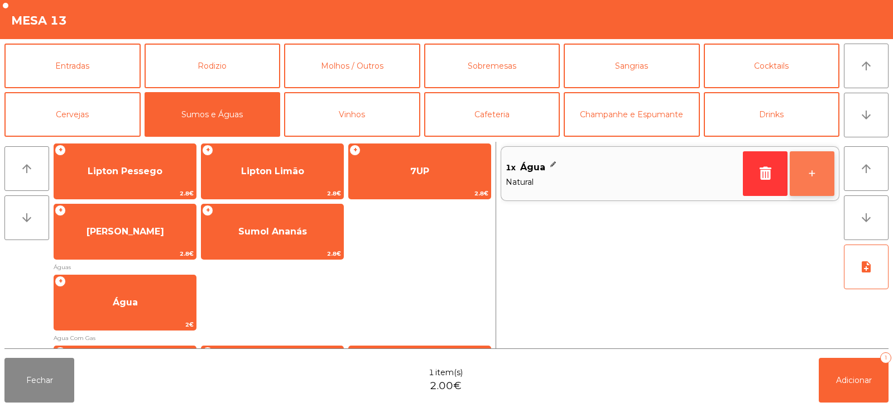
click at [795, 168] on button "+" at bounding box center [812, 173] width 45 height 45
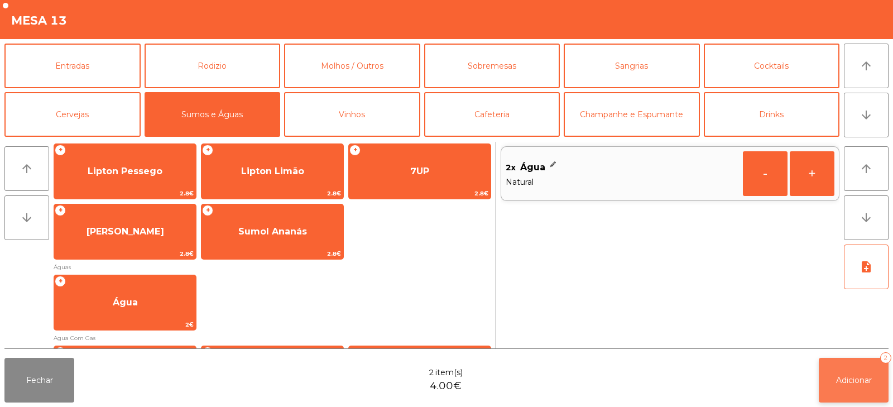
click at [843, 381] on span "Adicionar" at bounding box center [854, 380] width 36 height 10
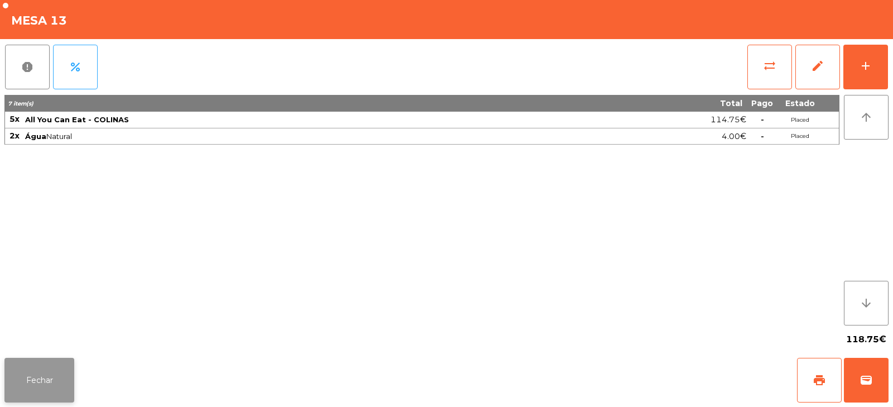
click at [43, 369] on button "Fechar" at bounding box center [39, 380] width 70 height 45
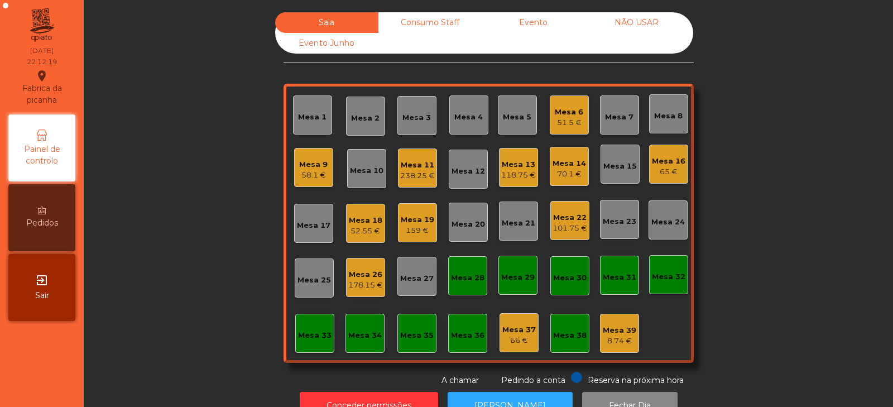
click at [407, 174] on div "238.25 €" at bounding box center [417, 175] width 35 height 11
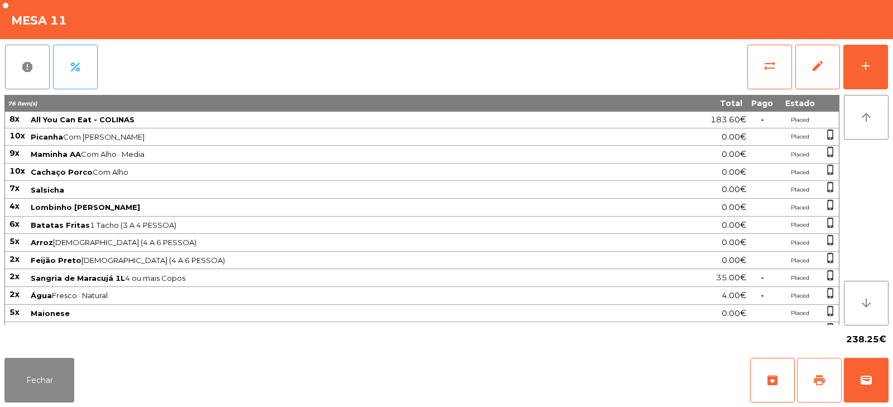
click at [814, 370] on button "print" at bounding box center [819, 380] width 45 height 45
click at [815, 380] on span "print" at bounding box center [819, 380] width 13 height 13
click at [768, 70] on span "sync_alt" at bounding box center [769, 65] width 13 height 13
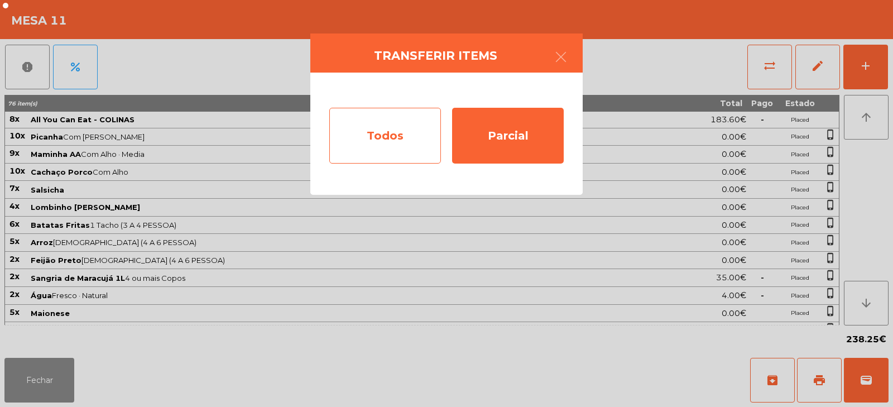
click at [397, 141] on div "Todos" at bounding box center [385, 136] width 112 height 56
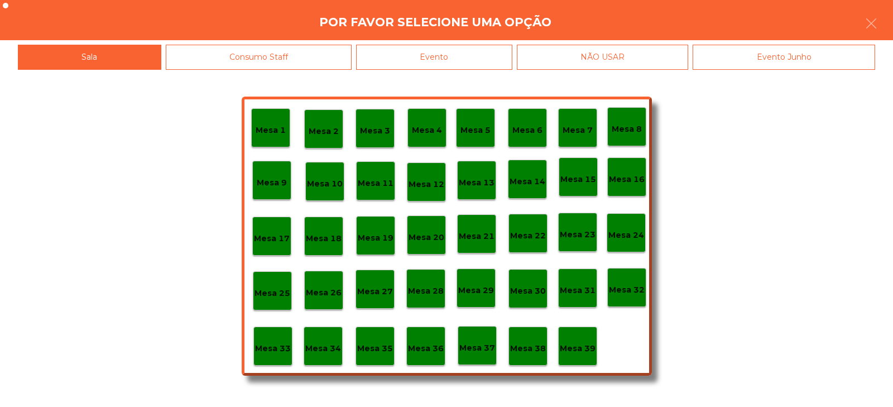
click at [447, 70] on div "Mesa 1 Mesa 2 Mesa 3 Mesa 4 Mesa 5 Mesa 6 Mesa 7 Mesa 8 [GEOGRAPHIC_DATA] 9 [GE…" at bounding box center [446, 238] width 893 height 337
click at [467, 56] on div "Evento" at bounding box center [434, 57] width 156 height 25
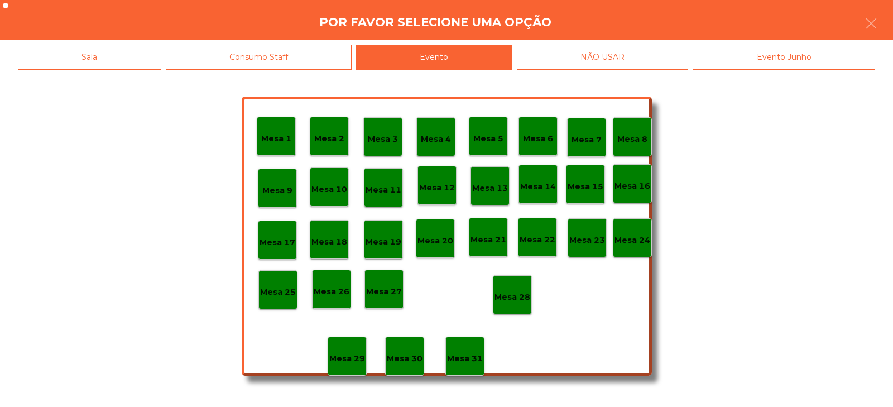
click at [514, 302] on p "Mesa 28" at bounding box center [513, 297] width 36 height 13
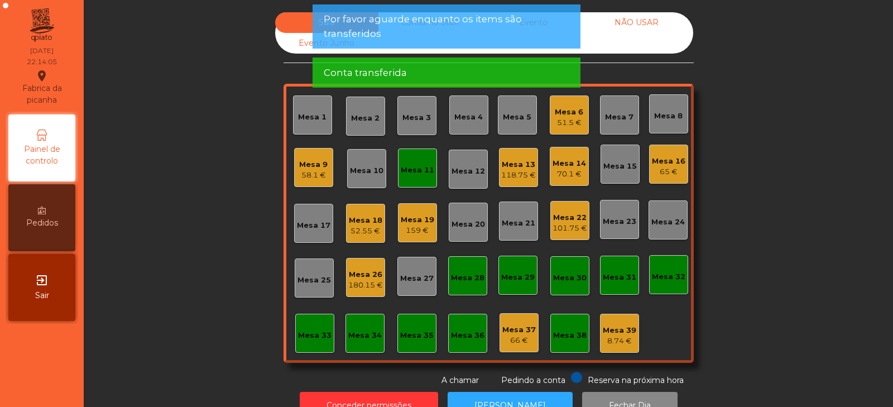
click at [407, 165] on div "Mesa 11" at bounding box center [418, 170] width 34 height 11
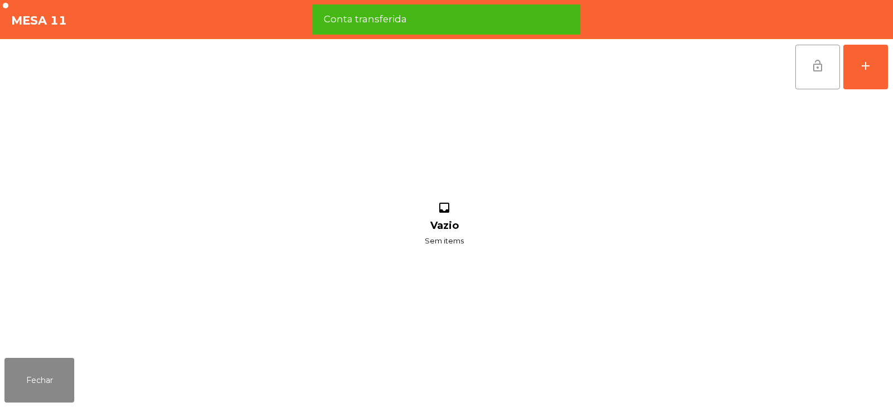
click at [801, 60] on button "lock_open" at bounding box center [818, 67] width 45 height 45
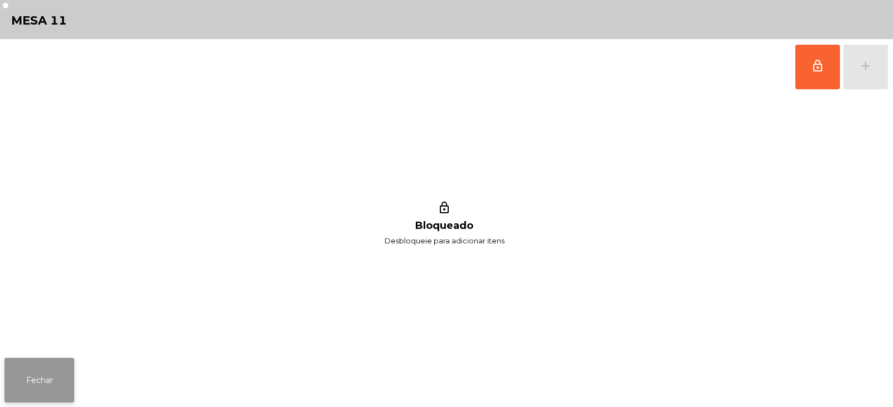
click at [31, 385] on button "Fechar" at bounding box center [39, 380] width 70 height 45
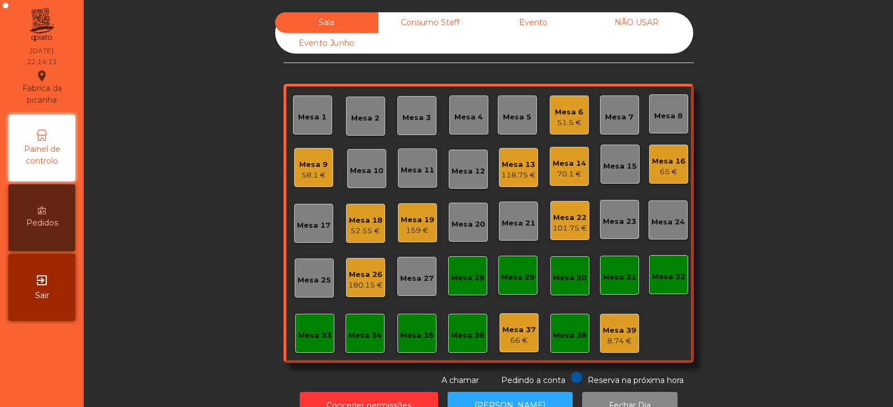
scroll to position [33, 0]
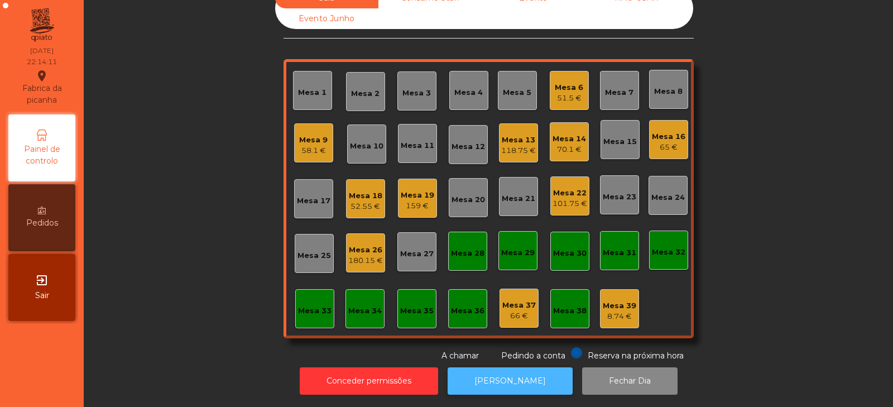
click at [490, 370] on button "[PERSON_NAME]" at bounding box center [510, 380] width 125 height 27
click at [300, 147] on div "58.1 €" at bounding box center [313, 150] width 28 height 11
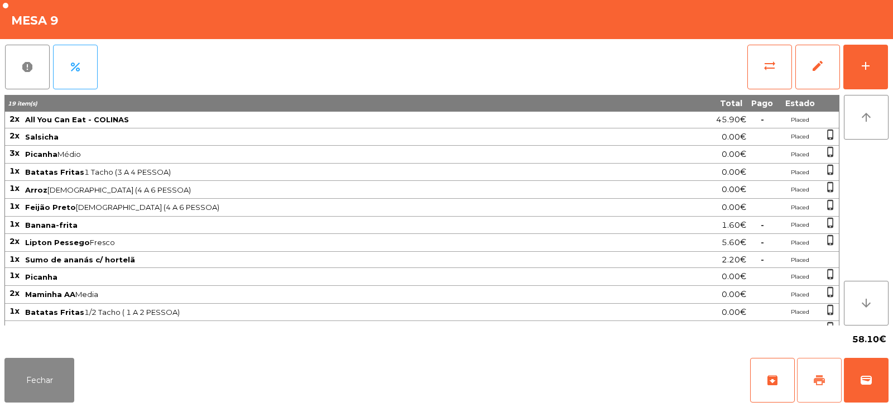
click at [819, 384] on span "print" at bounding box center [819, 380] width 13 height 13
click at [771, 74] on button "sync_alt" at bounding box center [770, 67] width 45 height 45
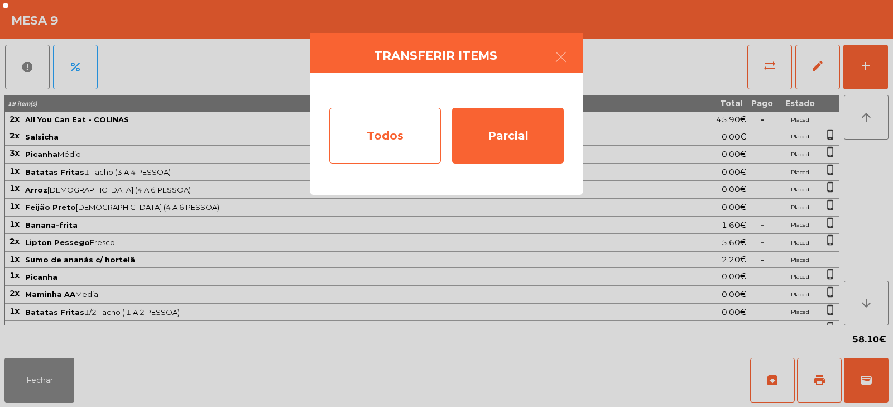
click at [396, 148] on div "Todos" at bounding box center [385, 136] width 112 height 56
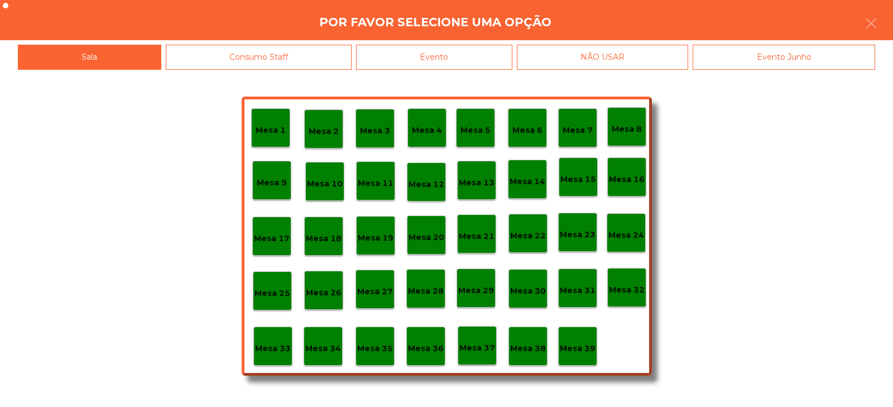
click at [466, 59] on div "Evento" at bounding box center [434, 57] width 156 height 25
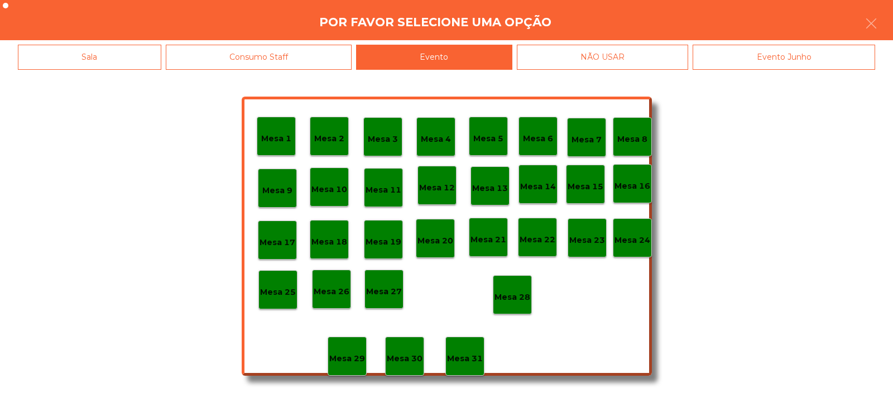
click at [518, 304] on div "Mesa 28" at bounding box center [512, 294] width 39 height 39
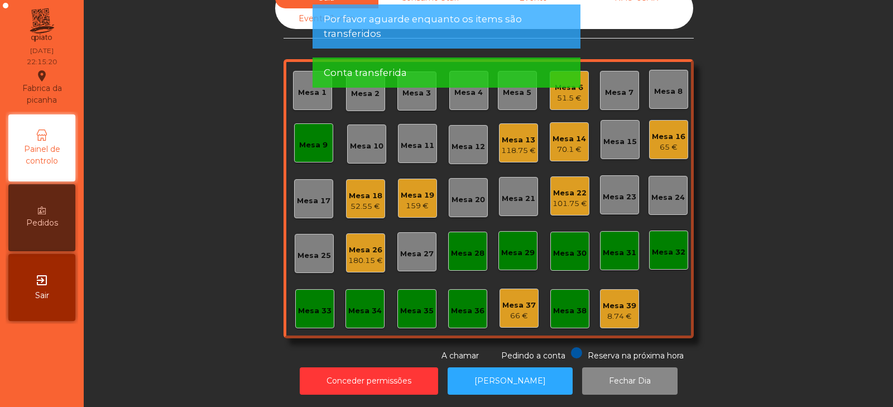
click at [307, 143] on div "Mesa 9" at bounding box center [313, 142] width 39 height 39
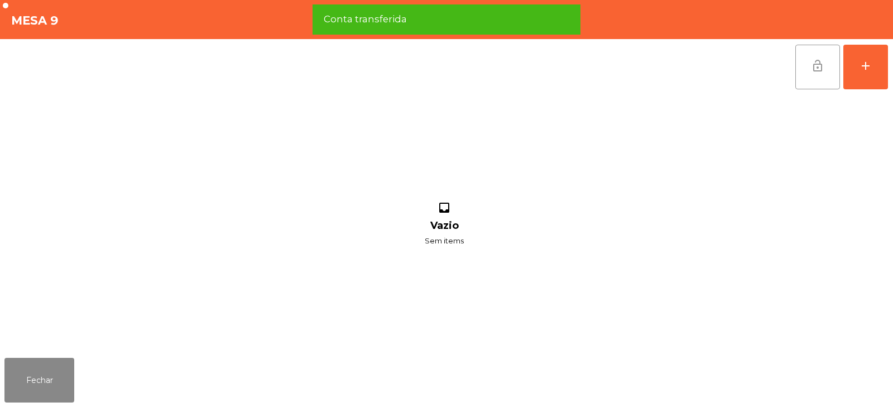
click at [811, 66] on button "lock_open" at bounding box center [818, 67] width 45 height 45
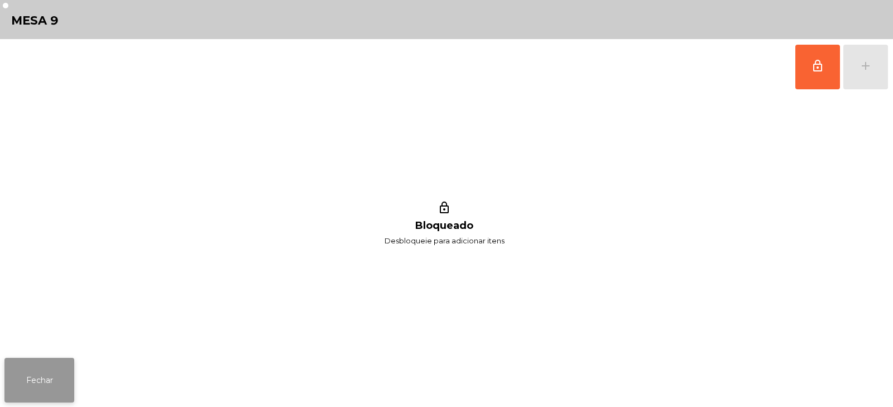
click at [41, 399] on button "Fechar" at bounding box center [39, 380] width 70 height 45
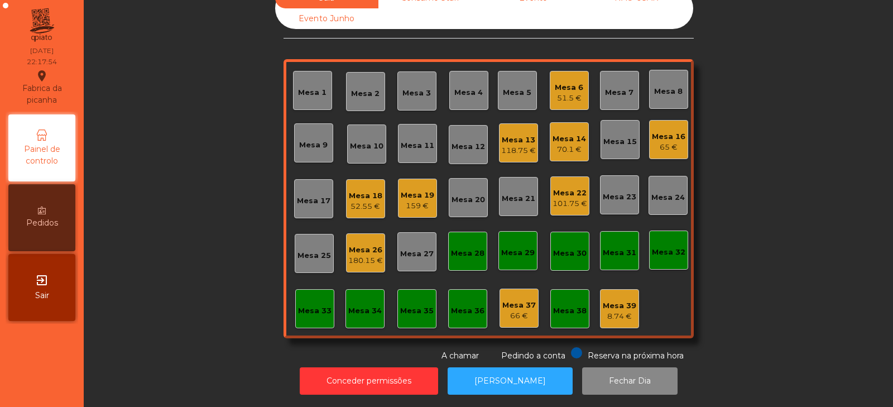
click at [649, 234] on div "Mesa 32" at bounding box center [668, 250] width 39 height 39
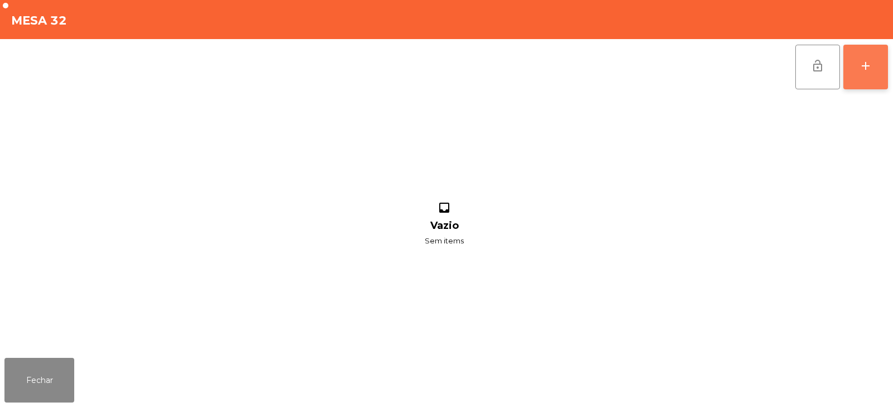
click at [872, 58] on button "add" at bounding box center [866, 67] width 45 height 45
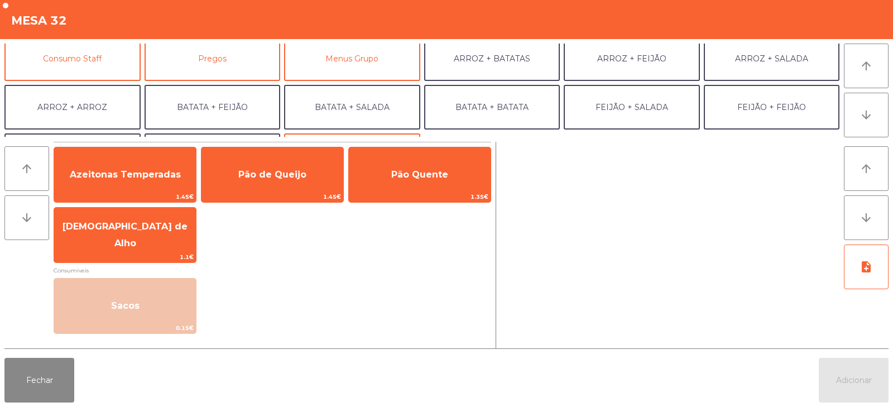
scroll to position [106, 0]
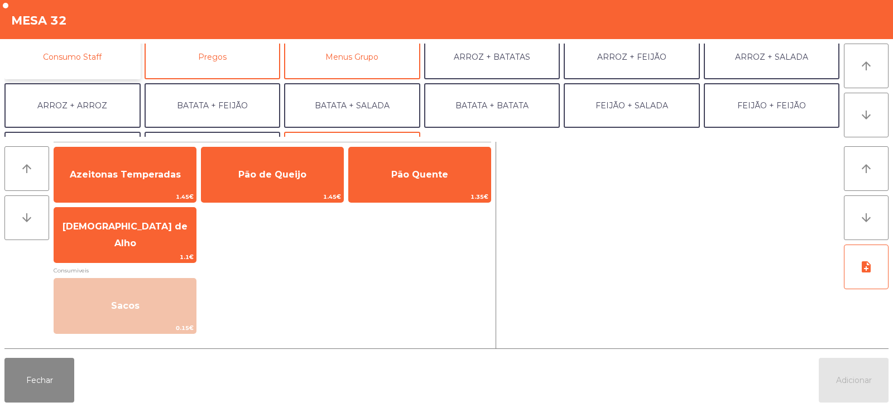
click at [61, 57] on button "Consumo Staff" at bounding box center [72, 57] width 136 height 45
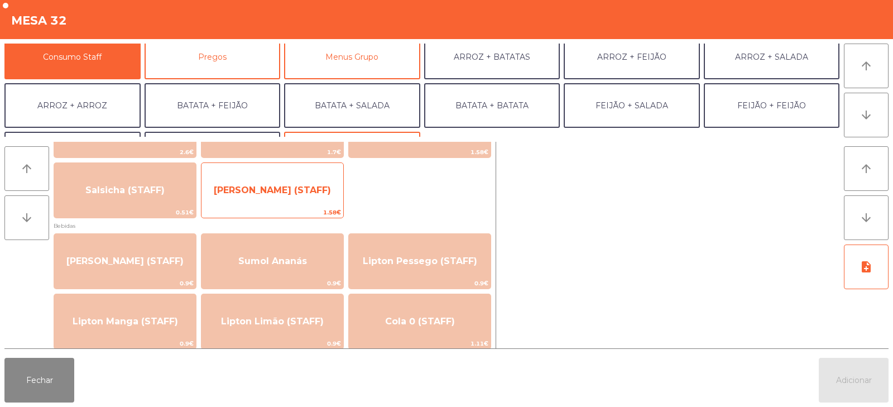
click at [235, 192] on span "[PERSON_NAME] (STAFF)" at bounding box center [272, 190] width 117 height 11
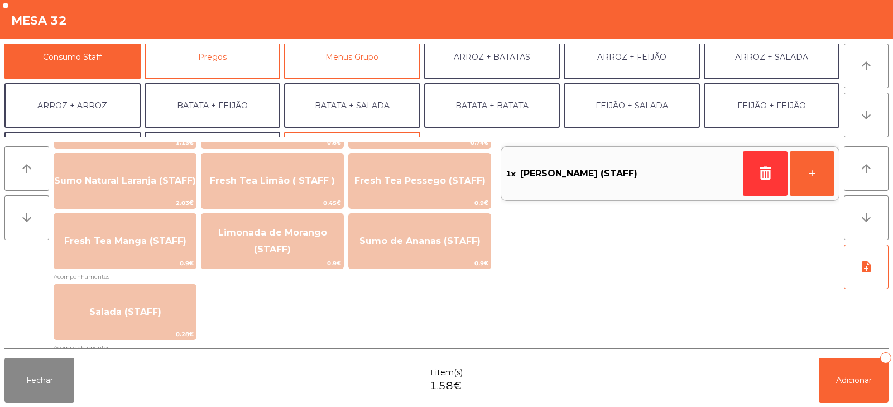
scroll to position [318, 0]
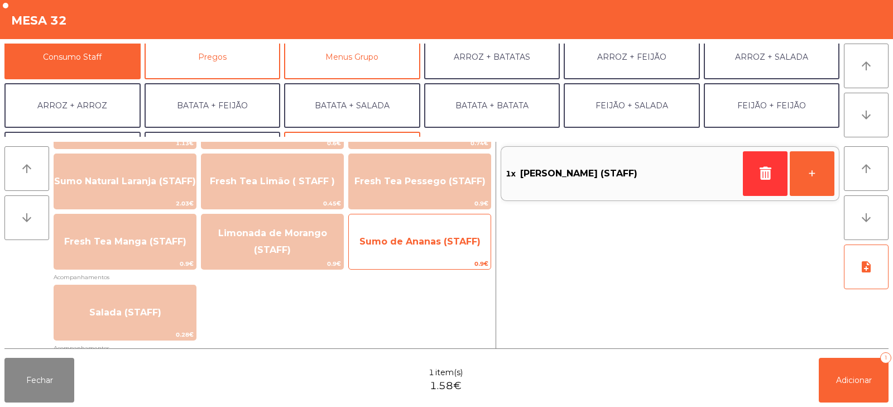
click at [390, 244] on span "Sumo de Ananas (STAFF)" at bounding box center [420, 241] width 121 height 11
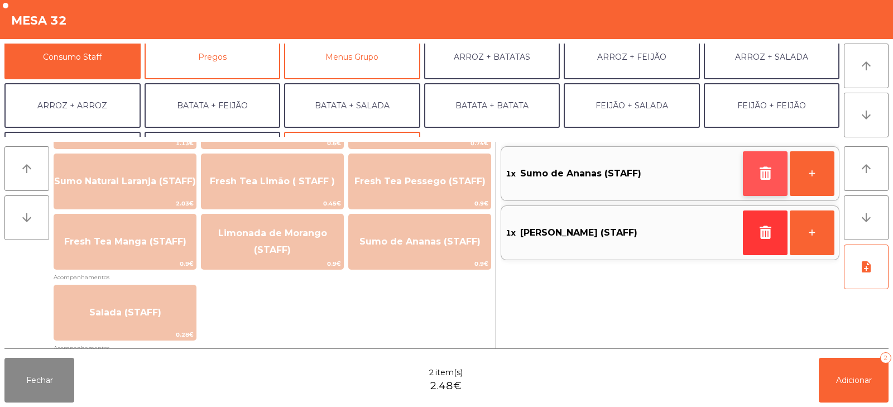
click at [765, 173] on icon "button" at bounding box center [765, 172] width 17 height 13
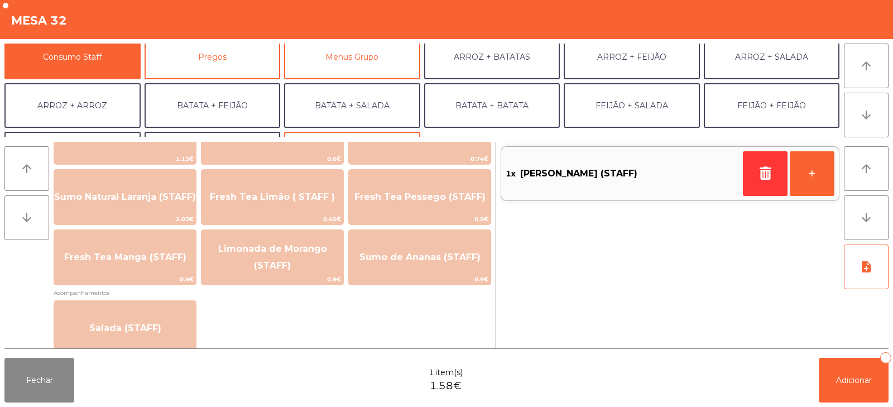
scroll to position [311, 0]
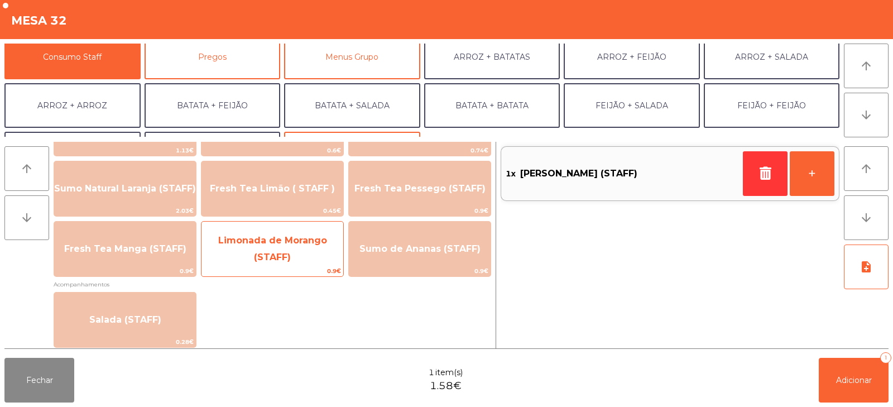
click at [286, 255] on span "Limonada de Morango (STAFF)" at bounding box center [272, 248] width 109 height 27
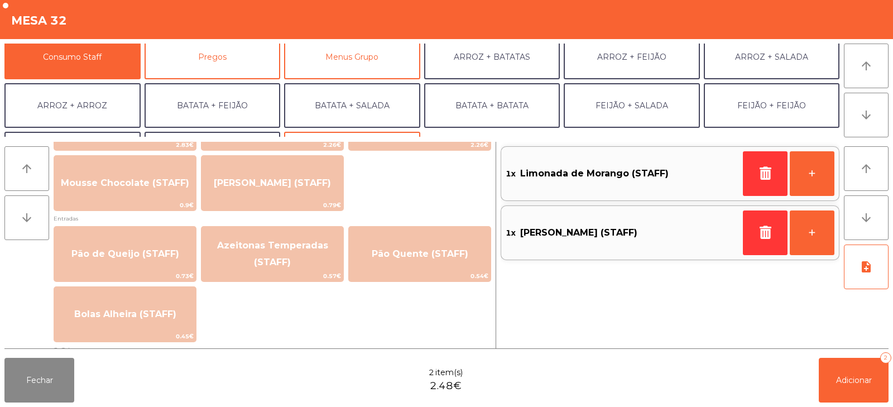
scroll to position [847, 0]
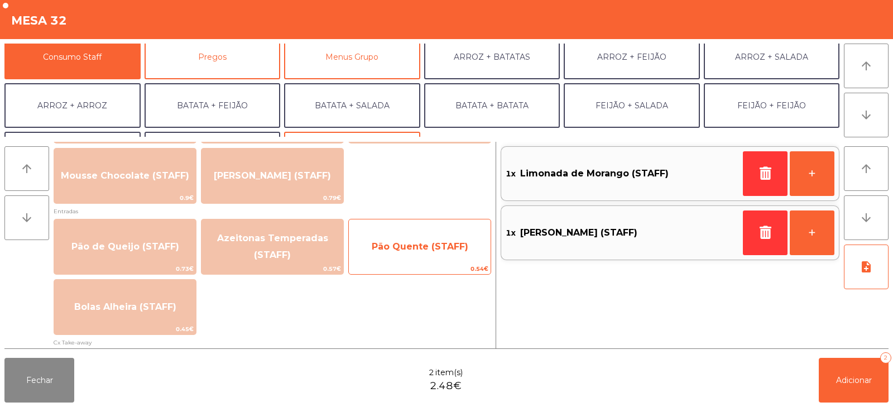
click at [395, 265] on span "0.54€" at bounding box center [420, 269] width 142 height 11
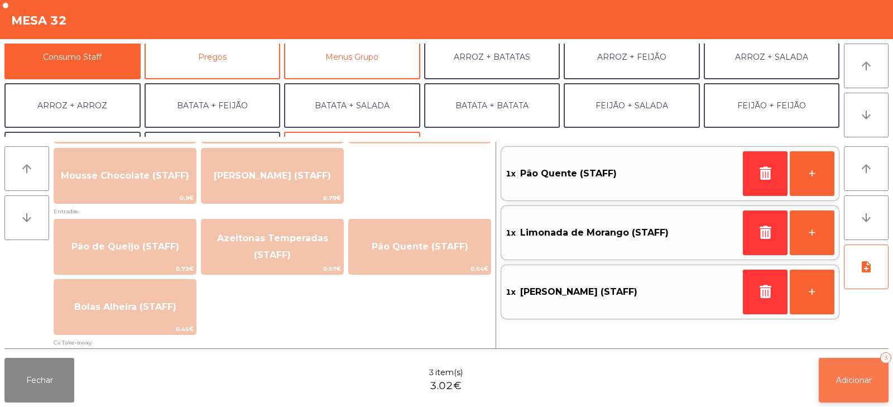
click at [842, 387] on button "Adicionar 3" at bounding box center [854, 380] width 70 height 45
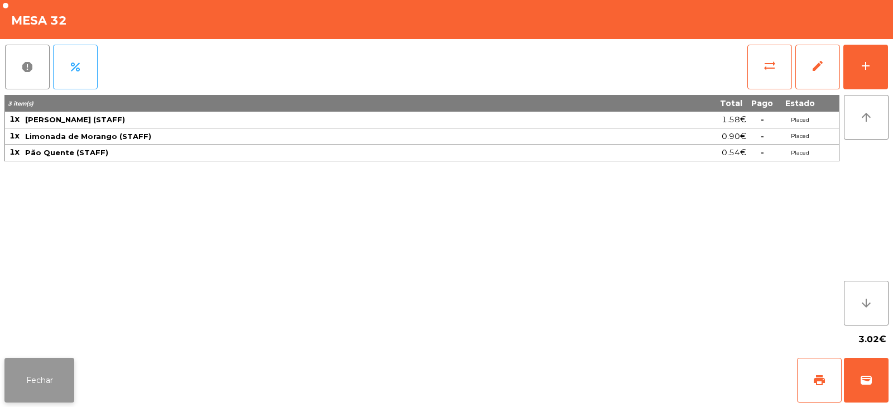
click at [38, 387] on button "Fechar" at bounding box center [39, 380] width 70 height 45
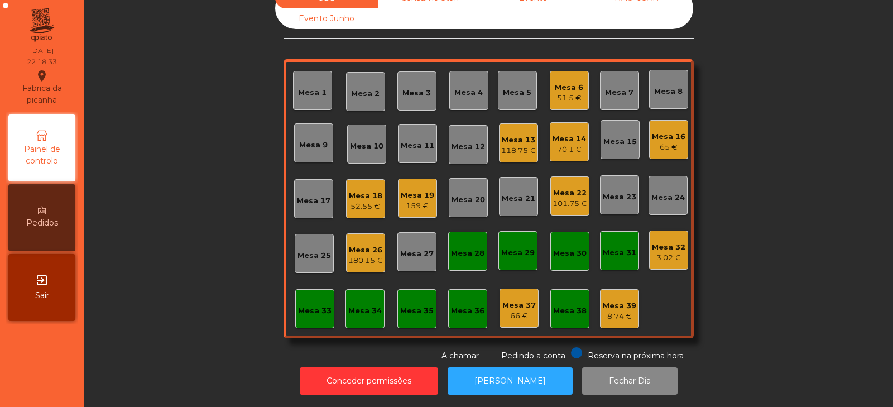
click at [654, 252] on div "3.02 €" at bounding box center [669, 257] width 34 height 11
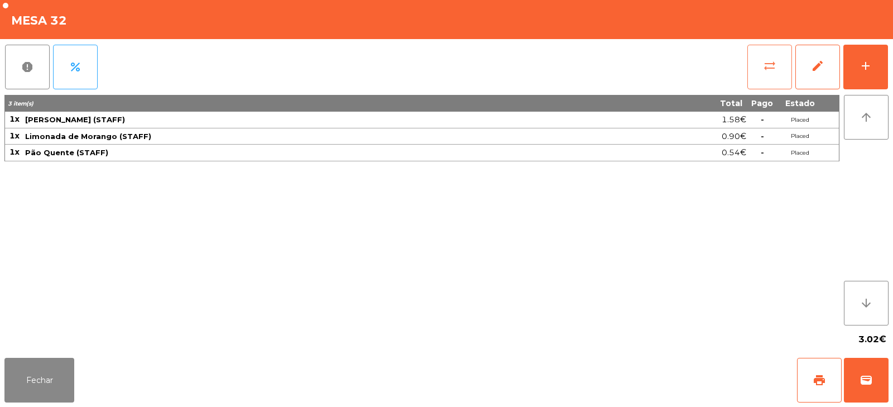
click at [791, 61] on button "sync_alt" at bounding box center [770, 67] width 45 height 45
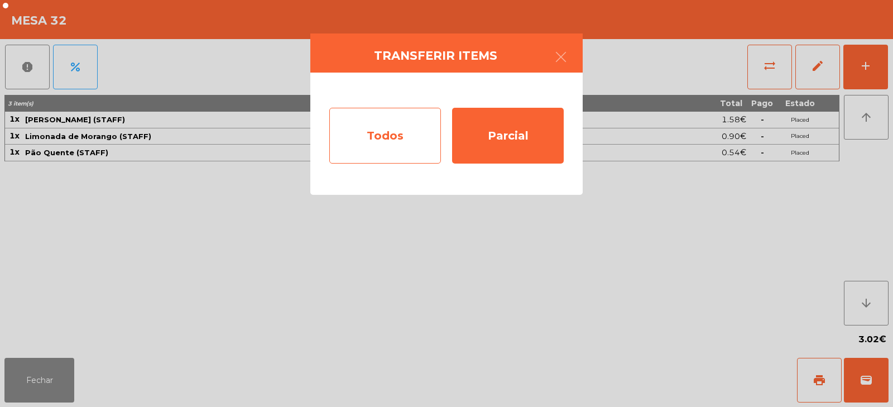
click at [372, 133] on div "Todos" at bounding box center [385, 136] width 112 height 56
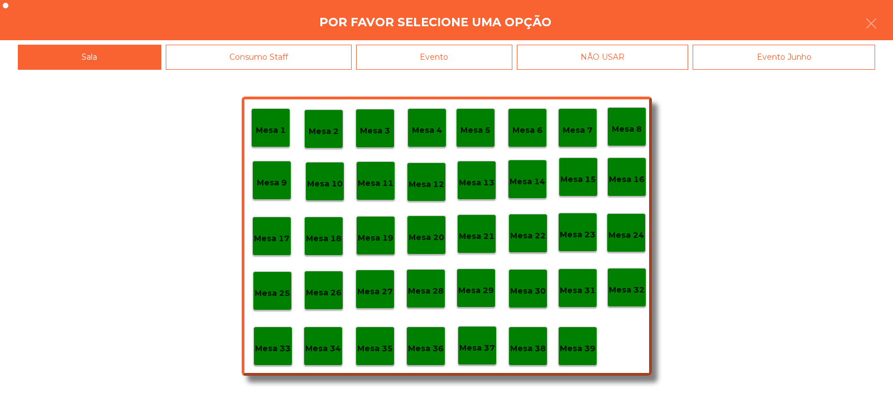
click at [579, 351] on p "Mesa 39" at bounding box center [578, 348] width 36 height 13
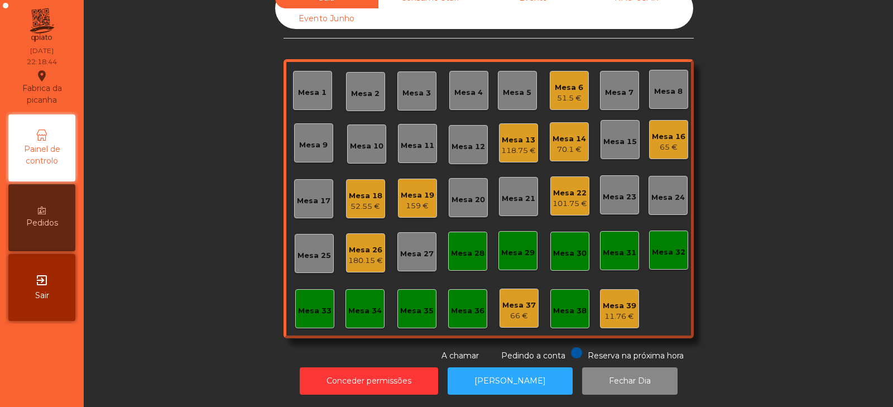
scroll to position [0, 0]
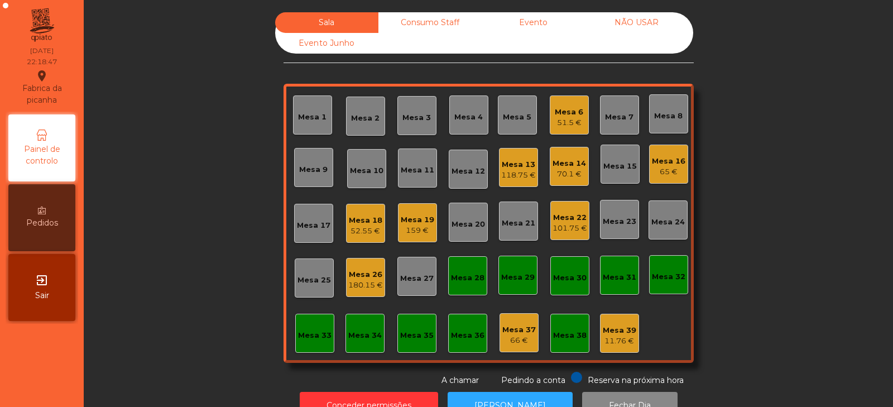
click at [600, 337] on div "Mesa 39 11.76 €" at bounding box center [619, 333] width 39 height 39
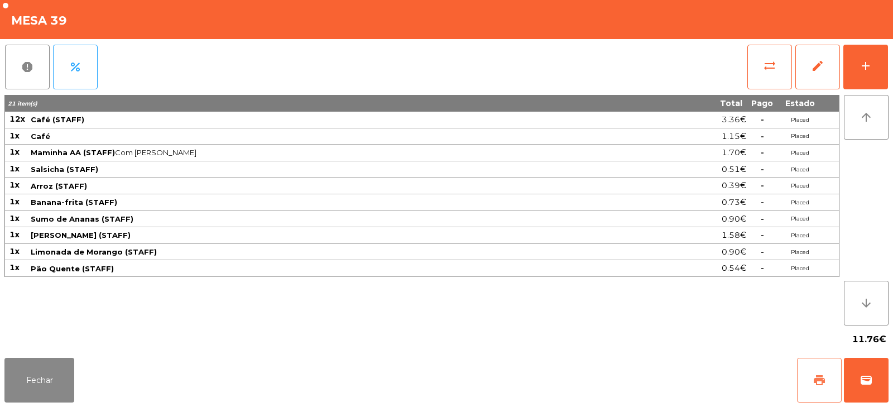
click at [811, 374] on button "print" at bounding box center [819, 380] width 45 height 45
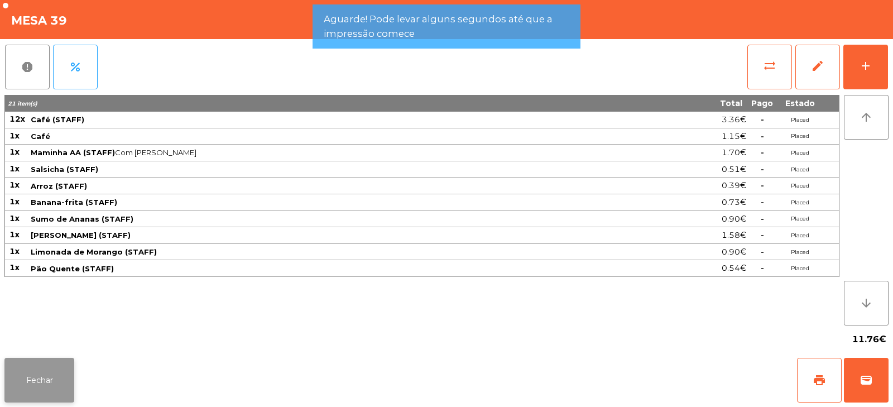
click at [41, 377] on button "Fechar" at bounding box center [39, 380] width 70 height 45
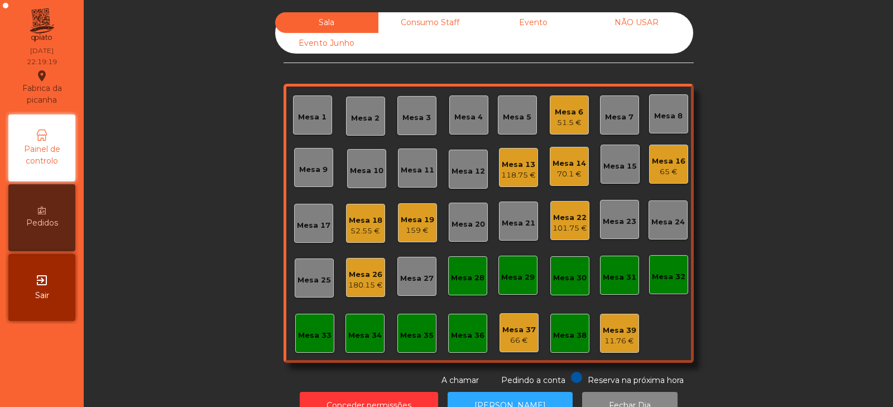
click at [207, 186] on div "Sala Consumo Staff Evento NÃO USAR Evento Junho Mesa 1 Mesa 2 Mesa 3 Mesa 4 Mes…" at bounding box center [489, 199] width 780 height 374
click at [257, 210] on div "Sala Consumo Staff Evento NÃO USAR Evento Junho Mesa 1 Mesa 2 Mesa 3 Mesa 4 Mes…" at bounding box center [489, 199] width 780 height 374
click at [470, 112] on div "Mesa 4" at bounding box center [469, 117] width 28 height 11
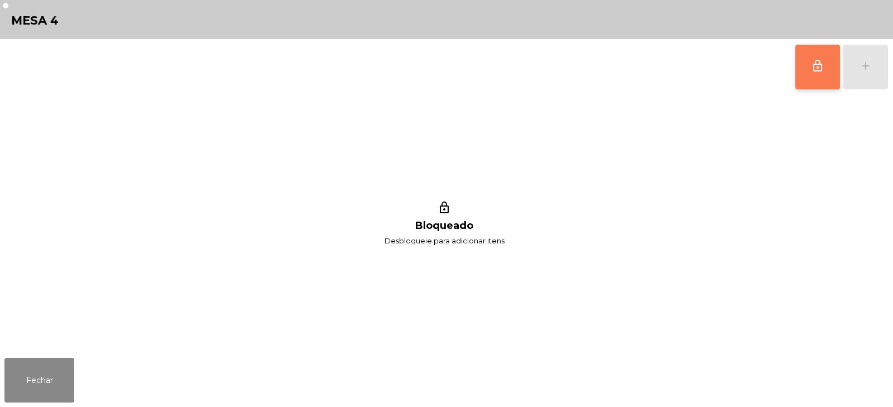
click at [806, 66] on button "lock_outline" at bounding box center [818, 67] width 45 height 45
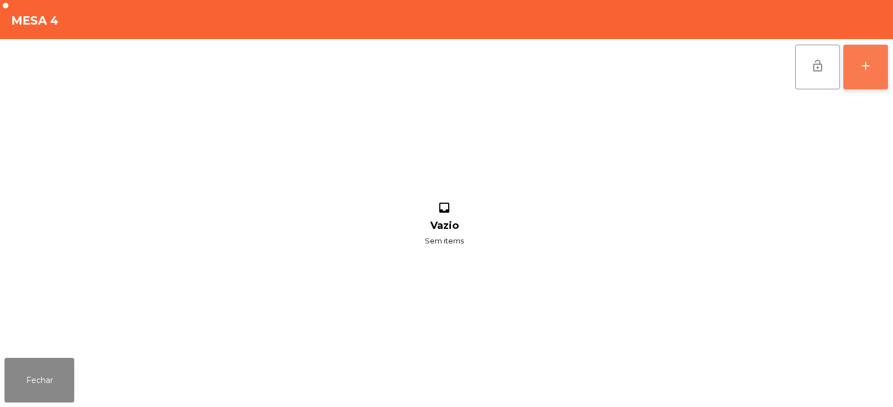
click at [871, 78] on button "add" at bounding box center [866, 67] width 45 height 45
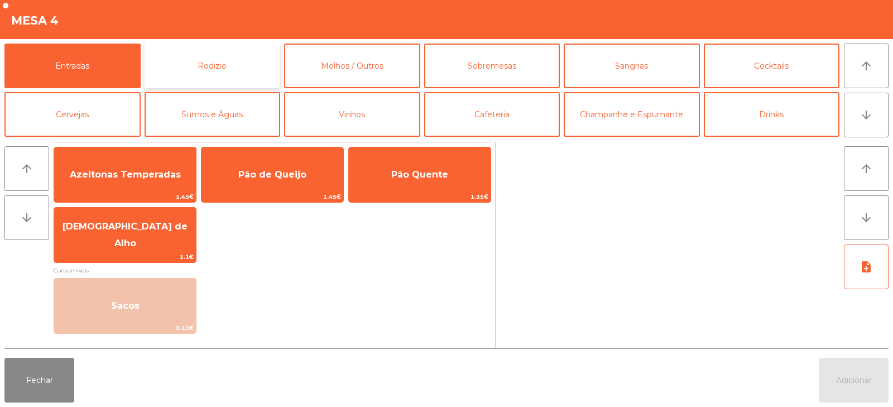
click at [202, 61] on button "Rodizio" at bounding box center [213, 66] width 136 height 45
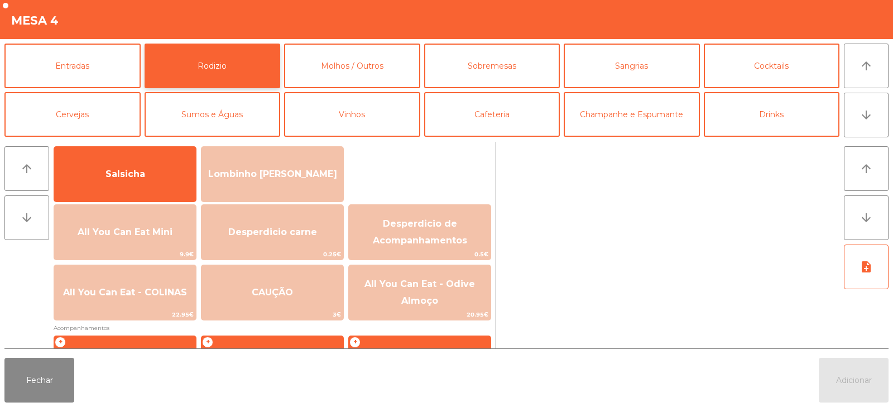
scroll to position [72, 0]
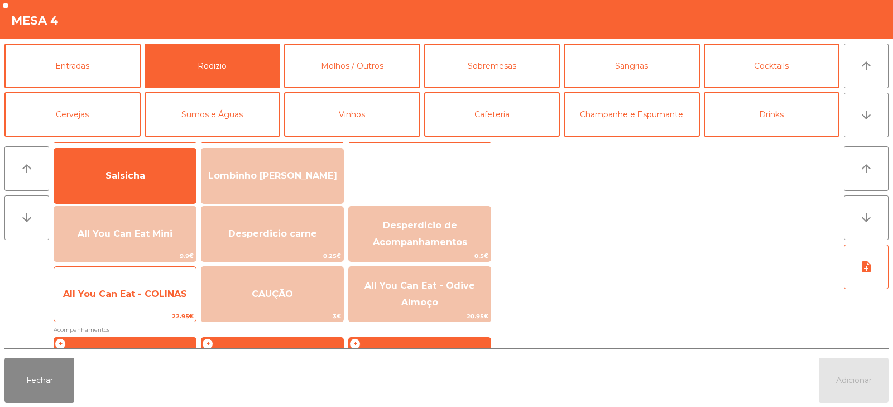
click at [127, 307] on span "All You Can Eat - COLINAS" at bounding box center [125, 294] width 142 height 30
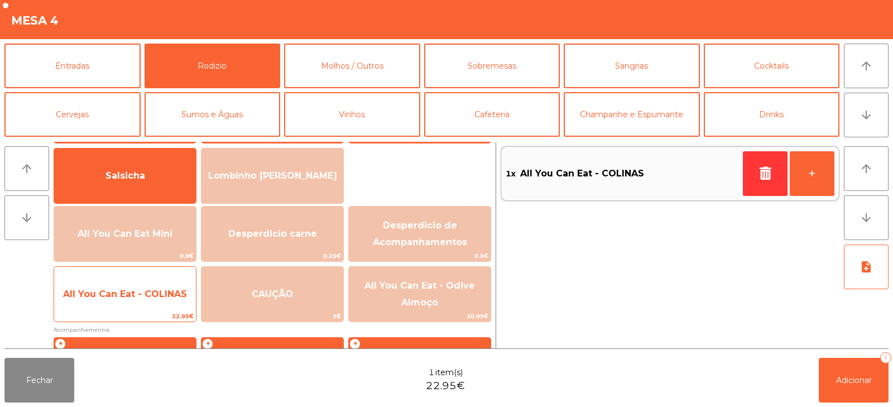
click at [123, 304] on span "All You Can Eat - COLINAS" at bounding box center [125, 294] width 142 height 30
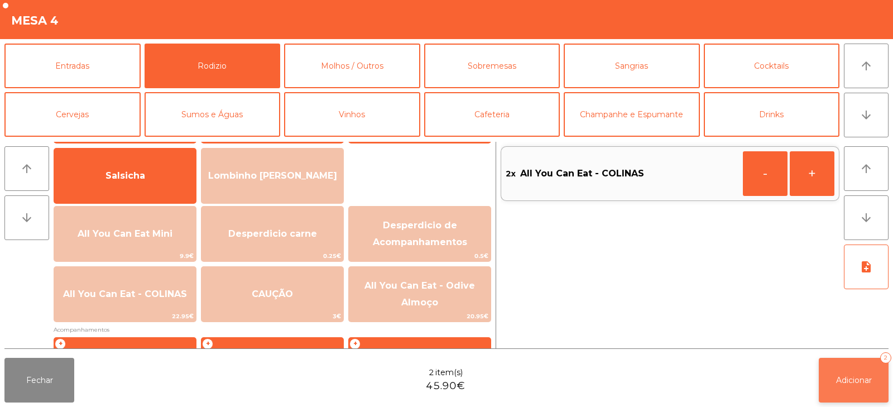
click at [867, 381] on span "Adicionar" at bounding box center [854, 380] width 36 height 10
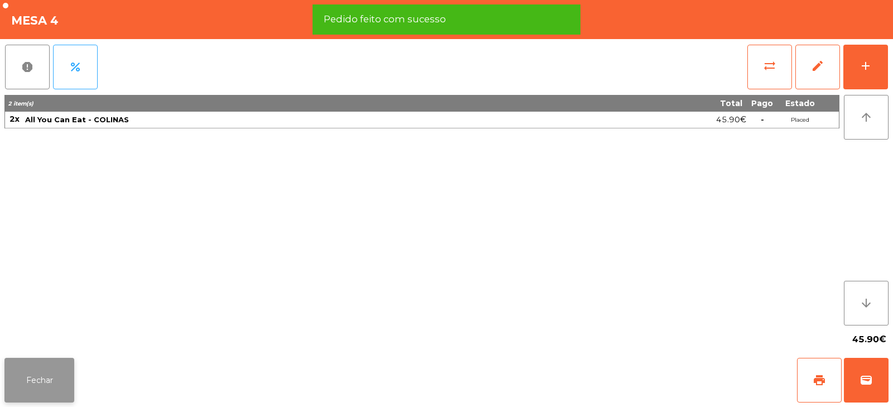
click at [43, 371] on button "Fechar" at bounding box center [39, 380] width 70 height 45
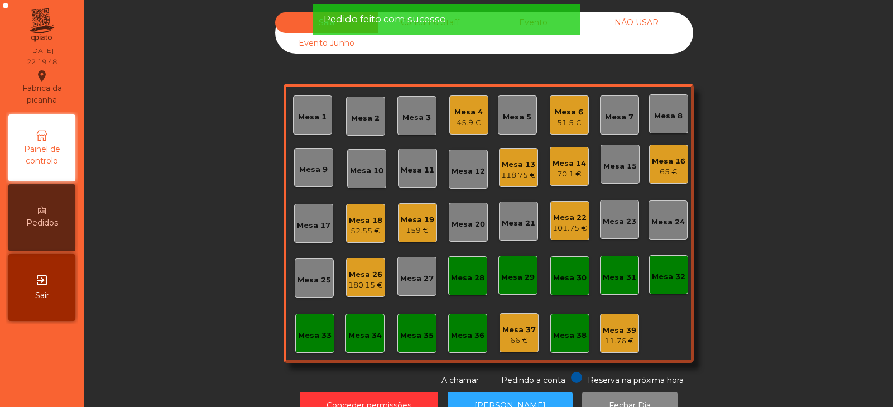
click at [148, 219] on div "Sala Consumo Staff Evento NÃO USAR Evento Junho Mesa 1 Mesa 2 Mesa 3 [GEOGRAPHI…" at bounding box center [489, 199] width 780 height 374
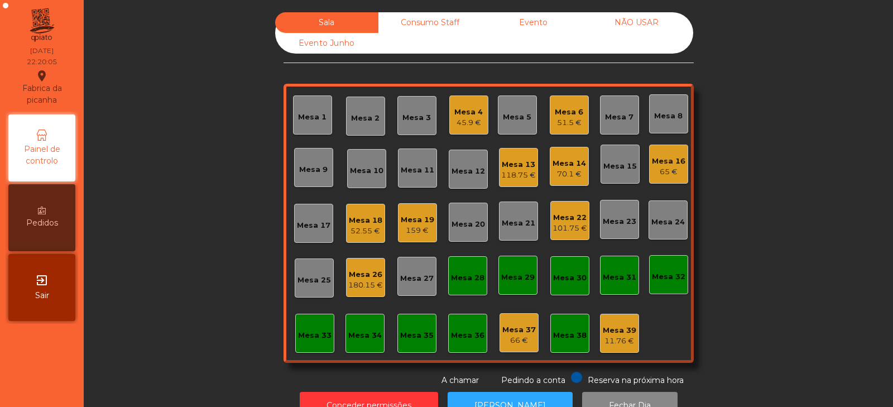
click at [737, 114] on div "Sala Consumo Staff Evento NÃO USAR Evento Junho Mesa 1 Mesa 2 Mesa 3 [GEOGRAPHI…" at bounding box center [489, 199] width 780 height 374
click at [522, 170] on div "118.75 €" at bounding box center [518, 175] width 35 height 11
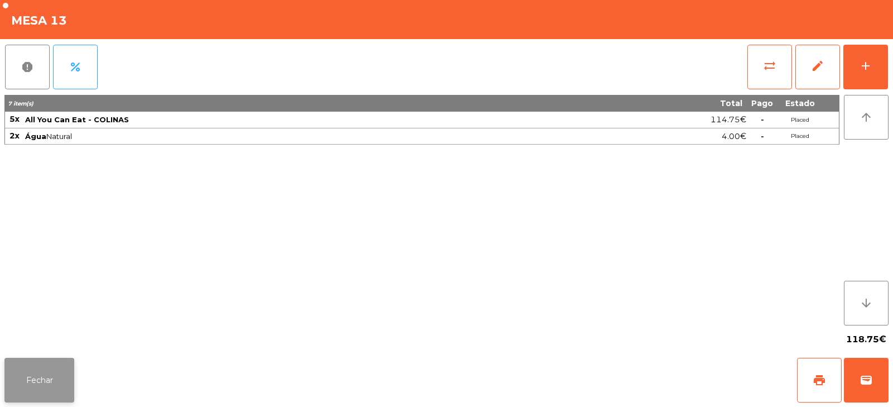
click at [65, 376] on button "Fechar" at bounding box center [39, 380] width 70 height 45
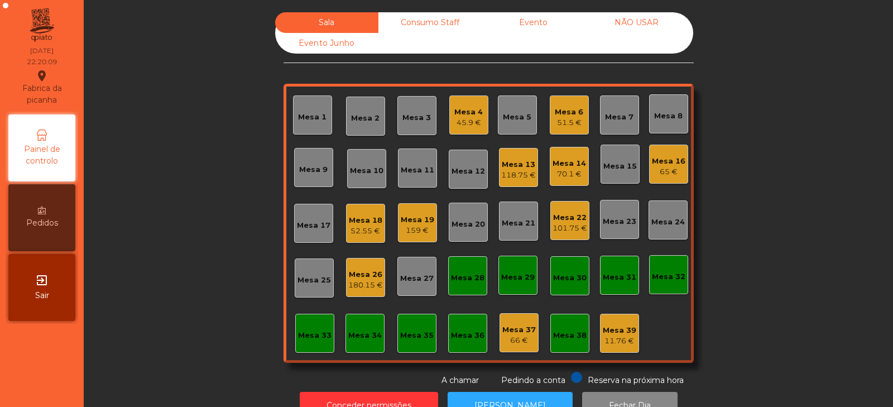
click at [558, 122] on div "51.5 €" at bounding box center [569, 122] width 28 height 11
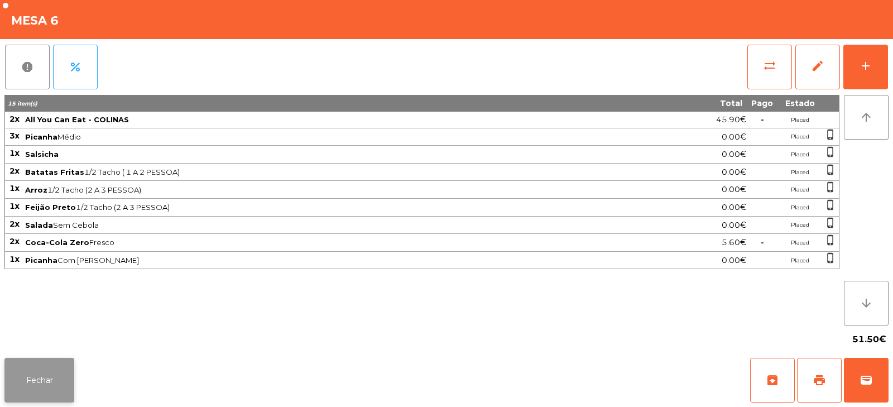
click at [57, 395] on button "Fechar" at bounding box center [39, 380] width 70 height 45
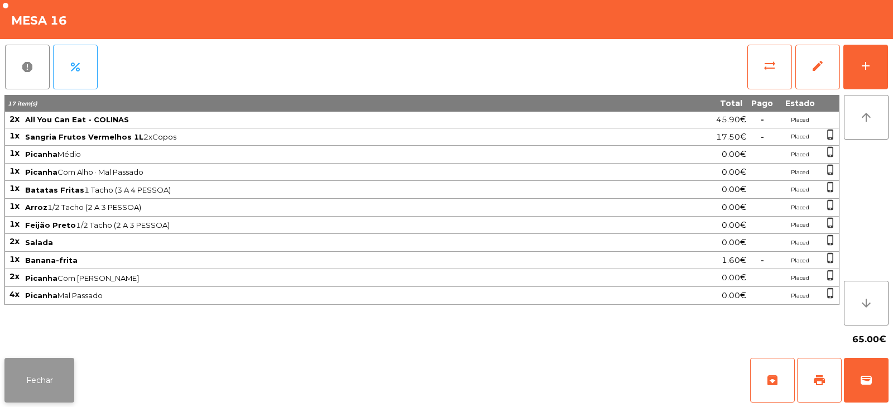
click at [37, 398] on button "Fechar" at bounding box center [39, 380] width 70 height 45
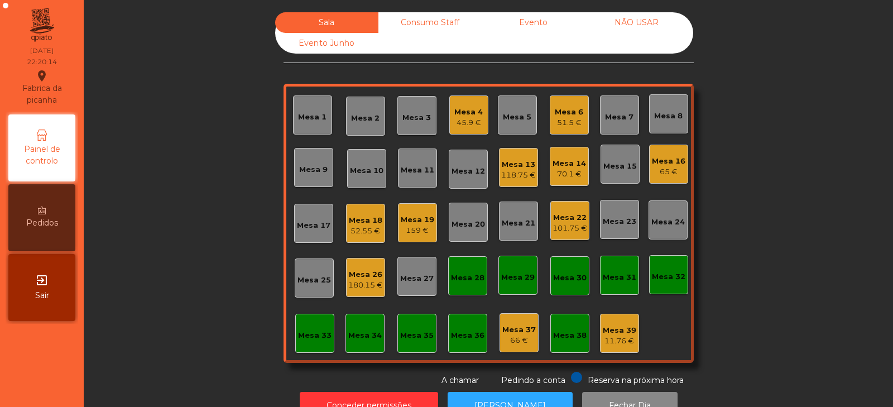
click at [363, 237] on div "Mesa 18 52.55 €" at bounding box center [365, 223] width 39 height 39
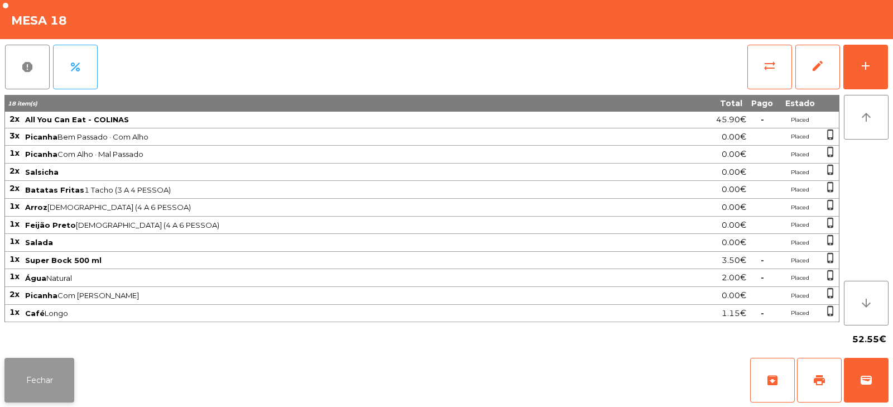
click at [47, 374] on button "Fechar" at bounding box center [39, 380] width 70 height 45
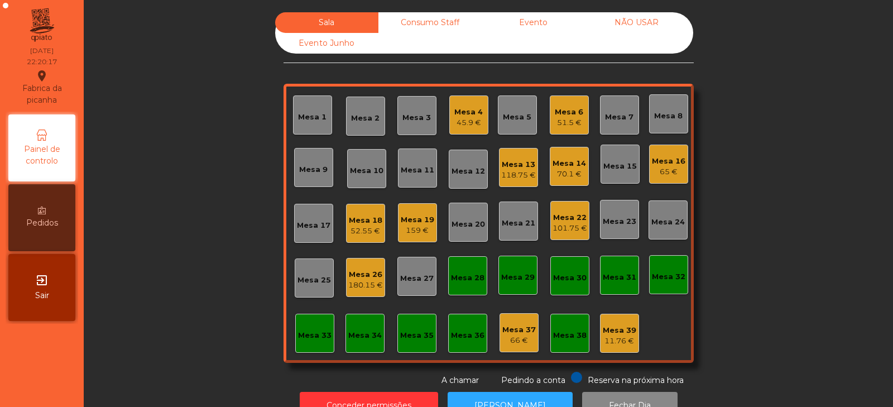
click at [414, 239] on div "Mesa 19 159 €" at bounding box center [417, 222] width 39 height 39
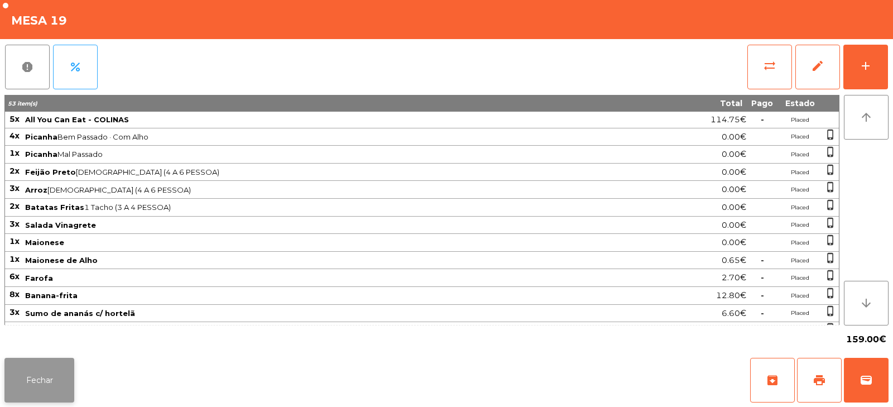
click at [39, 387] on button "Fechar" at bounding box center [39, 380] width 70 height 45
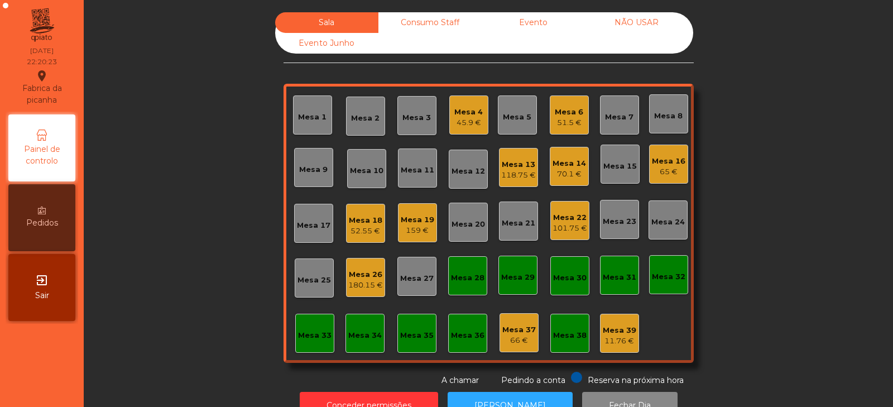
click at [570, 226] on div "101.75 €" at bounding box center [570, 228] width 35 height 11
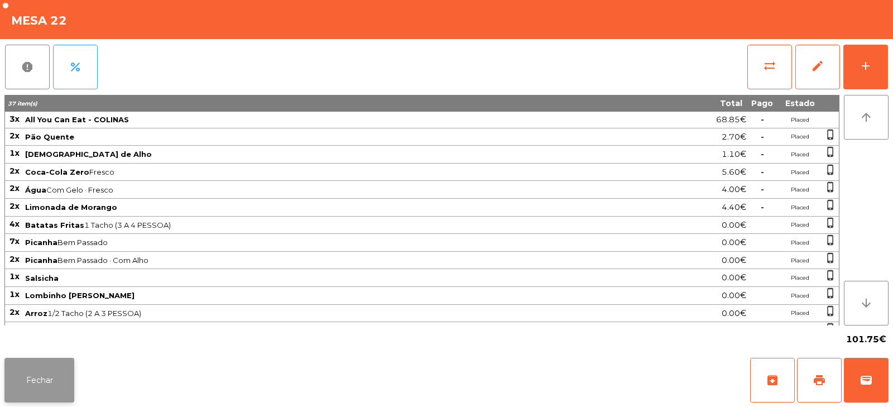
click at [54, 377] on button "Fechar" at bounding box center [39, 380] width 70 height 45
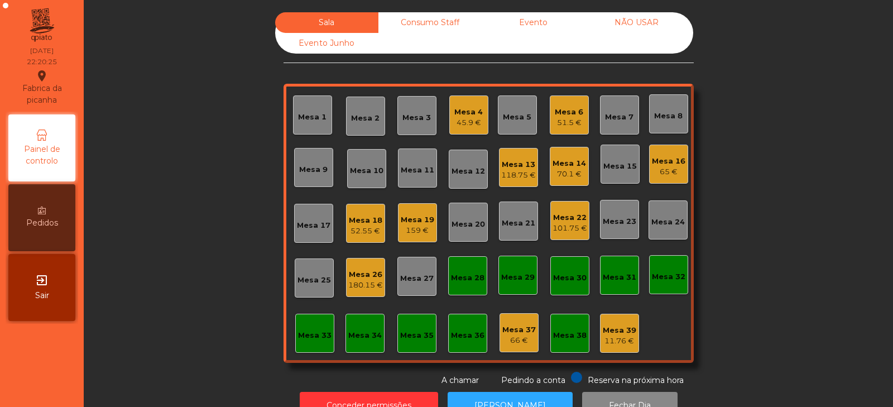
click at [366, 290] on div "180.15 €" at bounding box center [365, 285] width 35 height 11
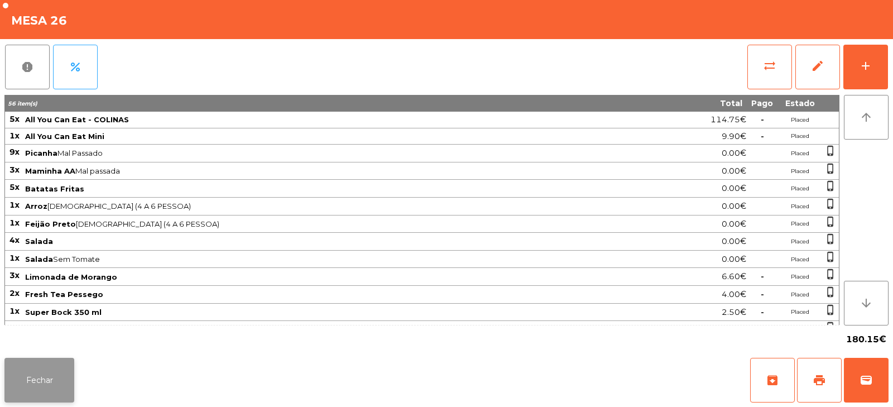
click at [46, 386] on button "Fechar" at bounding box center [39, 380] width 70 height 45
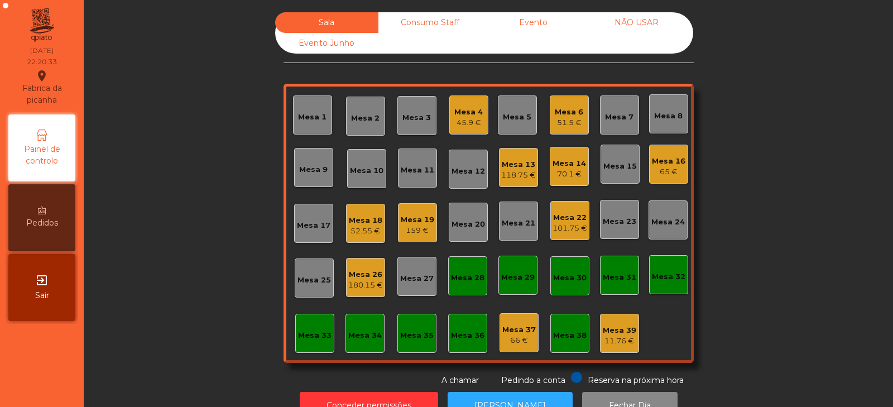
click at [776, 254] on div "Sala Consumo Staff Evento NÃO USAR Evento Junho Mesa 1 Mesa 2 Mesa 3 [GEOGRAPHI…" at bounding box center [489, 199] width 780 height 374
click at [298, 322] on div "Mesa 33" at bounding box center [314, 333] width 39 height 39
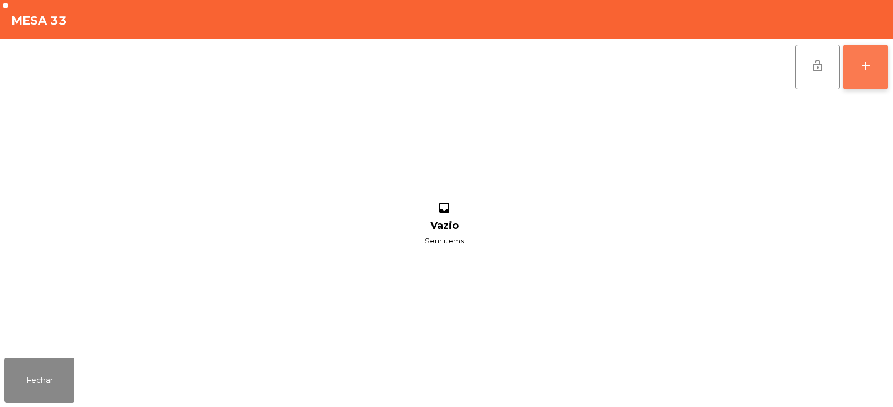
click at [863, 64] on div "add" at bounding box center [865, 65] width 13 height 13
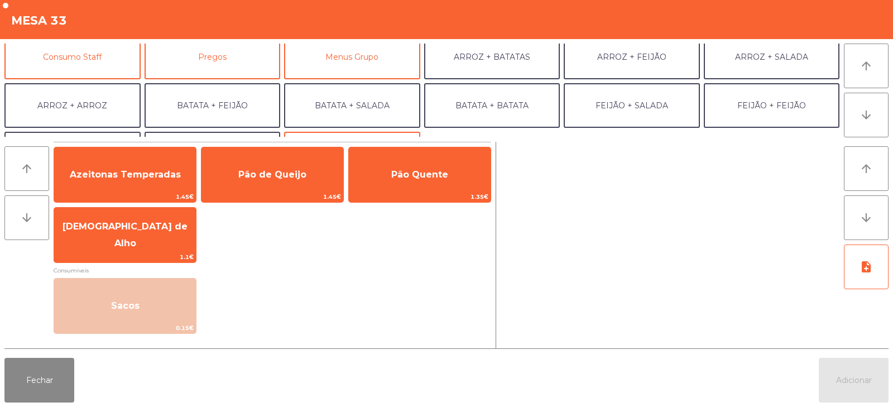
scroll to position [107, 0]
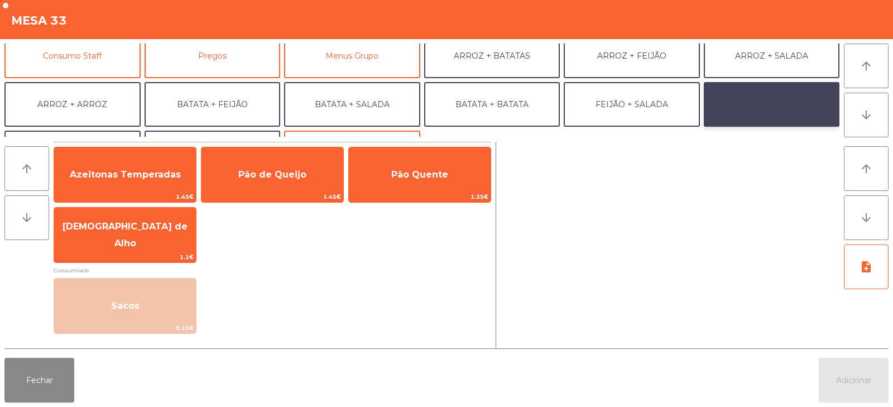
click at [743, 110] on button "FEIJÃO + FEIJÃO" at bounding box center [772, 104] width 136 height 45
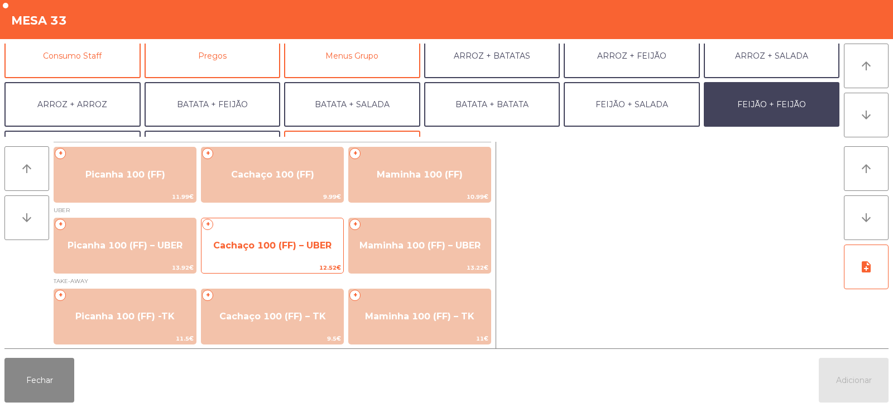
click at [243, 243] on span "Cachaço 100 (FF) – UBER" at bounding box center [272, 245] width 118 height 11
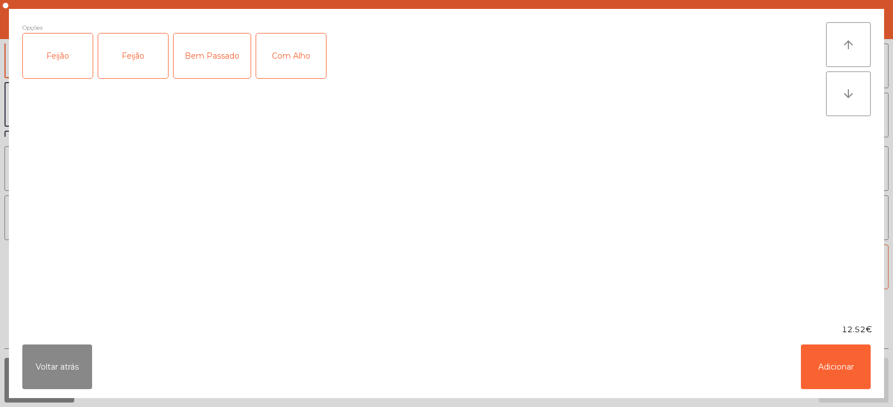
click at [54, 71] on div "Feijão" at bounding box center [58, 56] width 70 height 45
click at [217, 49] on div "Bem Passado" at bounding box center [212, 56] width 77 height 45
click at [835, 374] on button "Adicionar" at bounding box center [836, 367] width 70 height 45
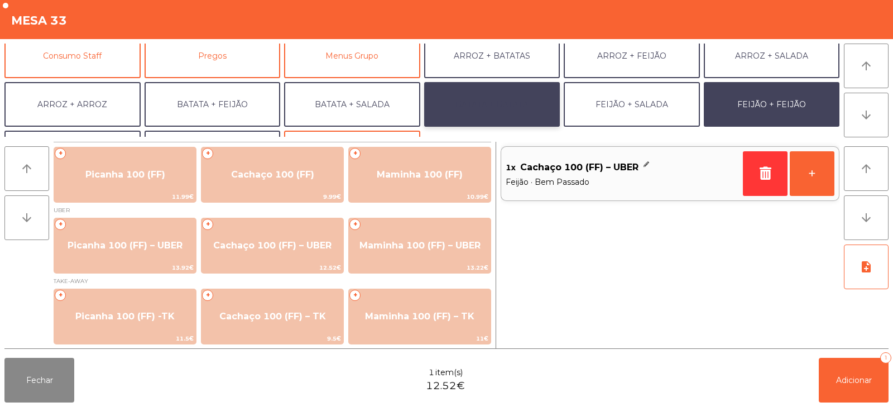
click at [463, 101] on button "BATATA + BATATA" at bounding box center [492, 104] width 136 height 45
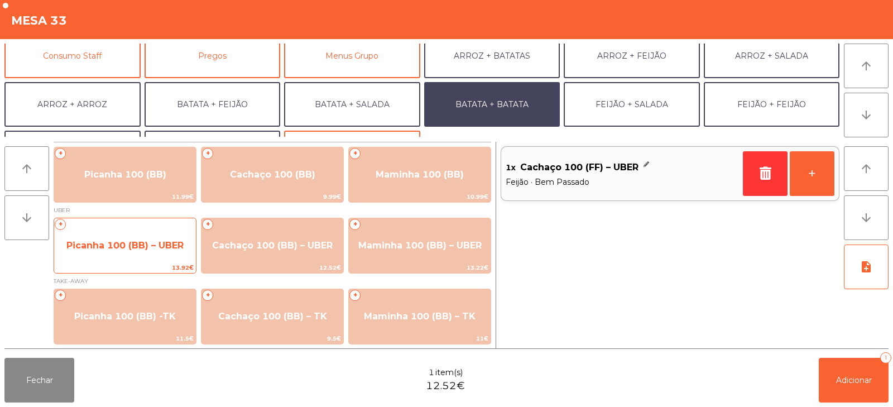
click at [129, 240] on span "Picanha 100 (BB) – UBER" at bounding box center [124, 245] width 117 height 11
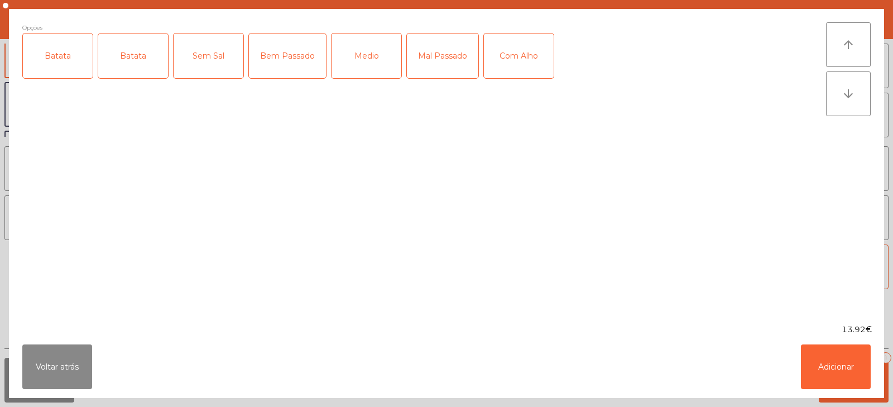
click at [55, 64] on div "Batata" at bounding box center [58, 56] width 70 height 45
click at [126, 51] on div "Batata" at bounding box center [133, 56] width 70 height 45
click at [57, 60] on div "Batata" at bounding box center [58, 56] width 70 height 45
click at [444, 59] on div "Mal Passado" at bounding box center [442, 56] width 71 height 45
click at [506, 51] on div "Com Alho" at bounding box center [519, 56] width 70 height 45
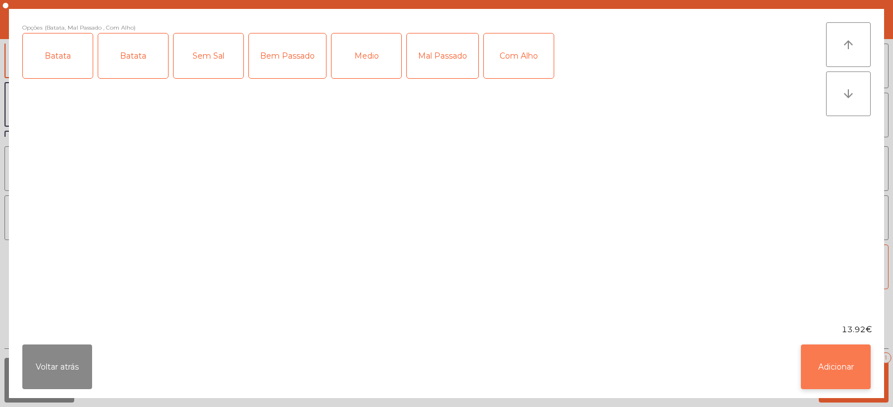
click at [832, 369] on button "Adicionar" at bounding box center [836, 367] width 70 height 45
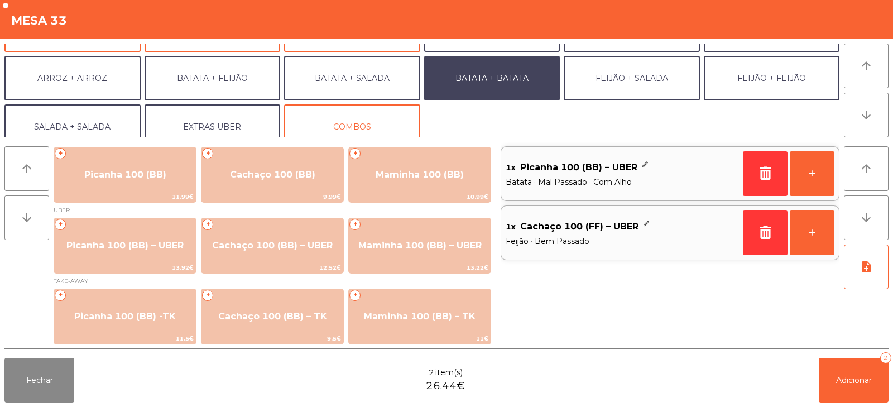
scroll to position [146, 0]
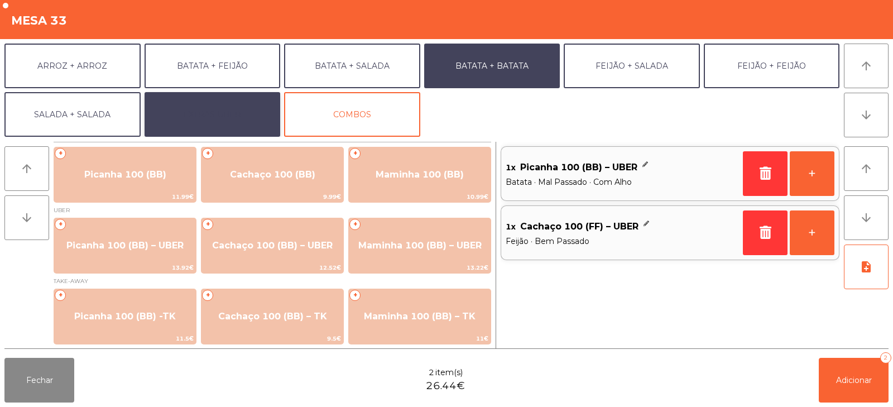
click at [184, 125] on button "EXTRAS UBER" at bounding box center [213, 114] width 136 height 45
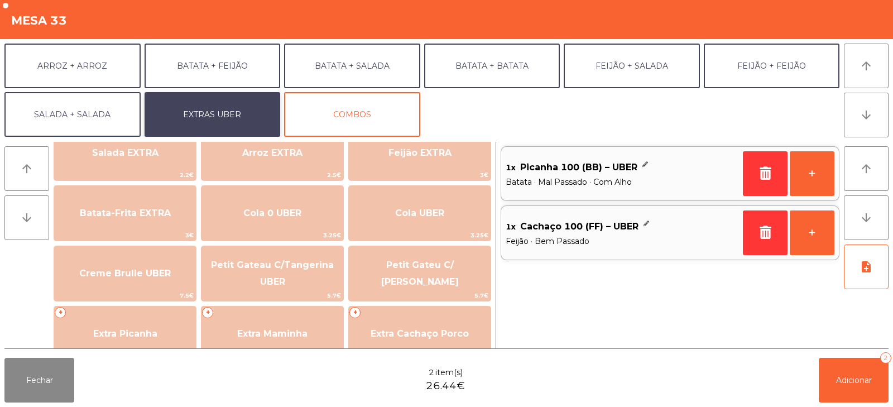
scroll to position [159, 0]
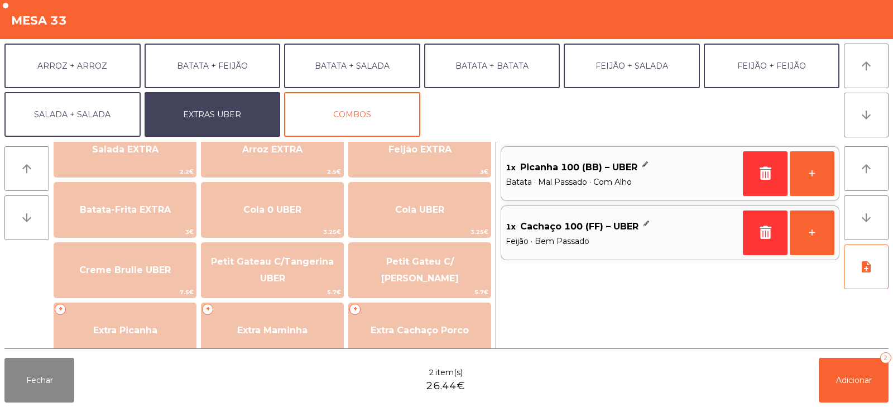
click at [594, 305] on div "1x Picanha 100 (BB) – UBER Batata · Mal Passado · Com Alho + 1x Cachaço 100 (FF…" at bounding box center [670, 245] width 339 height 207
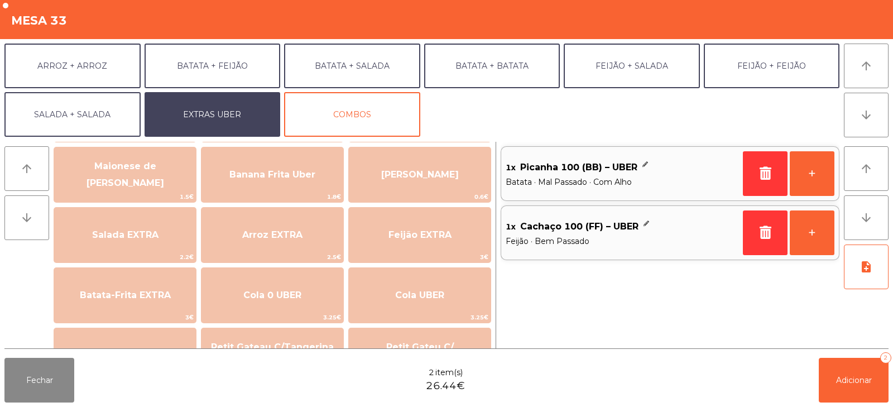
scroll to position [67, 0]
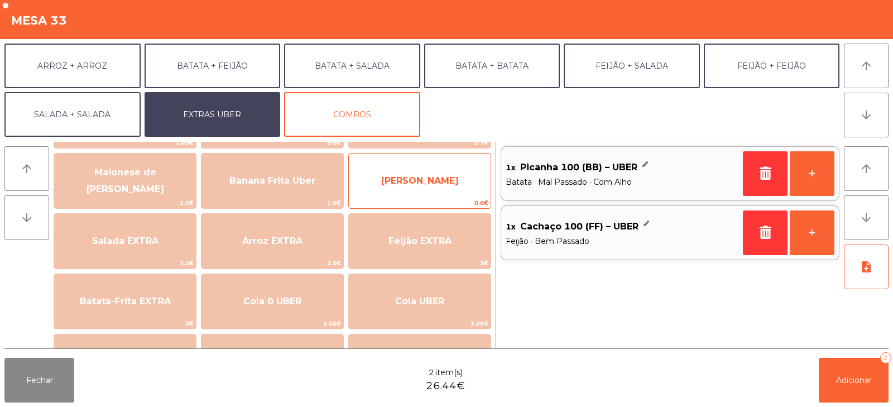
click at [423, 180] on span "[PERSON_NAME]" at bounding box center [420, 180] width 78 height 11
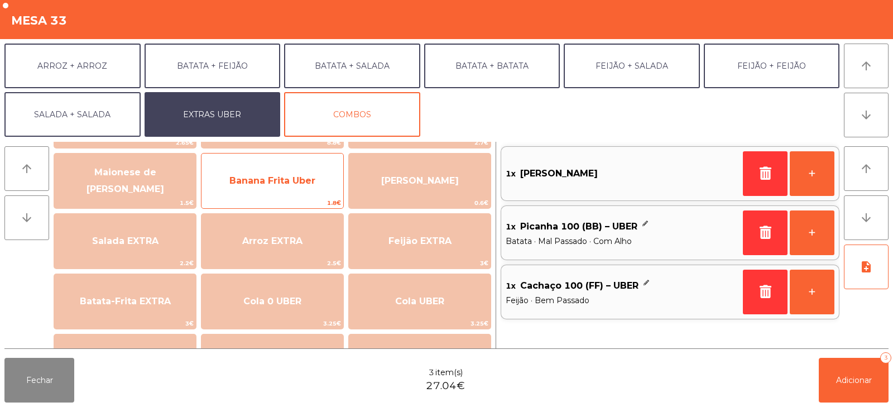
click at [263, 184] on span "Banana Frita Uber" at bounding box center [273, 180] width 86 height 11
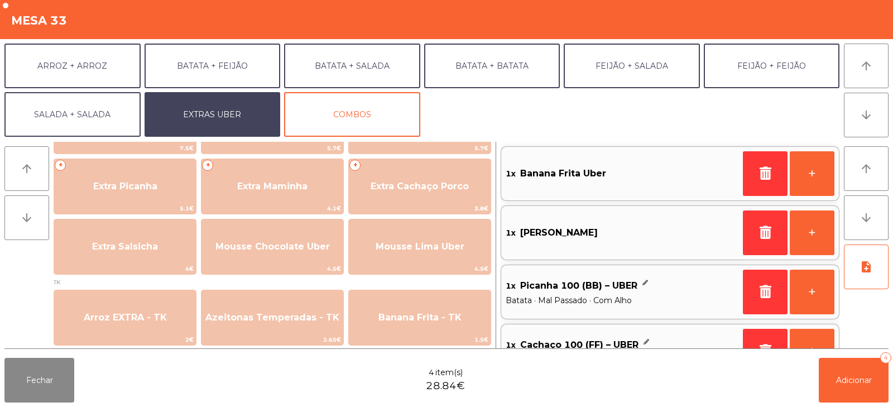
scroll to position [307, 0]
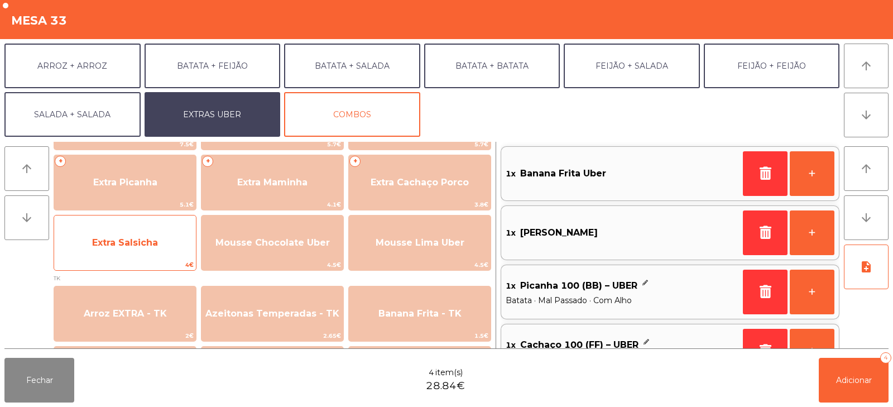
click at [108, 259] on div "Extra Salsicha 4€" at bounding box center [125, 243] width 143 height 56
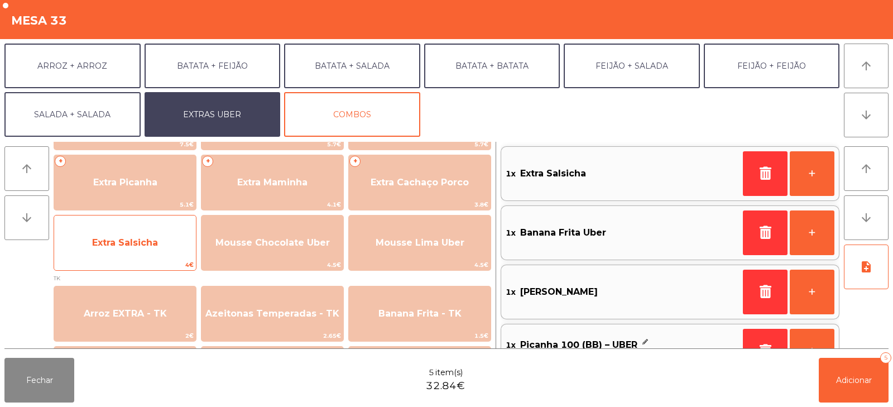
scroll to position [4, 0]
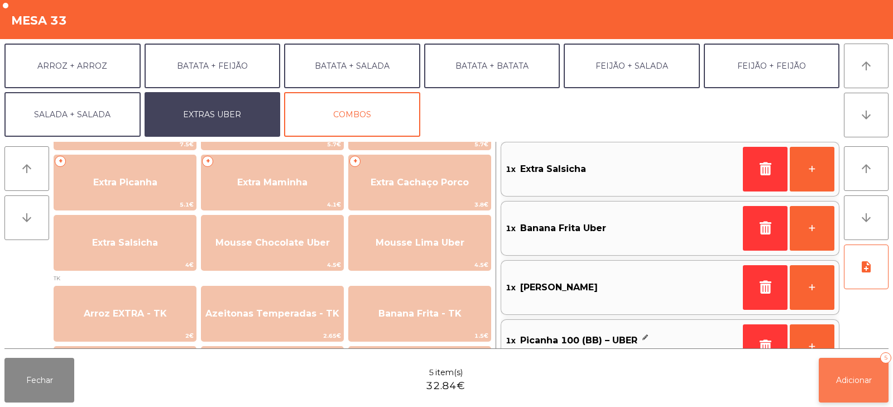
click at [855, 378] on span "Adicionar" at bounding box center [854, 380] width 36 height 10
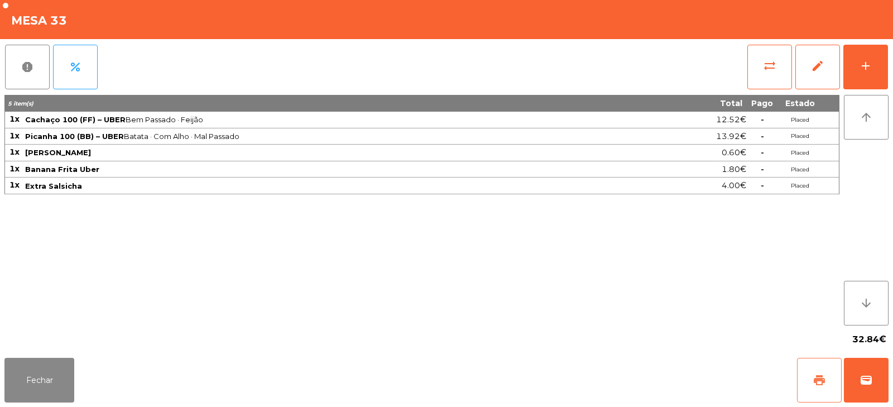
click at [807, 380] on button "print" at bounding box center [819, 380] width 45 height 45
click at [860, 378] on span "wallet" at bounding box center [866, 380] width 13 height 13
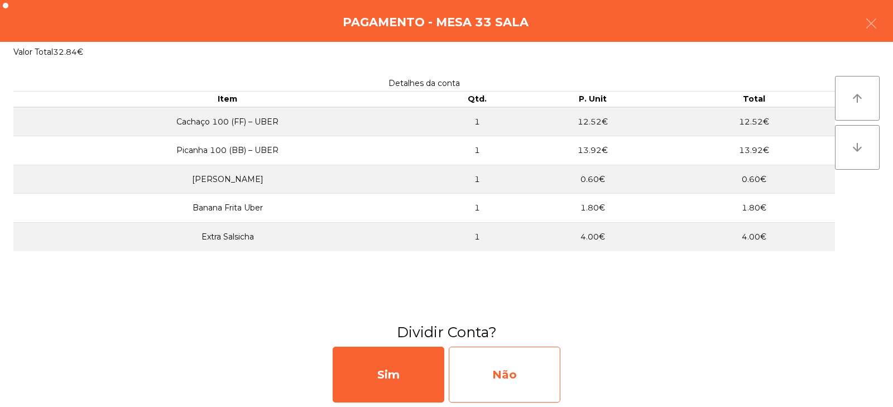
click at [484, 364] on div "Não" at bounding box center [505, 375] width 112 height 56
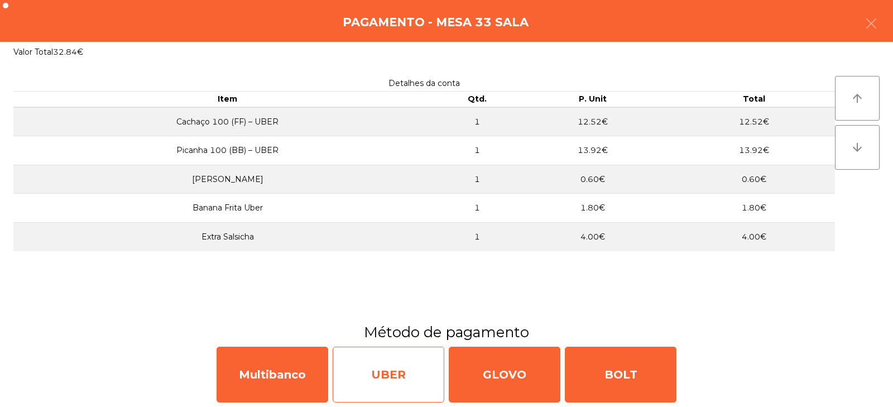
click at [396, 375] on div "UBER" at bounding box center [389, 375] width 112 height 56
select select "**"
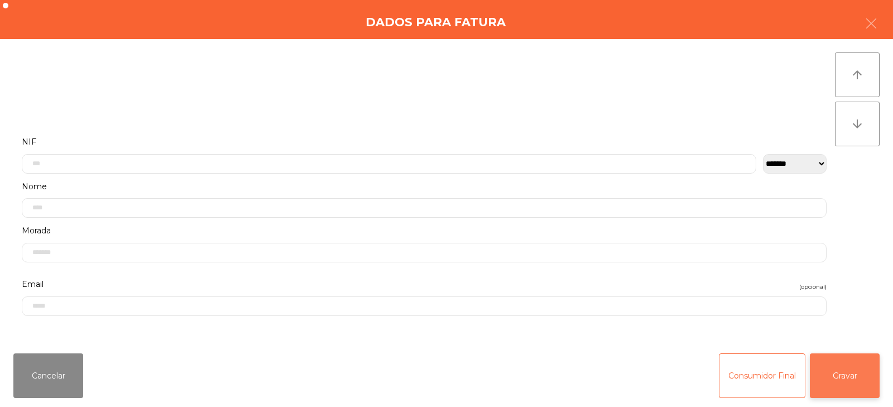
click at [852, 378] on button "Gravar" at bounding box center [845, 375] width 70 height 45
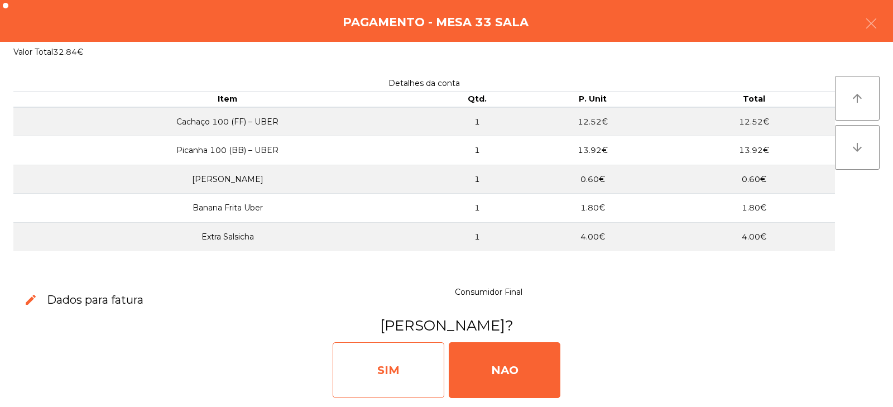
click at [420, 360] on div "SIM" at bounding box center [389, 370] width 112 height 56
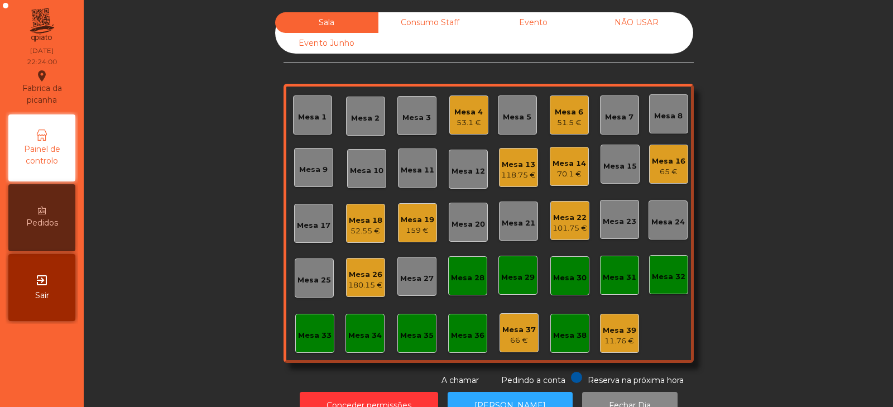
click at [420, 22] on div "Consumo Staff" at bounding box center [430, 22] width 103 height 21
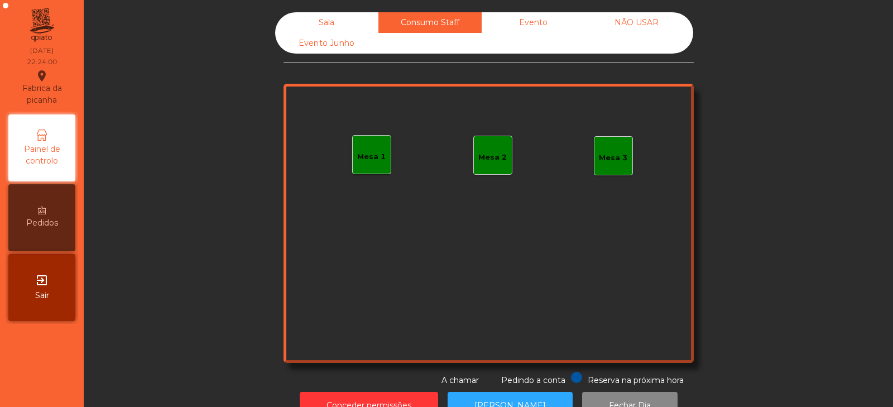
click at [357, 154] on div "Mesa 1" at bounding box center [371, 156] width 28 height 11
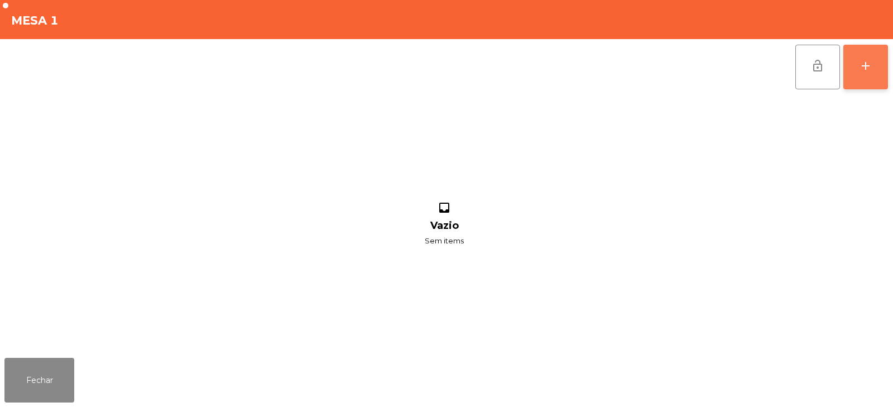
click at [849, 74] on button "add" at bounding box center [866, 67] width 45 height 45
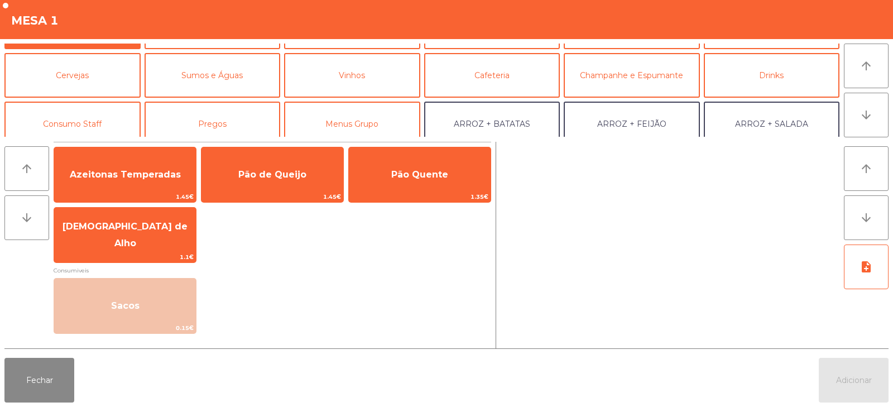
scroll to position [68, 0]
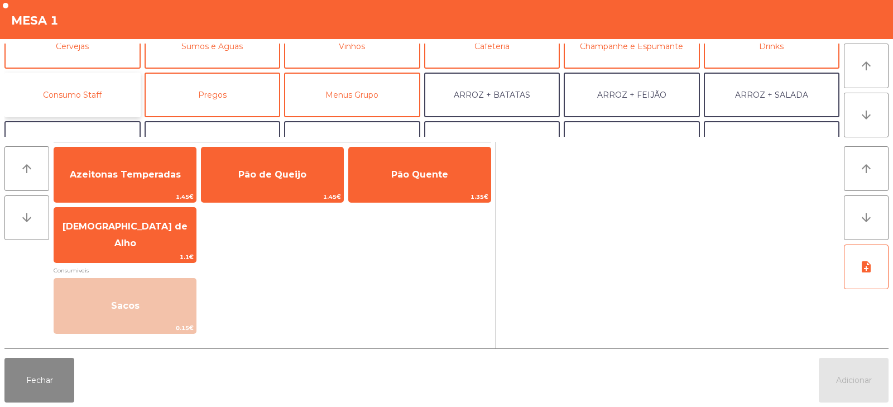
click at [83, 94] on button "Consumo Staff" at bounding box center [72, 95] width 136 height 45
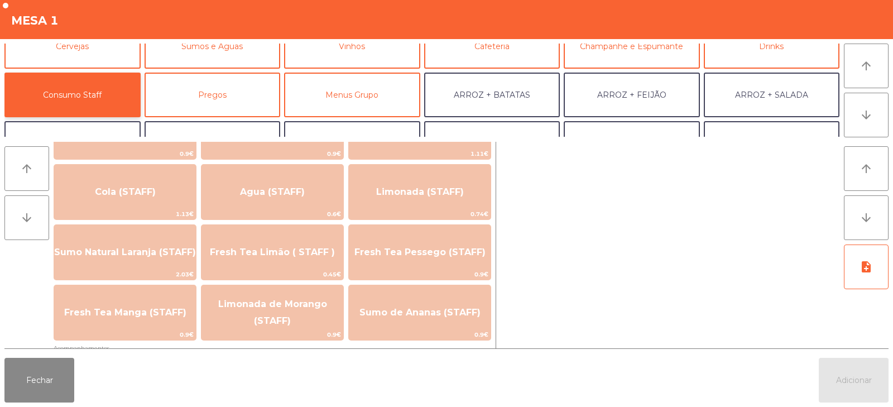
scroll to position [257, 0]
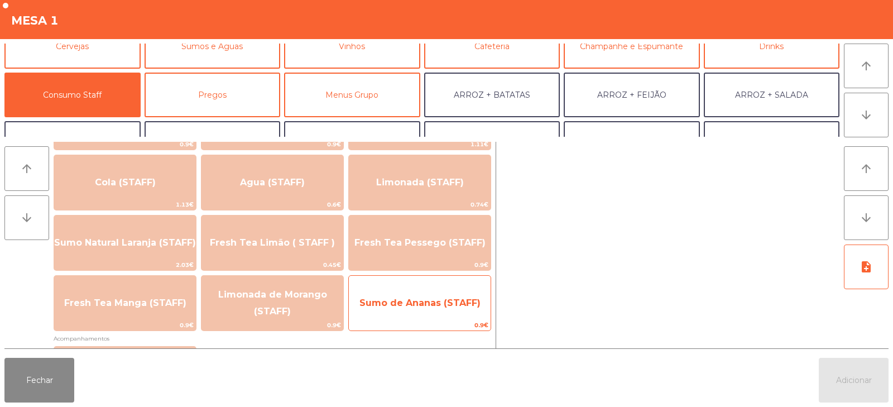
click at [430, 294] on span "Sumo de Ananas (STAFF)" at bounding box center [420, 303] width 142 height 30
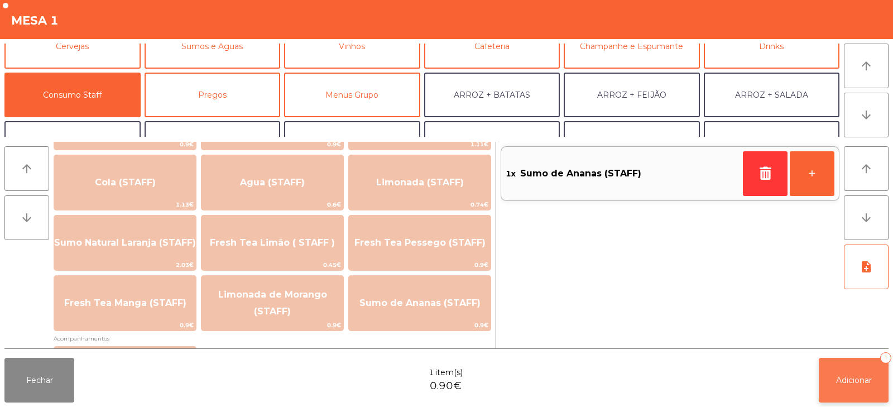
click at [838, 381] on span "Adicionar" at bounding box center [854, 380] width 36 height 10
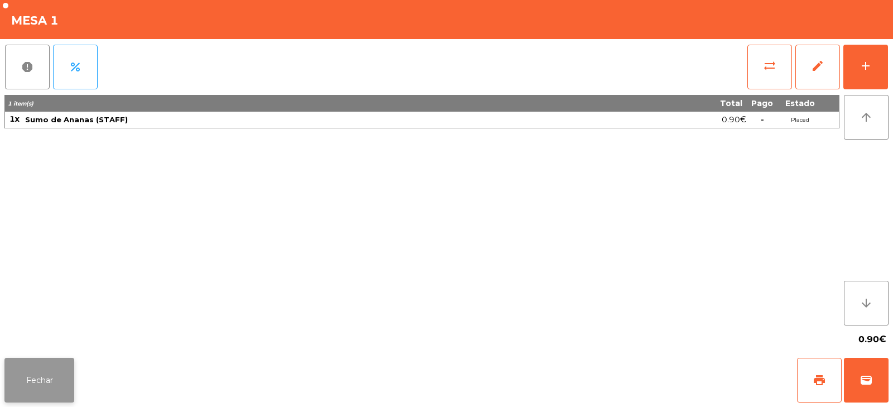
click at [53, 382] on button "Fechar" at bounding box center [39, 380] width 70 height 45
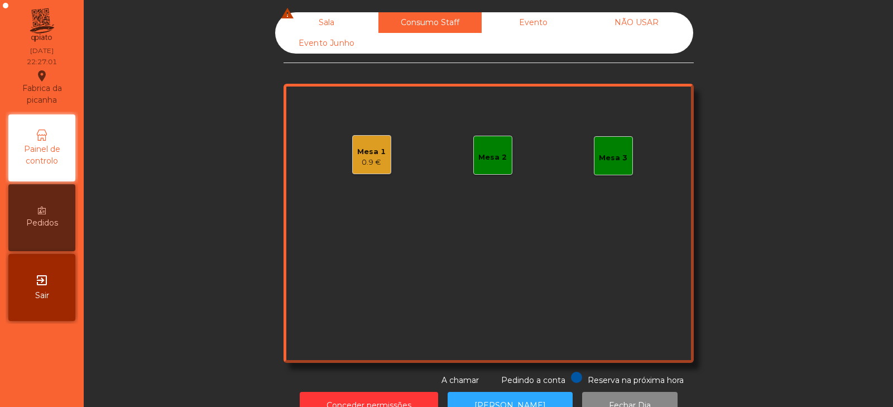
click at [322, 19] on div "Sala warning" at bounding box center [326, 22] width 103 height 21
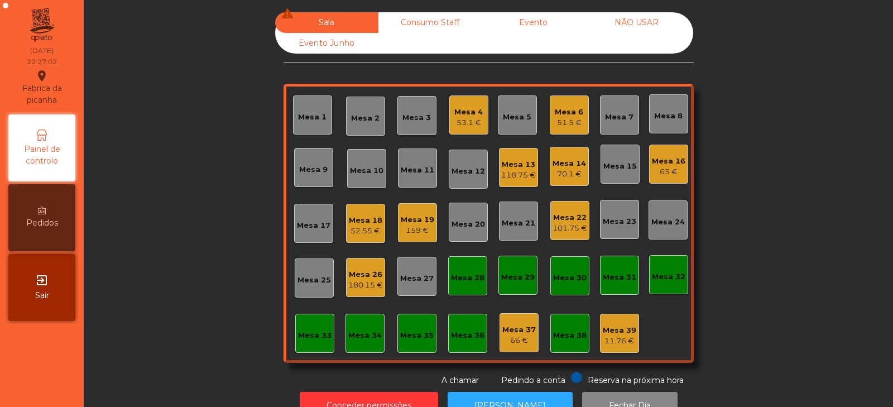
click at [569, 170] on div "70.1 €" at bounding box center [570, 174] width 34 height 11
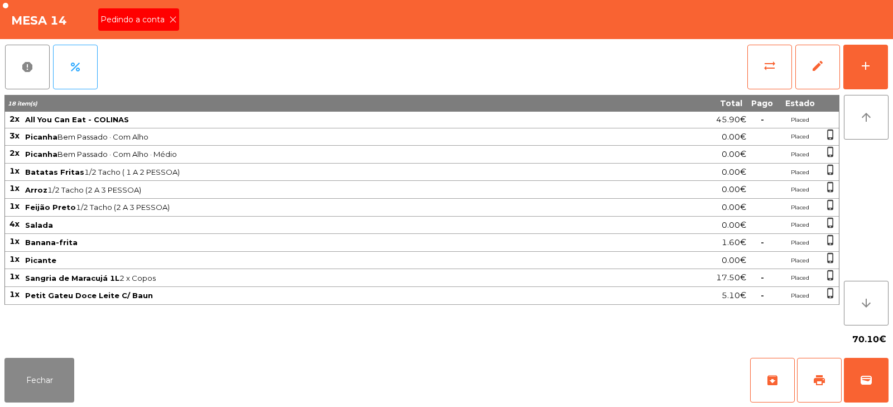
click at [136, 13] on div "Pedindo a conta" at bounding box center [138, 19] width 81 height 22
click at [819, 382] on span "print" at bounding box center [819, 380] width 13 height 13
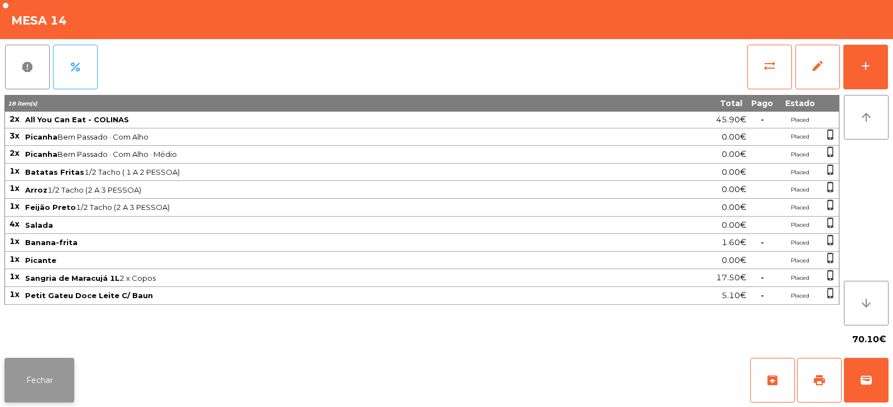
click at [27, 387] on button "Fechar" at bounding box center [39, 380] width 70 height 45
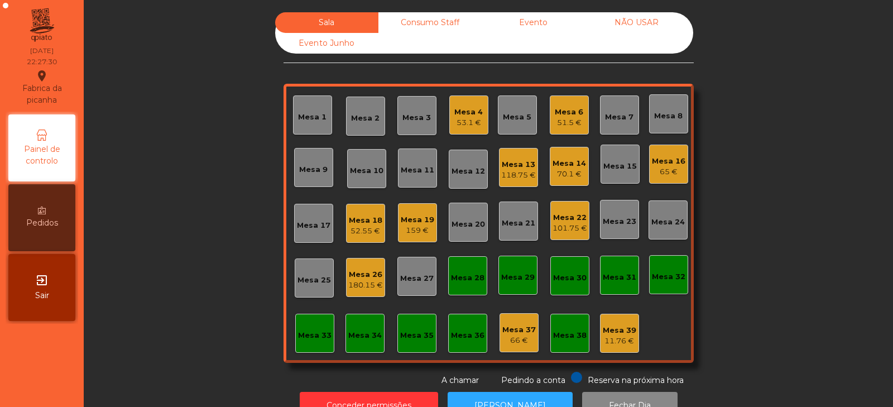
click at [571, 177] on div "70.1 €" at bounding box center [570, 174] width 34 height 11
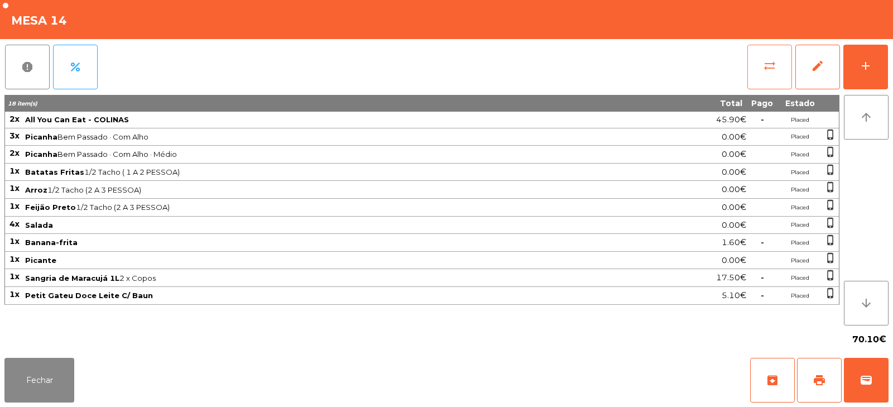
click at [763, 78] on button "sync_alt" at bounding box center [770, 67] width 45 height 45
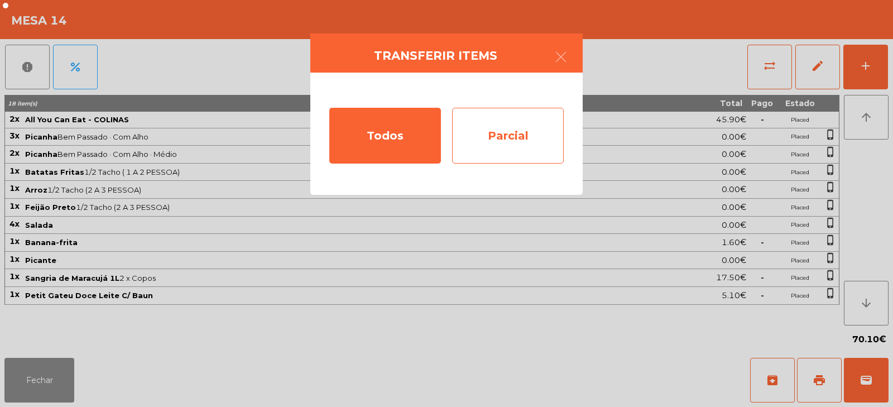
click at [514, 136] on div "Parcial" at bounding box center [508, 136] width 112 height 56
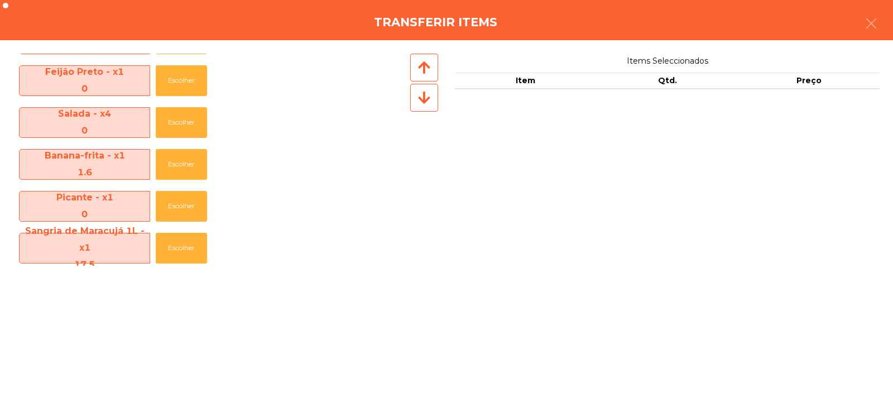
scroll to position [211, 0]
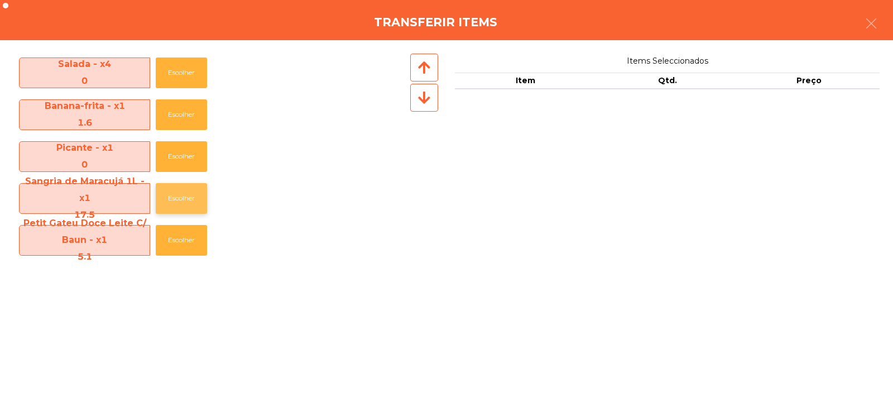
click at [173, 199] on button "Escolher" at bounding box center [181, 198] width 51 height 31
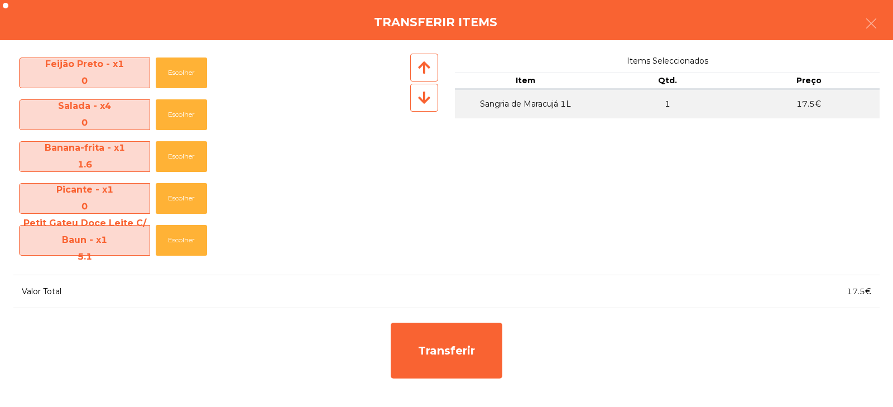
scroll to position [169, 0]
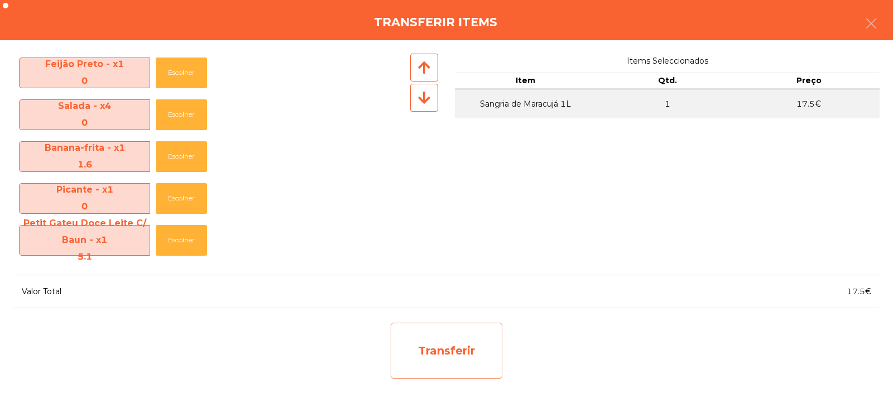
click at [457, 357] on div "Transferir" at bounding box center [447, 351] width 112 height 56
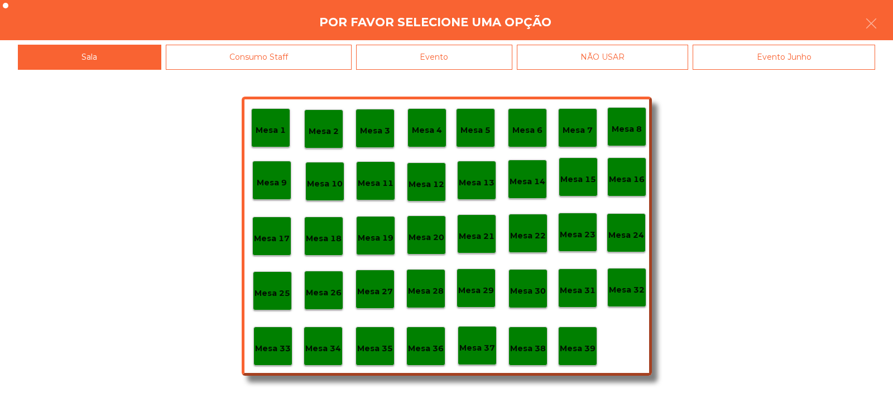
click at [574, 347] on p "Mesa 39" at bounding box center [578, 348] width 36 height 13
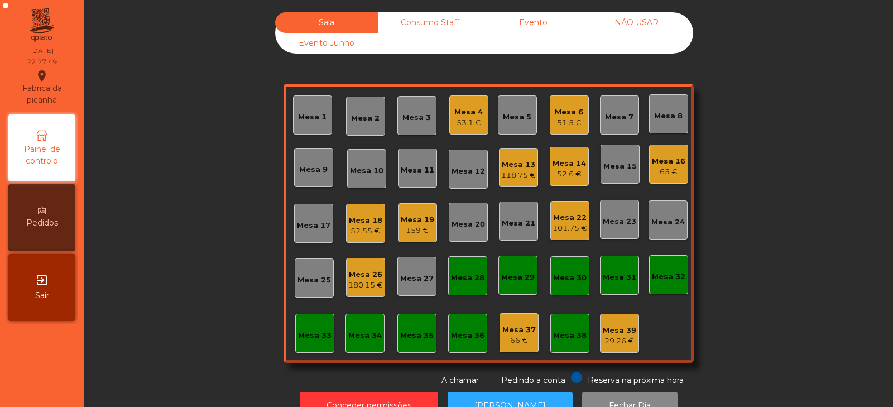
click at [565, 162] on div "Mesa 14" at bounding box center [570, 163] width 34 height 11
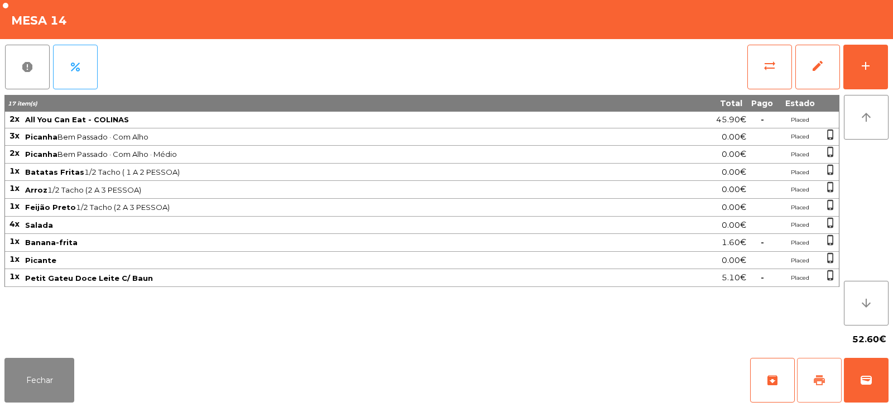
click at [799, 383] on button "print" at bounding box center [819, 380] width 45 height 45
click at [846, 396] on button "wallet" at bounding box center [866, 380] width 45 height 45
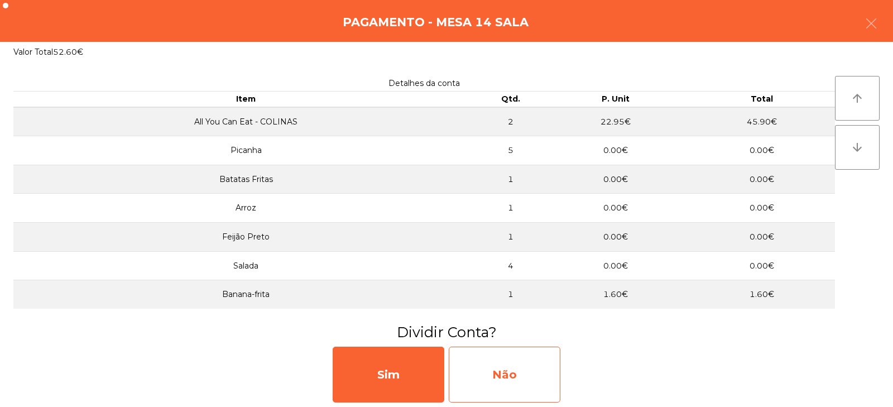
click at [510, 383] on div "Não" at bounding box center [505, 375] width 112 height 56
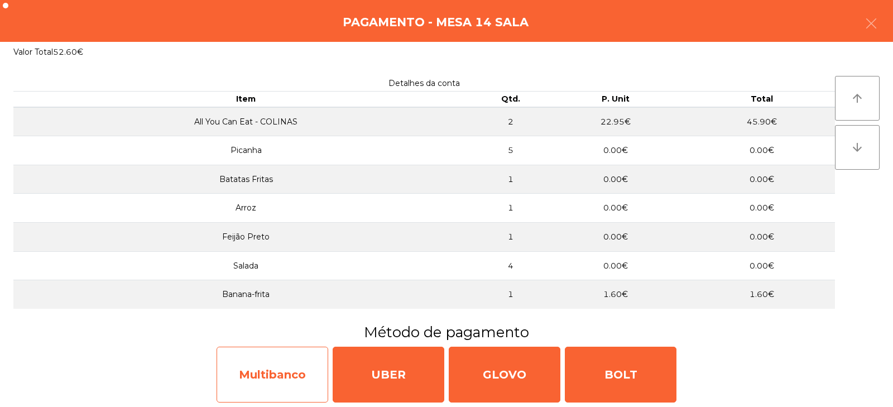
click at [278, 377] on div "Multibanco" at bounding box center [273, 375] width 112 height 56
select select "**"
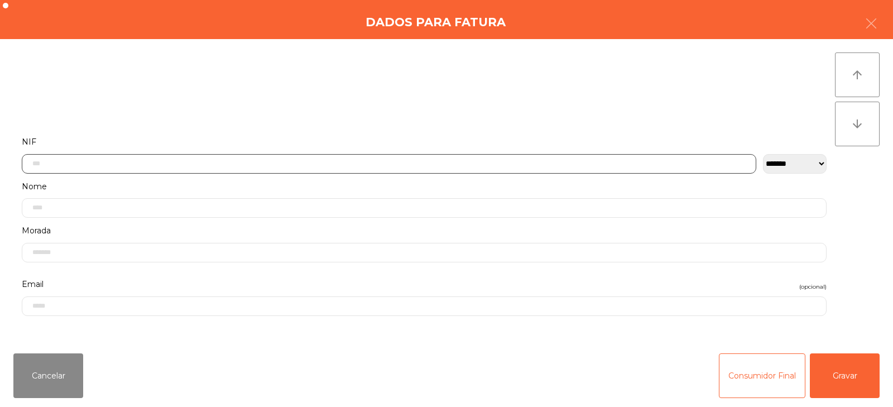
click at [447, 164] on input "text" at bounding box center [389, 164] width 735 height 20
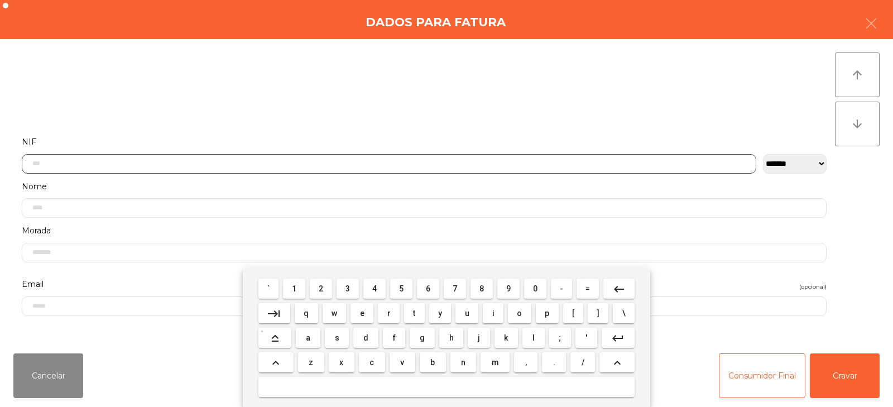
scroll to position [82, 0]
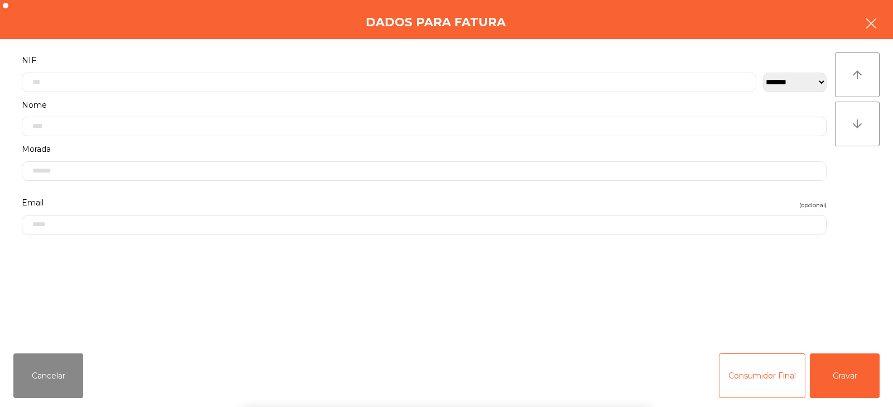
click at [876, 36] on button "button" at bounding box center [871, 25] width 31 height 34
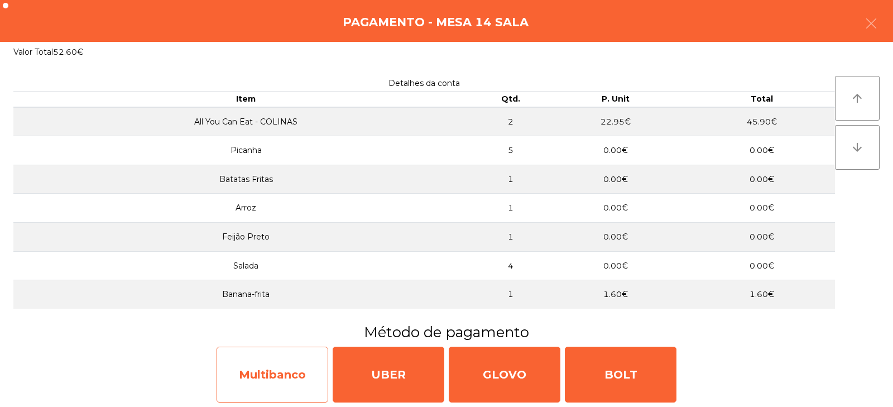
click at [265, 382] on div "Multibanco" at bounding box center [273, 375] width 112 height 56
select select "**"
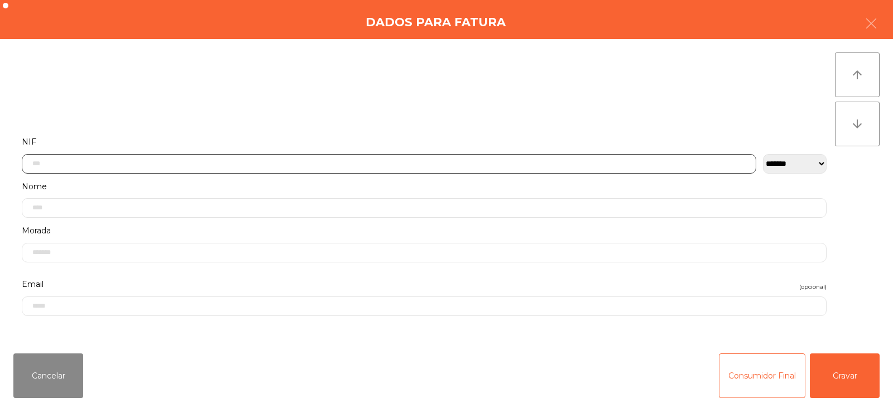
click at [382, 159] on input "text" at bounding box center [389, 164] width 735 height 20
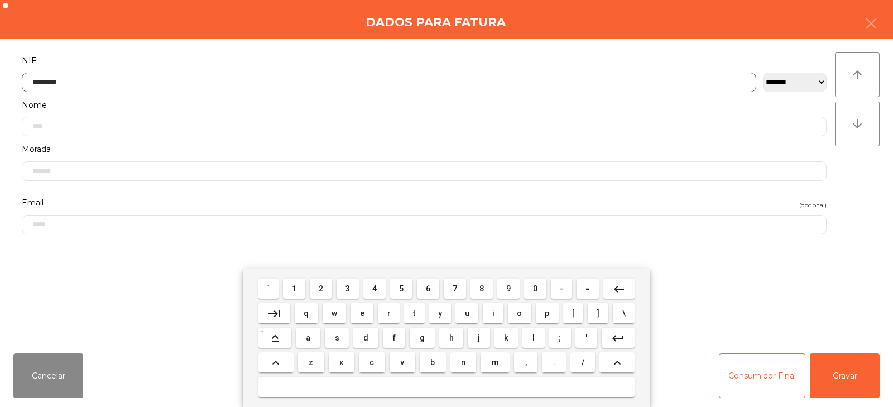
type input "*********"
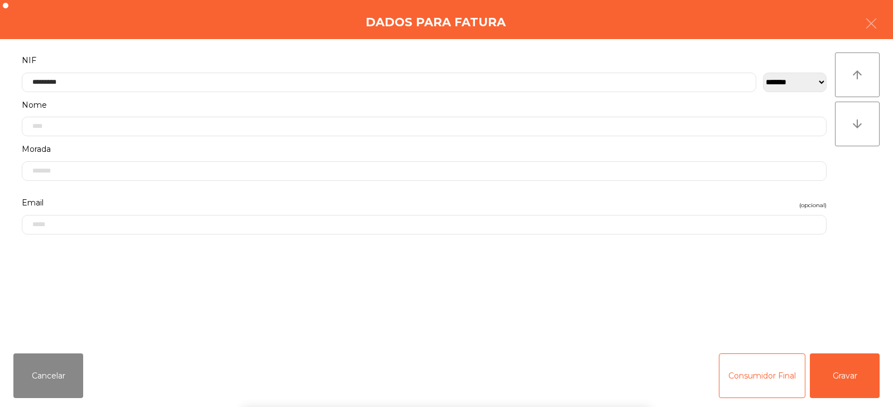
click at [836, 387] on div "` 1 2 3 4 5 6 7 8 9 0 - = keyboard_backspace keyboard_tab q w e r t y u i o p […" at bounding box center [446, 338] width 893 height 138
click at [851, 382] on button "Gravar" at bounding box center [845, 375] width 70 height 45
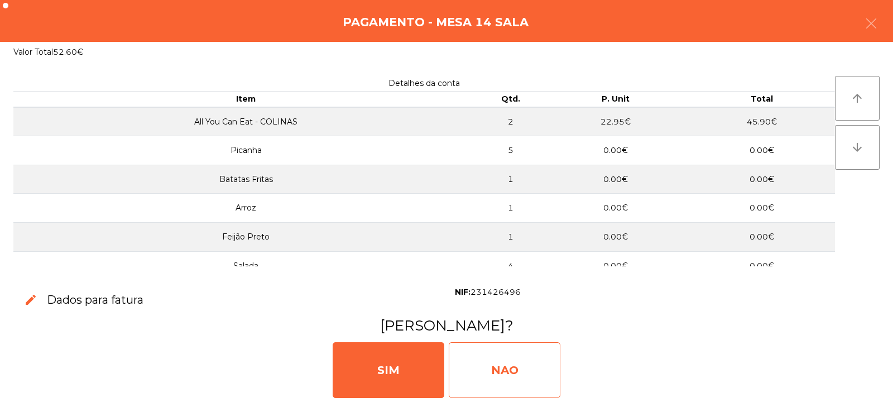
click at [501, 370] on div "NAO" at bounding box center [505, 370] width 112 height 56
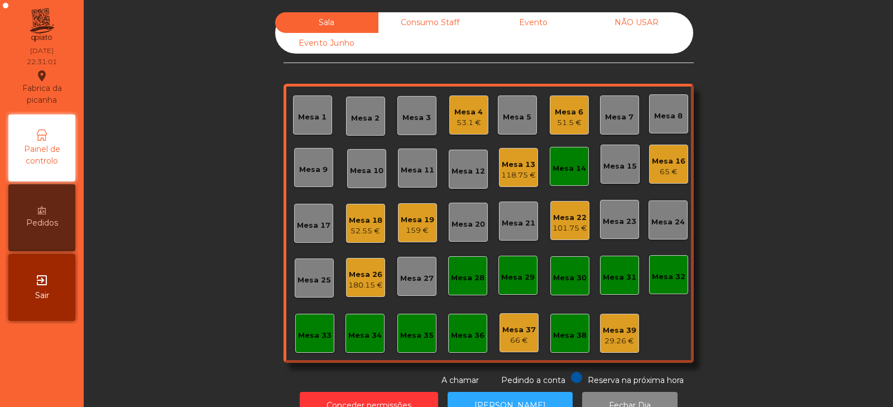
click at [576, 168] on div "Mesa 14" at bounding box center [570, 168] width 34 height 11
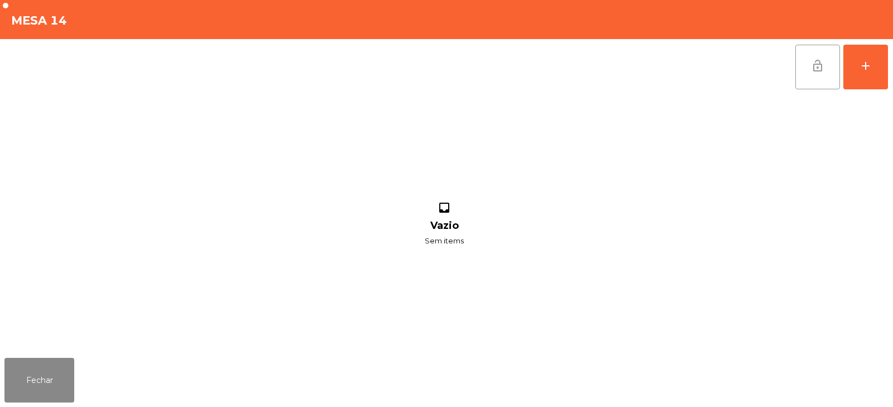
click at [817, 61] on span "lock_open" at bounding box center [817, 65] width 13 height 13
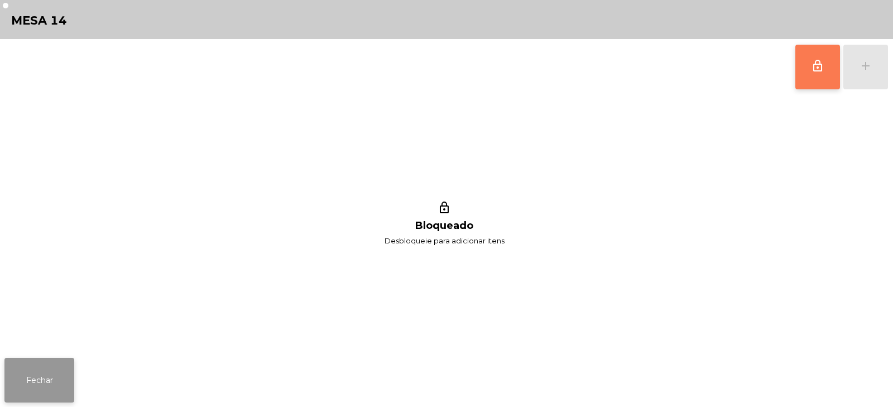
click at [32, 394] on button "Fechar" at bounding box center [39, 380] width 70 height 45
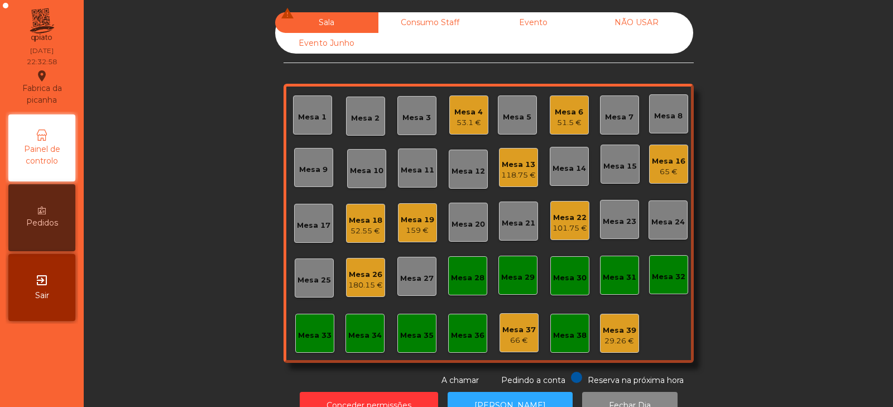
click at [582, 221] on div "Mesa 22" at bounding box center [570, 217] width 35 height 11
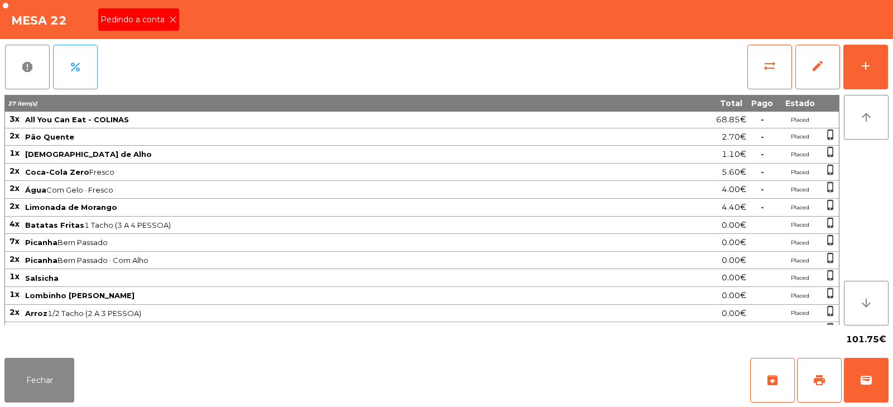
click at [136, 16] on span "Pedindo a conta" at bounding box center [135, 20] width 69 height 12
click at [807, 381] on button "print" at bounding box center [819, 380] width 45 height 45
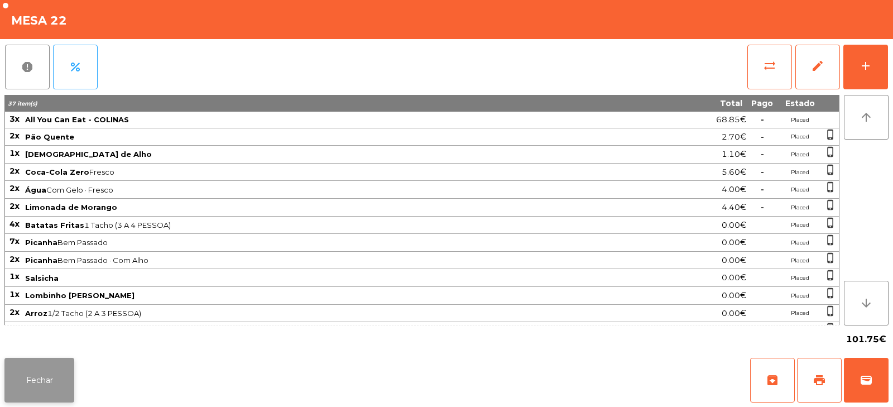
click at [23, 383] on button "Fechar" at bounding box center [39, 380] width 70 height 45
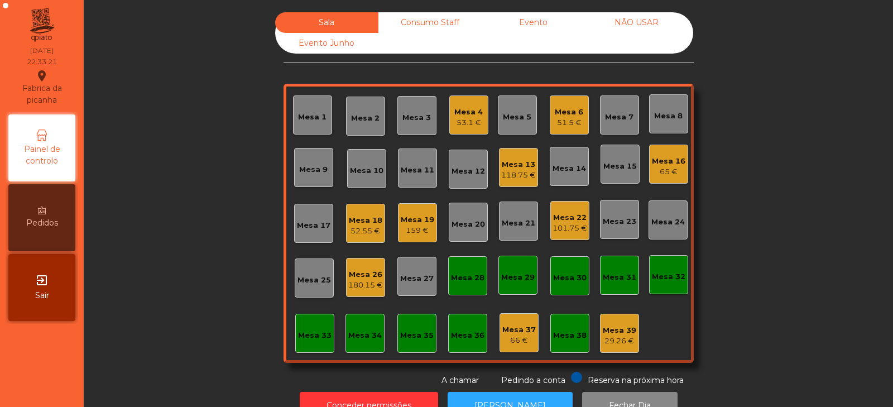
click at [514, 183] on div "Mesa 13 118.75 €" at bounding box center [518, 167] width 39 height 39
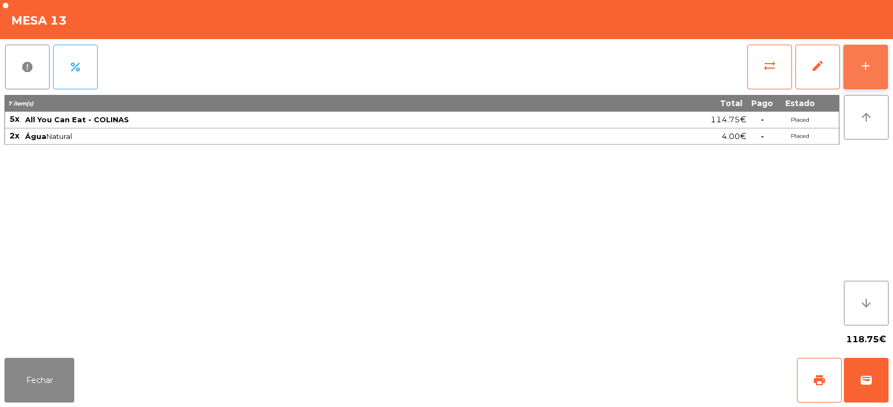
click at [860, 66] on div "add" at bounding box center [865, 65] width 13 height 13
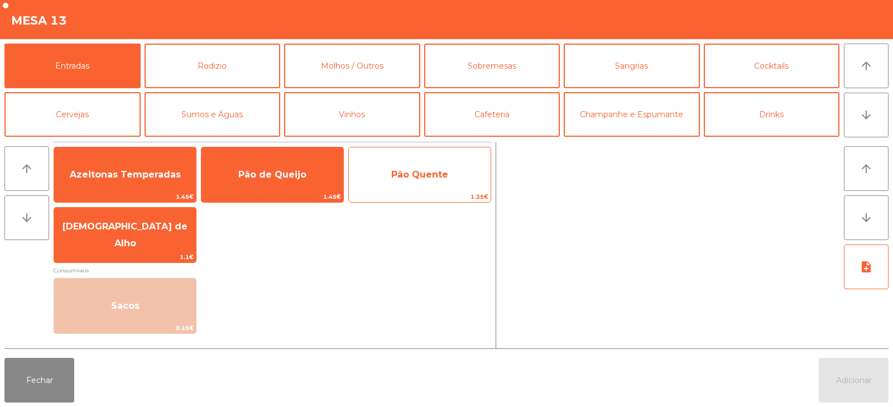
click at [416, 182] on span "Pão Quente" at bounding box center [420, 175] width 142 height 30
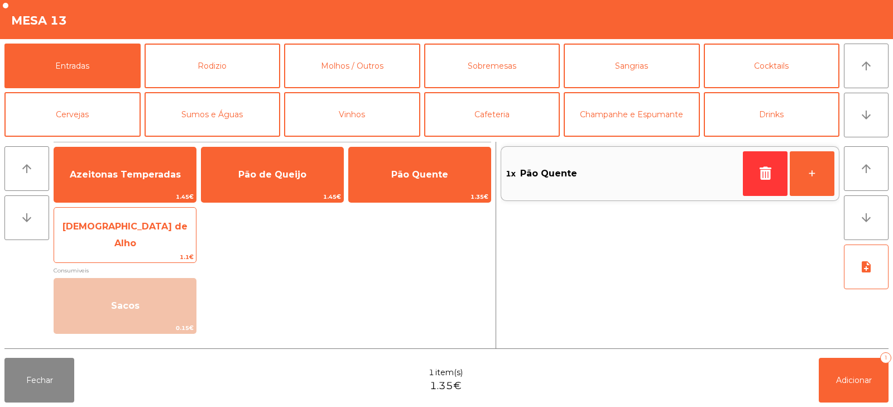
click at [160, 243] on span "[DEMOGRAPHIC_DATA] de Alho" at bounding box center [125, 235] width 142 height 47
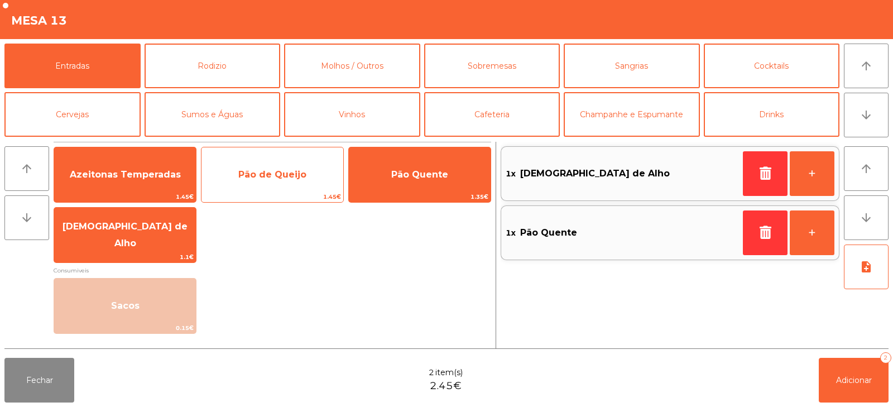
click at [271, 170] on span "Pão de Queijo" at bounding box center [272, 174] width 68 height 11
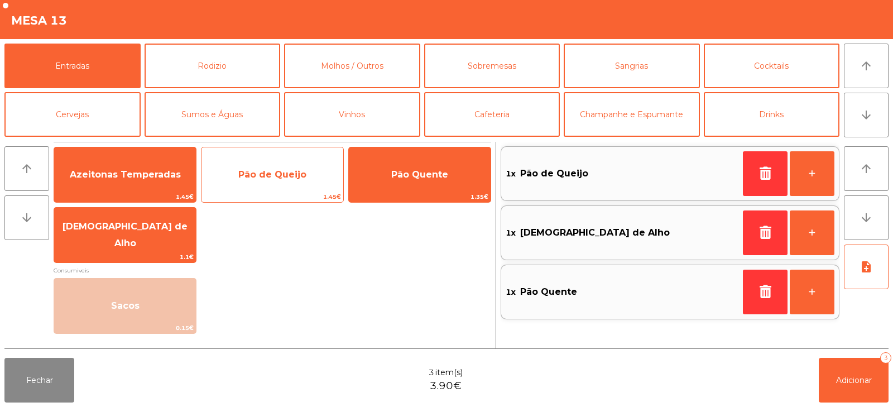
click at [267, 174] on span "Pão de Queijo" at bounding box center [272, 174] width 68 height 11
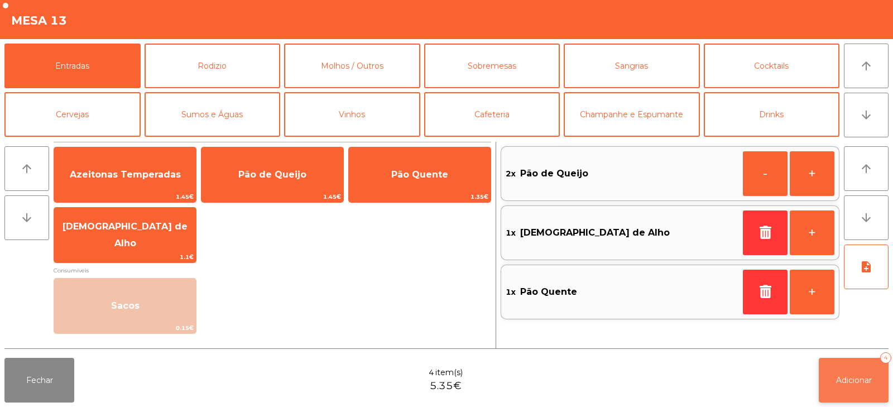
click at [855, 374] on button "Adicionar 4" at bounding box center [854, 380] width 70 height 45
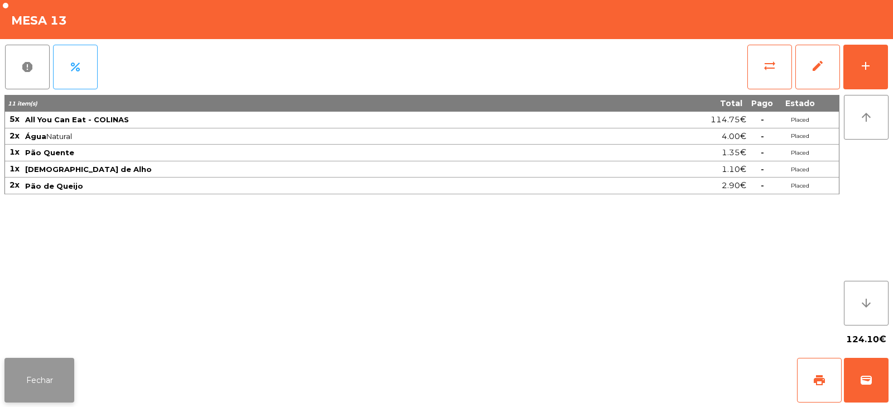
click at [48, 379] on button "Fechar" at bounding box center [39, 380] width 70 height 45
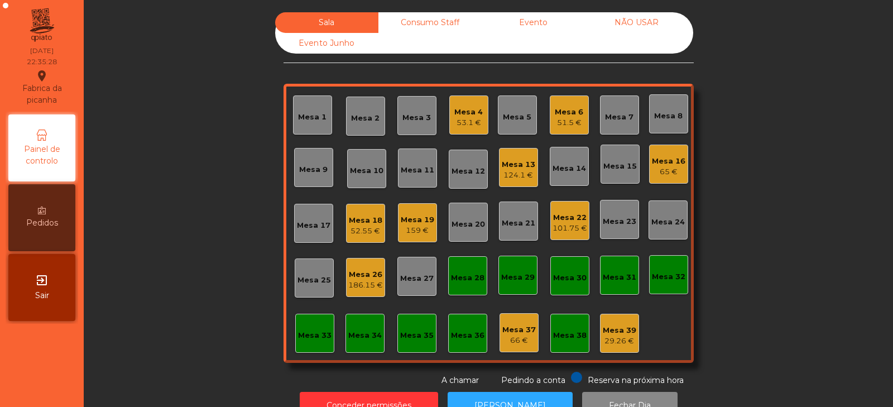
click at [561, 219] on div "Mesa 22" at bounding box center [570, 217] width 35 height 11
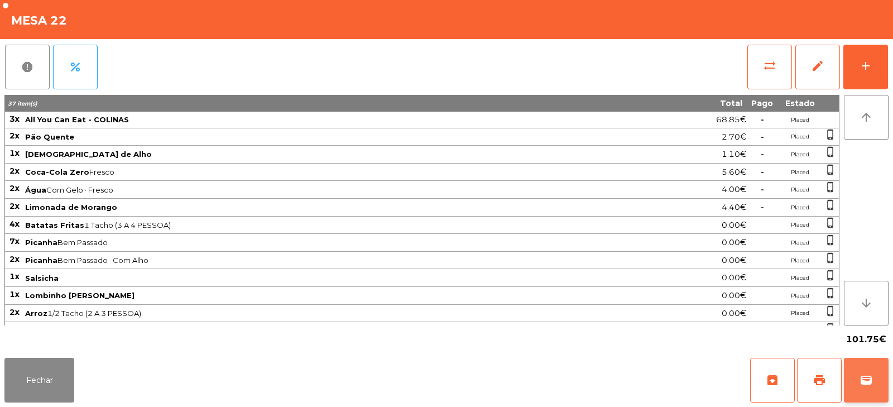
click at [872, 368] on button "wallet" at bounding box center [866, 380] width 45 height 45
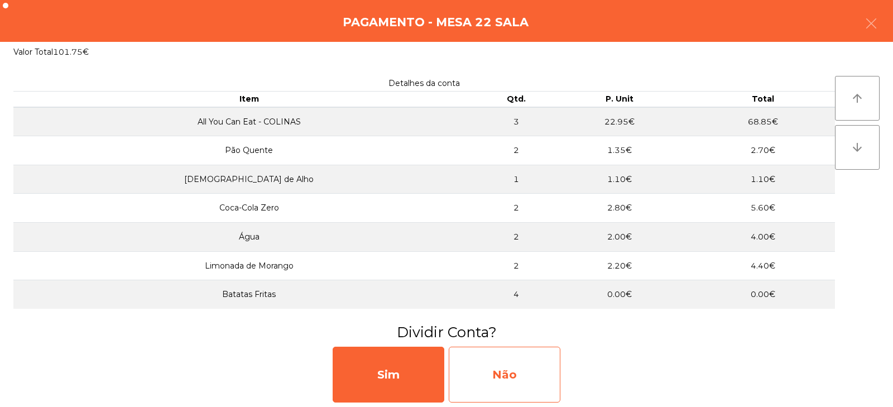
click at [519, 370] on div "Não" at bounding box center [505, 375] width 112 height 56
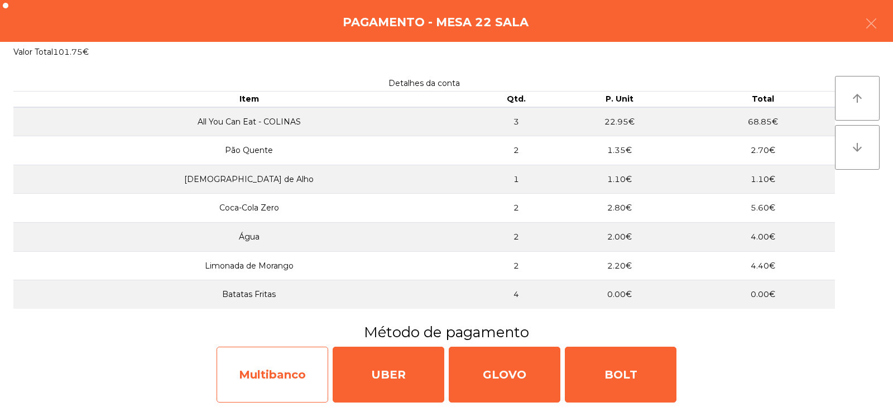
click at [266, 382] on div "Multibanco" at bounding box center [273, 375] width 112 height 56
select select "**"
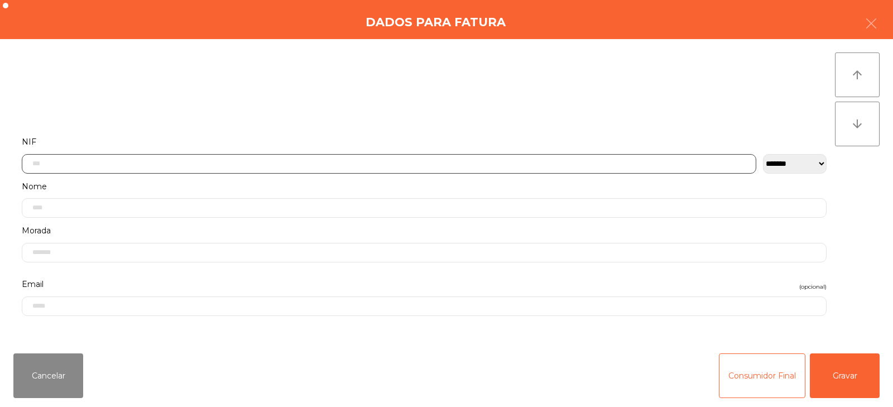
click at [292, 160] on input "text" at bounding box center [389, 164] width 735 height 20
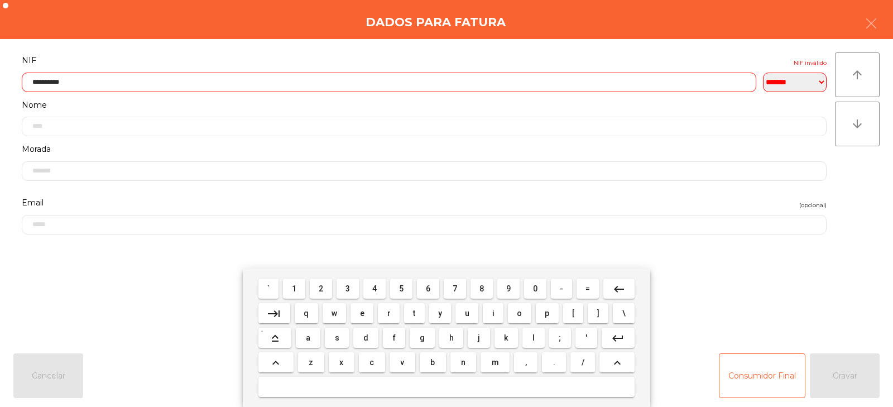
click at [285, 73] on input "**********" at bounding box center [389, 83] width 735 height 20
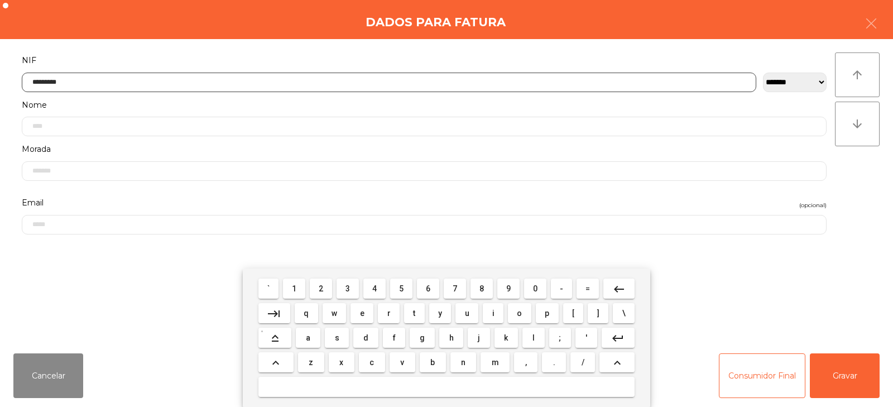
type input "*********"
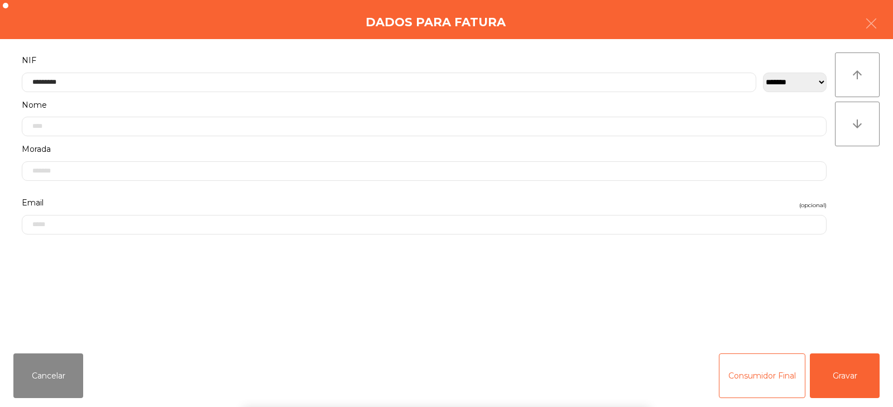
click at [856, 379] on div "` 1 2 3 4 5 6 7 8 9 0 - = keyboard_backspace keyboard_tab q w e r t y u i o p […" at bounding box center [446, 338] width 893 height 138
click at [869, 367] on button "Gravar" at bounding box center [845, 375] width 70 height 45
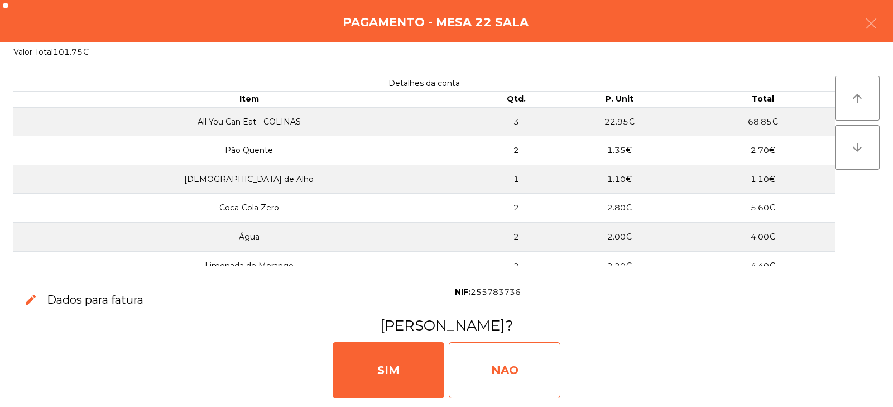
click at [504, 351] on div "NAO" at bounding box center [505, 370] width 112 height 56
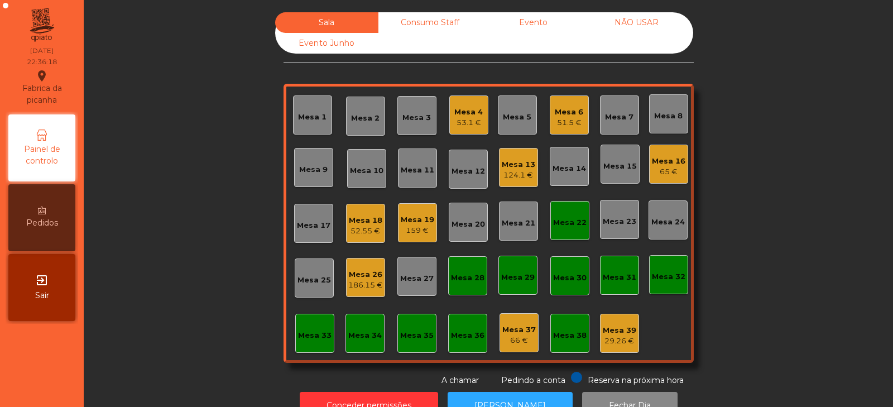
click at [561, 227] on div "Mesa 22" at bounding box center [570, 222] width 34 height 11
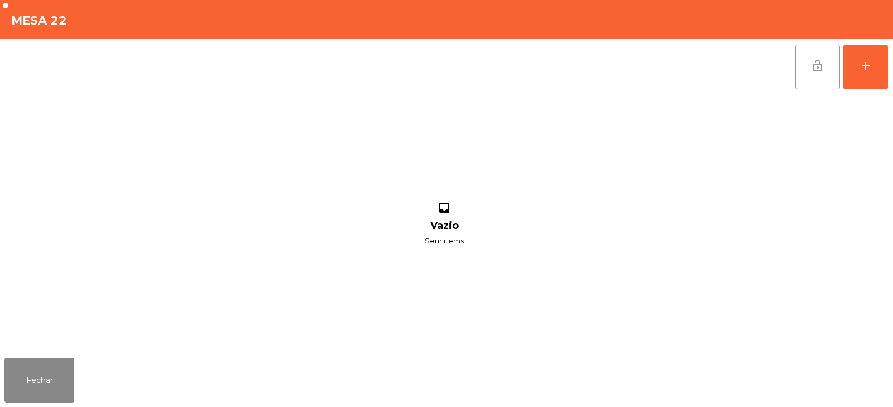
click at [811, 80] on button "lock_open" at bounding box center [818, 67] width 45 height 45
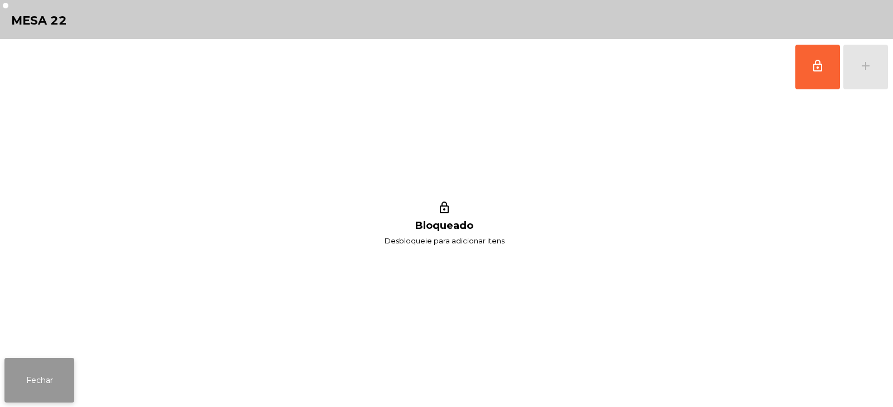
click at [70, 387] on button "Fechar" at bounding box center [39, 380] width 70 height 45
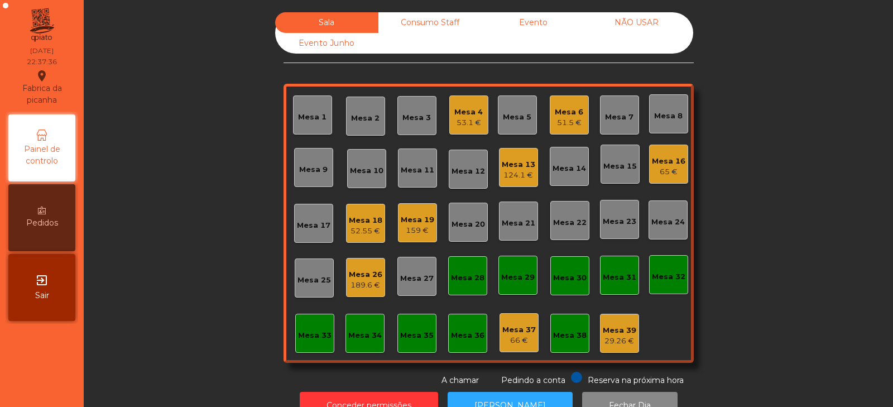
click at [196, 201] on div "Sala Consumo Staff Evento NÃO USAR Evento Junho Mesa 1 Mesa 2 Mesa 3 Mesa 4 53.…" at bounding box center [489, 199] width 780 height 374
click at [575, 114] on div "Mesa 6" at bounding box center [569, 112] width 28 height 11
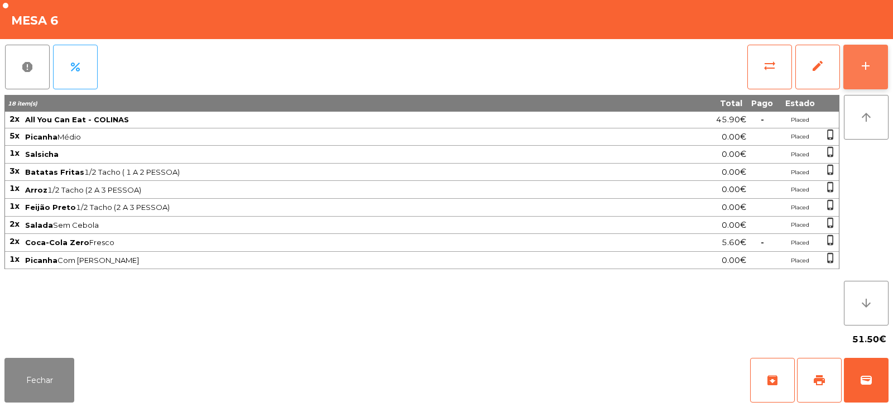
click at [867, 71] on div "add" at bounding box center [865, 65] width 13 height 13
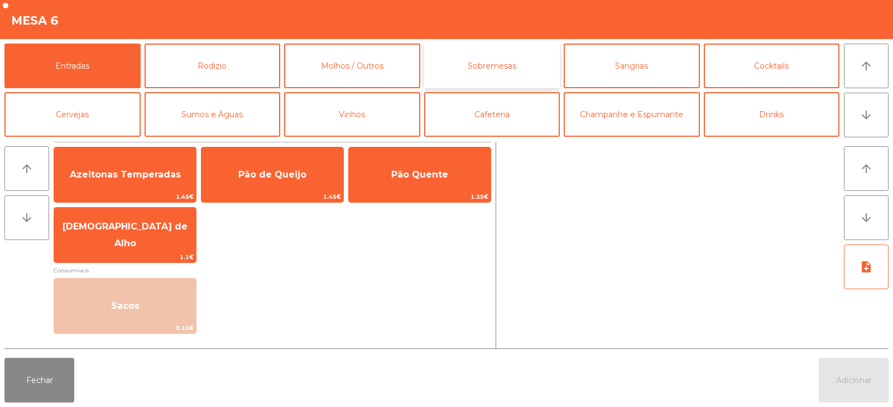
click at [500, 56] on button "Sobremesas" at bounding box center [492, 66] width 136 height 45
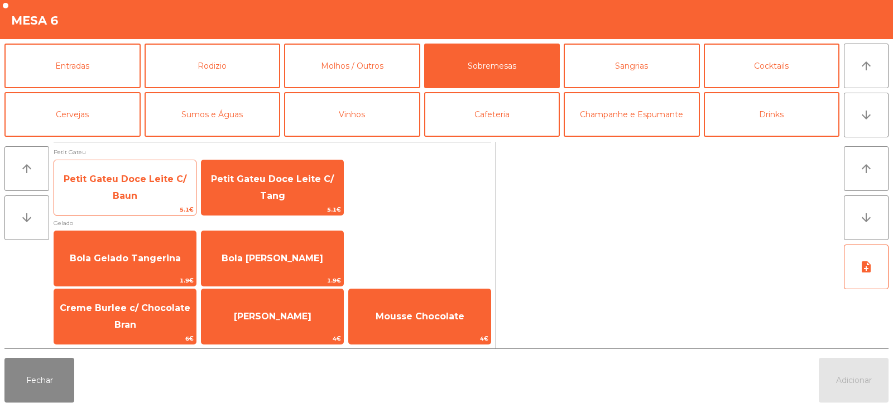
click at [101, 197] on span "Petit Gateu Doce Leite C/ Baun" at bounding box center [125, 187] width 142 height 47
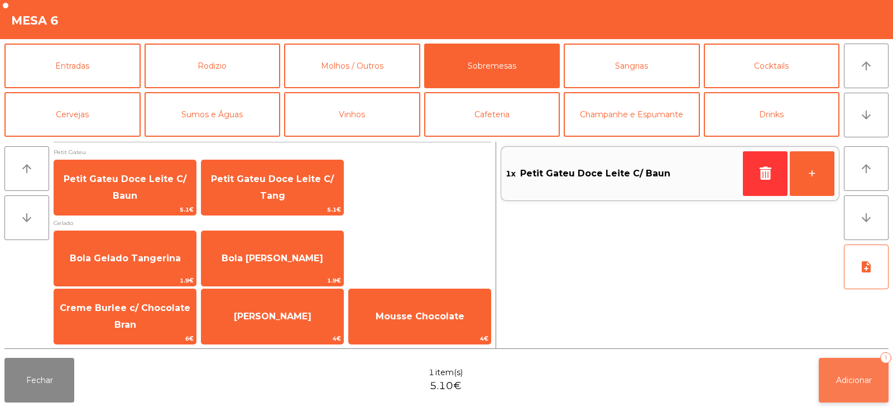
click at [859, 374] on button "Adicionar 1" at bounding box center [854, 380] width 70 height 45
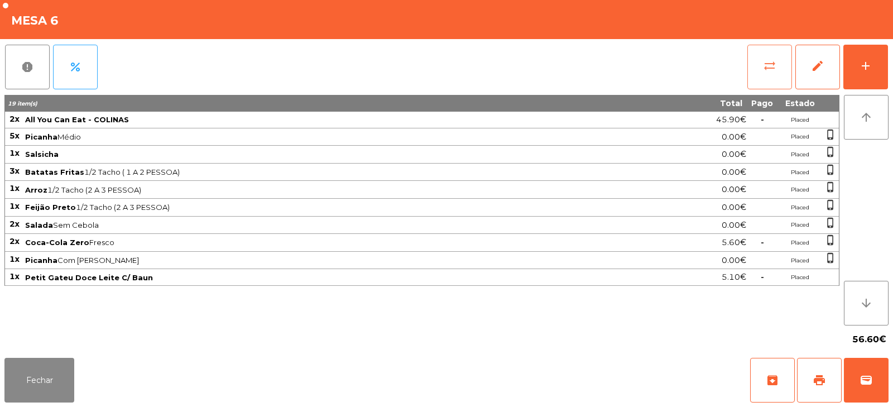
click at [769, 54] on button "sync_alt" at bounding box center [770, 67] width 45 height 45
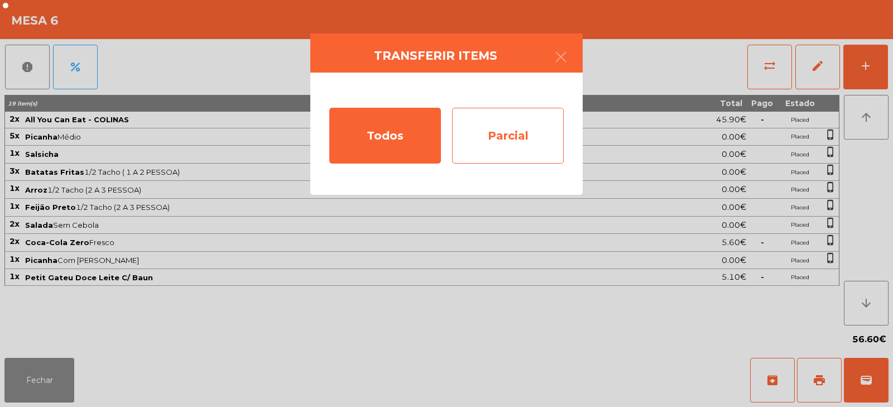
click at [505, 145] on div "Parcial" at bounding box center [508, 136] width 112 height 56
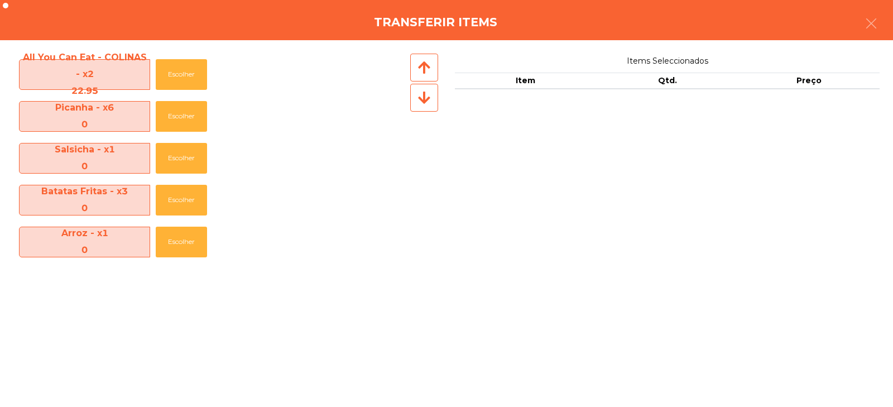
scroll to position [169, 0]
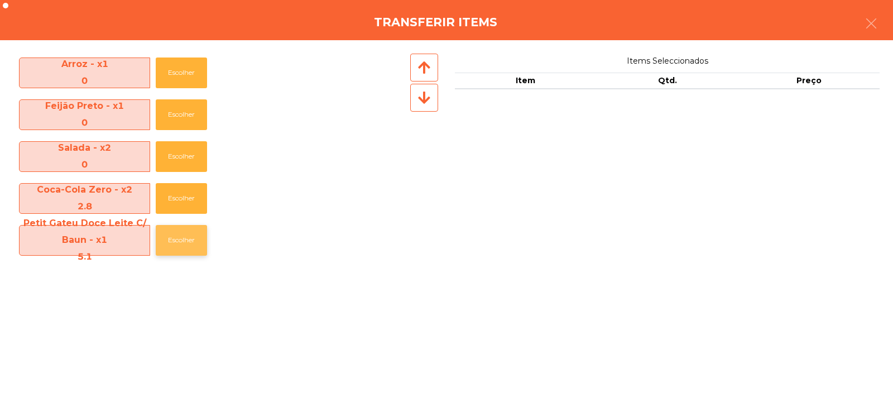
click at [181, 243] on button "Escolher" at bounding box center [181, 240] width 51 height 31
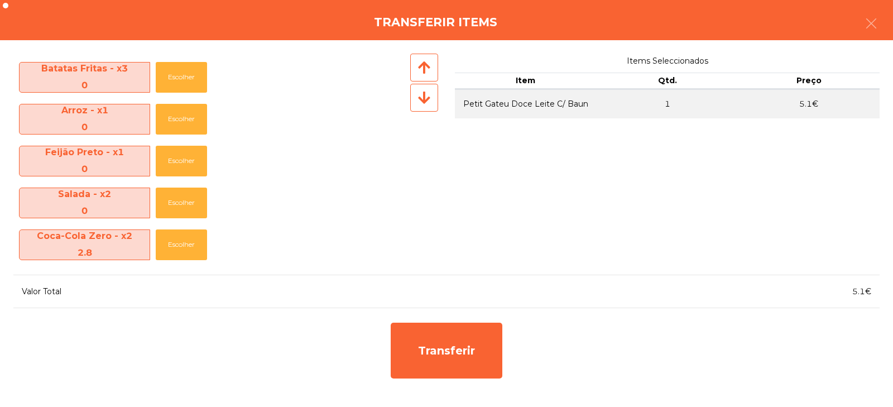
scroll to position [123, 0]
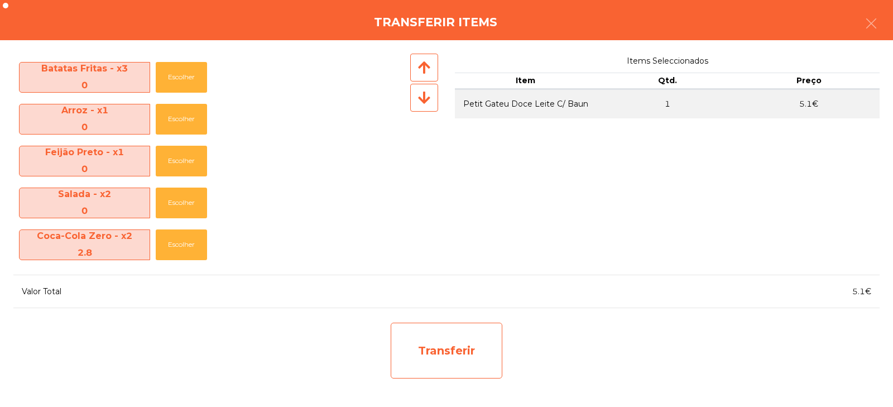
click at [463, 344] on div "Transferir" at bounding box center [447, 351] width 112 height 56
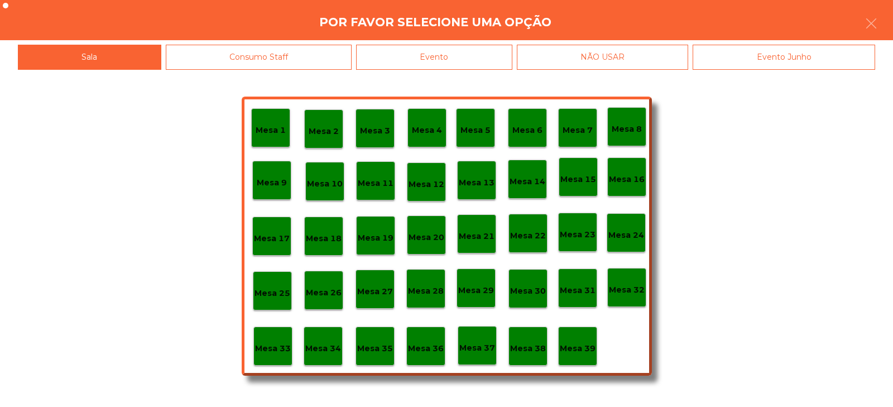
click at [570, 341] on div "Mesa 39" at bounding box center [578, 346] width 36 height 17
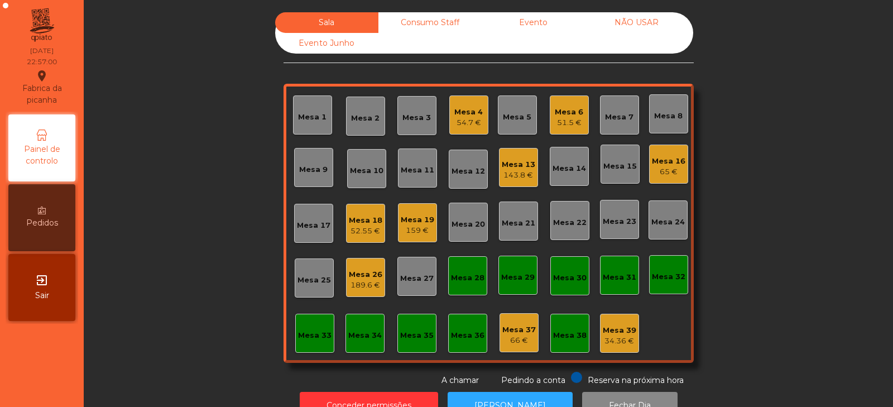
click at [349, 291] on div "Mesa 26 189.6 €" at bounding box center [365, 277] width 39 height 39
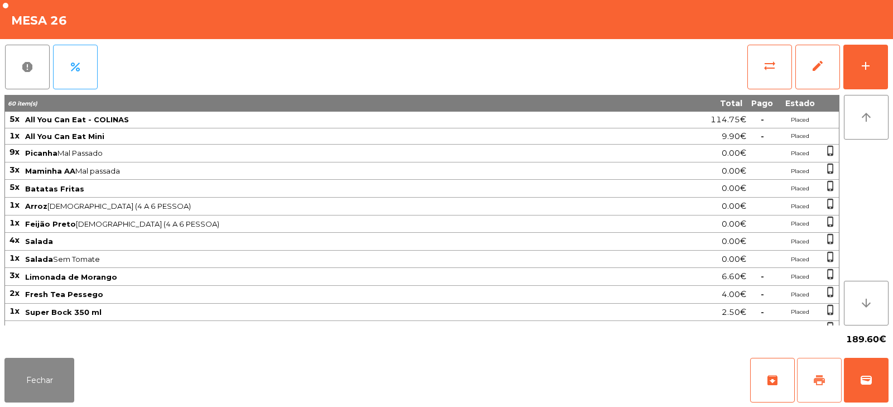
click at [830, 363] on button "print" at bounding box center [819, 380] width 45 height 45
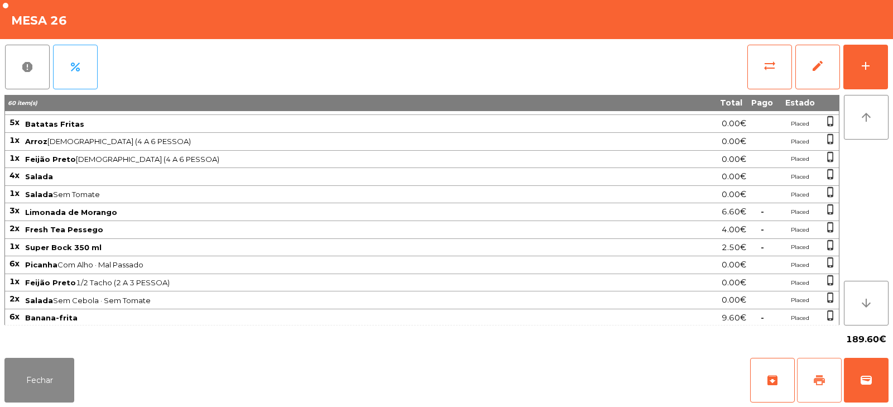
scroll to position [207, 0]
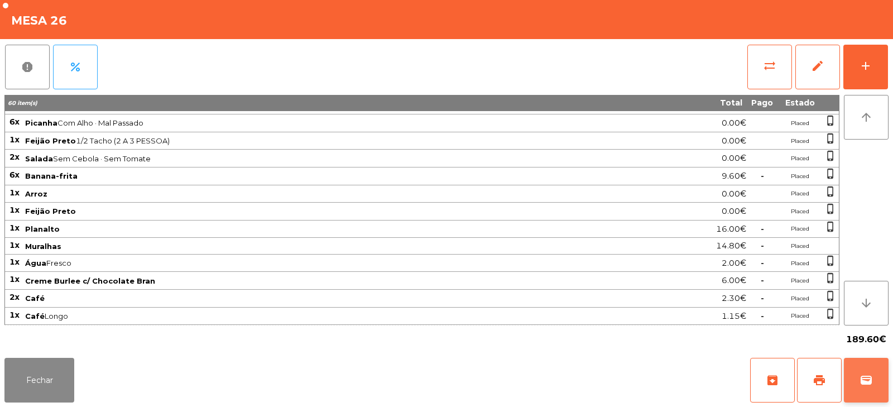
click at [866, 369] on button "wallet" at bounding box center [866, 380] width 45 height 45
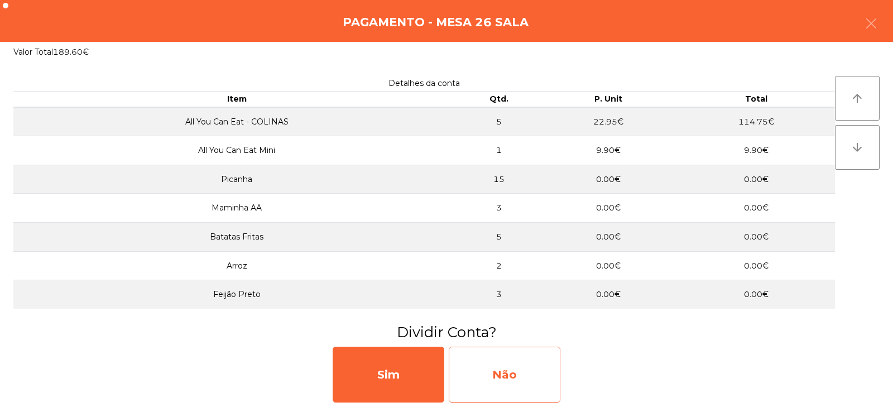
click at [502, 367] on div "Não" at bounding box center [505, 375] width 112 height 56
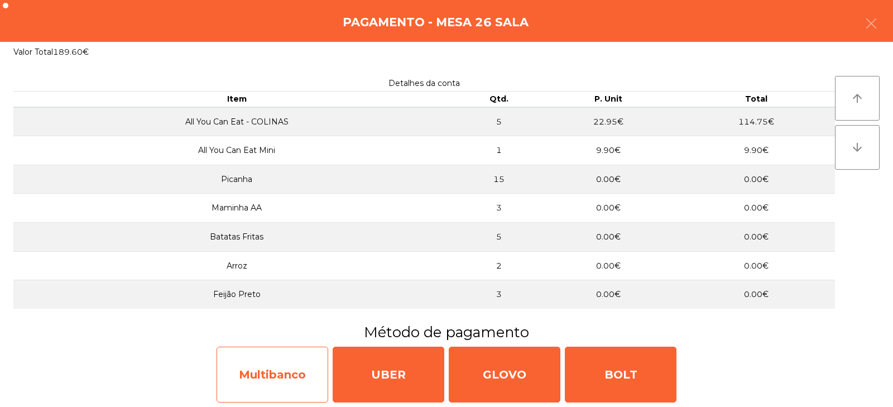
click at [274, 370] on div "Multibanco" at bounding box center [273, 375] width 112 height 56
select select "**"
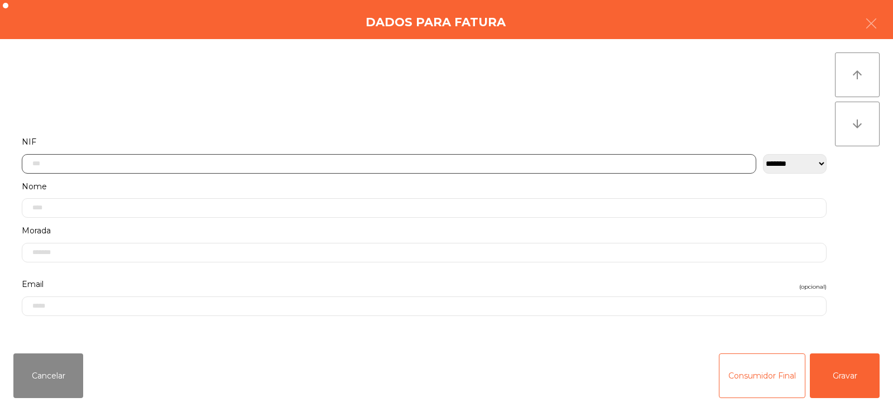
click at [332, 162] on input "text" at bounding box center [389, 164] width 735 height 20
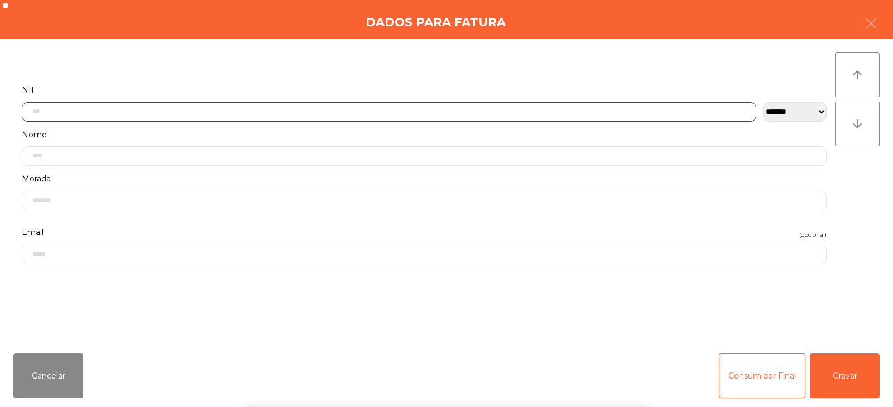
scroll to position [82, 0]
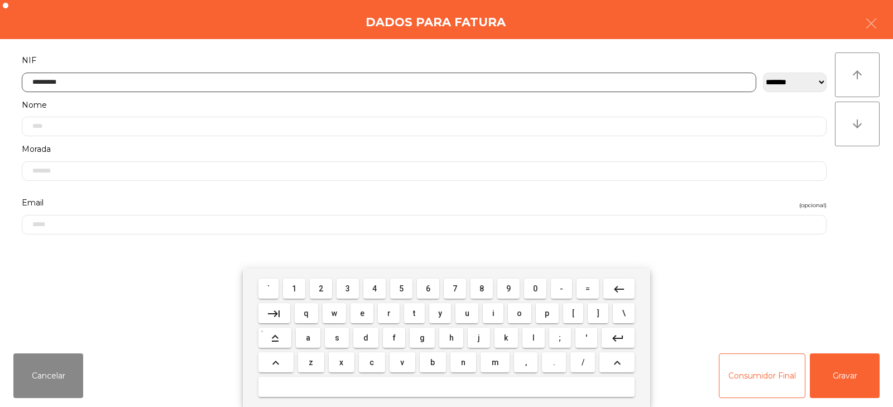
type input "*********"
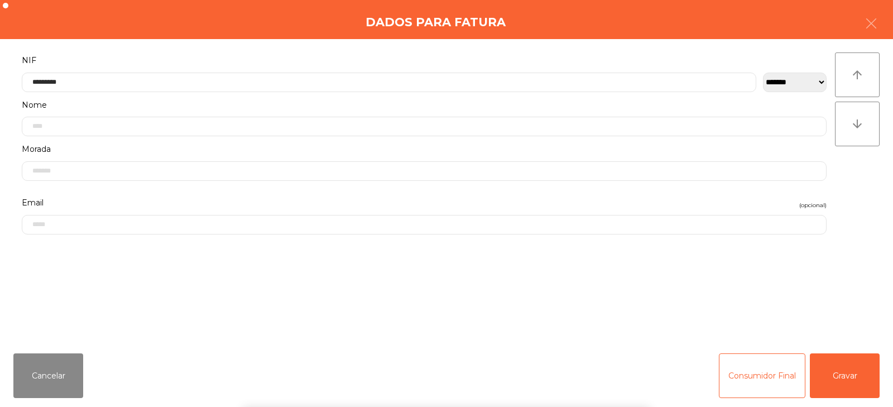
click at [831, 362] on div "` 1 2 3 4 5 6 7 8 9 0 - = keyboard_backspace keyboard_tab q w e r t y u i o p […" at bounding box center [446, 338] width 893 height 138
click at [860, 372] on button "Gravar" at bounding box center [845, 375] width 70 height 45
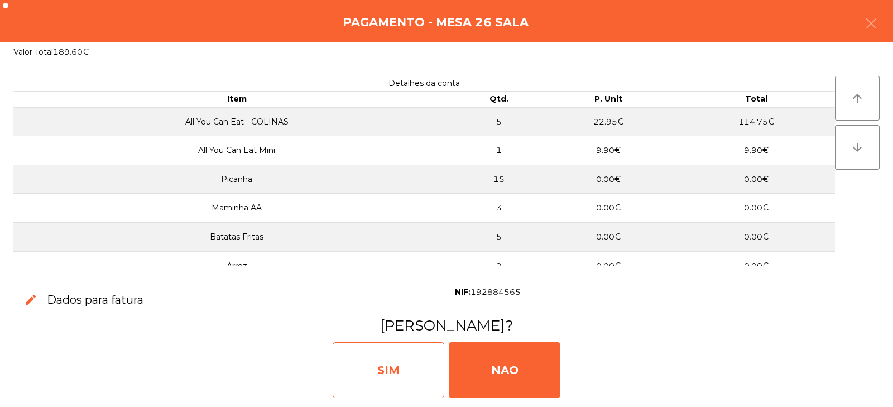
click at [356, 370] on div "SIM" at bounding box center [389, 370] width 112 height 56
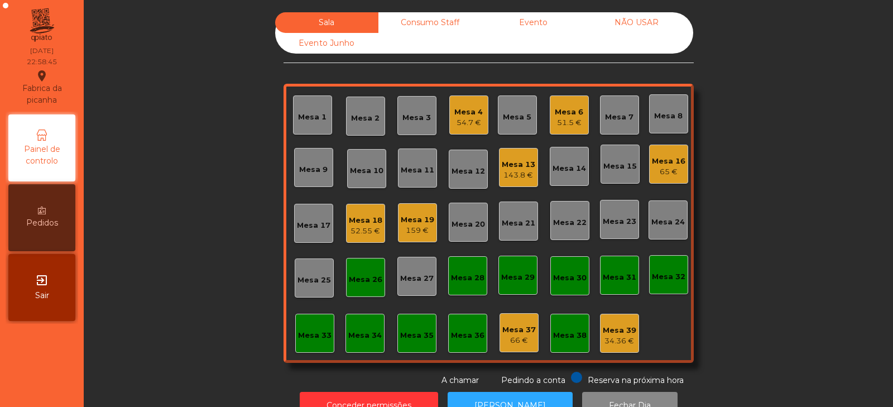
click at [354, 275] on div "Mesa 26" at bounding box center [366, 279] width 34 height 11
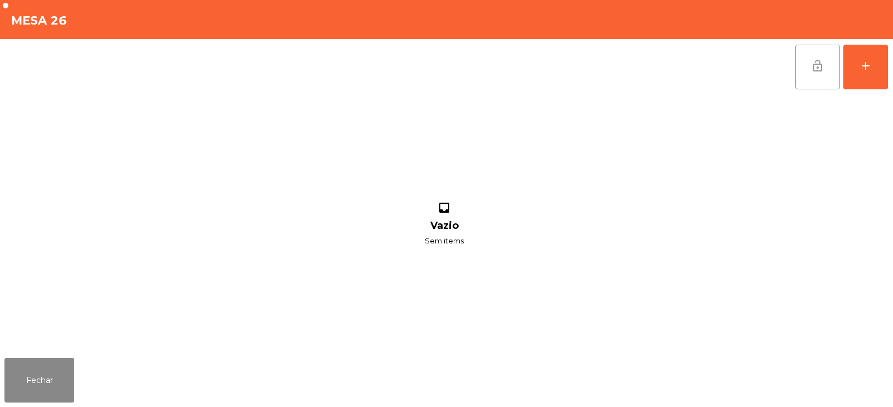
click at [813, 69] on span "lock_open" at bounding box center [817, 65] width 13 height 13
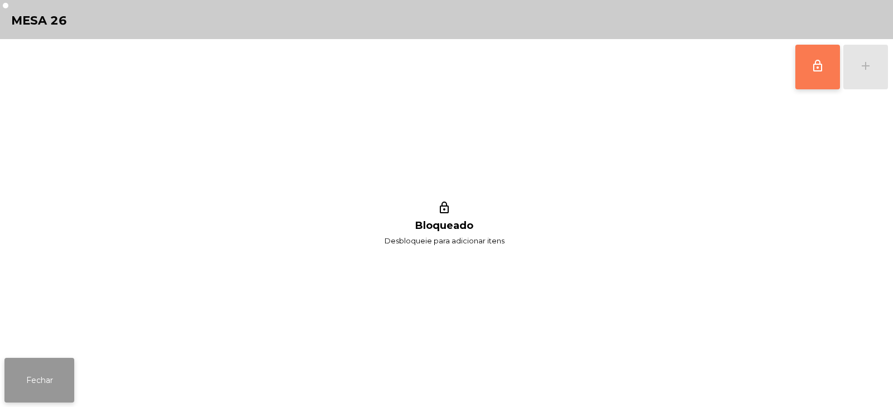
click at [44, 387] on button "Fechar" at bounding box center [39, 380] width 70 height 45
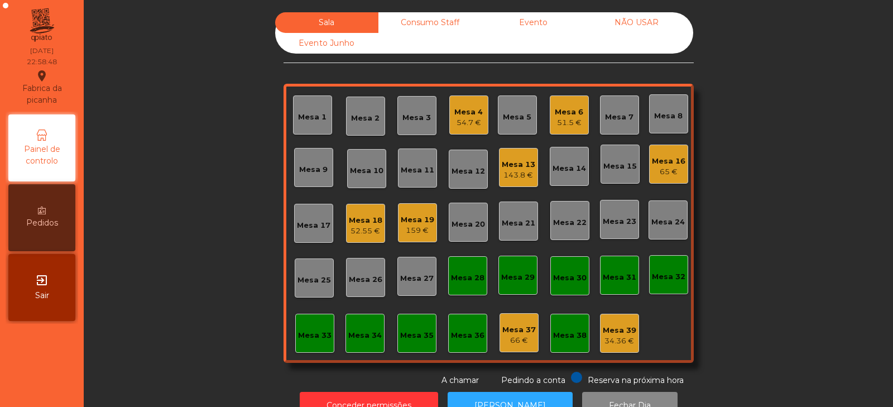
click at [313, 350] on div "Mesa 33" at bounding box center [314, 333] width 39 height 39
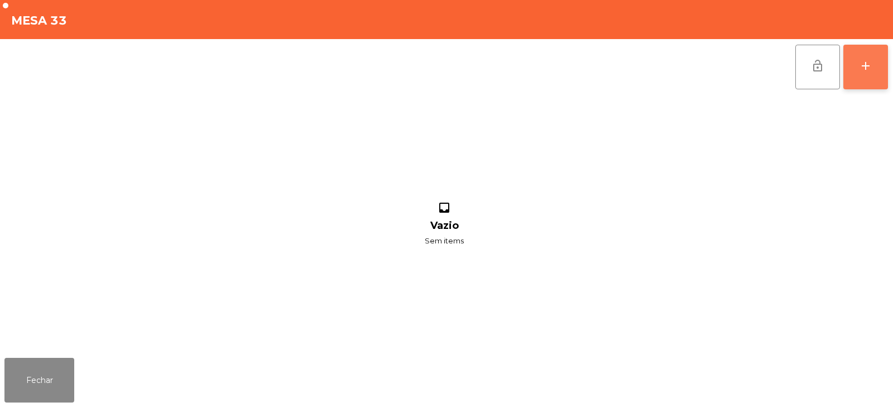
click at [879, 69] on button "add" at bounding box center [866, 67] width 45 height 45
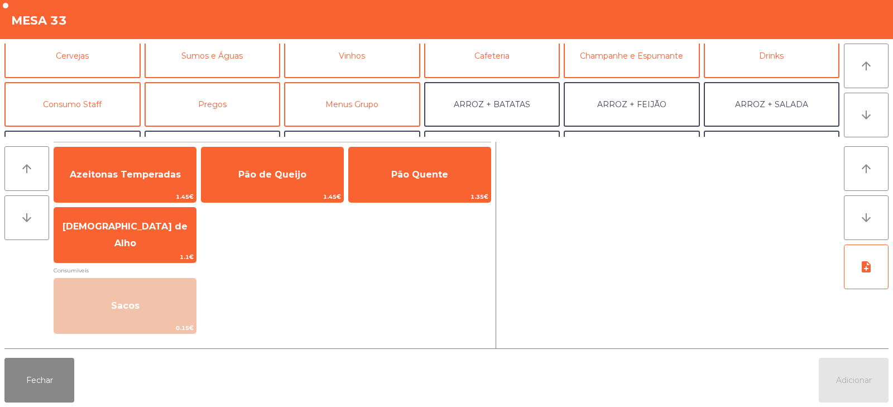
scroll to position [58, 0]
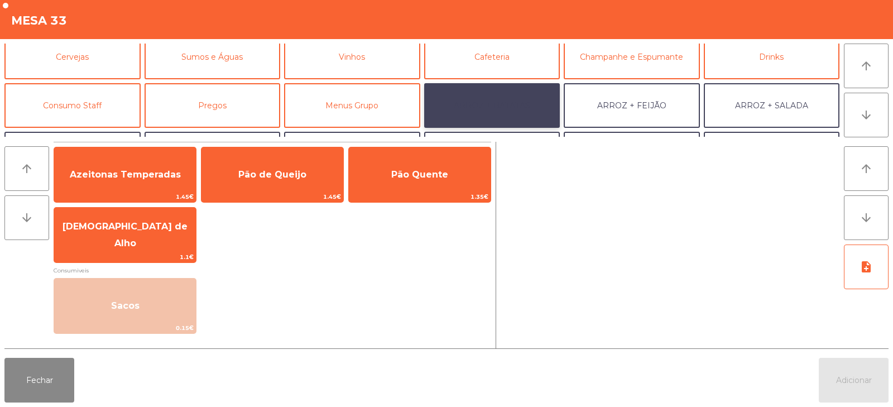
click at [488, 108] on button "ARROZ + BATATAS" at bounding box center [492, 105] width 136 height 45
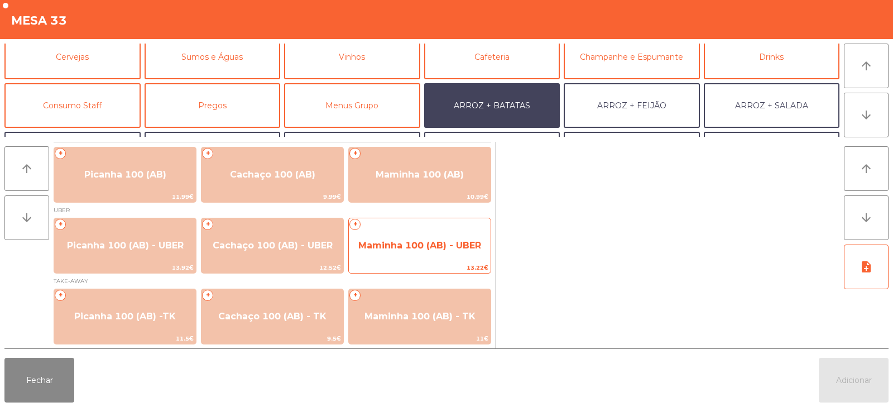
click at [415, 246] on span "Maminha 100 (AB) - UBER" at bounding box center [419, 245] width 123 height 11
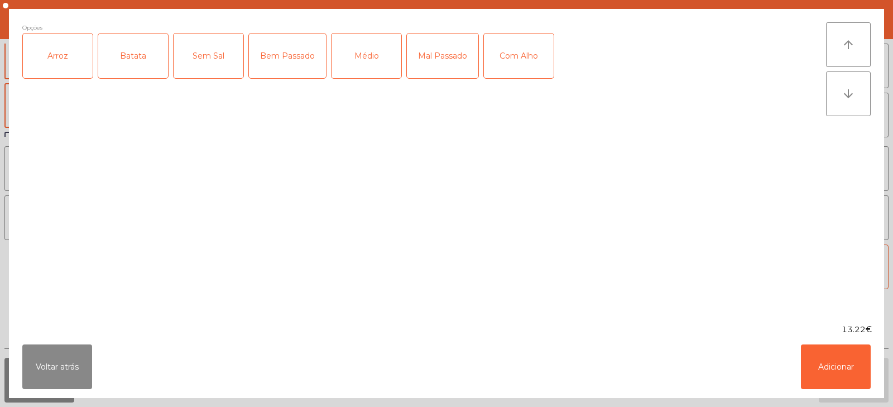
click at [71, 63] on div "Arroz" at bounding box center [58, 56] width 70 height 45
click at [141, 59] on div "Batata" at bounding box center [133, 56] width 70 height 45
click at [379, 65] on div "Médio" at bounding box center [367, 56] width 70 height 45
click at [821, 365] on button "Adicionar" at bounding box center [836, 367] width 70 height 45
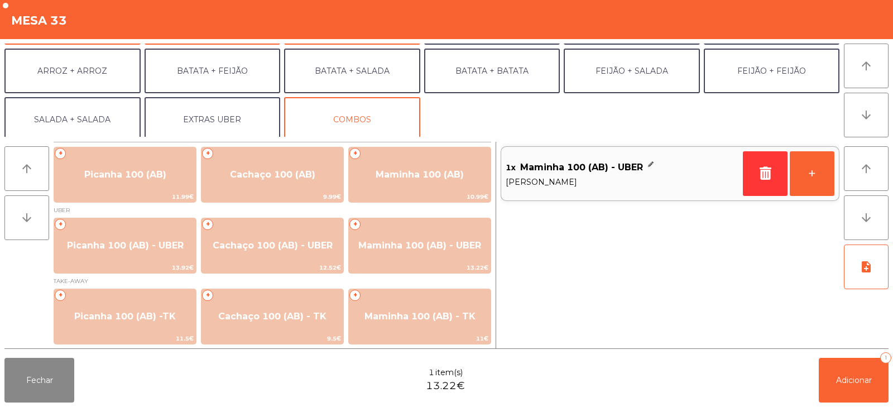
scroll to position [142, 0]
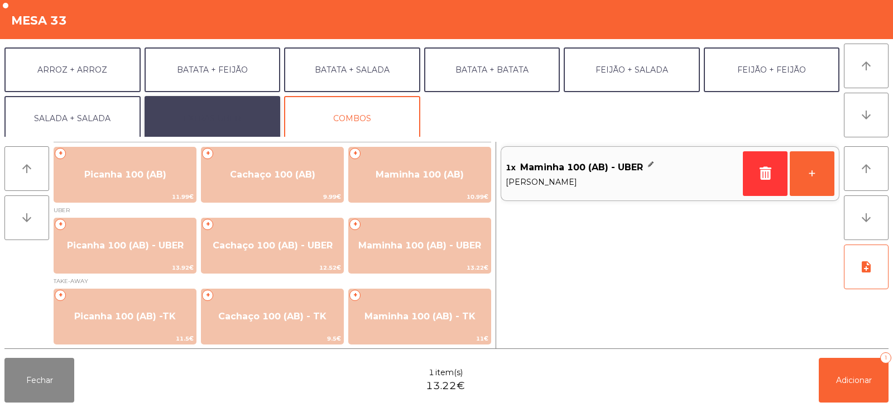
click at [196, 123] on button "EXTRAS UBER" at bounding box center [213, 118] width 136 height 45
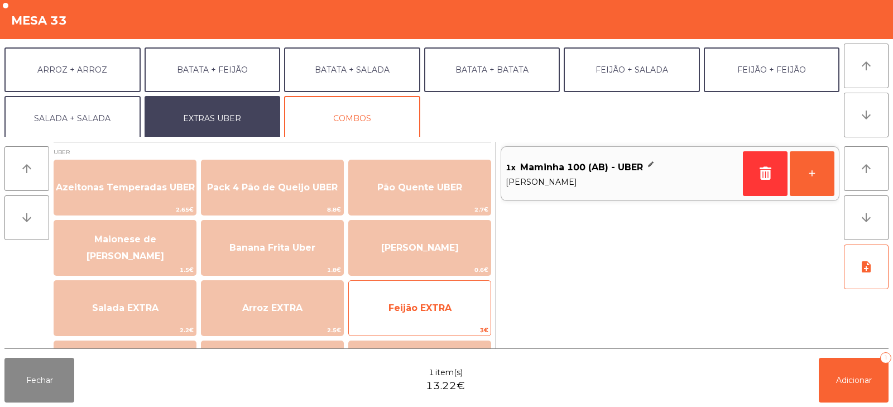
click at [407, 299] on span "Feijão EXTRA" at bounding box center [420, 308] width 142 height 30
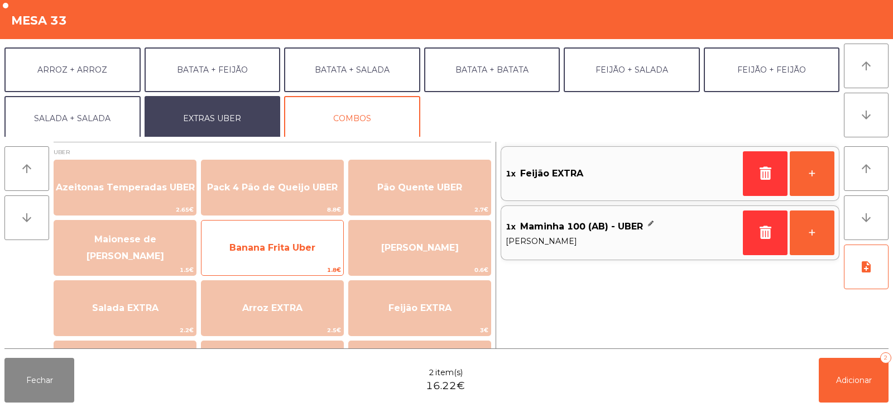
click at [247, 251] on span "Banana Frita Uber" at bounding box center [273, 247] width 86 height 11
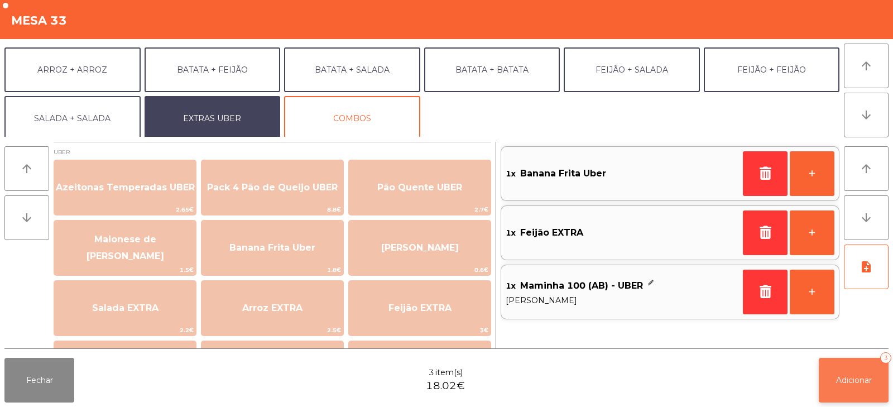
click at [840, 374] on button "Adicionar 3" at bounding box center [854, 380] width 70 height 45
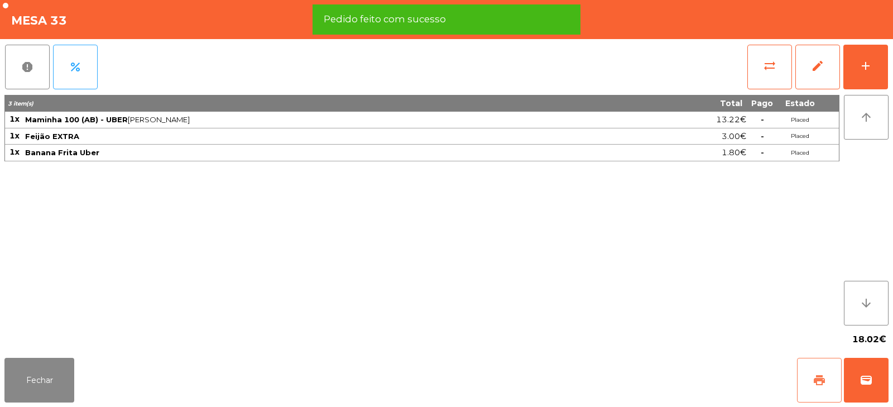
click at [809, 377] on button "print" at bounding box center [819, 380] width 45 height 45
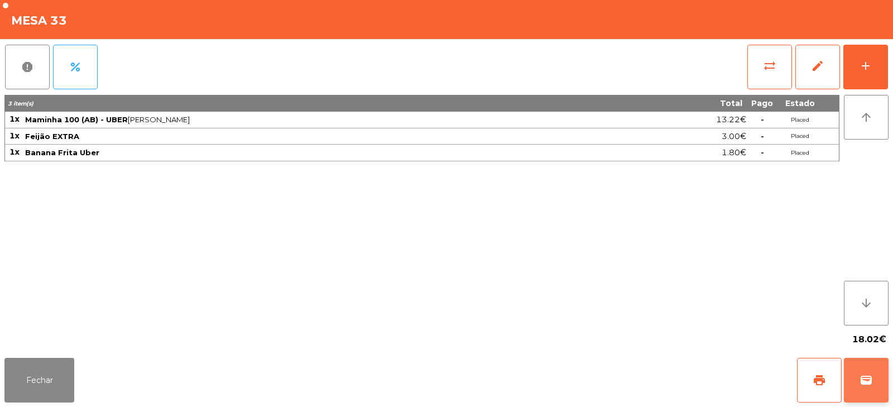
click at [868, 380] on span "wallet" at bounding box center [866, 380] width 13 height 13
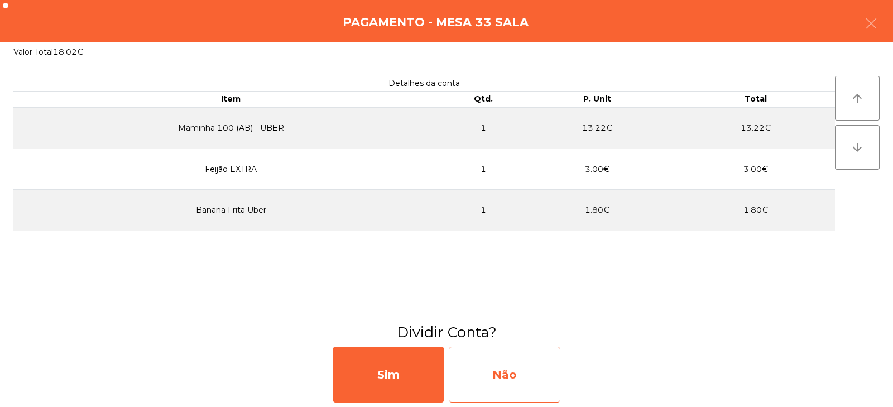
click at [507, 381] on div "Não" at bounding box center [505, 375] width 112 height 56
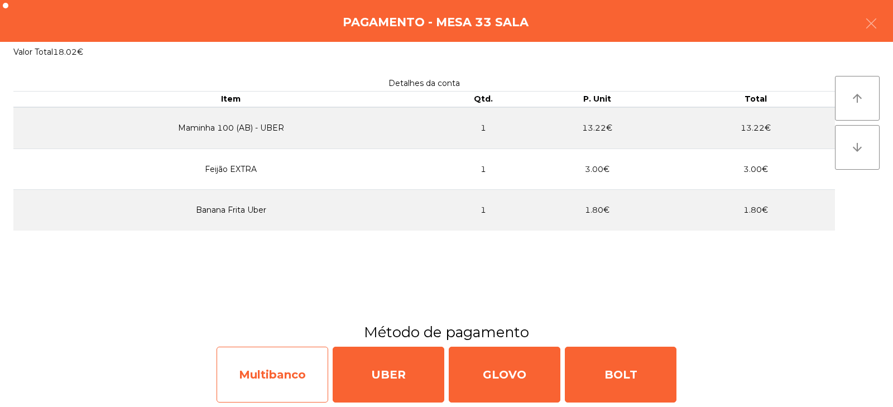
click at [268, 379] on div "Multibanco" at bounding box center [273, 375] width 112 height 56
select select "**"
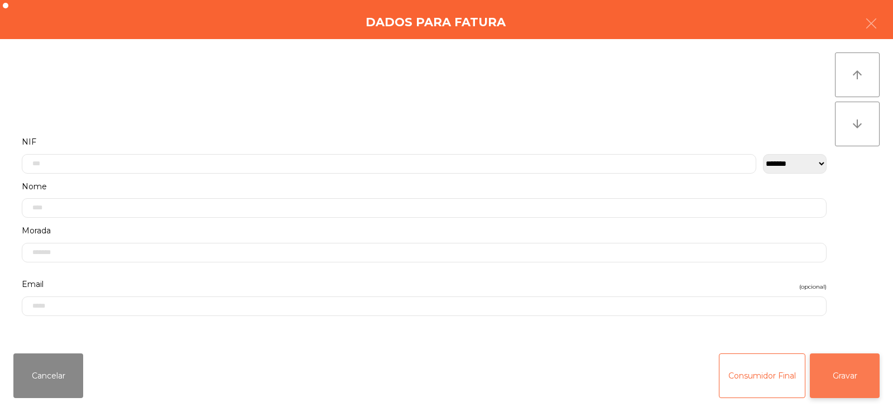
click at [836, 354] on button "Gravar" at bounding box center [845, 375] width 70 height 45
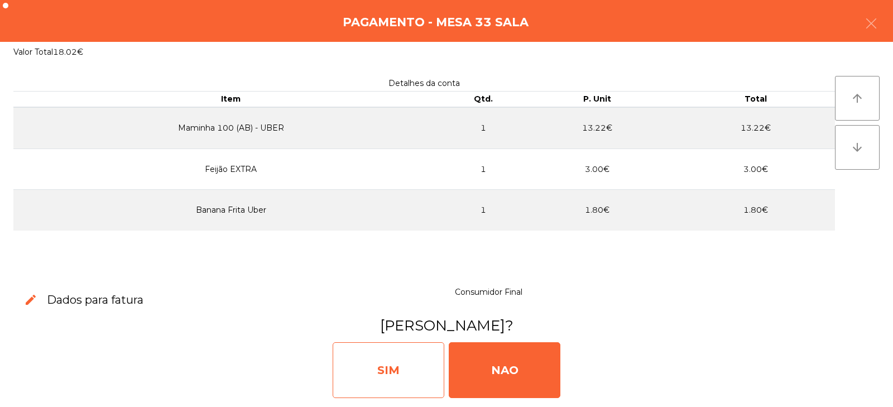
click at [399, 375] on div "SIM" at bounding box center [389, 370] width 112 height 56
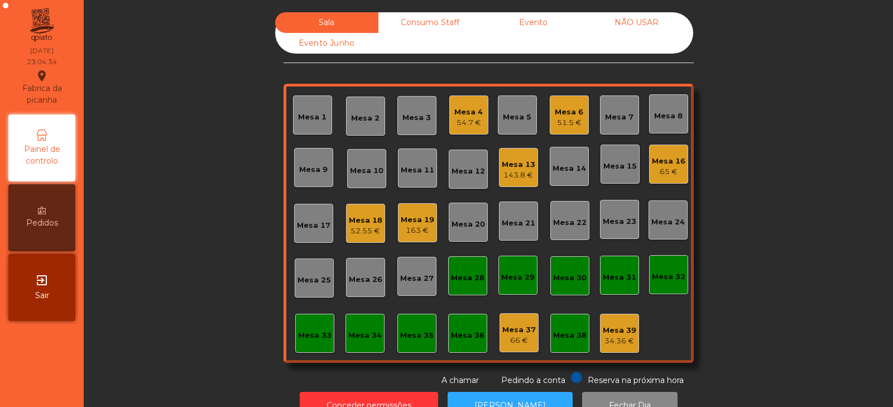
click at [458, 120] on div "54.7 €" at bounding box center [469, 122] width 28 height 11
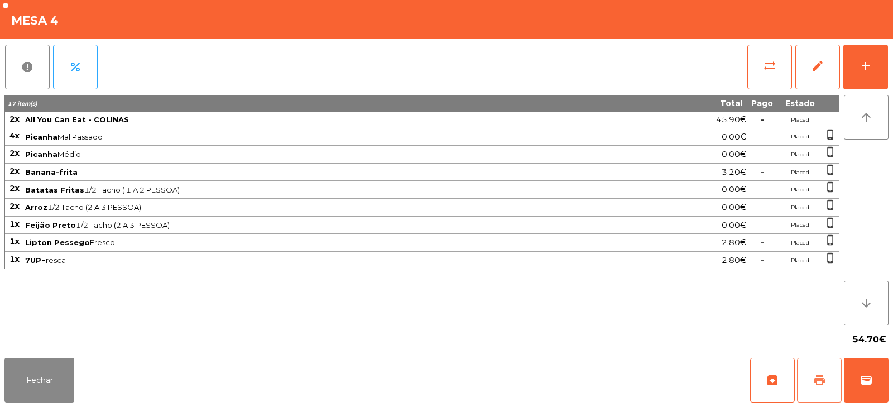
click at [809, 396] on button "print" at bounding box center [819, 380] width 45 height 45
click at [863, 376] on span "wallet" at bounding box center [866, 380] width 13 height 13
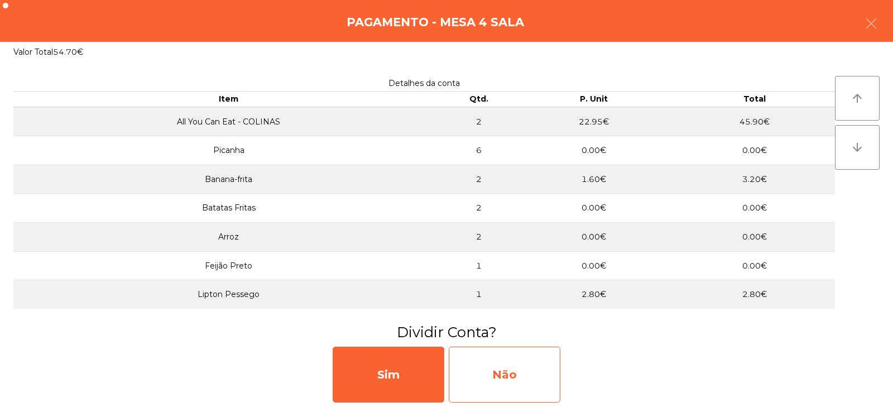
click at [504, 372] on div "Não" at bounding box center [505, 375] width 112 height 56
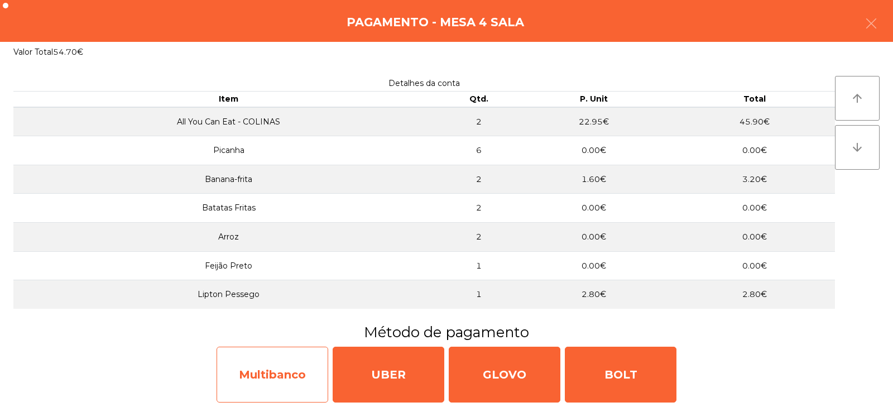
click at [272, 376] on div "Multibanco" at bounding box center [273, 375] width 112 height 56
select select "**"
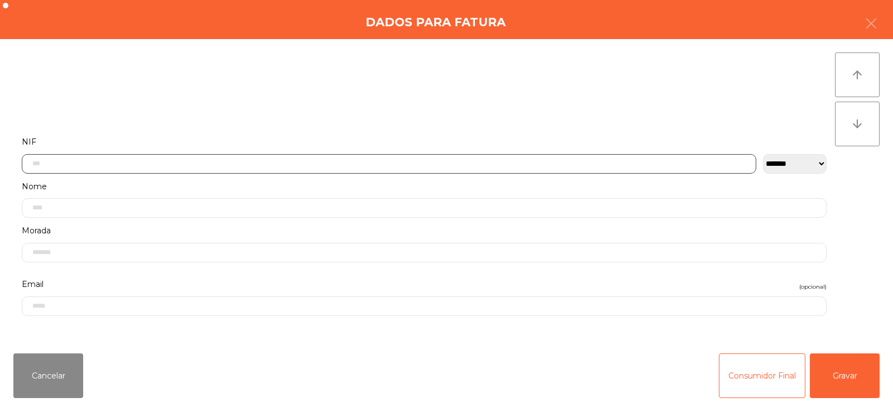
click at [338, 163] on input "text" at bounding box center [389, 164] width 735 height 20
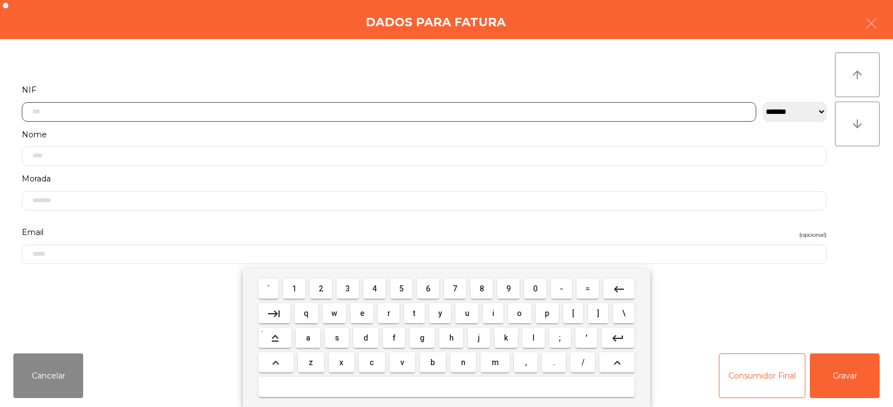
scroll to position [82, 0]
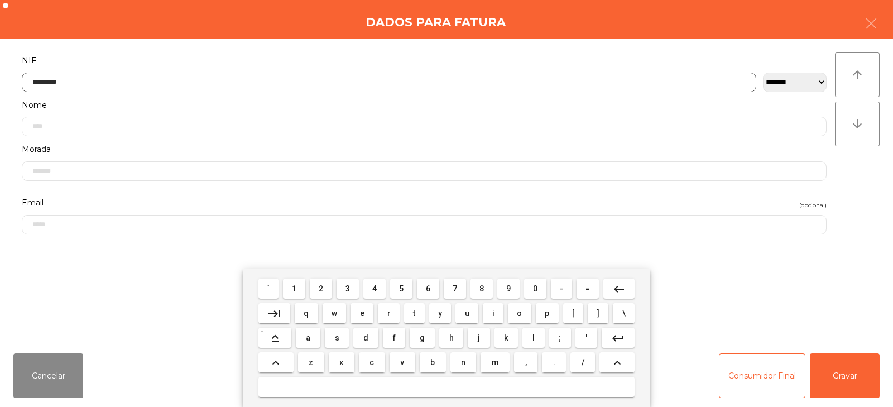
type input "*********"
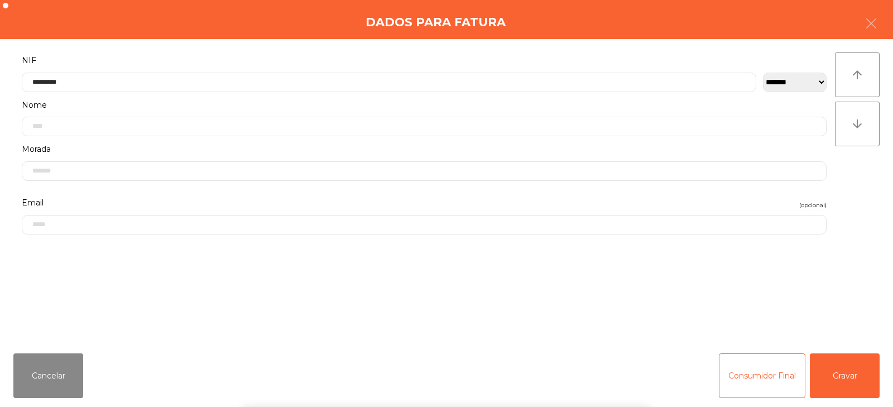
click at [850, 356] on div "` 1 2 3 4 5 6 7 8 9 0 - = keyboard_backspace keyboard_tab q w e r t y u i o p […" at bounding box center [446, 338] width 893 height 138
click at [848, 366] on button "Gravar" at bounding box center [845, 375] width 70 height 45
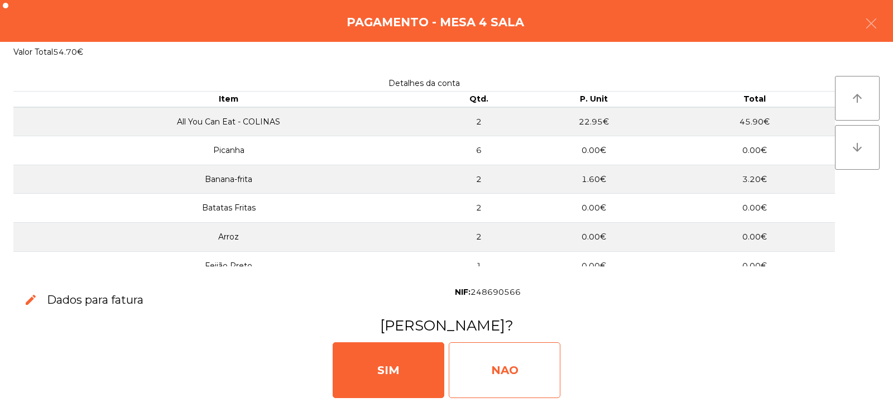
click at [512, 374] on div "NAO" at bounding box center [505, 370] width 112 height 56
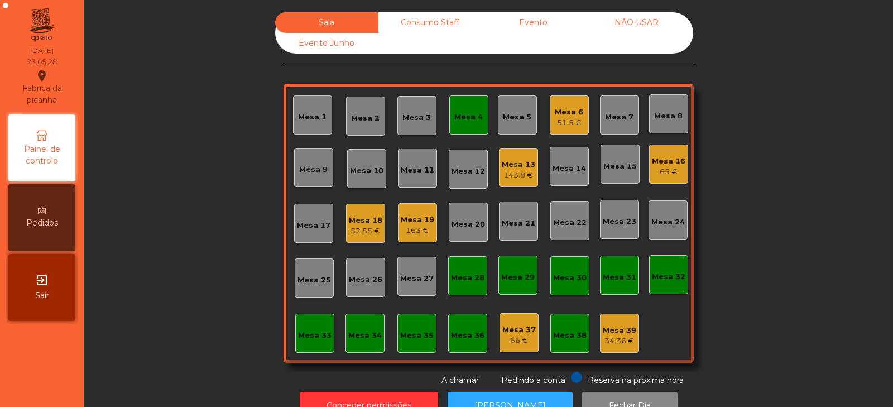
click at [471, 117] on div "Mesa 4" at bounding box center [469, 117] width 28 height 11
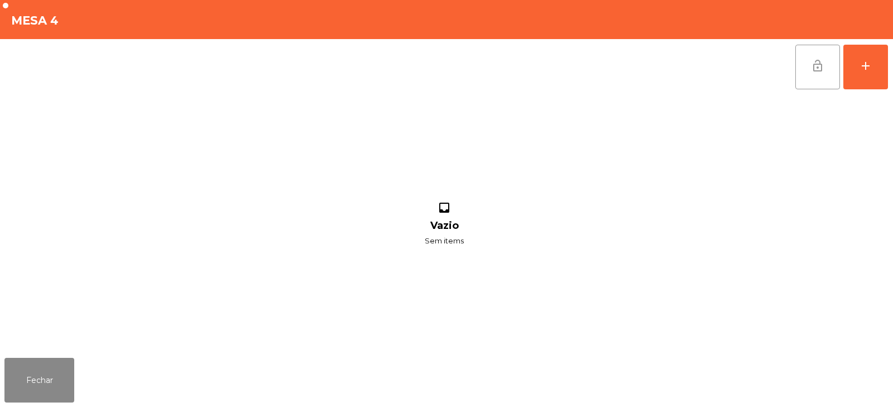
click at [812, 71] on span "lock_open" at bounding box center [817, 65] width 13 height 13
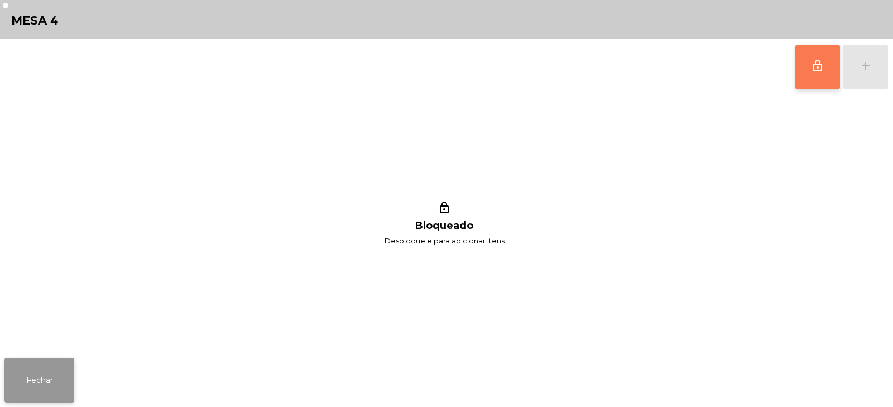
click at [43, 383] on button "Fechar" at bounding box center [39, 380] width 70 height 45
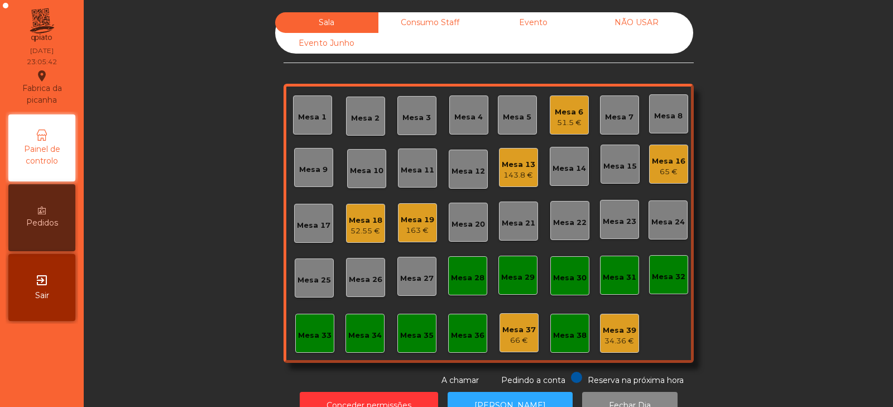
click at [747, 101] on div "Sala Consumo Staff Evento NÃO USAR Evento Junho Mesa 1 Mesa 2 Mesa 3 Mesa 4 Mes…" at bounding box center [489, 199] width 780 height 374
click at [753, 106] on div "Sala Consumo Staff Evento NÃO USAR Evento Junho Mesa 1 Mesa 2 Mesa 3 Mesa 4 Mes…" at bounding box center [489, 199] width 780 height 374
click at [418, 231] on div "163 €" at bounding box center [418, 230] width 34 height 11
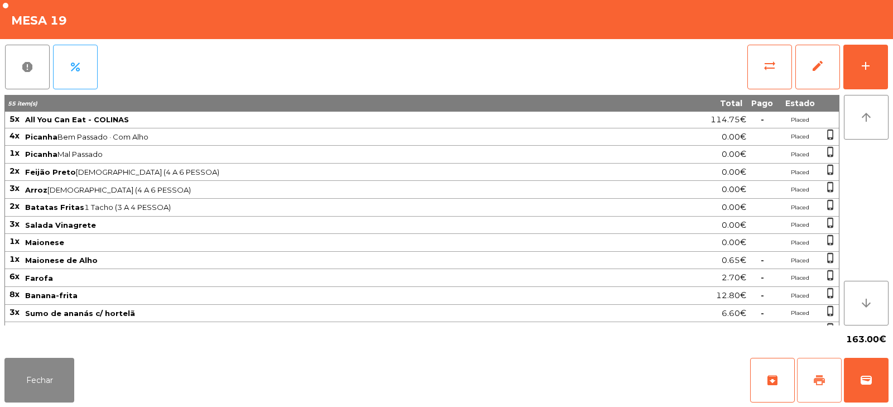
click at [820, 374] on span "print" at bounding box center [819, 380] width 13 height 13
click at [818, 375] on span "print" at bounding box center [819, 380] width 13 height 13
click at [778, 69] on button "sync_alt" at bounding box center [770, 67] width 45 height 45
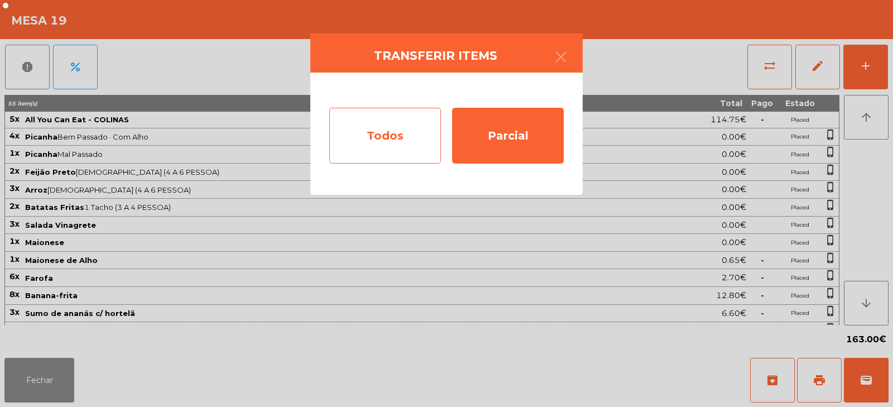
click at [375, 144] on div "Todos" at bounding box center [385, 136] width 112 height 56
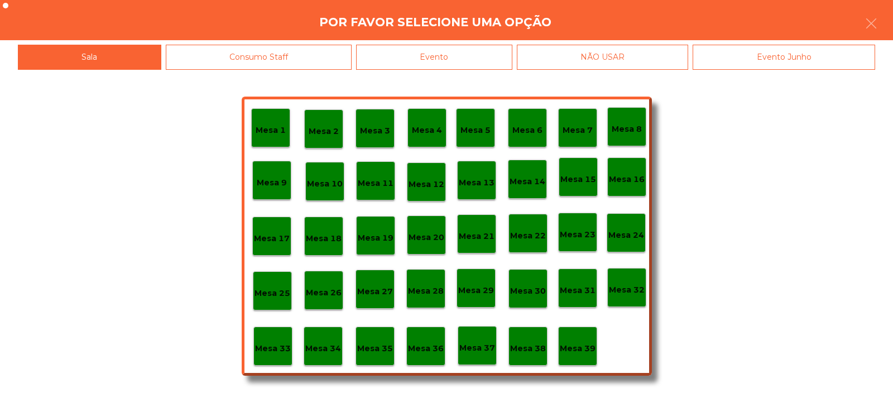
click at [466, 61] on div "Evento" at bounding box center [434, 57] width 156 height 25
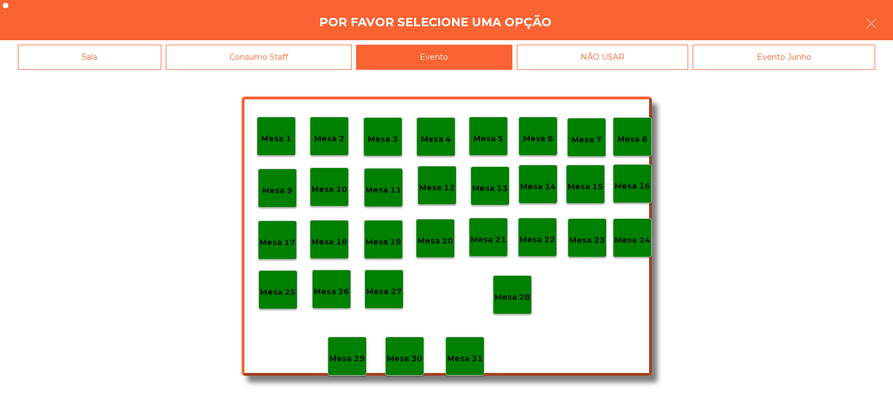
click at [514, 292] on p "Mesa 28" at bounding box center [513, 297] width 36 height 13
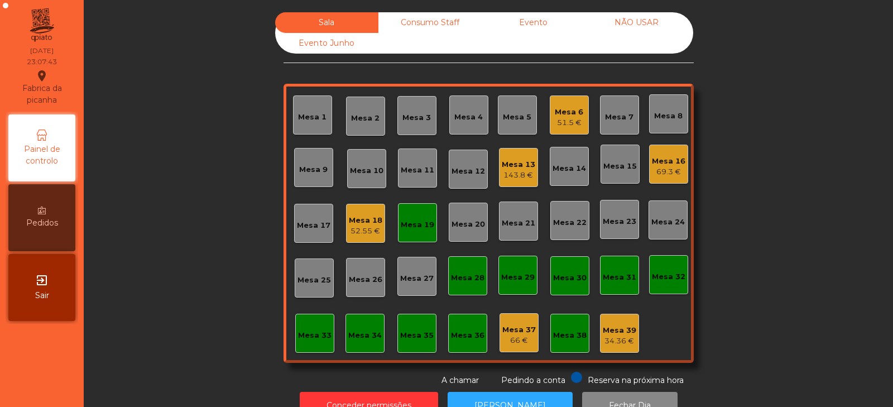
click at [420, 226] on div "Mesa 19" at bounding box center [418, 224] width 34 height 11
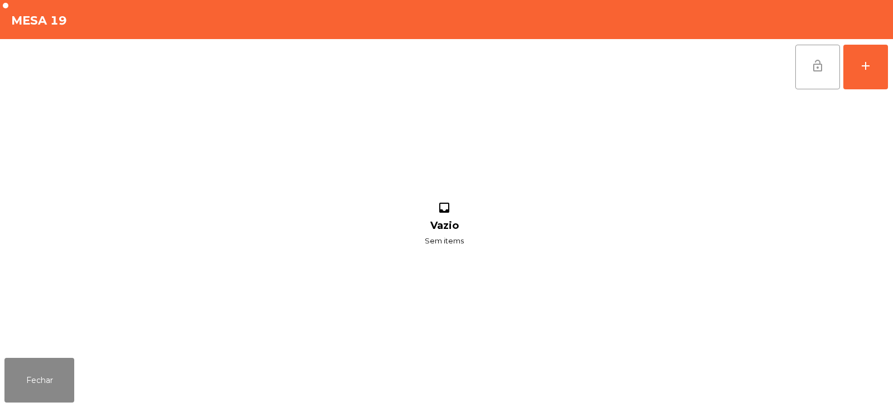
click at [817, 62] on span "lock_open" at bounding box center [817, 65] width 13 height 13
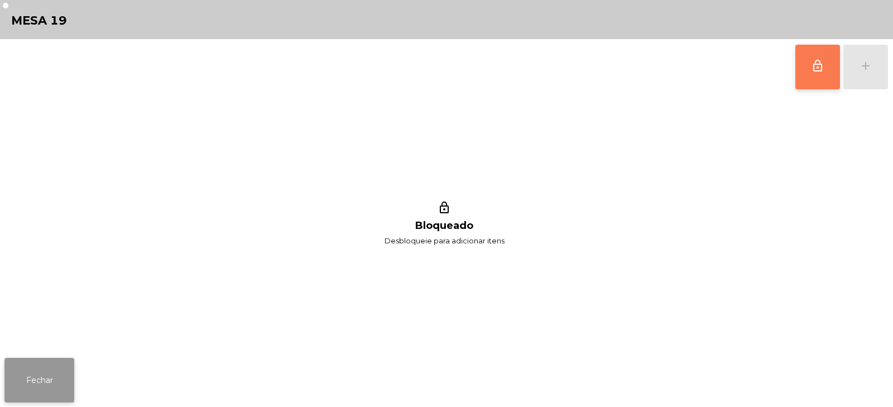
click at [40, 399] on button "Fechar" at bounding box center [39, 380] width 70 height 45
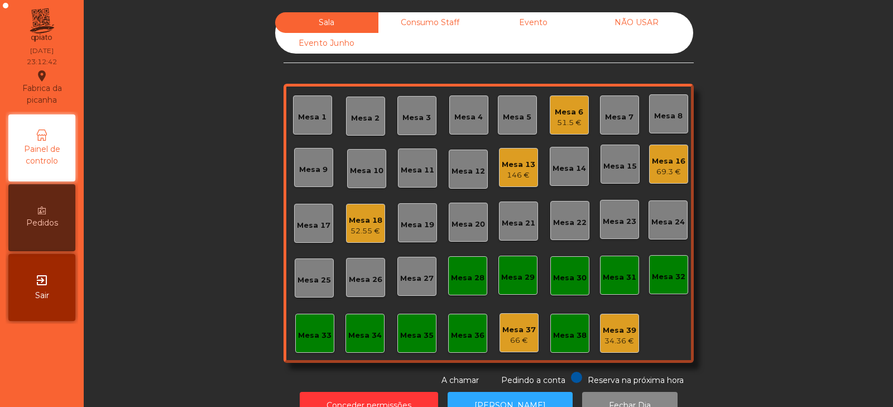
click at [433, 31] on div "Consumo Staff" at bounding box center [430, 22] width 103 height 21
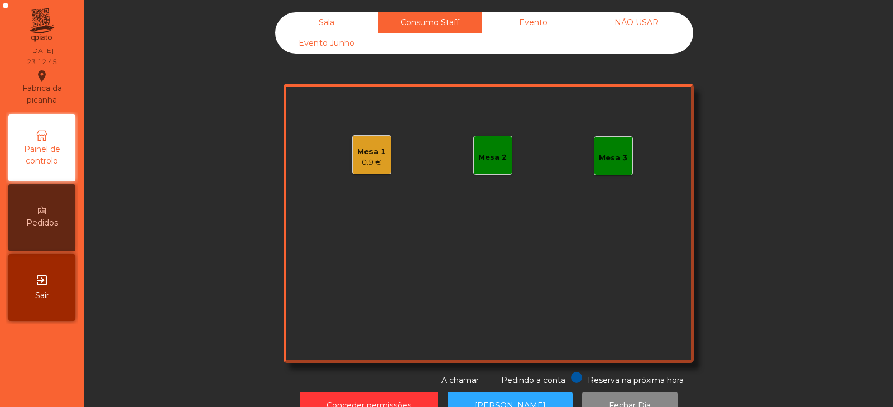
click at [484, 156] on div "Mesa 2" at bounding box center [493, 157] width 28 height 11
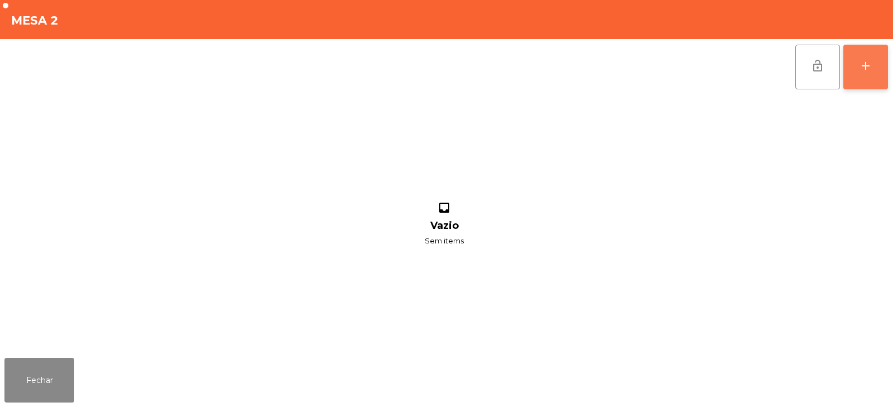
click at [857, 70] on button "add" at bounding box center [866, 67] width 45 height 45
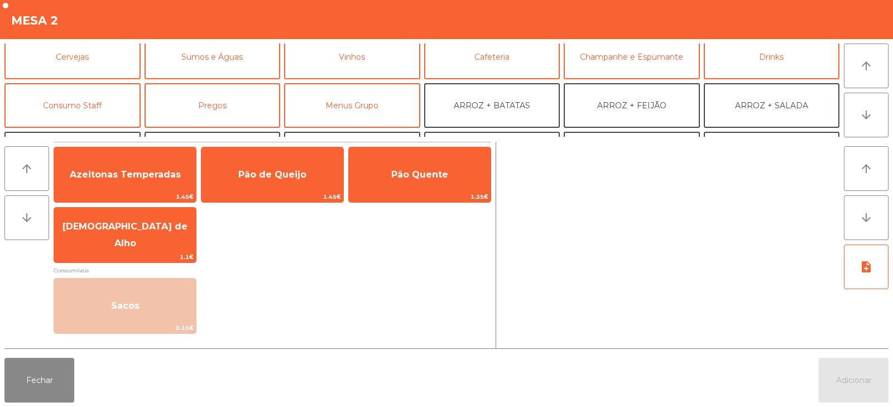
scroll to position [64, 0]
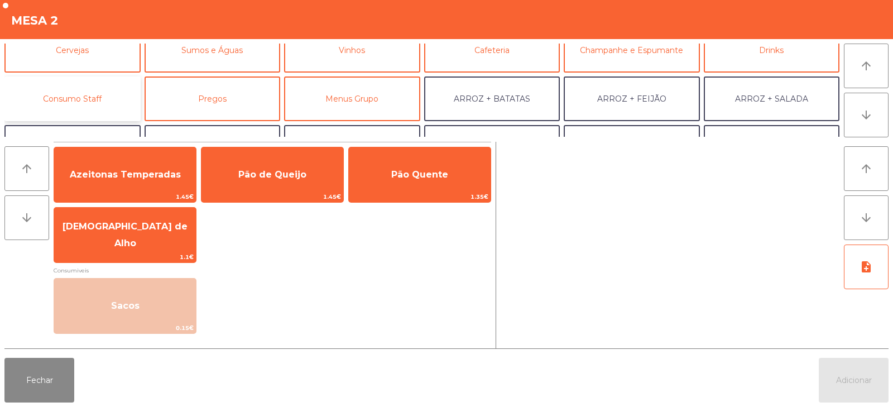
click at [97, 106] on button "Consumo Staff" at bounding box center [72, 99] width 136 height 45
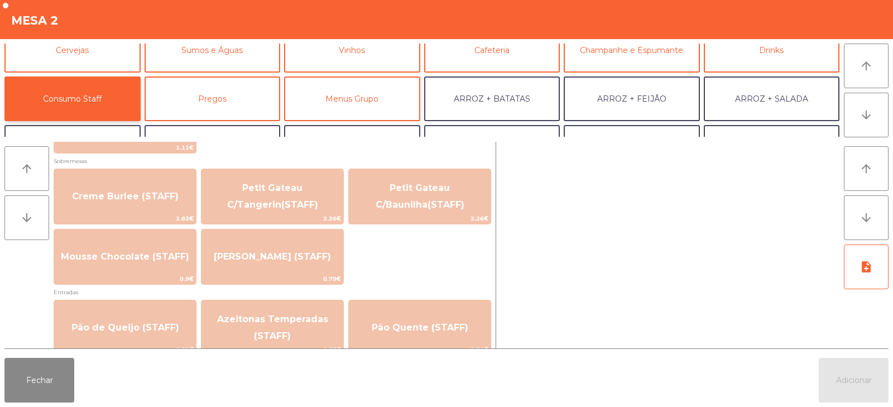
scroll to position [783, 0]
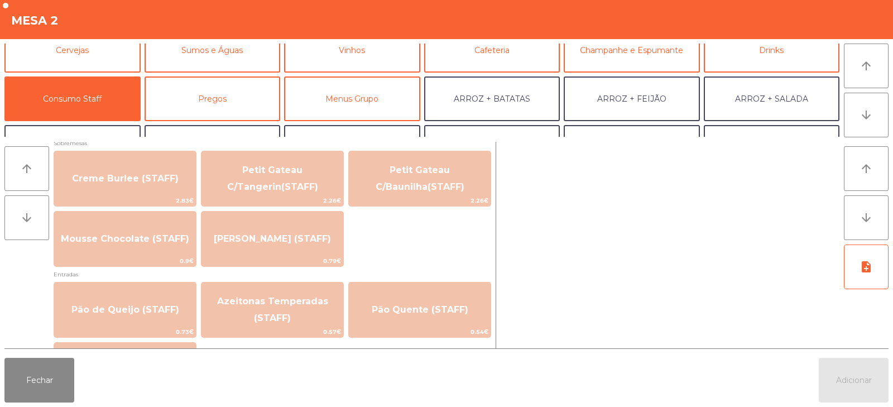
click at [877, 23] on div "Mesa 2" at bounding box center [446, 19] width 893 height 39
click at [867, 16] on div "Mesa 2" at bounding box center [446, 19] width 893 height 39
click at [883, 28] on div "Mesa 2" at bounding box center [446, 19] width 893 height 39
click at [51, 375] on button "Fechar" at bounding box center [39, 380] width 70 height 45
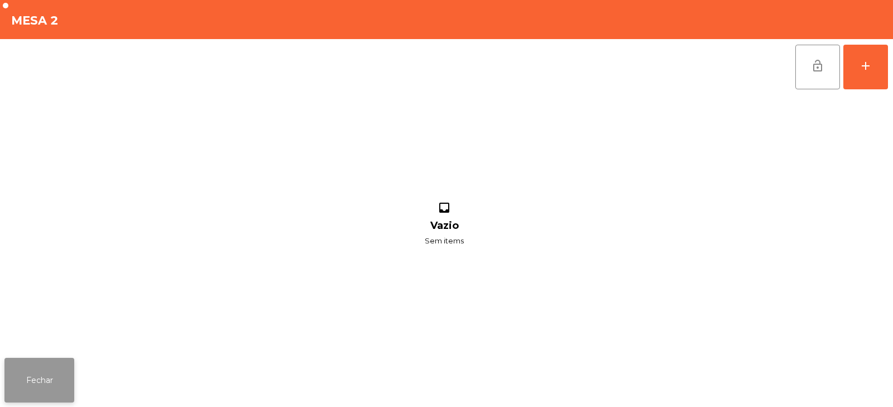
click at [52, 390] on button "Fechar" at bounding box center [39, 380] width 70 height 45
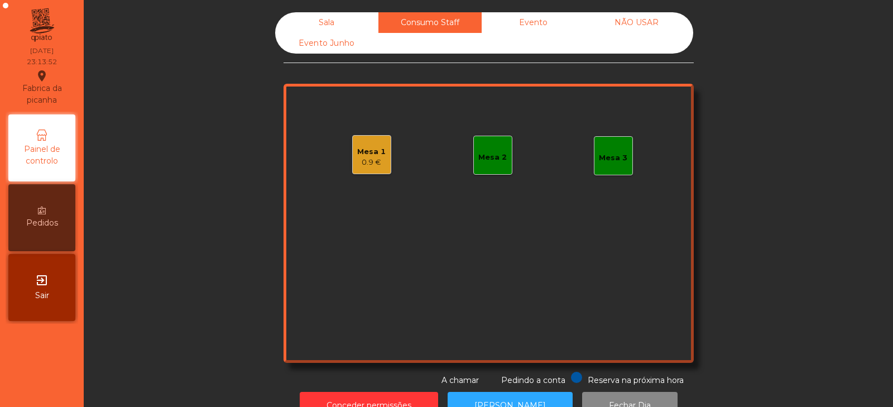
click at [337, 18] on div "Sala" at bounding box center [326, 22] width 103 height 21
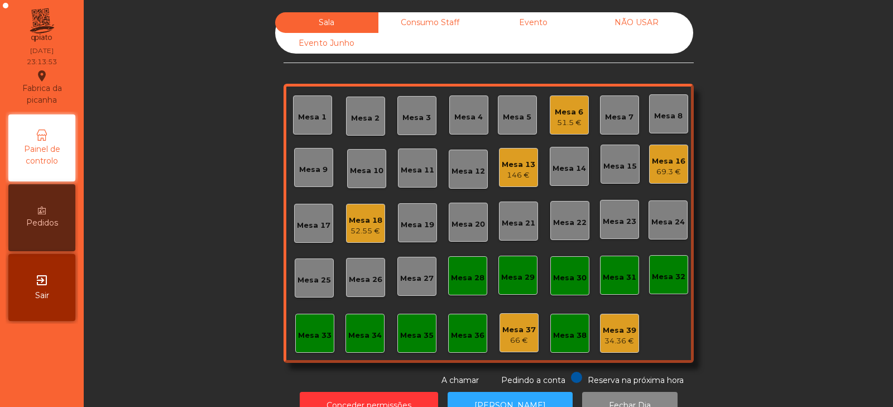
click at [733, 97] on div "Sala Consumo Staff Evento NÃO USAR Evento Junho Mesa 1 Mesa 2 Mesa 3 Mesa 4 Mes…" at bounding box center [489, 199] width 780 height 374
click at [567, 116] on div "Mesa 6" at bounding box center [569, 112] width 28 height 11
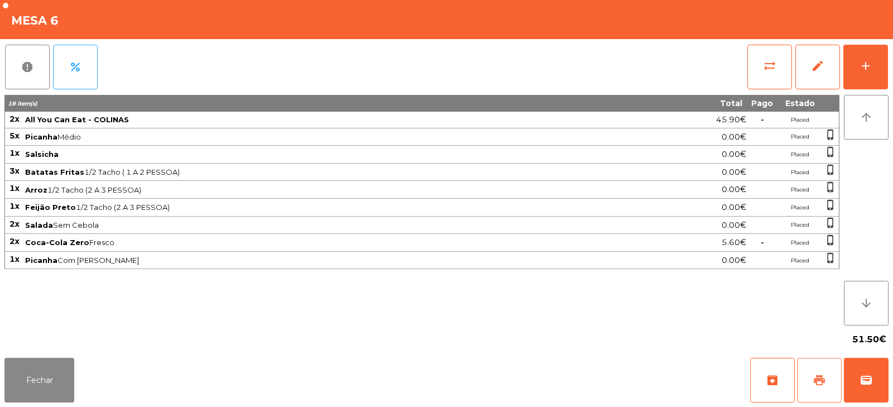
click at [824, 383] on span "print" at bounding box center [819, 380] width 13 height 13
click at [866, 387] on button "wallet" at bounding box center [866, 380] width 45 height 45
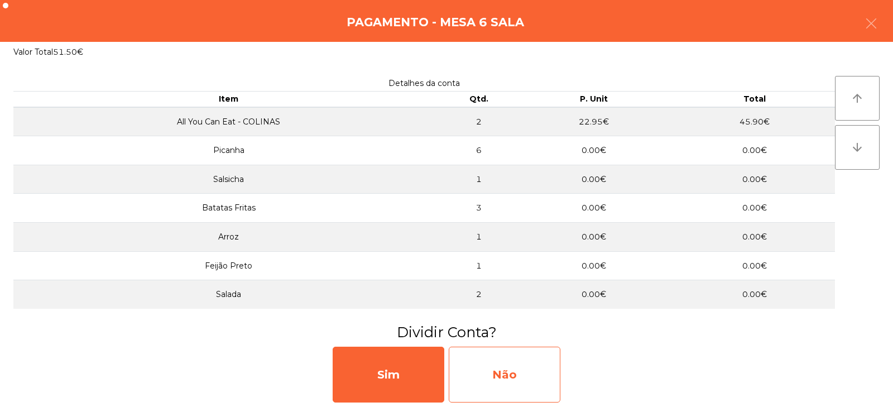
click at [513, 373] on div "Não" at bounding box center [505, 375] width 112 height 56
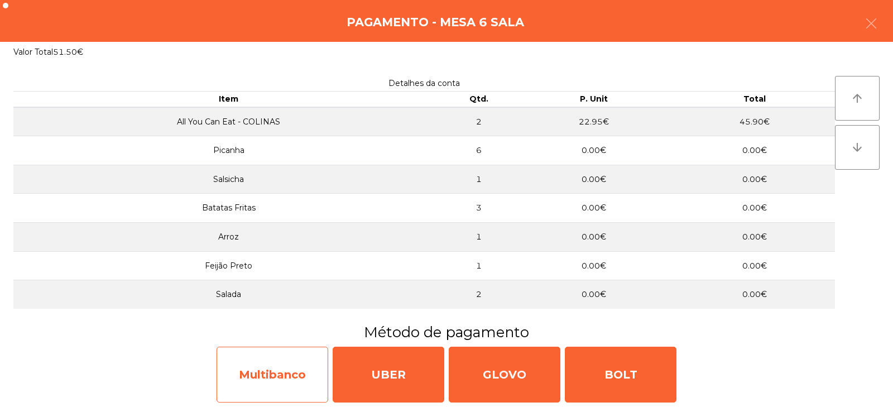
click at [273, 374] on div "Multibanco" at bounding box center [273, 375] width 112 height 56
select select "**"
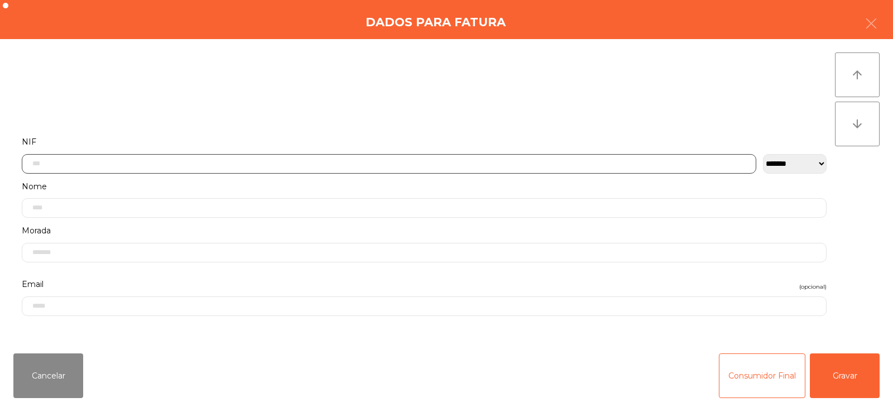
click at [276, 161] on input "text" at bounding box center [389, 164] width 735 height 20
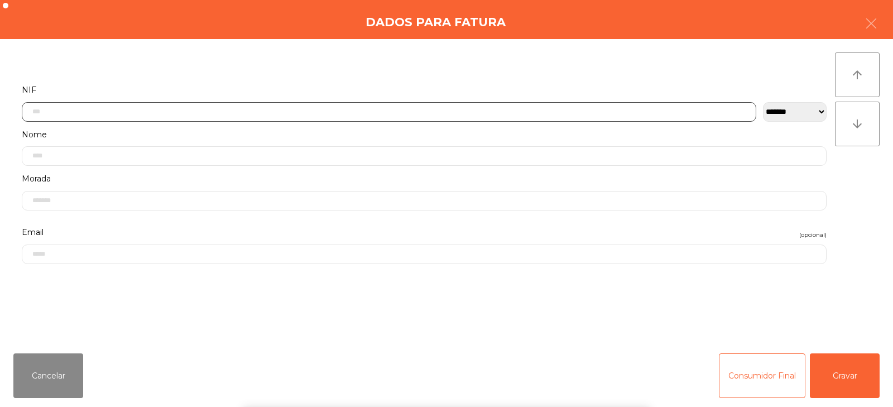
scroll to position [82, 0]
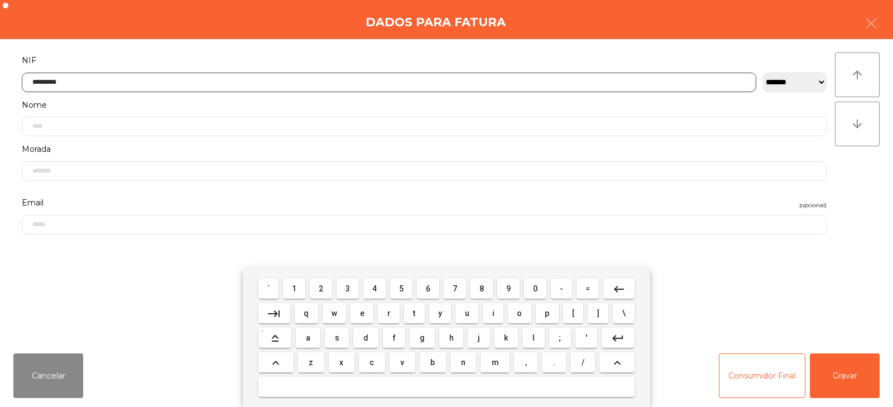
type input "*********"
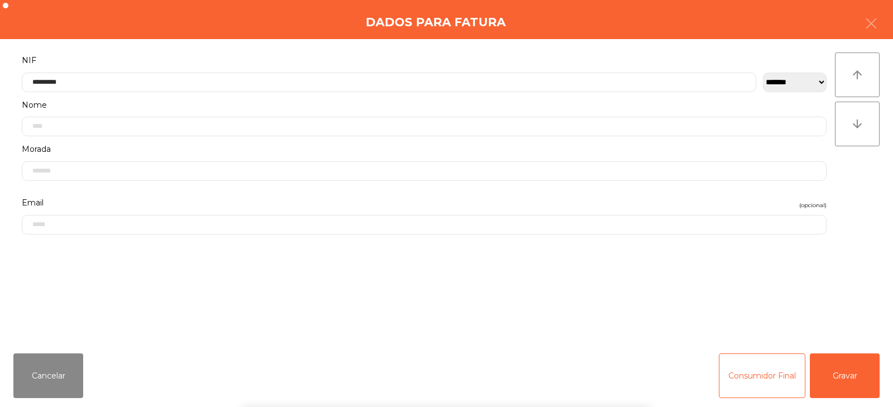
click at [850, 366] on div "` 1 2 3 4 5 6 7 8 9 0 - = keyboard_backspace keyboard_tab q w e r t y u i o p […" at bounding box center [446, 338] width 893 height 138
click at [852, 369] on button "Gravar" at bounding box center [845, 375] width 70 height 45
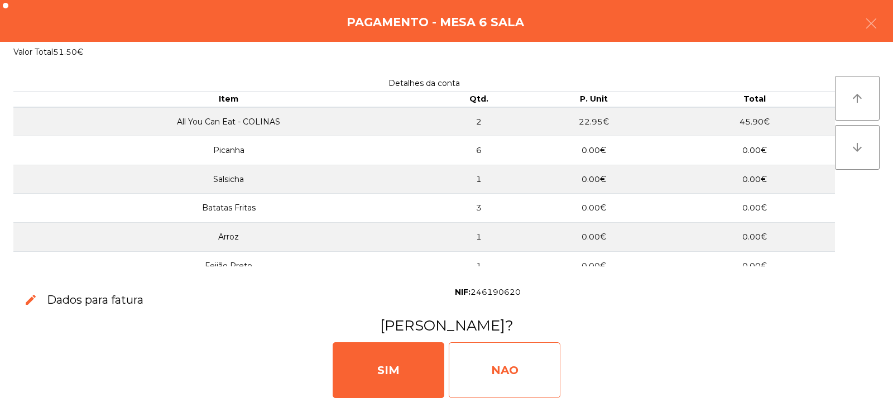
click at [520, 368] on div "NAO" at bounding box center [505, 370] width 112 height 56
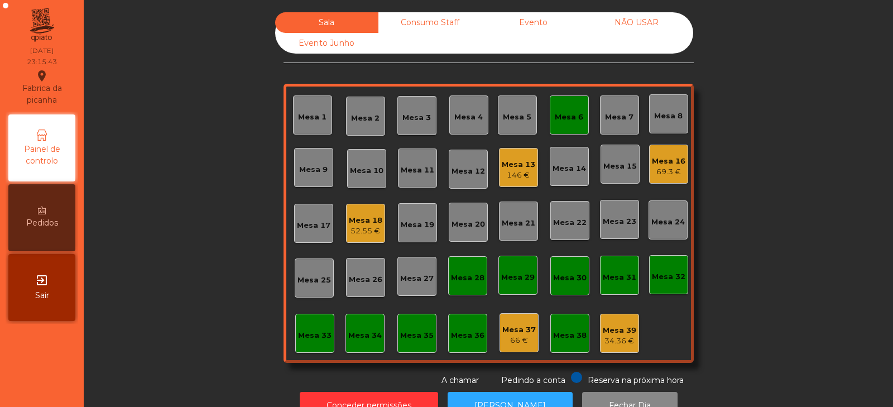
click at [202, 260] on div "Sala Consumo Staff Evento NÃO USAR Evento Junho Mesa 1 Mesa 2 Mesa 3 Mesa 4 Mes…" at bounding box center [489, 199] width 780 height 374
click at [558, 121] on div "Mesa 6" at bounding box center [569, 117] width 28 height 11
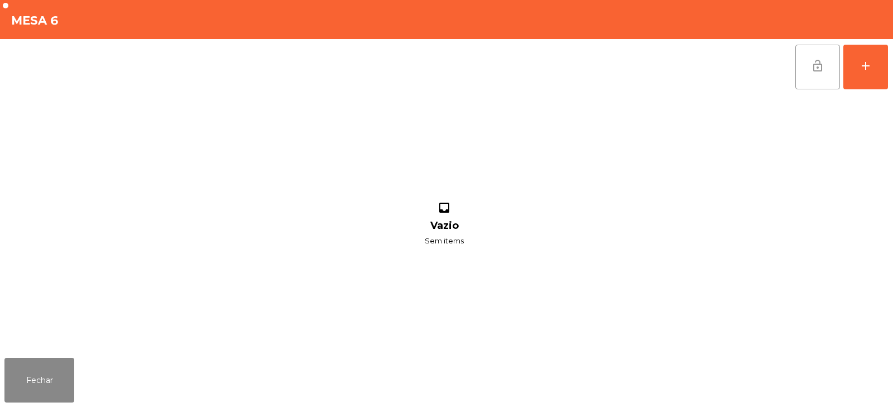
click at [809, 77] on button "lock_open" at bounding box center [818, 67] width 45 height 45
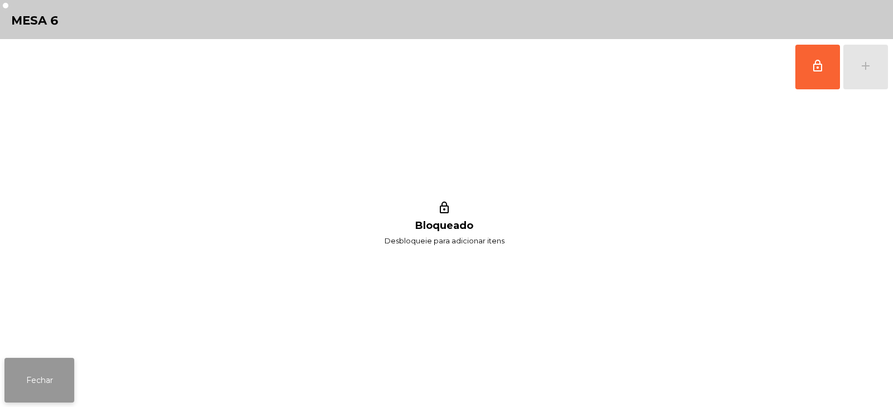
click at [44, 380] on button "Fechar" at bounding box center [39, 380] width 70 height 45
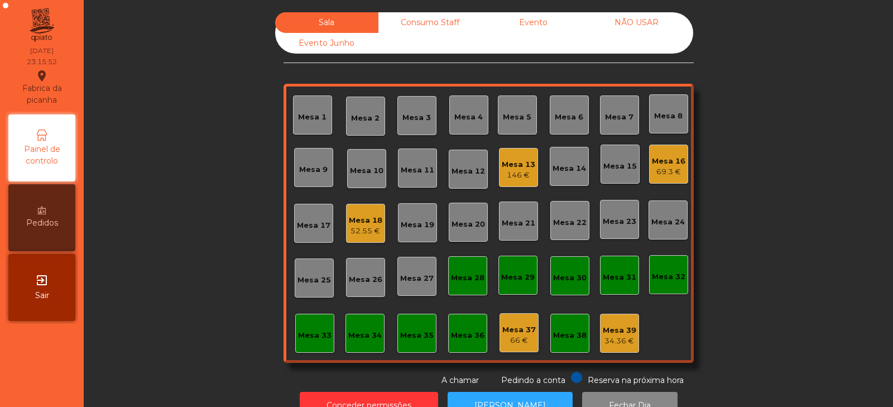
scroll to position [33, 0]
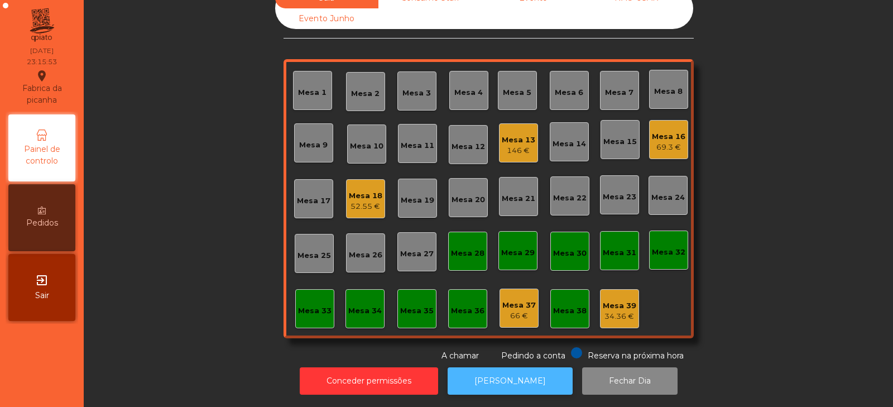
click at [468, 373] on button "[PERSON_NAME]" at bounding box center [510, 380] width 125 height 27
click at [754, 213] on div "Sala Consumo Staff Evento NÃO USAR Evento Junho Mesa 1 Mesa 2 Mesa 3 Mesa 4 Mes…" at bounding box center [489, 175] width 780 height 374
click at [510, 135] on div "Mesa 13" at bounding box center [519, 140] width 34 height 11
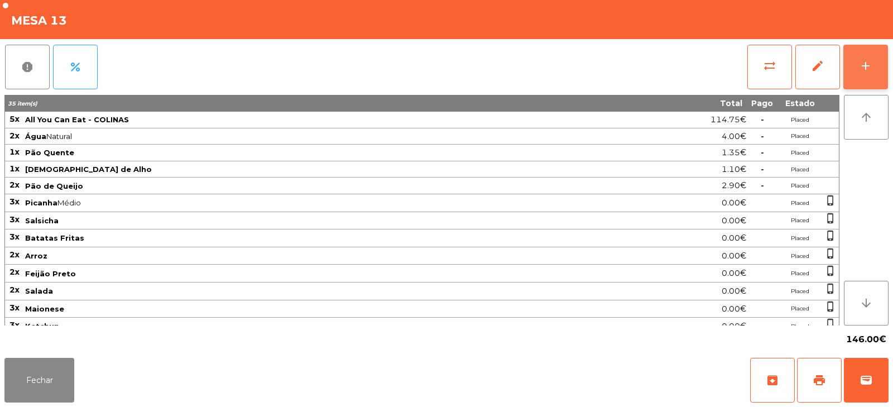
click at [878, 77] on button "add" at bounding box center [866, 67] width 45 height 45
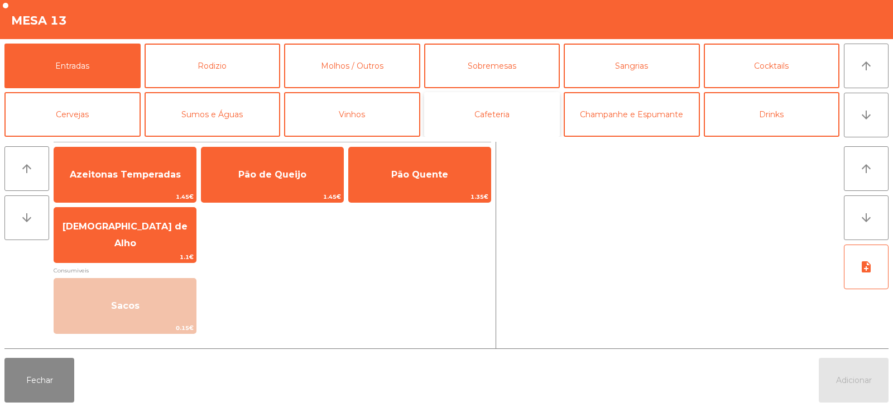
click at [484, 121] on button "Cafeteria" at bounding box center [492, 114] width 136 height 45
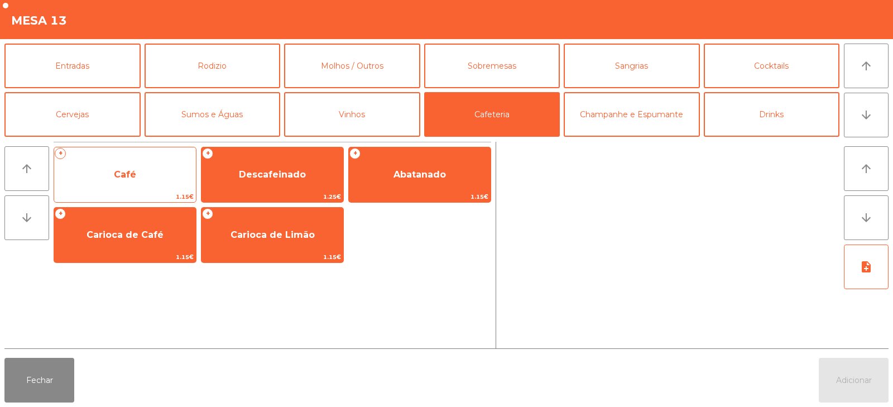
click at [146, 171] on span "Café" at bounding box center [125, 175] width 142 height 30
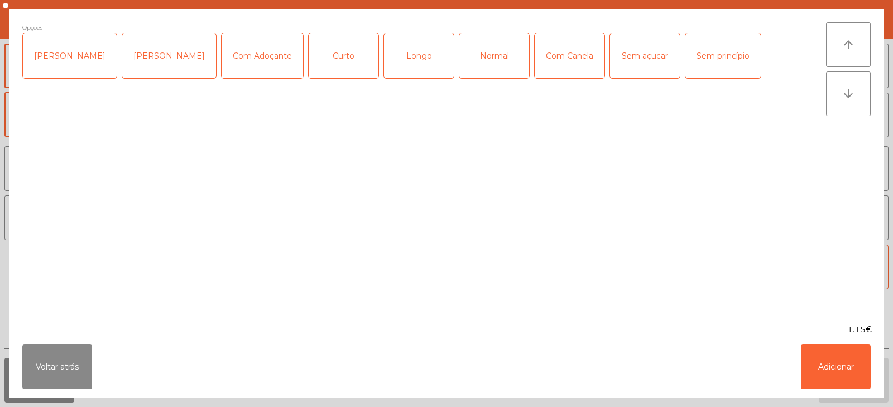
click at [485, 60] on div "Normal" at bounding box center [495, 56] width 70 height 45
click at [848, 361] on button "Adicionar" at bounding box center [836, 367] width 70 height 45
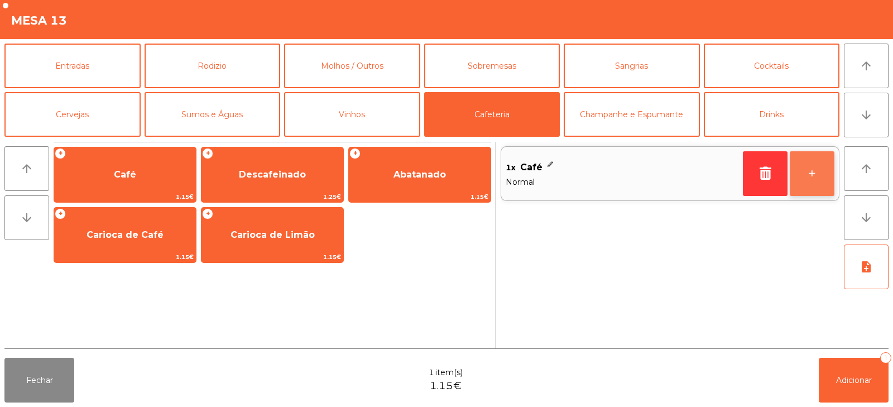
click at [831, 171] on button "+" at bounding box center [812, 173] width 45 height 45
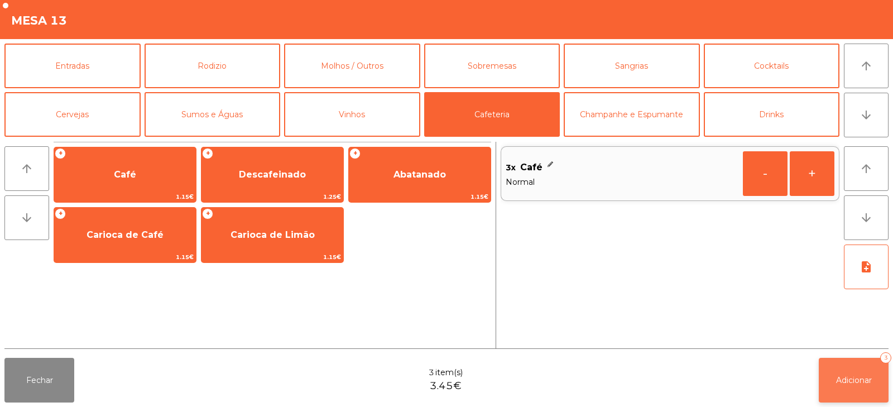
click at [842, 377] on span "Adicionar" at bounding box center [854, 380] width 36 height 10
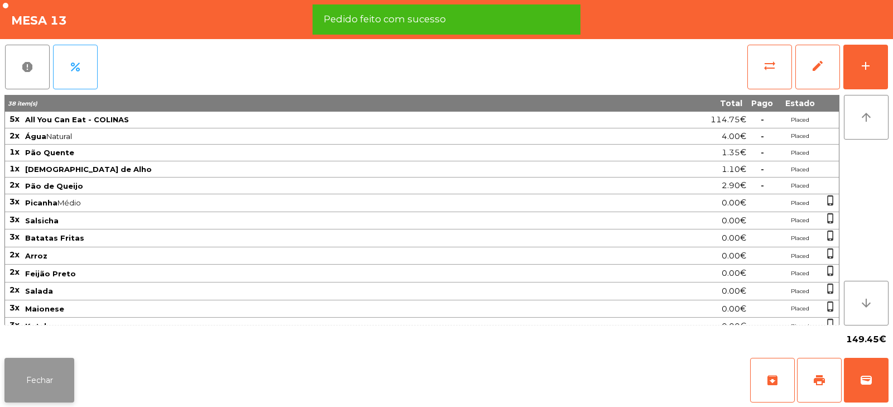
click at [34, 384] on button "Fechar" at bounding box center [39, 380] width 70 height 45
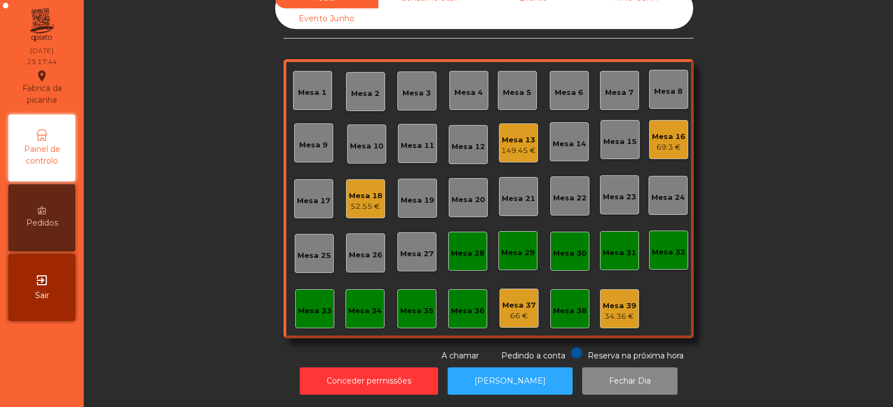
scroll to position [0, 0]
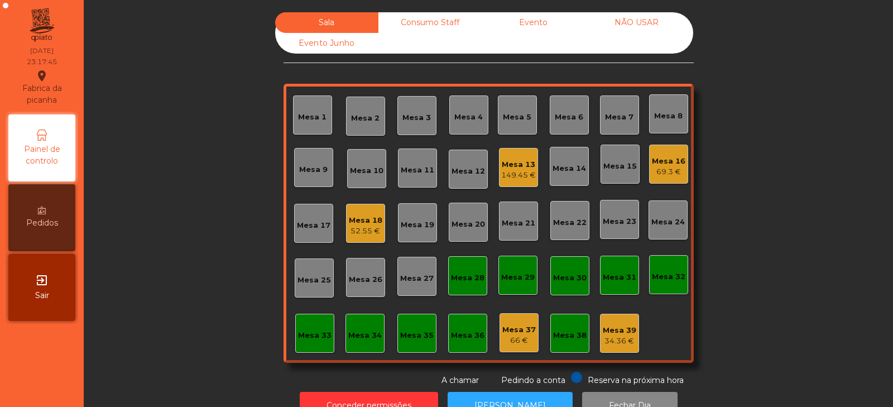
click at [428, 25] on div "Consumo Staff" at bounding box center [430, 22] width 103 height 21
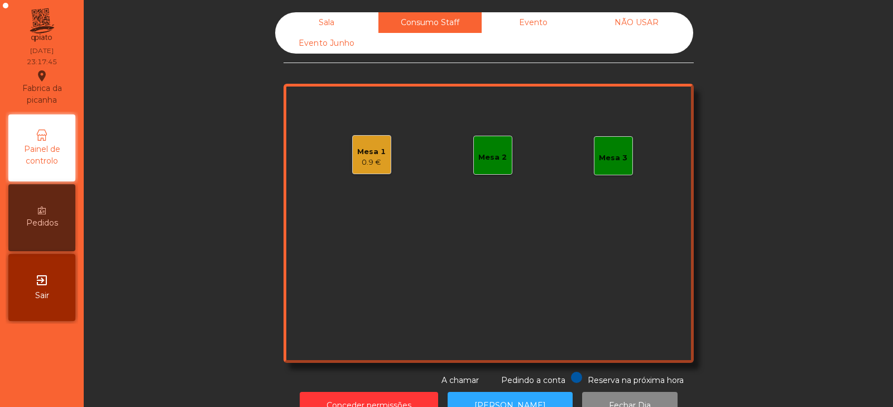
click at [489, 146] on div "Mesa 2" at bounding box center [493, 155] width 39 height 39
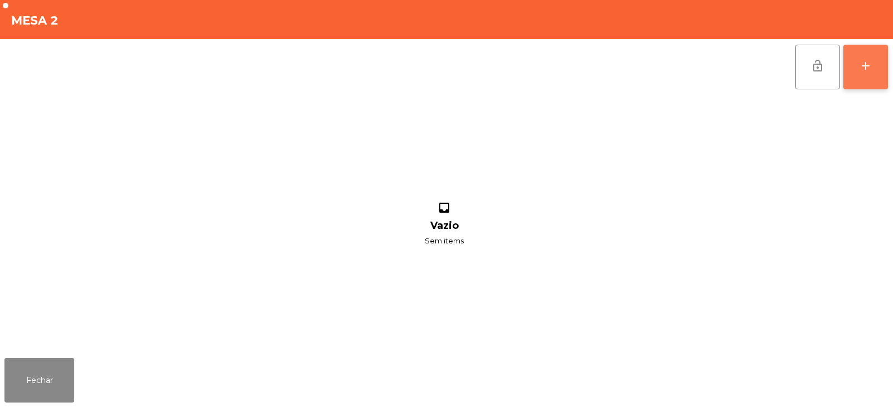
click at [857, 70] on button "add" at bounding box center [866, 67] width 45 height 45
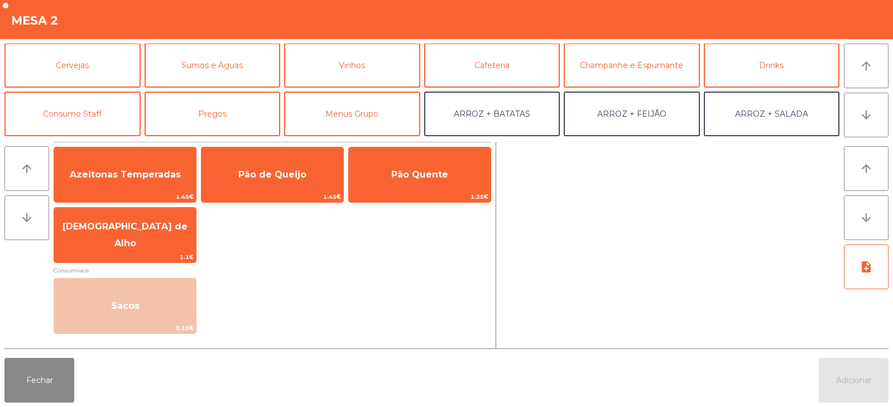
scroll to position [47, 0]
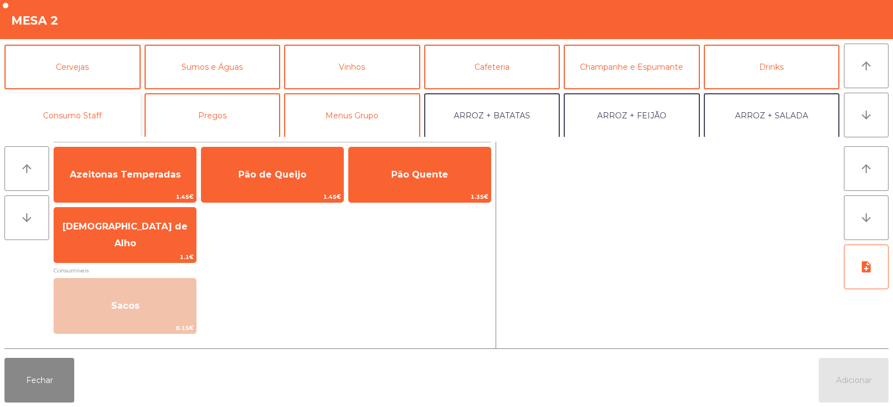
click at [86, 117] on button "Consumo Staff" at bounding box center [72, 115] width 136 height 45
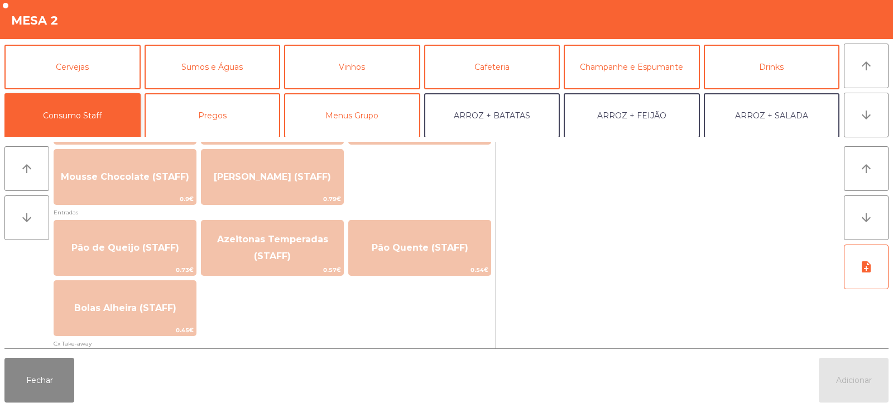
scroll to position [842, 0]
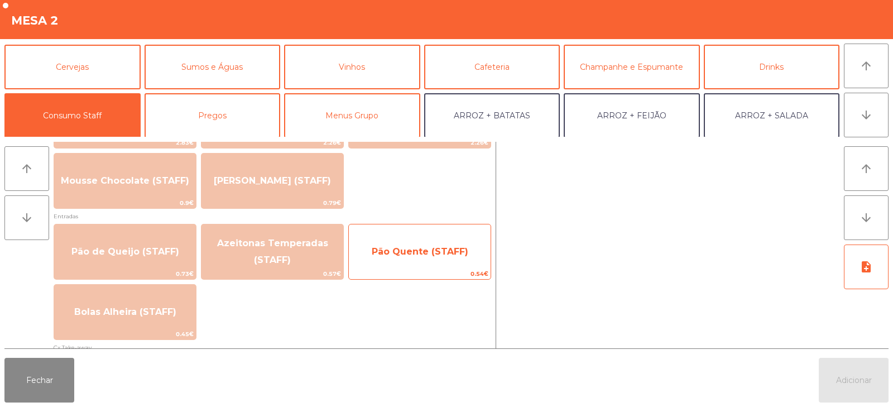
click at [440, 256] on span "Pão Quente (STAFF)" at bounding box center [420, 251] width 97 height 11
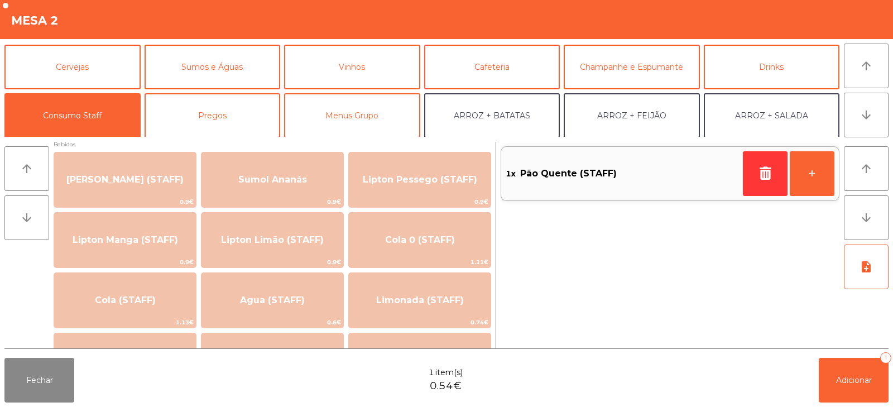
scroll to position [0, 0]
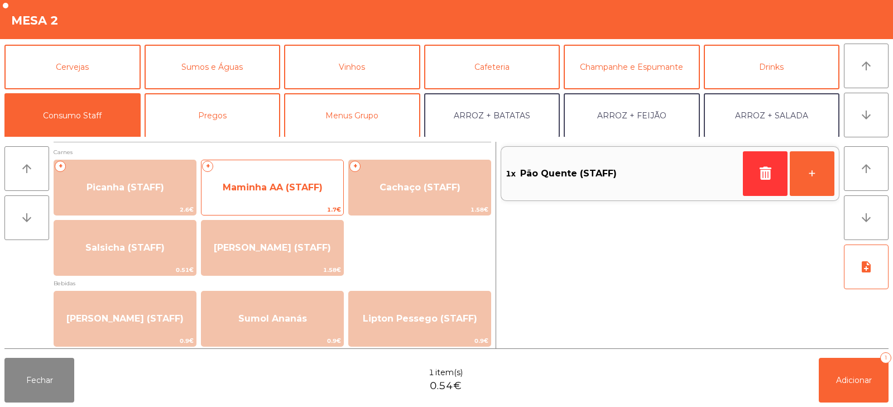
click at [301, 181] on span "Maminha AA (STAFF)" at bounding box center [273, 188] width 142 height 30
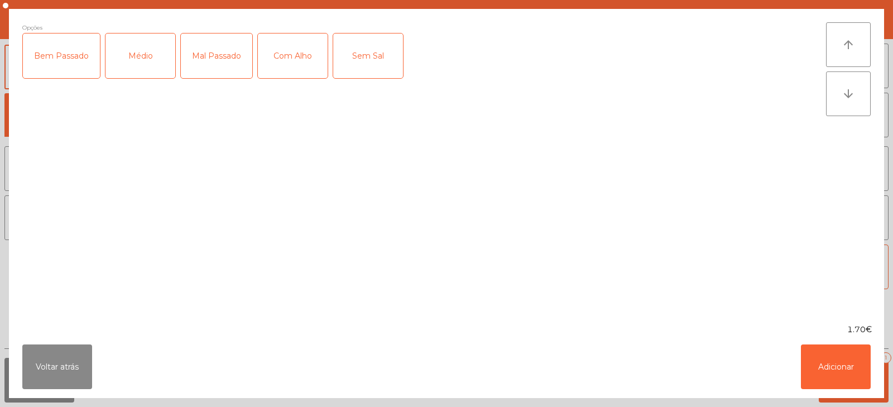
click at [125, 66] on div "Médio" at bounding box center [141, 56] width 70 height 45
click at [306, 61] on div "Com Alho" at bounding box center [293, 56] width 70 height 45
click at [824, 363] on button "Adicionar" at bounding box center [836, 367] width 70 height 45
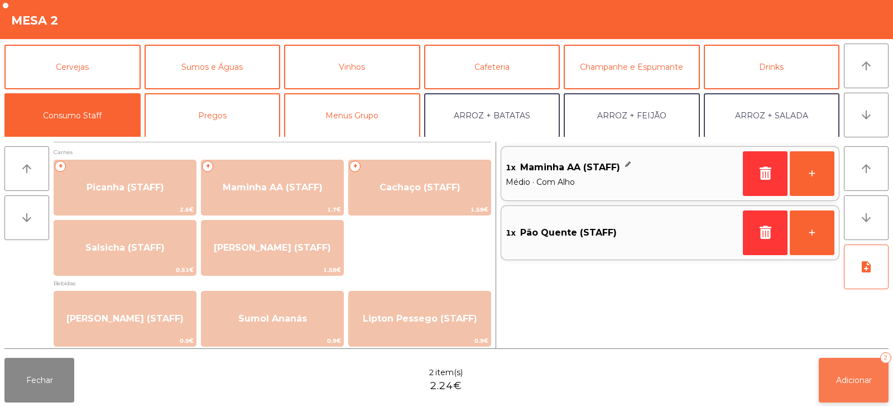
click at [844, 387] on button "Adicionar 2" at bounding box center [854, 380] width 70 height 45
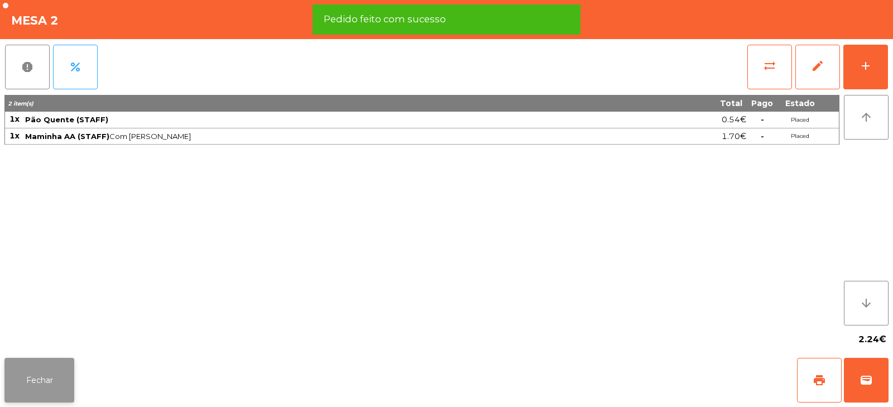
click at [51, 399] on button "Fechar" at bounding box center [39, 380] width 70 height 45
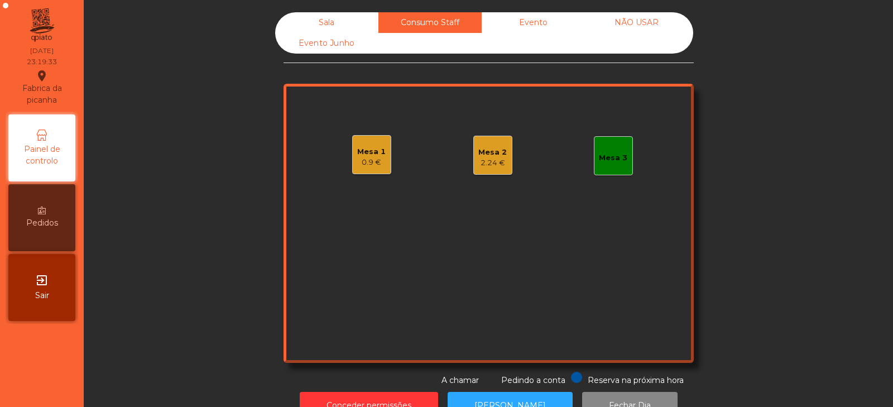
click at [488, 166] on div "2.24 €" at bounding box center [493, 162] width 28 height 11
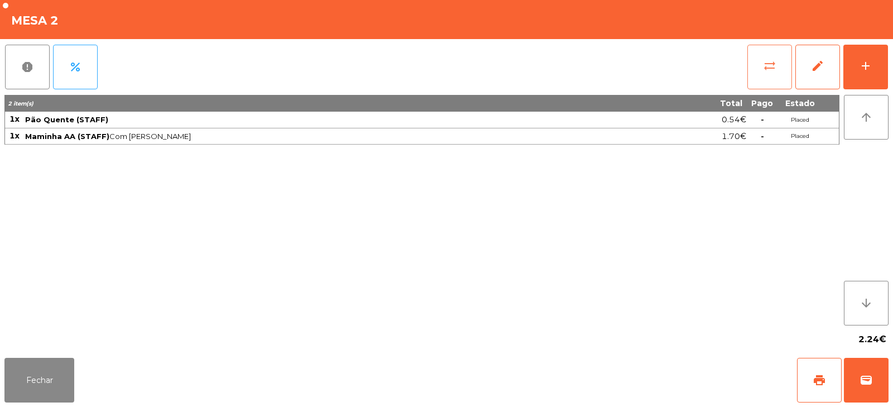
click at [776, 70] on span "sync_alt" at bounding box center [769, 65] width 13 height 13
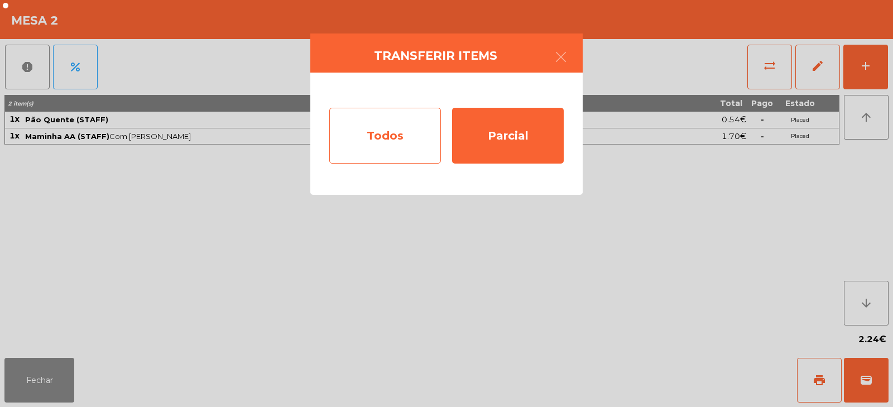
click at [398, 152] on div "Todos" at bounding box center [385, 136] width 112 height 56
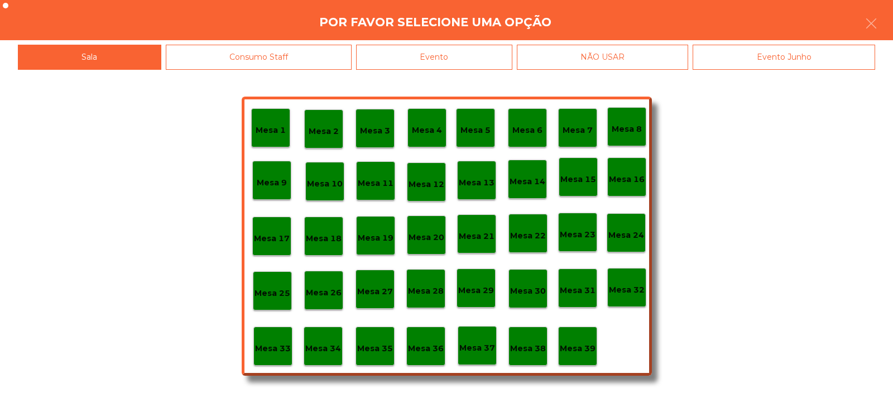
click at [474, 65] on div "Evento" at bounding box center [434, 57] width 156 height 25
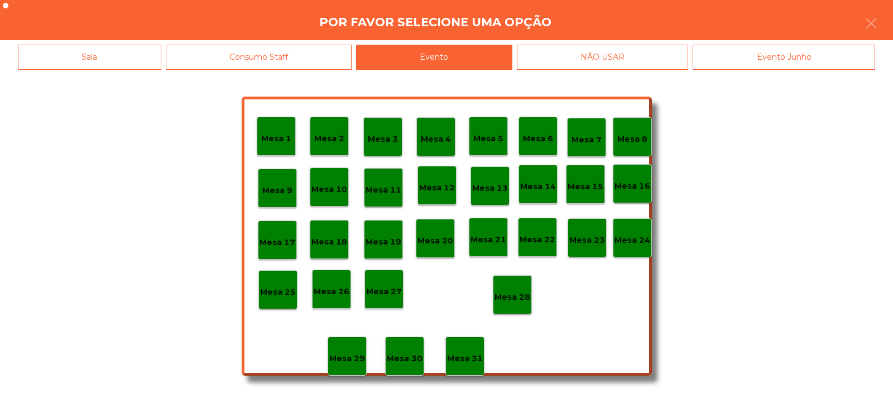
click at [519, 299] on p "Mesa 28" at bounding box center [513, 297] width 36 height 13
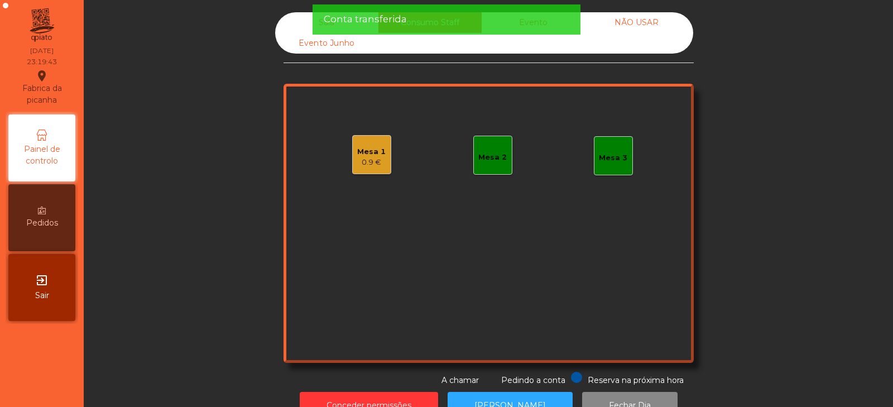
click at [476, 169] on div "Mesa 2" at bounding box center [493, 155] width 39 height 39
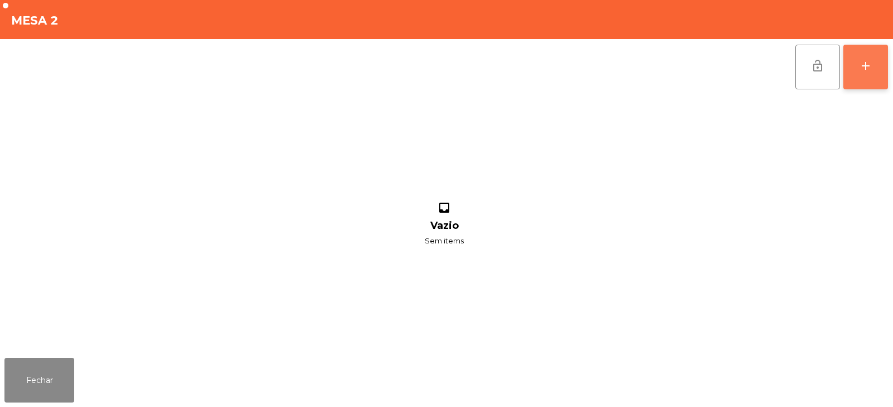
click at [866, 64] on div "add" at bounding box center [865, 65] width 13 height 13
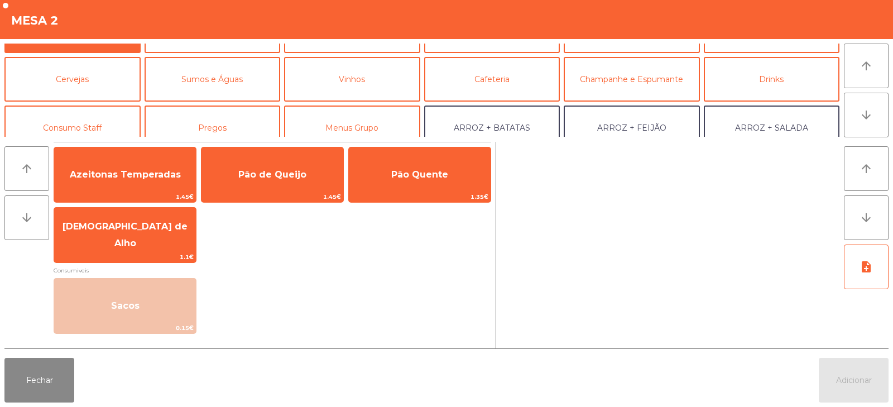
scroll to position [40, 0]
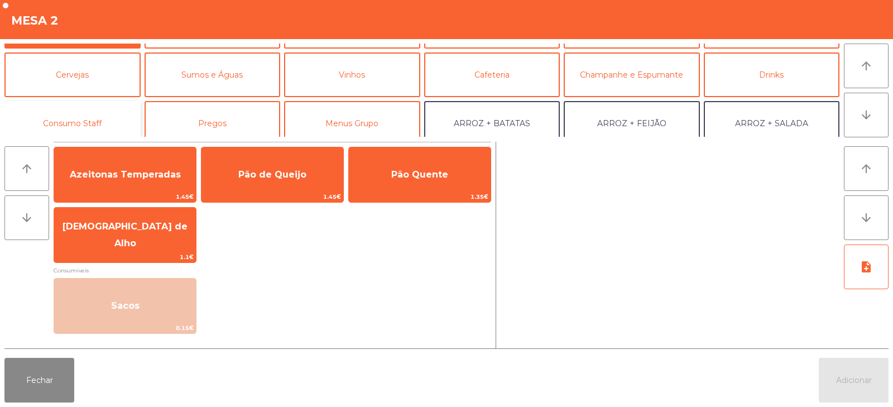
click at [75, 119] on button "Consumo Staff" at bounding box center [72, 123] width 136 height 45
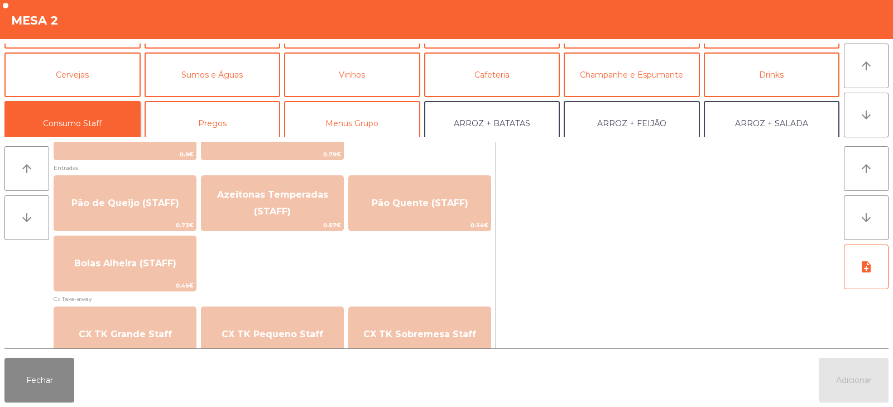
scroll to position [898, 0]
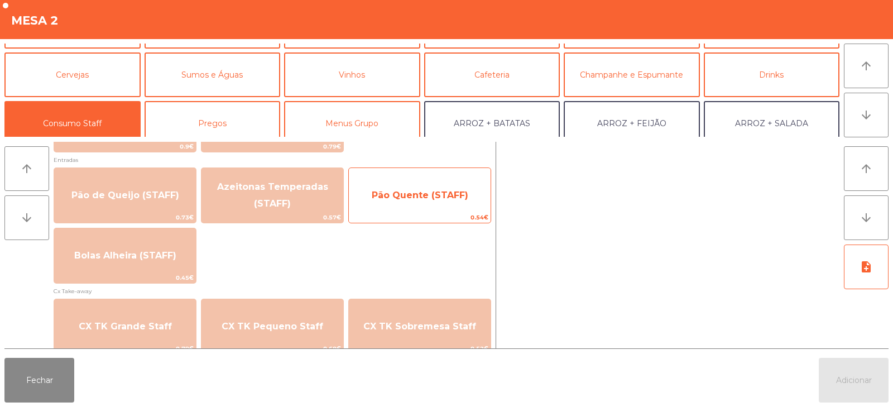
click at [407, 190] on span "Pão Quente (STAFF)" at bounding box center [420, 195] width 97 height 11
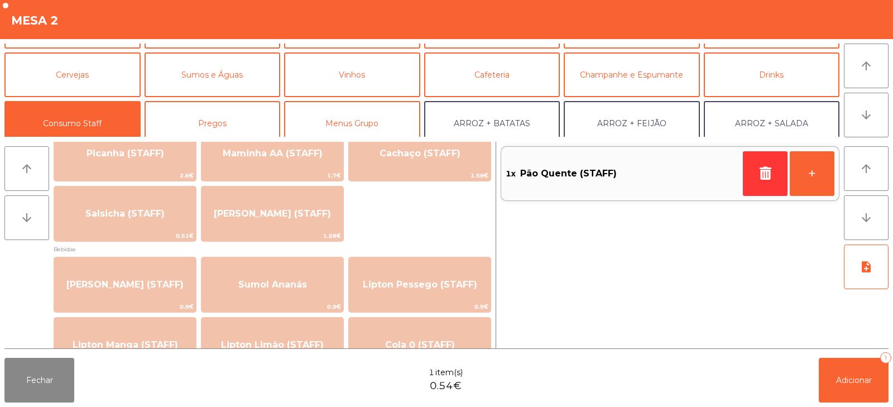
scroll to position [0, 0]
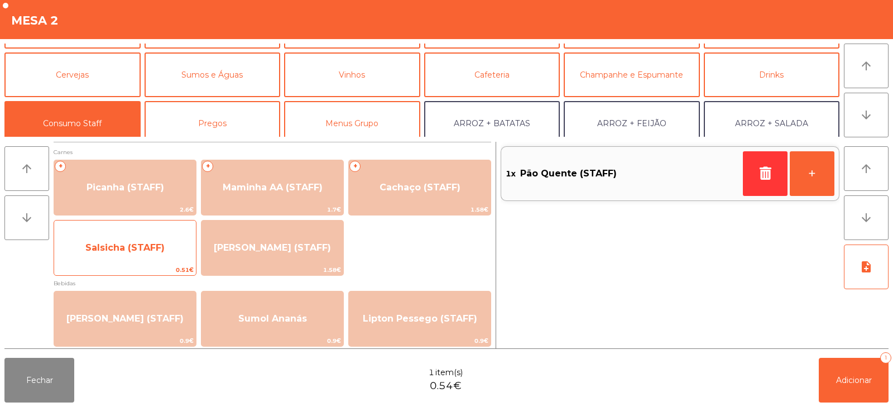
click at [94, 260] on span "Salsicha (STAFF)" at bounding box center [125, 248] width 142 height 30
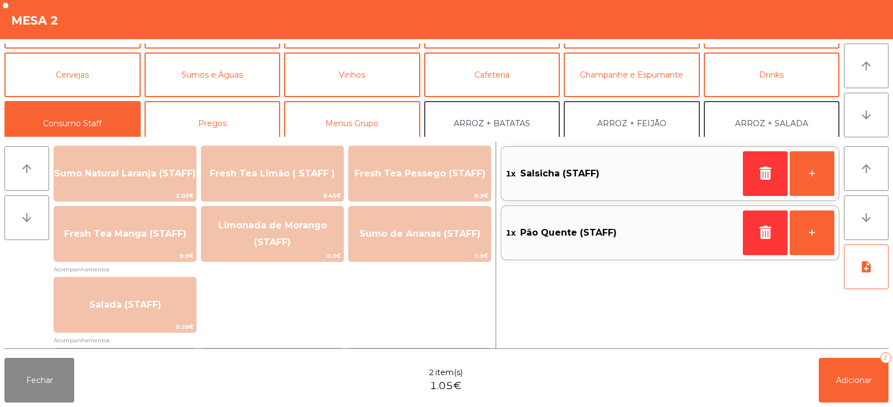
scroll to position [343, 0]
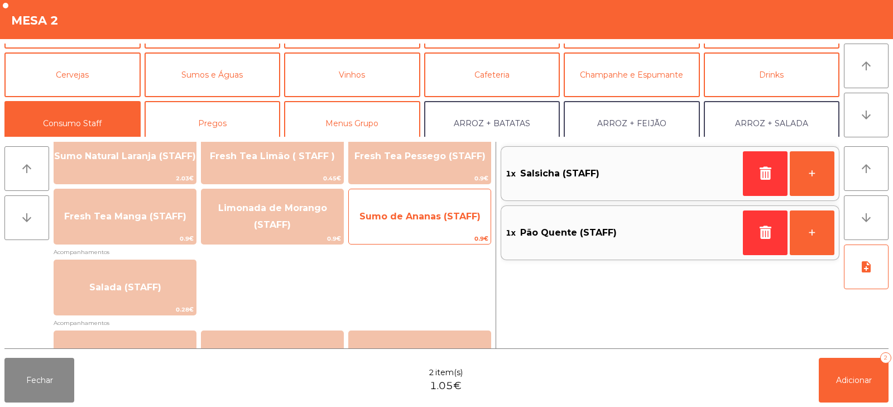
click at [423, 219] on span "Sumo de Ananas (STAFF)" at bounding box center [420, 216] width 121 height 11
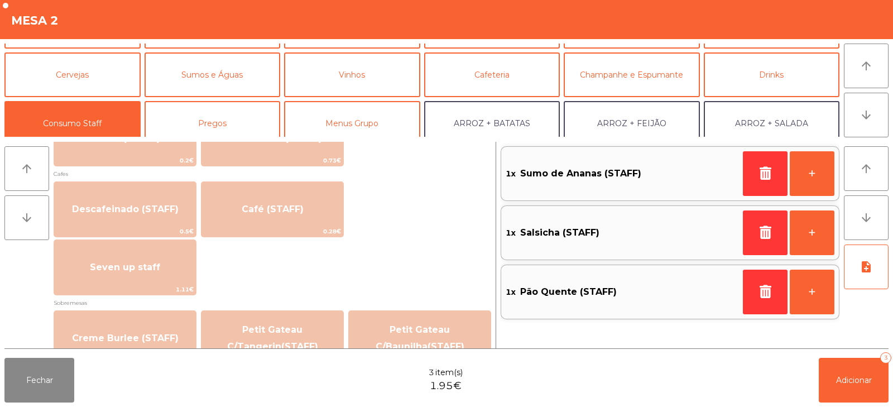
scroll to position [625, 0]
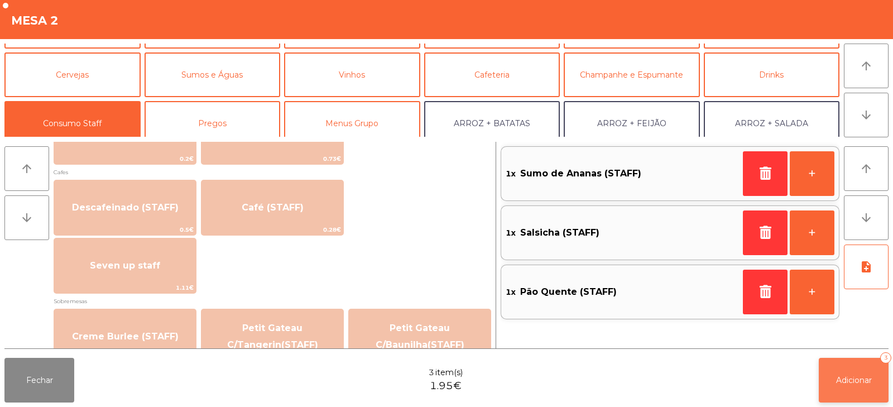
click at [863, 381] on span "Adicionar" at bounding box center [854, 380] width 36 height 10
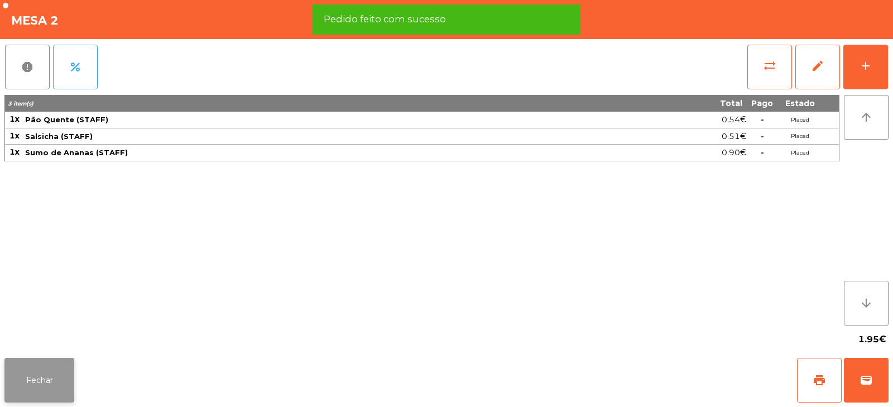
click at [47, 389] on button "Fechar" at bounding box center [39, 380] width 70 height 45
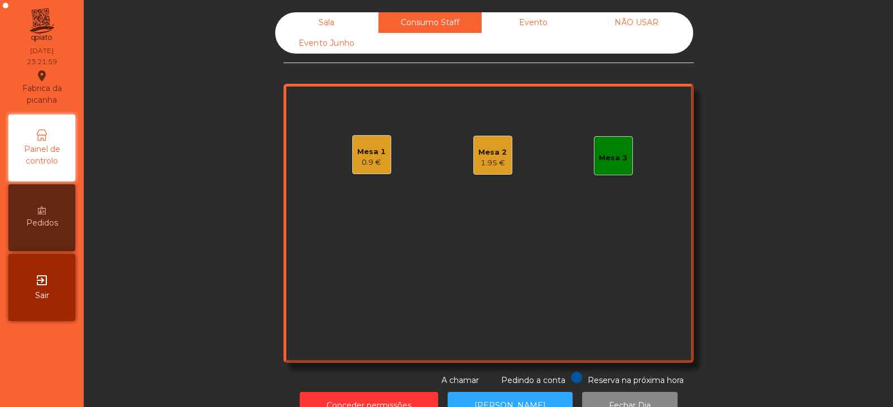
click at [499, 166] on div "1.95 €" at bounding box center [493, 162] width 28 height 11
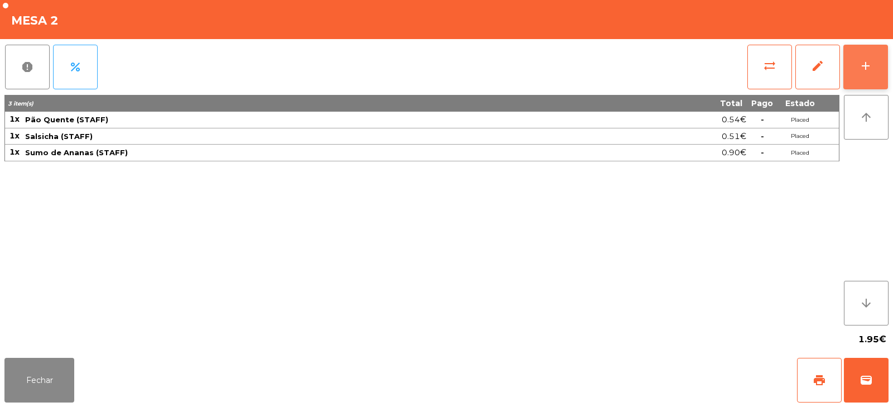
click at [867, 53] on button "add" at bounding box center [866, 67] width 45 height 45
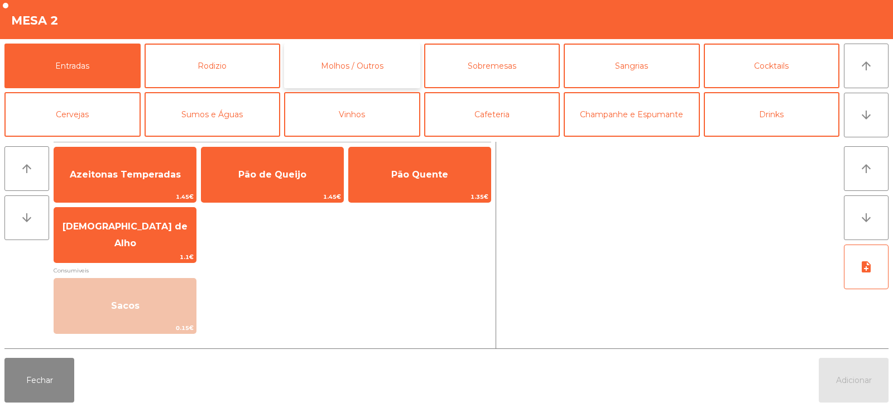
click at [377, 66] on button "Molhos / Outros" at bounding box center [352, 66] width 136 height 45
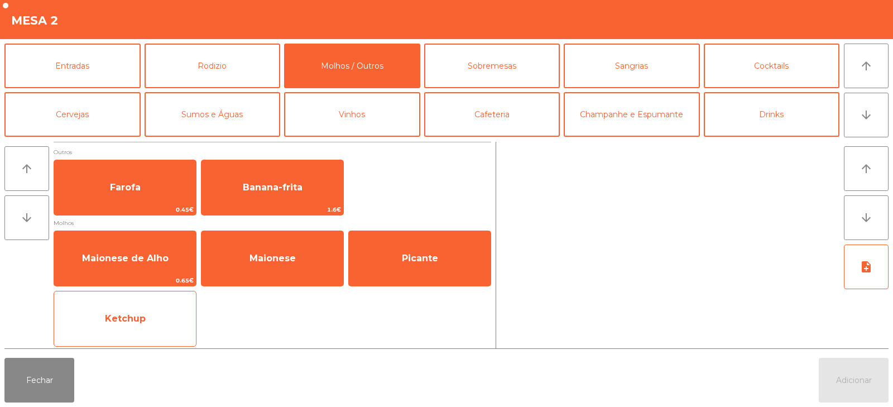
click at [144, 328] on span "Ketchup" at bounding box center [125, 319] width 142 height 30
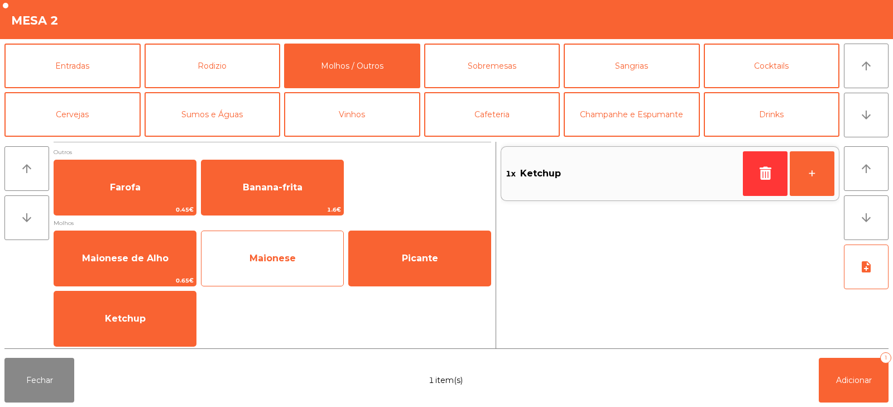
click at [298, 248] on span "Maionese" at bounding box center [273, 258] width 142 height 30
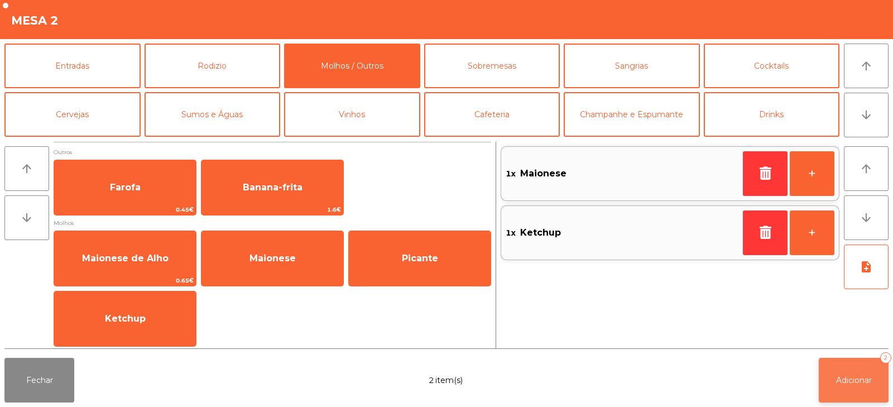
click at [840, 379] on span "Adicionar" at bounding box center [854, 380] width 36 height 10
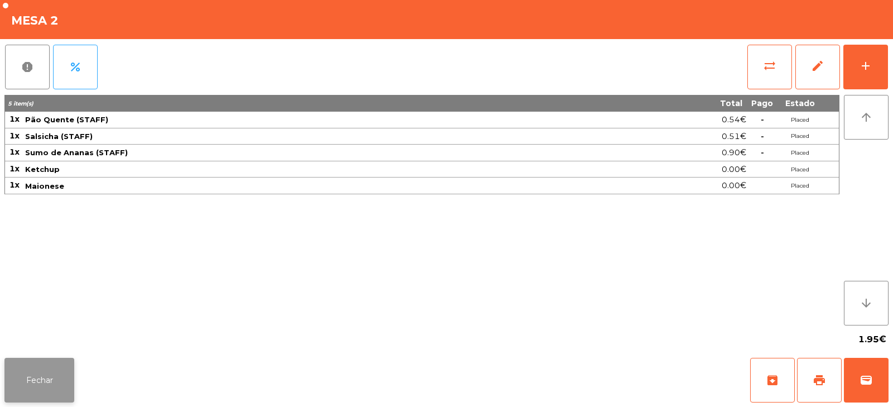
click at [46, 380] on button "Fechar" at bounding box center [39, 380] width 70 height 45
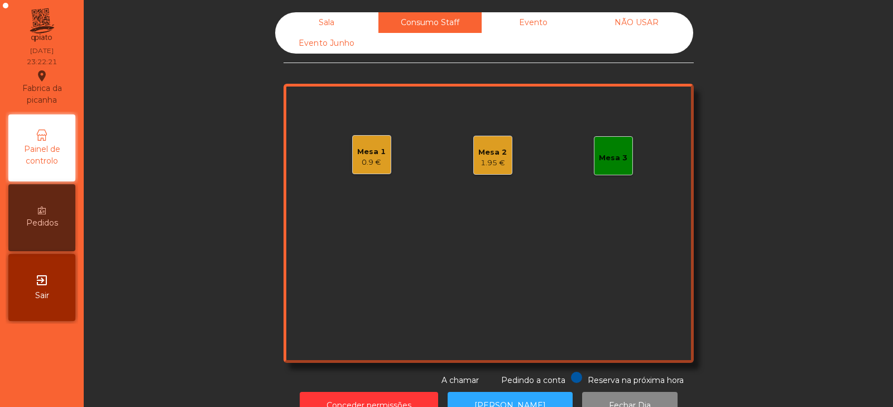
click at [328, 26] on div "Sala" at bounding box center [326, 22] width 103 height 21
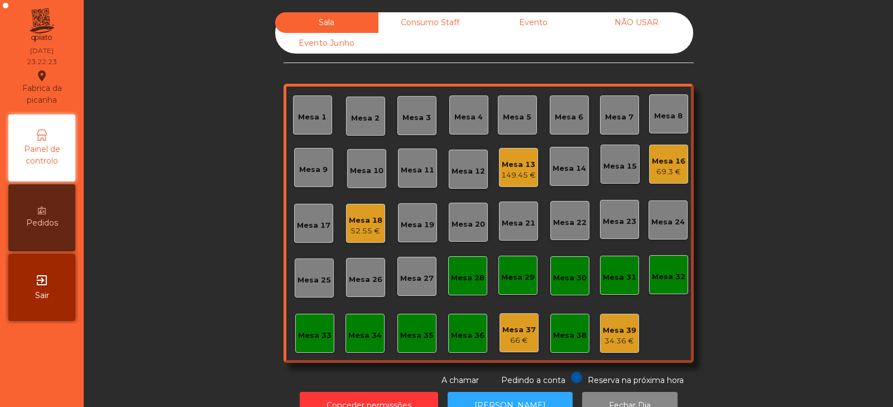
click at [317, 337] on div "Mesa 33" at bounding box center [315, 335] width 34 height 11
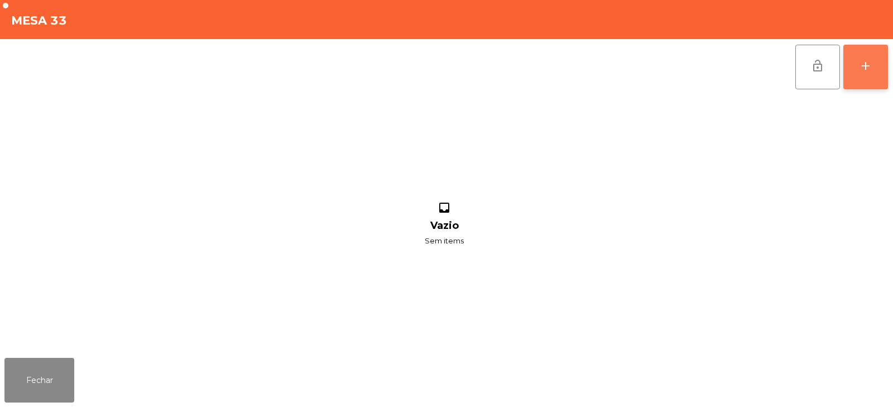
click at [853, 69] on button "add" at bounding box center [866, 67] width 45 height 45
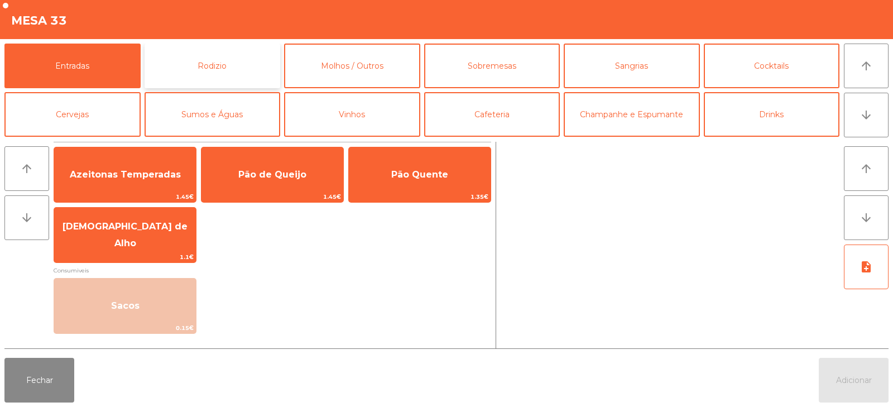
click at [231, 61] on button "Rodizio" at bounding box center [213, 66] width 136 height 45
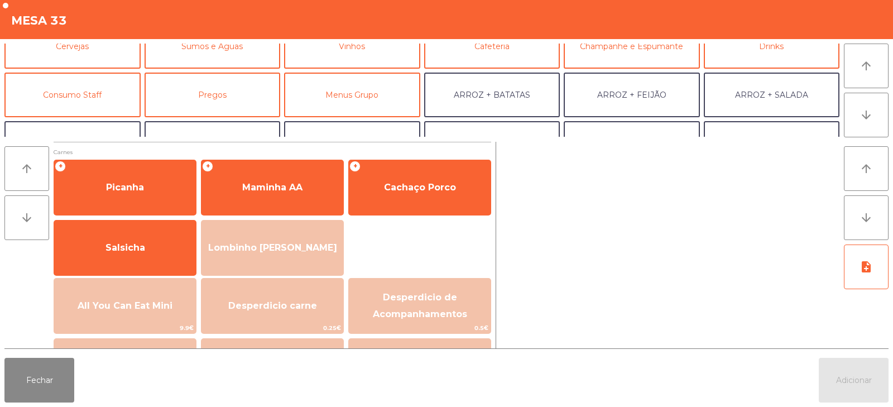
scroll to position [82, 0]
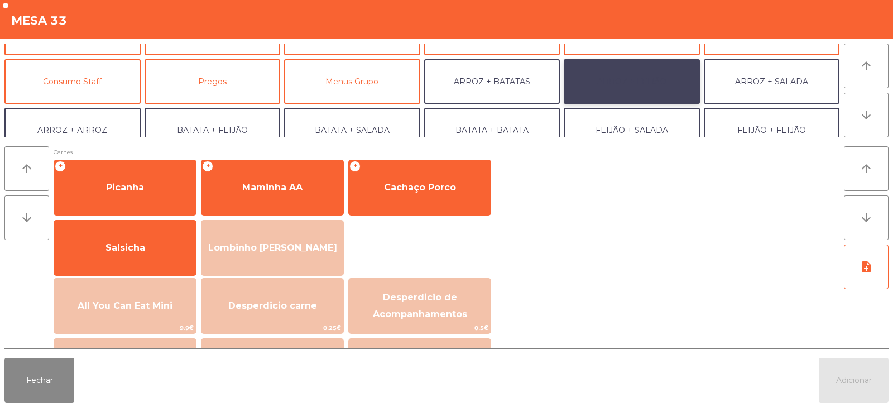
click at [645, 73] on button "ARROZ + FEIJÃO" at bounding box center [632, 81] width 136 height 45
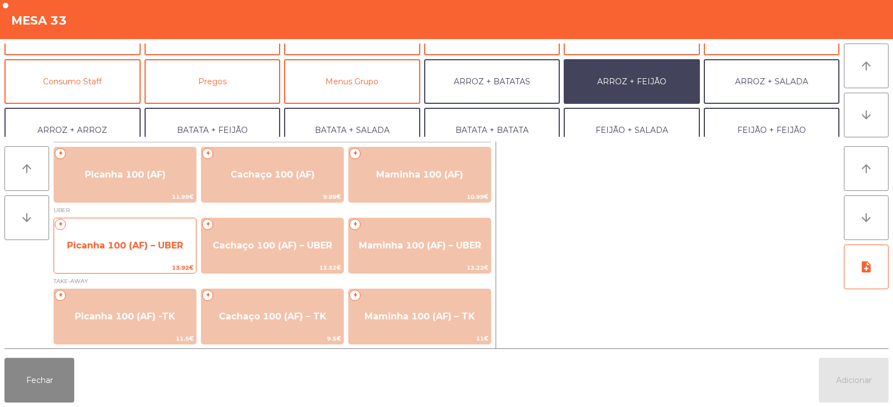
click at [116, 254] on span "Picanha 100 (AF) – UBER" at bounding box center [125, 246] width 142 height 30
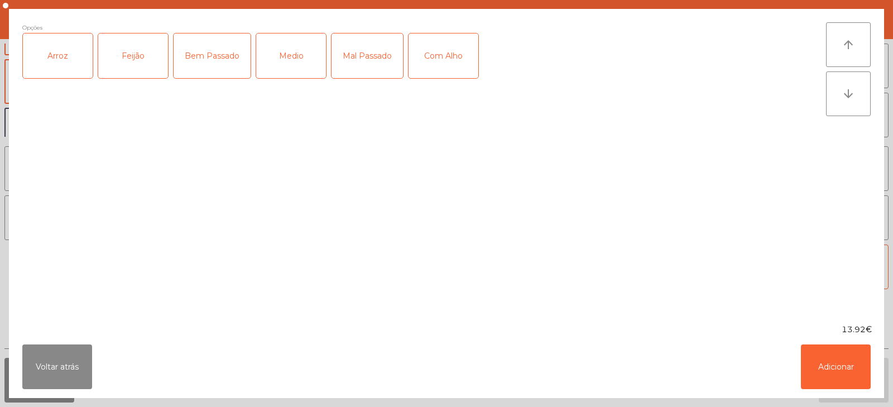
click at [51, 50] on div "Arroz" at bounding box center [58, 56] width 70 height 45
click at [127, 59] on div "Feijão" at bounding box center [133, 56] width 70 height 45
click at [288, 56] on div "Medio" at bounding box center [291, 56] width 70 height 45
click at [435, 59] on div "Com Alho" at bounding box center [444, 56] width 70 height 45
click at [836, 355] on button "Adicionar" at bounding box center [836, 367] width 70 height 45
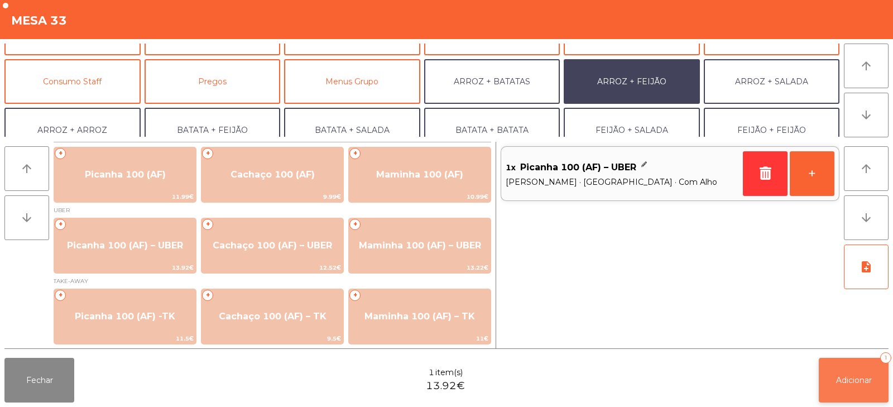
click at [848, 369] on button "Adicionar 1" at bounding box center [854, 380] width 70 height 45
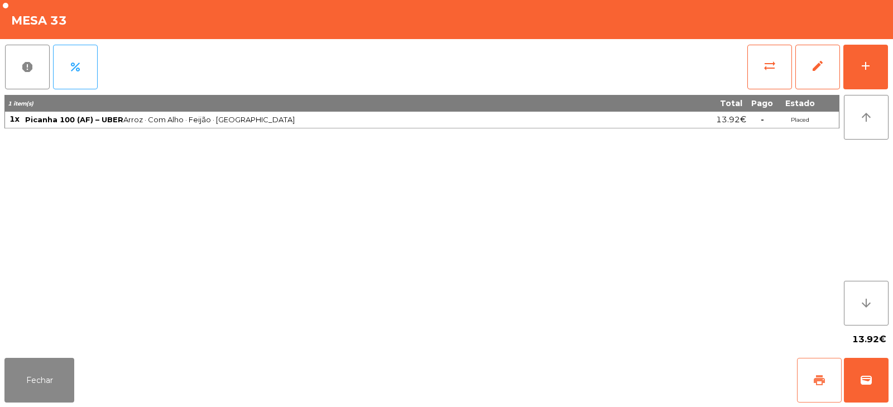
click at [821, 369] on button "print" at bounding box center [819, 380] width 45 height 45
click at [864, 384] on span "wallet" at bounding box center [866, 380] width 13 height 13
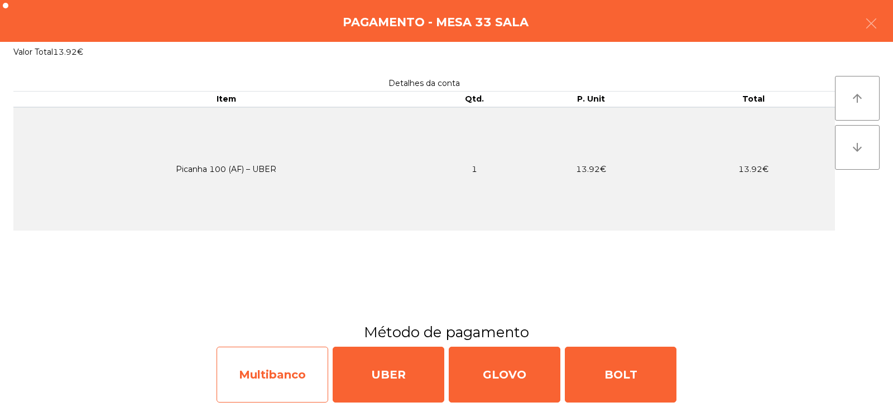
click at [259, 377] on div "Multibanco" at bounding box center [273, 375] width 112 height 56
select select "**"
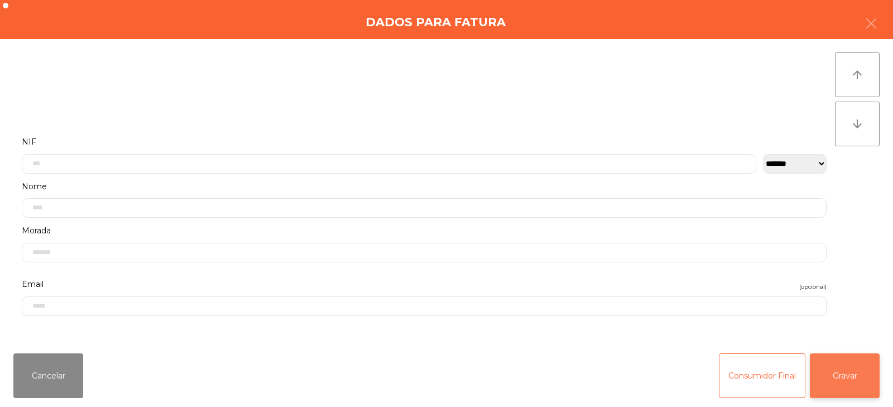
click at [836, 379] on button "Gravar" at bounding box center [845, 375] width 70 height 45
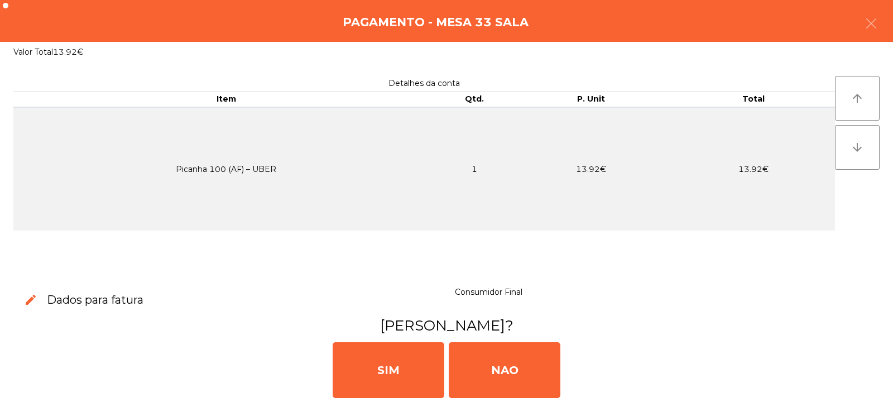
click at [860, 383] on div "[PERSON_NAME]" at bounding box center [446, 369] width 885 height 67
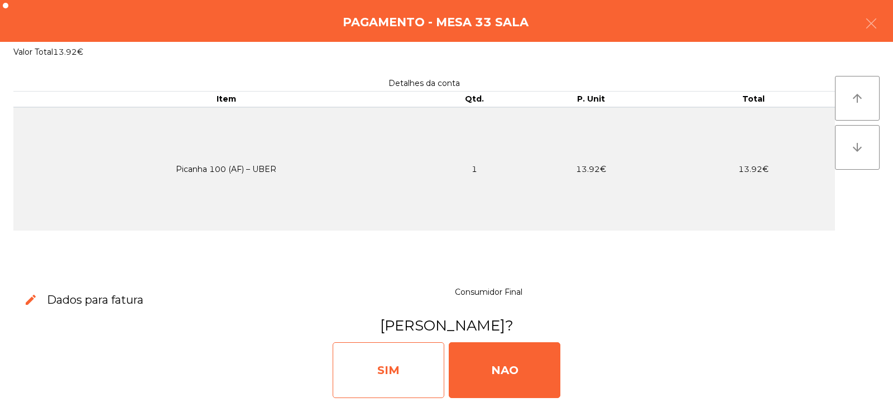
click at [389, 367] on div "SIM" at bounding box center [389, 370] width 112 height 56
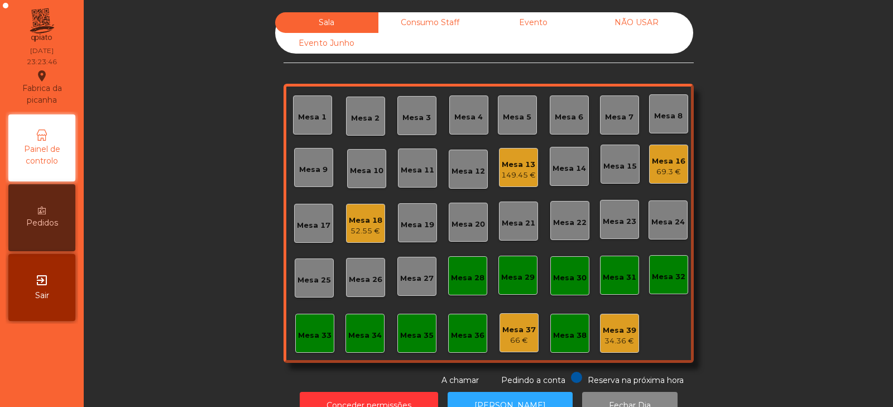
click at [410, 335] on div "Mesa 35" at bounding box center [417, 335] width 34 height 11
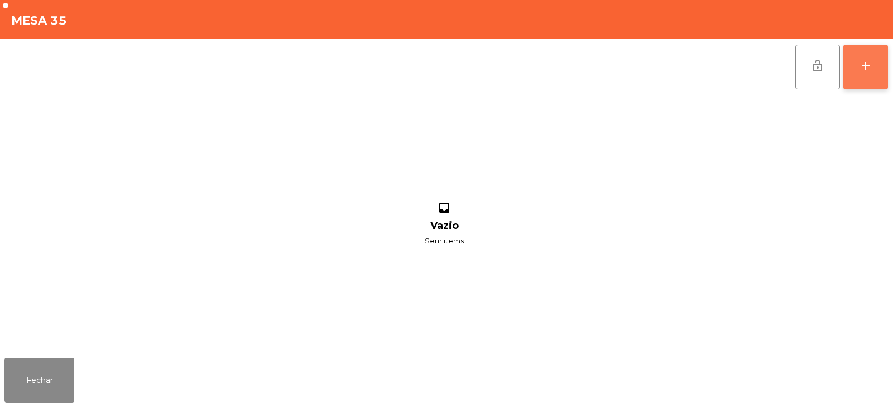
click at [854, 59] on button "add" at bounding box center [866, 67] width 45 height 45
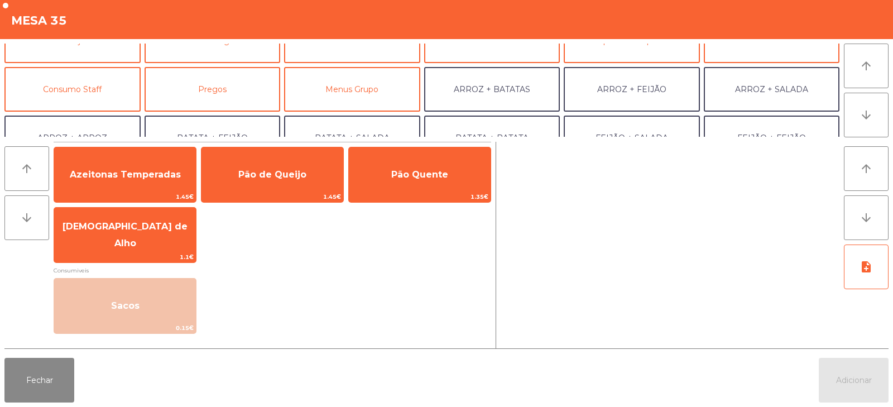
scroll to position [82, 0]
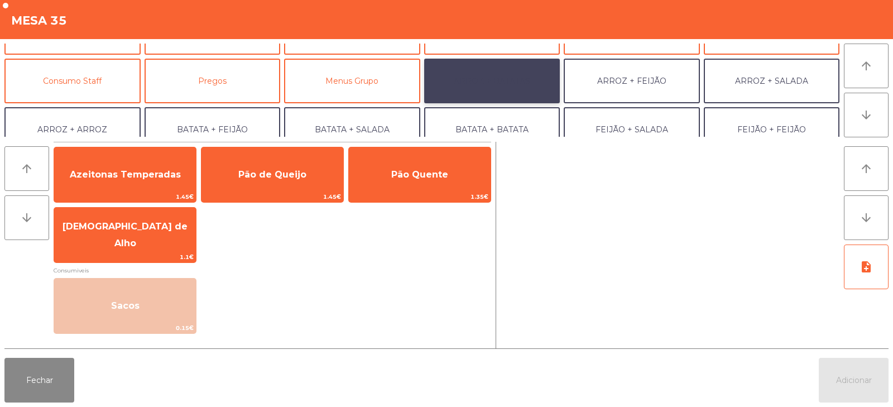
click at [496, 83] on button "ARROZ + BATATAS" at bounding box center [492, 81] width 136 height 45
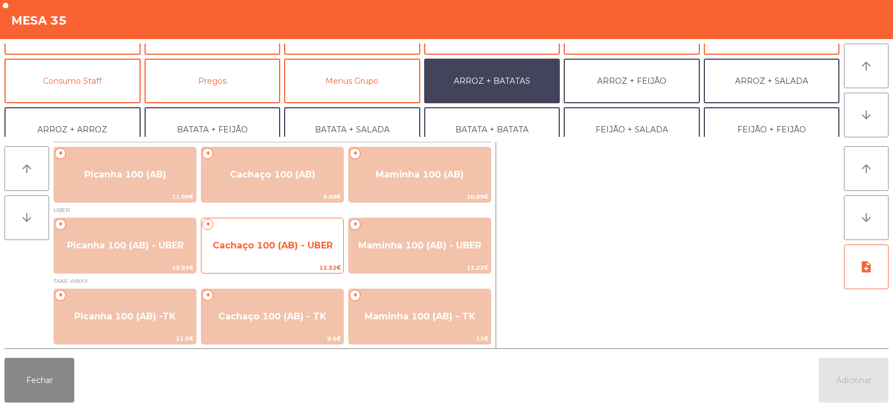
click at [263, 243] on span "Cachaço 100 (AB) - UBER" at bounding box center [273, 245] width 120 height 11
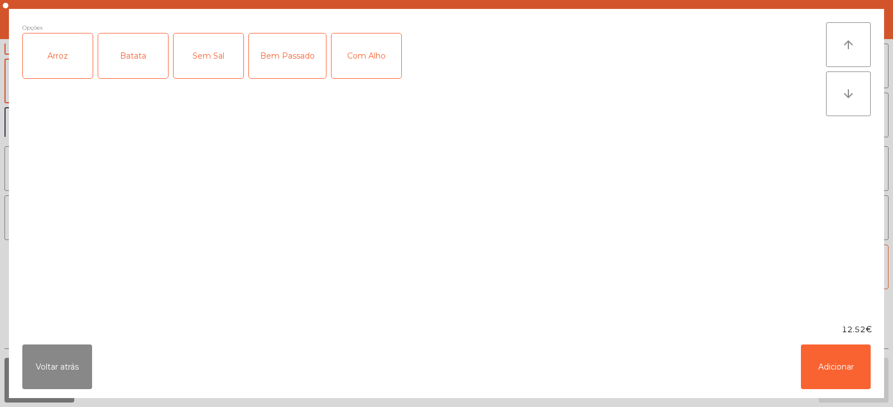
click at [63, 50] on div "Arroz" at bounding box center [58, 56] width 70 height 45
click at [127, 55] on div "Batata" at bounding box center [133, 56] width 70 height 45
click at [835, 372] on button "Adicionar" at bounding box center [836, 367] width 70 height 45
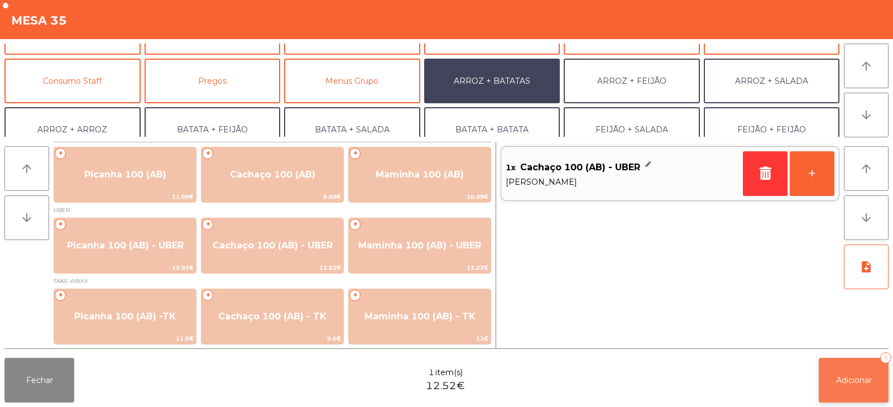
click at [852, 371] on button "Adicionar 1" at bounding box center [854, 380] width 70 height 45
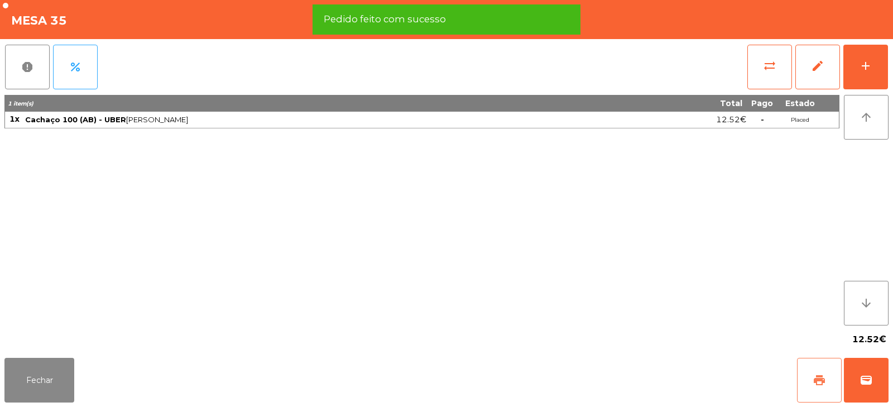
click at [806, 380] on button "print" at bounding box center [819, 380] width 45 height 45
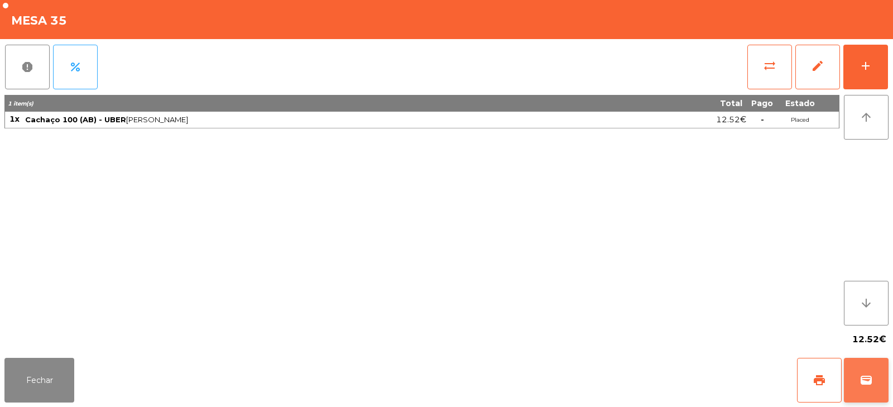
click at [863, 374] on span "wallet" at bounding box center [866, 380] width 13 height 13
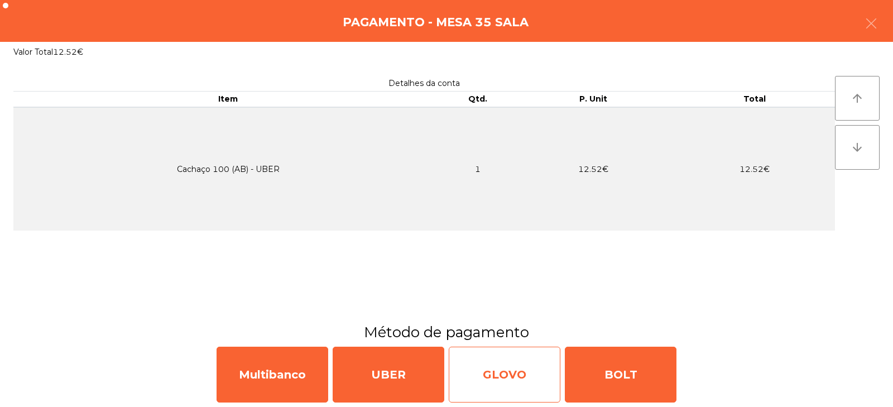
click at [500, 379] on div "GLOVO" at bounding box center [505, 375] width 112 height 56
select select "**"
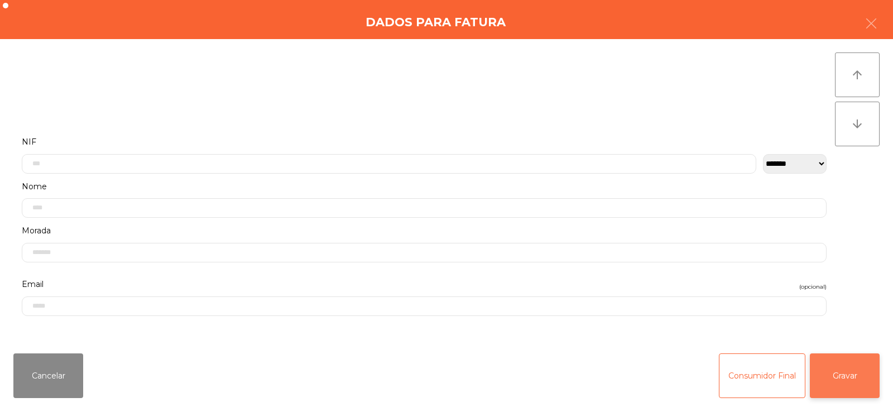
click at [846, 374] on button "Gravar" at bounding box center [845, 375] width 70 height 45
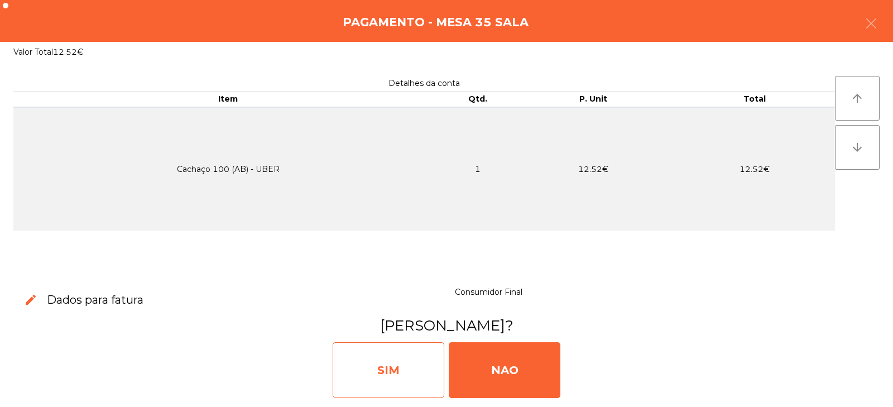
click at [402, 357] on div "SIM" at bounding box center [389, 370] width 112 height 56
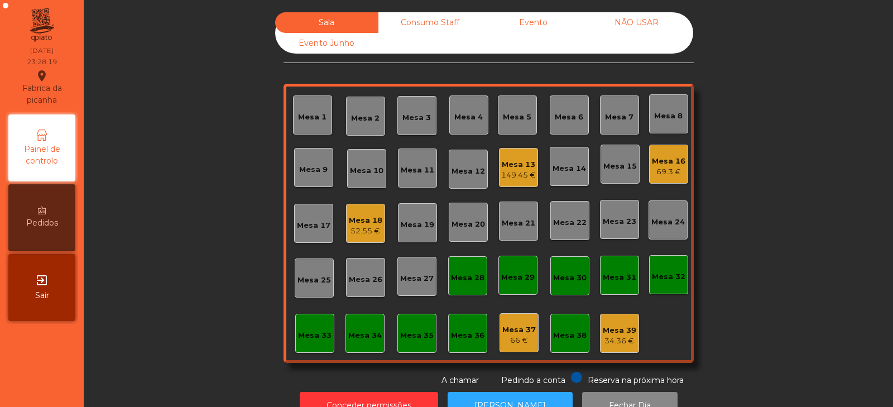
click at [370, 229] on div "52.55 €" at bounding box center [366, 231] width 34 height 11
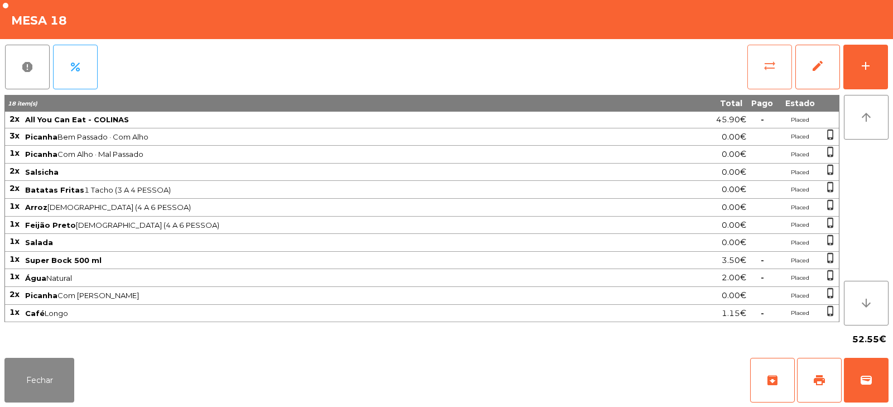
click at [764, 77] on button "sync_alt" at bounding box center [770, 67] width 45 height 45
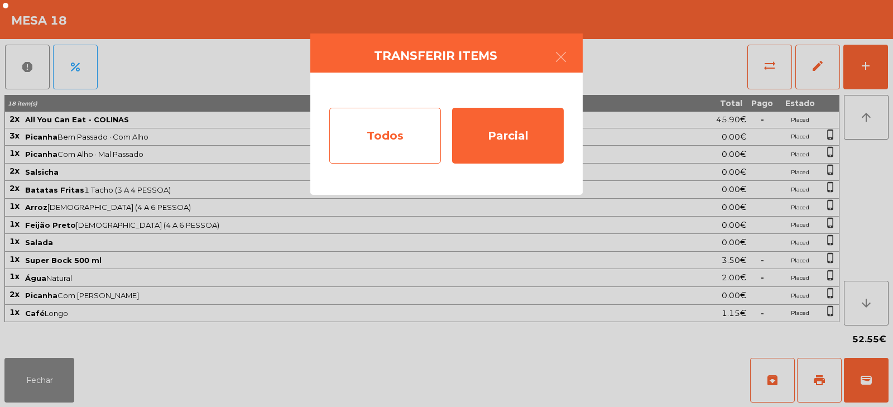
click at [385, 135] on div "Todos" at bounding box center [385, 136] width 112 height 56
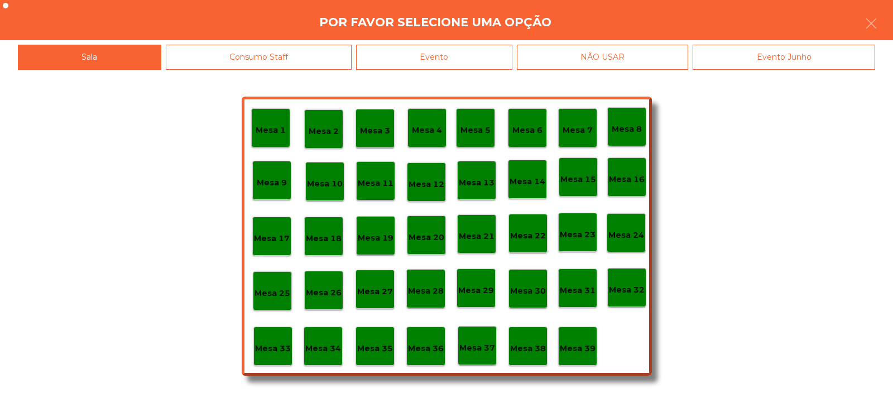
click at [482, 61] on div "Evento" at bounding box center [434, 57] width 156 height 25
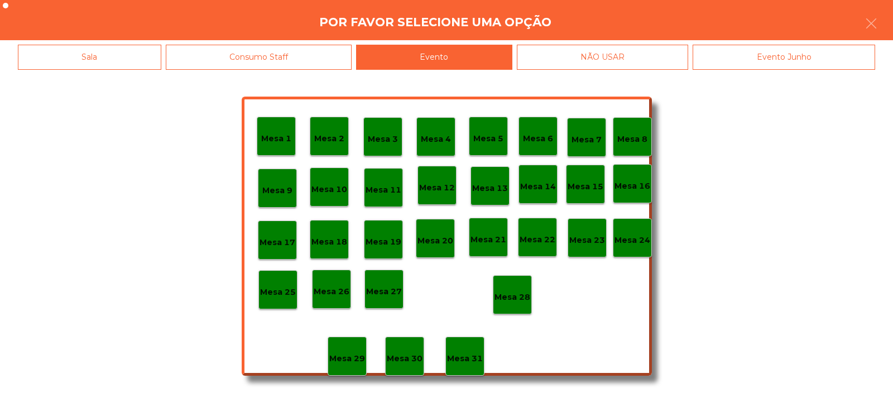
click at [512, 285] on div "Mesa 28" at bounding box center [512, 294] width 39 height 39
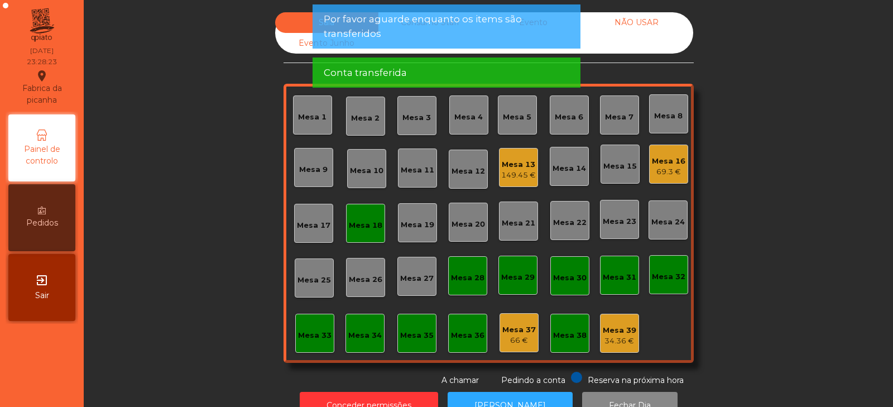
click at [364, 227] on div "Mesa 18" at bounding box center [366, 225] width 34 height 11
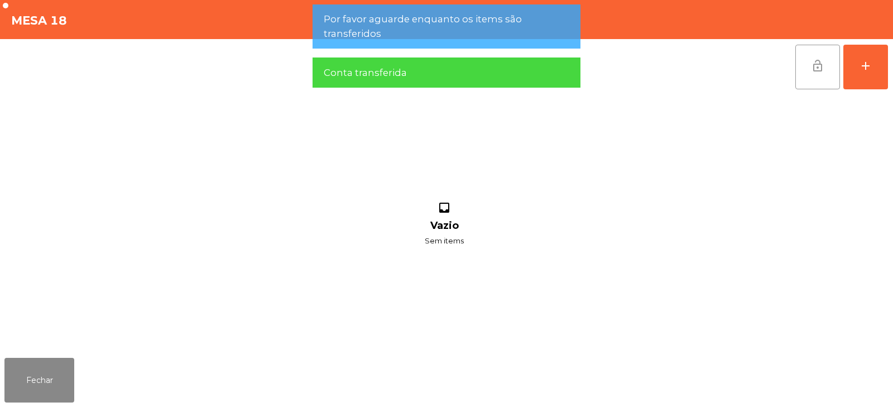
click at [819, 72] on span "lock_open" at bounding box center [817, 65] width 13 height 13
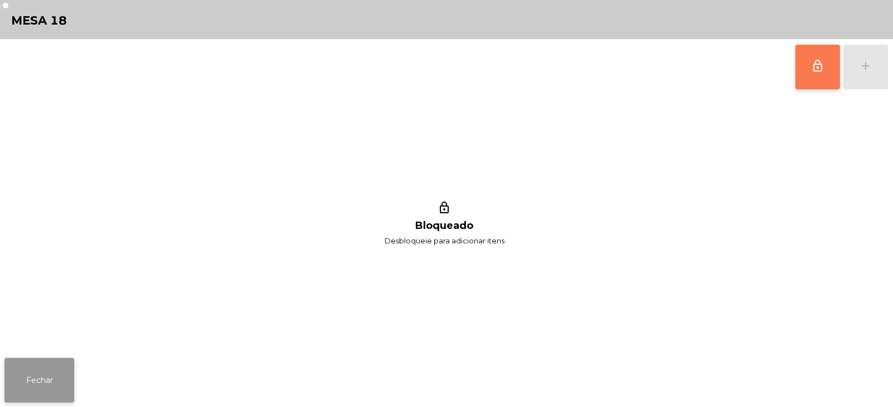
click at [71, 372] on button "Fechar" at bounding box center [39, 380] width 70 height 45
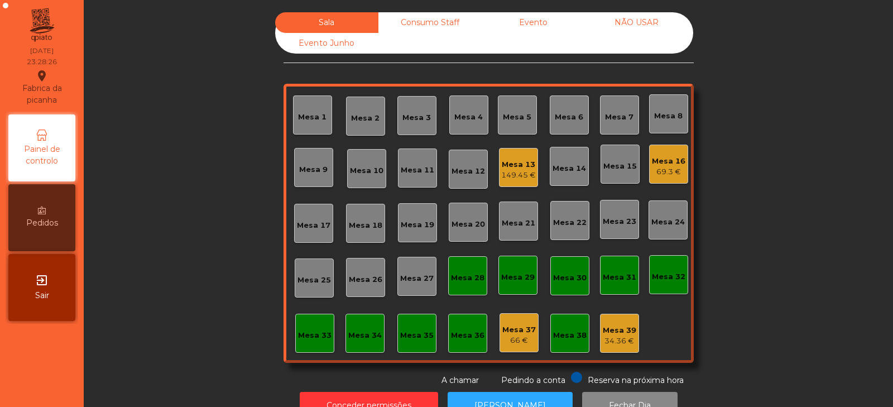
click at [447, 21] on div "Consumo Staff" at bounding box center [430, 22] width 103 height 21
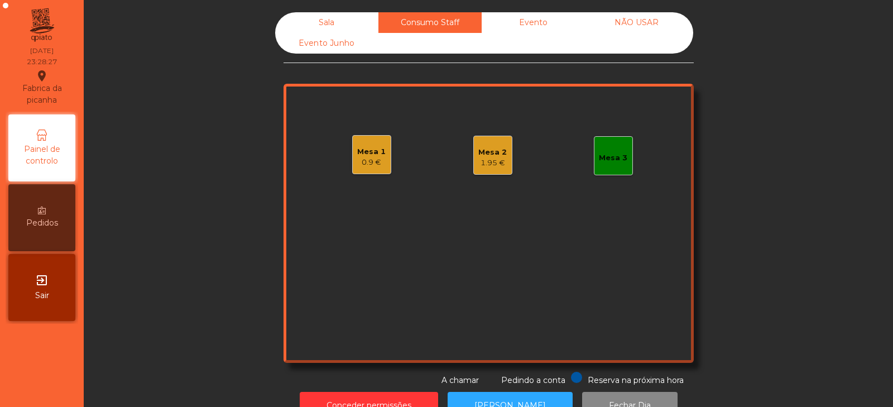
click at [505, 163] on div "Mesa 2 1.95 €" at bounding box center [493, 155] width 39 height 39
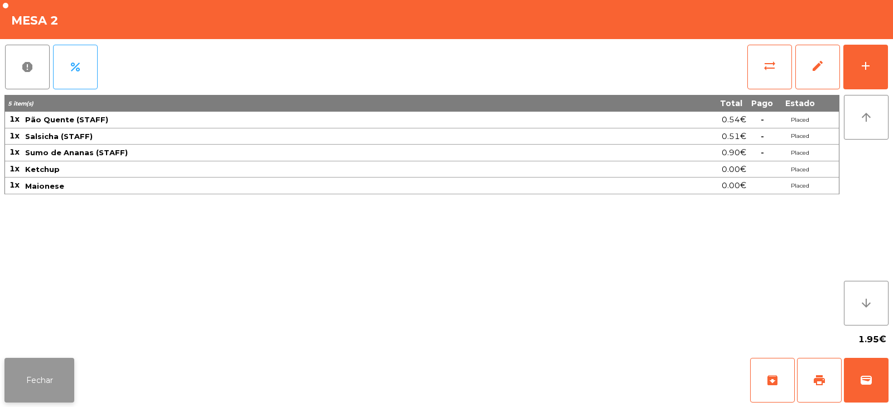
click at [64, 374] on button "Fechar" at bounding box center [39, 380] width 70 height 45
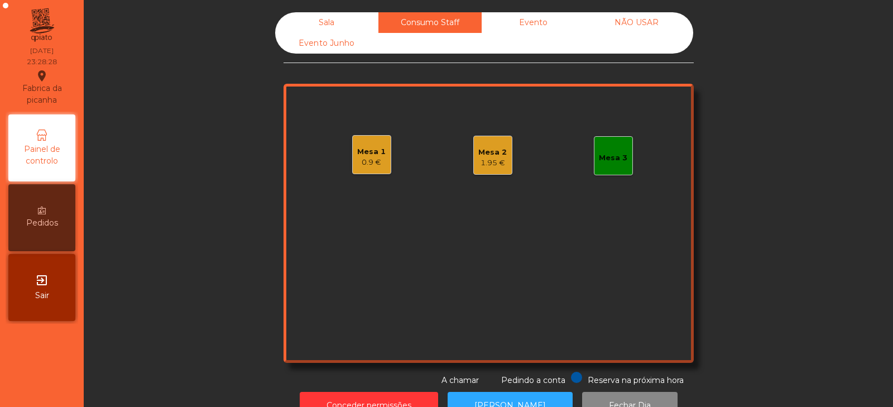
click at [537, 24] on div "Evento" at bounding box center [533, 22] width 103 height 21
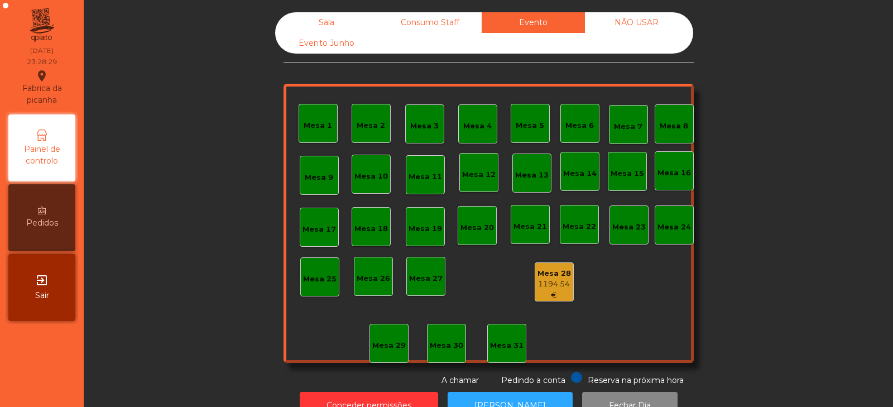
click at [646, 23] on div "NÃO USAR" at bounding box center [636, 22] width 103 height 21
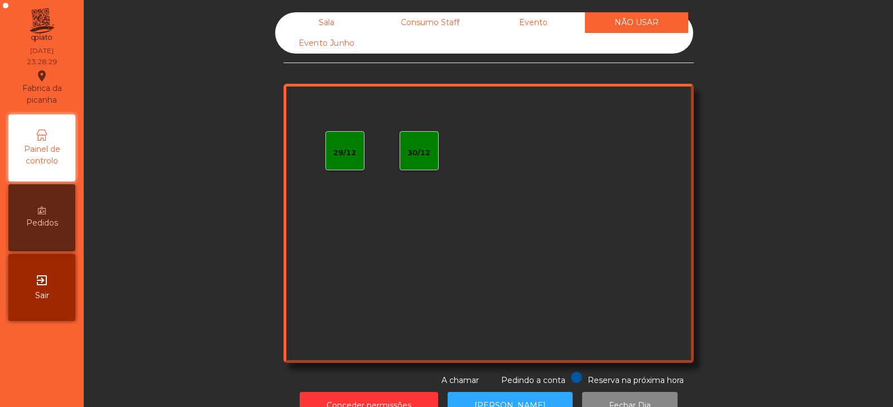
scroll to position [1, 0]
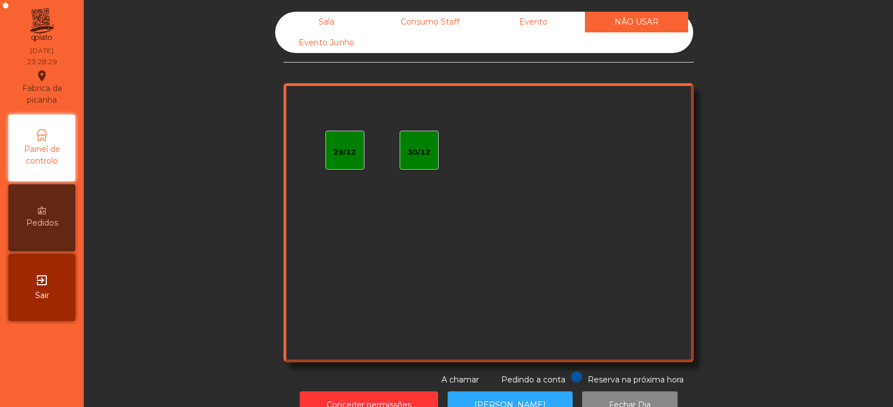
click at [342, 17] on div "Sala" at bounding box center [326, 22] width 103 height 21
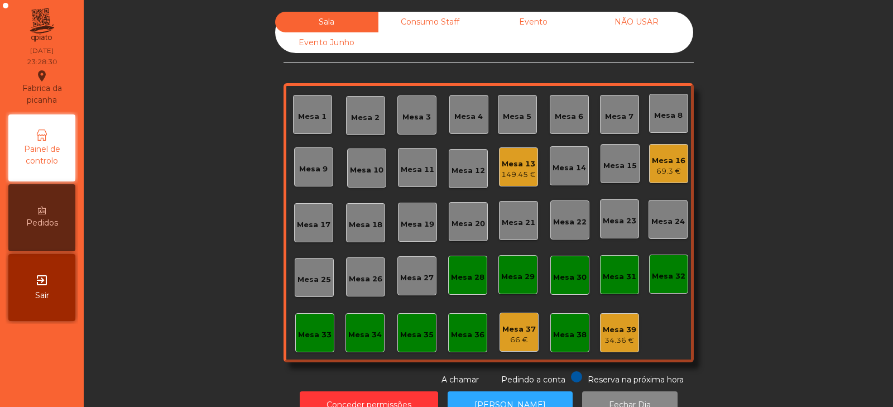
click at [337, 44] on div "Evento Junho" at bounding box center [326, 42] width 103 height 21
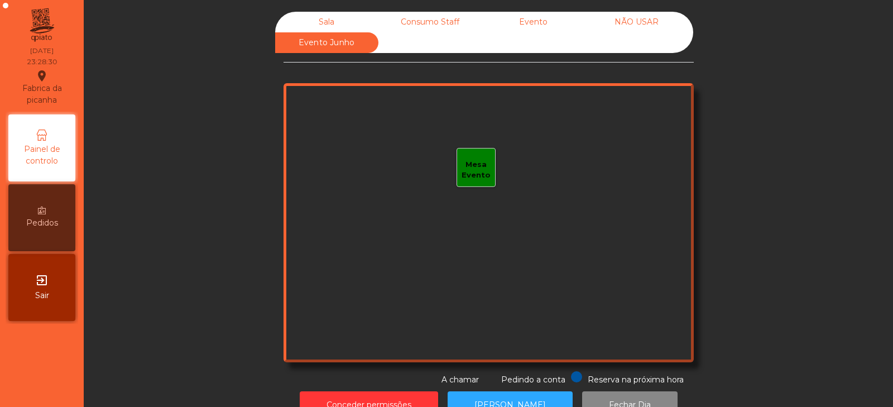
click at [439, 21] on div "Consumo Staff" at bounding box center [430, 22] width 103 height 21
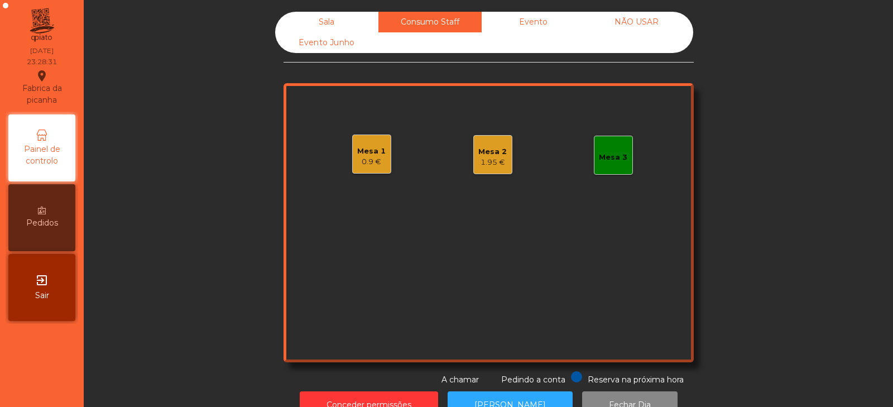
click at [340, 20] on div "Sala" at bounding box center [326, 22] width 103 height 21
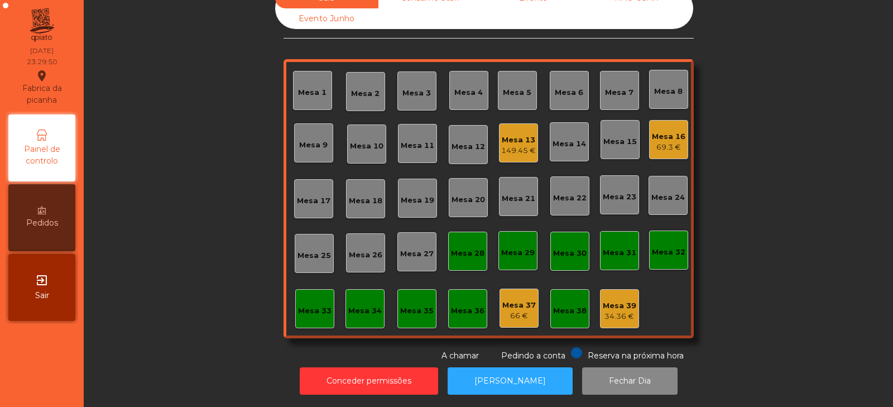
scroll to position [0, 0]
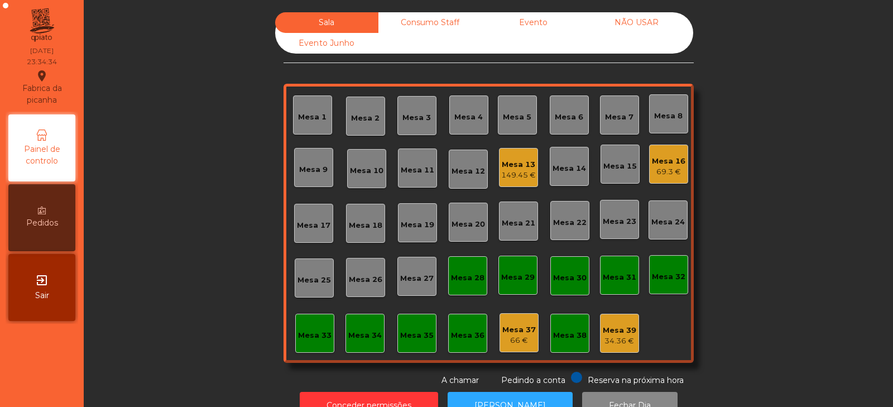
click at [434, 18] on div "Consumo Staff" at bounding box center [430, 22] width 103 height 21
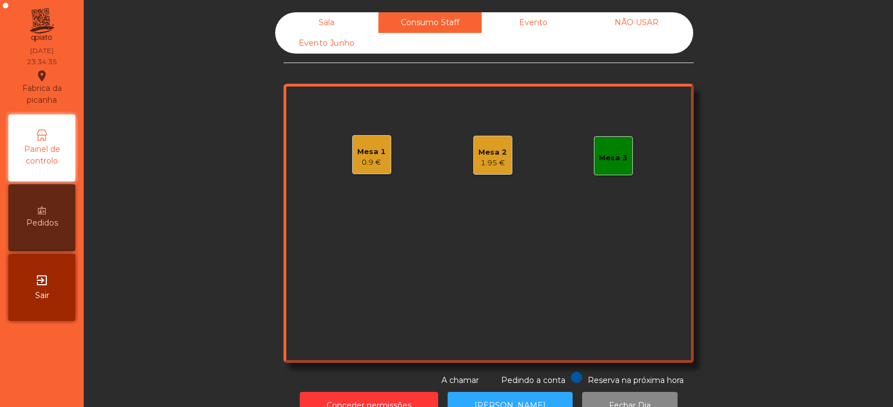
click at [486, 161] on div "1.95 €" at bounding box center [493, 162] width 28 height 11
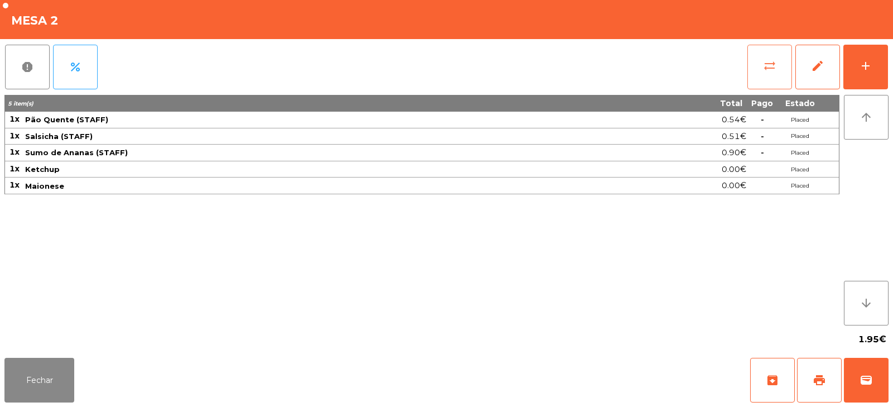
click at [769, 64] on span "sync_alt" at bounding box center [769, 65] width 13 height 13
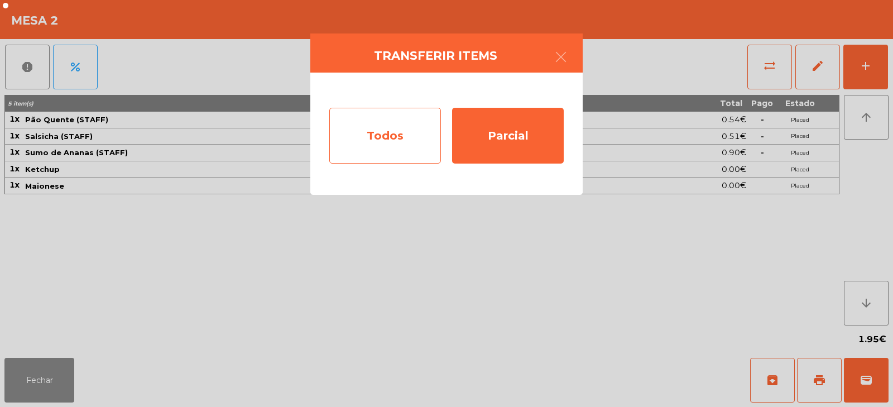
click at [398, 141] on div "Todos" at bounding box center [385, 136] width 112 height 56
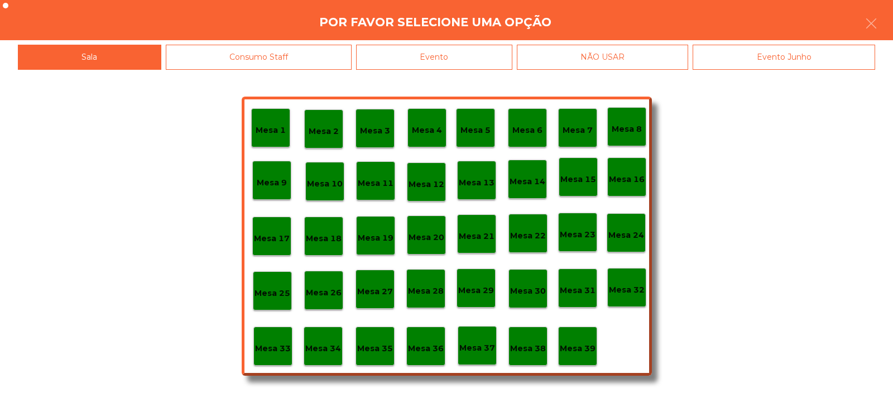
click at [448, 32] on div "Por favor selecione uma opção" at bounding box center [446, 20] width 893 height 40
click at [453, 50] on div "Evento" at bounding box center [434, 57] width 156 height 25
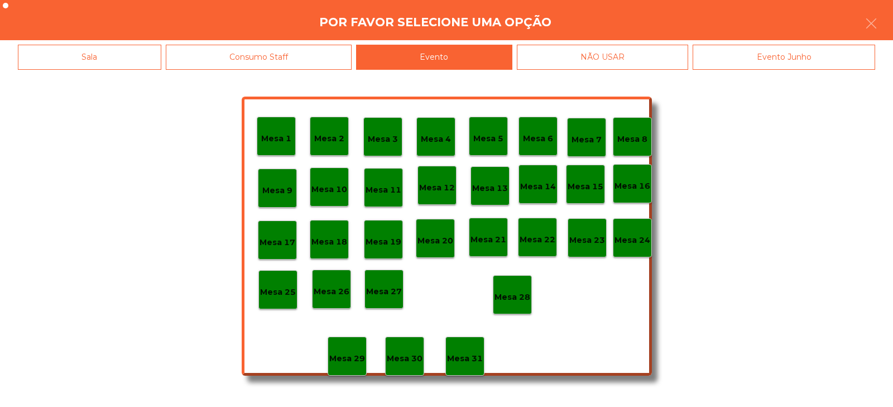
click at [511, 291] on p "Mesa 28" at bounding box center [513, 297] width 36 height 13
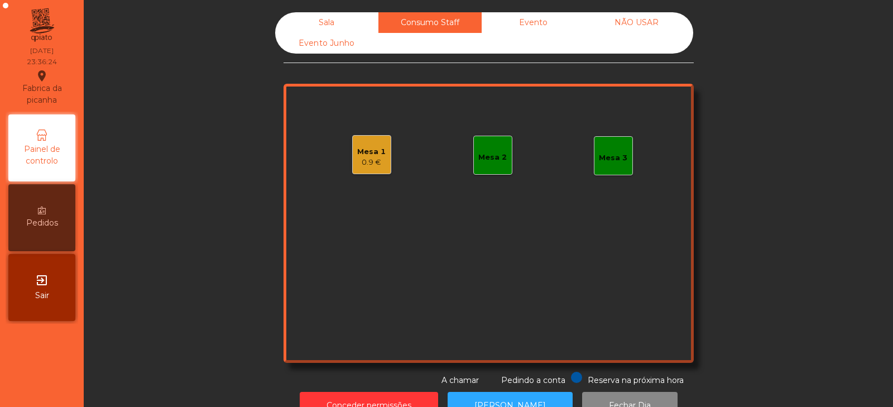
click at [327, 27] on div "Sala" at bounding box center [326, 22] width 103 height 21
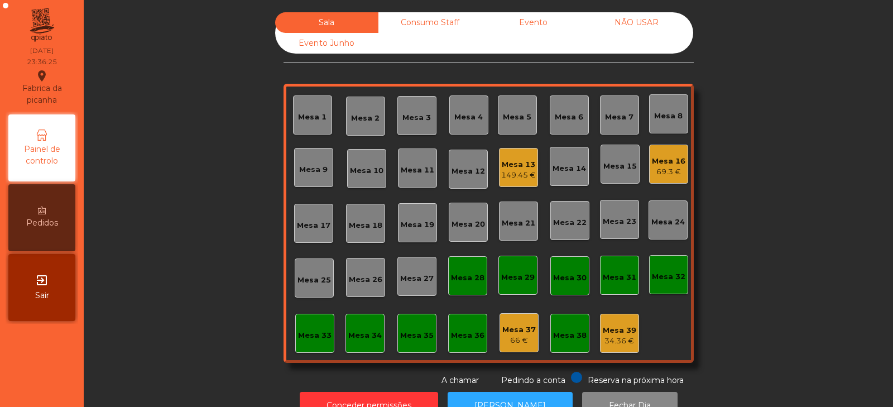
click at [187, 226] on div "Sala Consumo Staff Evento NÃO USAR Evento Junho Mesa 1 Mesa 2 Mesa 3 Mesa 4 Mes…" at bounding box center [489, 199] width 780 height 374
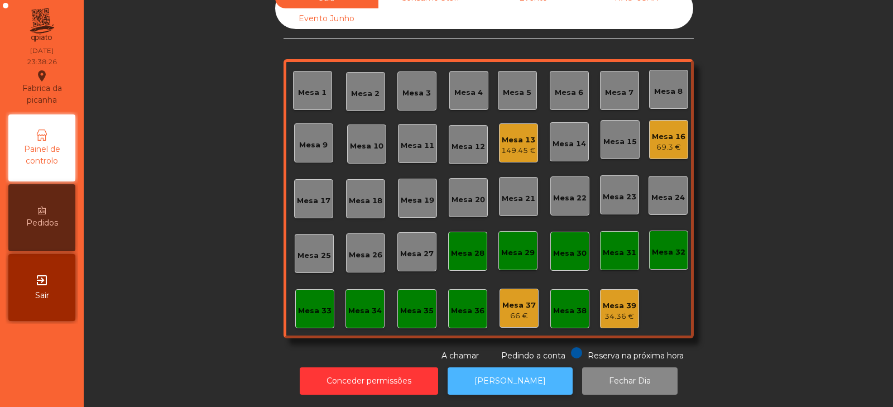
click at [495, 380] on button "[PERSON_NAME]" at bounding box center [510, 380] width 125 height 27
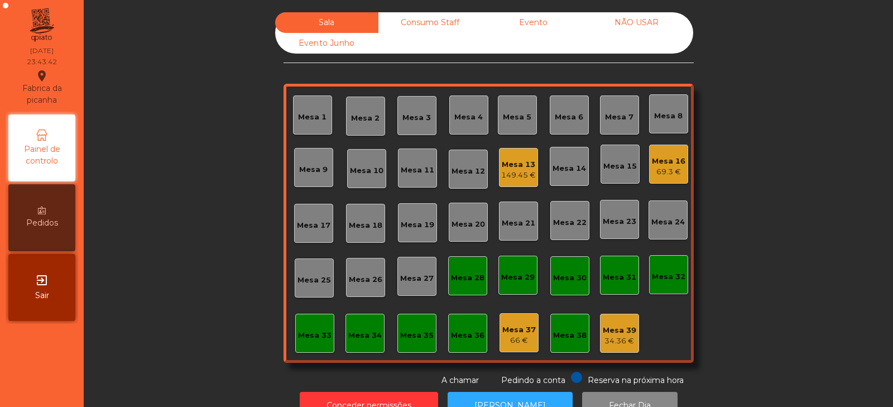
click at [652, 166] on div "Mesa 16" at bounding box center [669, 161] width 34 height 11
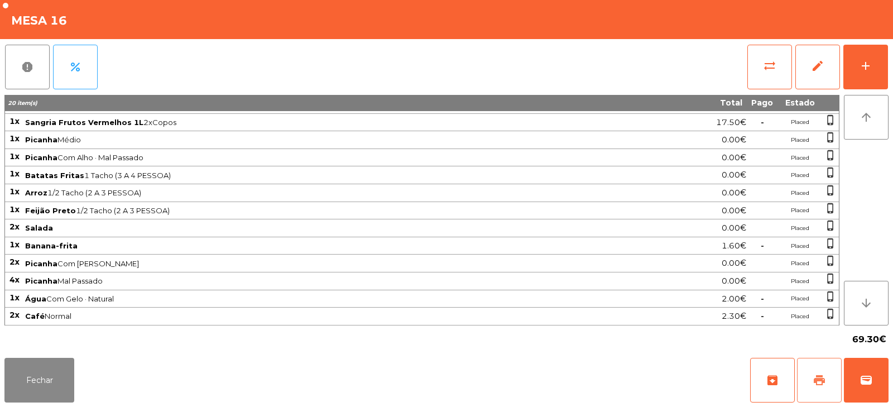
click at [826, 378] on span "print" at bounding box center [819, 380] width 13 height 13
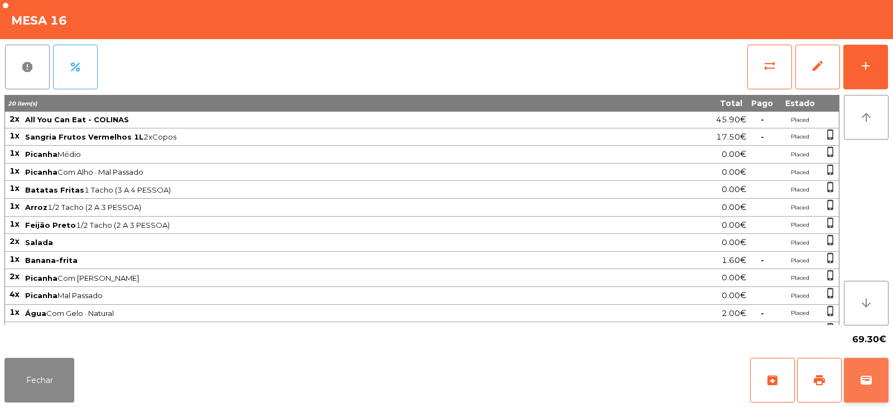
click at [859, 381] on button "wallet" at bounding box center [866, 380] width 45 height 45
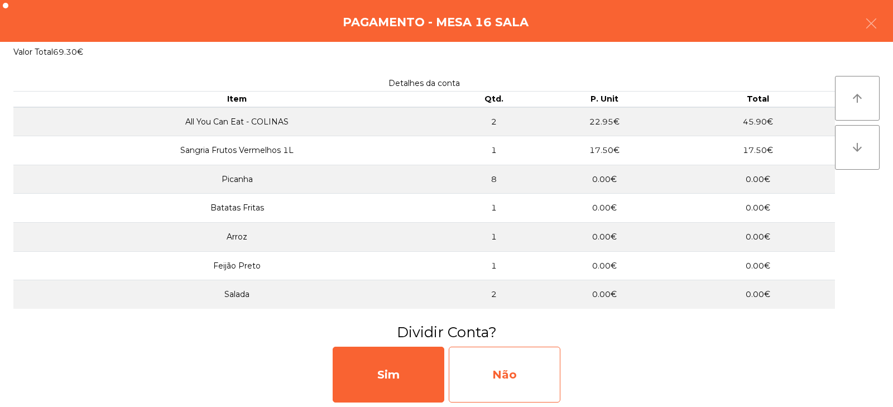
click at [506, 377] on div "Não" at bounding box center [505, 375] width 112 height 56
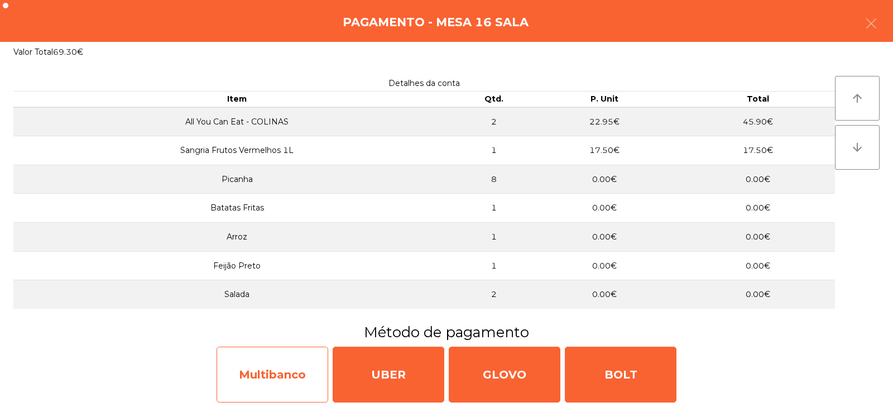
click at [293, 382] on div "Multibanco" at bounding box center [273, 375] width 112 height 56
select select "**"
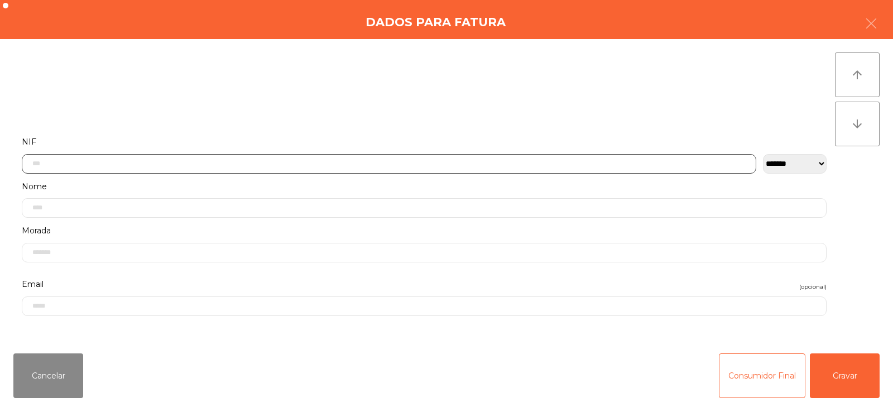
click at [403, 164] on input "text" at bounding box center [389, 164] width 735 height 20
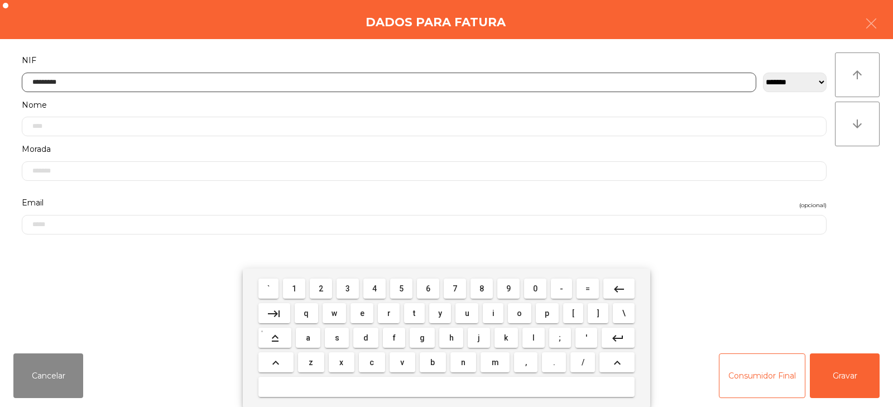
type input "*********"
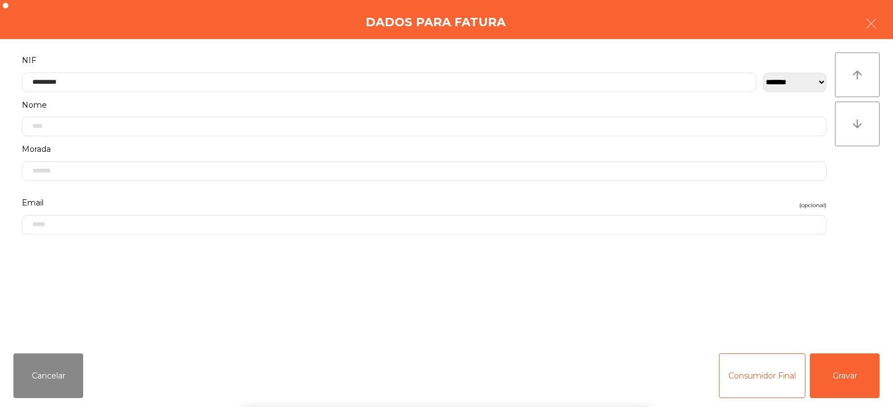
click at [835, 384] on div "` 1 2 3 4 5 6 7 8 9 0 - = keyboard_backspace keyboard_tab q w e r t y u i o p […" at bounding box center [446, 338] width 893 height 138
click at [833, 376] on button "Gravar" at bounding box center [845, 375] width 70 height 45
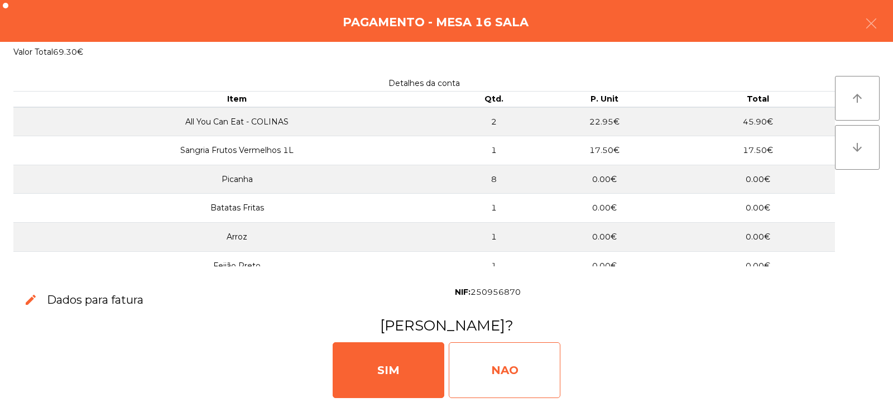
click at [516, 373] on div "NAO" at bounding box center [505, 370] width 112 height 56
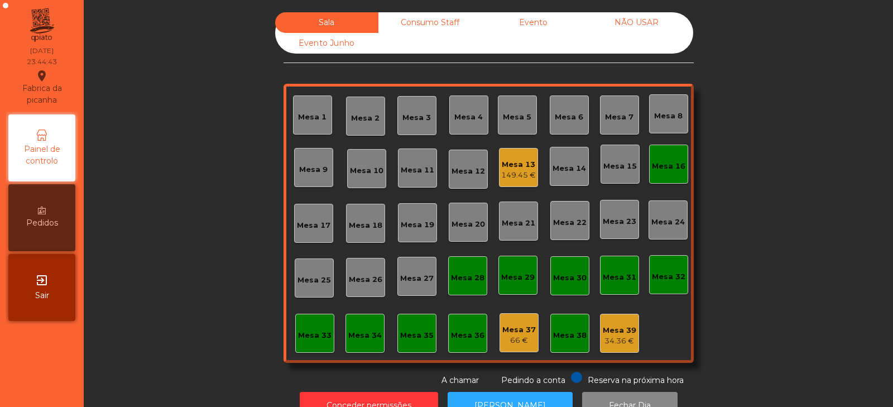
click at [673, 158] on div "Mesa 16" at bounding box center [669, 164] width 34 height 16
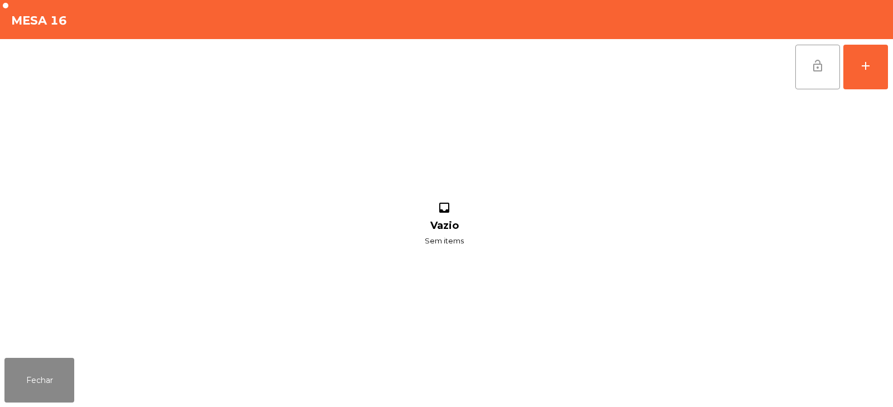
click at [820, 65] on span "lock_open" at bounding box center [817, 65] width 13 height 13
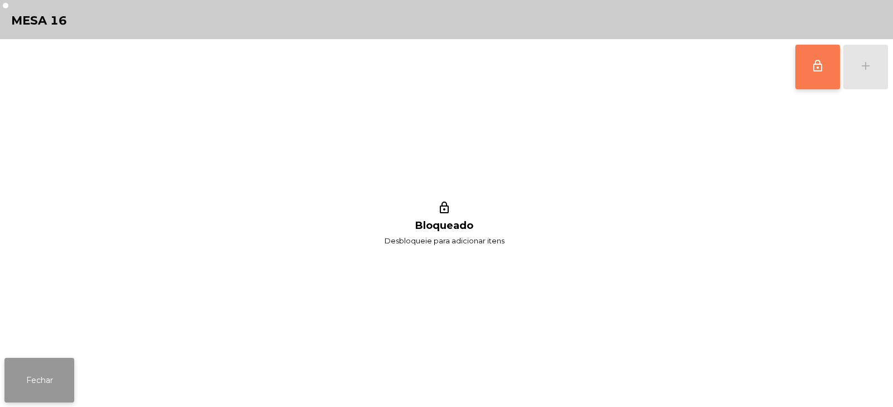
click at [43, 382] on button "Fechar" at bounding box center [39, 380] width 70 height 45
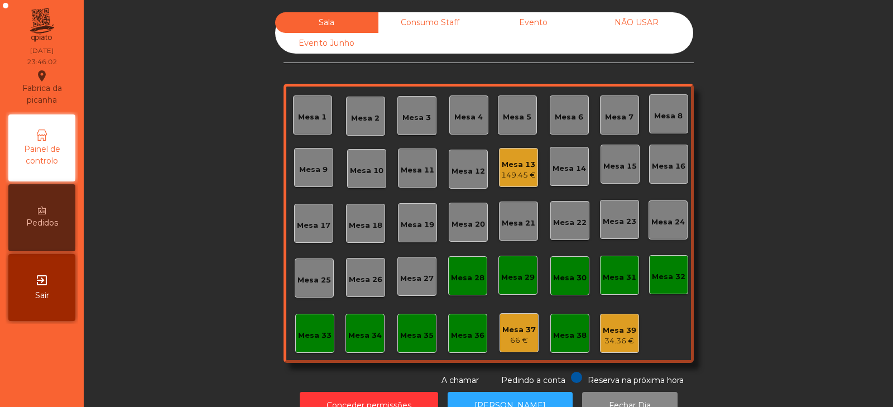
scroll to position [33, 0]
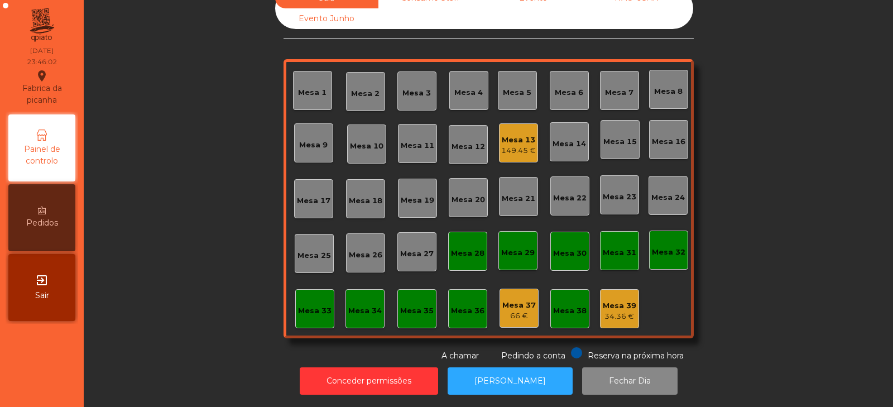
click at [501, 135] on div "Mesa 13" at bounding box center [518, 140] width 35 height 11
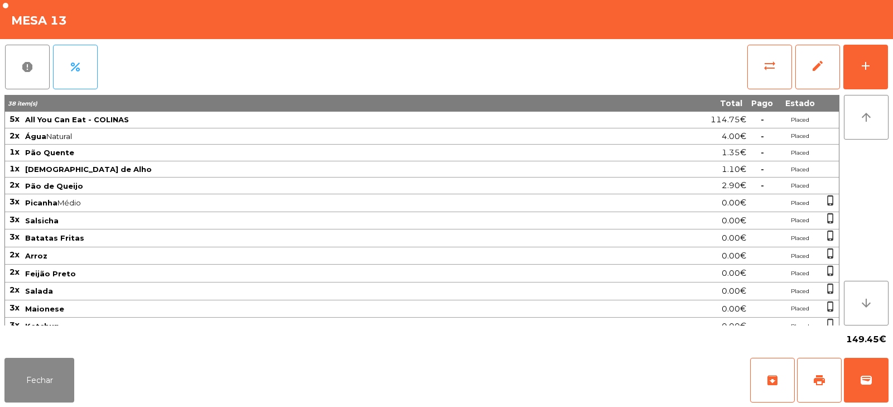
scroll to position [62, 0]
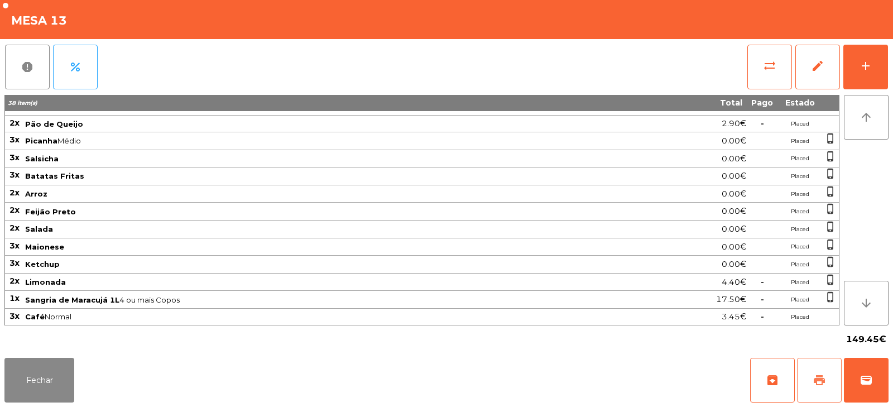
click at [812, 379] on button "print" at bounding box center [819, 380] width 45 height 45
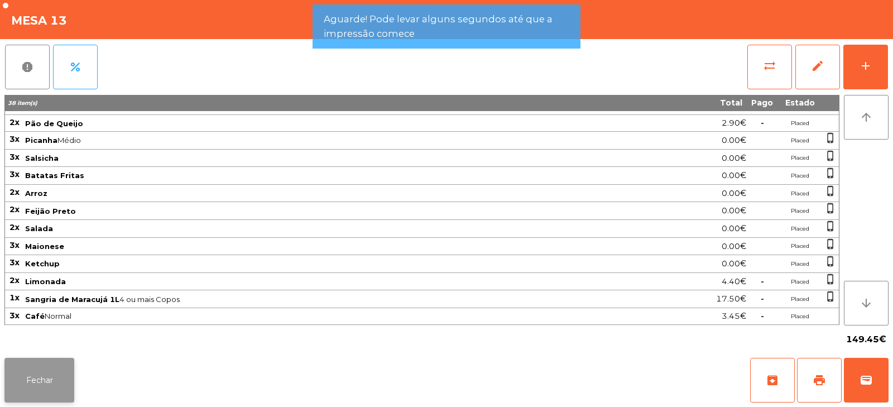
click at [49, 388] on button "Fechar" at bounding box center [39, 380] width 70 height 45
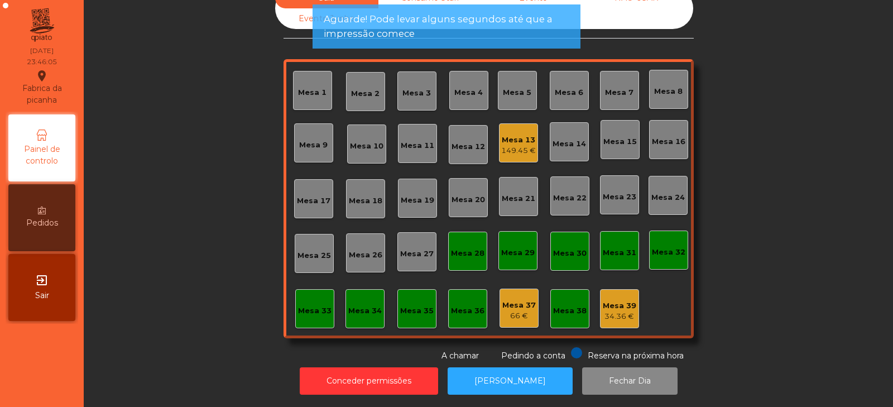
scroll to position [0, 0]
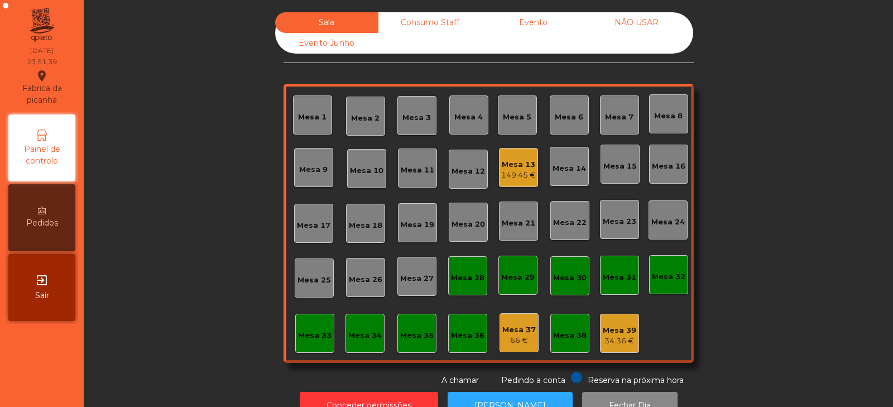
click at [511, 183] on div "Mesa 13 149.45 €" at bounding box center [518, 167] width 39 height 39
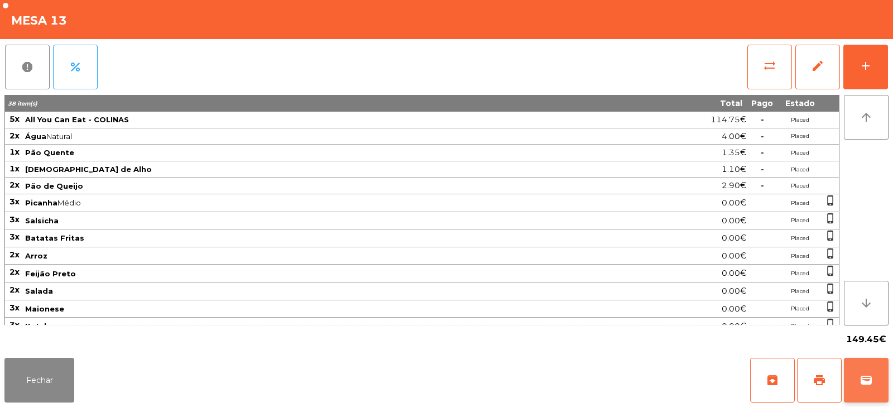
click at [870, 386] on span "wallet" at bounding box center [866, 380] width 13 height 13
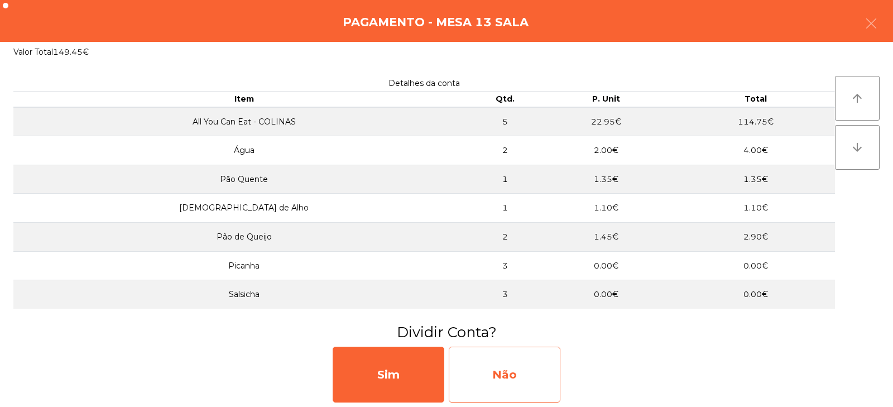
click at [489, 369] on div "Não" at bounding box center [505, 375] width 112 height 56
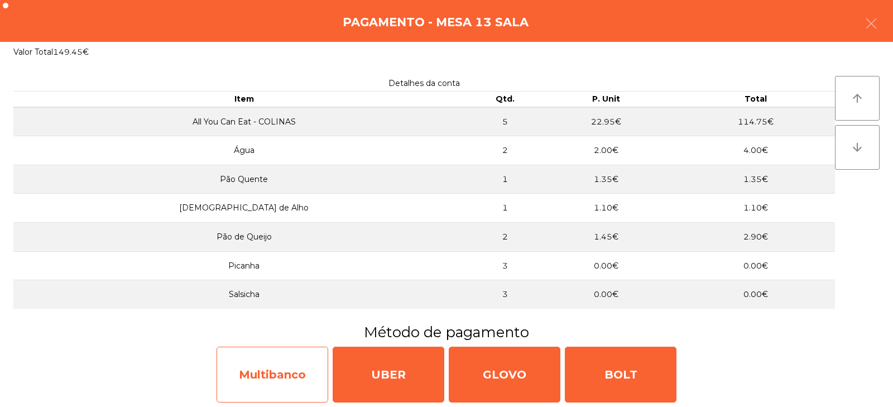
click at [268, 385] on div "Multibanco" at bounding box center [273, 375] width 112 height 56
select select "**"
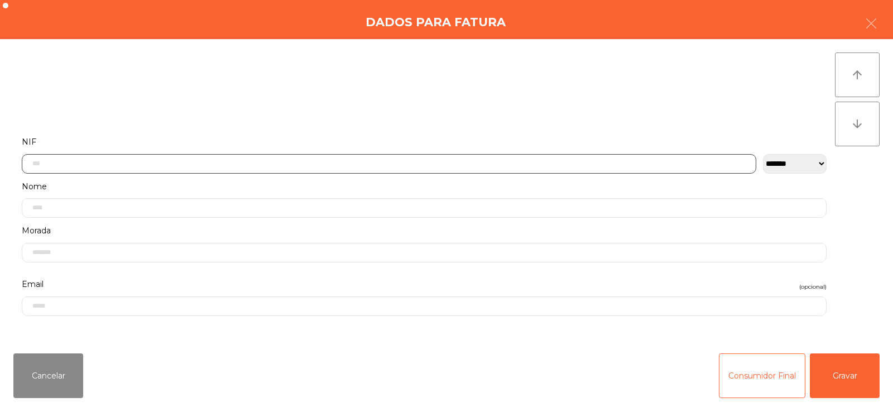
click at [318, 166] on input "text" at bounding box center [389, 164] width 735 height 20
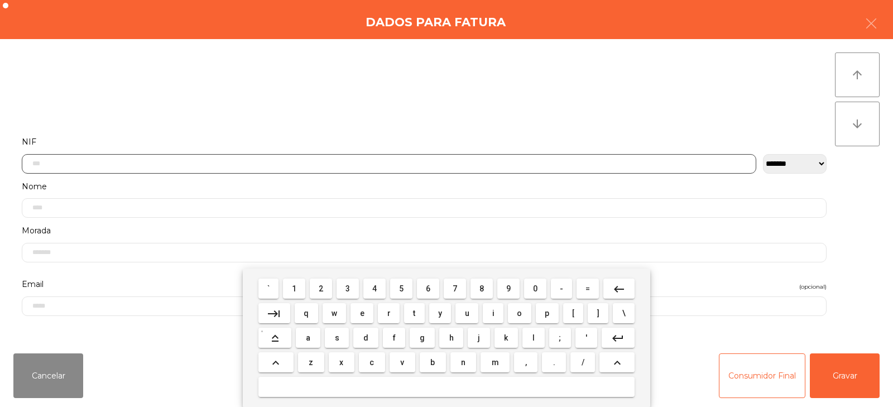
scroll to position [82, 0]
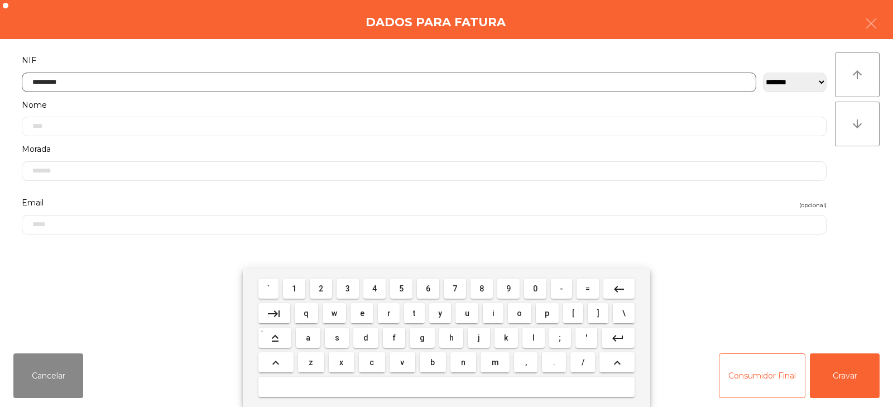
type input "*********"
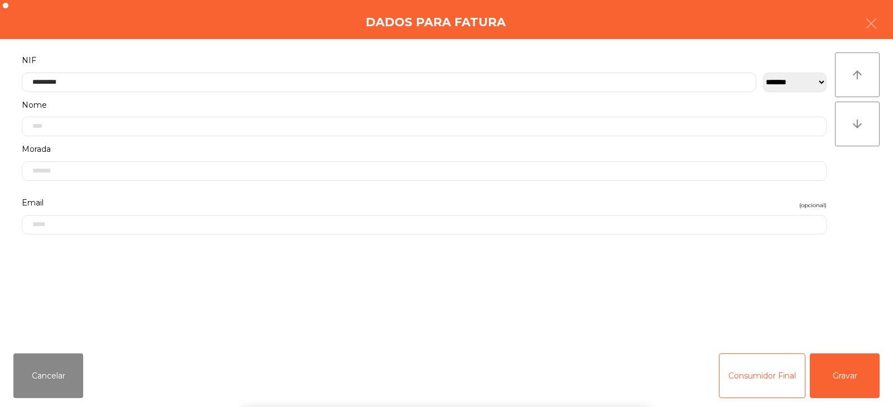
click at [849, 381] on div "` 1 2 3 4 5 6 7 8 9 0 - = keyboard_backspace keyboard_tab q w e r t y u i o p […" at bounding box center [446, 338] width 893 height 138
click at [835, 379] on button "Gravar" at bounding box center [845, 375] width 70 height 45
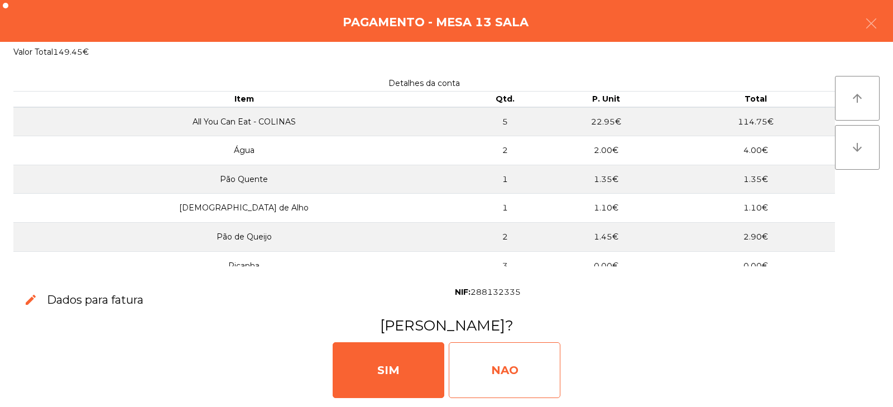
click at [500, 365] on div "NAO" at bounding box center [505, 370] width 112 height 56
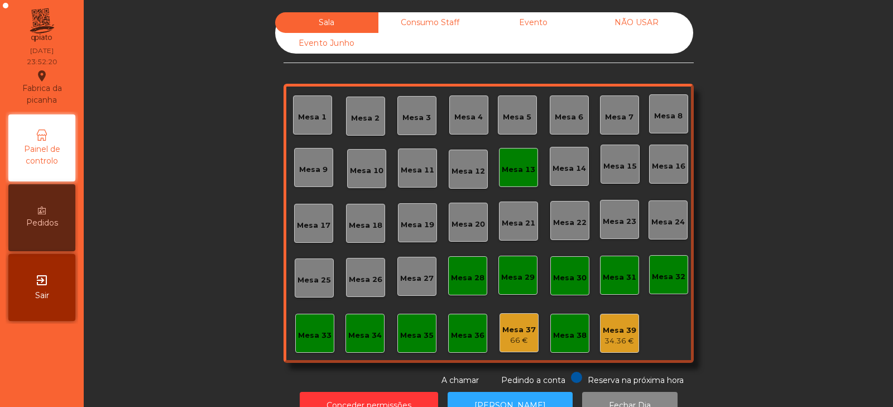
click at [502, 168] on div "Mesa 13" at bounding box center [519, 169] width 34 height 11
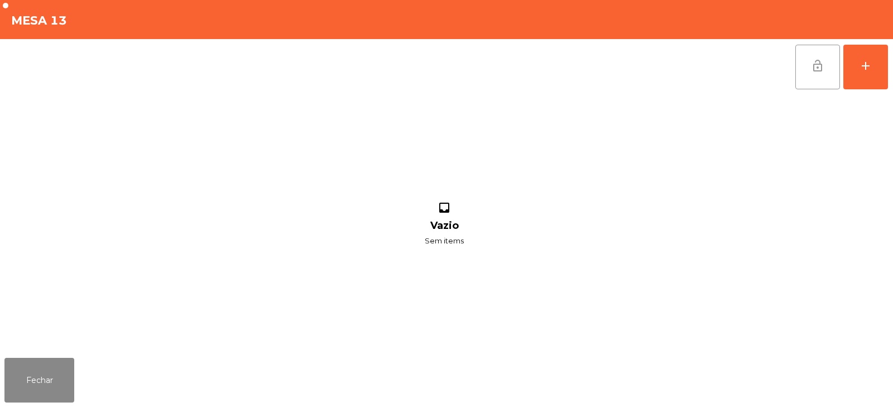
click at [817, 75] on button "lock_open" at bounding box center [818, 67] width 45 height 45
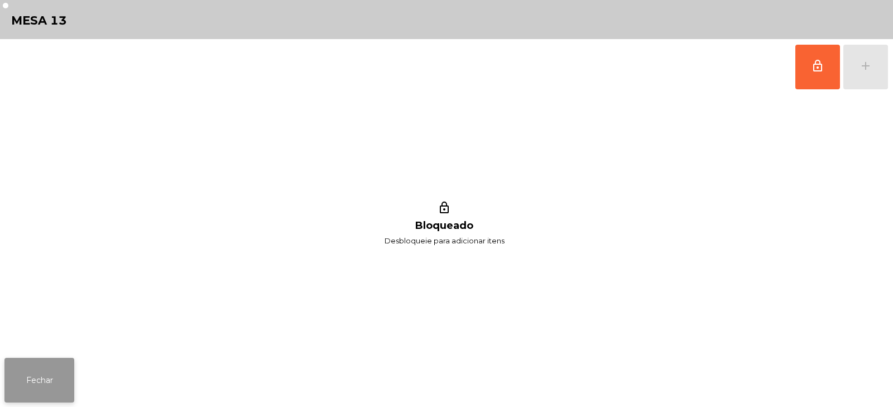
click at [46, 376] on button "Fechar" at bounding box center [39, 380] width 70 height 45
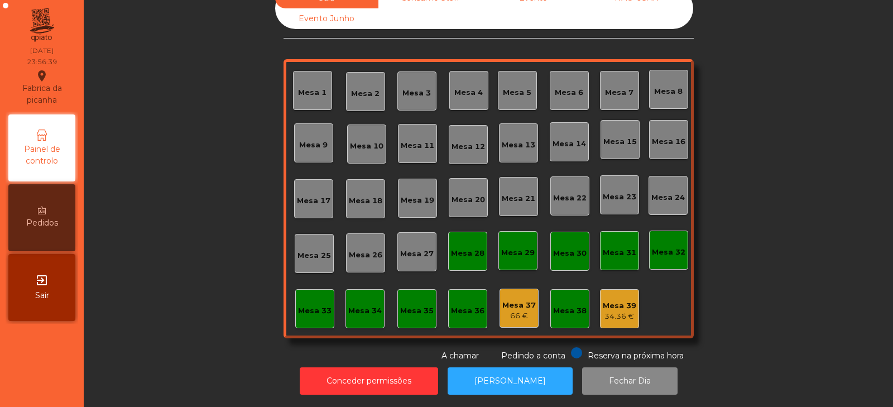
scroll to position [0, 0]
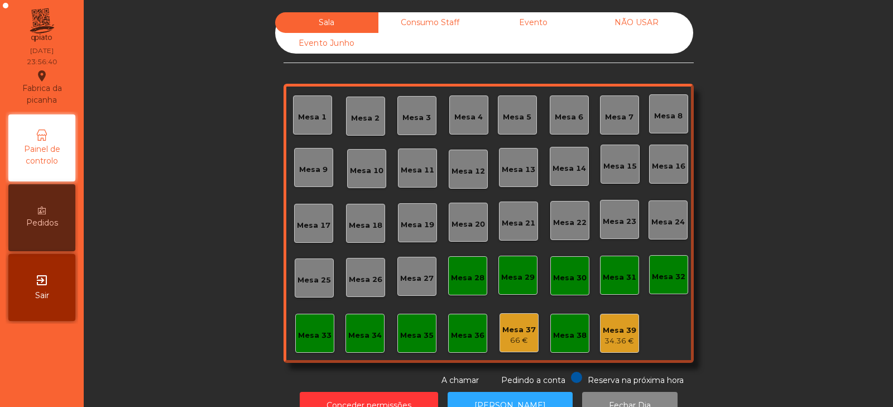
click at [428, 23] on div "Consumo Staff" at bounding box center [430, 22] width 103 height 21
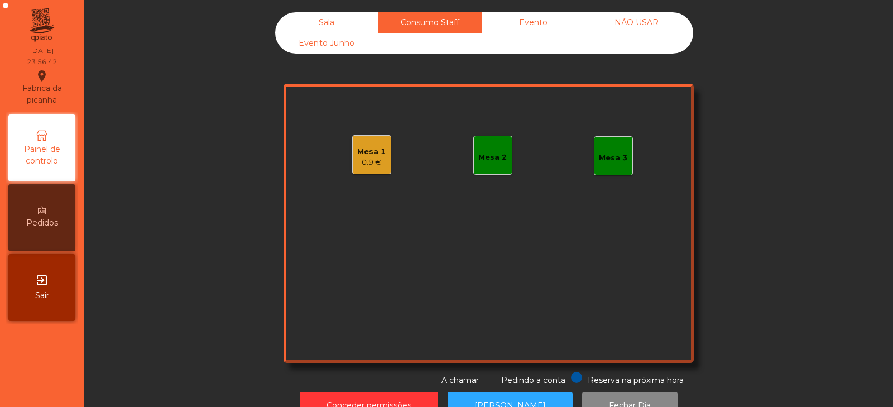
click at [336, 15] on div "Sala" at bounding box center [326, 22] width 103 height 21
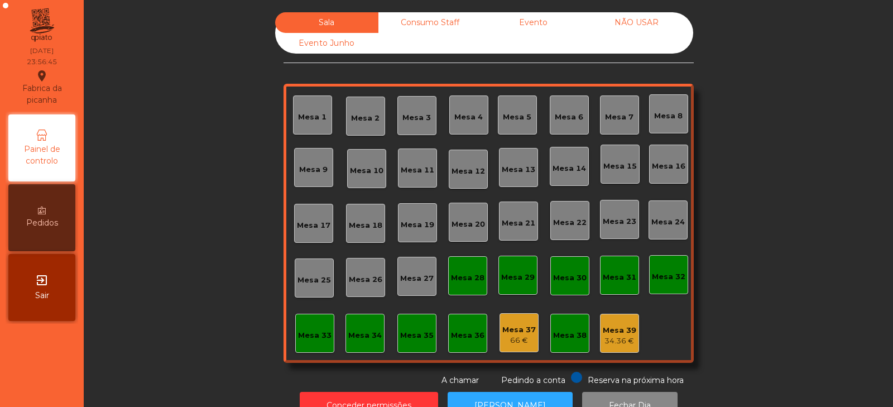
click at [430, 23] on div "Consumo Staff" at bounding box center [430, 22] width 103 height 21
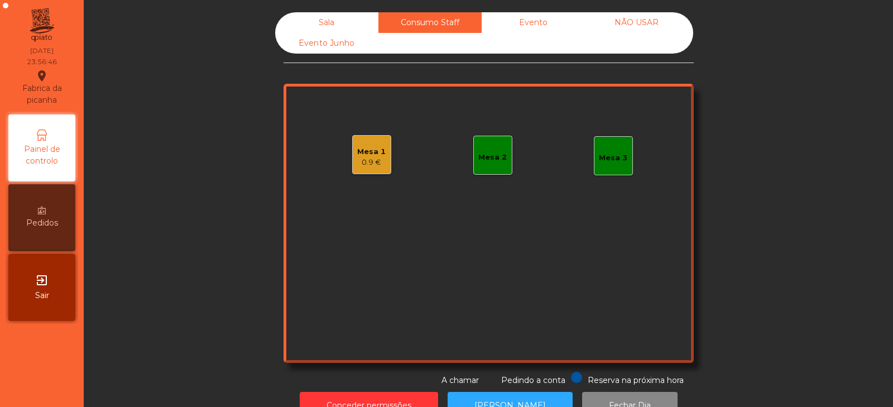
click at [367, 159] on div "0.9 €" at bounding box center [371, 162] width 28 height 11
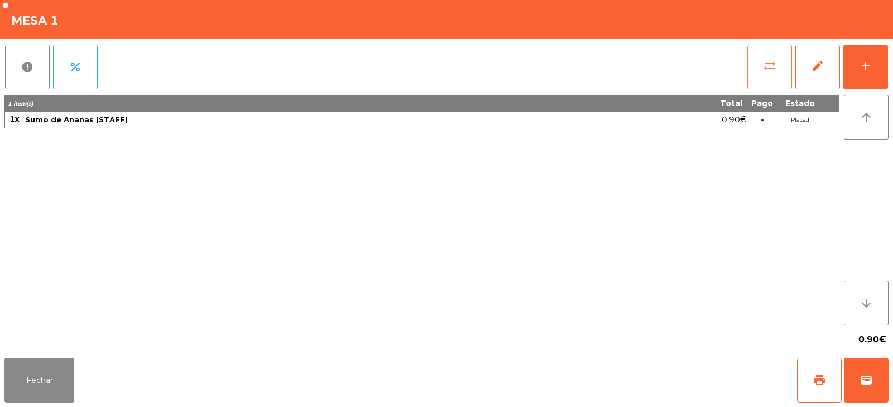
click at [757, 69] on button "sync_alt" at bounding box center [770, 67] width 45 height 45
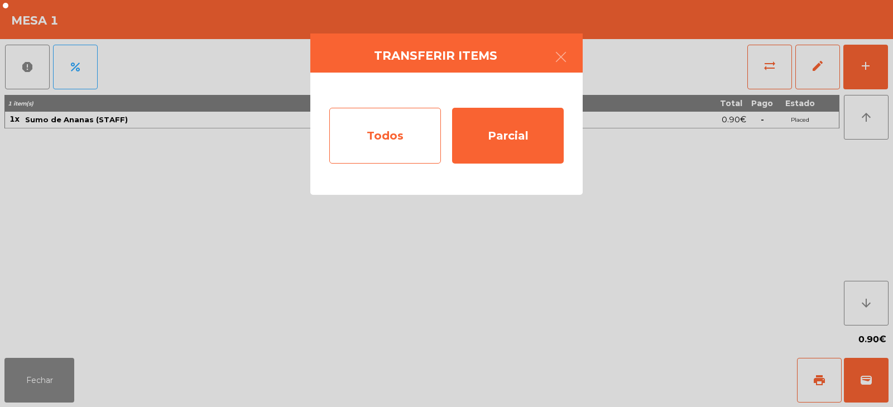
click at [392, 133] on div "Todos" at bounding box center [385, 136] width 112 height 56
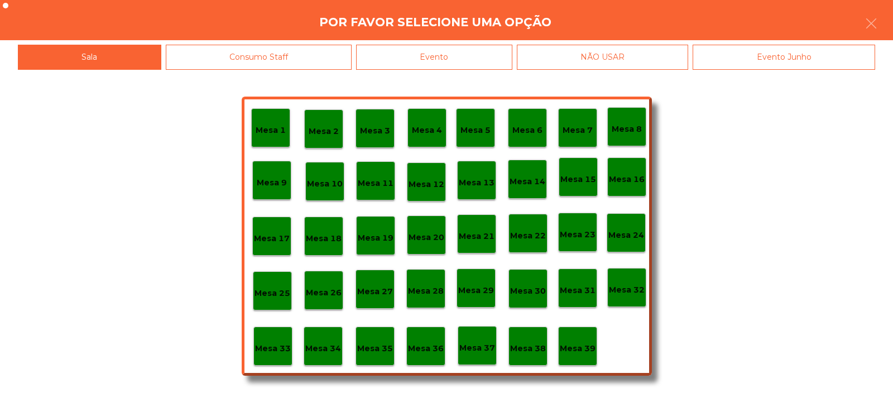
click at [575, 347] on p "Mesa 39" at bounding box center [578, 348] width 36 height 13
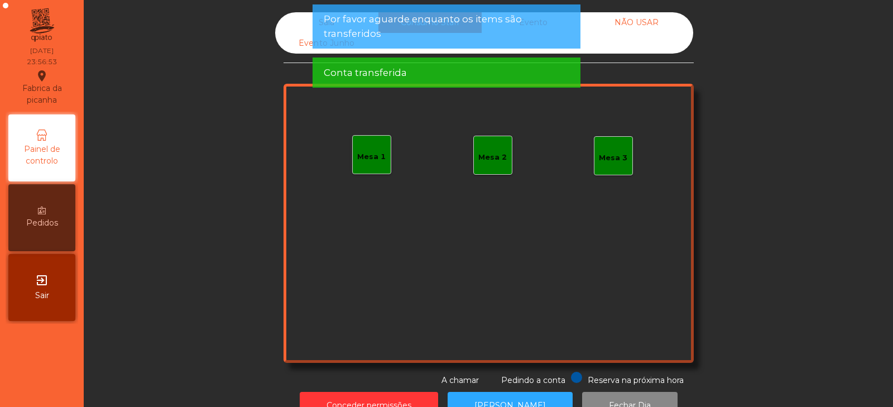
click at [303, 26] on div "Sala" at bounding box center [326, 22] width 103 height 21
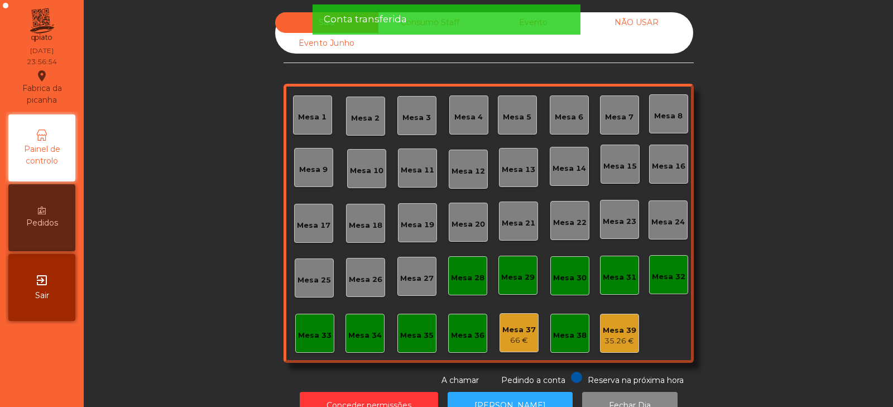
click at [737, 164] on div "Sala Consumo Staff Evento NÃO USAR Evento Junho Mesa 1 Mesa 2 Mesa 3 Mesa 4 Mes…" at bounding box center [489, 199] width 780 height 374
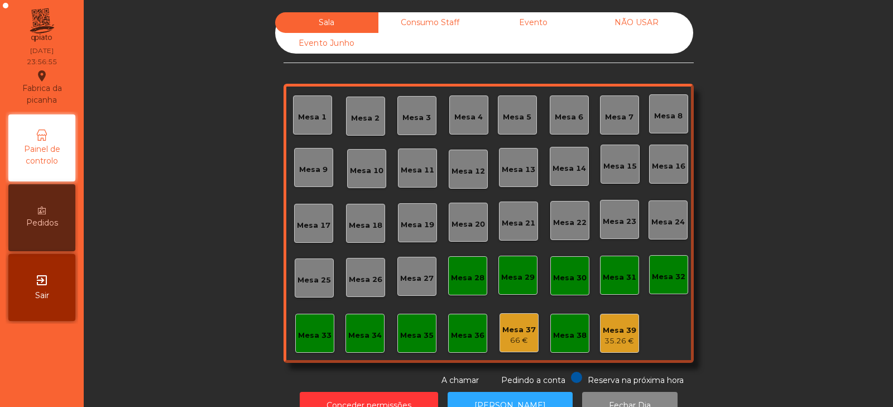
scroll to position [33, 0]
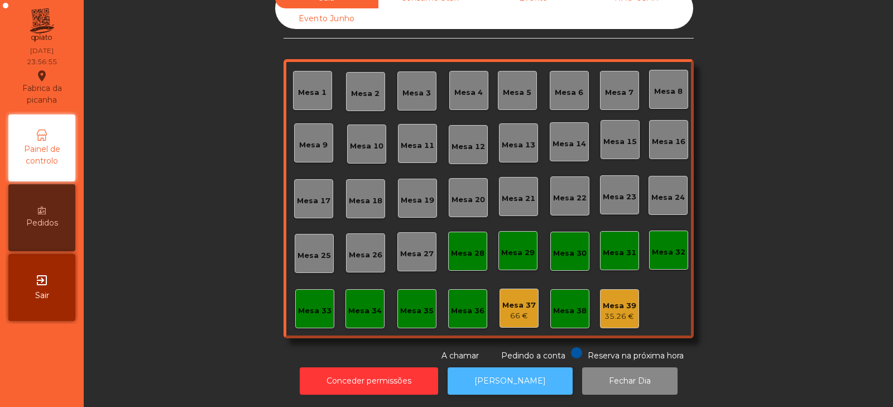
click at [525, 368] on button "[PERSON_NAME]" at bounding box center [510, 380] width 125 height 27
click at [486, 375] on button "[PERSON_NAME]" at bounding box center [510, 380] width 125 height 27
click at [536, 368] on button "[PERSON_NAME]" at bounding box center [510, 380] width 125 height 27
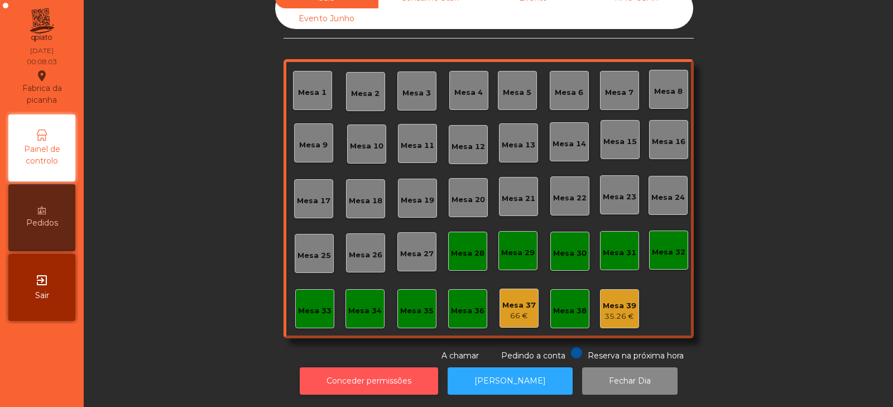
click at [378, 374] on button "Conceder permissões" at bounding box center [369, 380] width 138 height 27
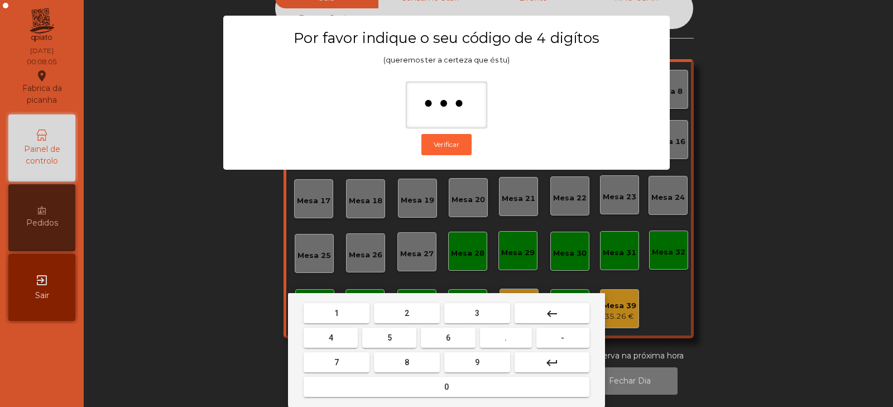
type input "****"
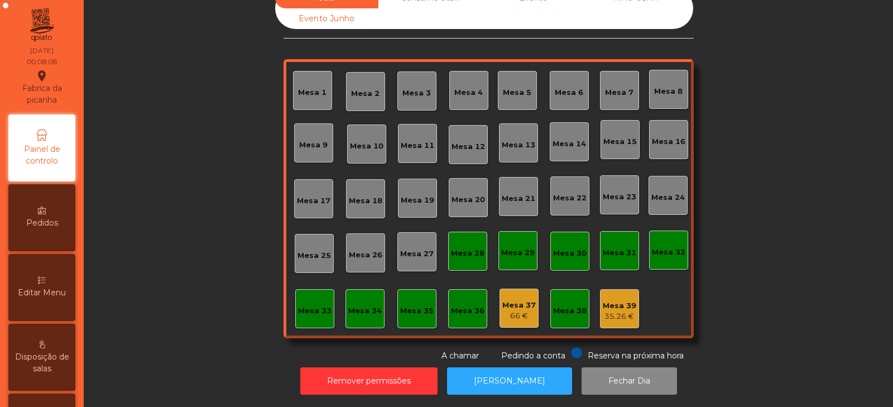
click at [506, 301] on div "Mesa 37" at bounding box center [520, 305] width 34 height 11
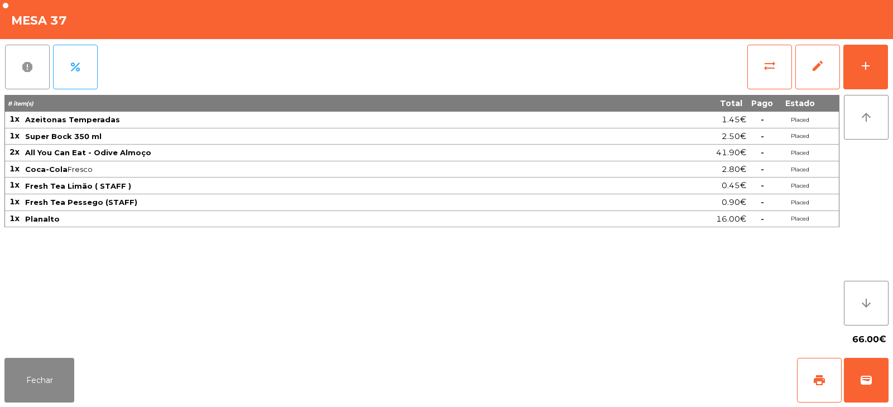
click at [22, 66] on span "report" at bounding box center [27, 66] width 13 height 13
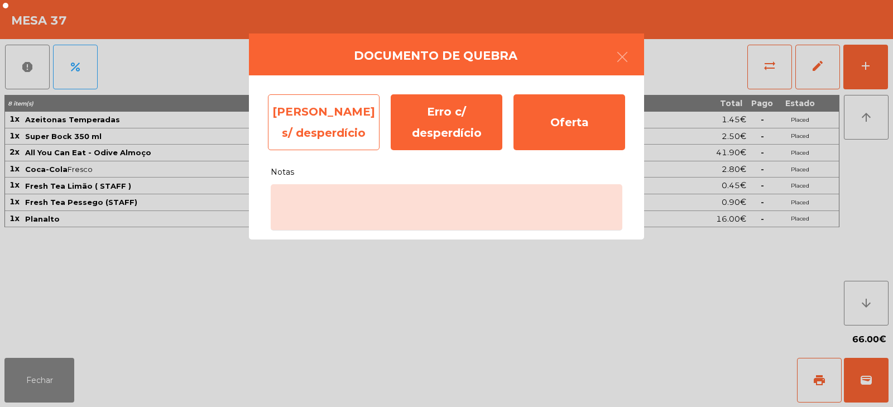
click at [317, 122] on div "Erro s/ desperdício" at bounding box center [324, 122] width 112 height 56
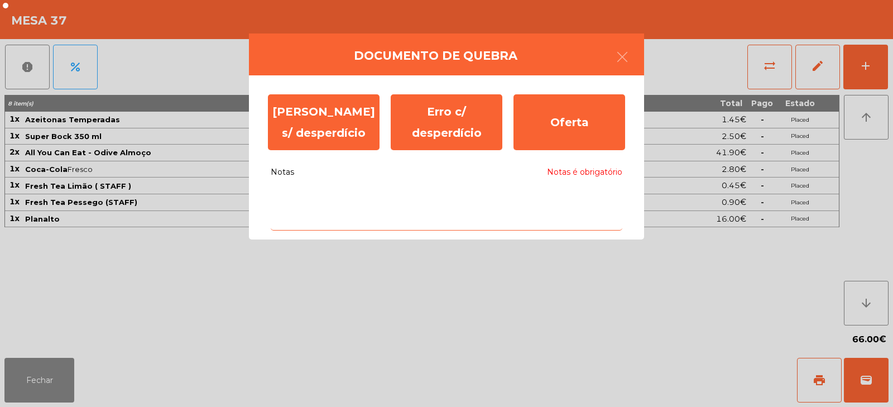
click at [362, 200] on textarea "Notas Notas é obrigatório" at bounding box center [447, 207] width 352 height 46
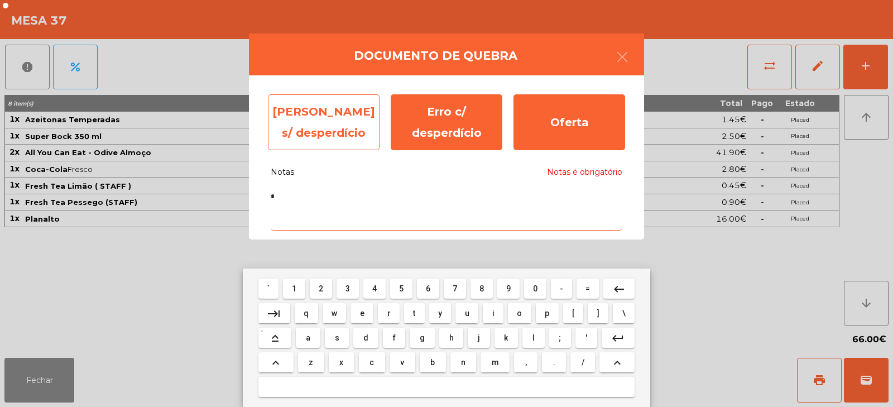
type textarea "*"
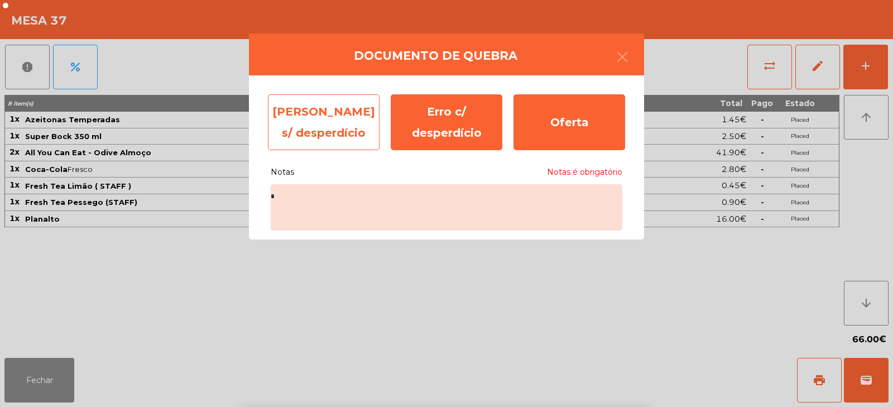
click at [321, 123] on div "Erro s/ desperdício" at bounding box center [324, 122] width 112 height 56
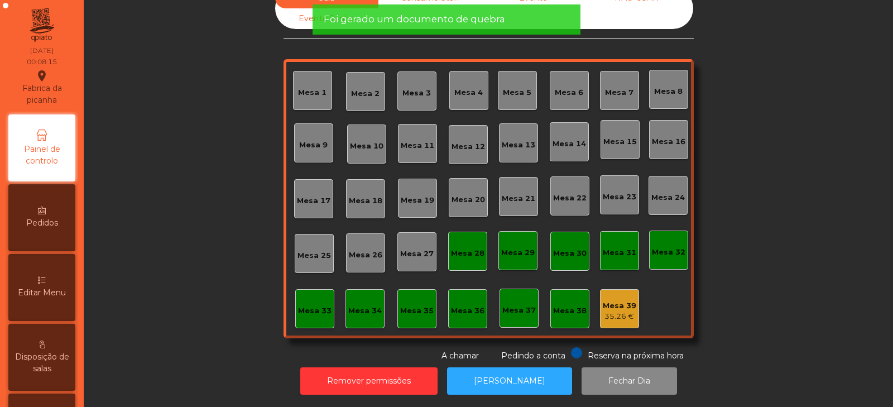
click at [616, 311] on div "35.26 €" at bounding box center [620, 316] width 34 height 11
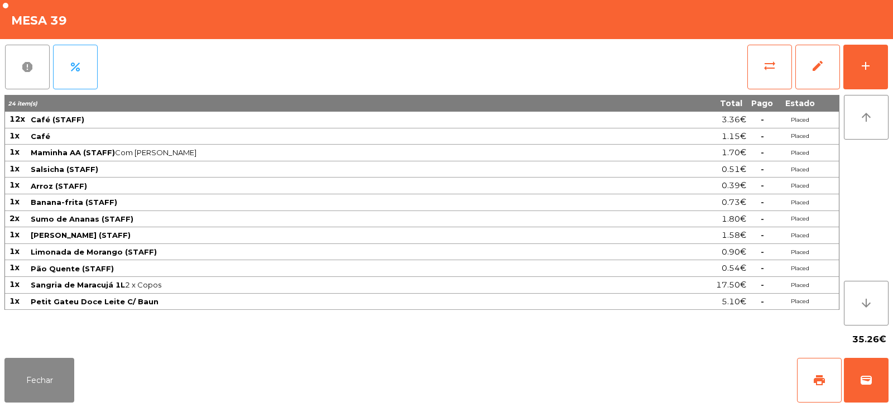
click at [20, 68] on button "report" at bounding box center [27, 67] width 45 height 45
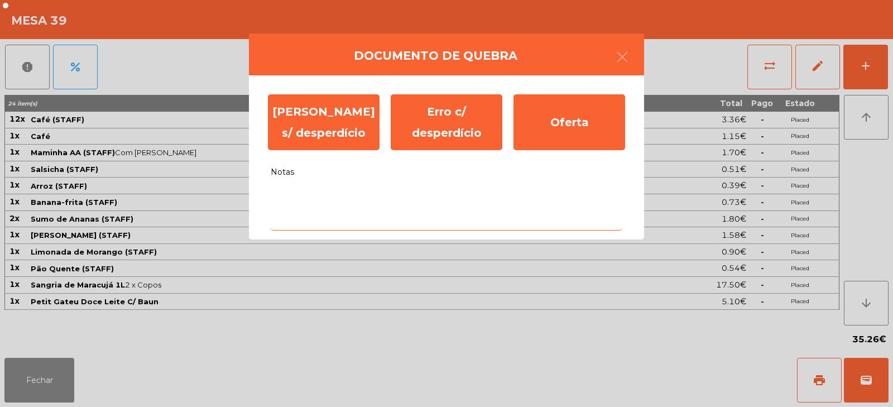
click at [410, 202] on textarea "Notas" at bounding box center [447, 207] width 352 height 46
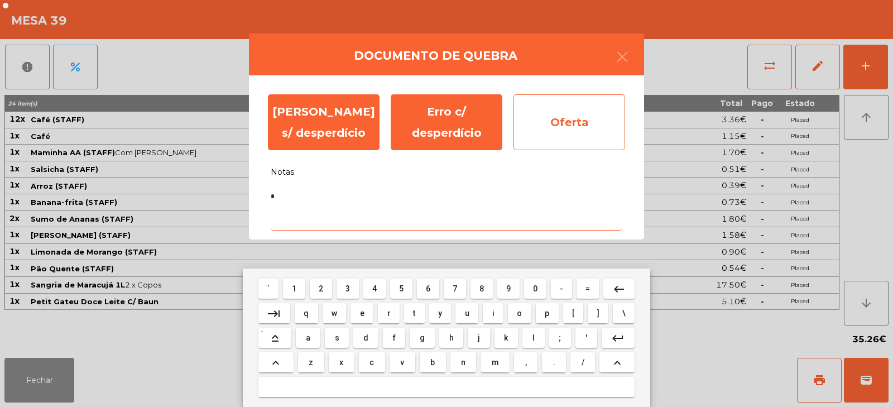
type textarea "*"
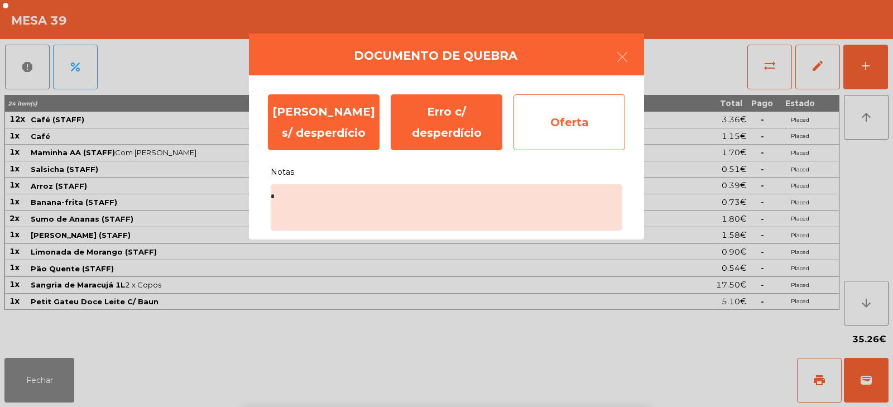
click at [562, 117] on div "Oferta" at bounding box center [570, 122] width 112 height 56
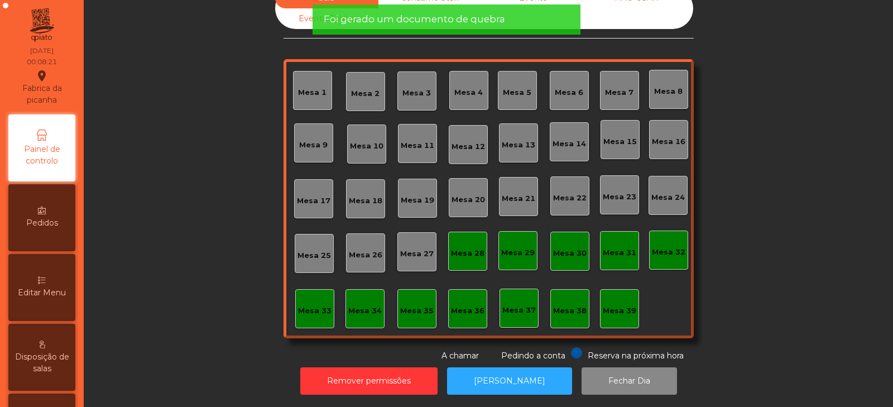
scroll to position [0, 0]
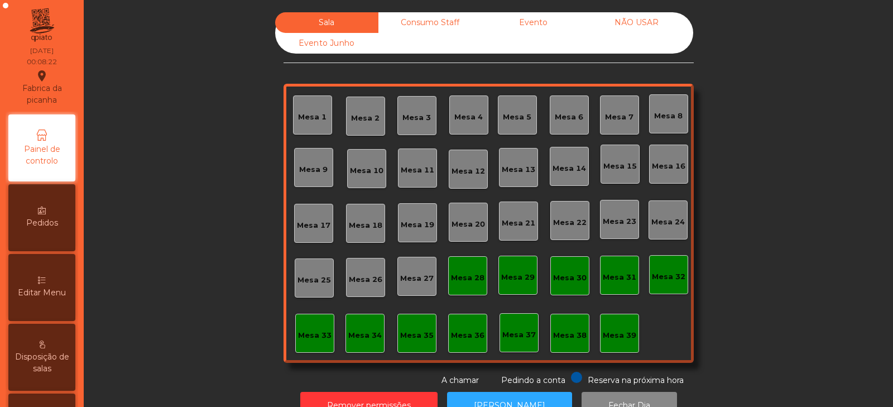
click at [195, 251] on div "Sala Consumo Staff Evento NÃO USAR Evento Junho Mesa 1 Mesa 2 Mesa 3 Mesa 4 Mes…" at bounding box center [489, 199] width 780 height 374
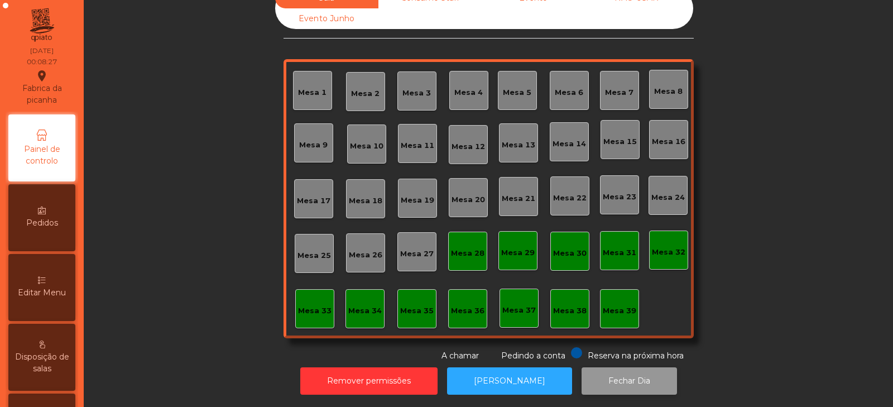
click at [619, 369] on button "Fechar Dia" at bounding box center [629, 380] width 95 height 27
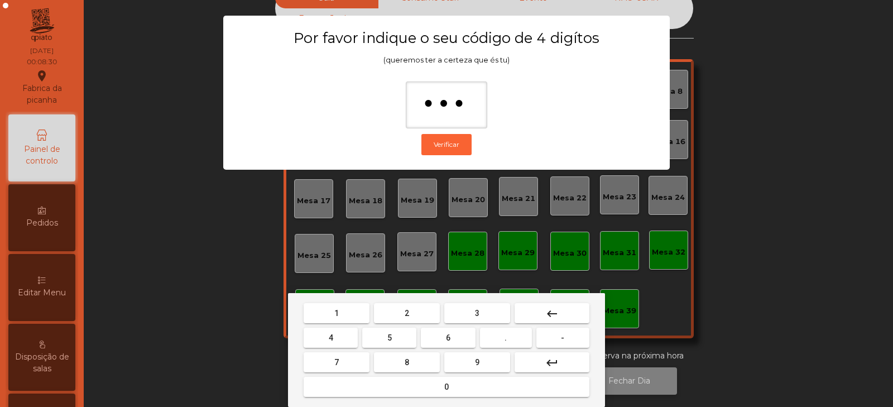
type input "****"
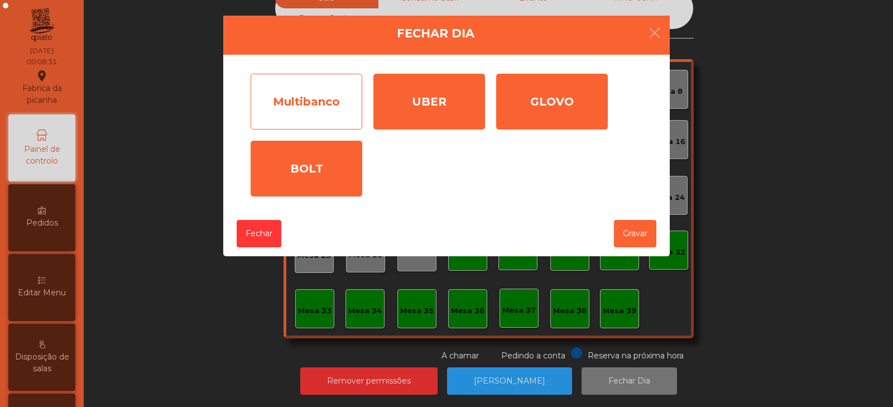
click at [315, 99] on div "Multibanco" at bounding box center [307, 102] width 112 height 56
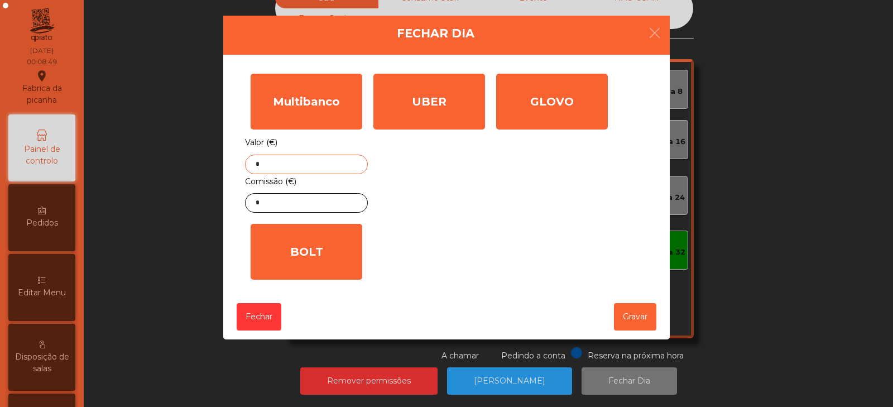
click at [279, 169] on input "*" at bounding box center [306, 165] width 123 height 20
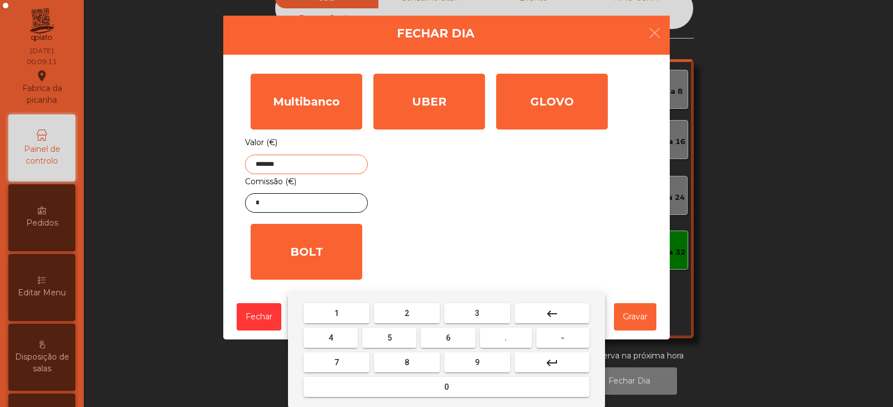
type input "*******"
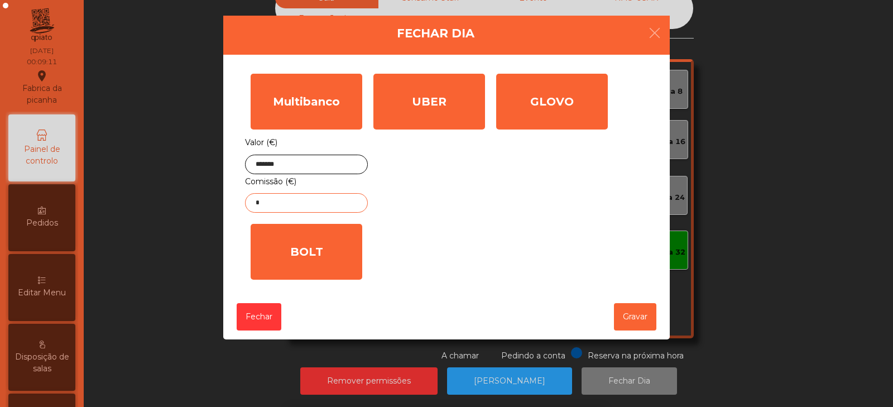
click at [312, 203] on input "*" at bounding box center [306, 203] width 123 height 20
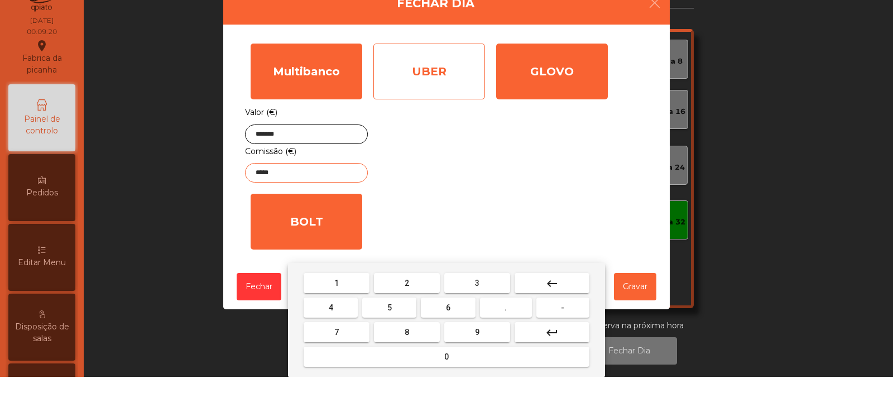
type input "*****"
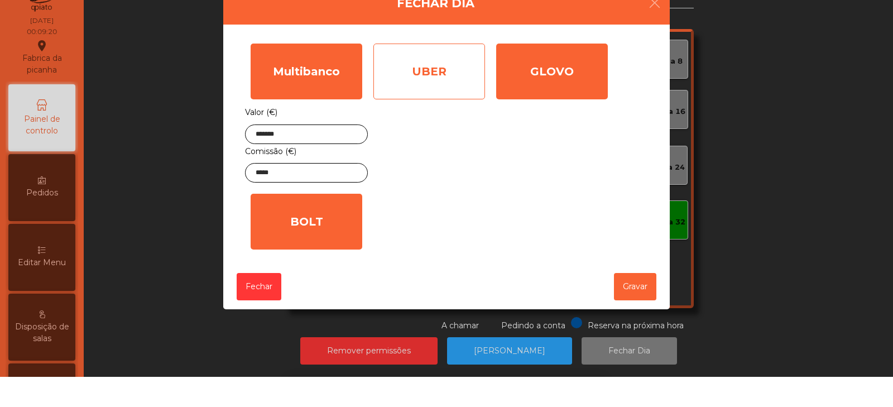
click at [427, 108] on div "UBER" at bounding box center [430, 102] width 112 height 56
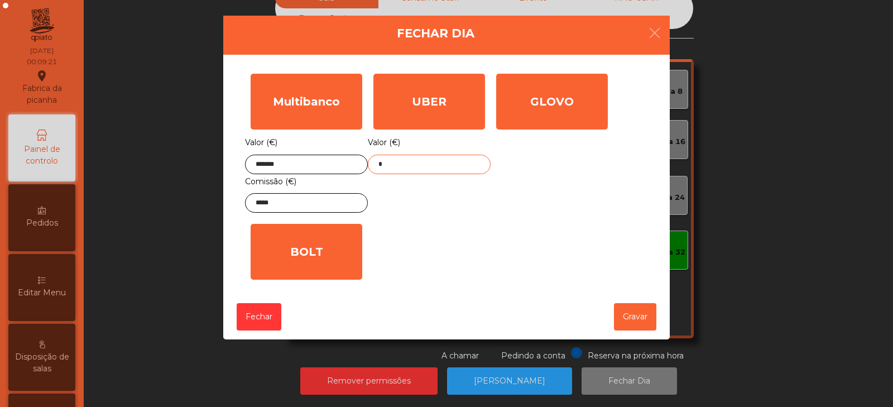
click at [433, 168] on input "*" at bounding box center [429, 165] width 123 height 20
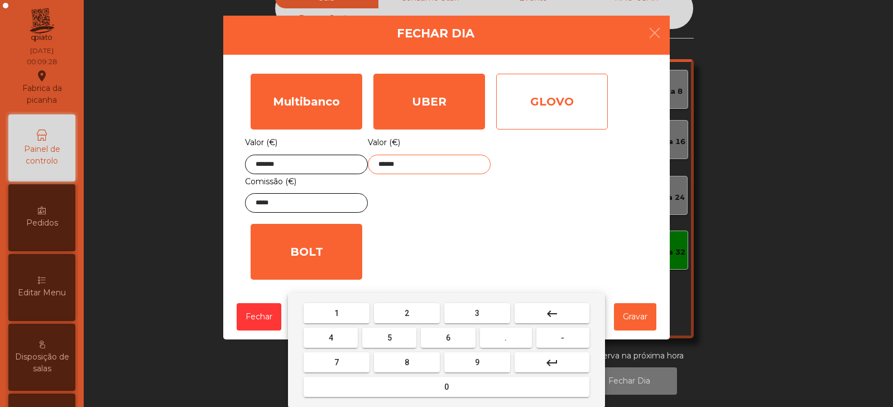
type input "******"
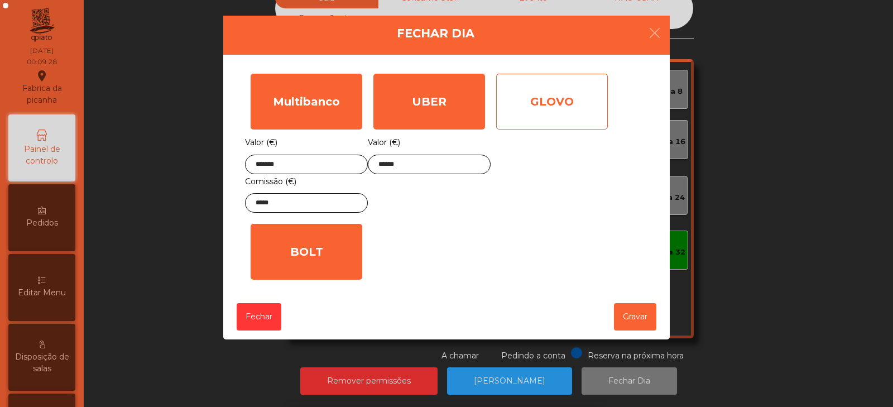
click at [566, 98] on div "GLOVO" at bounding box center [552, 102] width 112 height 56
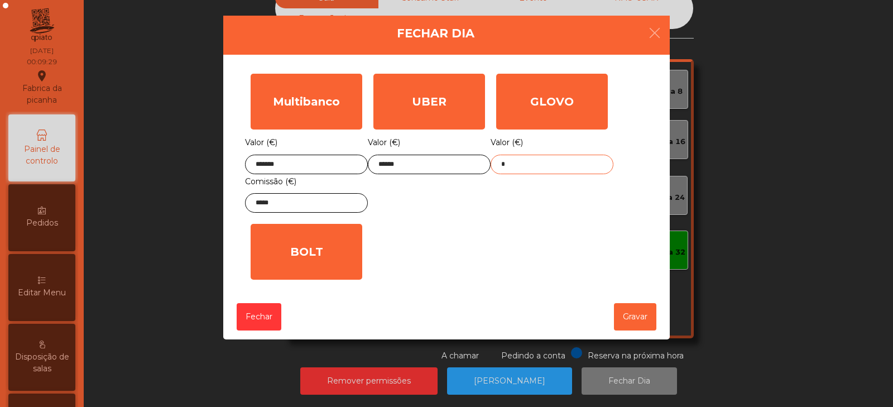
click at [559, 167] on input "*" at bounding box center [552, 165] width 123 height 20
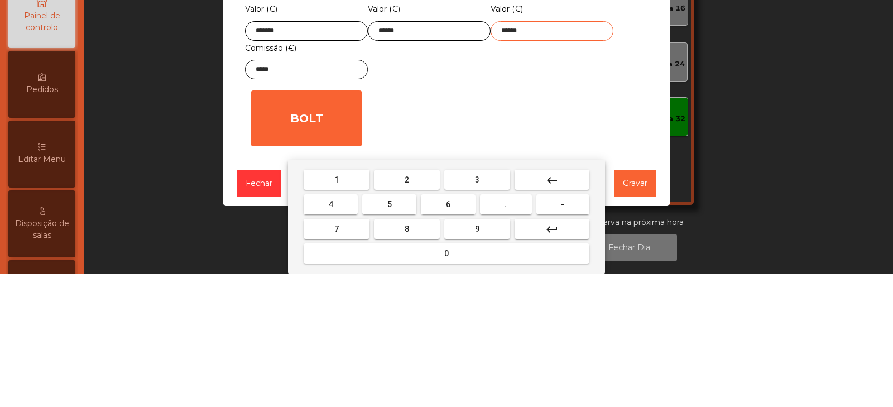
type input "******"
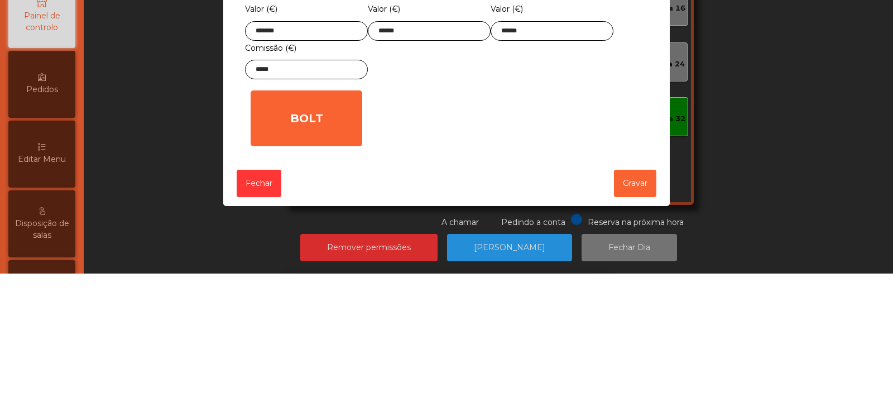
click at [644, 320] on div "1 2 3 keyboard_backspace 4 5 6 . - 7 8 9 keyboard_return 0" at bounding box center [446, 350] width 893 height 114
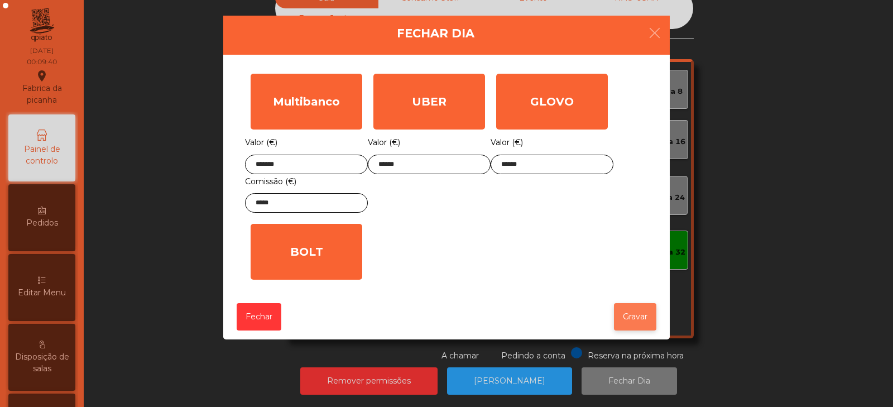
click at [633, 318] on button "Gravar" at bounding box center [635, 316] width 42 height 27
